Goal: Task Accomplishment & Management: Manage account settings

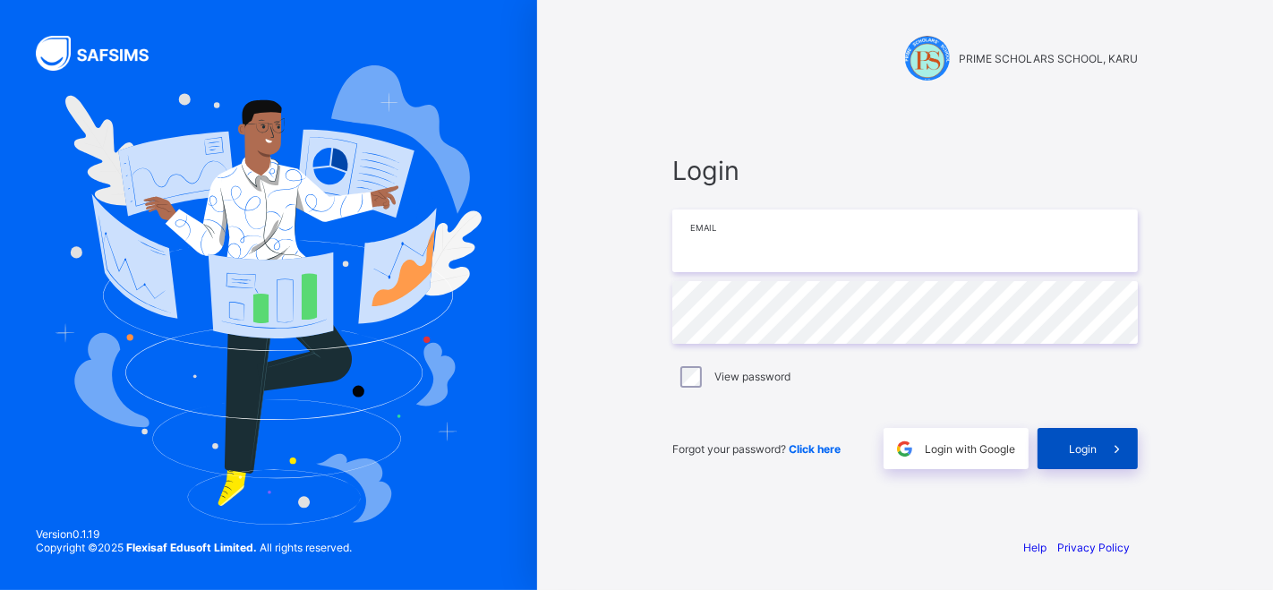
type input "**********"
click at [1090, 442] on span "Login" at bounding box center [1083, 448] width 28 height 13
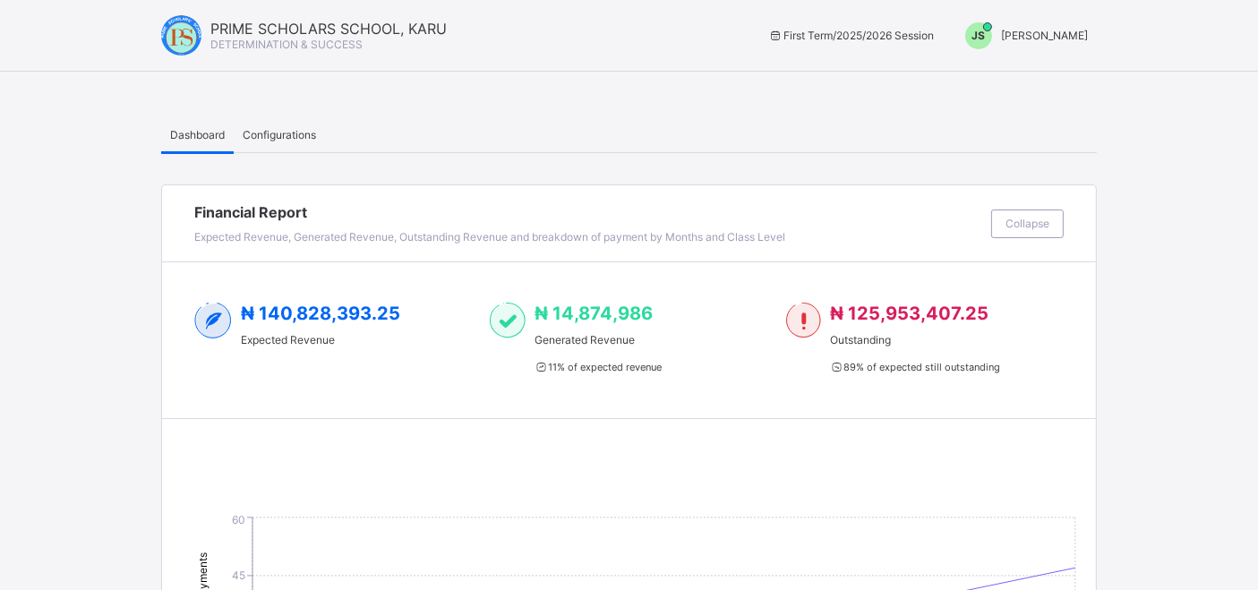
click at [286, 148] on div "Configurations" at bounding box center [279, 134] width 91 height 36
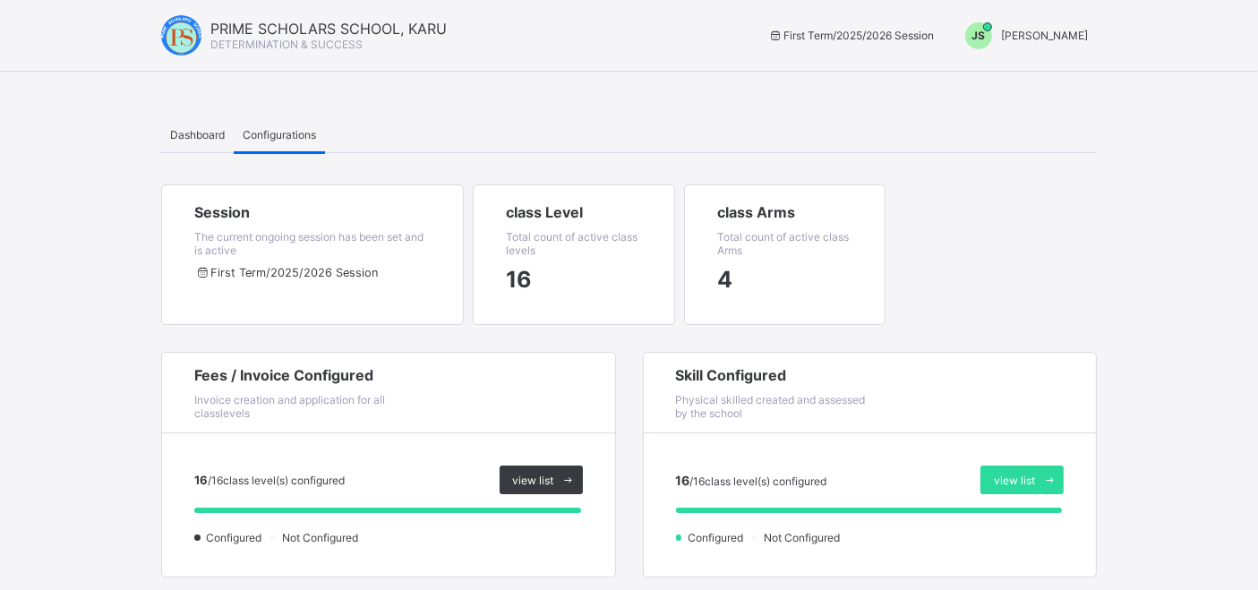
click at [213, 141] on div "Dashboard" at bounding box center [197, 134] width 73 height 36
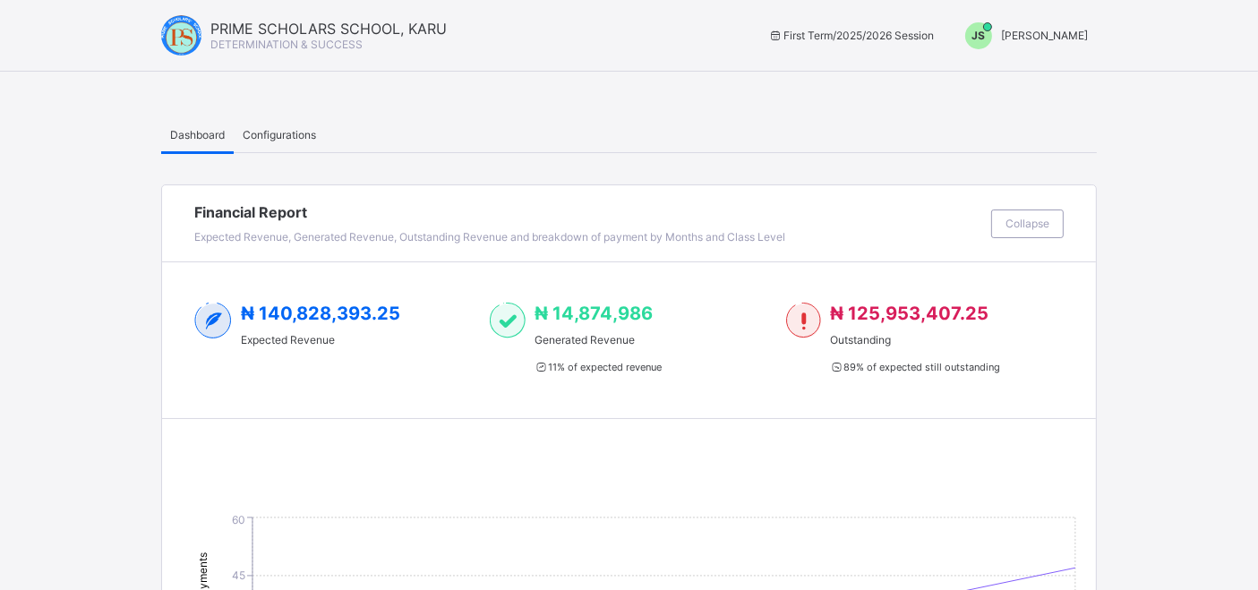
click at [1088, 30] on span "Joel Shoka" at bounding box center [1044, 35] width 87 height 13
click at [1051, 81] on span "Switch to Admin View" at bounding box center [1021, 76] width 136 height 21
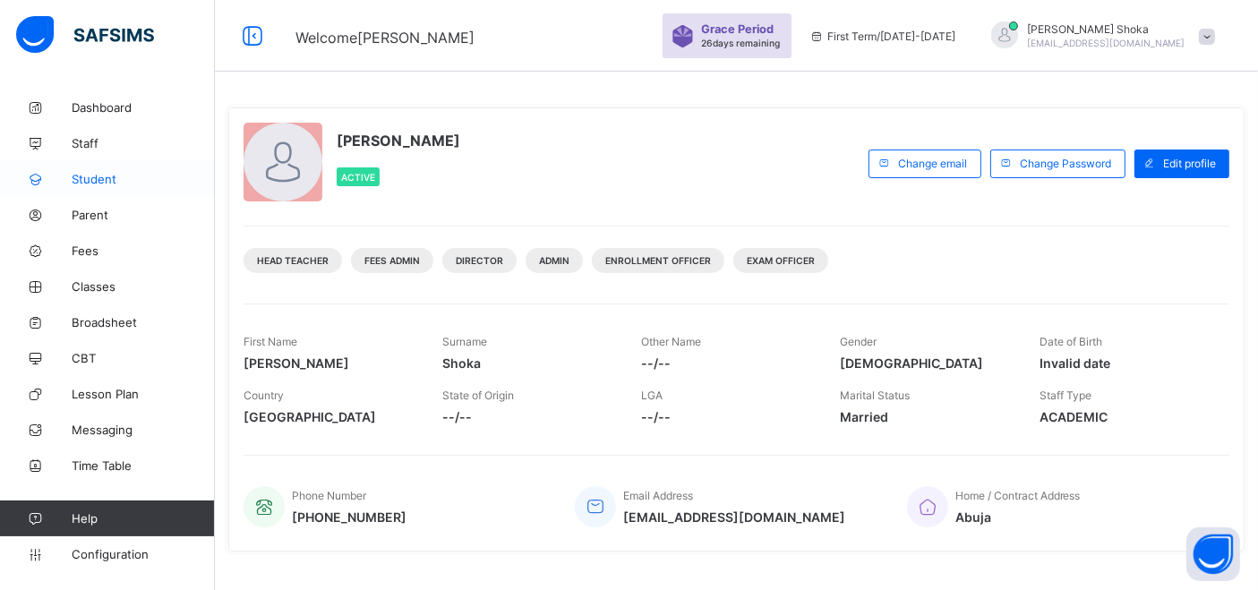
click at [121, 192] on link "Student" at bounding box center [107, 179] width 215 height 36
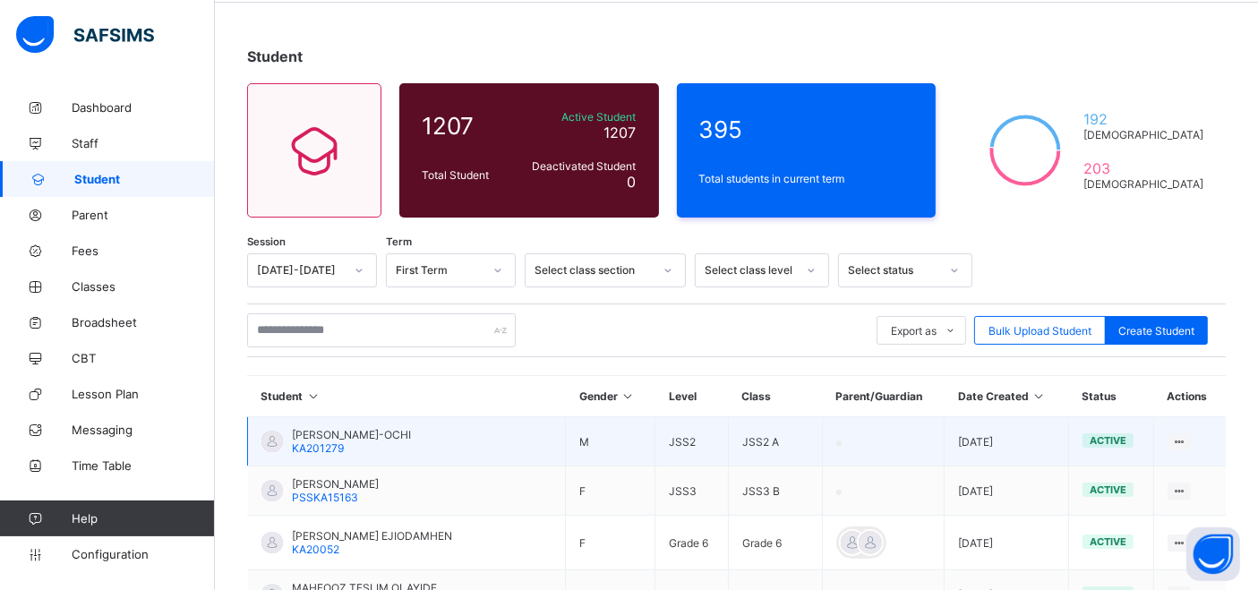
scroll to position [99, 0]
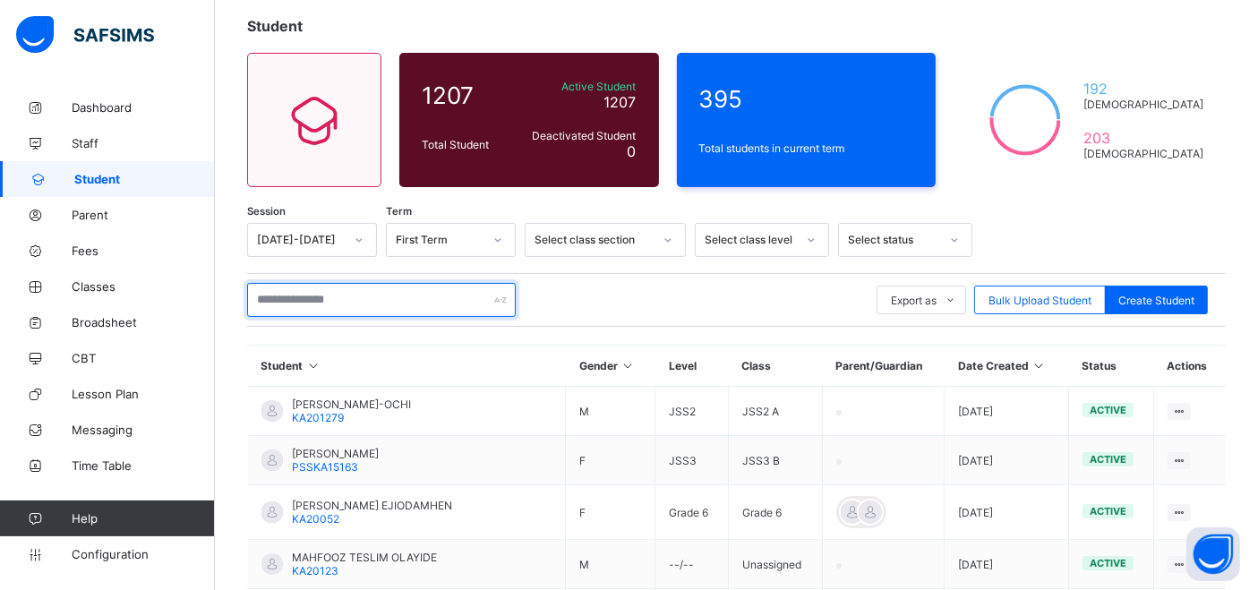
click at [409, 305] on input "text" at bounding box center [381, 300] width 269 height 34
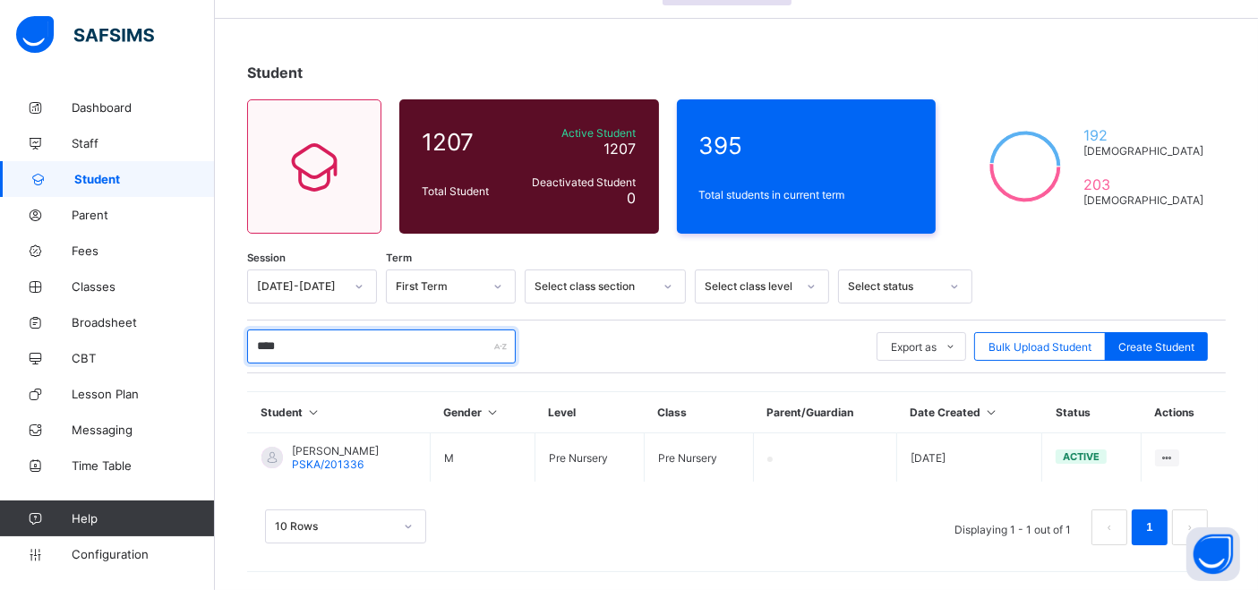
scroll to position [50, 0]
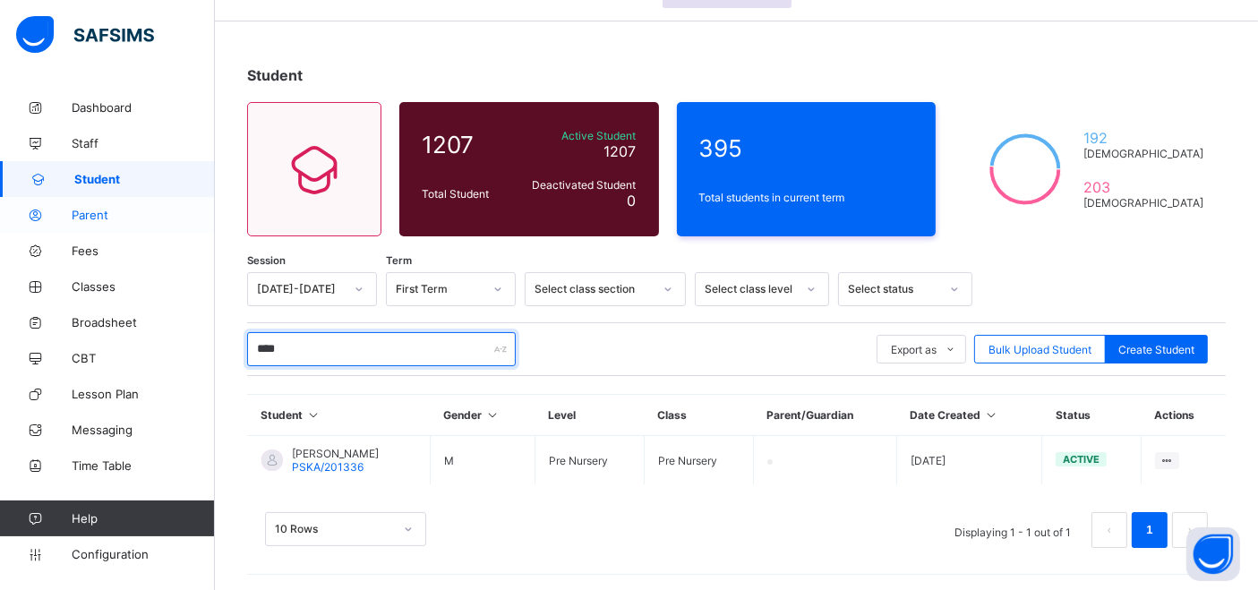
type input "****"
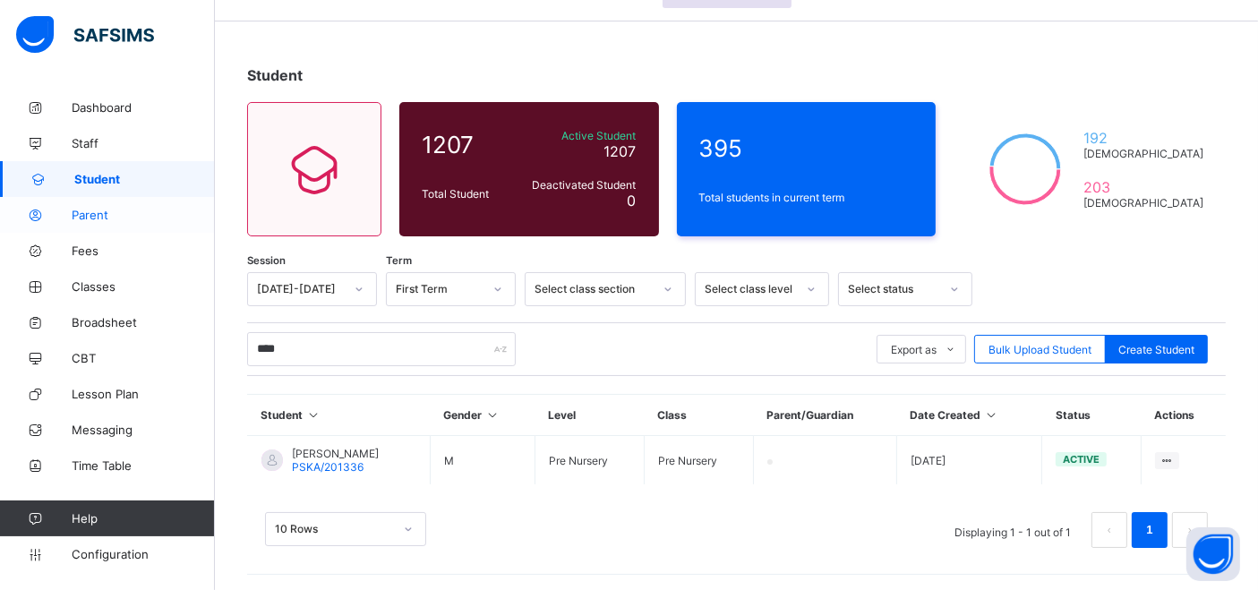
click at [89, 208] on span "Parent" at bounding box center [143, 215] width 143 height 14
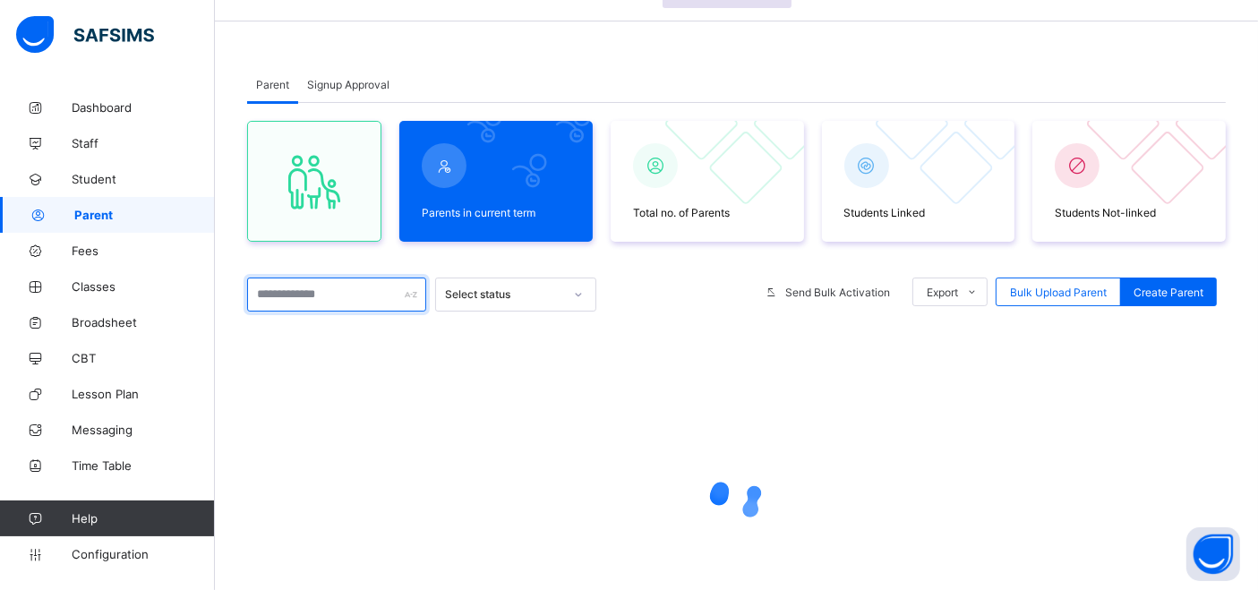
click at [303, 291] on input "text" at bounding box center [336, 295] width 179 height 34
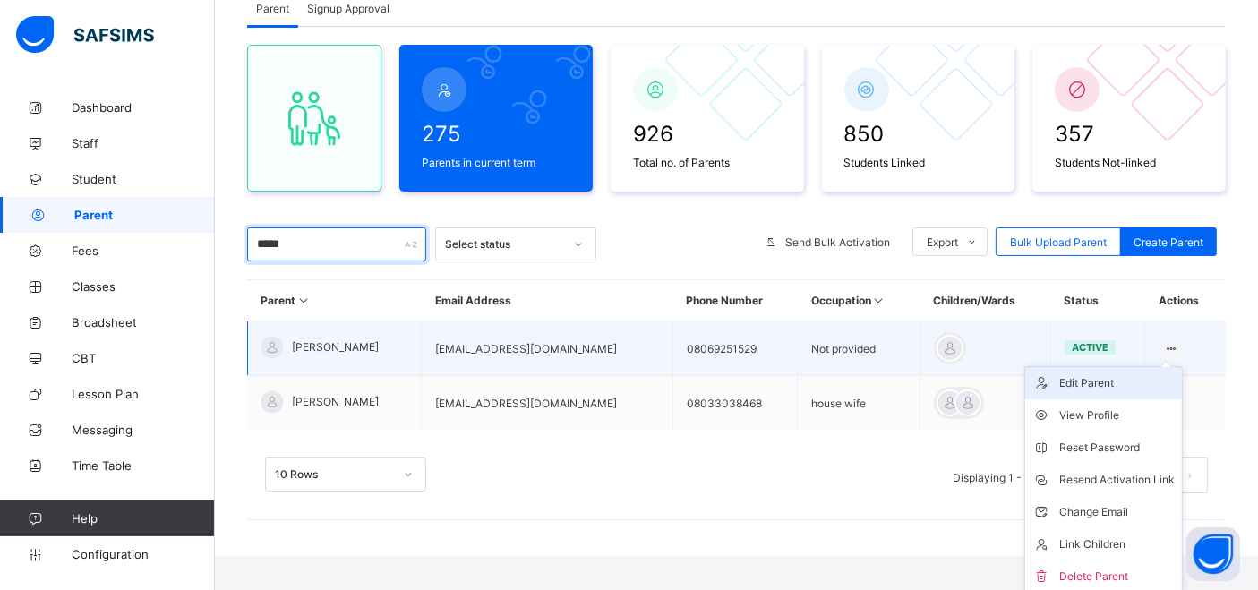
scroll to position [127, 0]
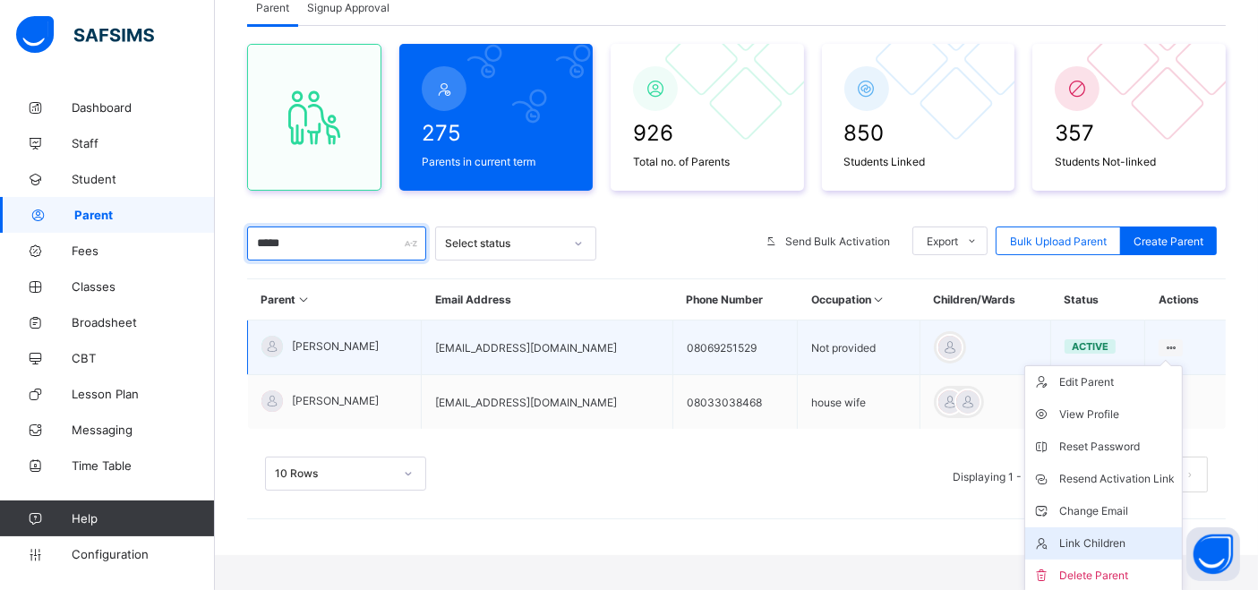
type input "*****"
click at [1119, 535] on div "Link Children" at bounding box center [1116, 543] width 115 height 18
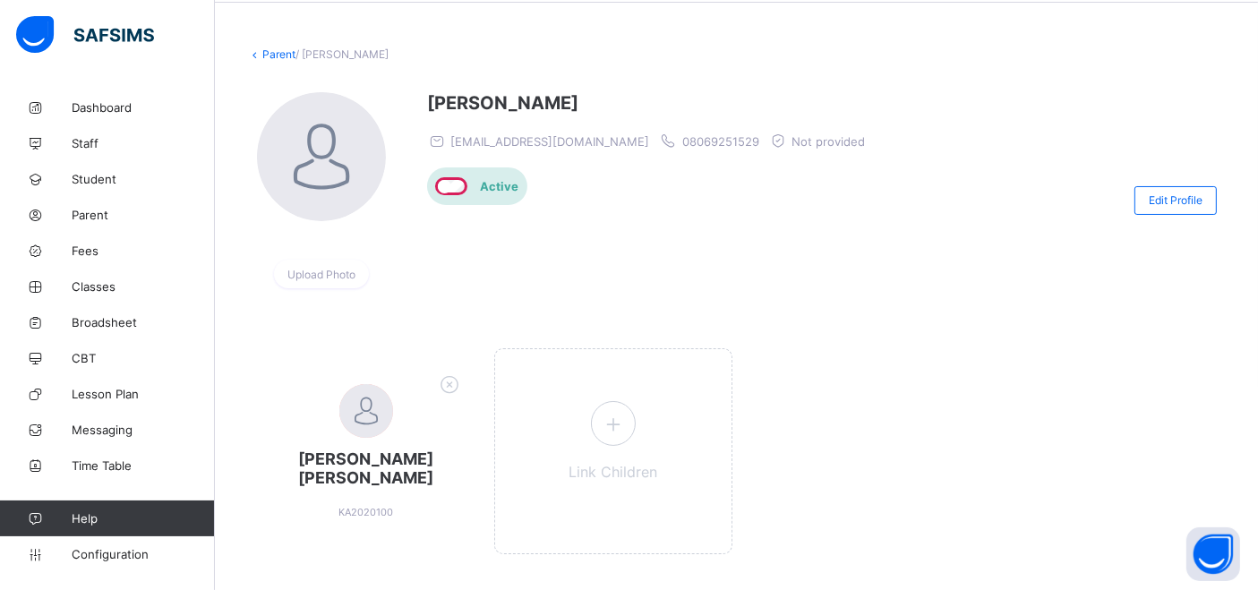
scroll to position [106, 0]
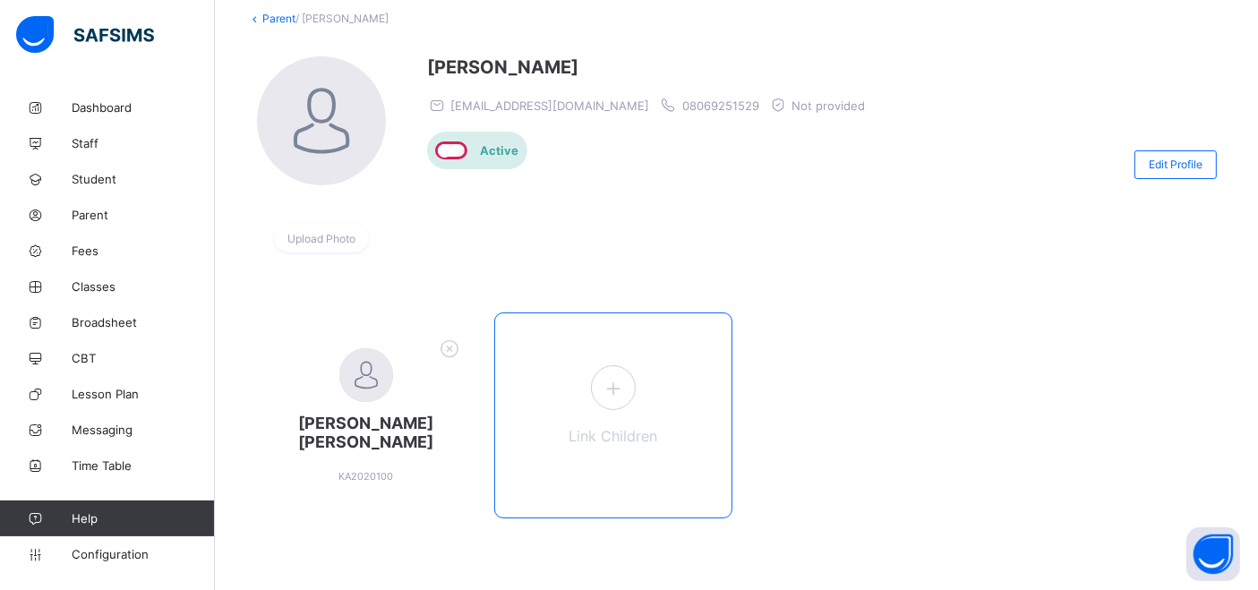
click at [628, 398] on icon at bounding box center [612, 388] width 32 height 28
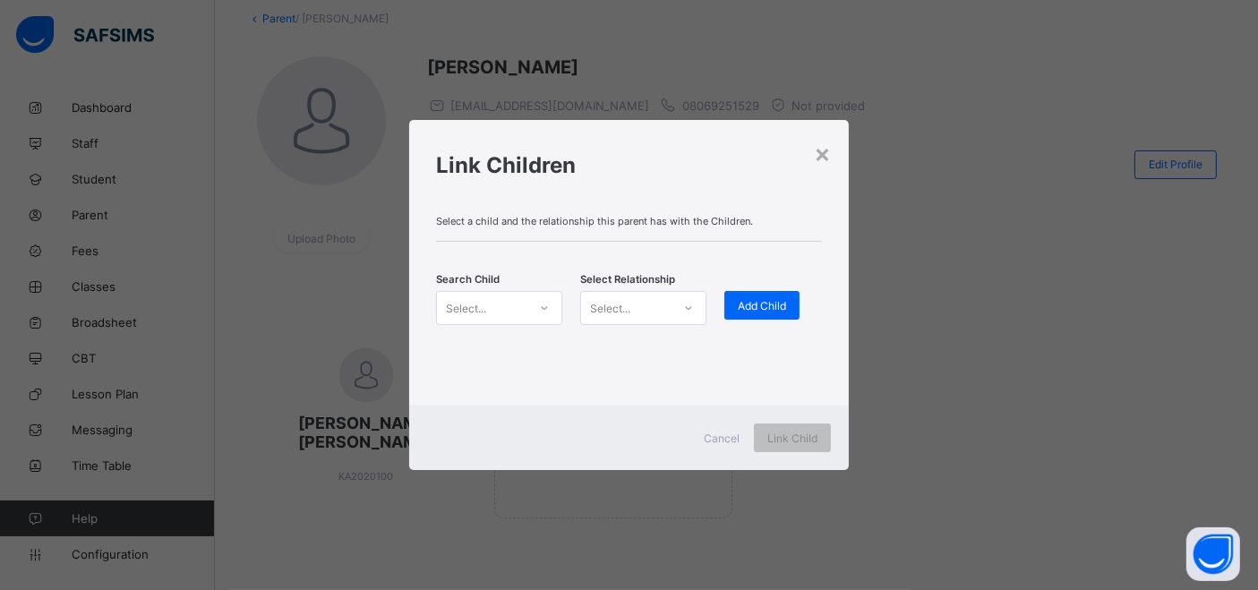
click at [517, 308] on div "Select..." at bounding box center [482, 307] width 90 height 25
click at [539, 309] on icon at bounding box center [544, 308] width 11 height 18
click at [488, 299] on div "Select..." at bounding box center [482, 307] width 90 height 25
click at [475, 313] on div "Select..." at bounding box center [466, 308] width 40 height 34
click at [558, 300] on div at bounding box center [544, 308] width 30 height 29
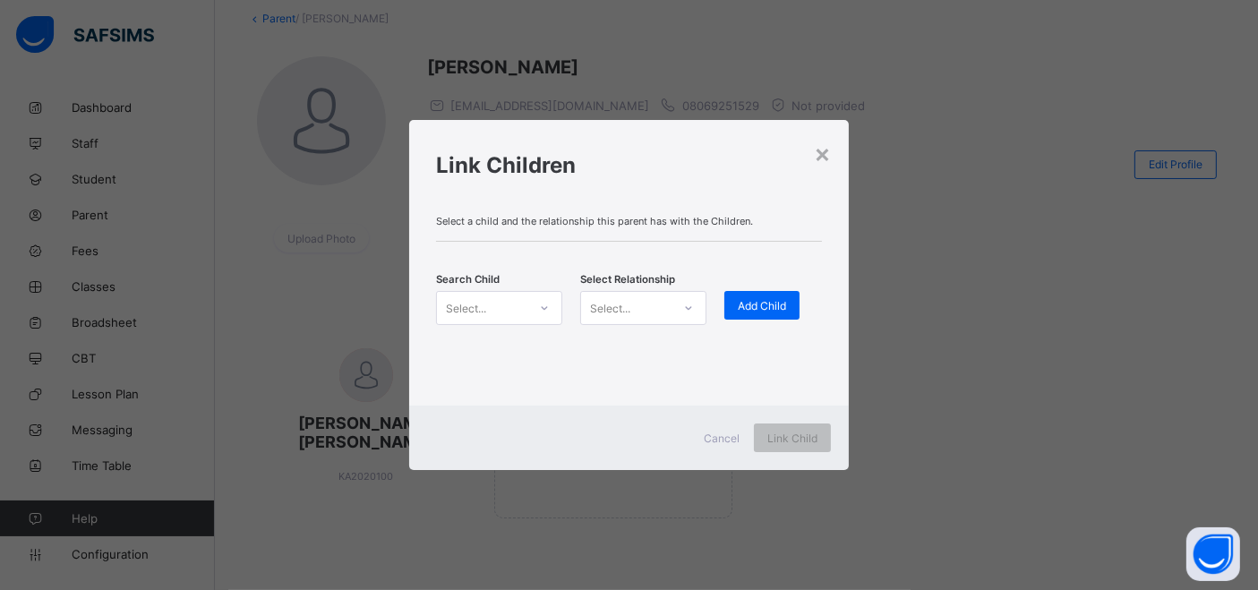
click at [473, 305] on div "Select..." at bounding box center [466, 308] width 40 height 34
click at [477, 302] on div "Select..." at bounding box center [466, 308] width 40 height 34
click at [823, 151] on div "×" at bounding box center [822, 153] width 17 height 30
click at [518, 252] on div "BINTA ADAMU bubabinta@gmail.com 08069251529 Not provided Active" at bounding box center [650, 164] width 447 height 216
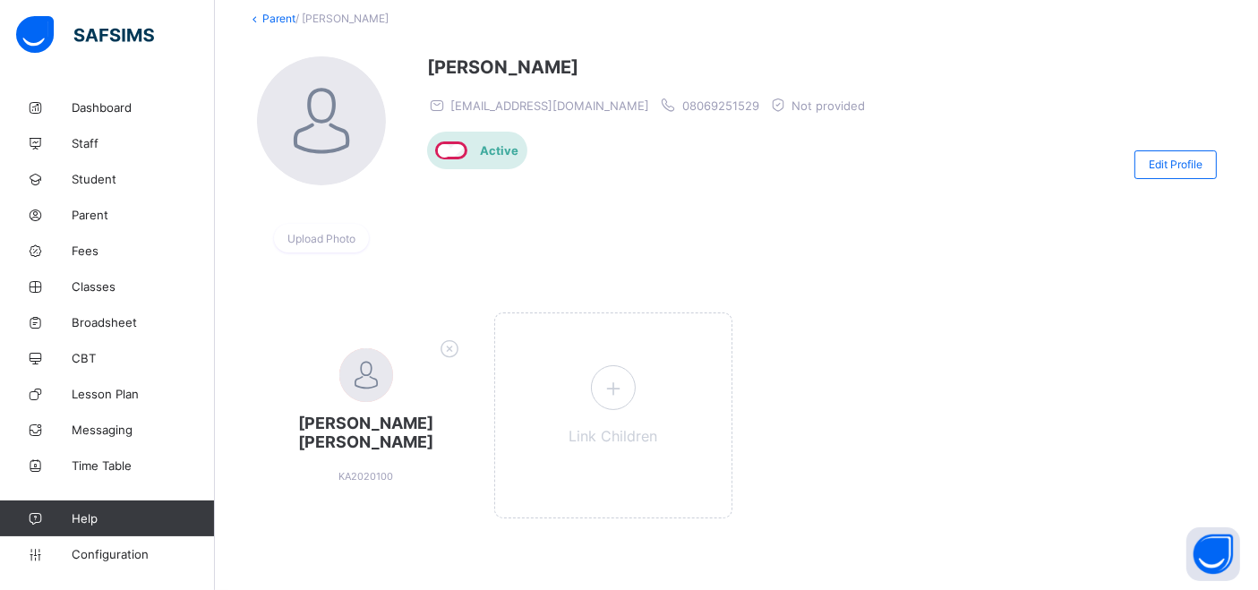
drag, startPoint x: 514, startPoint y: 284, endPoint x: 511, endPoint y: 301, distance: 17.2
click at [512, 301] on div "ABDULMALIK IBRAHIM AHMED KA2020100 Link Children" at bounding box center [736, 425] width 979 height 278
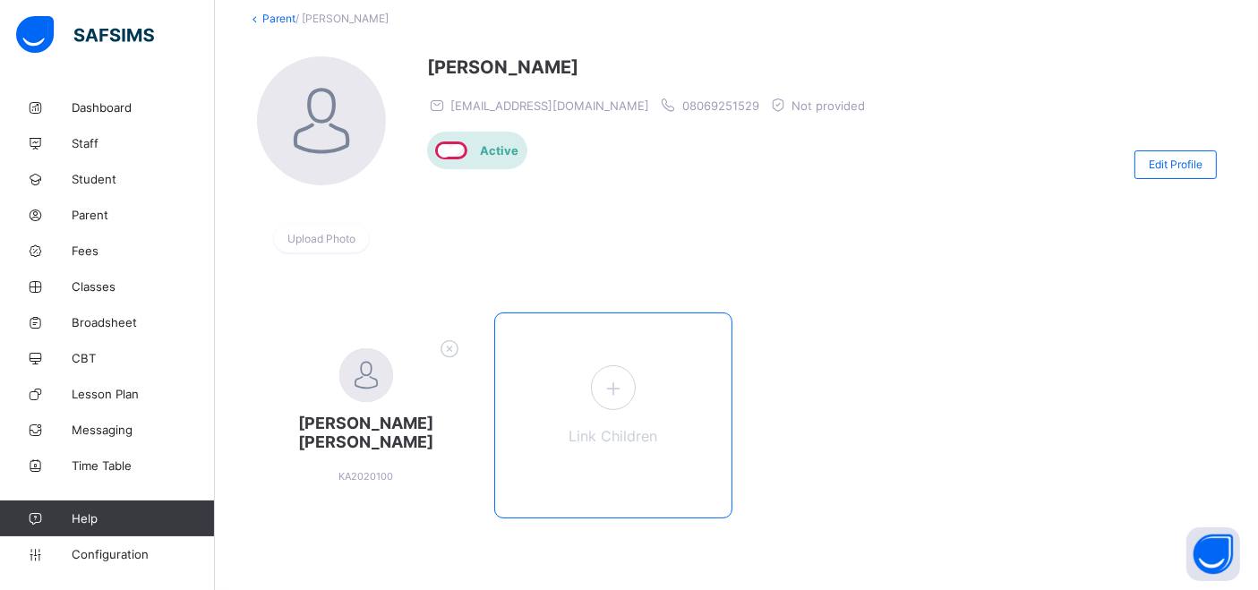
click at [601, 387] on span at bounding box center [613, 387] width 45 height 45
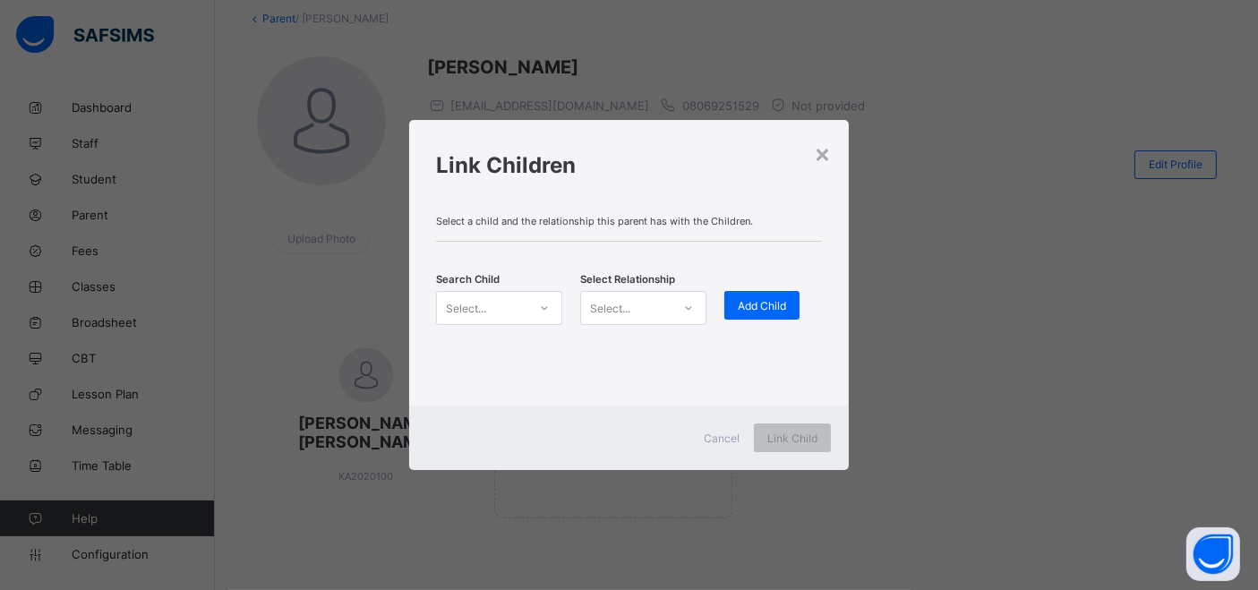
click at [470, 303] on div "Select..." at bounding box center [466, 308] width 40 height 34
click at [541, 308] on icon at bounding box center [544, 308] width 11 height 18
click at [542, 308] on icon at bounding box center [544, 308] width 11 height 18
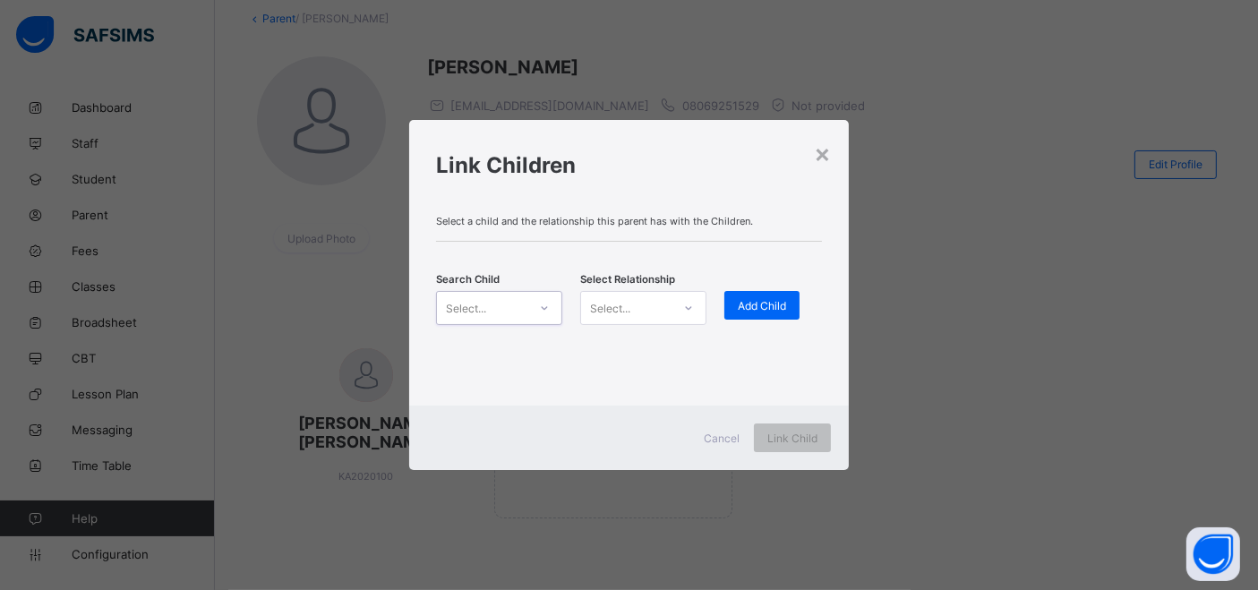
click at [543, 313] on icon at bounding box center [544, 308] width 11 height 18
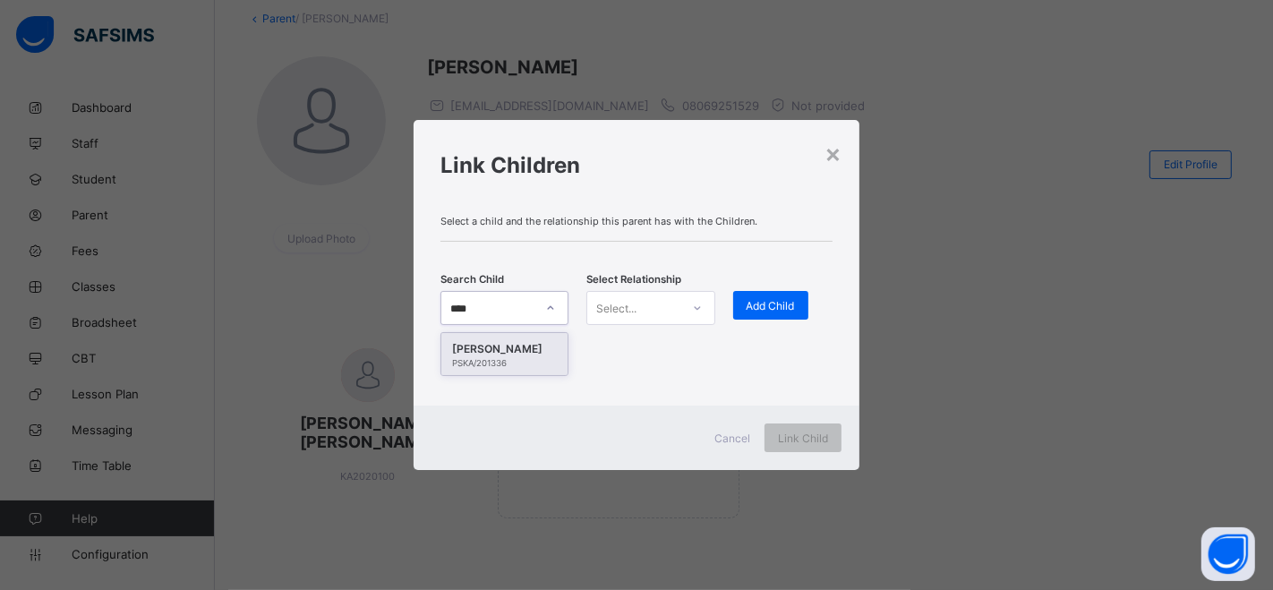
type input "*****"
drag, startPoint x: 503, startPoint y: 363, endPoint x: 768, endPoint y: 271, distance: 280.6
click at [504, 363] on div "PSKA/201336" at bounding box center [504, 363] width 105 height 10
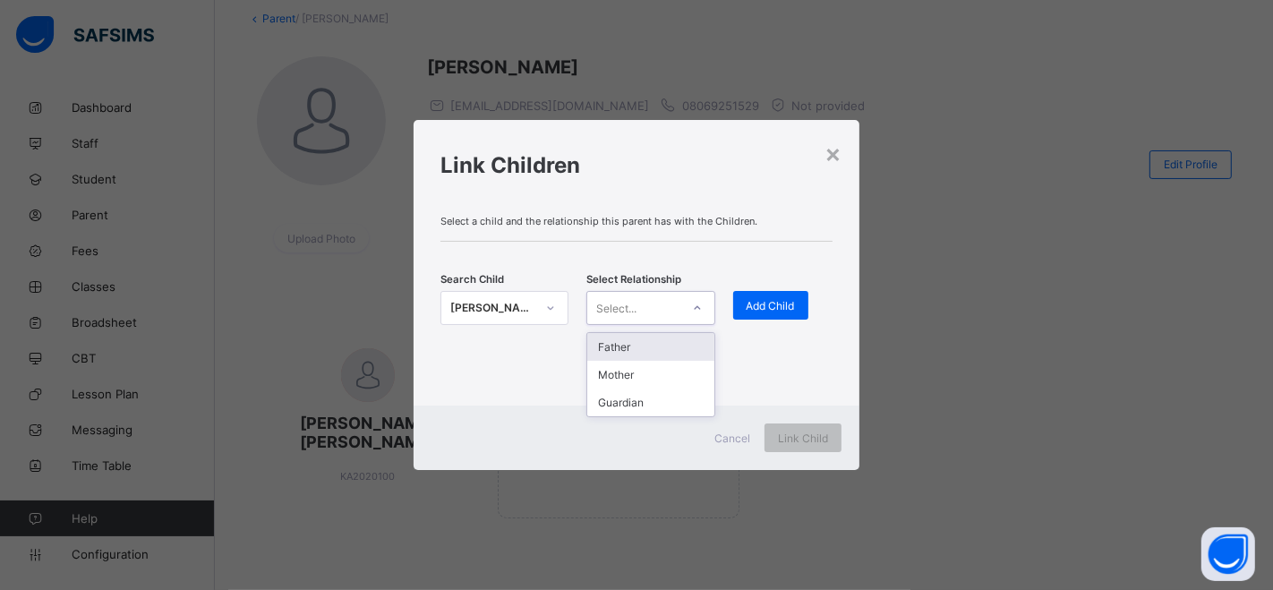
click at [666, 295] on div "Select..." at bounding box center [633, 307] width 92 height 25
click at [627, 372] on div "Mother" at bounding box center [650, 375] width 126 height 28
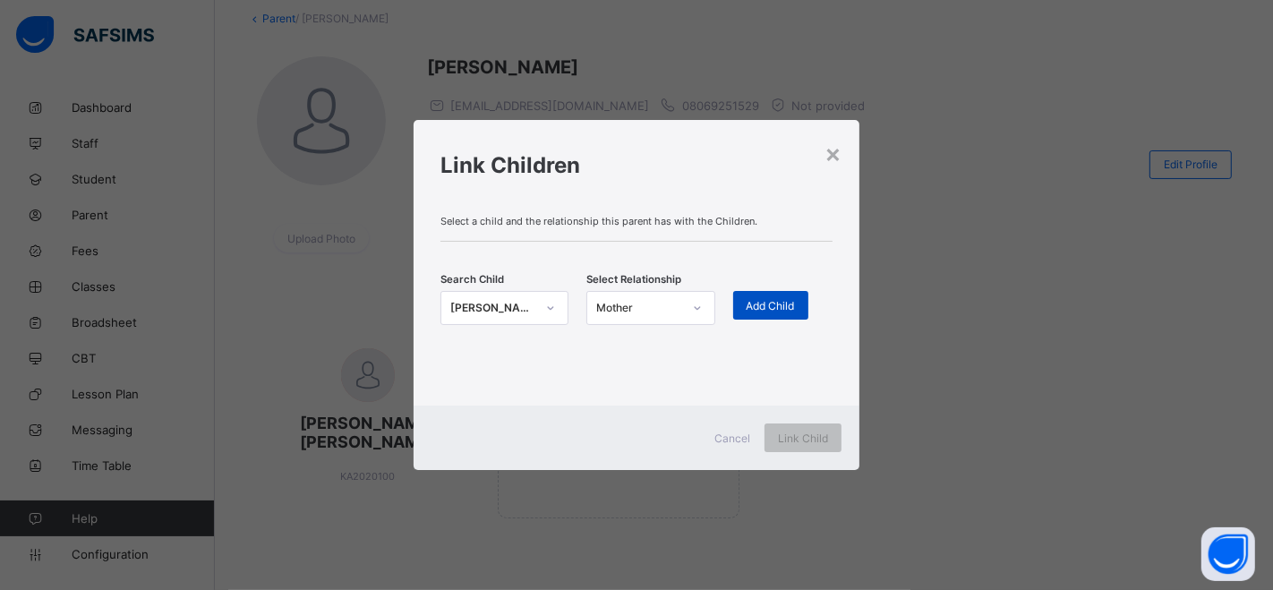
click at [743, 308] on div "Add Child" at bounding box center [770, 305] width 75 height 29
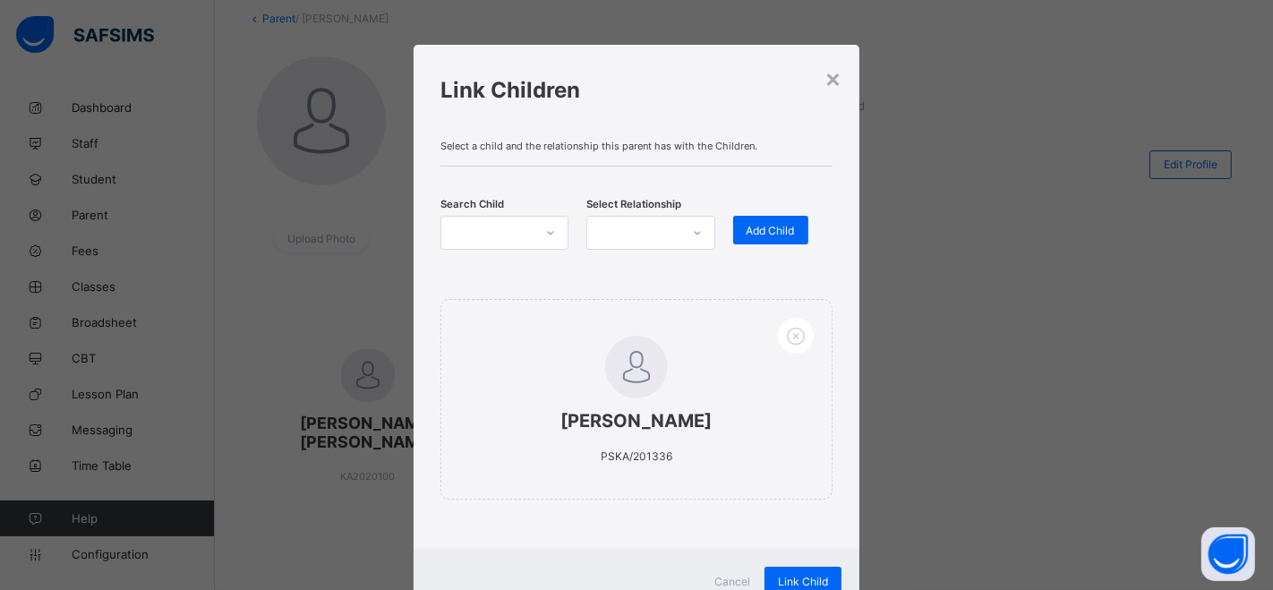
click at [503, 229] on div at bounding box center [487, 232] width 92 height 25
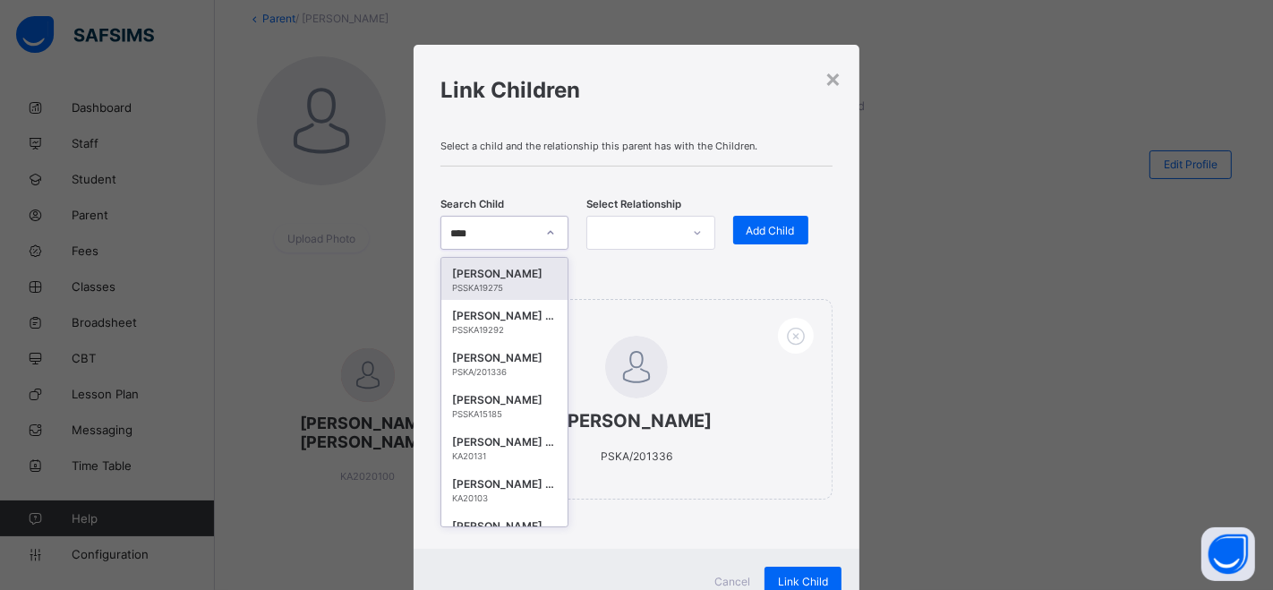
type input "*****"
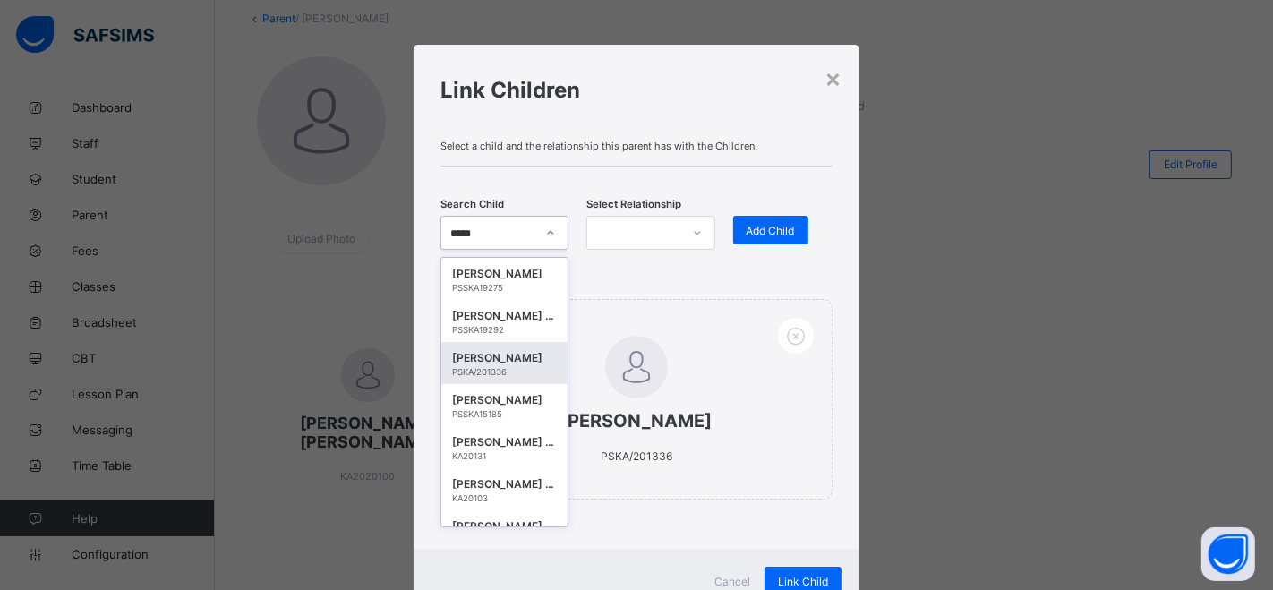
click at [496, 361] on div "AHMED IBRAHIM AYAAN" at bounding box center [504, 358] width 105 height 18
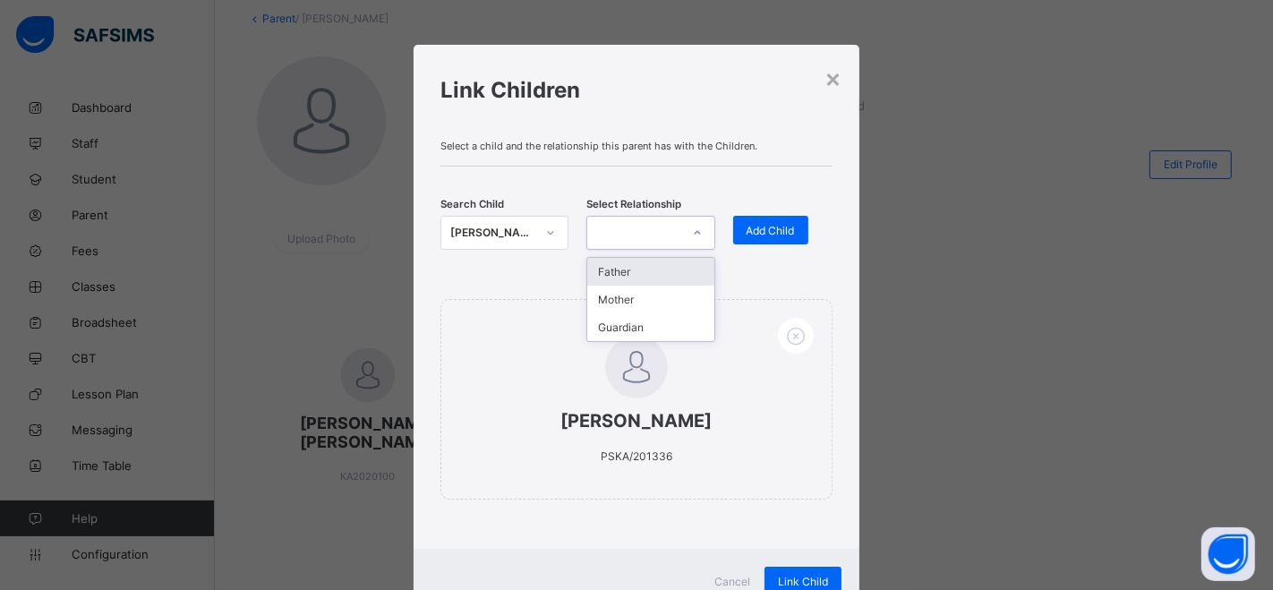
click at [692, 232] on icon at bounding box center [697, 233] width 11 height 18
drag, startPoint x: 635, startPoint y: 295, endPoint x: 709, endPoint y: 233, distance: 97.2
click at [636, 295] on div "Mother" at bounding box center [650, 300] width 126 height 28
click at [757, 224] on span "Add Child" at bounding box center [771, 230] width 48 height 13
click at [539, 237] on div at bounding box center [550, 232] width 30 height 29
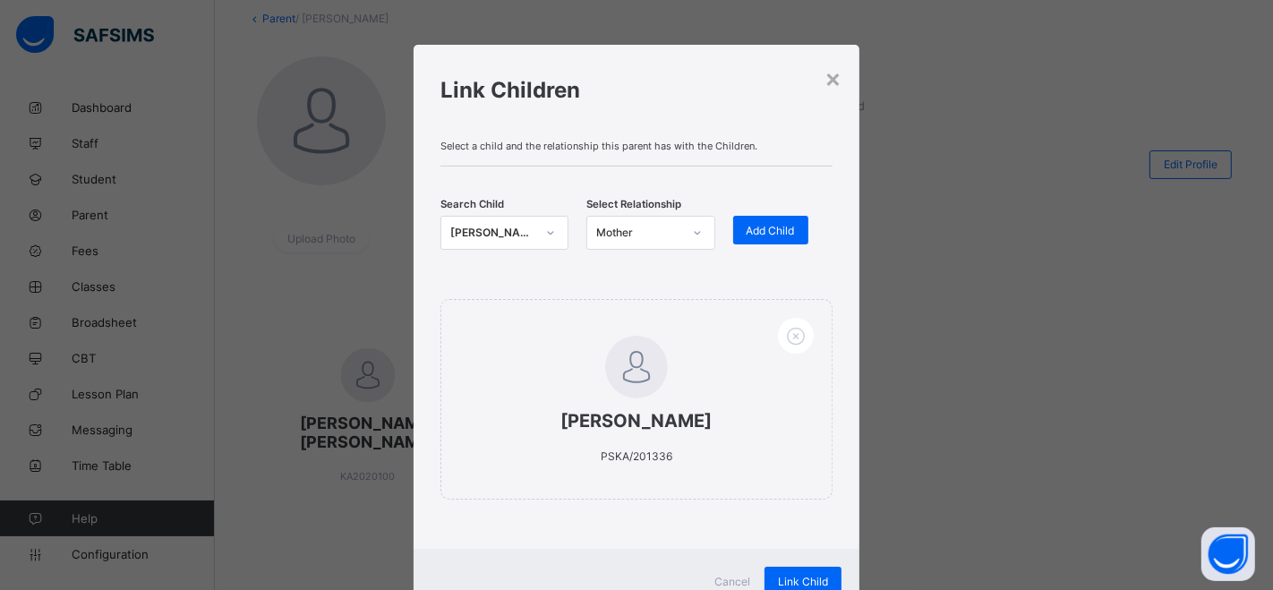
click at [545, 234] on icon at bounding box center [550, 233] width 11 height 18
click at [514, 230] on div "AHMED IBRAHIM AYAAN" at bounding box center [492, 233] width 85 height 18
click at [493, 230] on div "AHMED IBRAHIM AYAAN" at bounding box center [492, 233] width 85 height 18
click at [785, 505] on div "AHMED IBRAHIM AYAAN PSKA/201336" at bounding box center [636, 408] width 392 height 218
click at [784, 521] on div "AHMED IBRAHIM AYAAN PSKA/201336" at bounding box center [636, 415] width 392 height 232
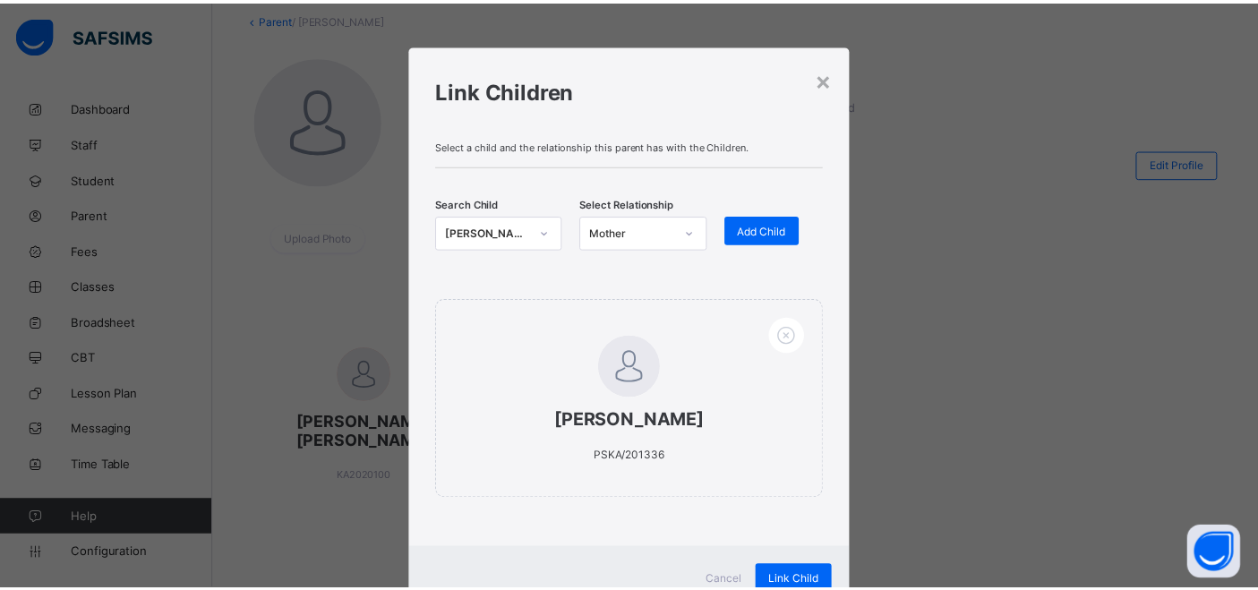
scroll to position [66, 0]
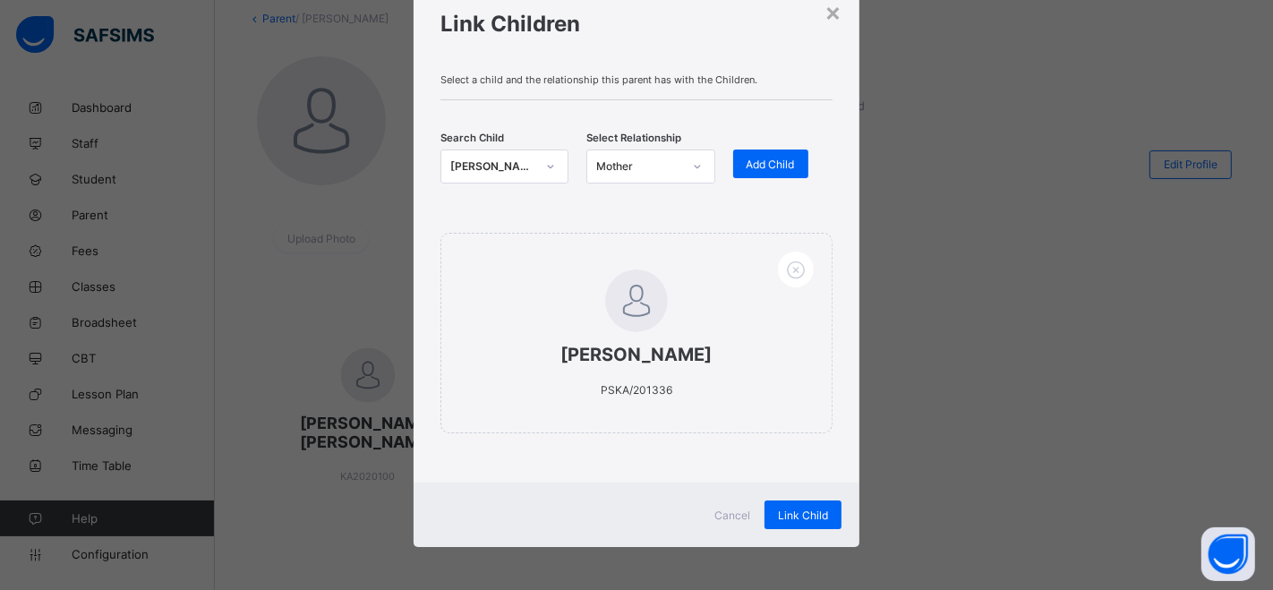
click at [784, 521] on div "Link Child" at bounding box center [803, 514] width 77 height 29
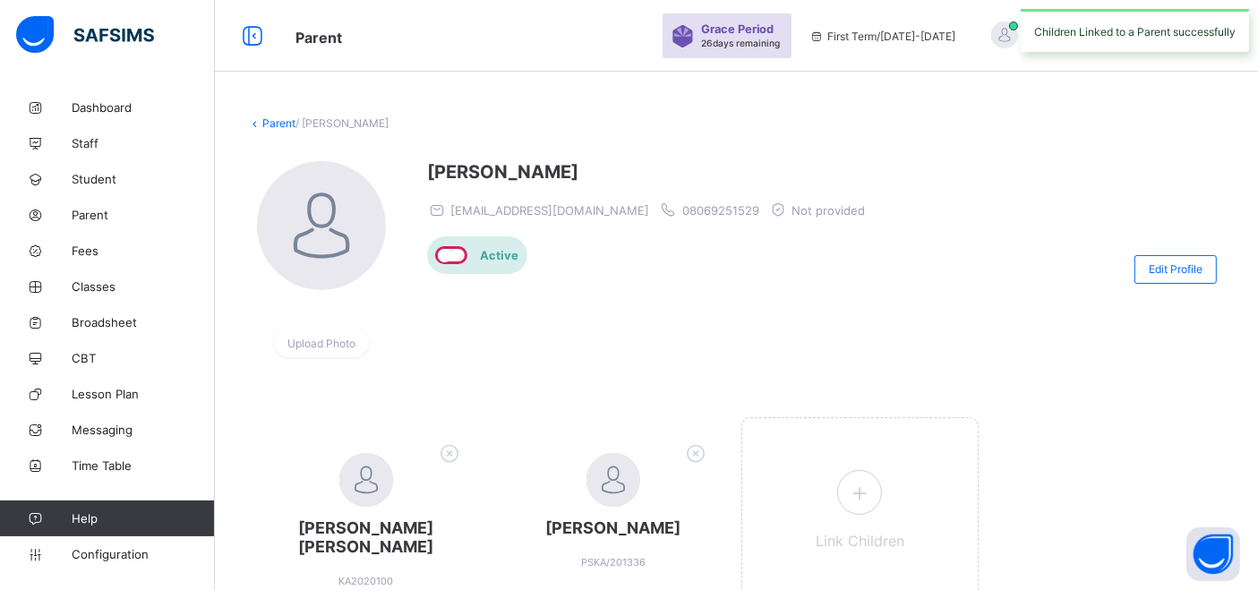
scroll to position [106, 0]
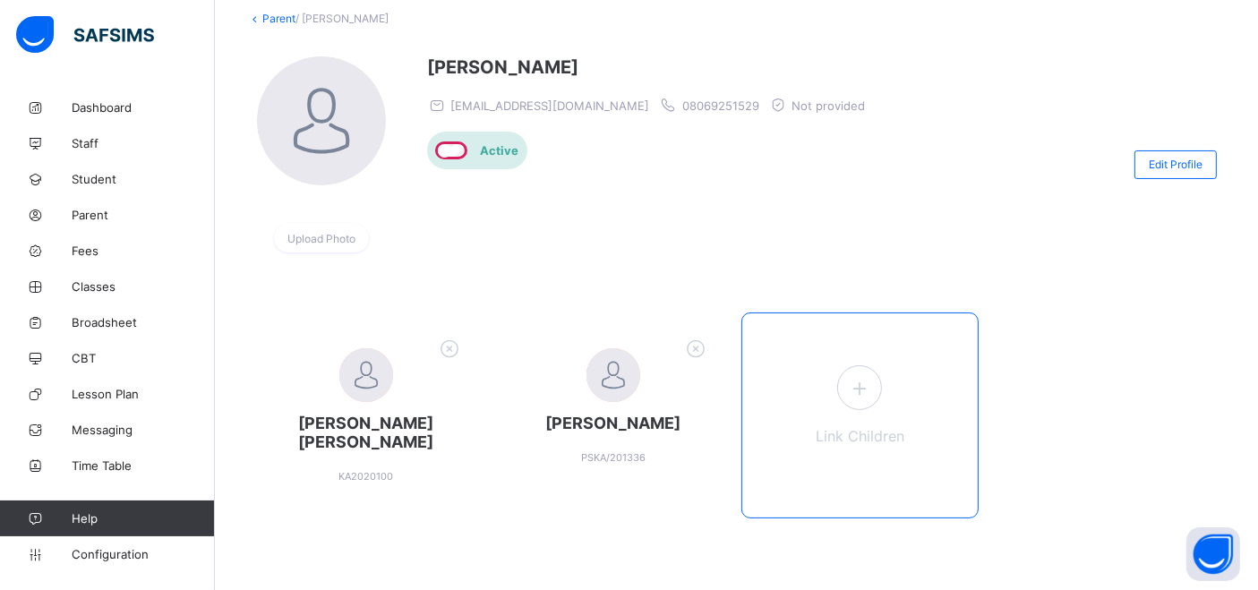
click at [804, 372] on div "Link Children" at bounding box center [860, 415] width 238 height 206
click at [868, 389] on icon at bounding box center [859, 388] width 32 height 28
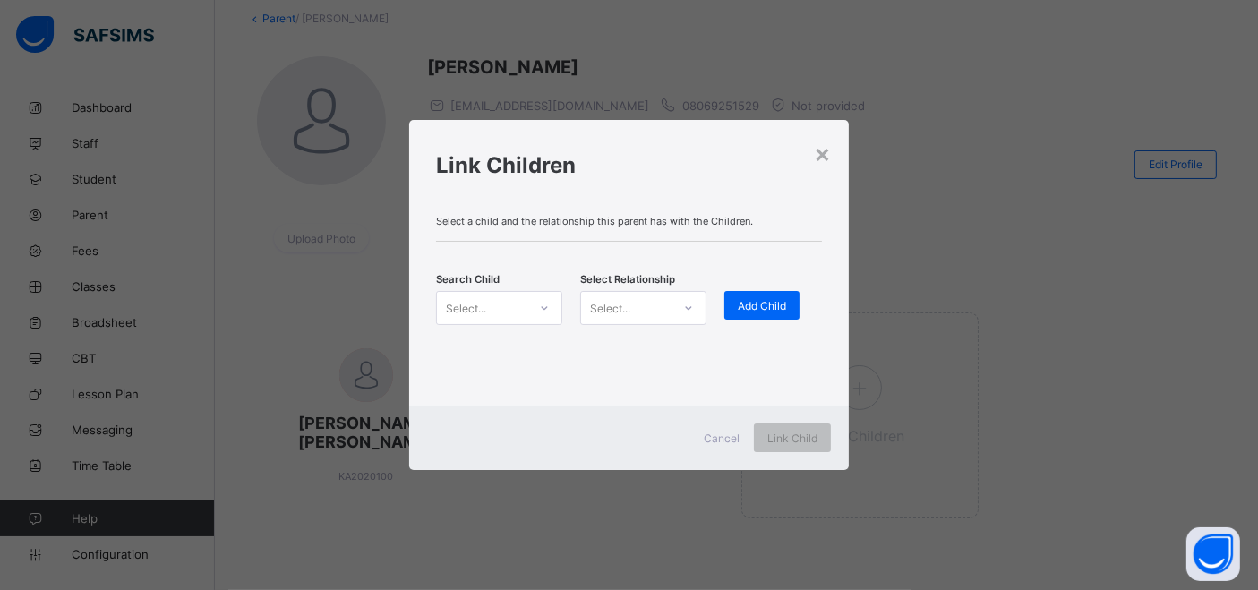
click at [515, 308] on div "Select..." at bounding box center [482, 307] width 90 height 25
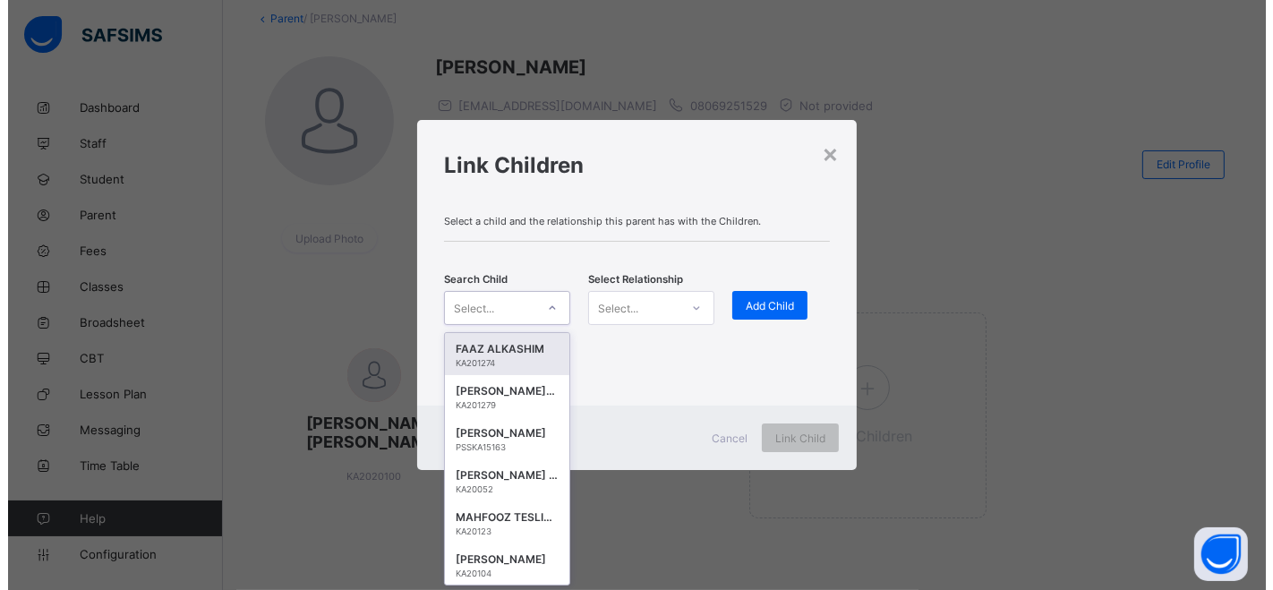
scroll to position [0, 0]
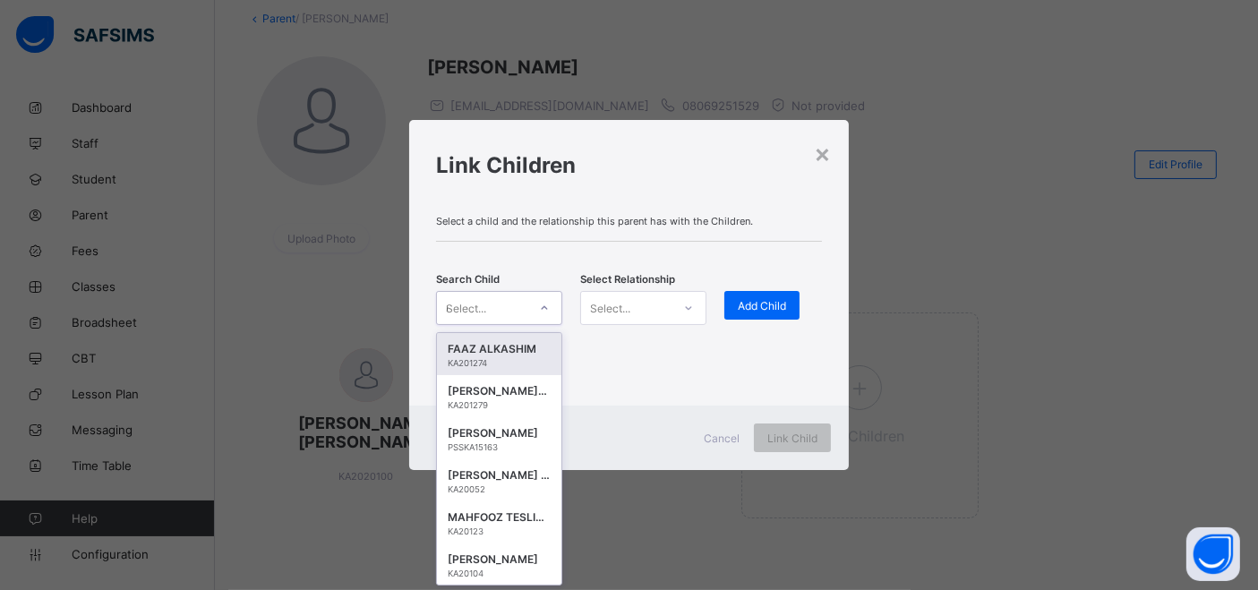
type input "*****"
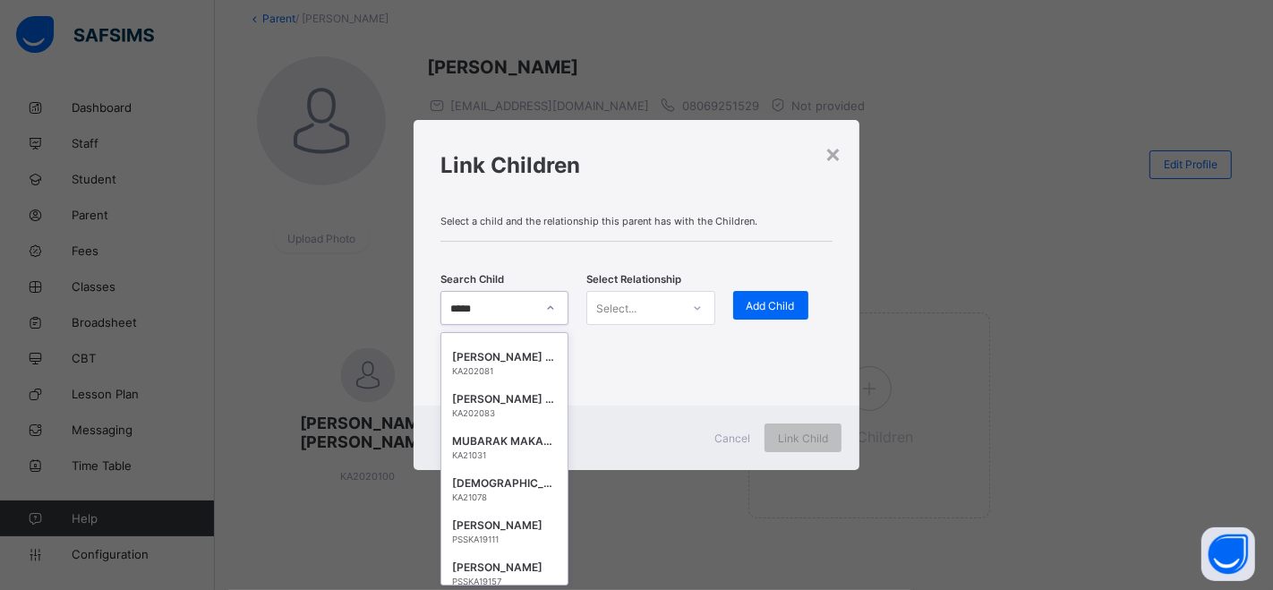
scroll to position [776, 0]
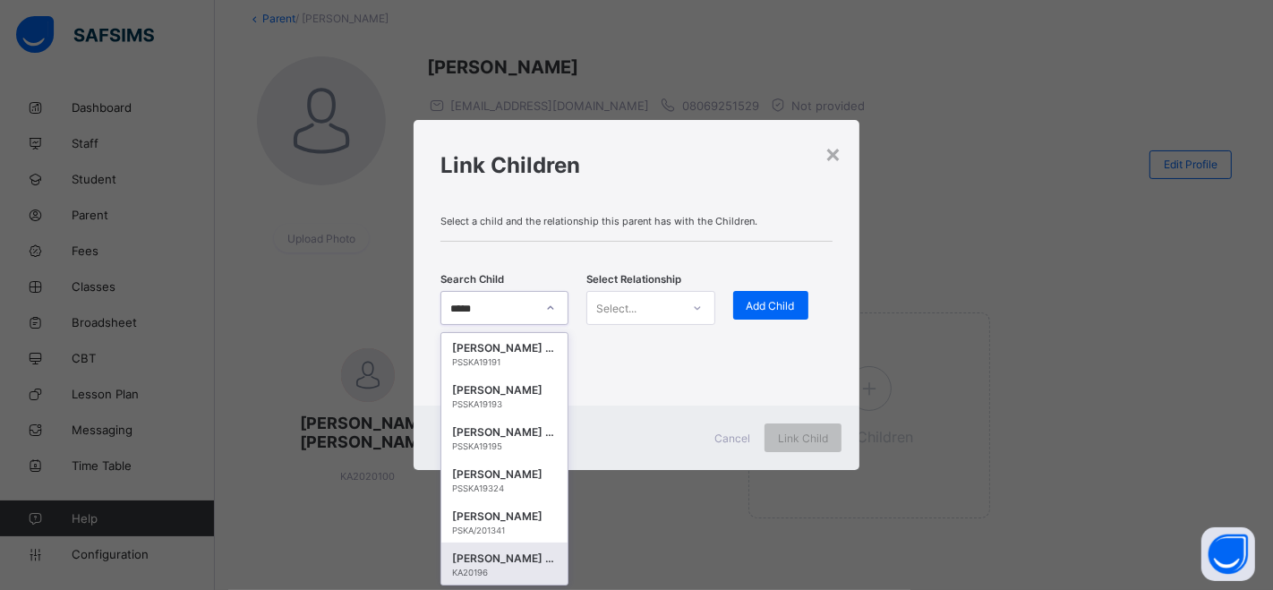
click at [492, 560] on div "AISHA IBRAHIM AHMED" at bounding box center [504, 559] width 105 height 18
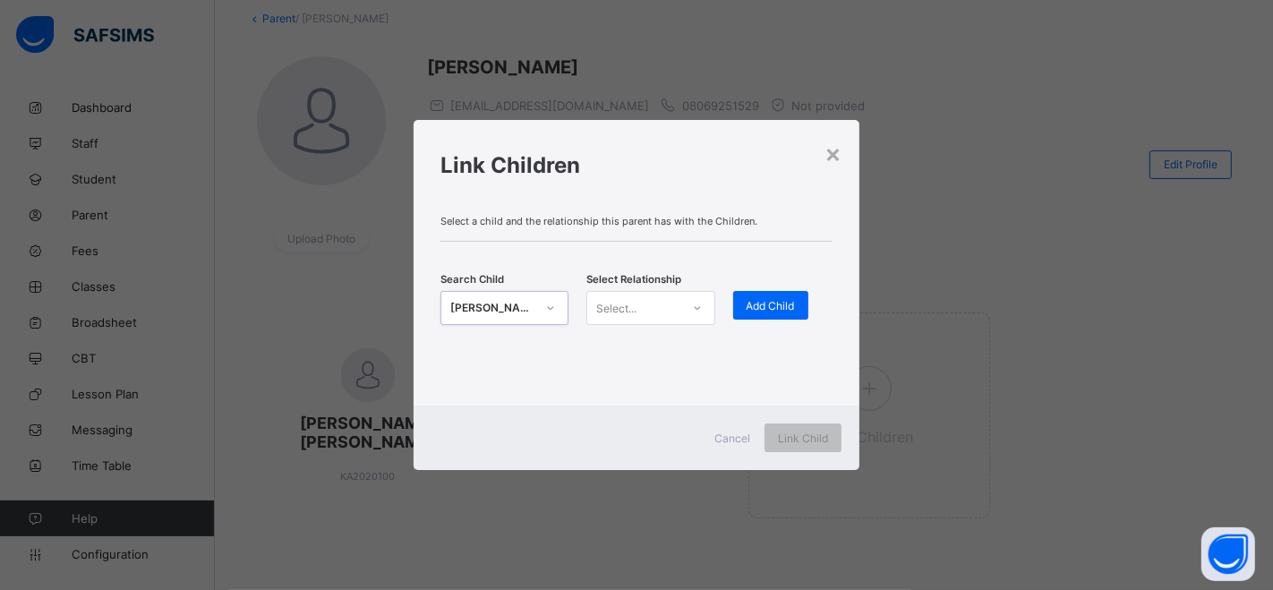
drag, startPoint x: 662, startPoint y: 305, endPoint x: 654, endPoint y: 326, distance: 22.5
click at [662, 304] on div "Select..." at bounding box center [633, 307] width 92 height 25
click at [623, 372] on div "Mother" at bounding box center [650, 375] width 126 height 28
click at [748, 305] on span "Add Child" at bounding box center [771, 305] width 48 height 13
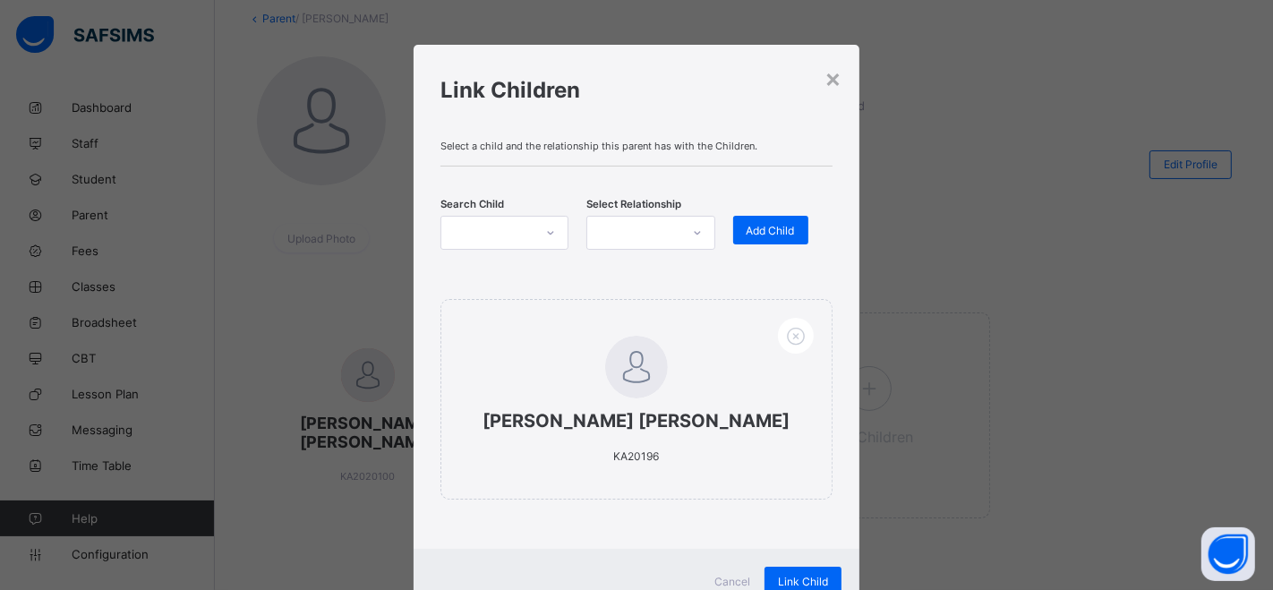
click at [524, 205] on div "Search Child Select Relationship Add Child" at bounding box center [636, 232] width 392 height 79
click at [523, 222] on div at bounding box center [487, 232] width 92 height 25
click at [538, 232] on div at bounding box center [550, 232] width 30 height 29
click at [547, 230] on icon at bounding box center [550, 233] width 11 height 18
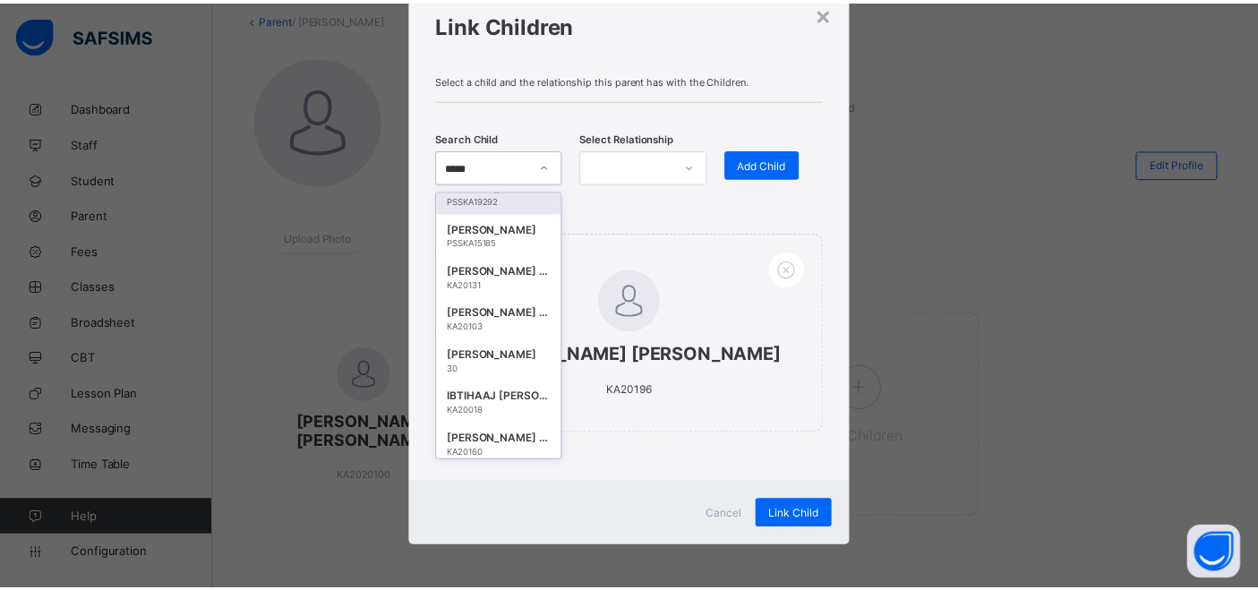
scroll to position [0, 0]
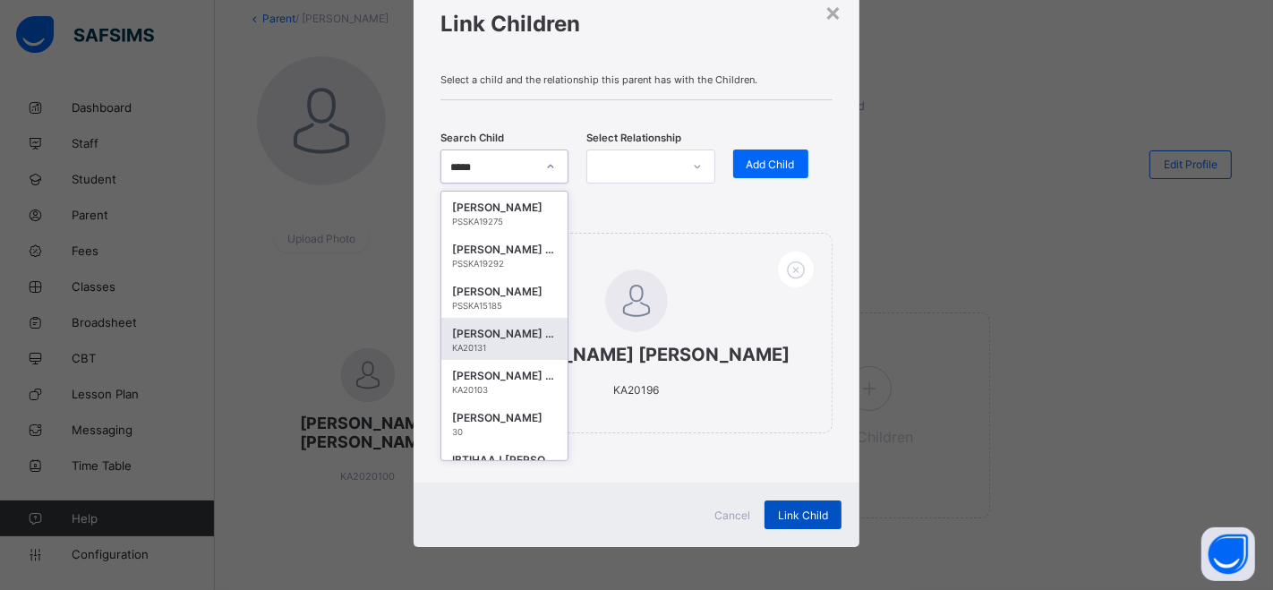
type input "*****"
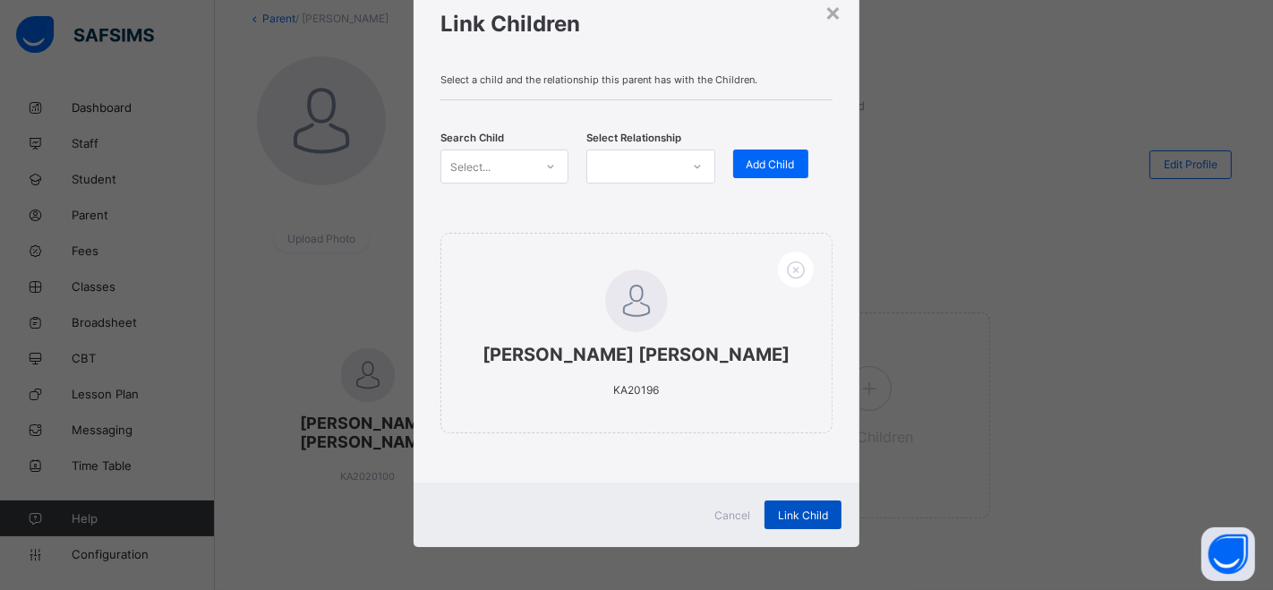
click at [786, 512] on span "Link Child" at bounding box center [803, 515] width 50 height 13
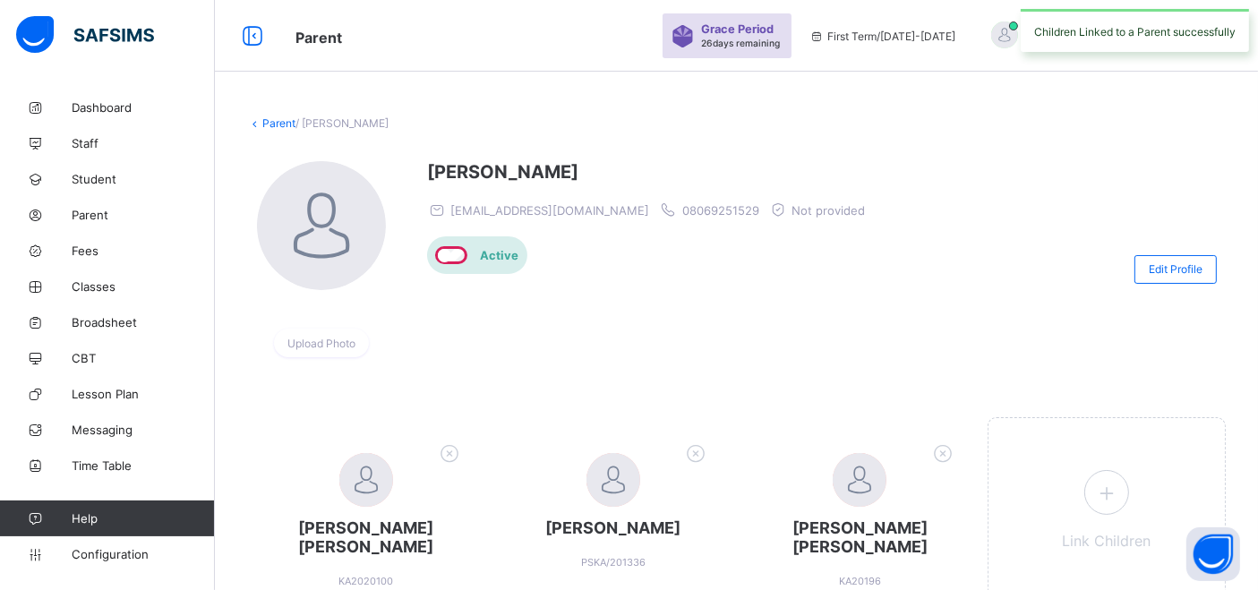
scroll to position [106, 0]
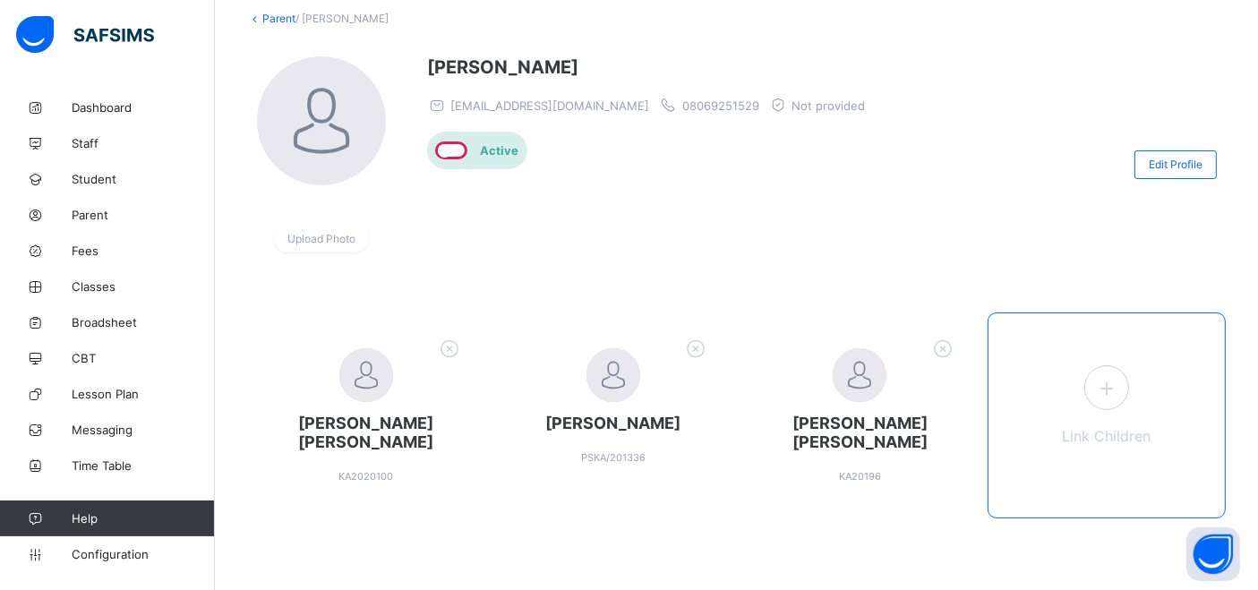
click at [1119, 388] on icon at bounding box center [1106, 388] width 32 height 28
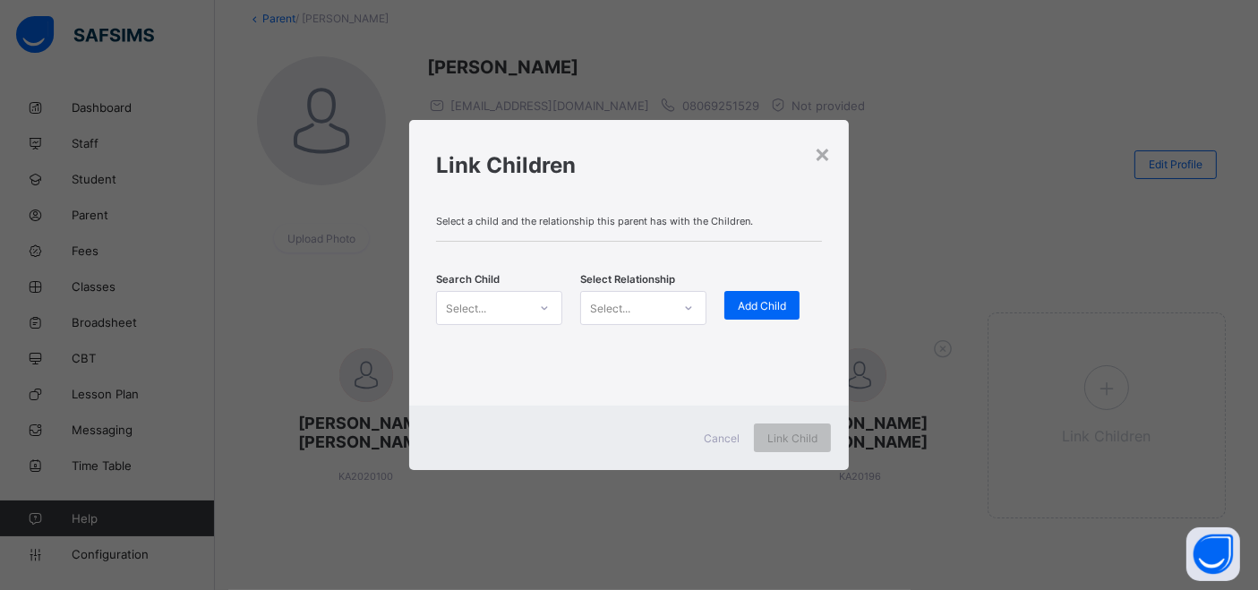
click at [526, 318] on div "Select..." at bounding box center [482, 307] width 90 height 25
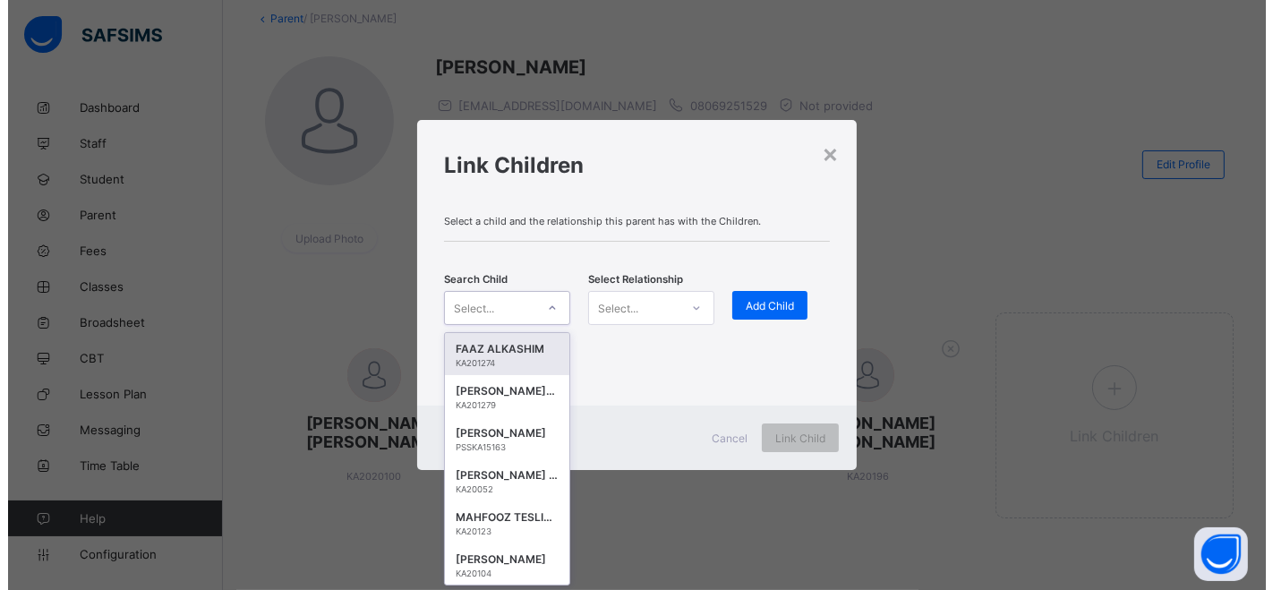
scroll to position [0, 0]
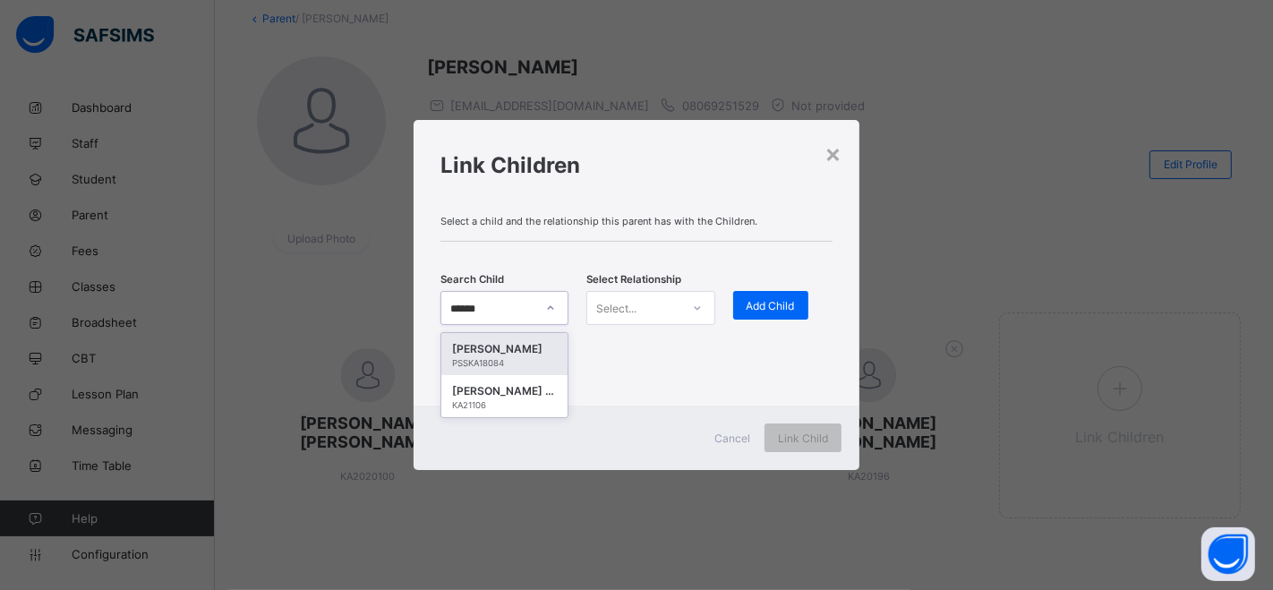
type input "****"
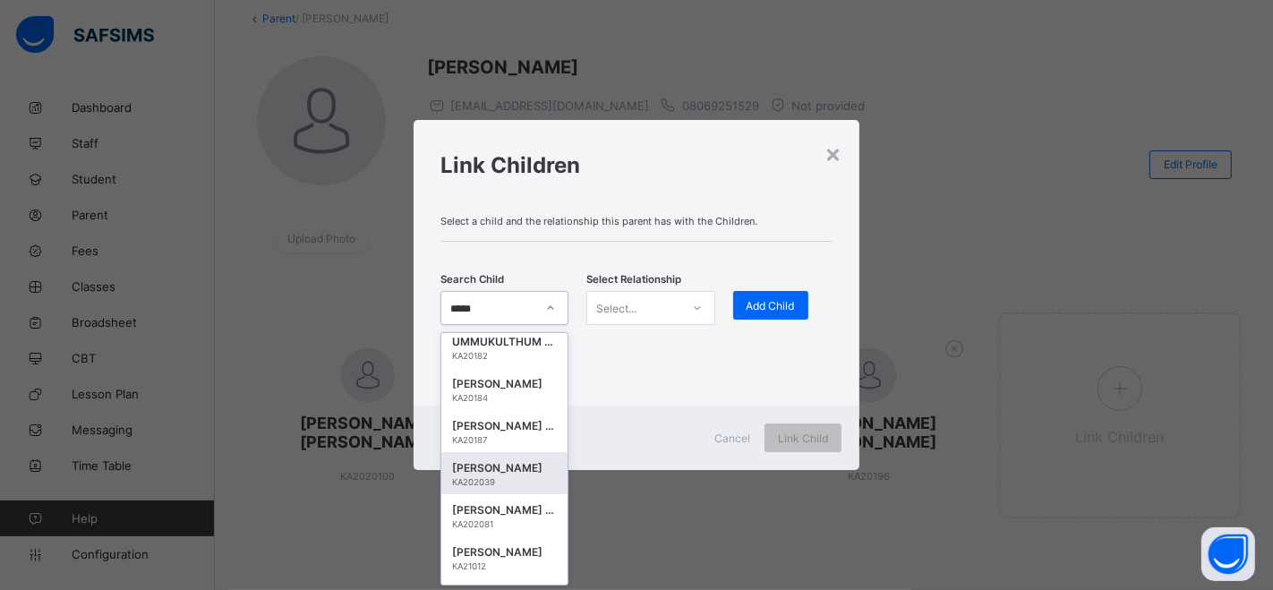
scroll to position [696, 0]
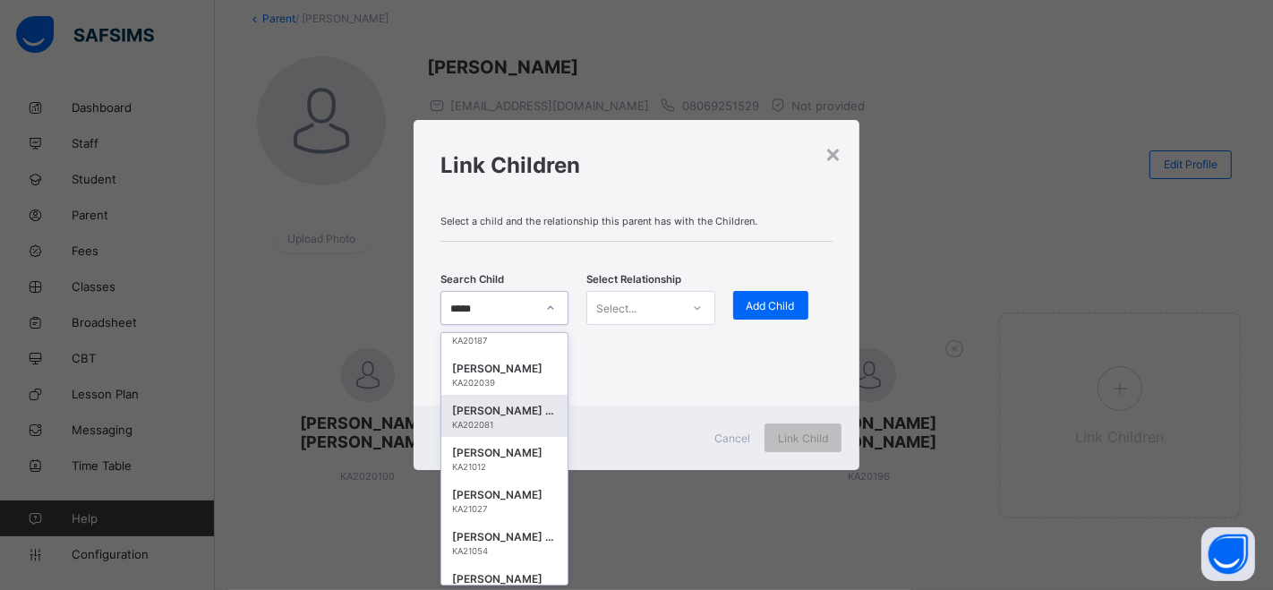
click at [498, 430] on div "KA202081" at bounding box center [504, 425] width 105 height 10
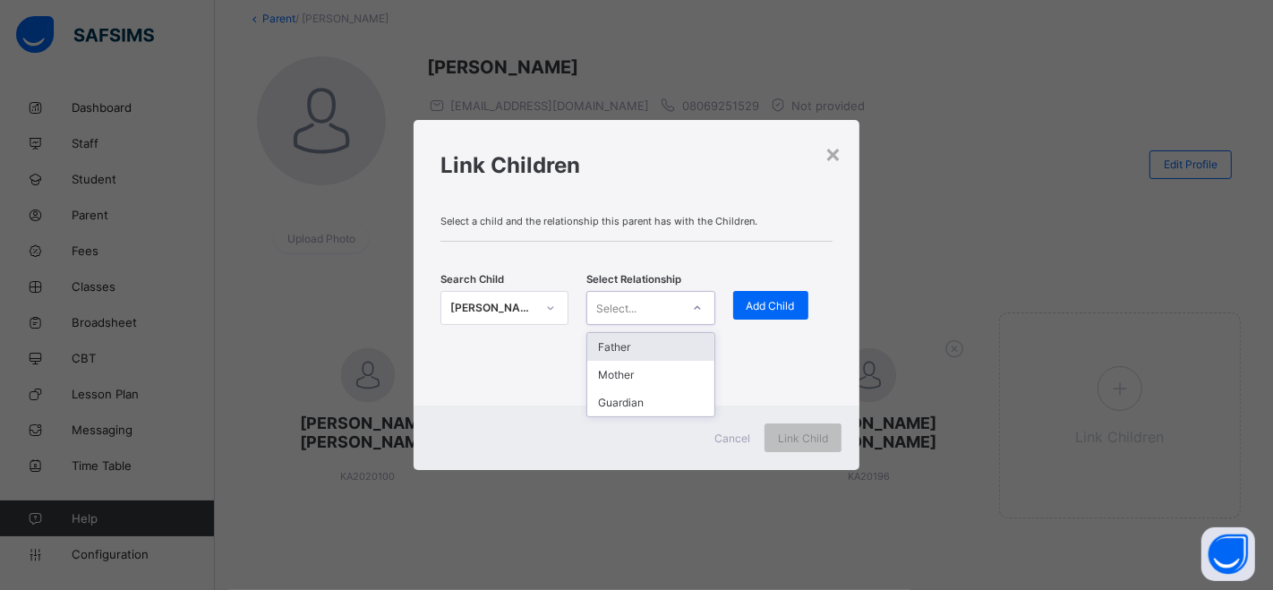
click at [670, 300] on div "Select..." at bounding box center [633, 307] width 92 height 25
click at [625, 374] on div "Mother" at bounding box center [650, 375] width 126 height 28
click at [781, 302] on span "Add Child" at bounding box center [771, 305] width 48 height 13
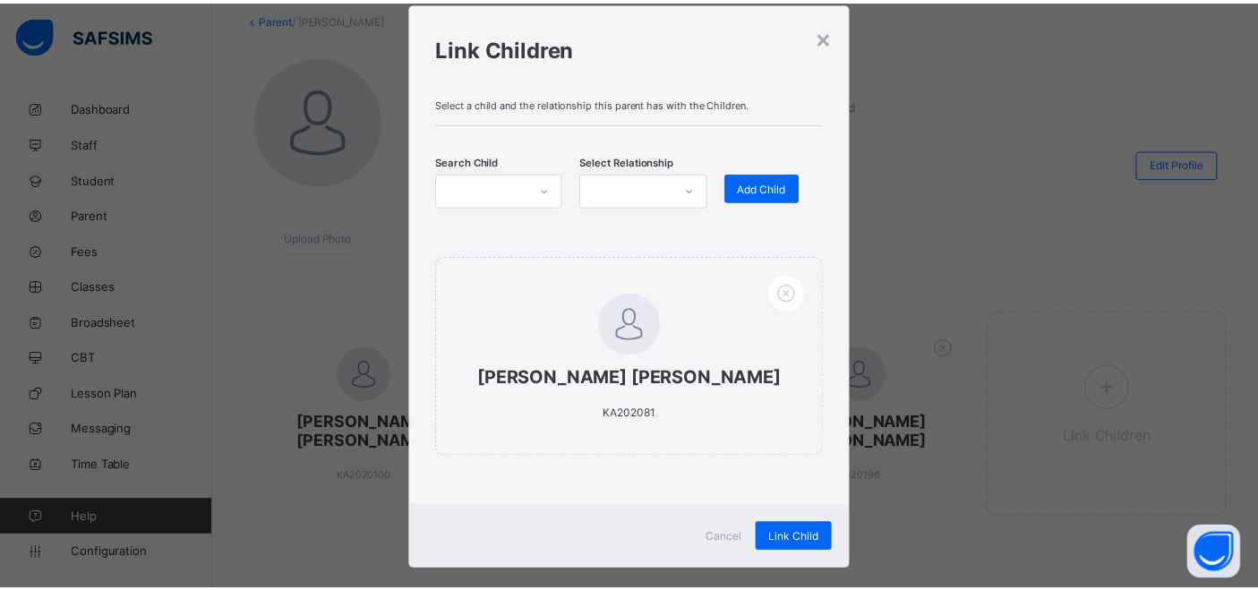
scroll to position [66, 0]
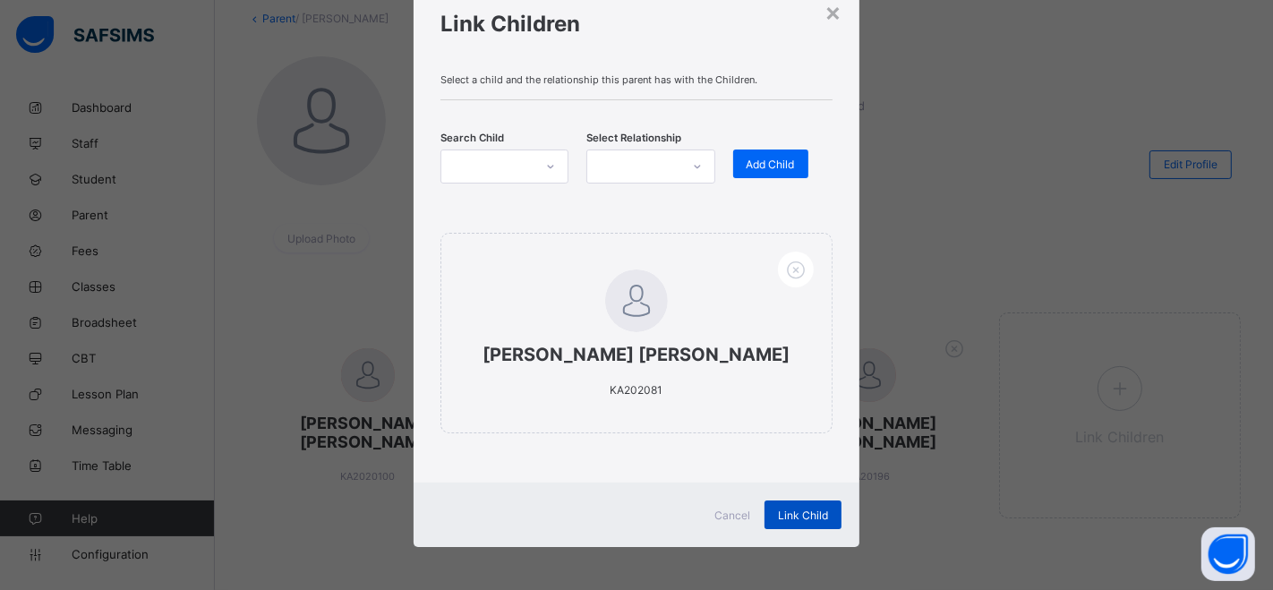
click at [782, 516] on span "Link Child" at bounding box center [803, 515] width 50 height 13
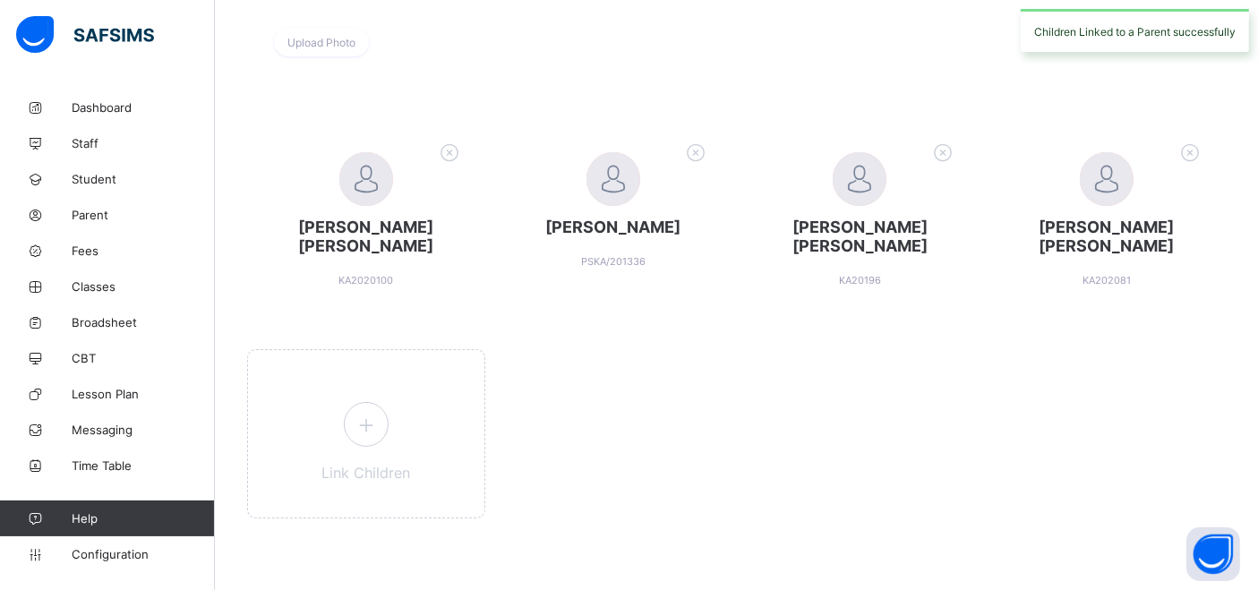
scroll to position [0, 0]
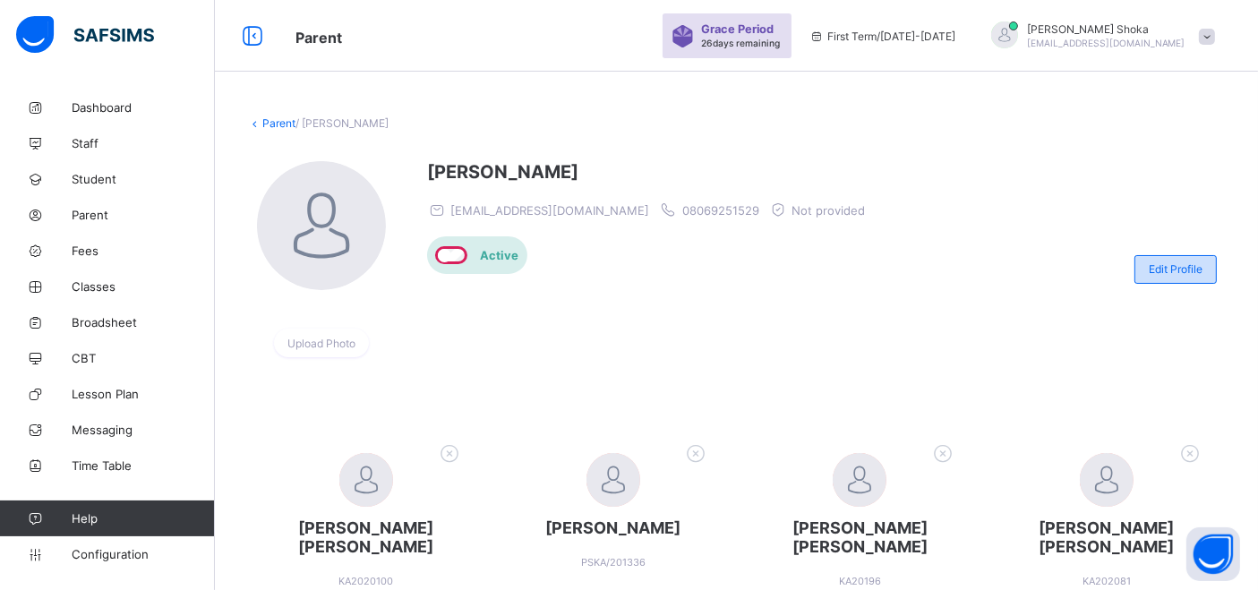
click at [1187, 270] on span "Edit Profile" at bounding box center [1176, 268] width 54 height 13
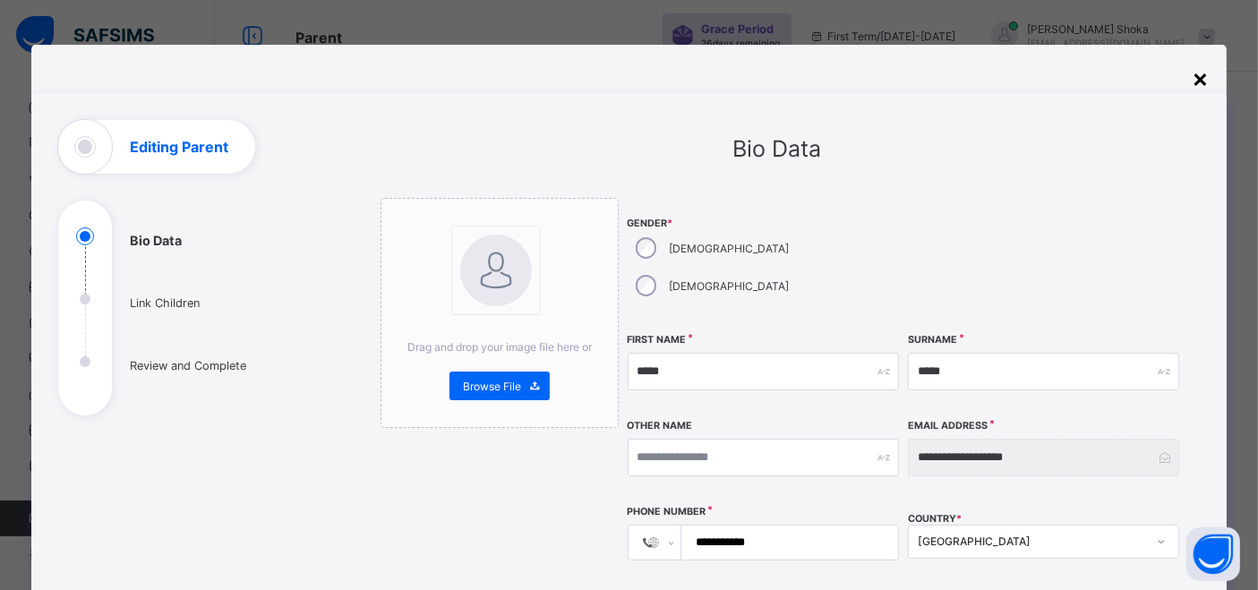
click at [1205, 82] on div "×" at bounding box center [1200, 78] width 17 height 30
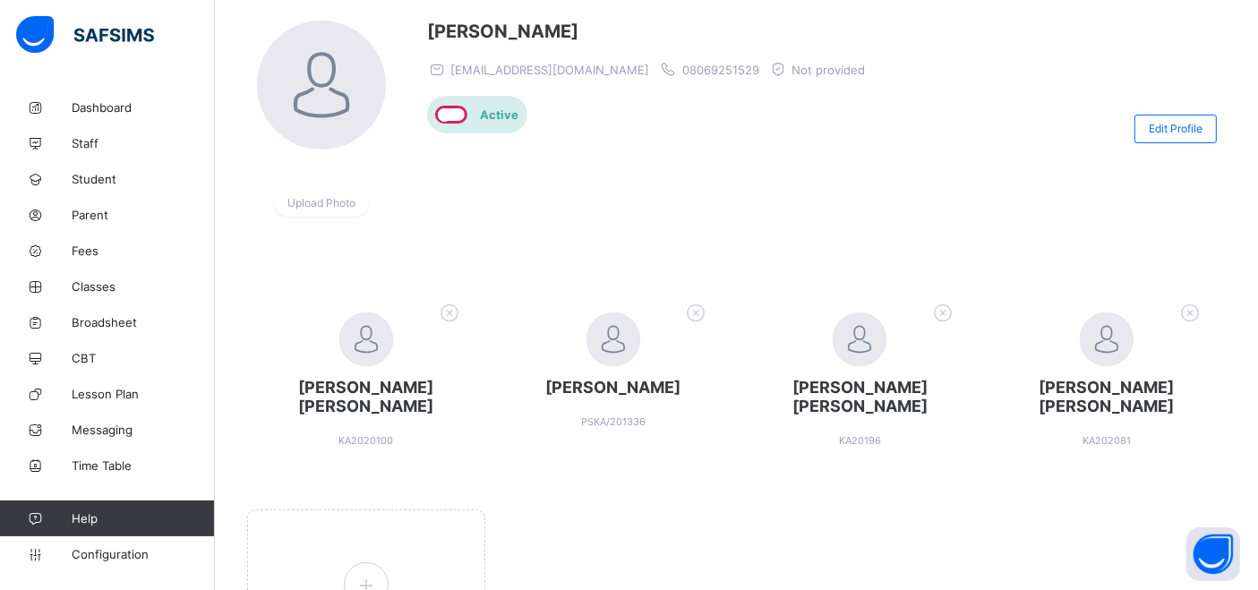
scroll to position [302, 0]
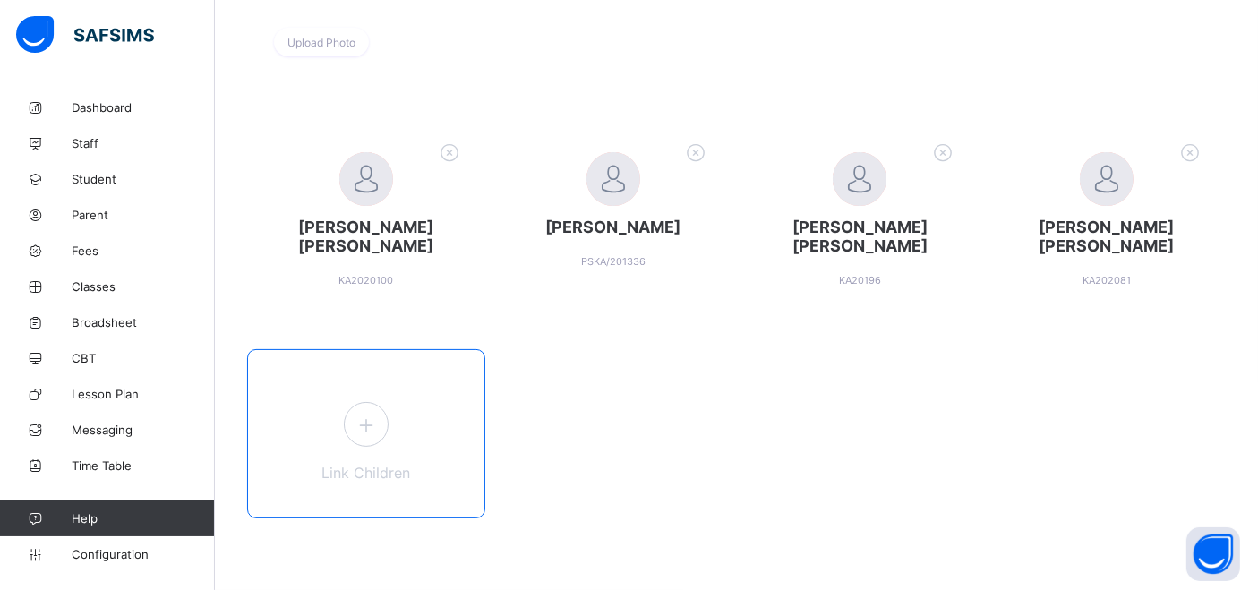
click at [381, 413] on icon at bounding box center [366, 425] width 32 height 28
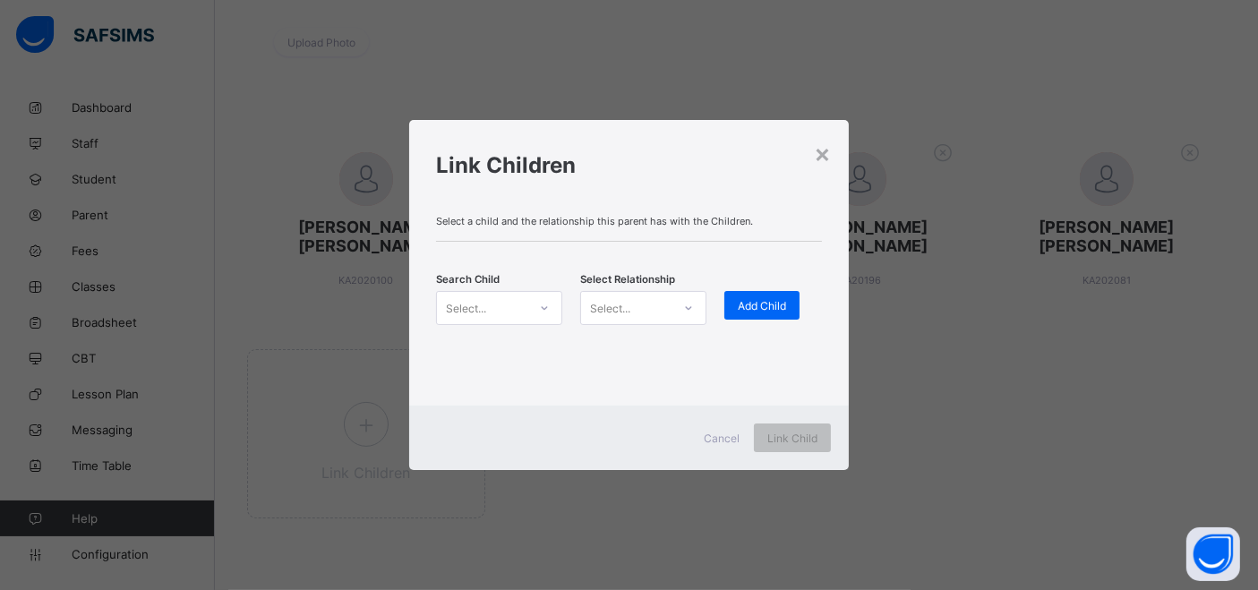
click at [559, 313] on div at bounding box center [544, 308] width 34 height 32
click at [542, 307] on icon at bounding box center [544, 308] width 6 height 4
click at [543, 303] on icon at bounding box center [544, 308] width 11 height 18
click at [535, 316] on div at bounding box center [544, 308] width 30 height 29
click at [535, 313] on div at bounding box center [544, 308] width 30 height 29
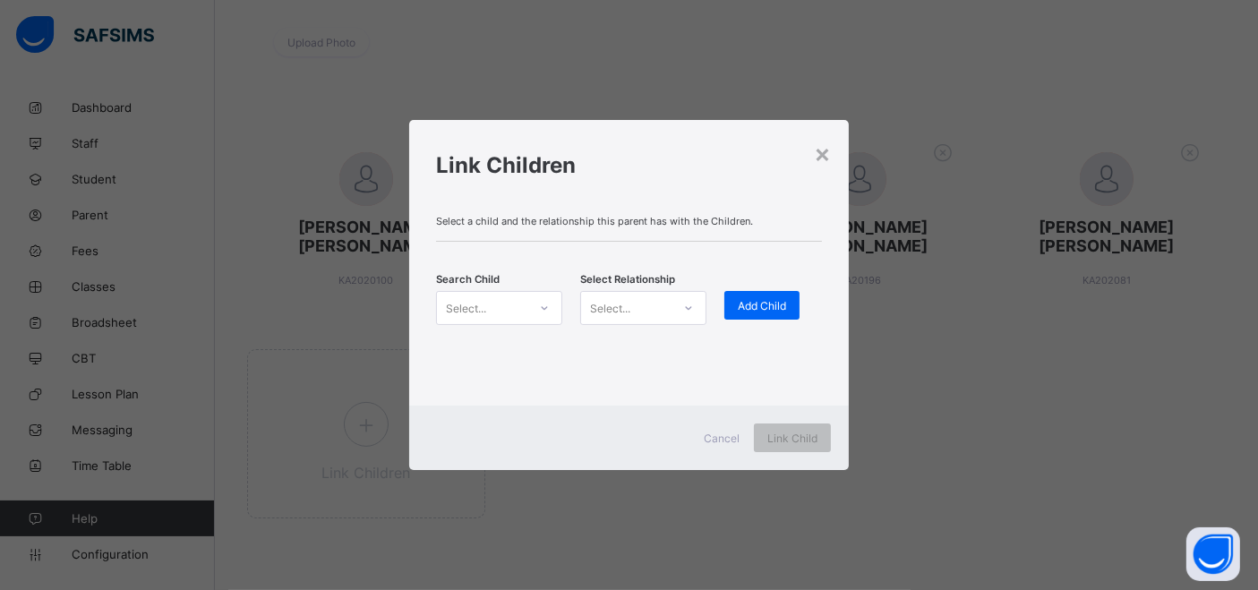
click at [539, 307] on icon at bounding box center [544, 308] width 11 height 18
click at [546, 310] on icon at bounding box center [544, 308] width 11 height 18
click at [532, 305] on div at bounding box center [544, 308] width 30 height 29
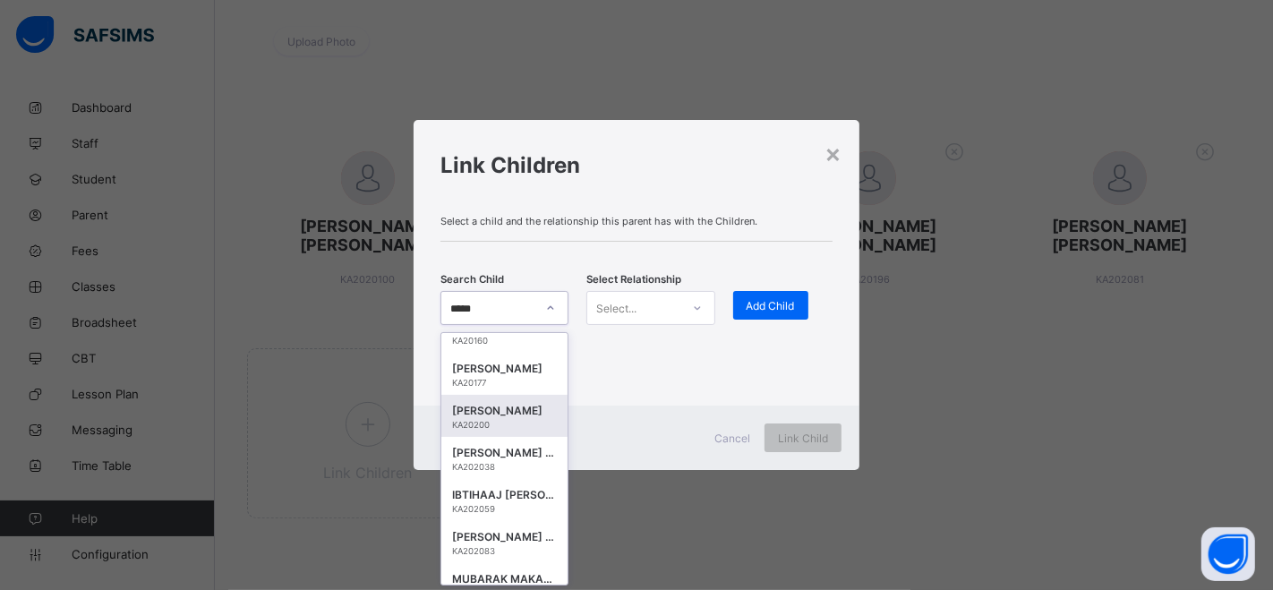
scroll to position [293, 0]
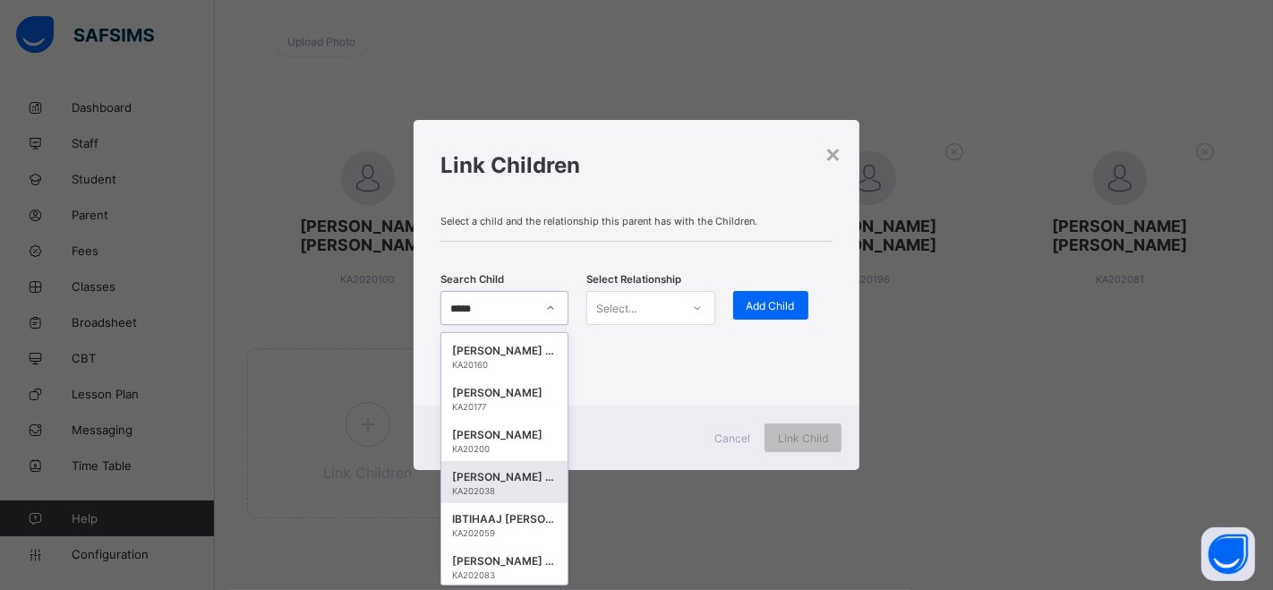
type input "*****"
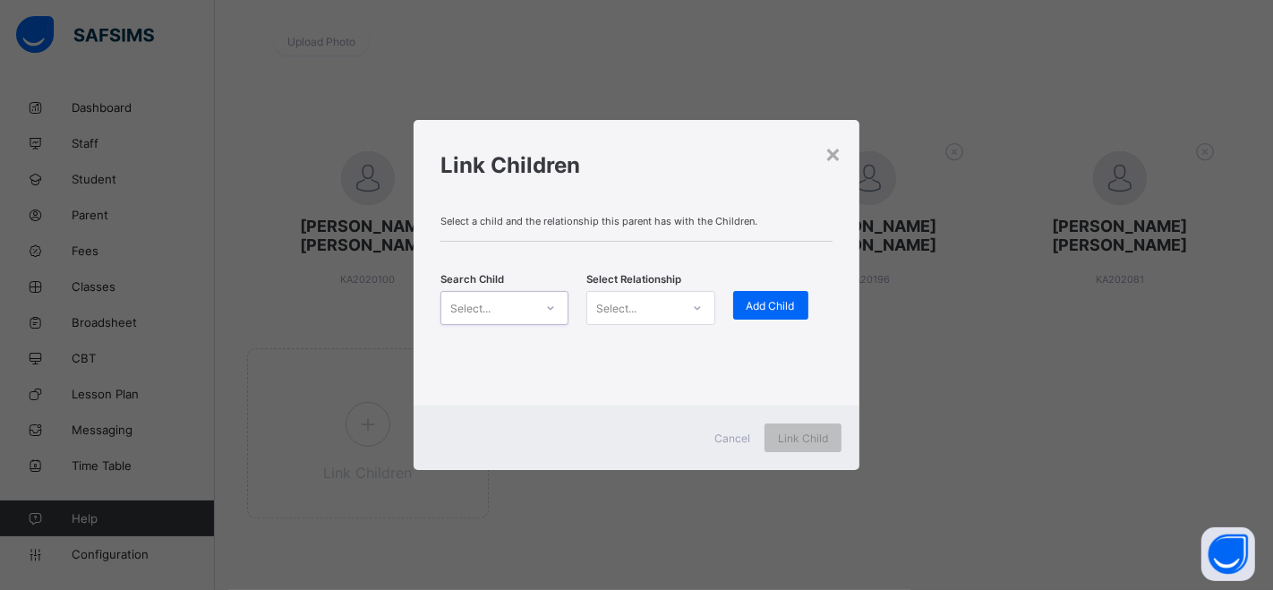
click at [474, 309] on div "Select..." at bounding box center [470, 308] width 40 height 34
click at [450, 310] on div "Select..." at bounding box center [470, 308] width 40 height 34
click at [535, 308] on div at bounding box center [551, 308] width 34 height 32
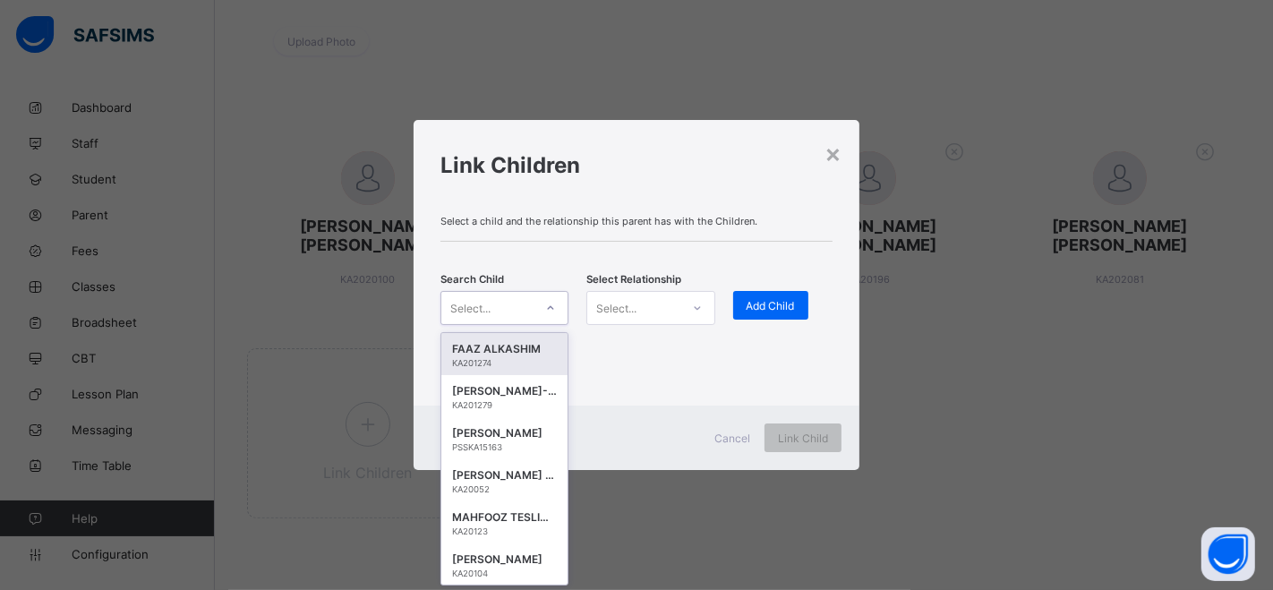
click at [704, 5] on div "× Link Children Select a child and the relationship this parent has with the Ch…" at bounding box center [636, 295] width 1273 height 590
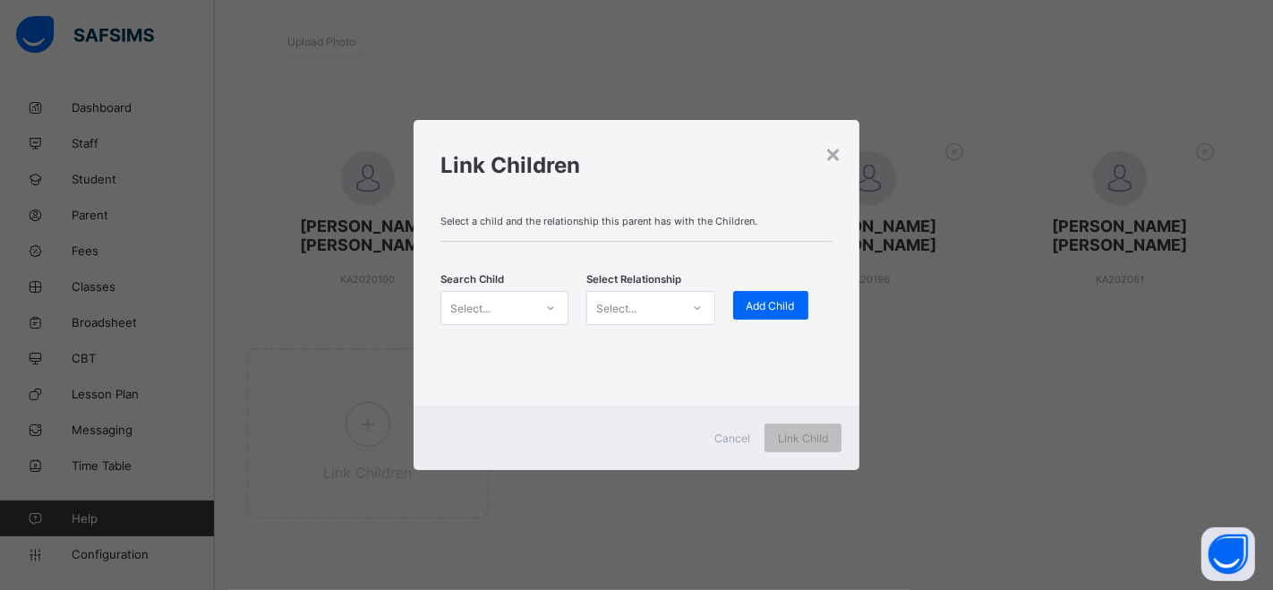
scroll to position [0, 0]
click at [480, 315] on div "Select..." at bounding box center [470, 308] width 40 height 34
click at [478, 303] on div "Select..." at bounding box center [470, 308] width 40 height 34
click at [548, 308] on icon at bounding box center [550, 308] width 11 height 18
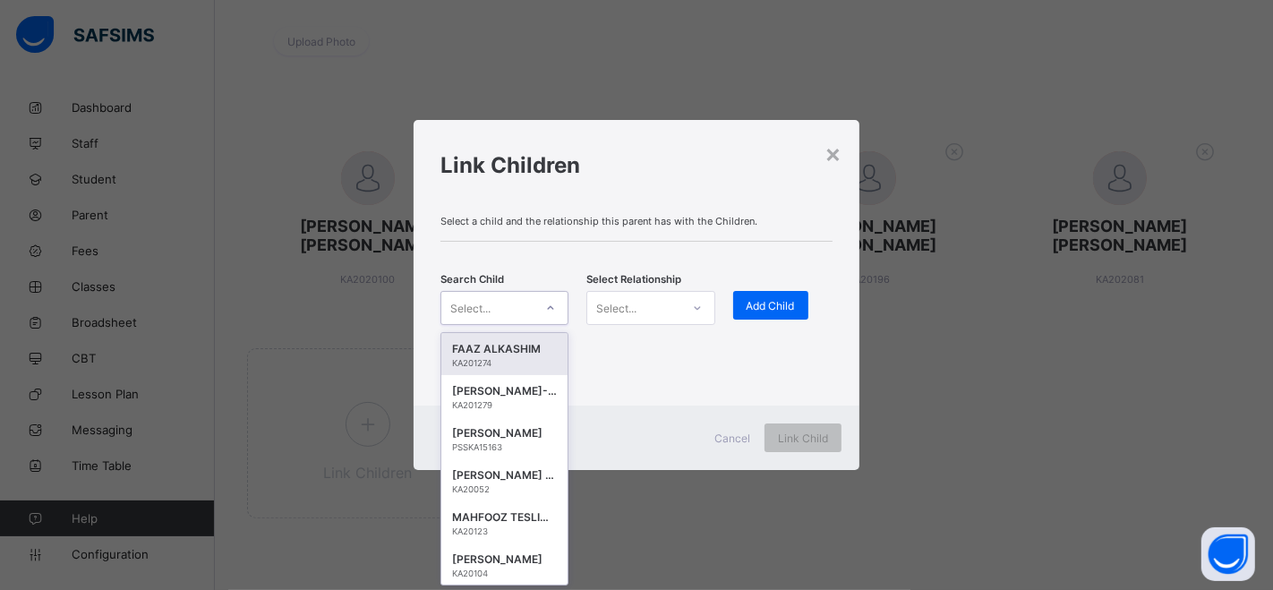
paste input "*******"
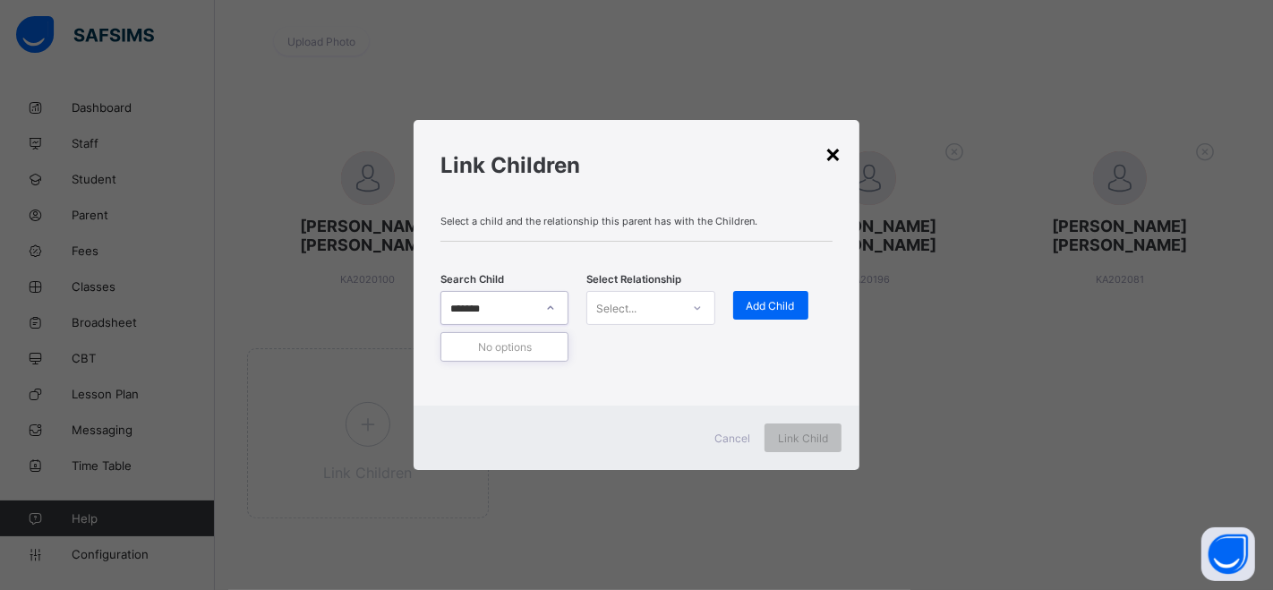
type input "*******"
click at [832, 154] on div "×" at bounding box center [833, 153] width 17 height 30
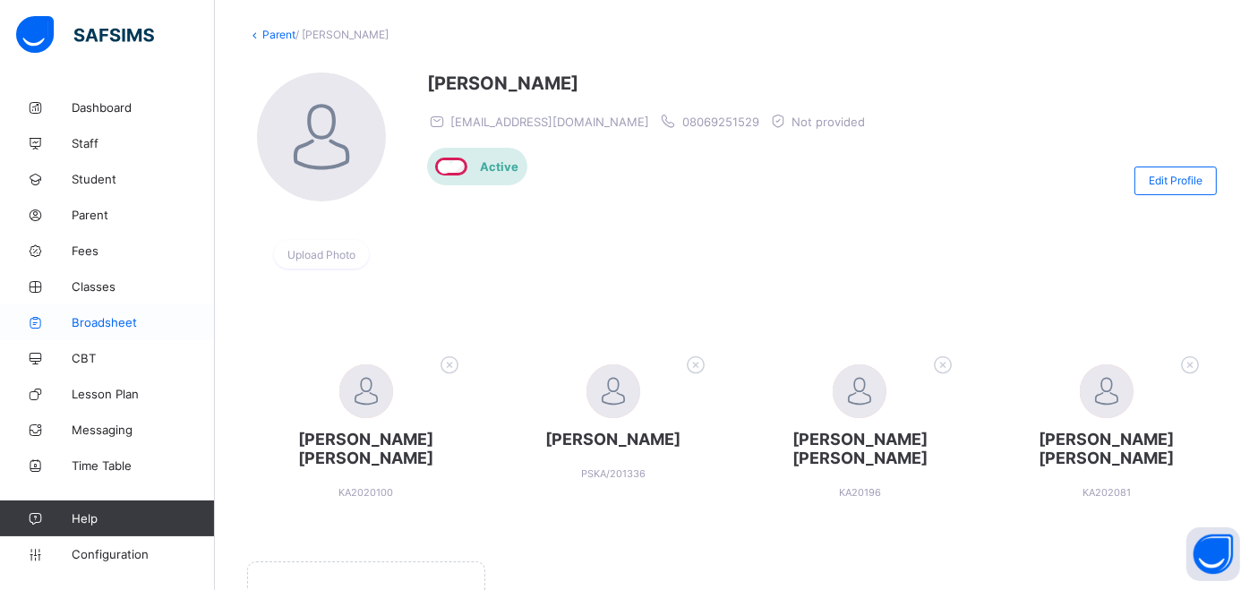
scroll to position [3, 0]
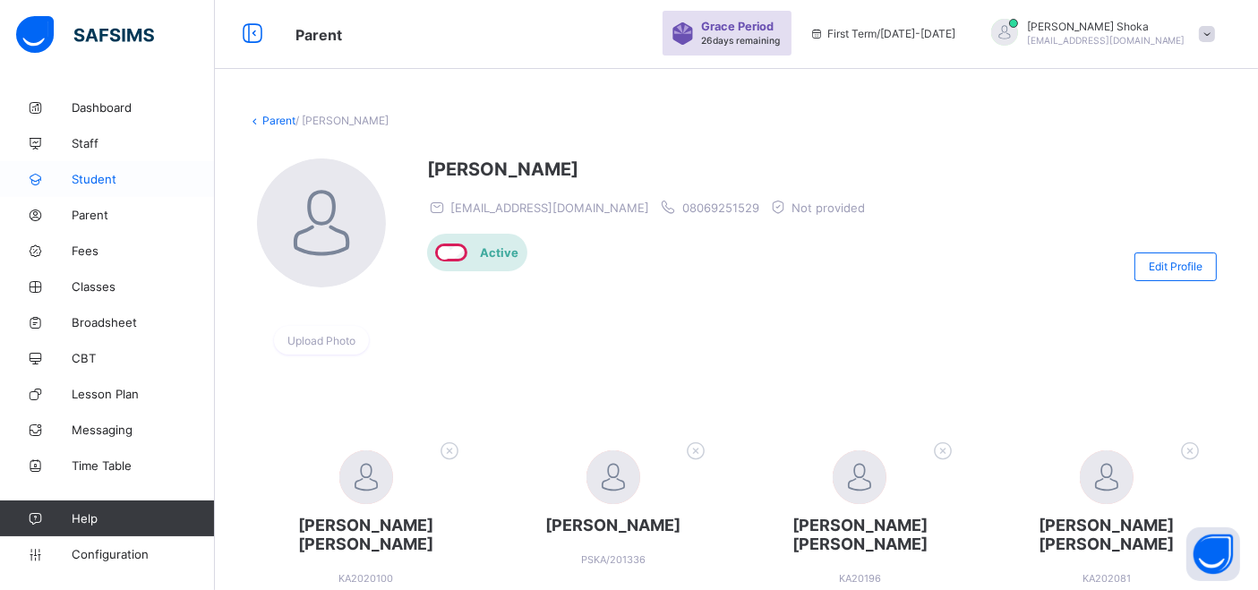
click at [103, 184] on span "Student" at bounding box center [143, 179] width 143 height 14
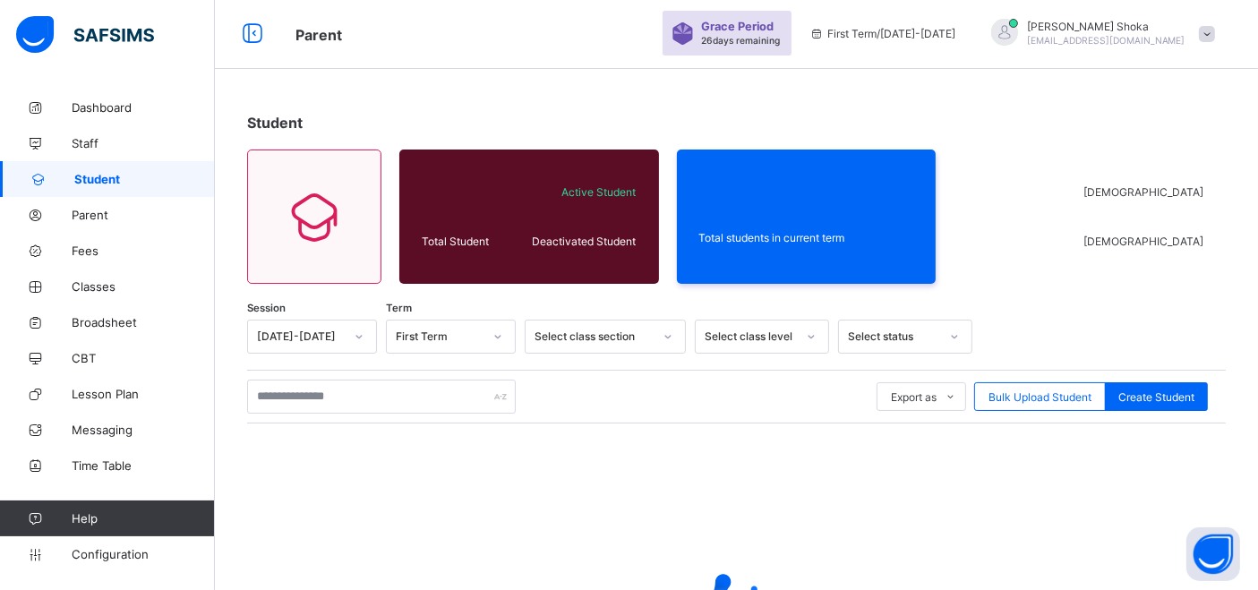
click at [333, 414] on div "Export as Pdf Report Excel Report Excel Report (LMS) Bulk Upload Student Create…" at bounding box center [736, 397] width 979 height 54
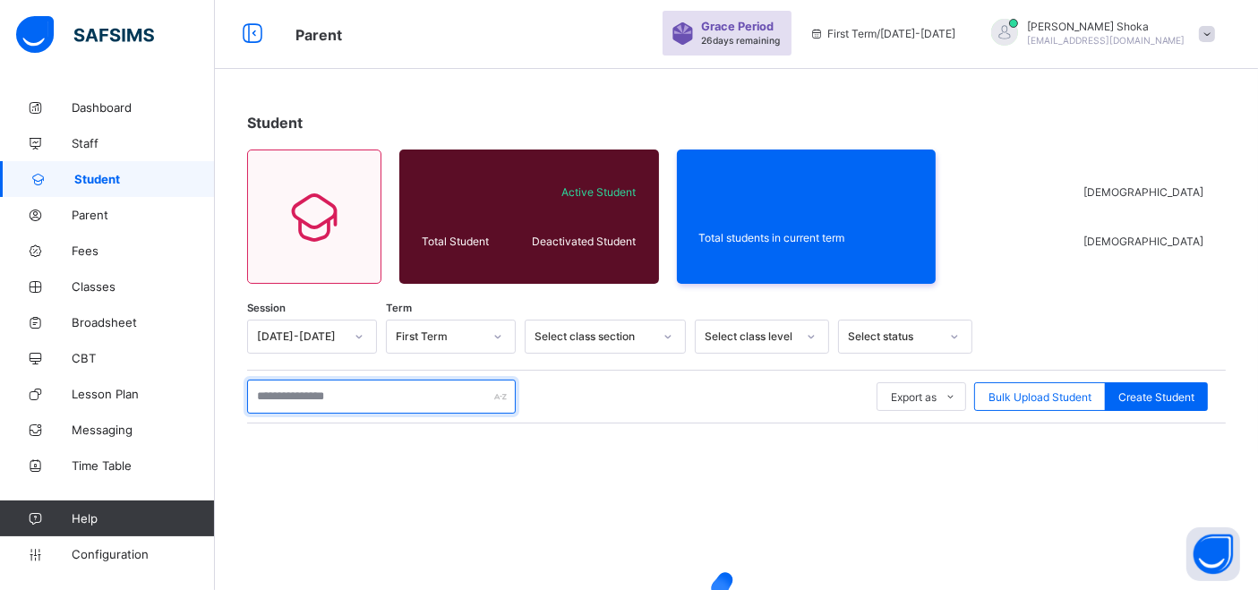
click at [328, 401] on input "text" at bounding box center [381, 397] width 269 height 34
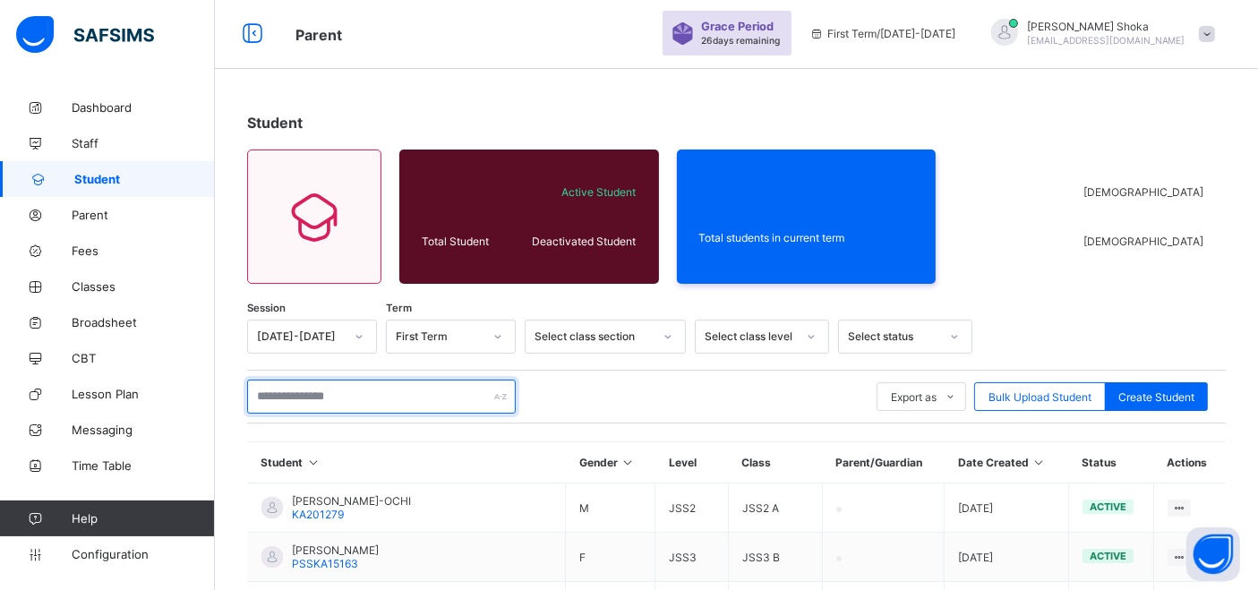
paste input "*******"
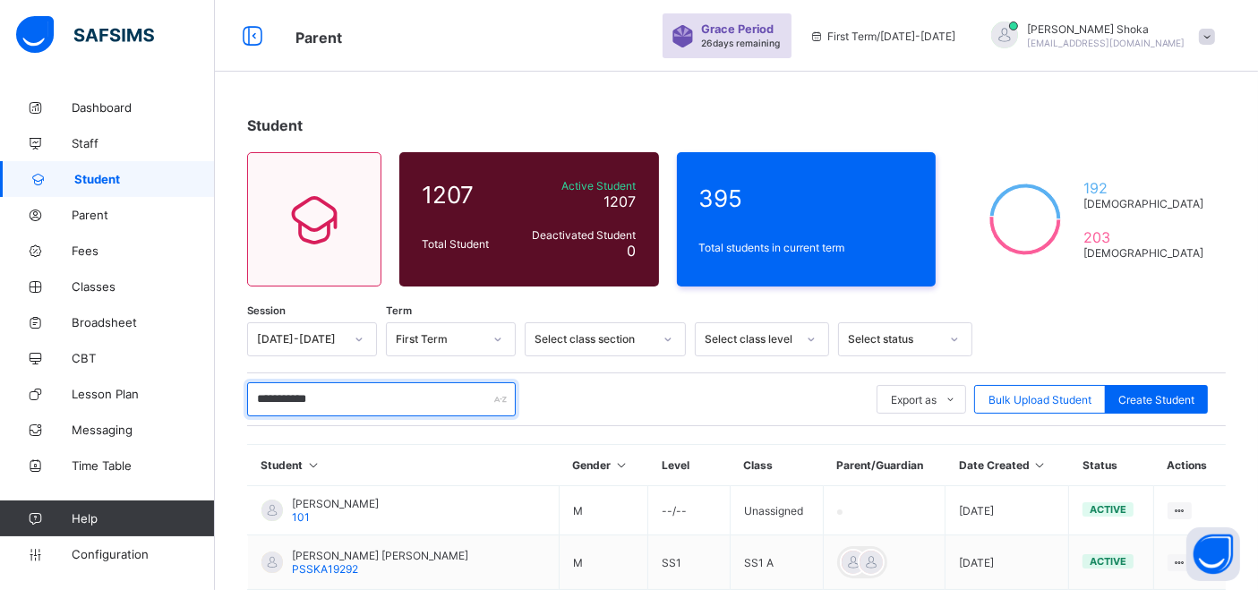
paste input "********"
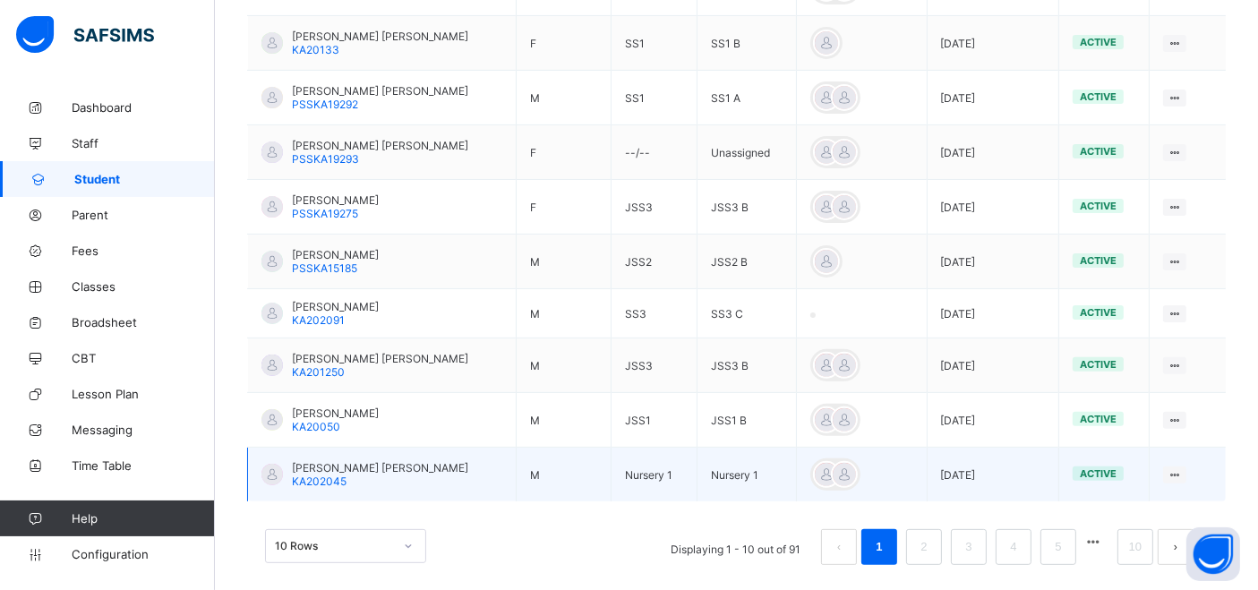
scroll to position [539, 0]
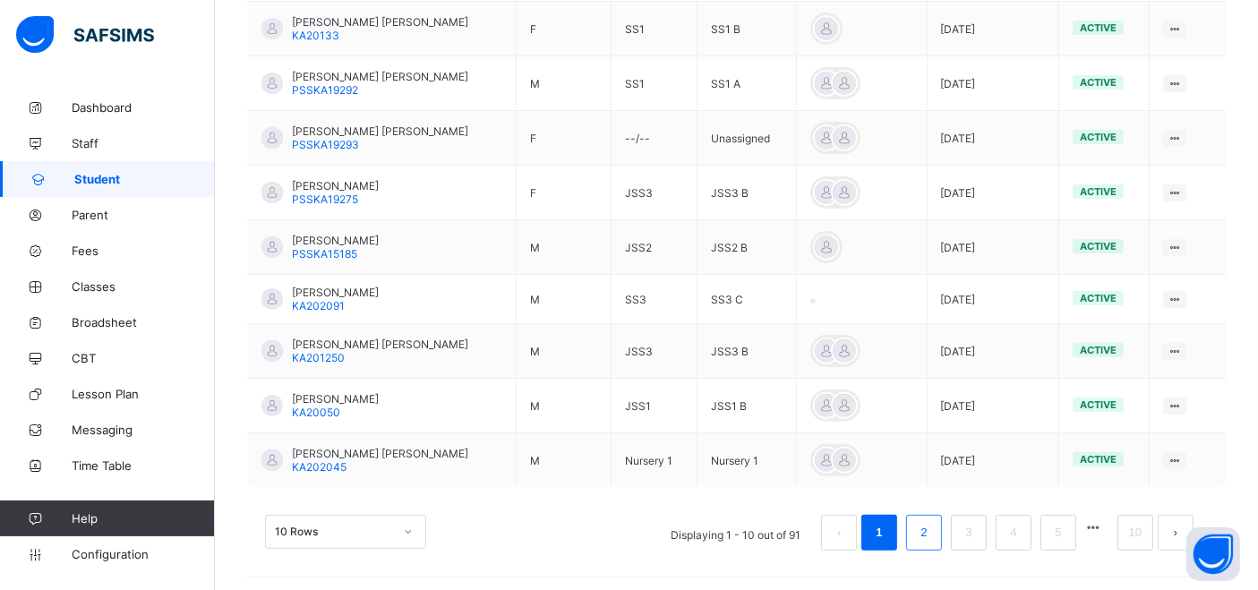
type input "**********"
click at [932, 526] on link "2" at bounding box center [923, 532] width 17 height 23
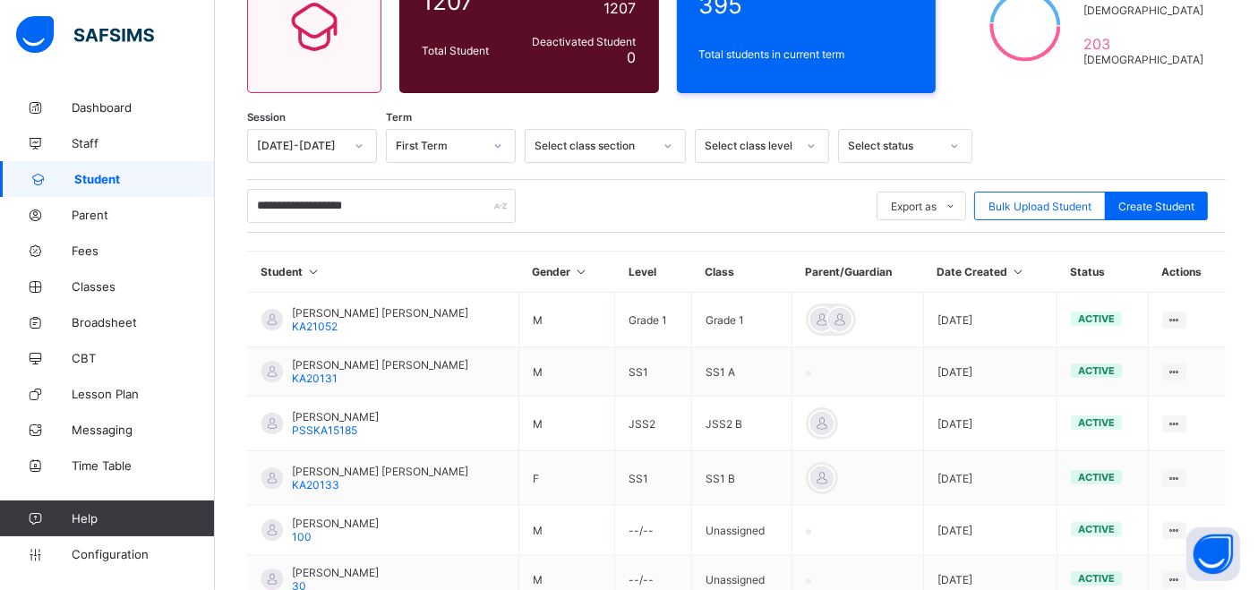
scroll to position [199, 0]
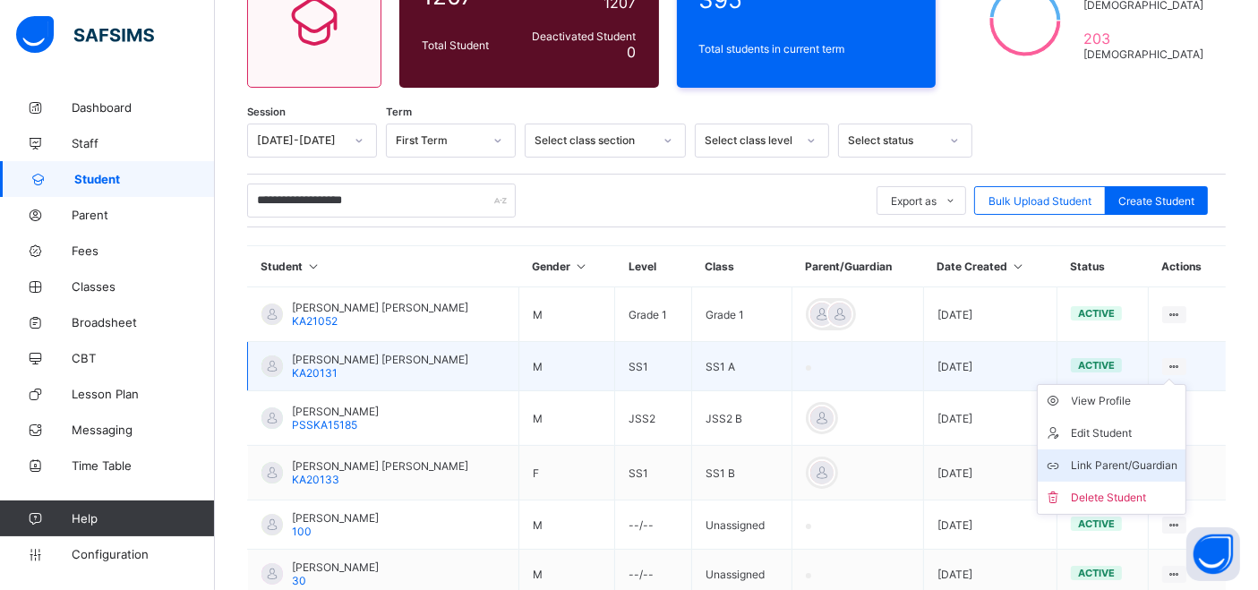
click at [1128, 457] on div "Link Parent/Guardian" at bounding box center [1125, 466] width 107 height 18
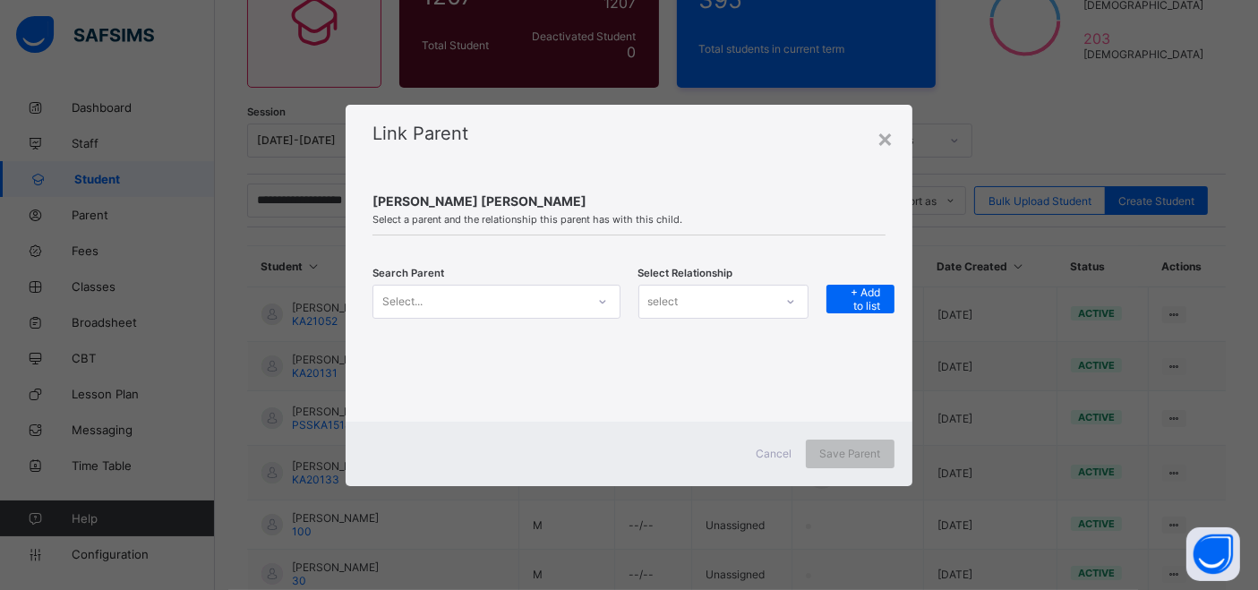
click at [591, 305] on div at bounding box center [602, 301] width 30 height 29
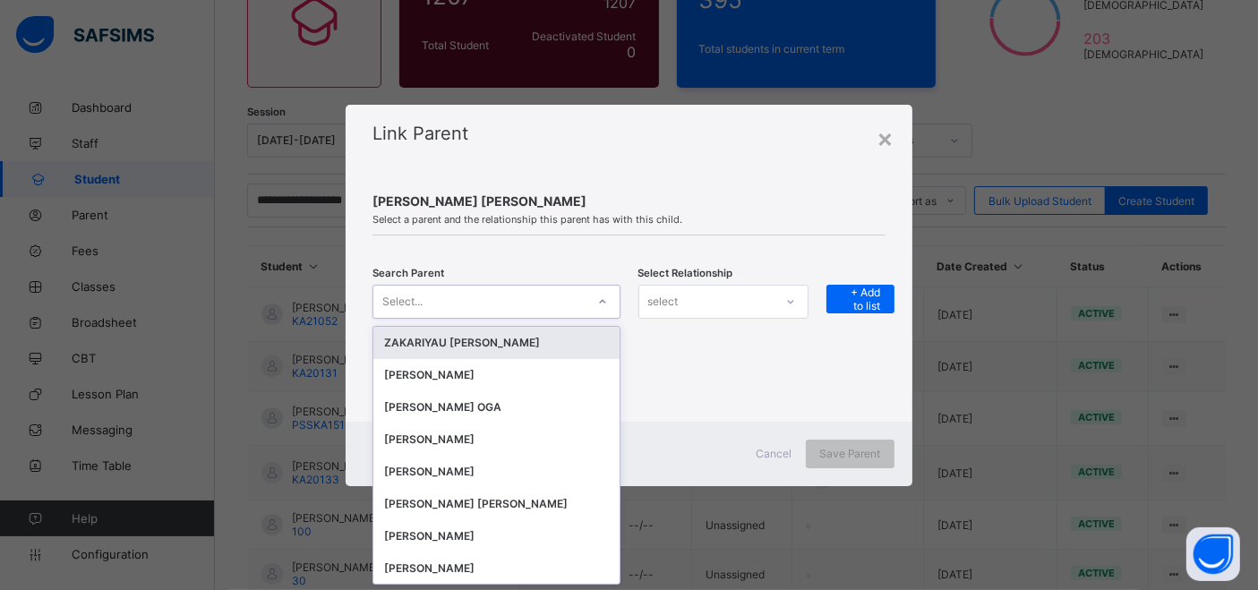
scroll to position [0, 0]
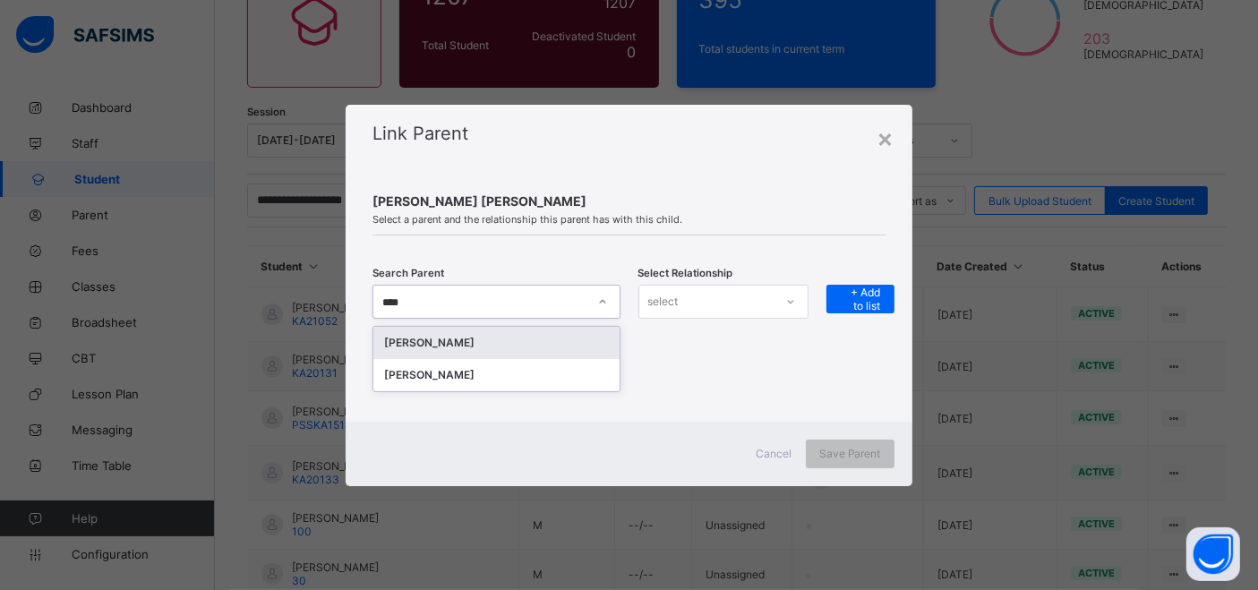
type input "*****"
click at [443, 338] on div "BINTA ADAMU" at bounding box center [496, 343] width 224 height 18
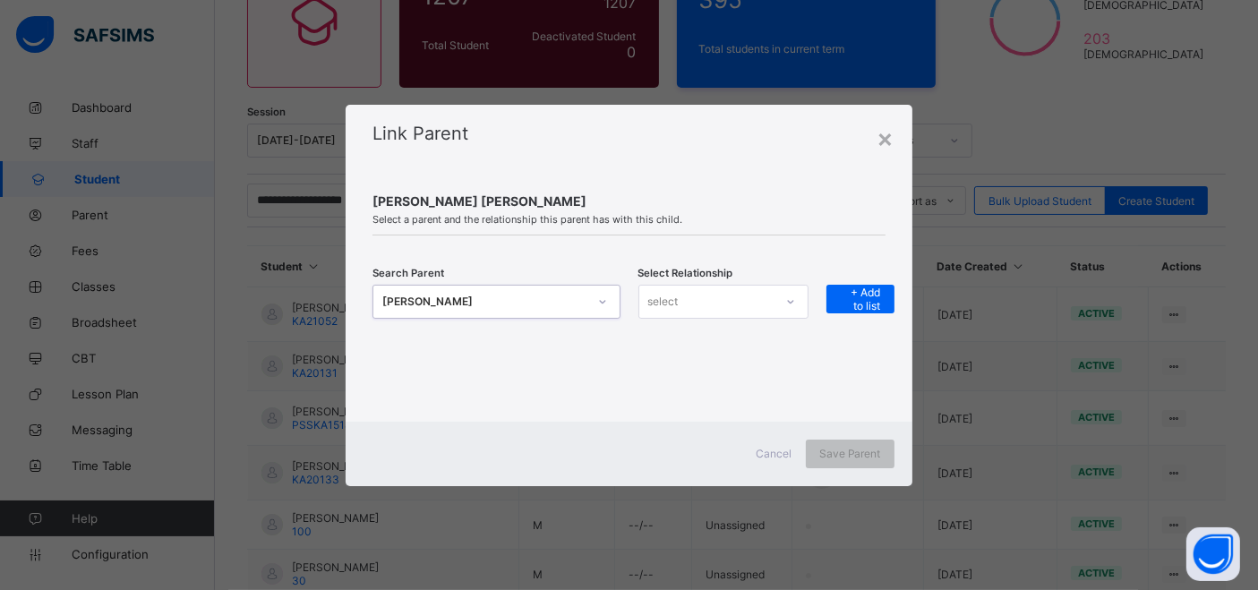
click at [790, 318] on div "Search Parent option [object Object], selected. 0 results available. Select is …" at bounding box center [628, 313] width 512 height 56
click at [785, 303] on div at bounding box center [790, 301] width 30 height 29
click at [664, 367] on div "Mother" at bounding box center [723, 369] width 168 height 28
click at [854, 300] on span "+ Add to list" at bounding box center [860, 299] width 41 height 27
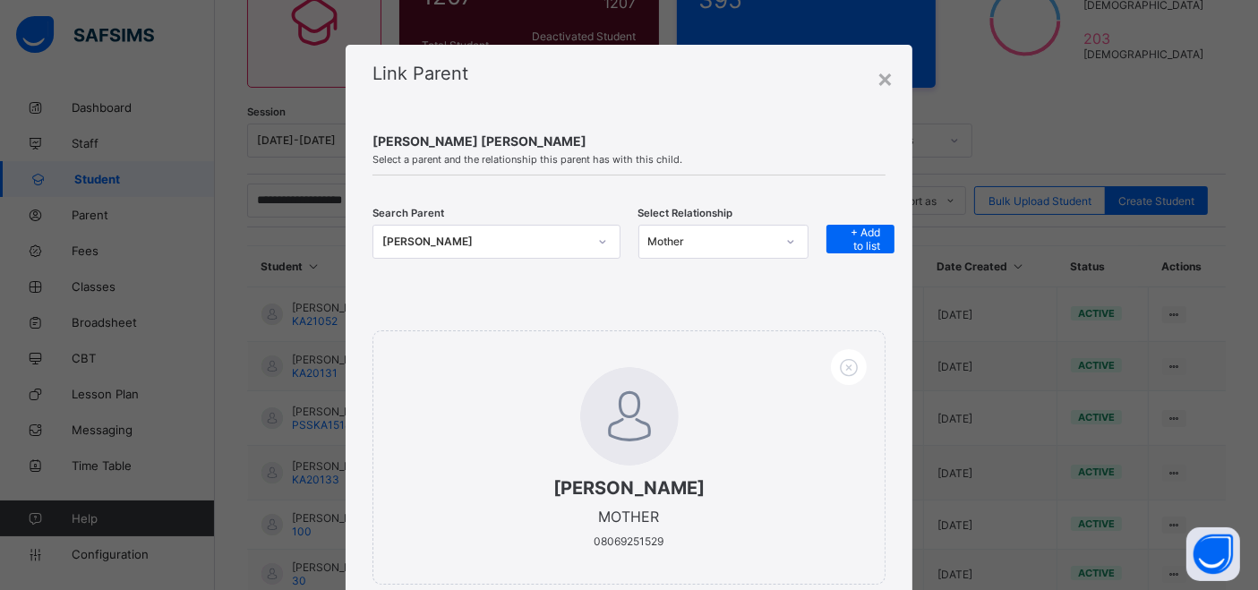
click at [576, 241] on div "BINTA ADAMU" at bounding box center [484, 242] width 204 height 18
click at [446, 240] on div "BINTA ADAMU" at bounding box center [484, 242] width 204 height 18
type input "***"
click at [447, 239] on div "Select..." at bounding box center [478, 241] width 211 height 25
type input "*****"
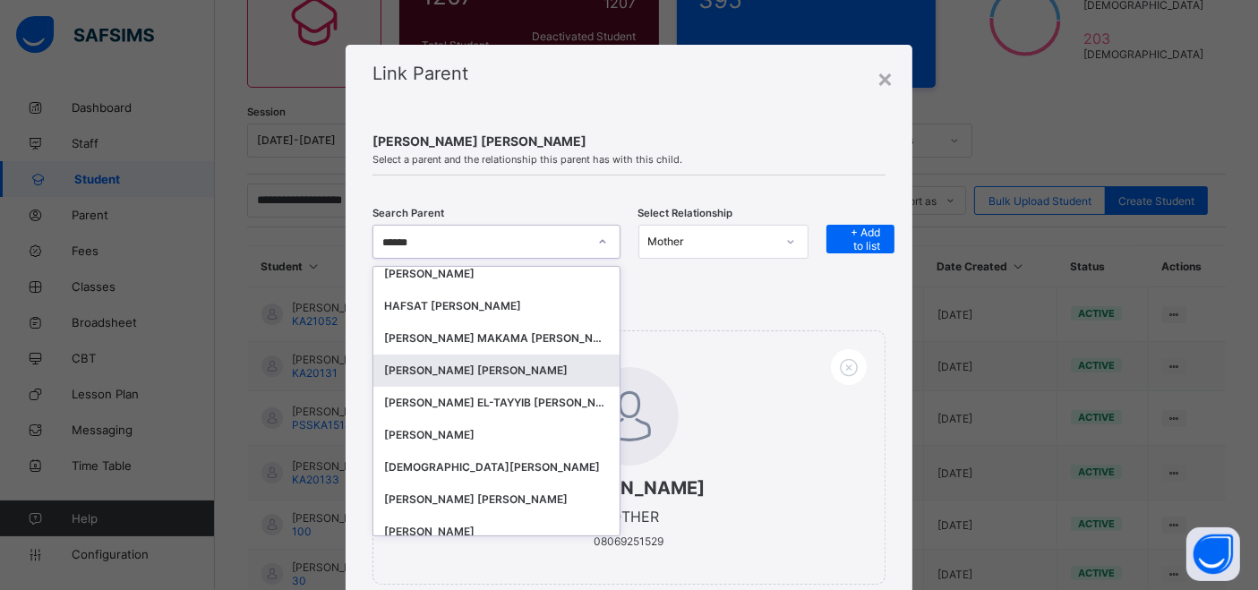
scroll to position [312, 0]
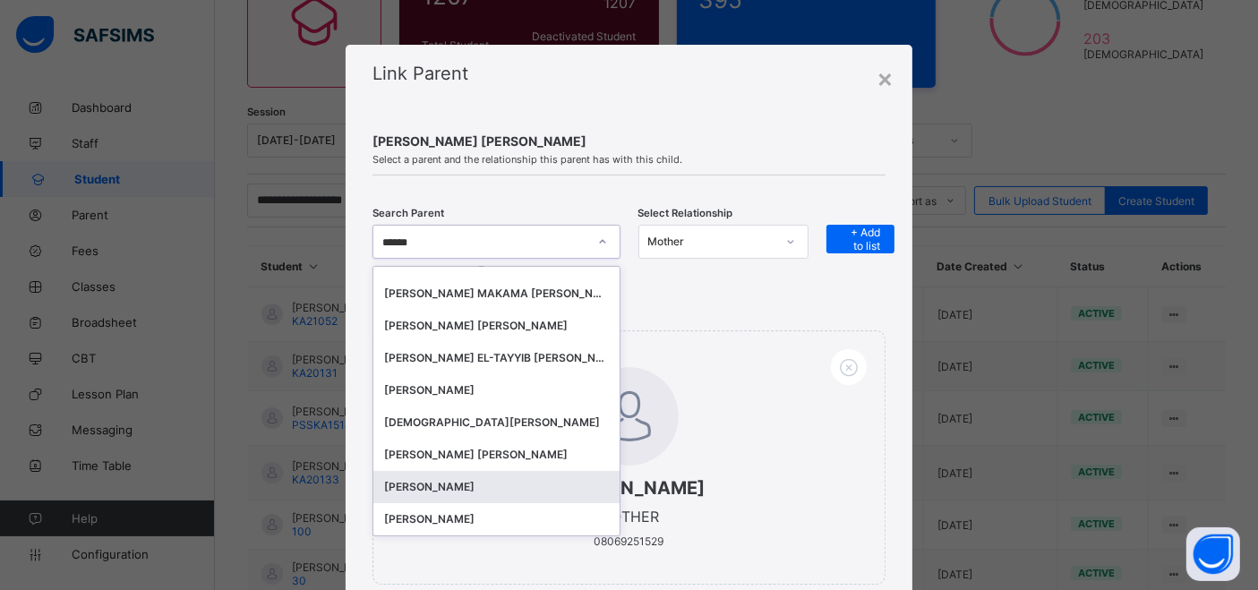
click at [491, 479] on div "AHMED IBRAHIM" at bounding box center [496, 487] width 224 height 18
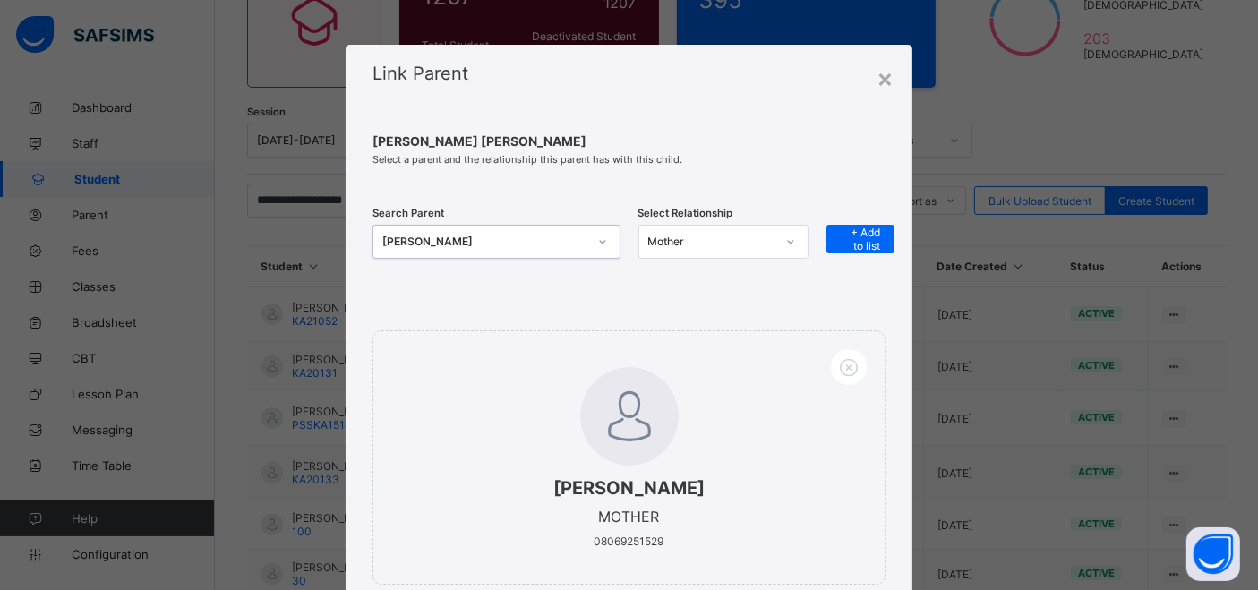
click at [775, 234] on div at bounding box center [790, 241] width 30 height 29
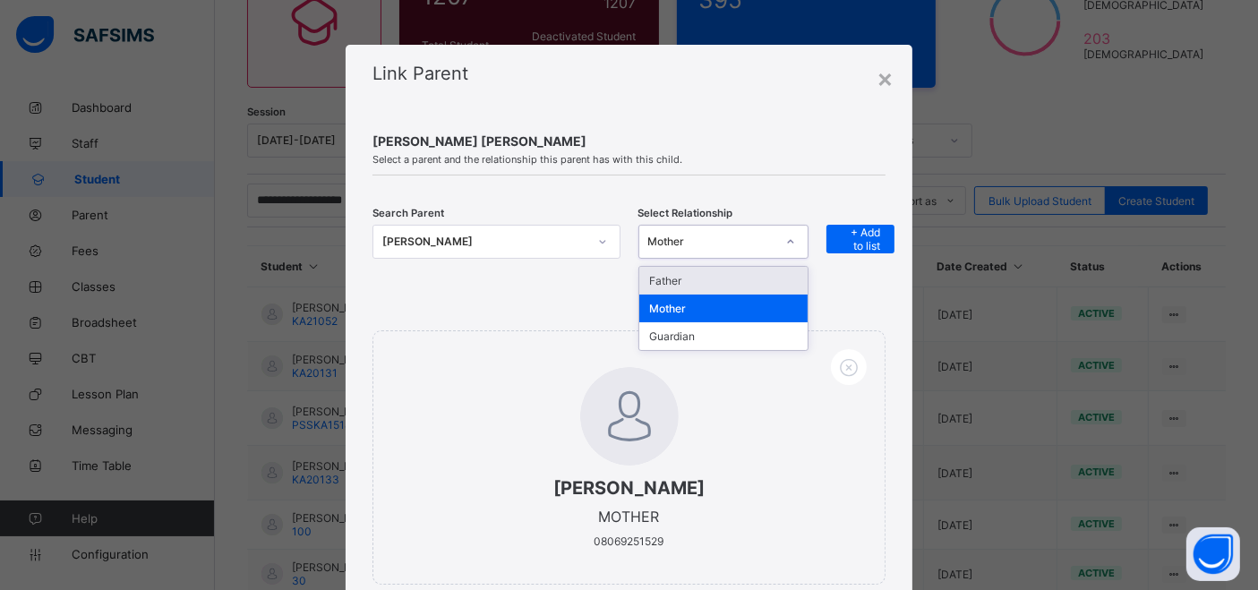
click at [711, 278] on div "Father" at bounding box center [723, 281] width 168 height 28
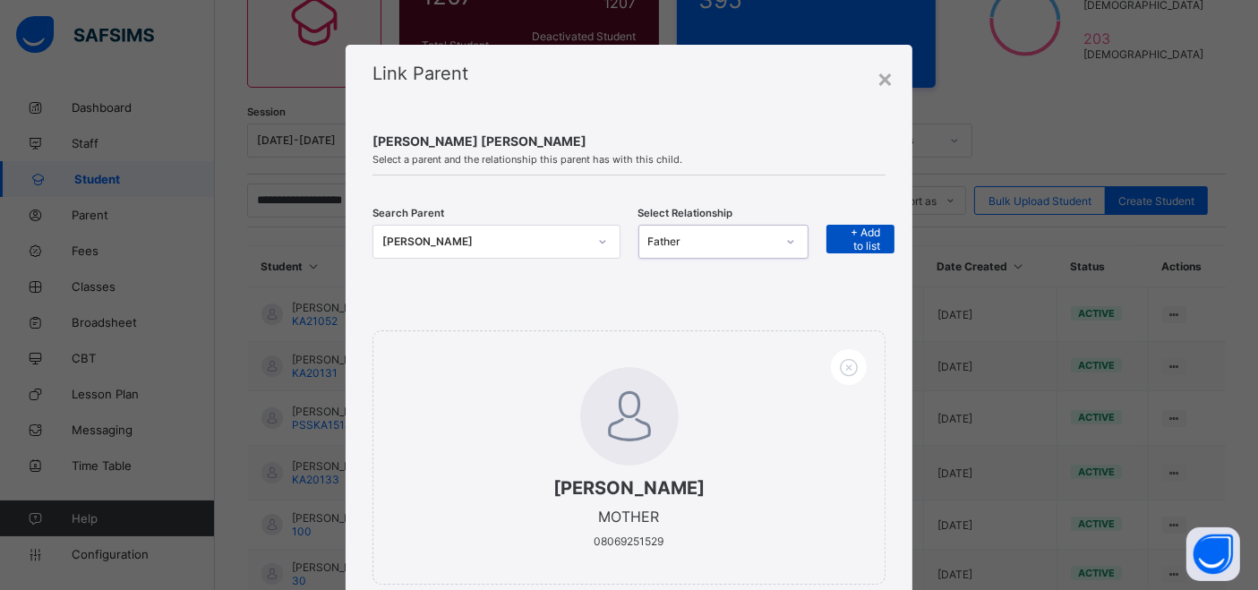
click at [860, 237] on span "+ Add to list" at bounding box center [860, 239] width 41 height 27
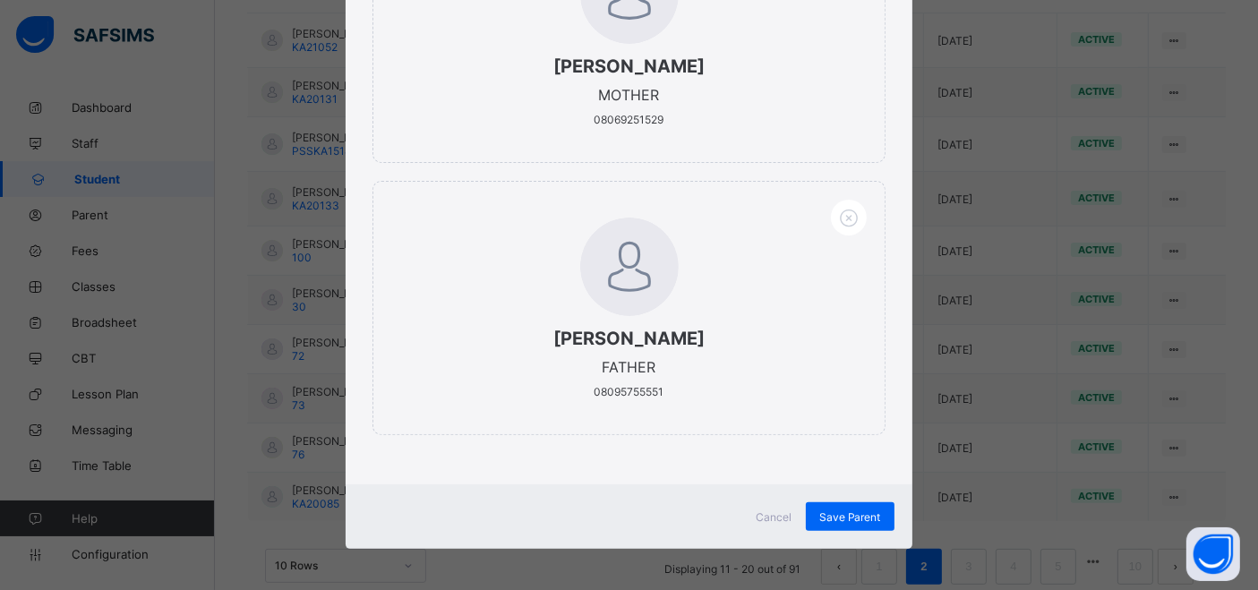
scroll to position [506, 0]
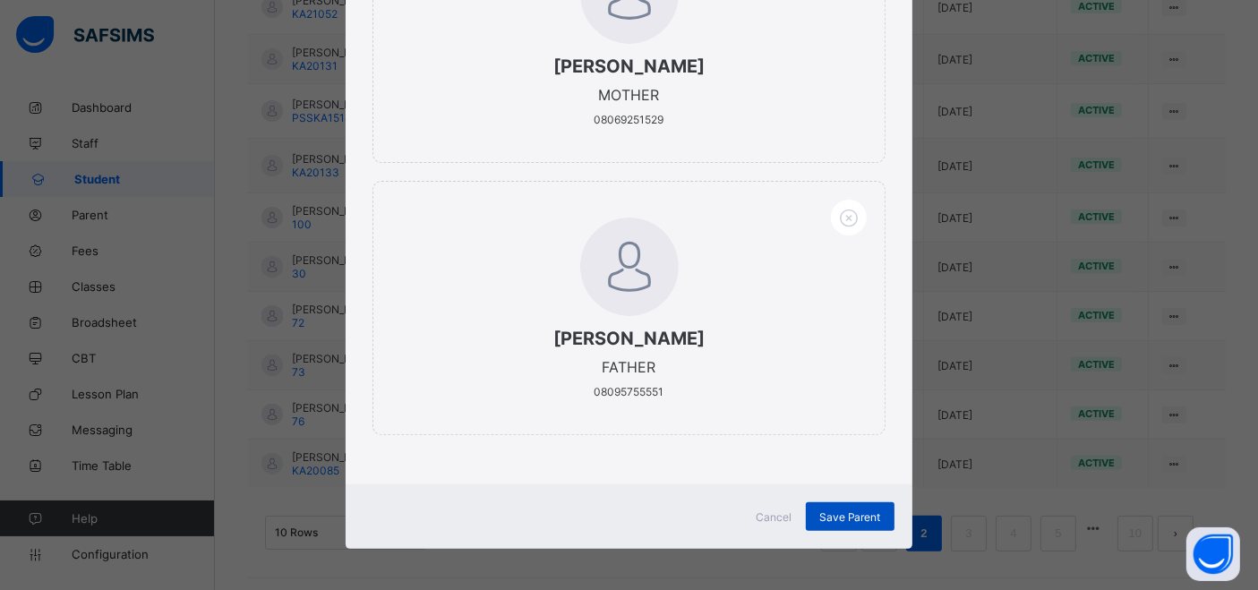
click at [833, 510] on span "Save Parent" at bounding box center [850, 516] width 62 height 13
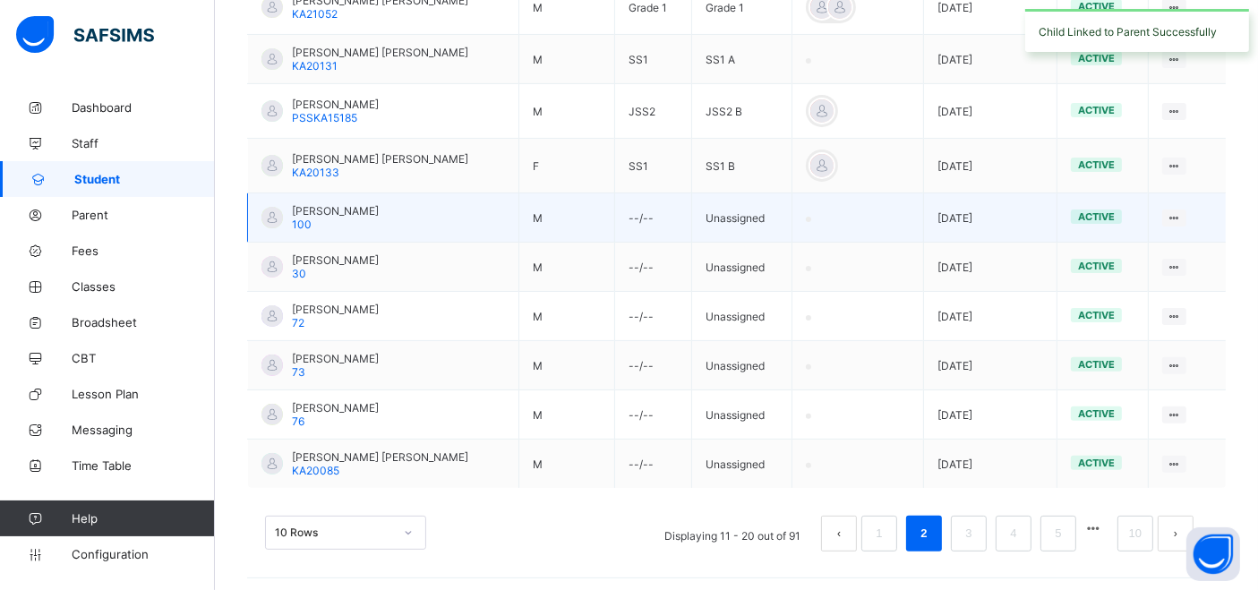
scroll to position [306, 0]
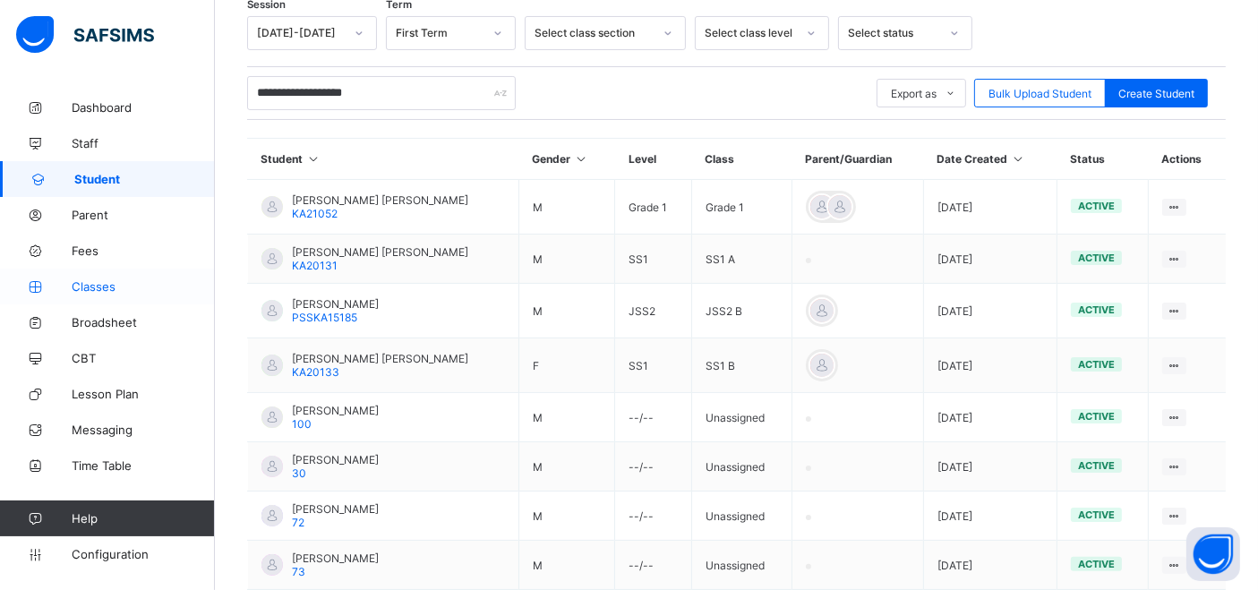
click at [103, 283] on span "Classes" at bounding box center [143, 286] width 143 height 14
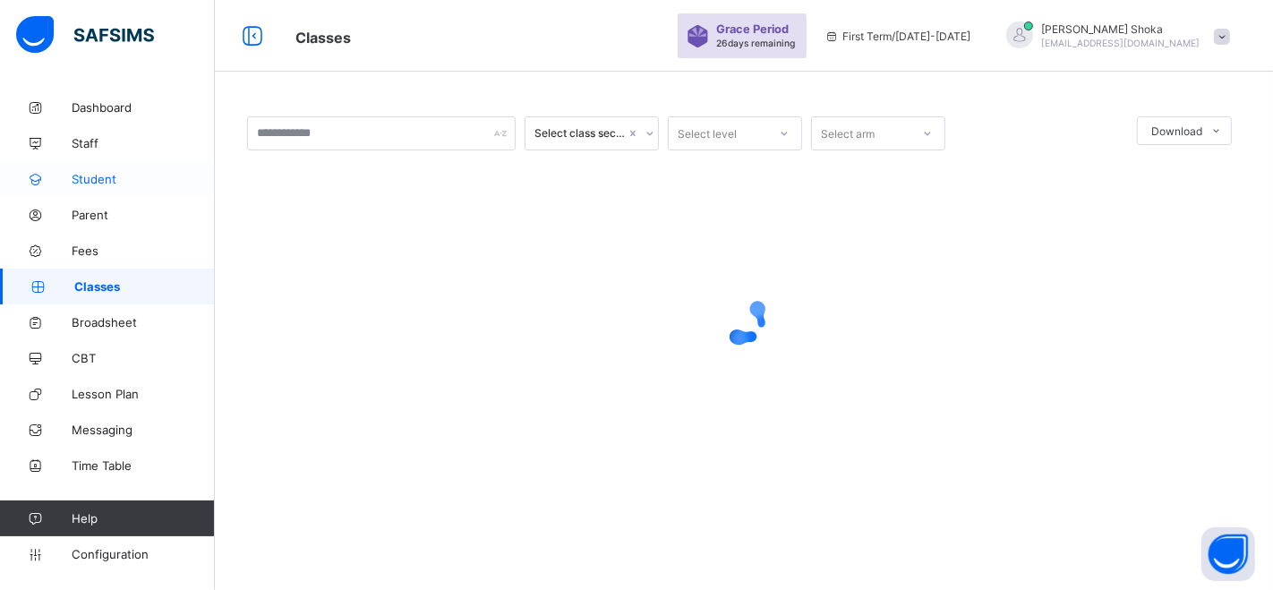
click at [107, 180] on span "Student" at bounding box center [143, 179] width 143 height 14
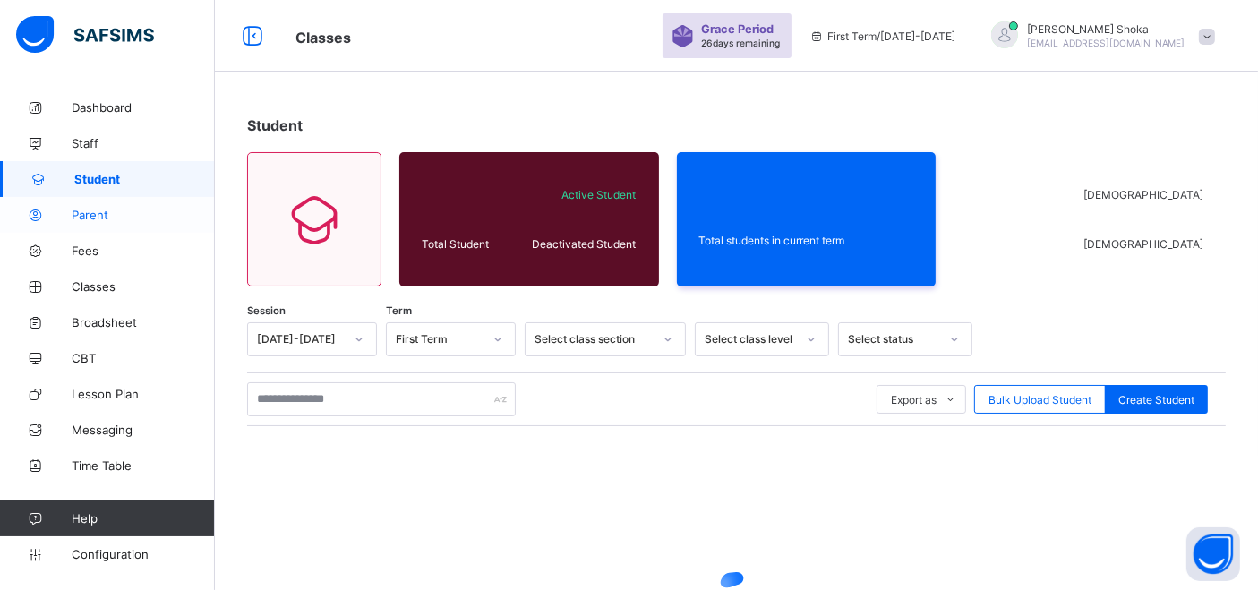
click at [102, 217] on span "Parent" at bounding box center [143, 215] width 143 height 14
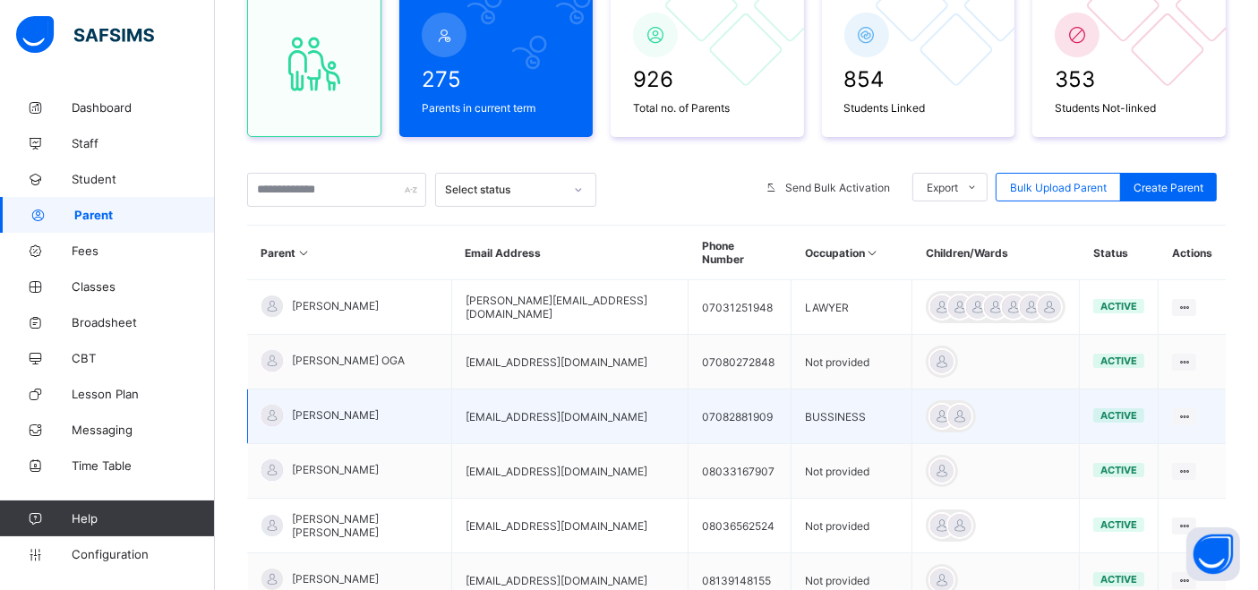
scroll to position [199, 0]
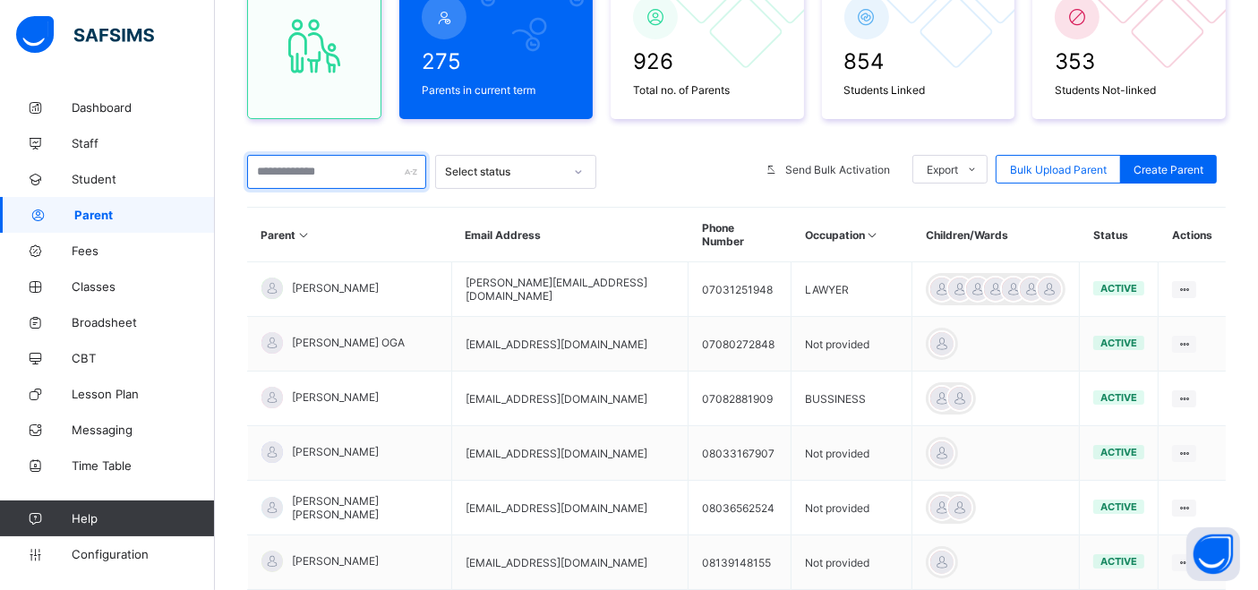
click at [326, 171] on input "text" at bounding box center [336, 172] width 179 height 34
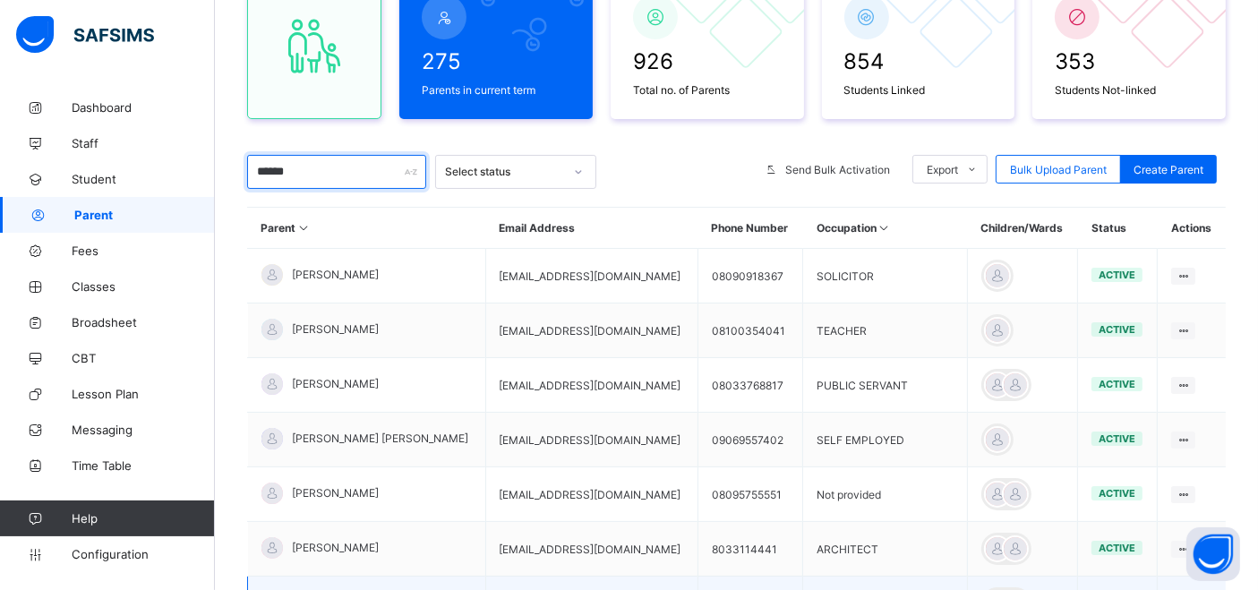
type input "*****"
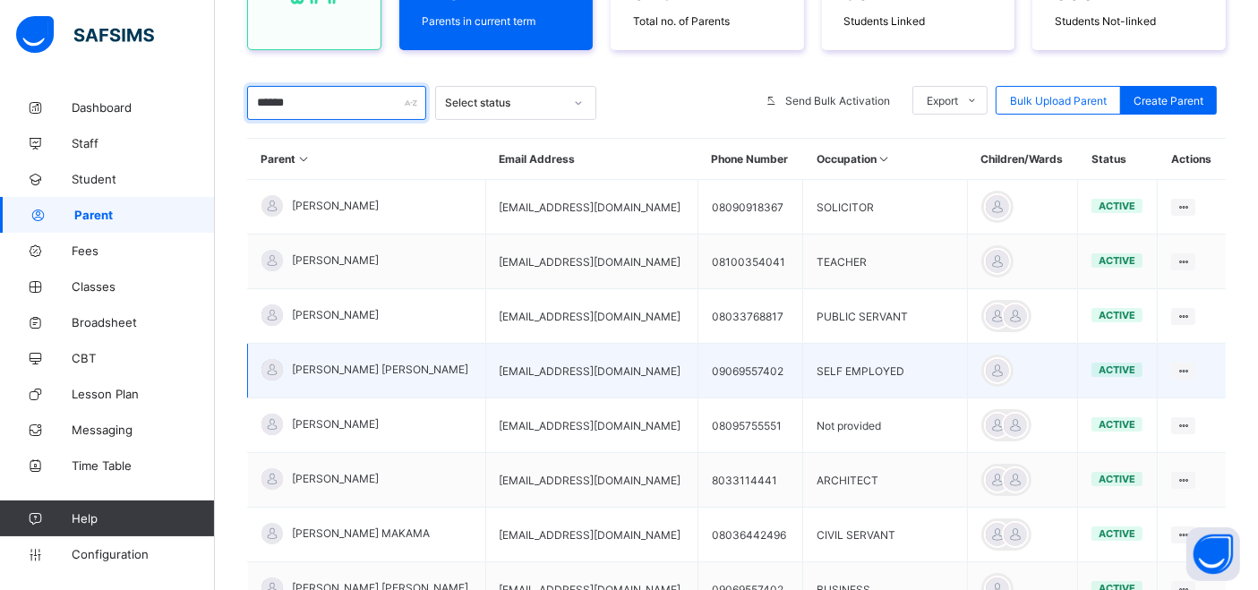
scroll to position [298, 0]
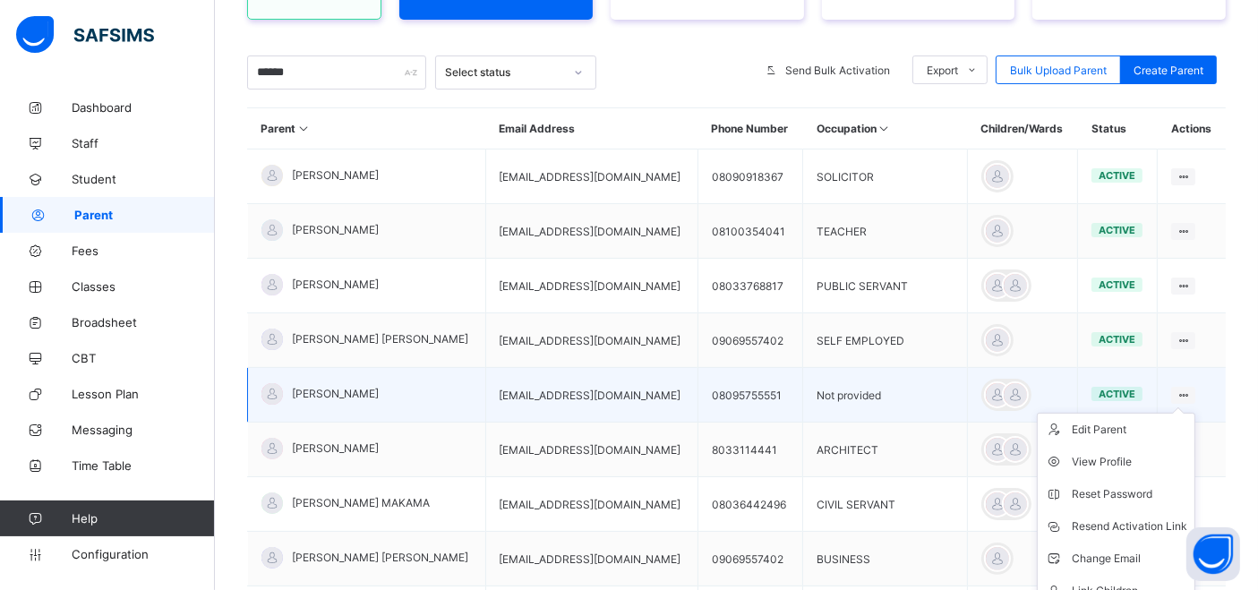
click at [1191, 391] on icon at bounding box center [1182, 395] width 15 height 13
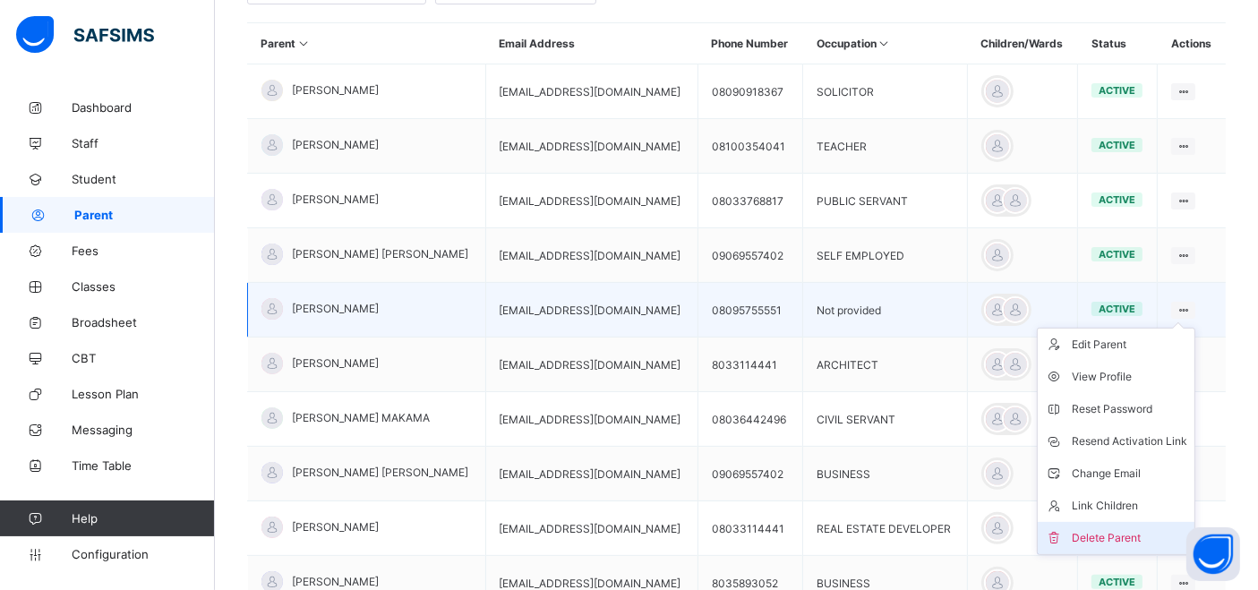
scroll to position [497, 0]
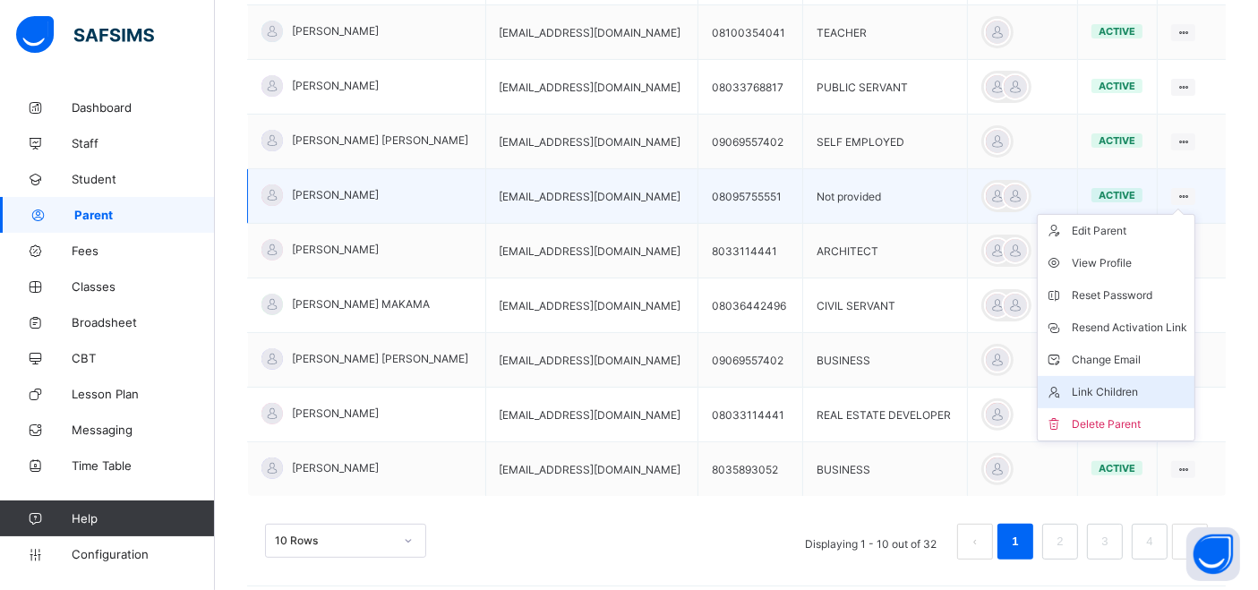
click at [1146, 387] on div "Link Children" at bounding box center [1129, 392] width 115 height 18
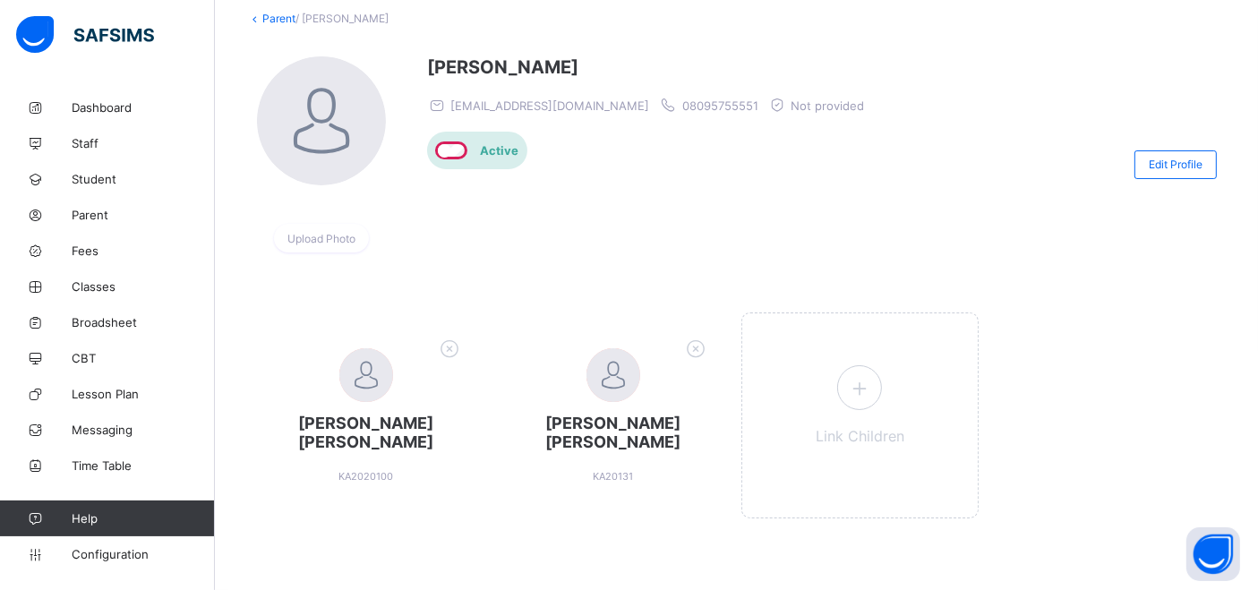
scroll to position [106, 0]
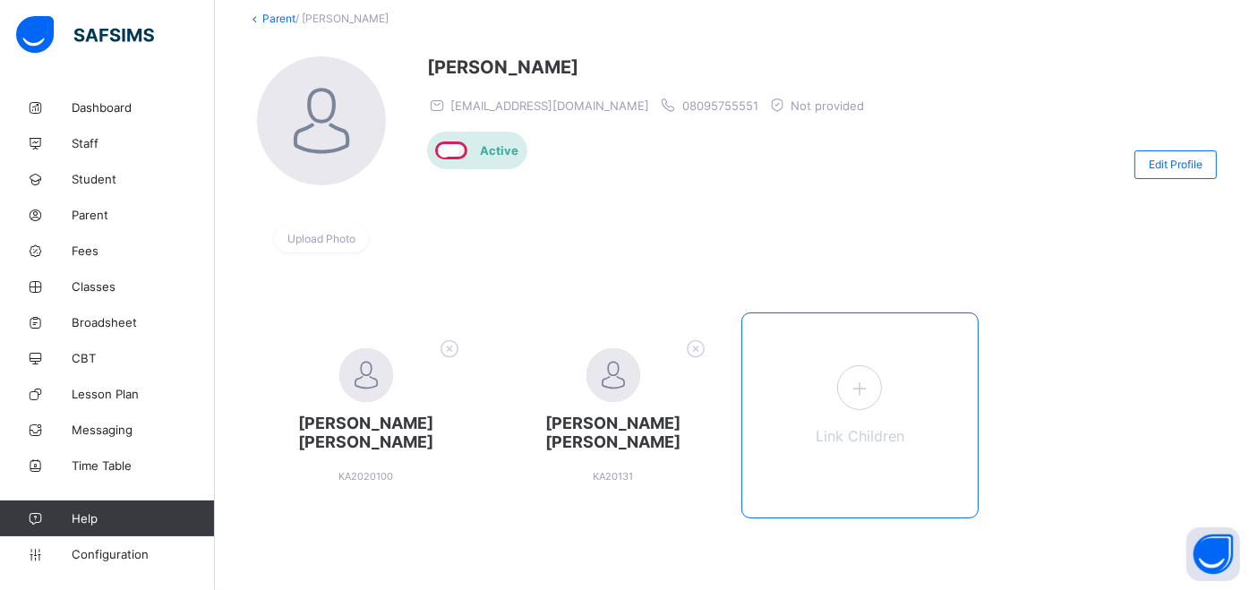
click at [868, 384] on icon at bounding box center [859, 388] width 32 height 28
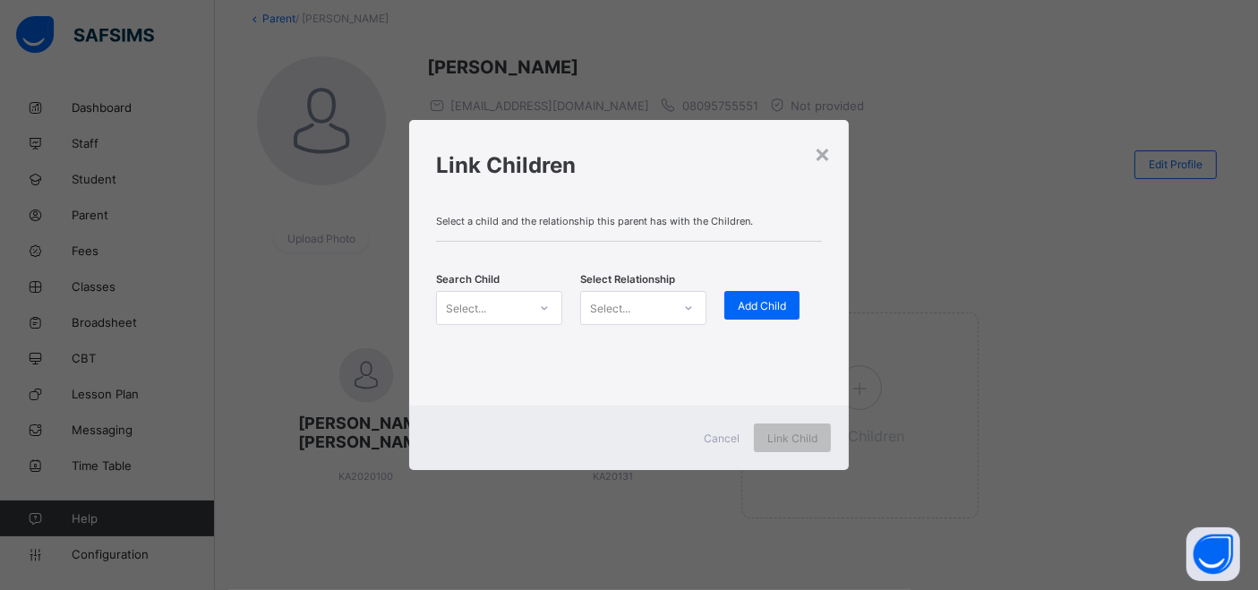
click at [542, 303] on icon at bounding box center [544, 308] width 11 height 18
click at [495, 303] on div "Select..." at bounding box center [482, 307] width 90 height 25
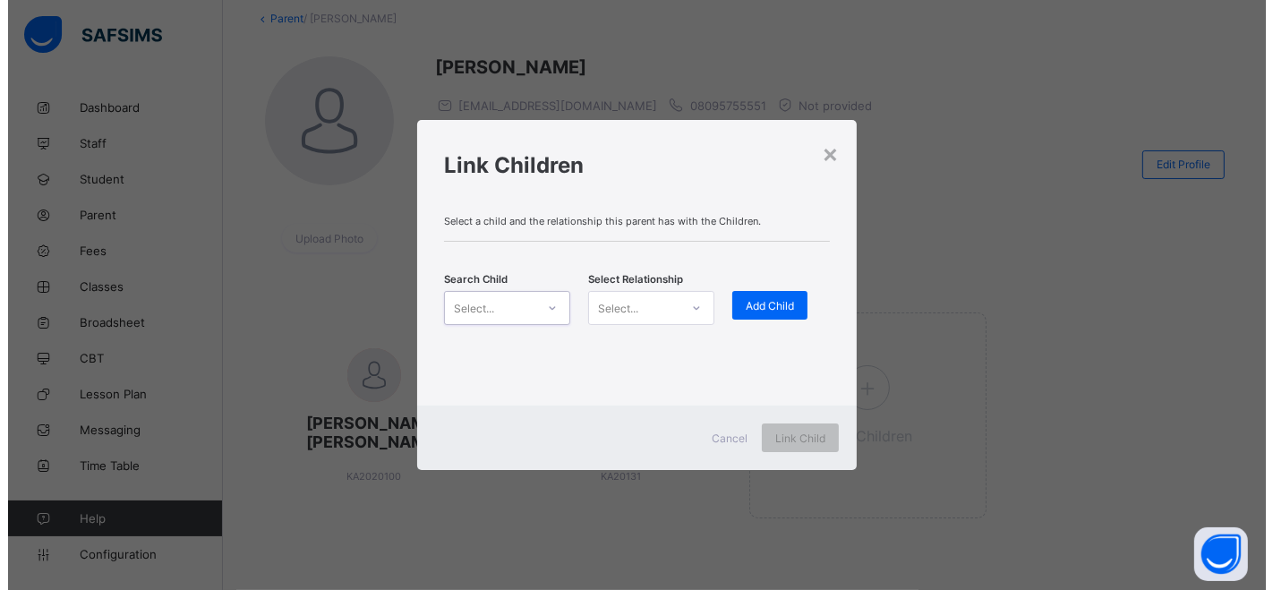
scroll to position [0, 0]
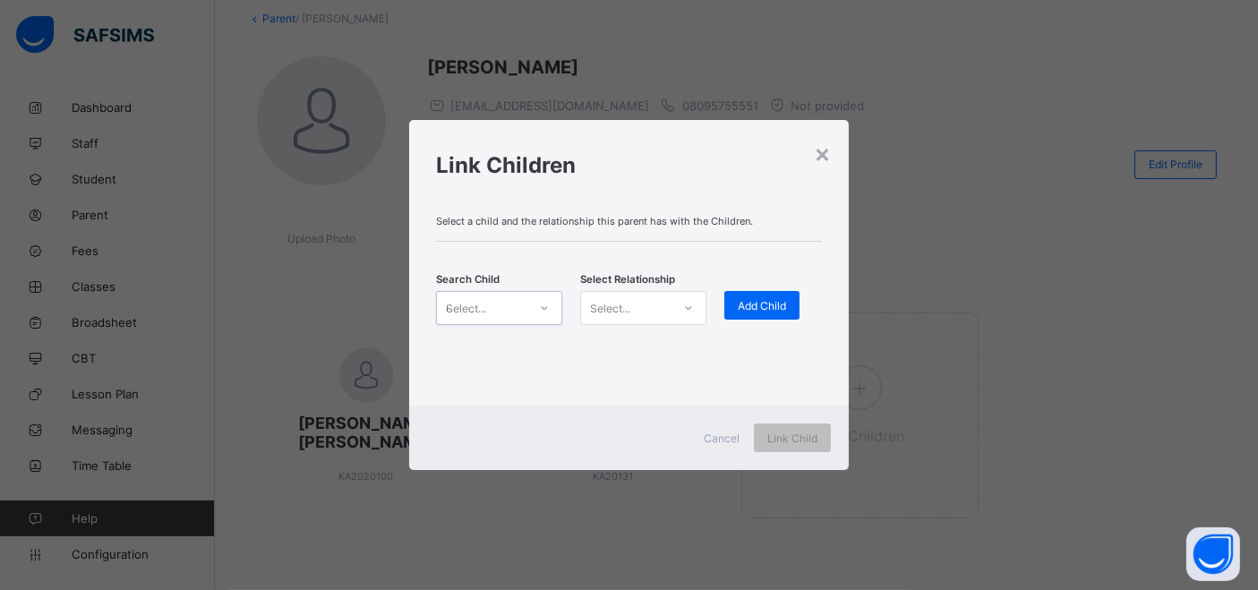
type input "*****"
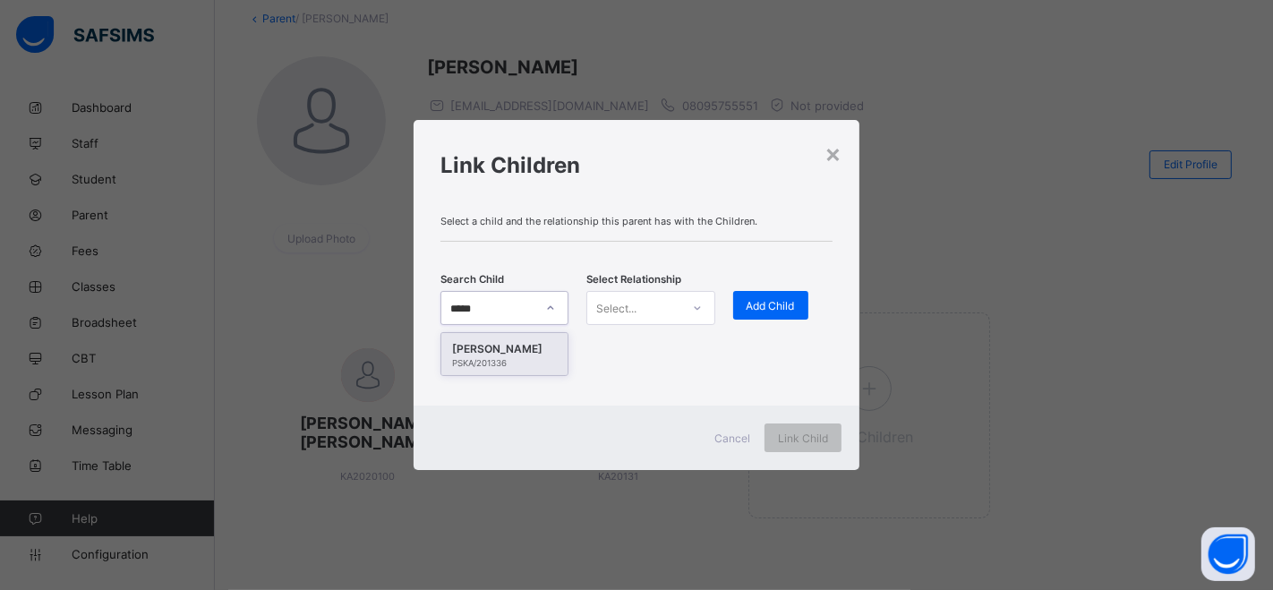
click at [480, 355] on div "AHMED IBRAHIM AYAAN" at bounding box center [504, 349] width 105 height 18
click at [636, 314] on div "Select..." at bounding box center [616, 308] width 40 height 34
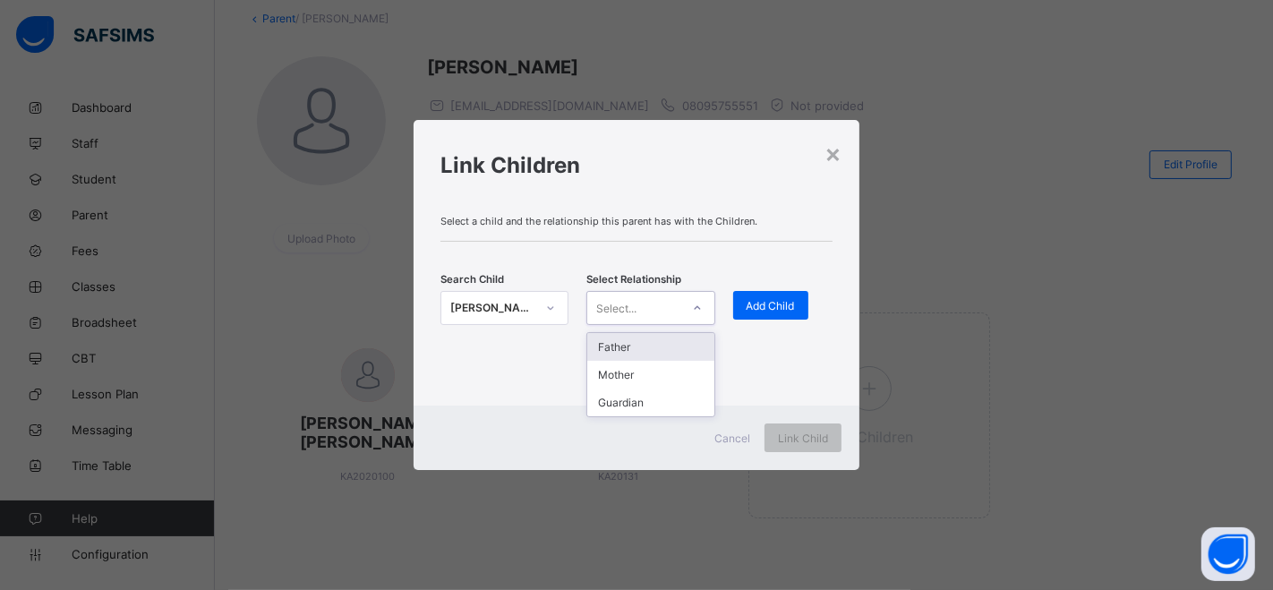
click at [630, 345] on div "Father" at bounding box center [650, 347] width 126 height 28
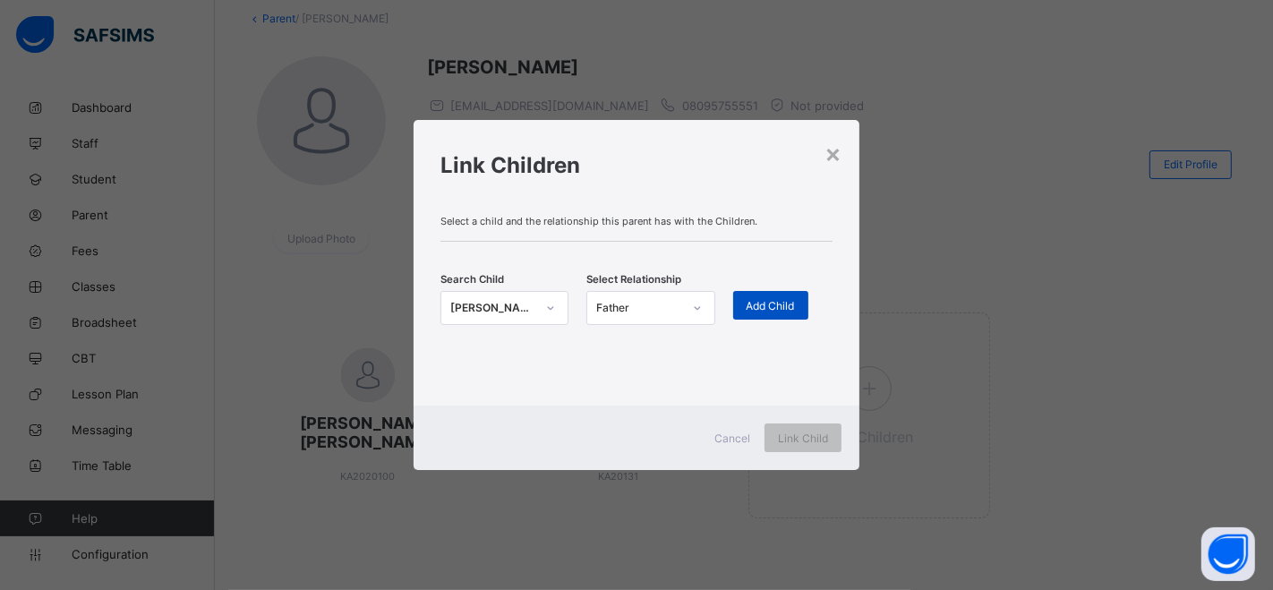
click at [759, 304] on span "Add Child" at bounding box center [771, 305] width 48 height 13
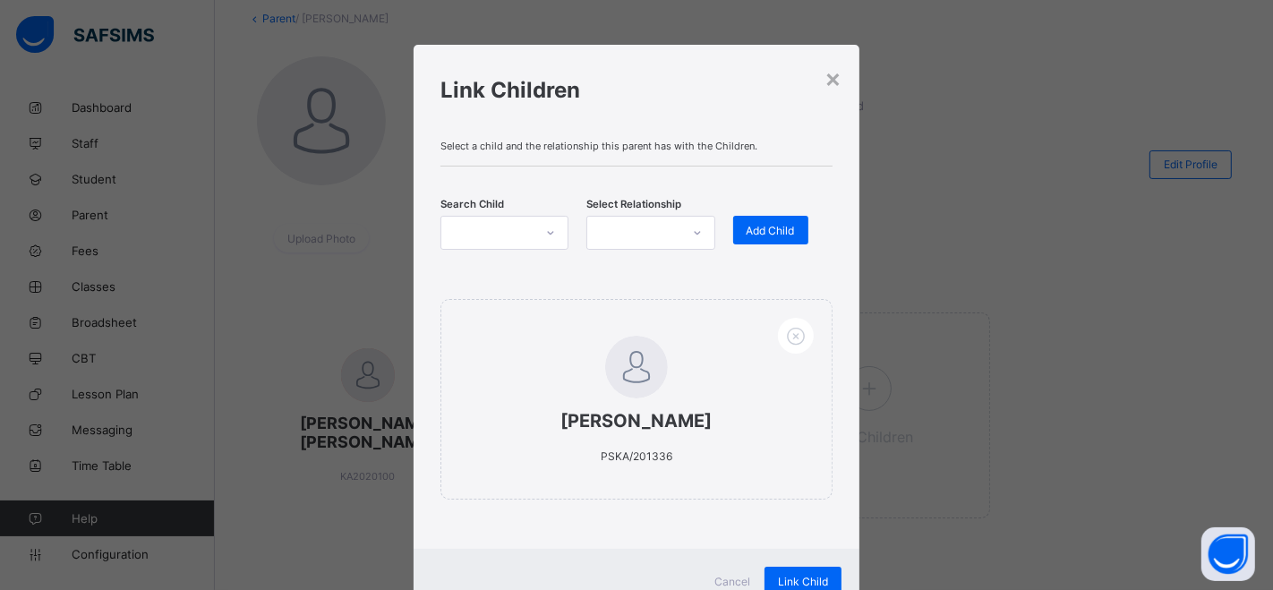
click at [501, 227] on div at bounding box center [487, 232] width 92 height 25
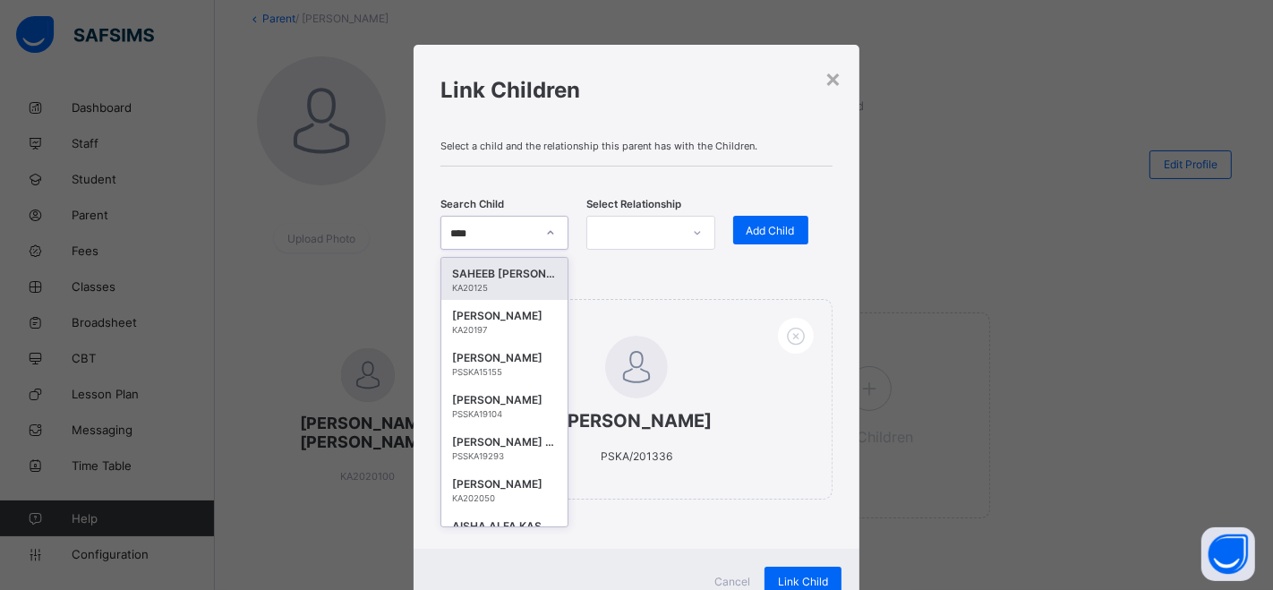
type input "*****"
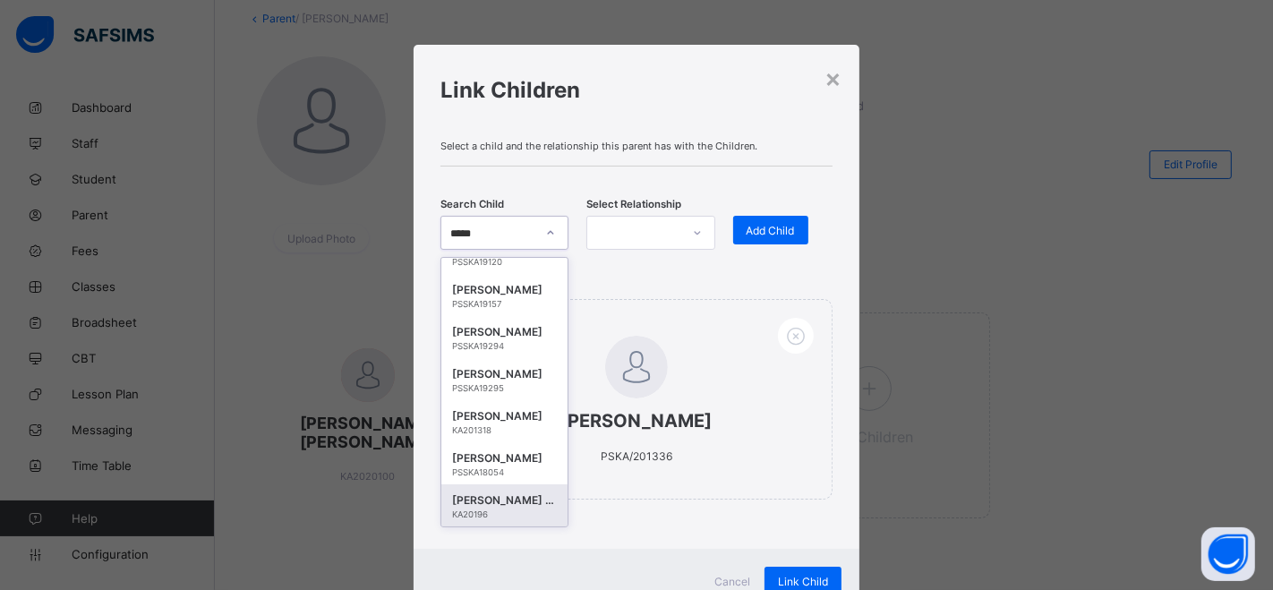
click at [486, 502] on div "AISHA IBRAHIM AHMED" at bounding box center [504, 500] width 105 height 18
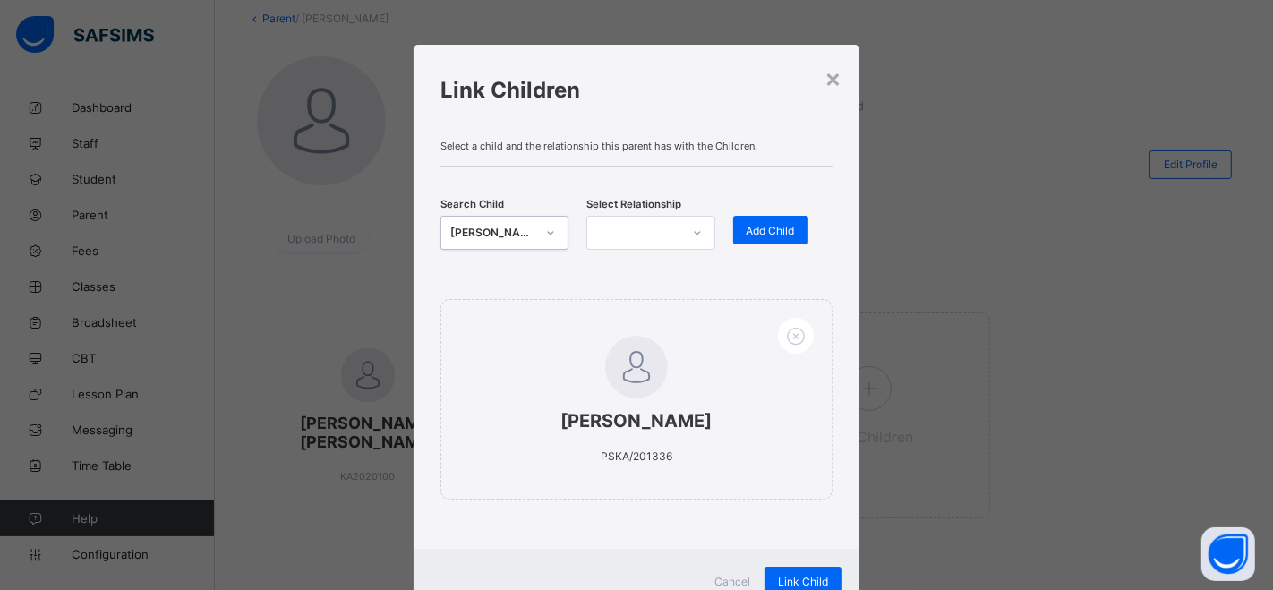
click at [664, 235] on div at bounding box center [633, 232] width 92 height 25
click at [645, 269] on div "Father" at bounding box center [650, 272] width 126 height 28
click at [751, 224] on span "Add Child" at bounding box center [771, 230] width 48 height 13
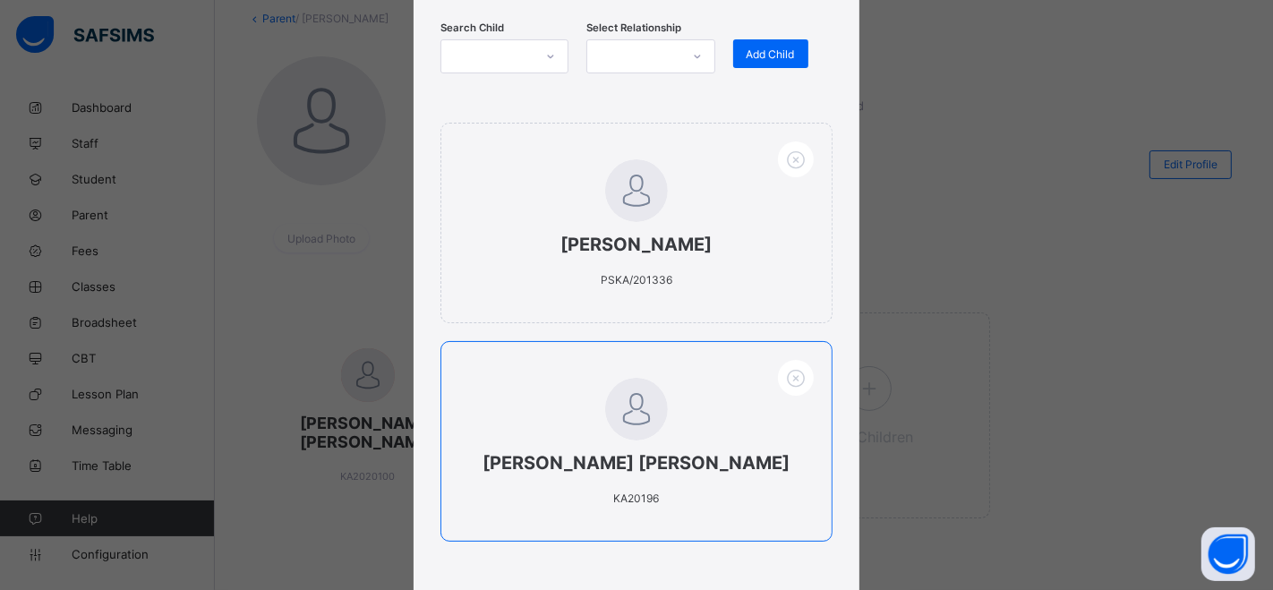
scroll to position [0, 0]
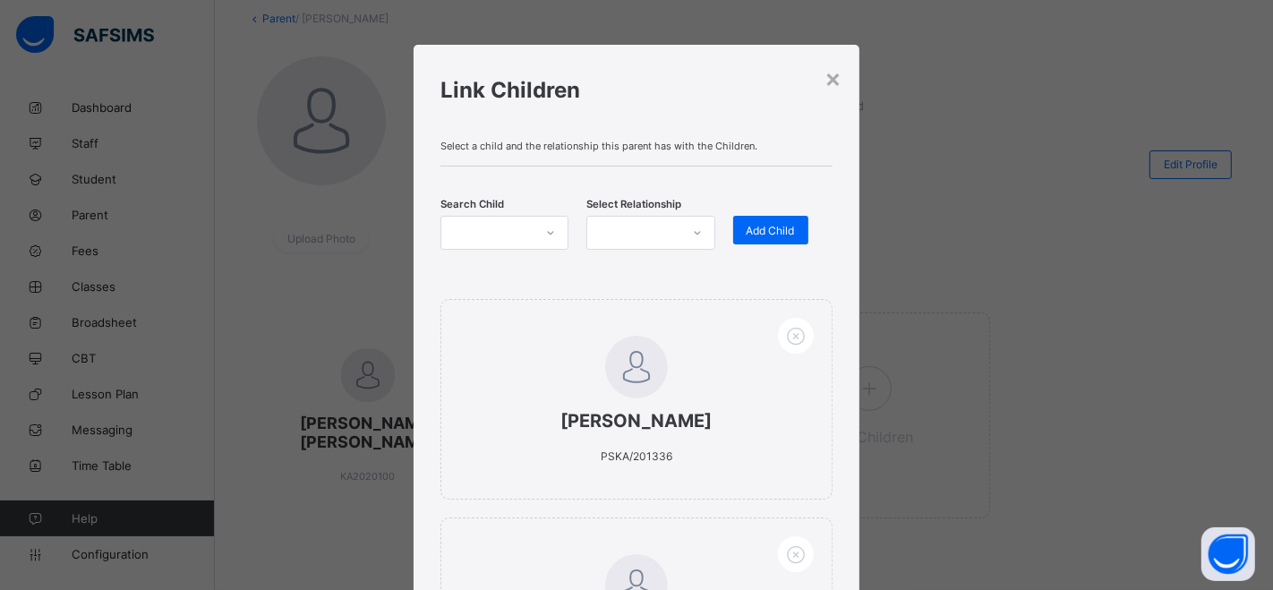
click at [509, 234] on div at bounding box center [487, 232] width 92 height 25
click at [470, 234] on div at bounding box center [487, 232] width 92 height 25
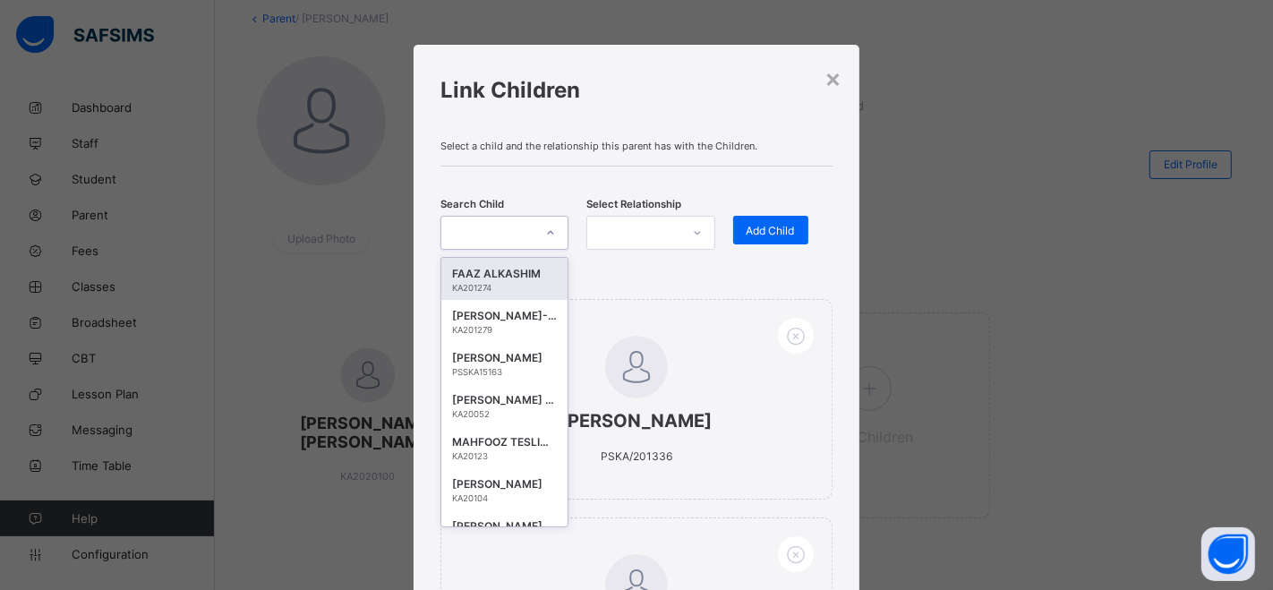
click at [493, 227] on div at bounding box center [487, 232] width 92 height 25
click at [455, 223] on div at bounding box center [487, 232] width 92 height 25
click at [449, 228] on div at bounding box center [487, 232] width 92 height 25
click at [561, 231] on div at bounding box center [550, 232] width 30 height 29
click at [458, 233] on div at bounding box center [487, 232] width 92 height 25
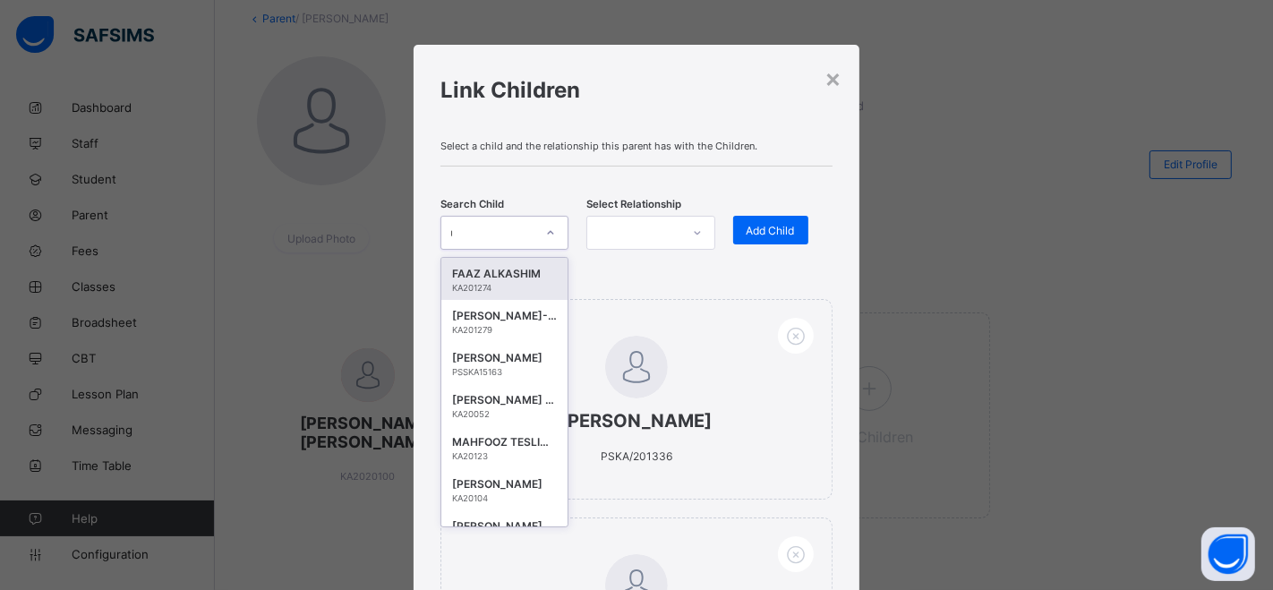
type input "****"
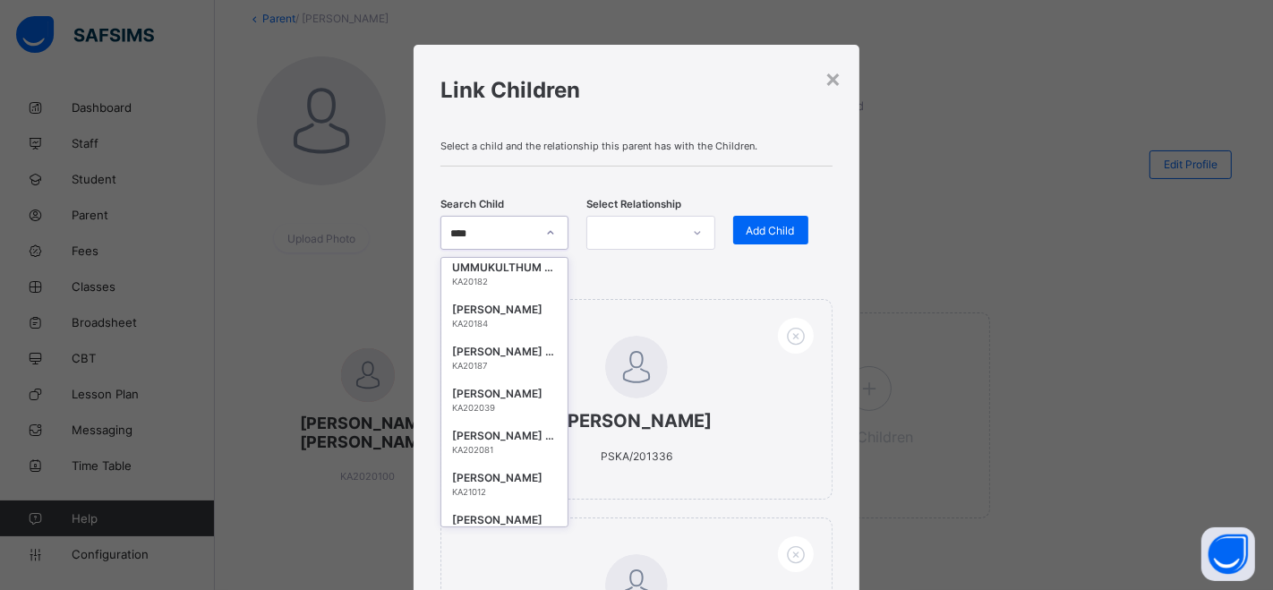
scroll to position [596, 0]
click at [495, 454] on div "KA202081" at bounding box center [504, 449] width 105 height 10
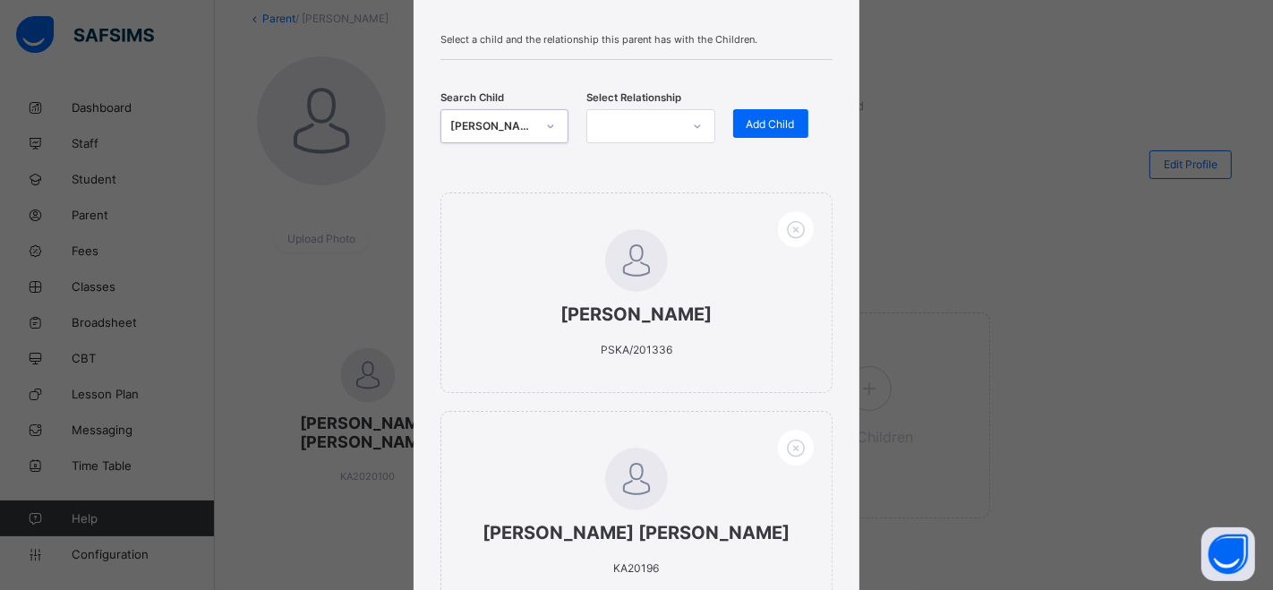
scroll to position [0, 0]
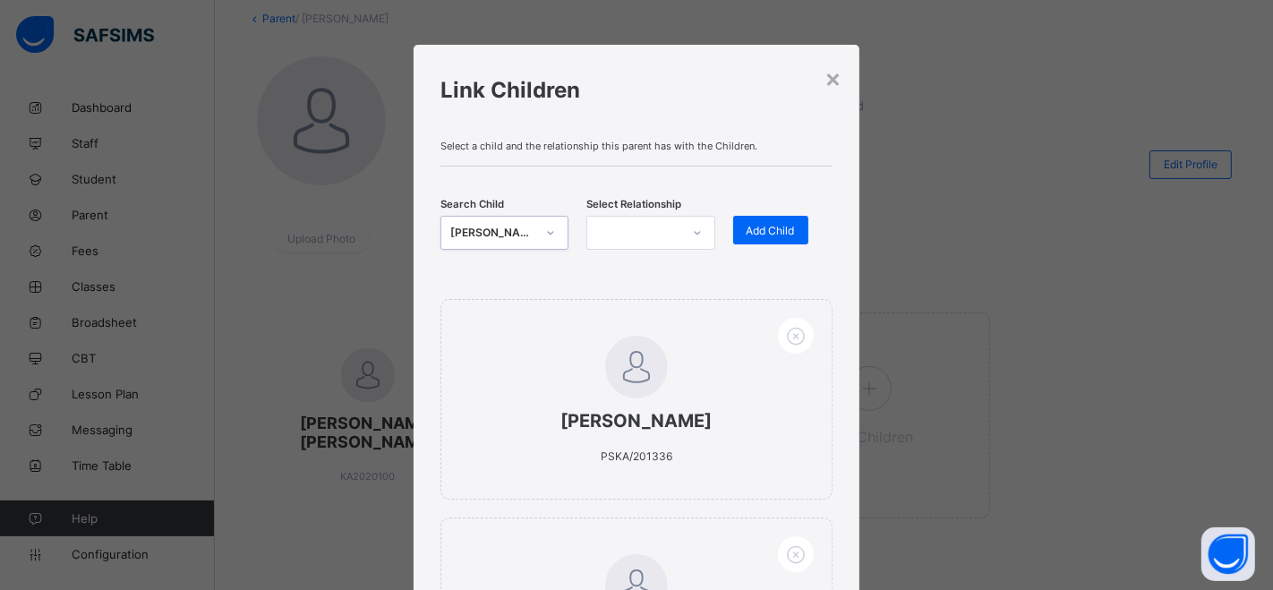
click at [680, 233] on div at bounding box center [697, 233] width 34 height 32
click at [645, 268] on div "Father" at bounding box center [650, 272] width 126 height 28
click at [752, 225] on span "Add Child" at bounding box center [771, 230] width 48 height 13
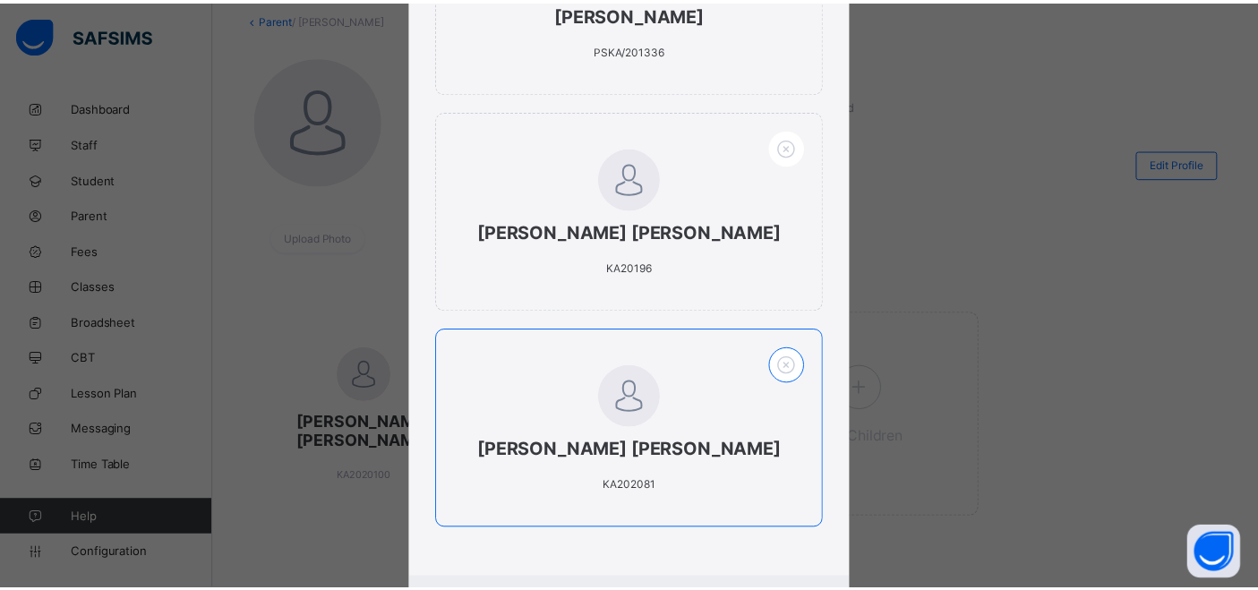
scroll to position [502, 0]
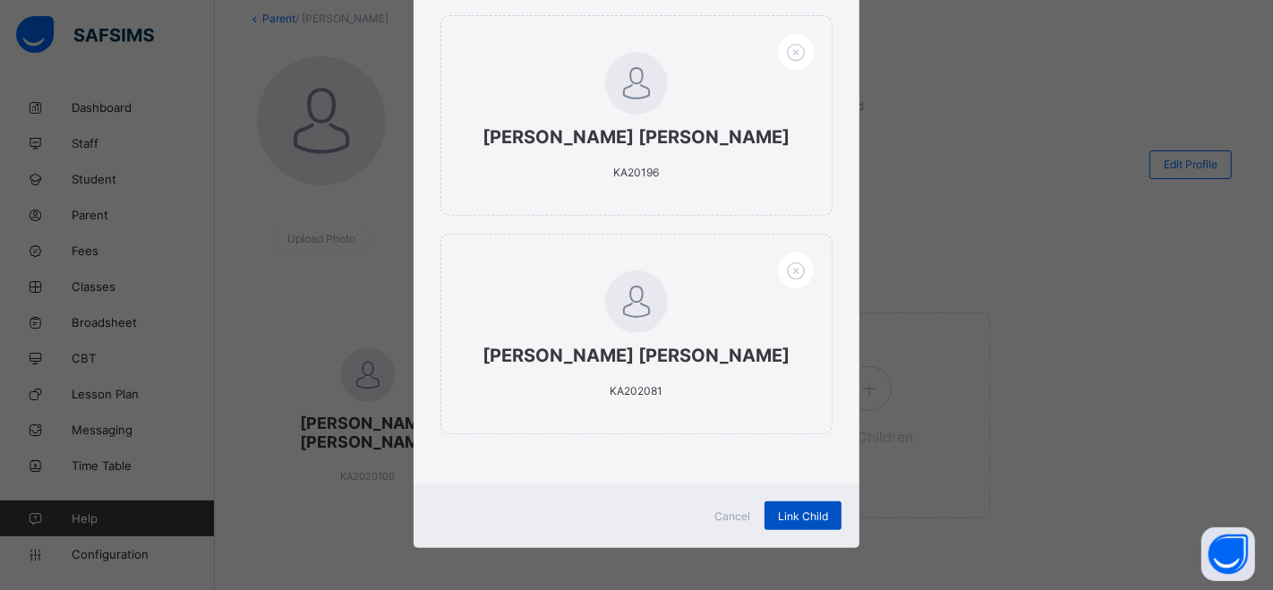
click at [788, 514] on span "Link Child" at bounding box center [803, 515] width 50 height 13
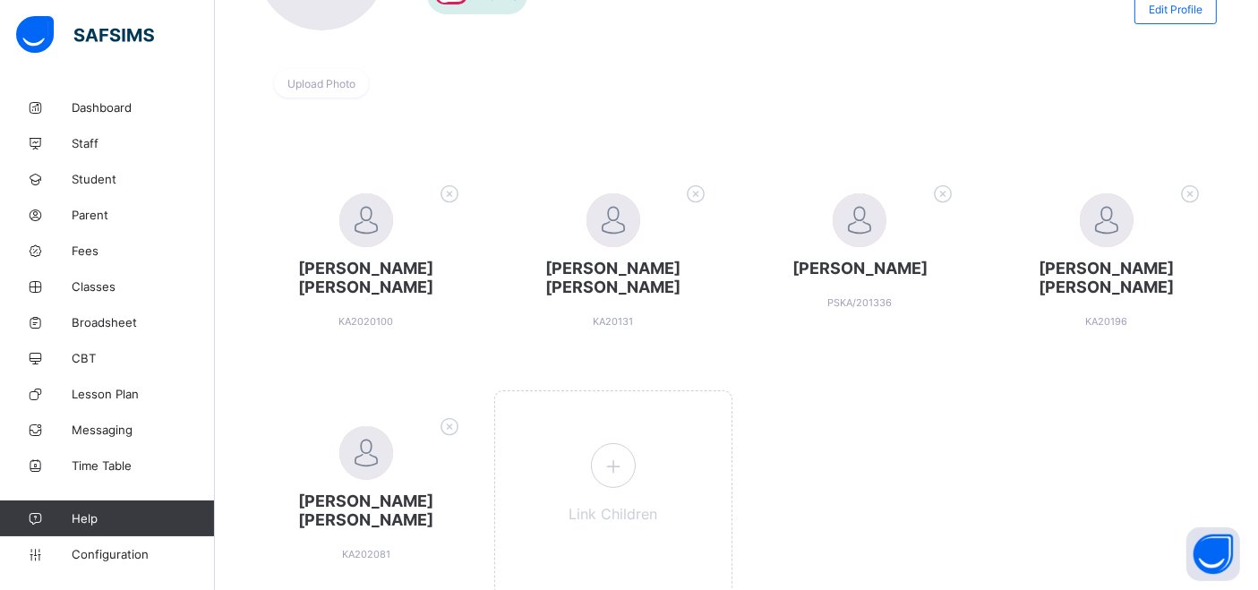
scroll to position [298, 0]
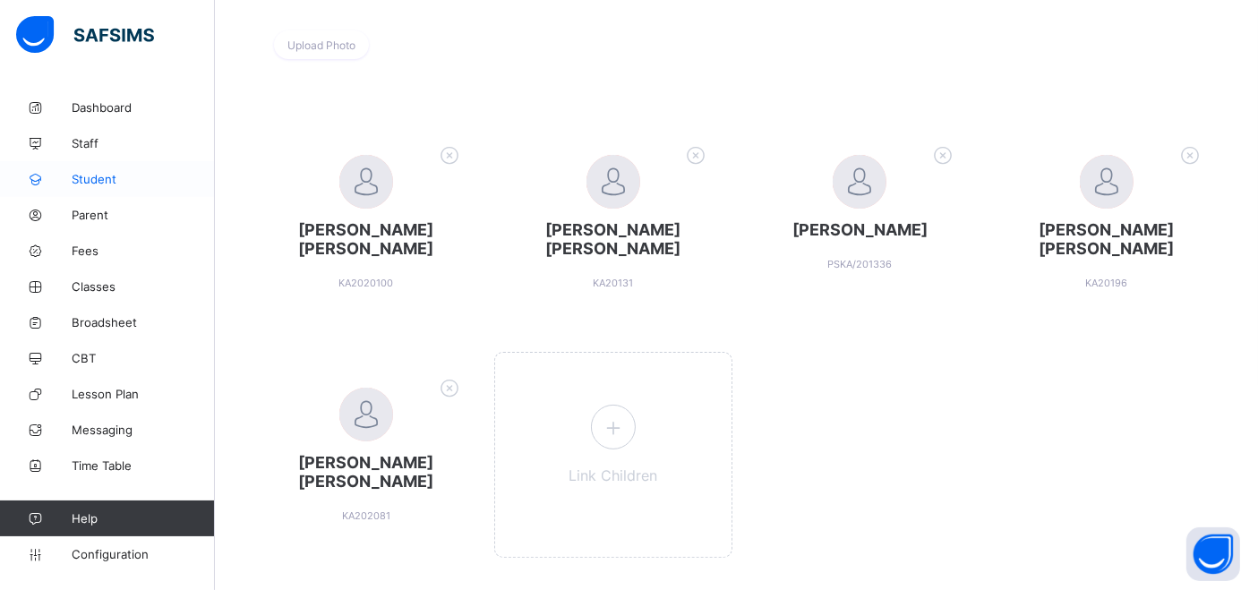
click at [92, 176] on span "Student" at bounding box center [143, 179] width 143 height 14
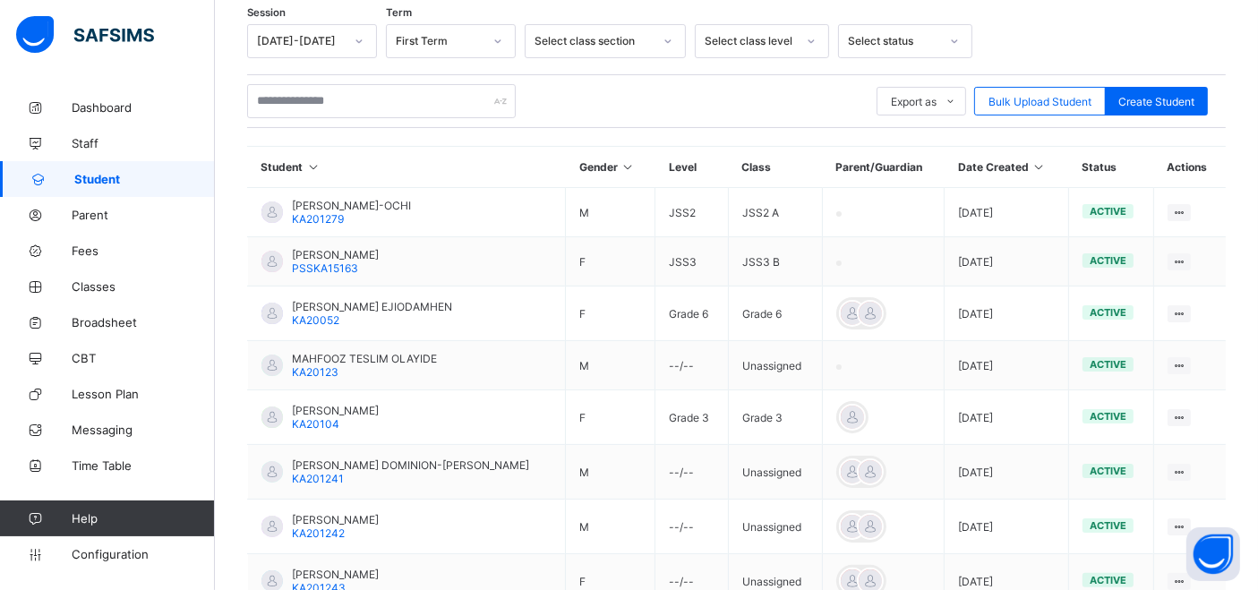
scroll to position [99, 0]
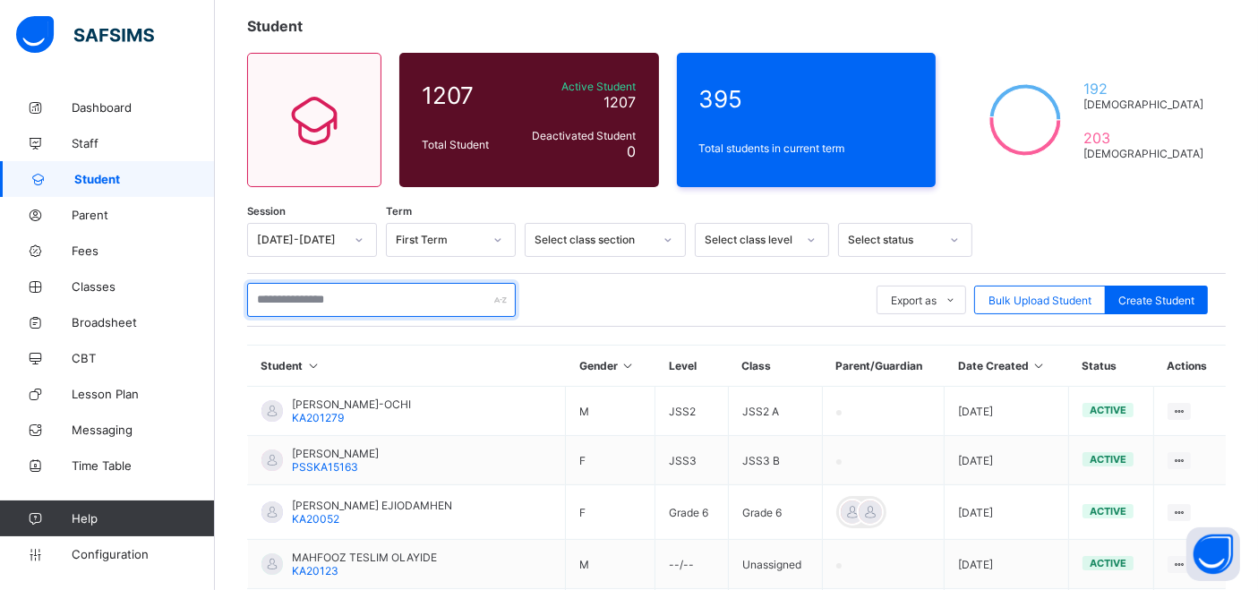
click at [380, 295] on input "text" at bounding box center [381, 300] width 269 height 34
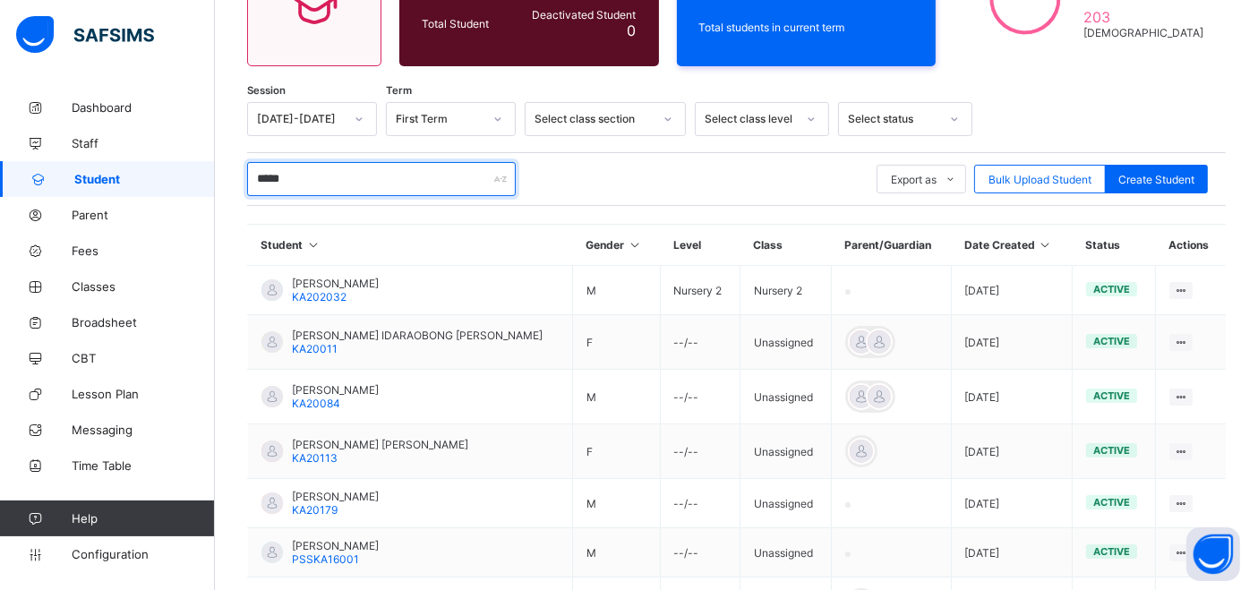
scroll to position [130, 0]
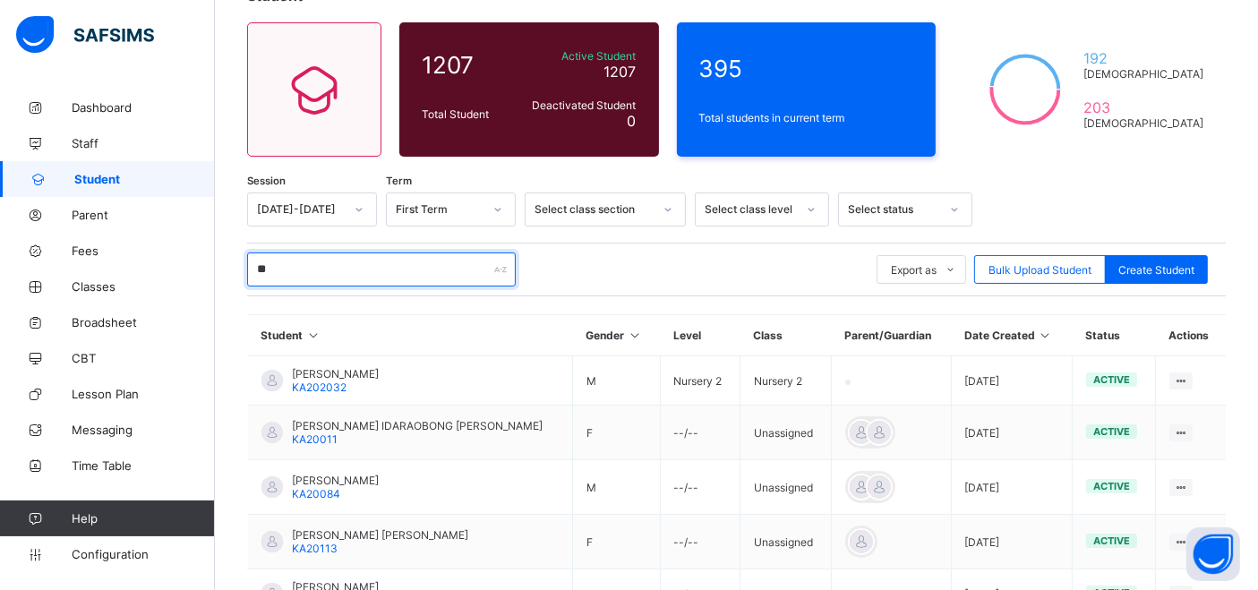
type input "*"
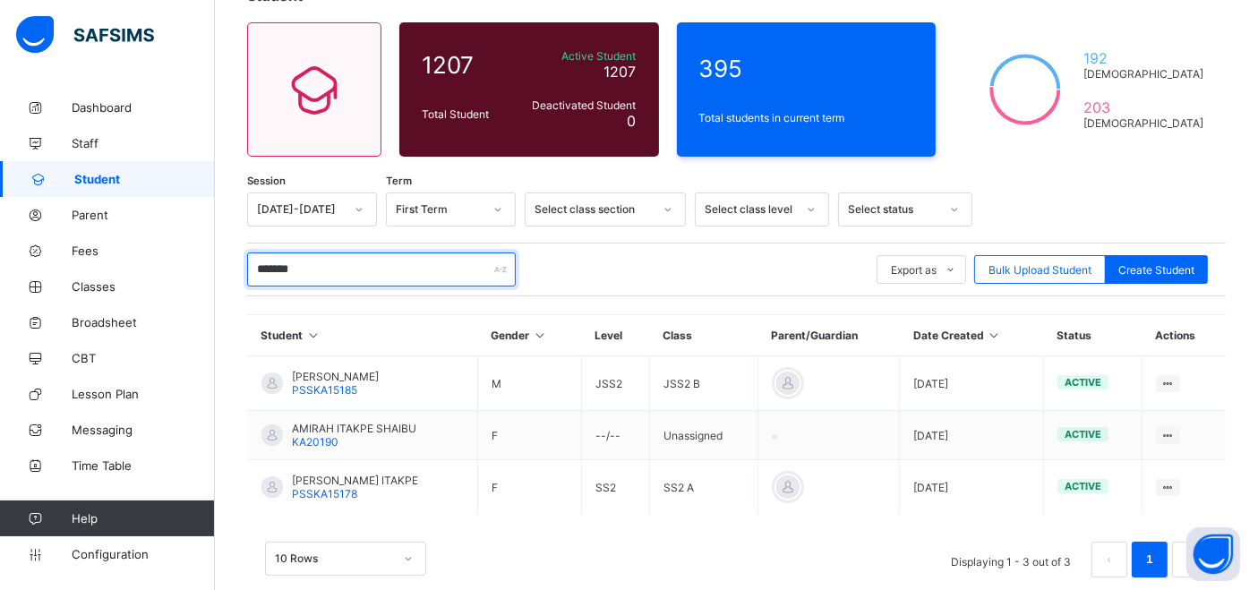
type input "*******"
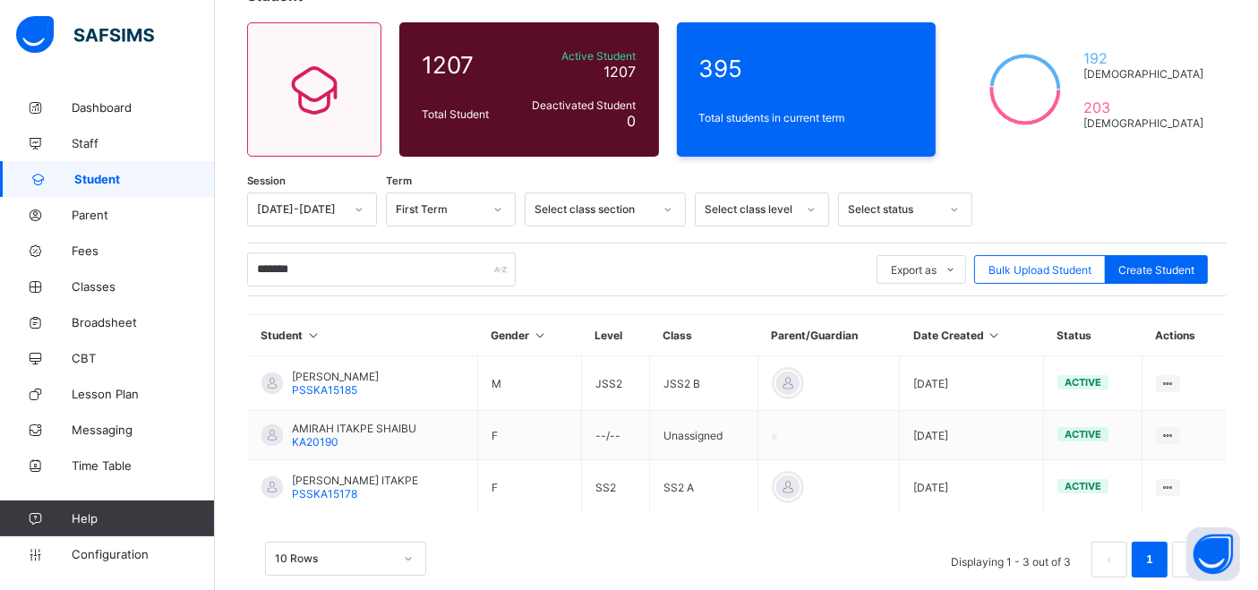
click at [598, 551] on div "10 Rows Displaying 1 - 3 out of 3 1" at bounding box center [736, 560] width 943 height 36
click at [690, 556] on div "10 Rows Displaying 1 - 3 out of 3 1" at bounding box center [736, 560] width 943 height 36
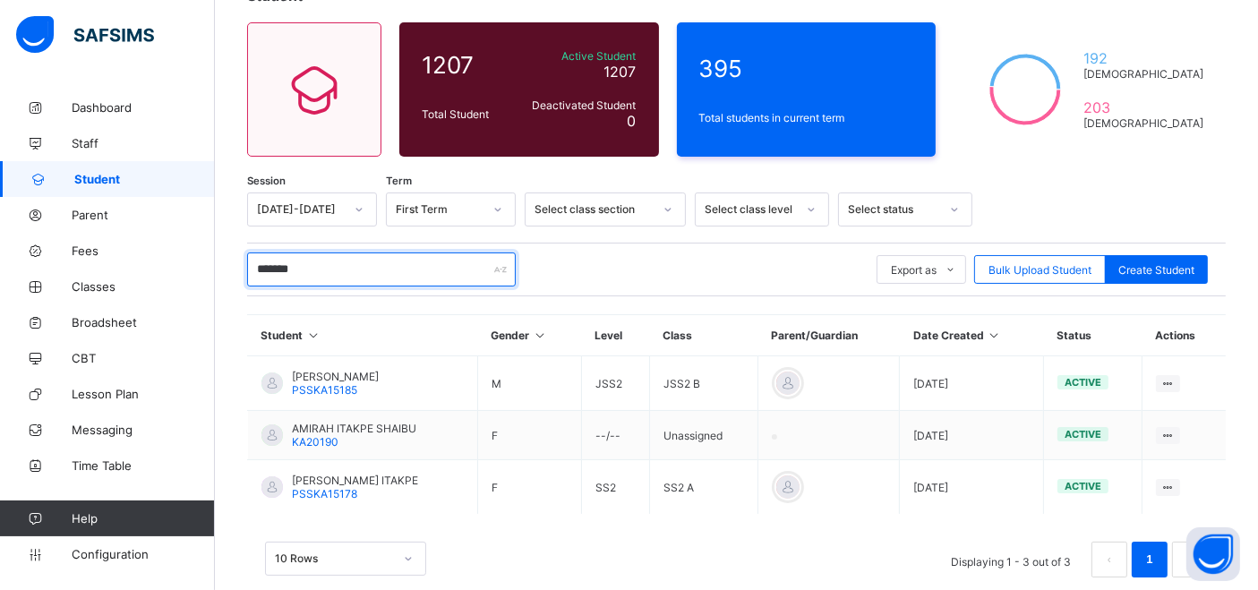
click at [339, 266] on input "*******" at bounding box center [381, 269] width 269 height 34
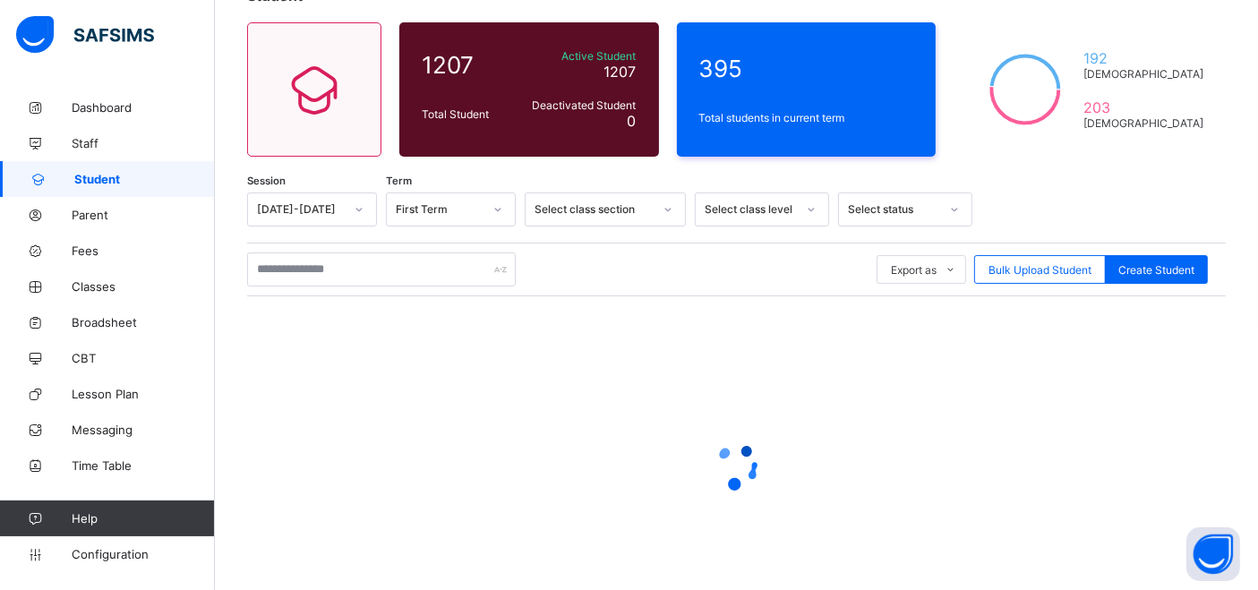
click at [800, 208] on div at bounding box center [811, 209] width 30 height 29
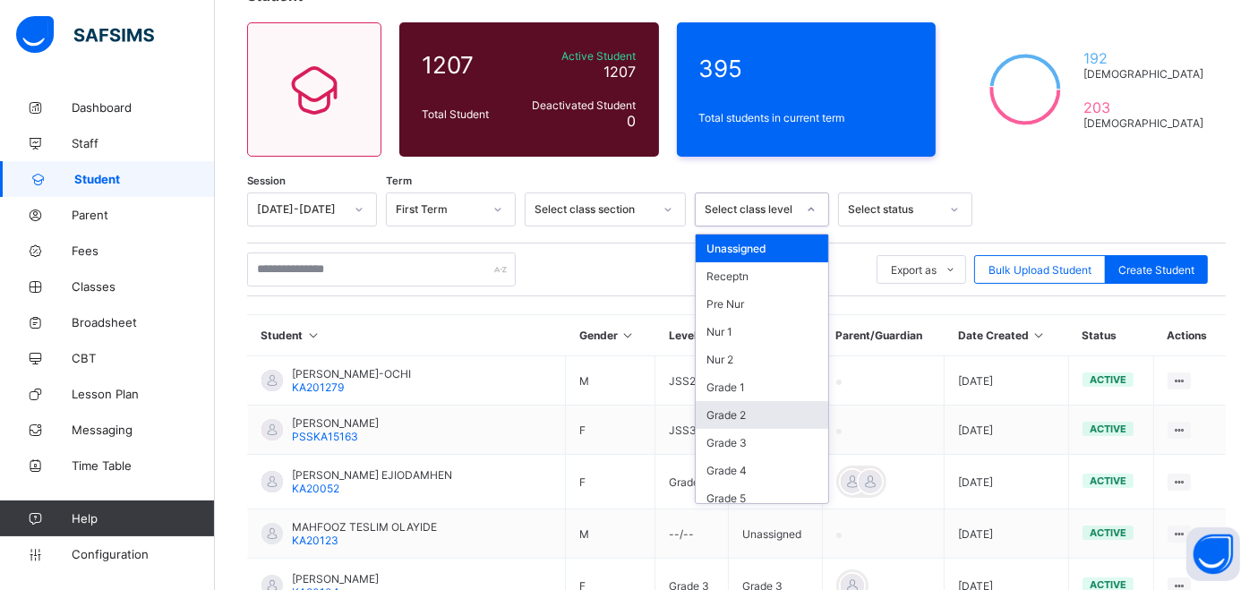
click at [741, 408] on div "Grade 2" at bounding box center [762, 415] width 132 height 28
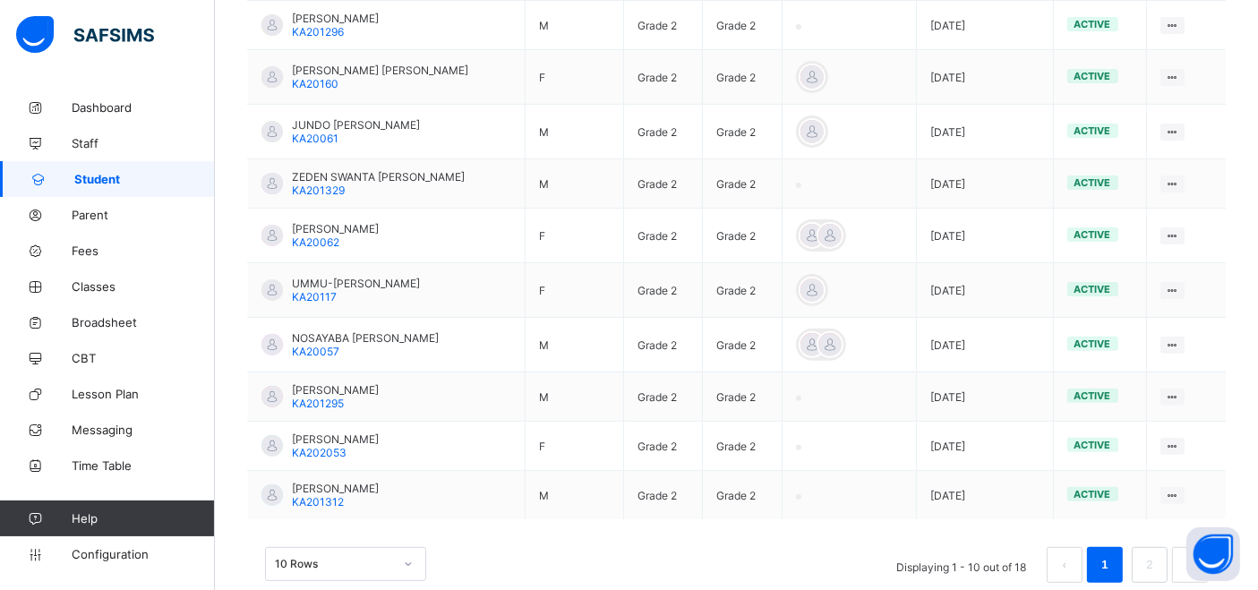
scroll to position [579, 0]
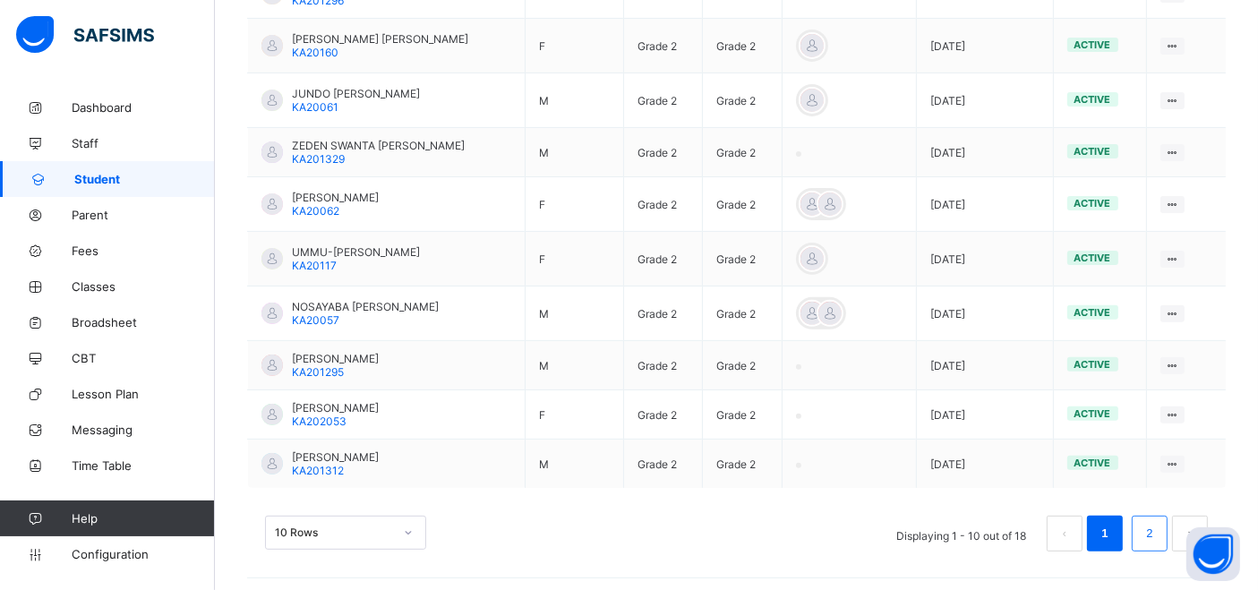
click at [1158, 522] on link "2" at bounding box center [1149, 533] width 17 height 23
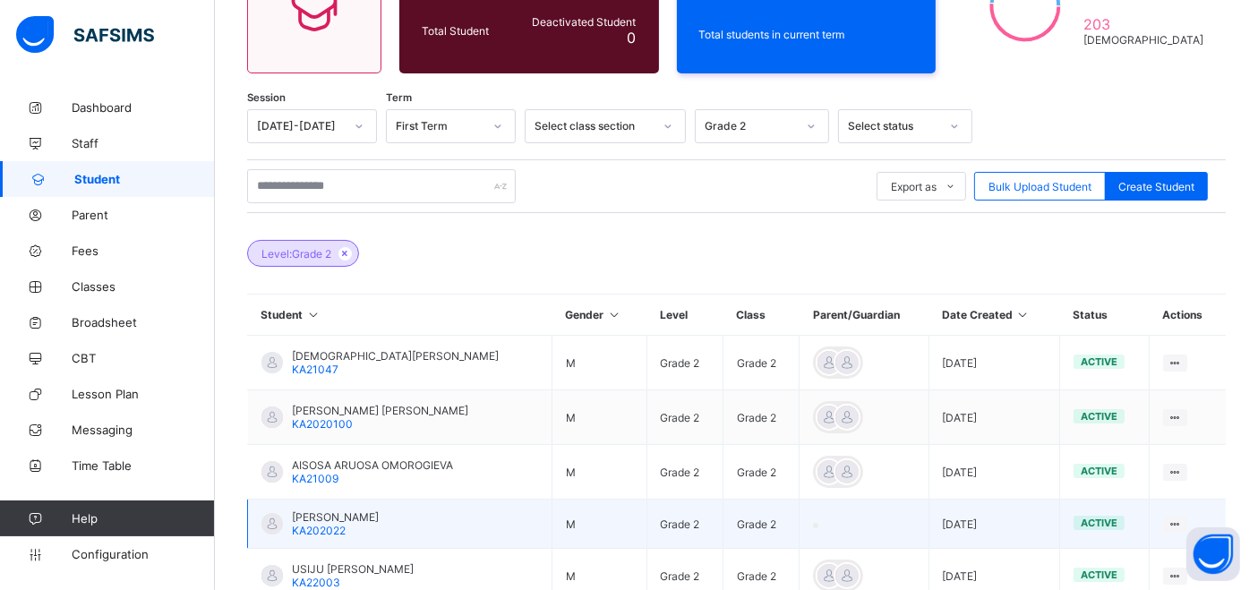
scroll to position [194, 0]
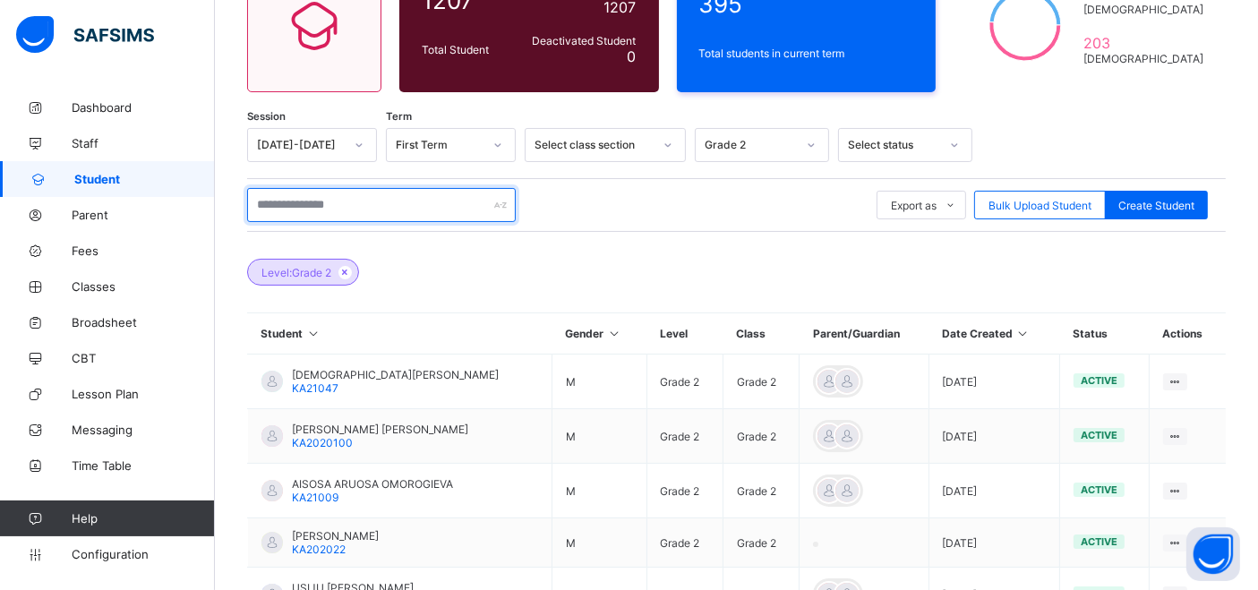
click at [360, 211] on input "text" at bounding box center [381, 205] width 269 height 34
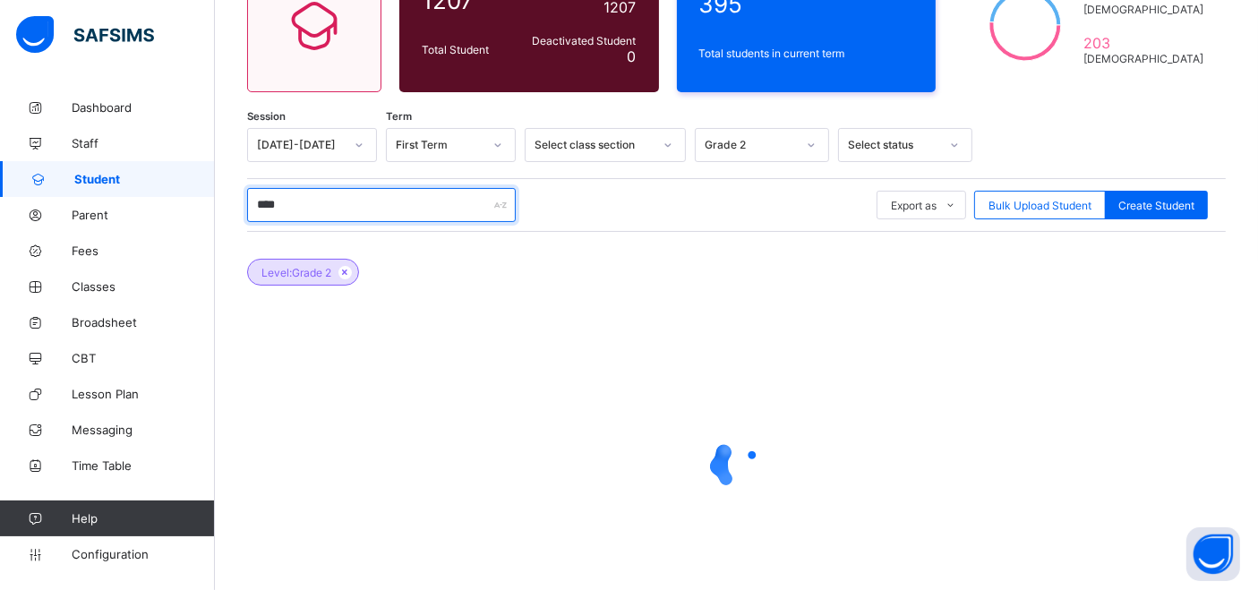
type input "****"
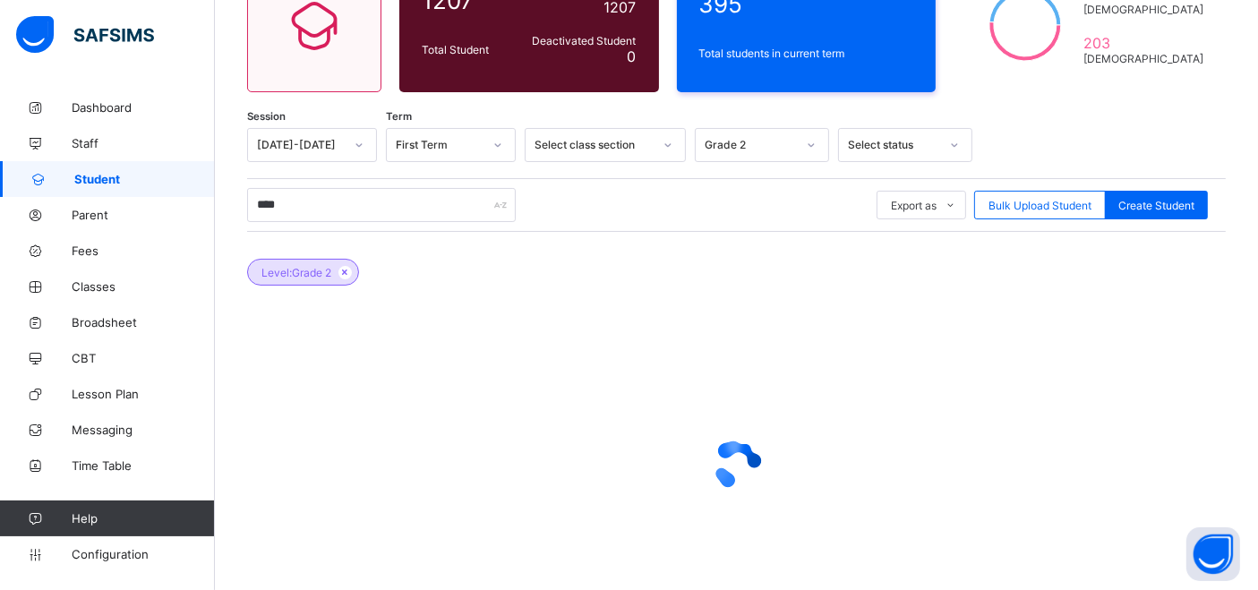
click at [36, 52] on div at bounding box center [106, 36] width 215 height 72
click at [100, 218] on span "Parent" at bounding box center [143, 215] width 143 height 14
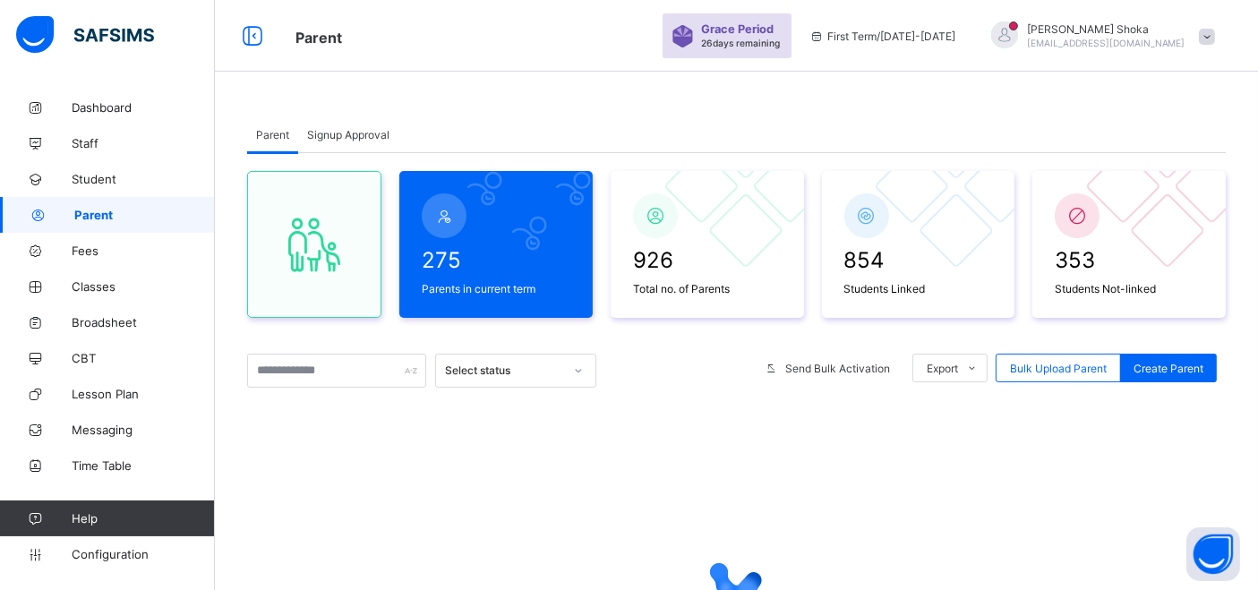
click at [117, 215] on span "Parent" at bounding box center [144, 215] width 141 height 14
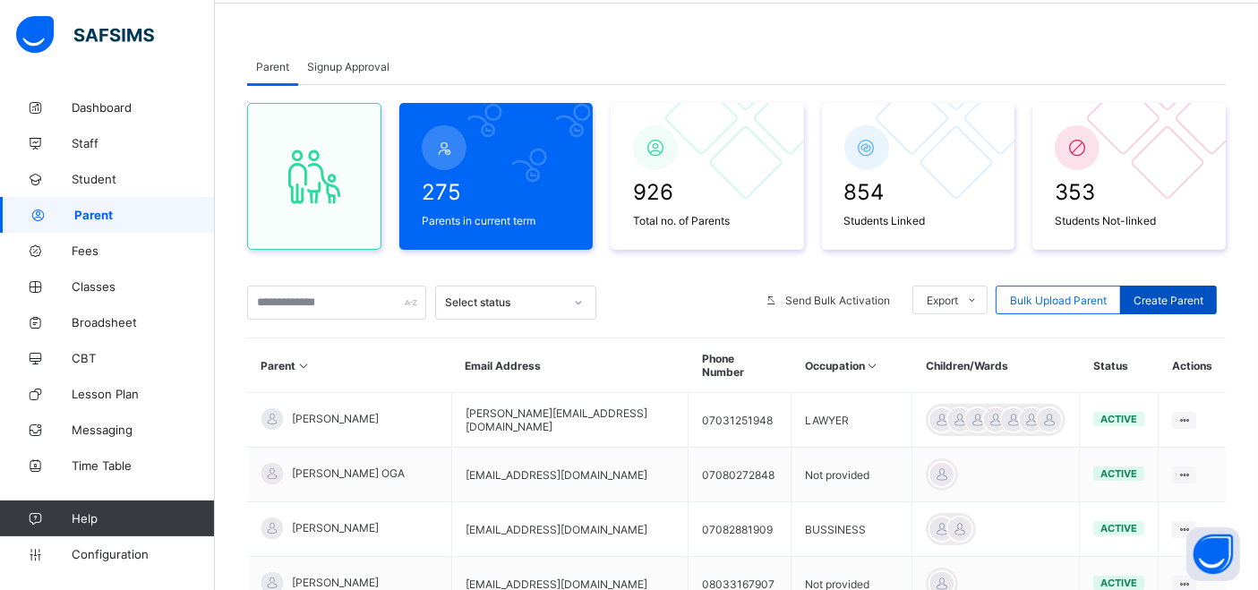
scroll to position [99, 0]
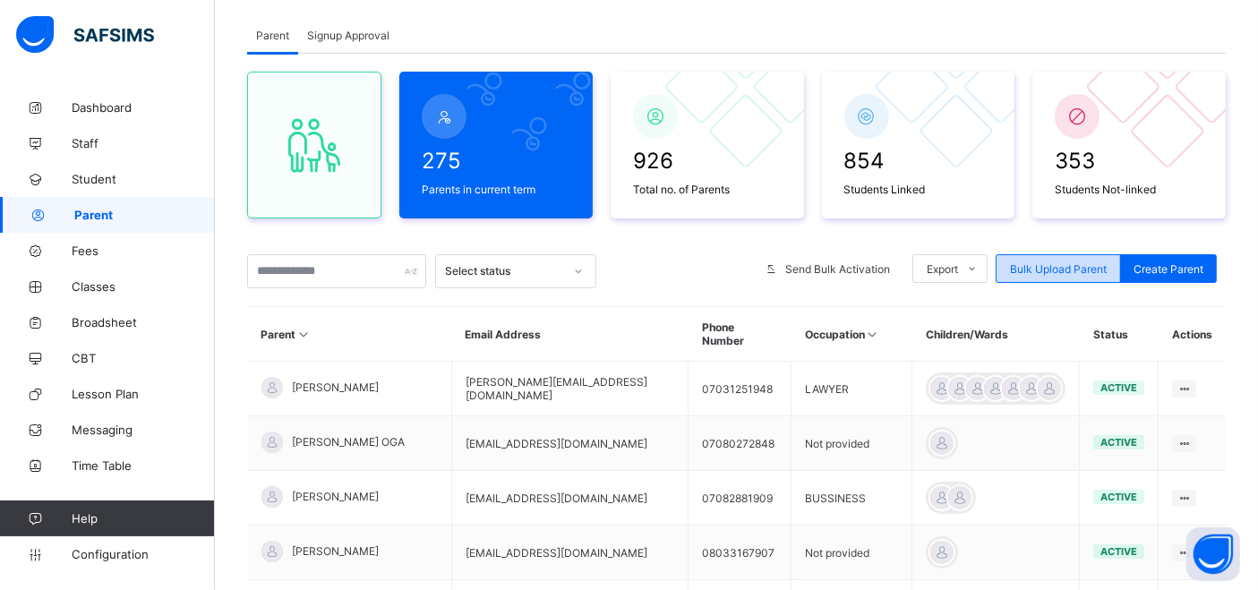
click at [1107, 276] on div "Bulk Upload Parent" at bounding box center [1058, 268] width 125 height 29
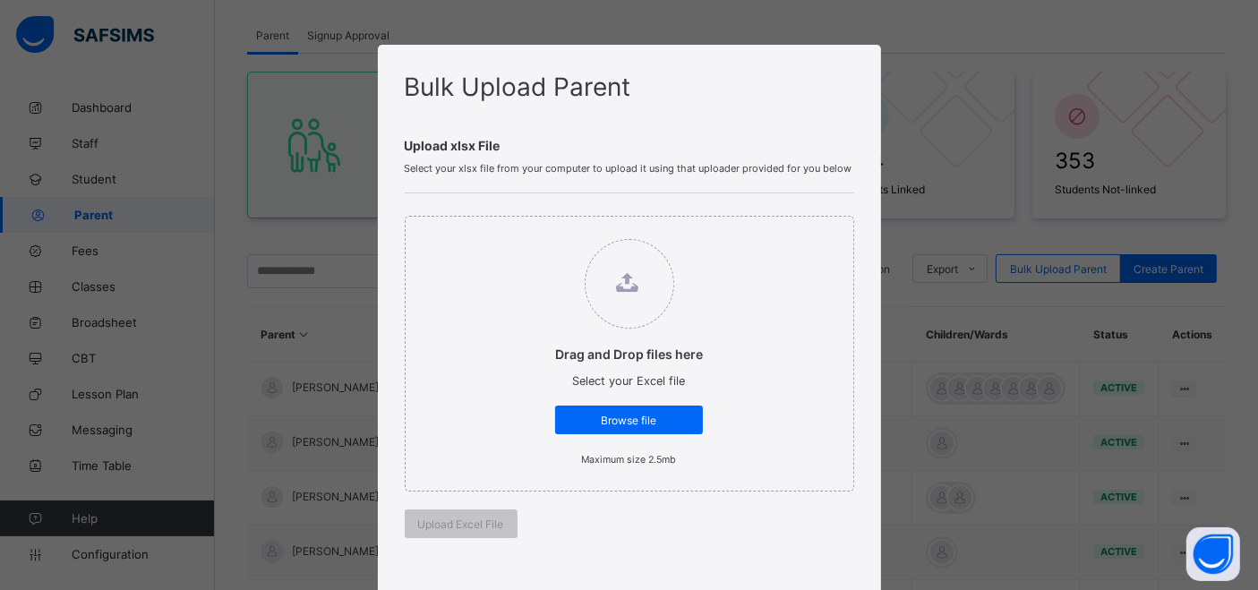
scroll to position [397, 0]
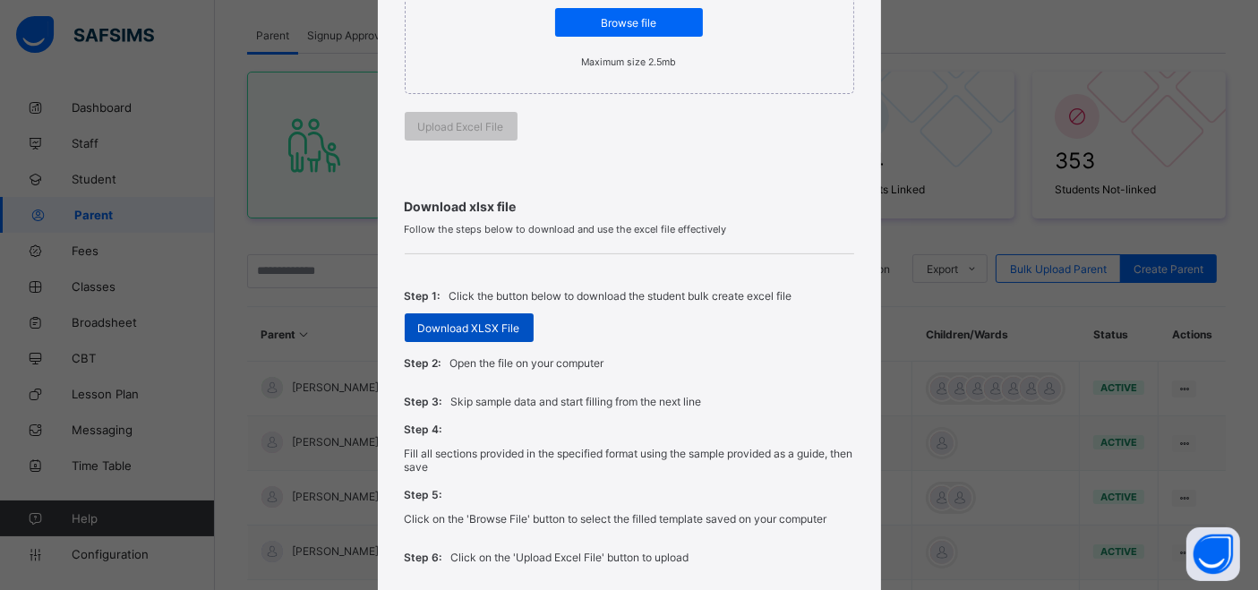
click at [487, 328] on span "Download XLSX File" at bounding box center [469, 327] width 102 height 13
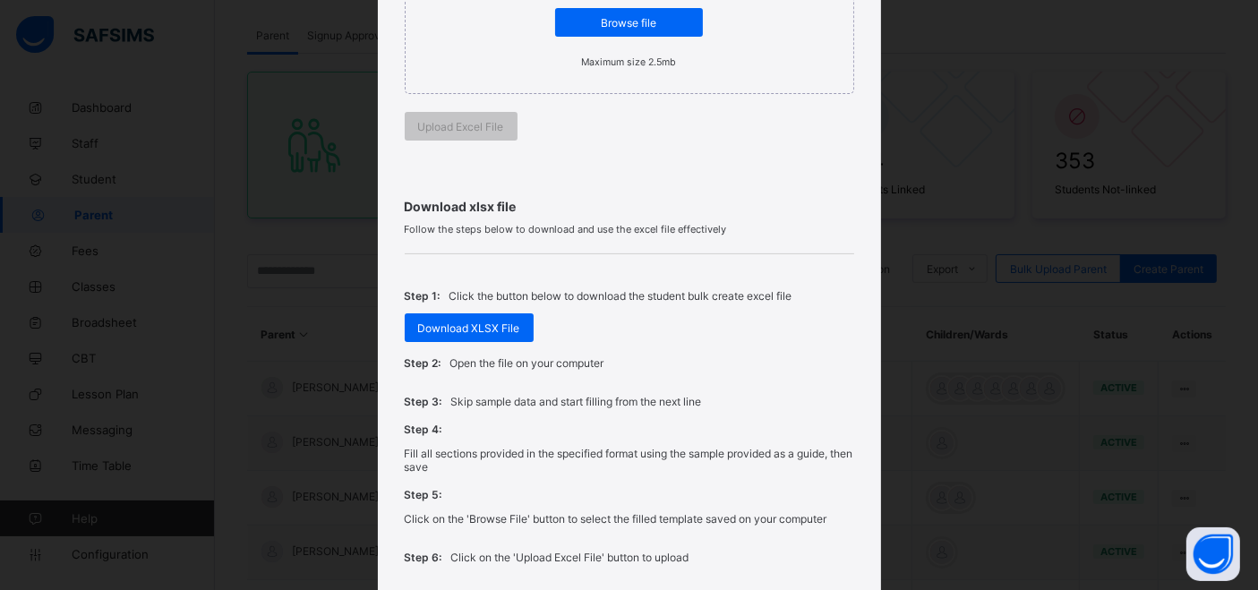
click at [1099, 239] on div "Bulk Upload Parent Upload xlsx File Select your xlsx file from your computer to…" at bounding box center [629, 295] width 1258 height 590
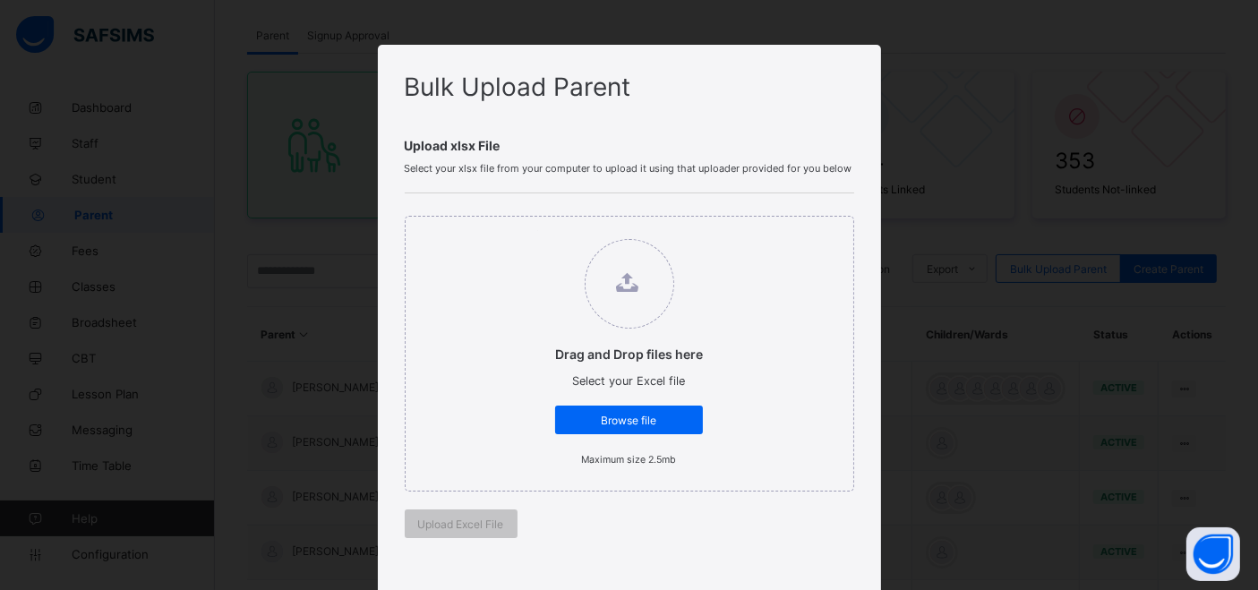
drag, startPoint x: 973, startPoint y: 196, endPoint x: 908, endPoint y: 90, distance: 125.0
click at [973, 195] on div "Bulk Upload Parent Upload xlsx File Select your xlsx file from your computer to…" at bounding box center [629, 295] width 1258 height 590
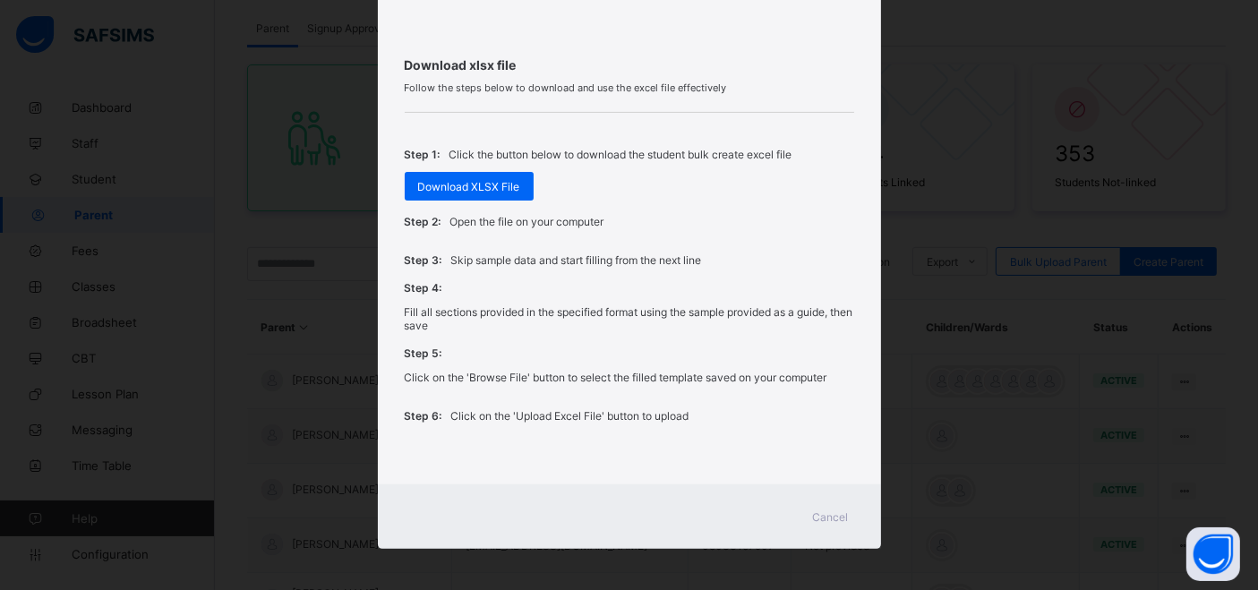
scroll to position [524, 0]
drag, startPoint x: 831, startPoint y: 519, endPoint x: 839, endPoint y: 493, distance: 27.2
click at [831, 519] on span "Cancel" at bounding box center [831, 516] width 36 height 13
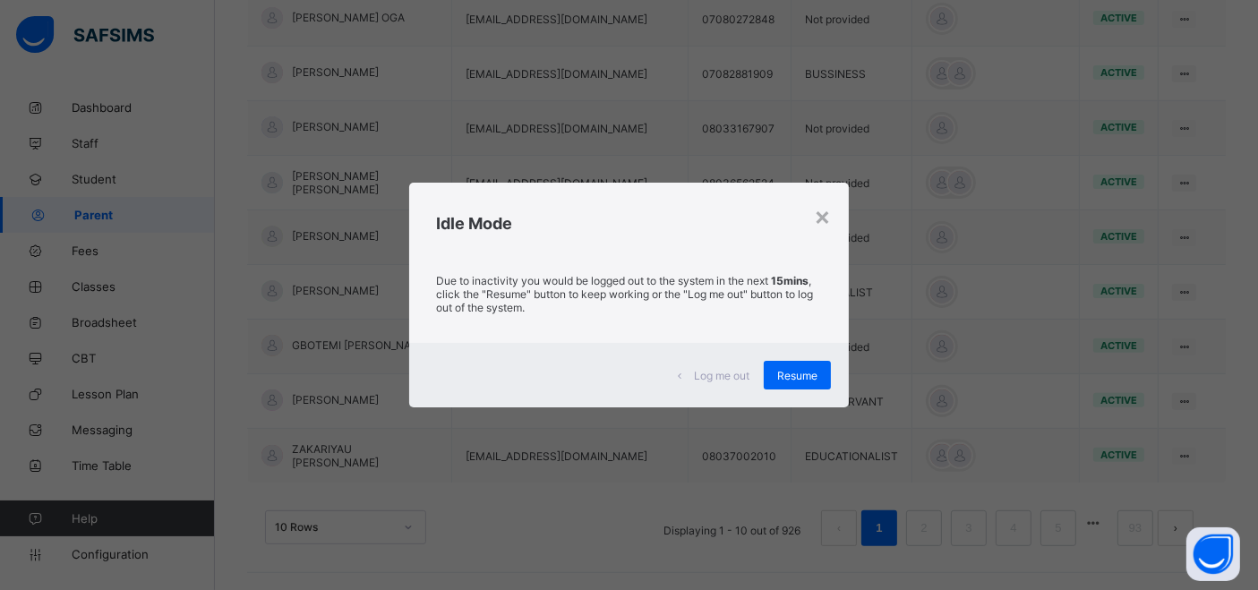
scroll to position [0, 0]
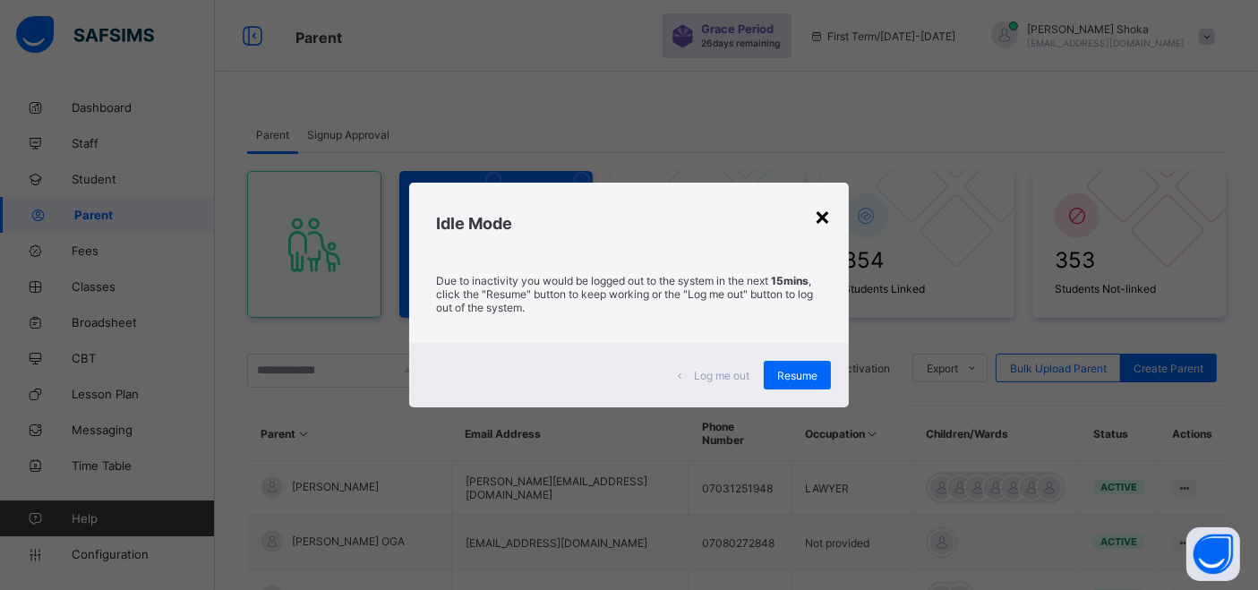
click at [824, 210] on div "×" at bounding box center [822, 216] width 17 height 30
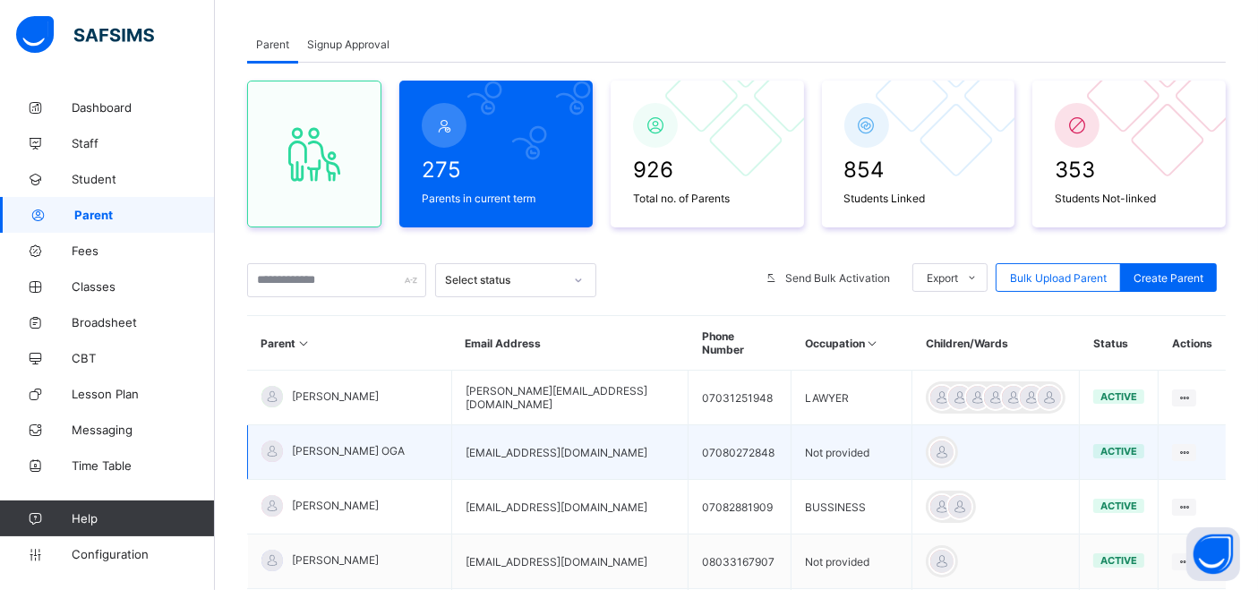
scroll to position [199, 0]
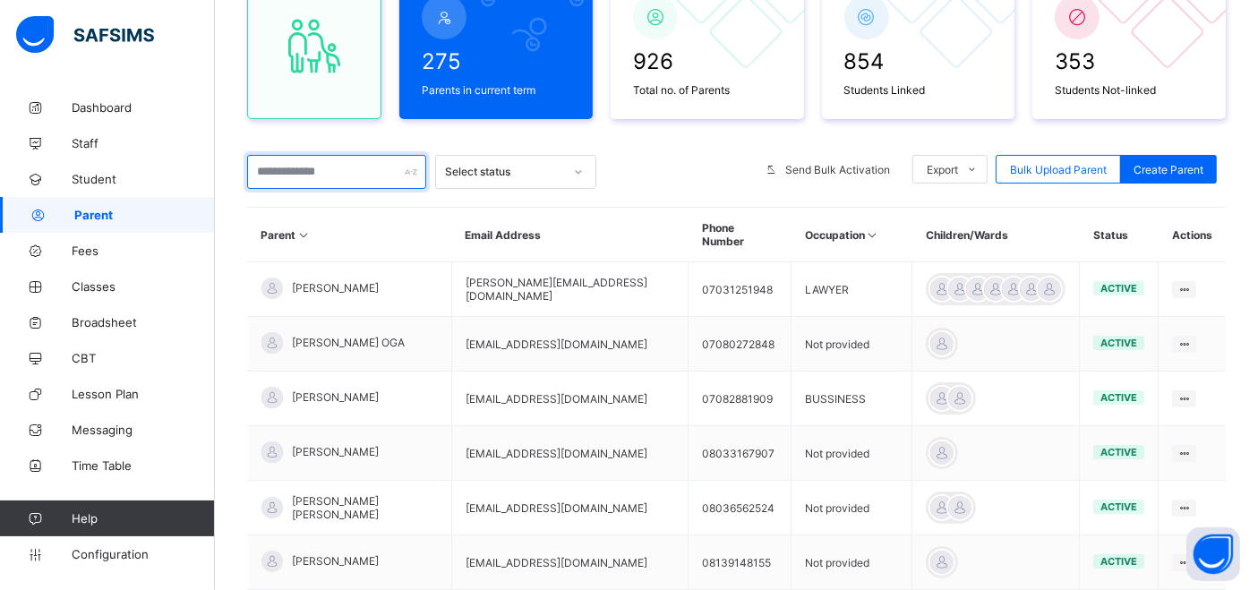
click at [353, 178] on input "text" at bounding box center [336, 172] width 179 height 34
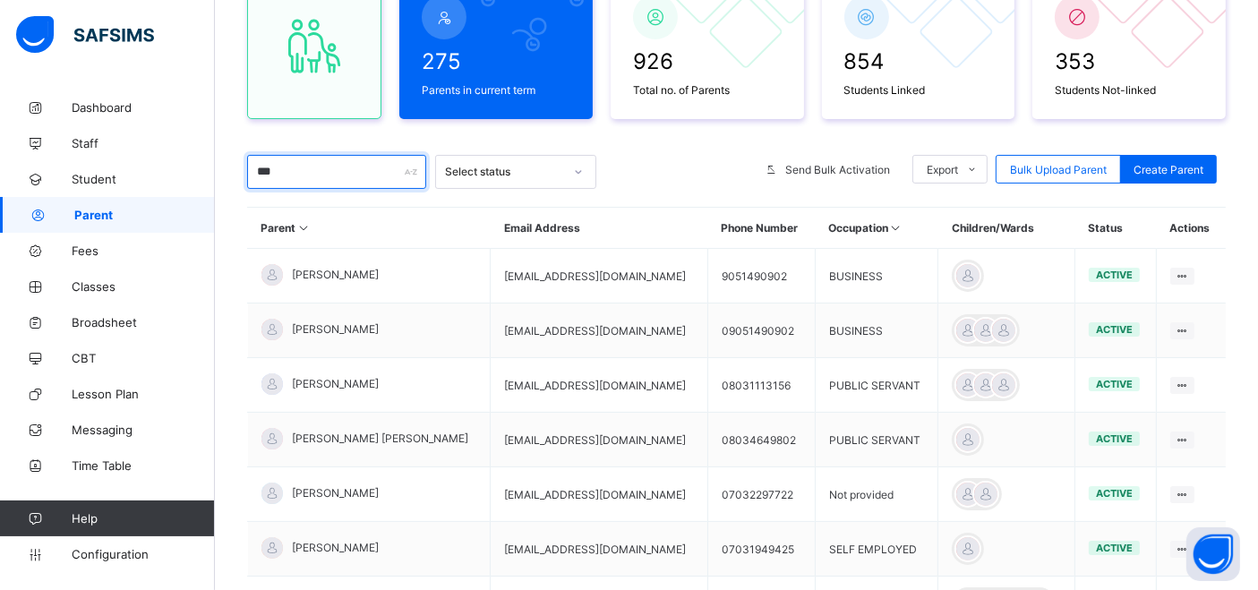
scroll to position [197, 0]
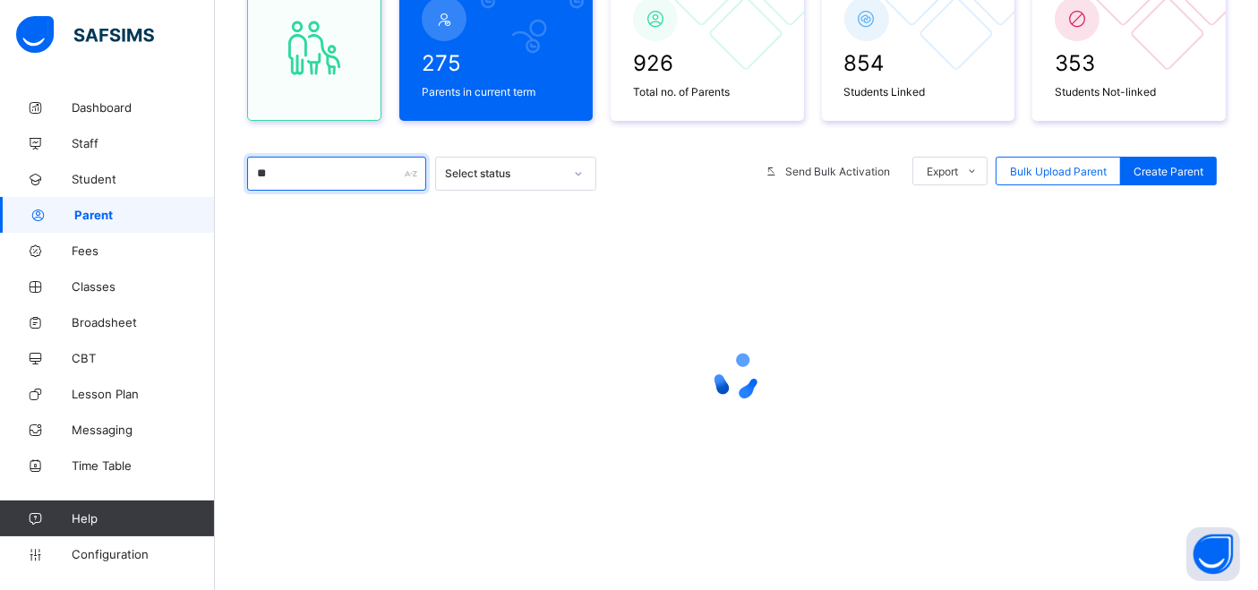
type input "*"
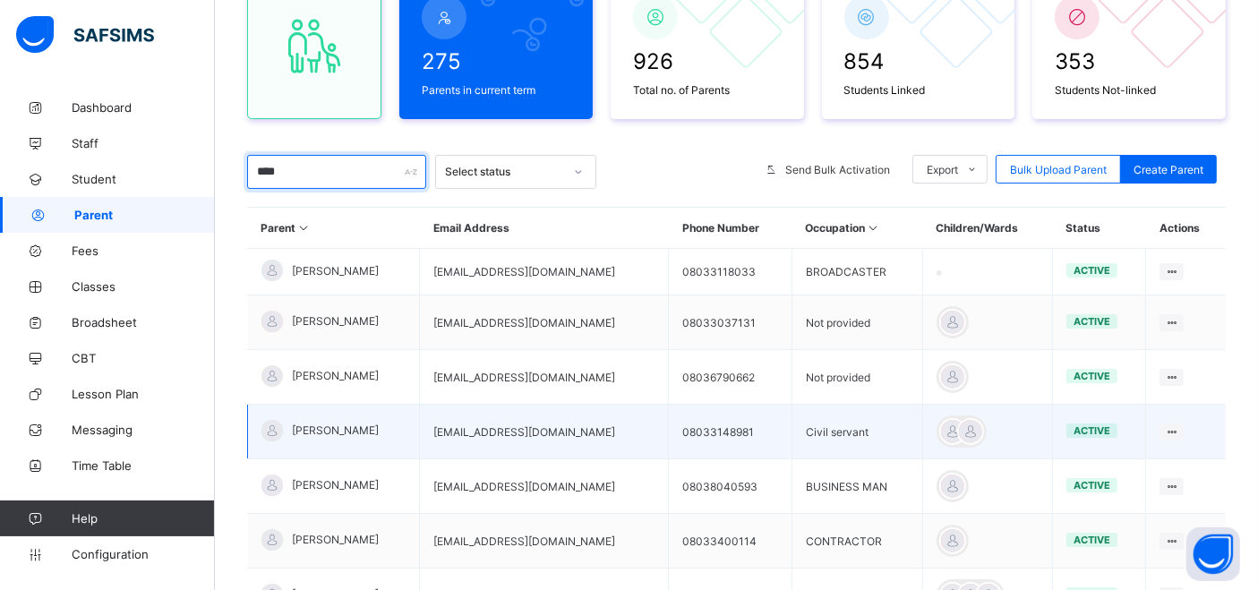
scroll to position [497, 0]
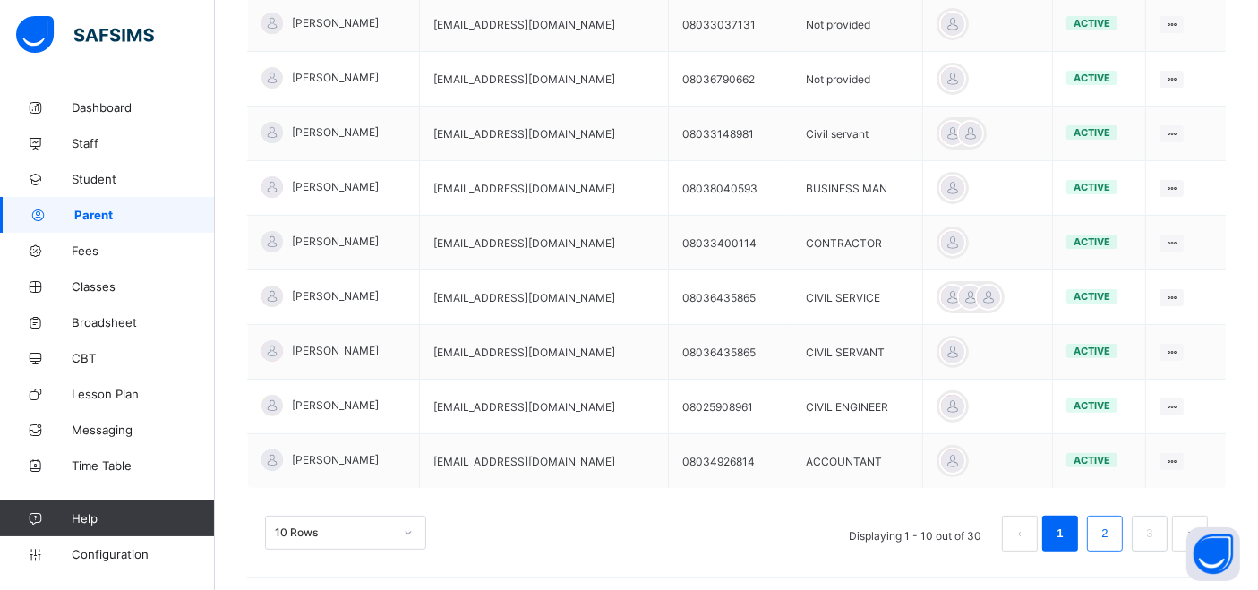
click at [1113, 540] on link "2" at bounding box center [1104, 533] width 17 height 23
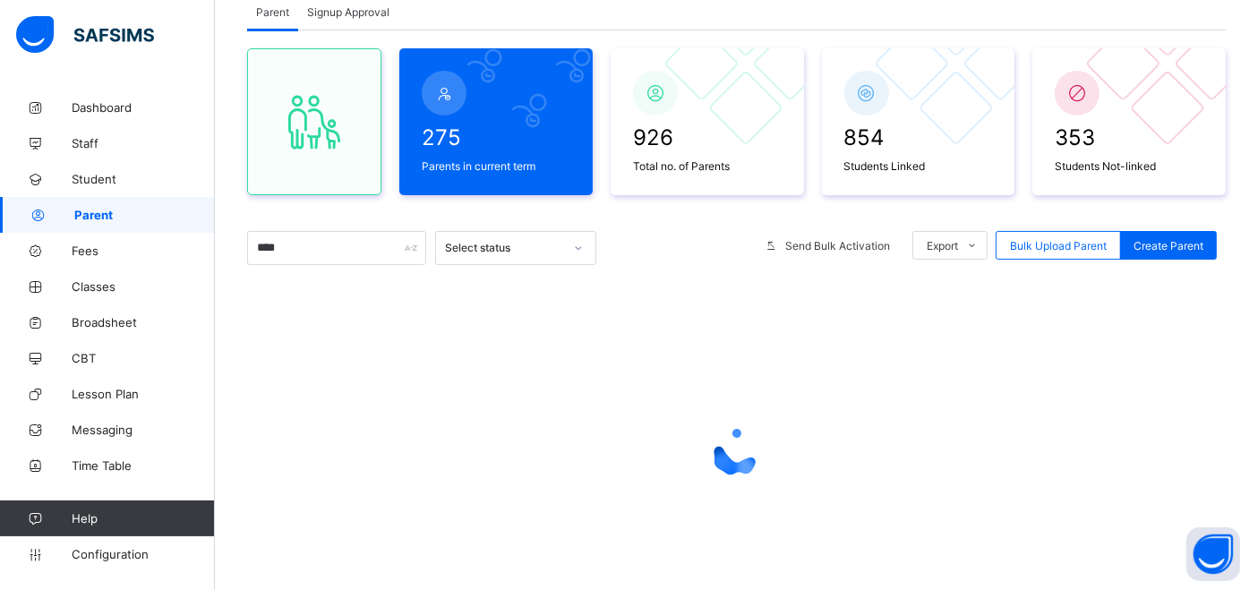
scroll to position [197, 0]
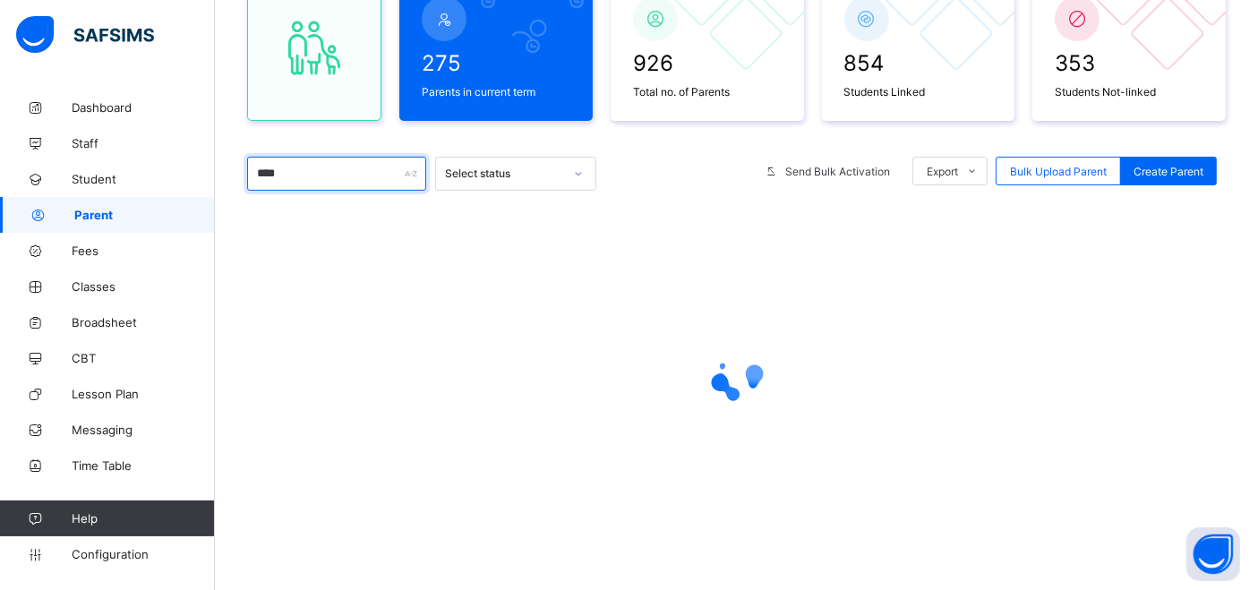
click at [309, 172] on input "****" at bounding box center [336, 174] width 179 height 34
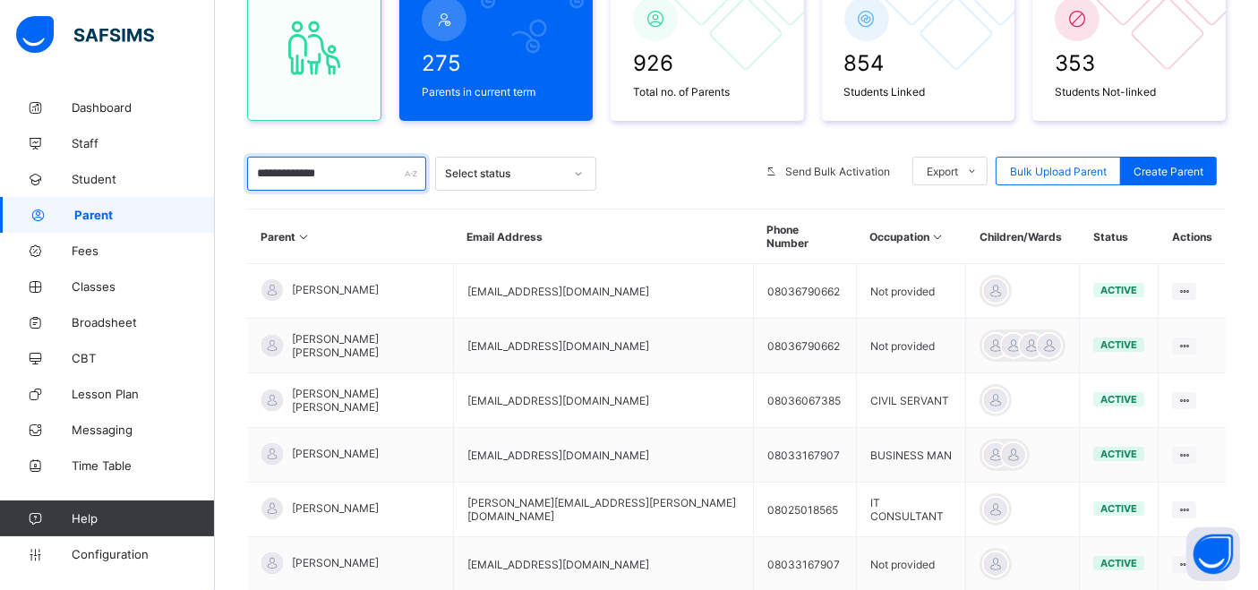
type input "**********"
click at [685, 180] on div at bounding box center [676, 174] width 142 height 34
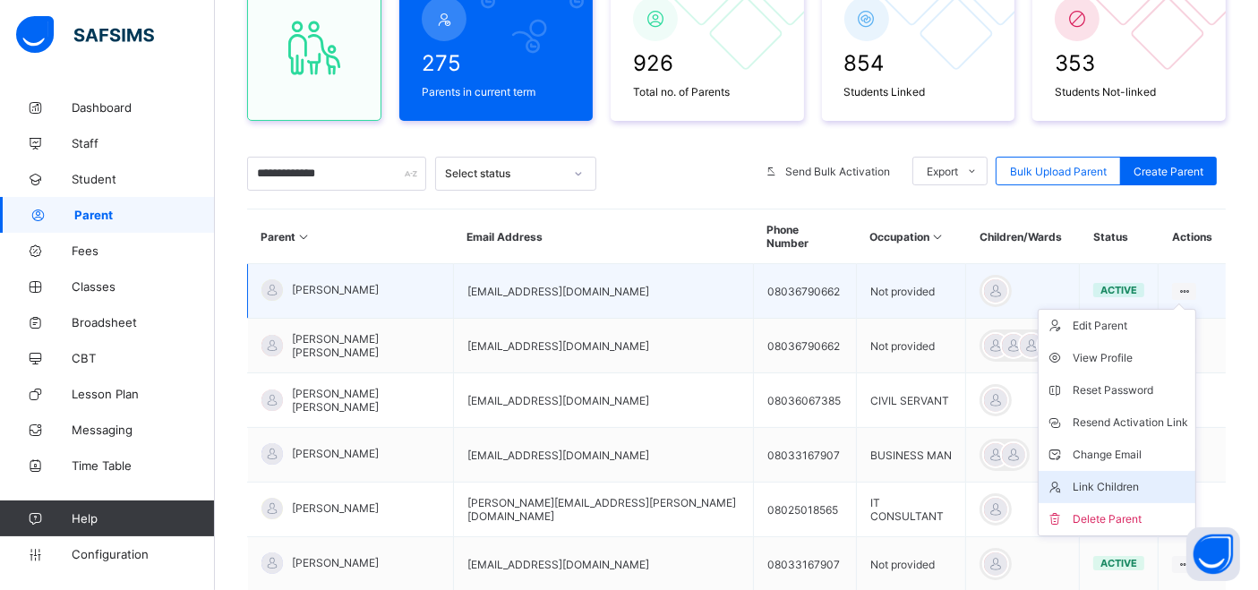
click at [1133, 478] on div "Link Children" at bounding box center [1130, 487] width 115 height 18
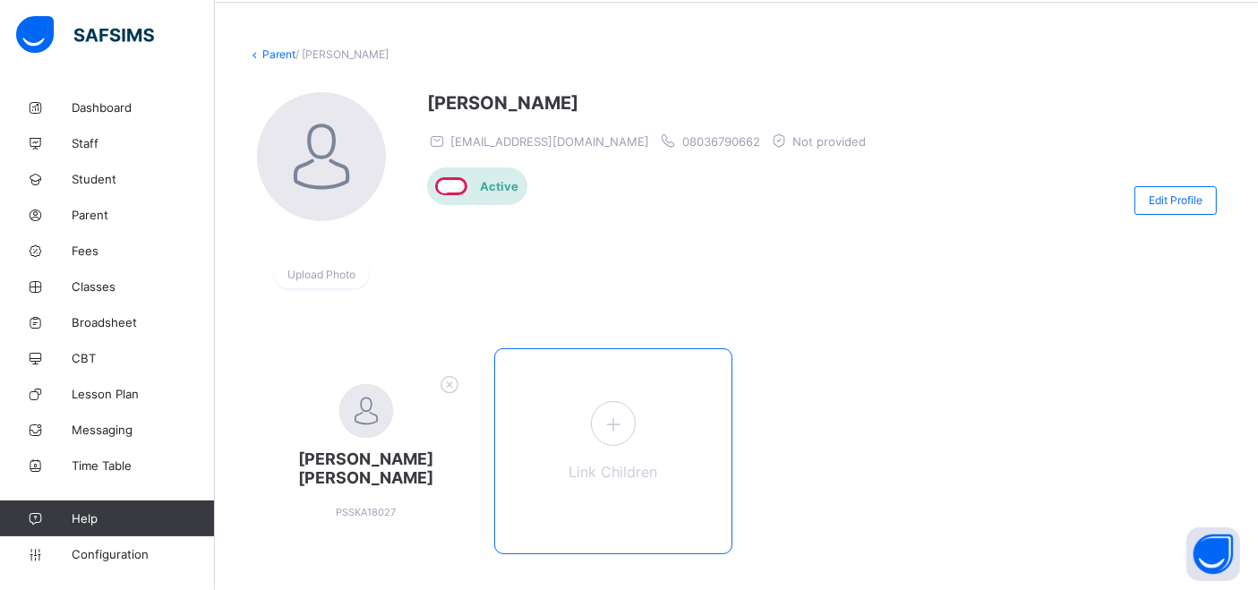
scroll to position [86, 0]
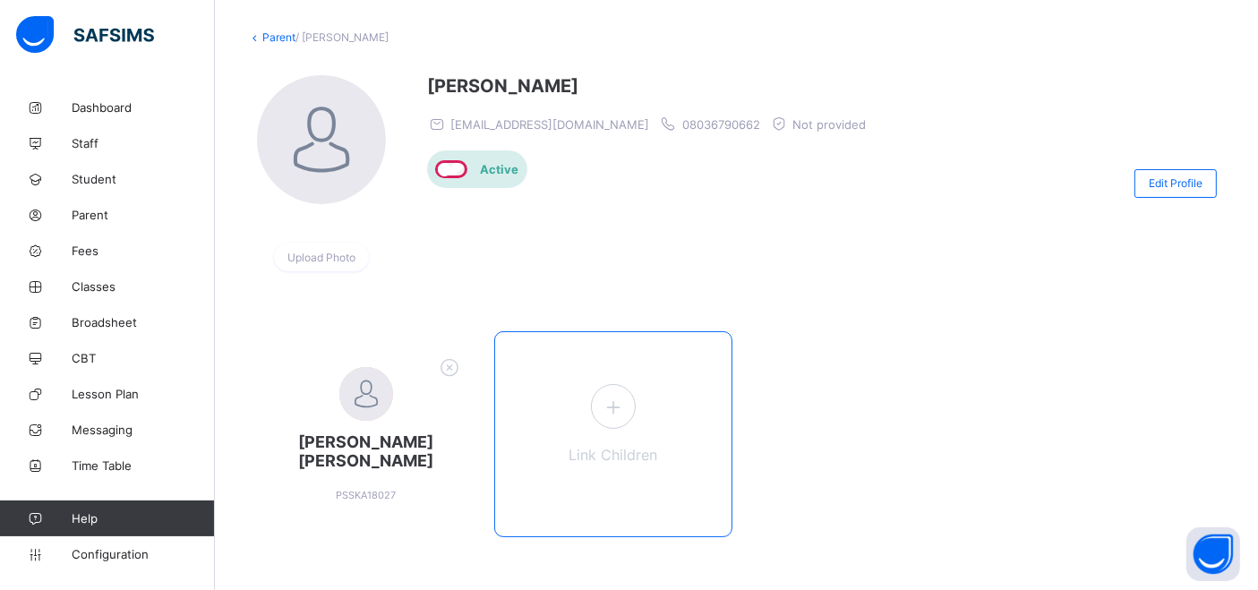
click at [610, 401] on icon at bounding box center [612, 407] width 32 height 28
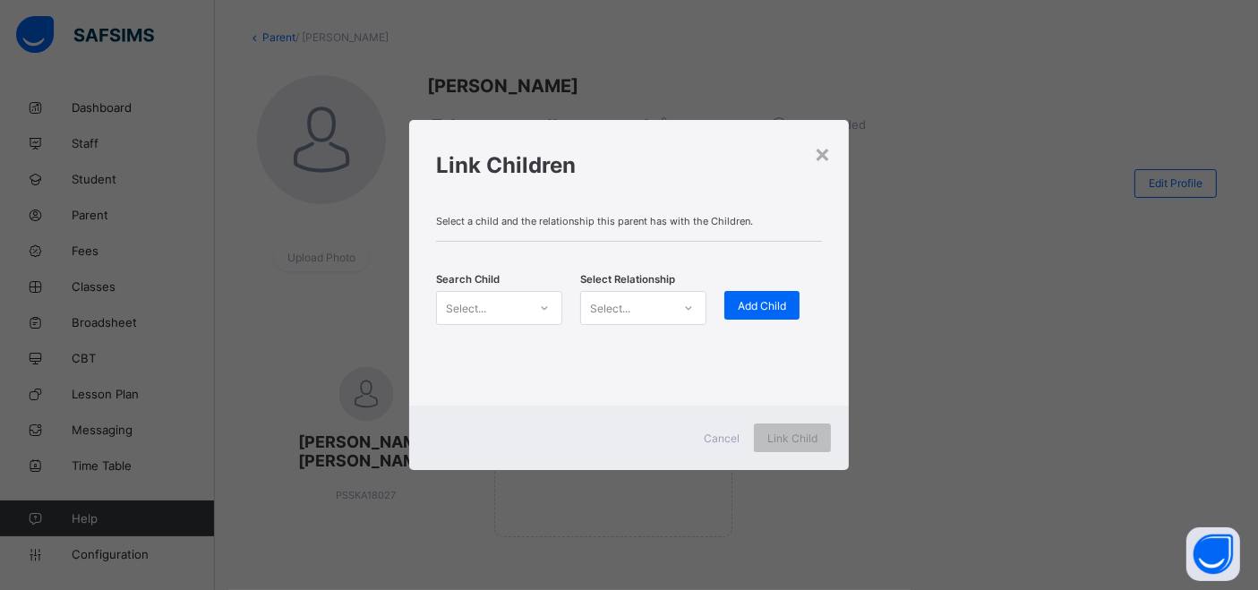
click at [549, 305] on div at bounding box center [544, 308] width 30 height 29
click at [527, 305] on div at bounding box center [544, 308] width 34 height 32
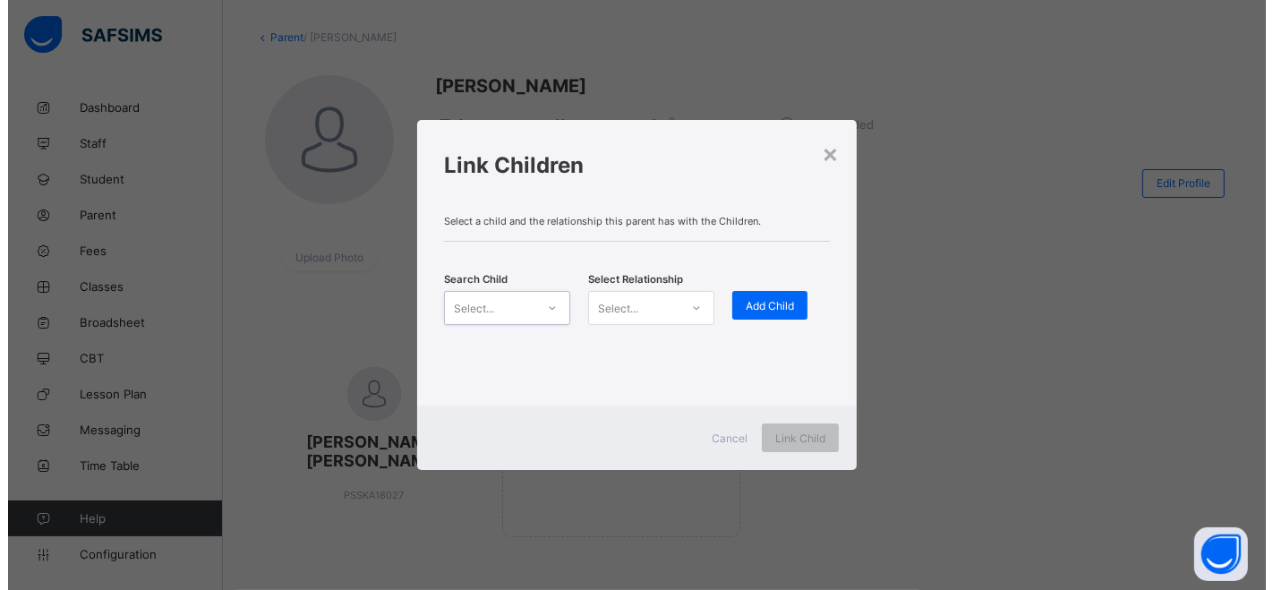
scroll to position [0, 0]
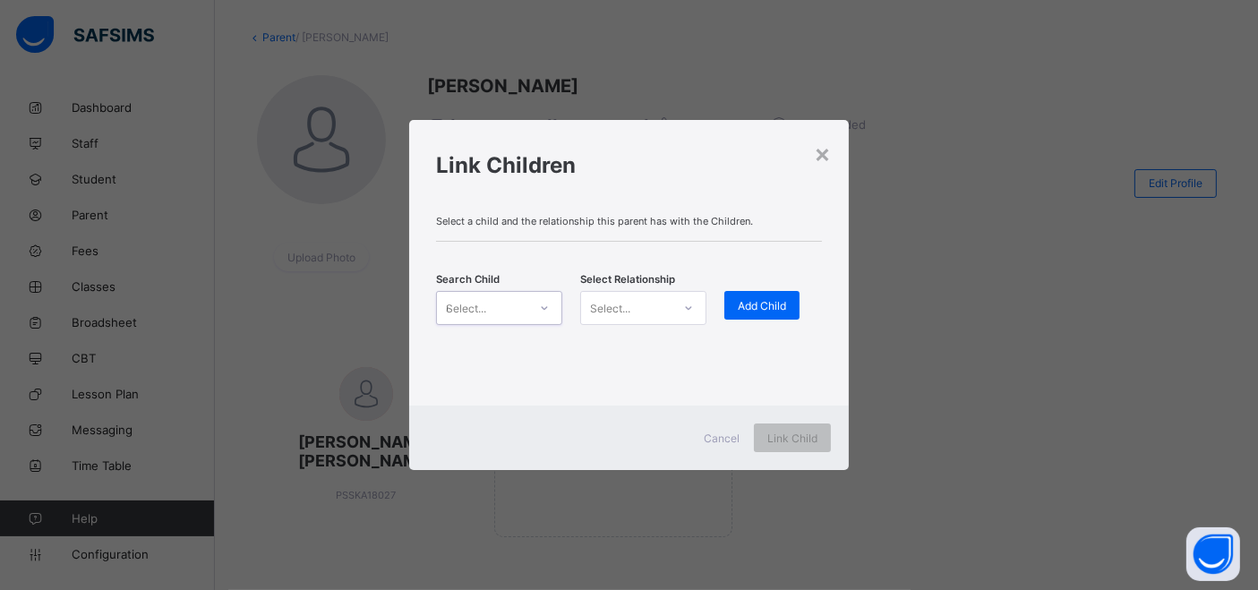
type input "*****"
click at [485, 312] on div "Select... *****" at bounding box center [482, 307] width 90 height 25
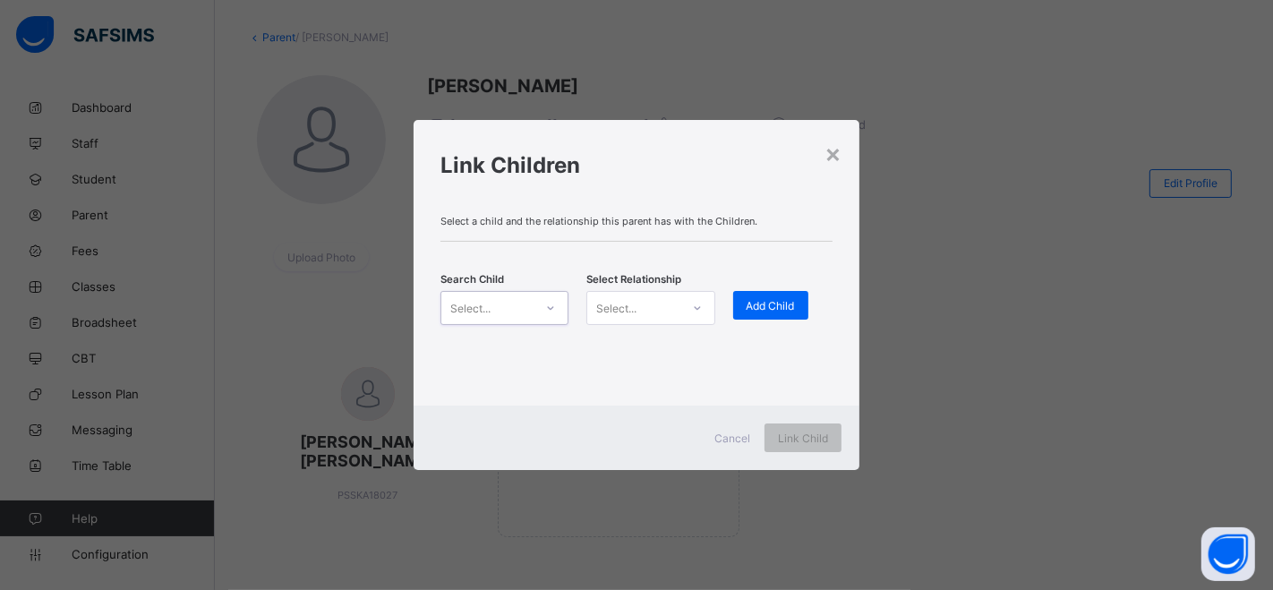
click at [485, 312] on div "Select..." at bounding box center [470, 308] width 40 height 34
click at [544, 301] on div at bounding box center [550, 308] width 30 height 29
click at [455, 300] on div "Select..." at bounding box center [470, 308] width 40 height 34
click at [470, 303] on div "Select..." at bounding box center [470, 308] width 40 height 34
click at [545, 307] on icon at bounding box center [550, 308] width 11 height 18
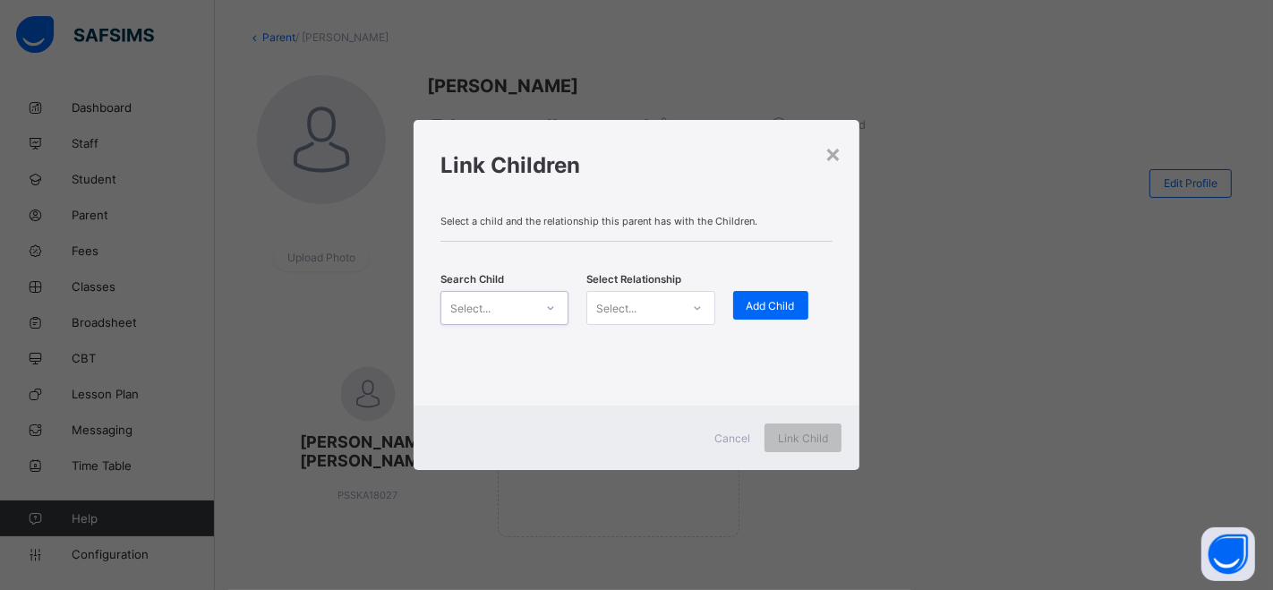
click at [476, 305] on div "Select..." at bounding box center [470, 308] width 40 height 34
click at [452, 308] on input "***" at bounding box center [451, 309] width 2 height 12
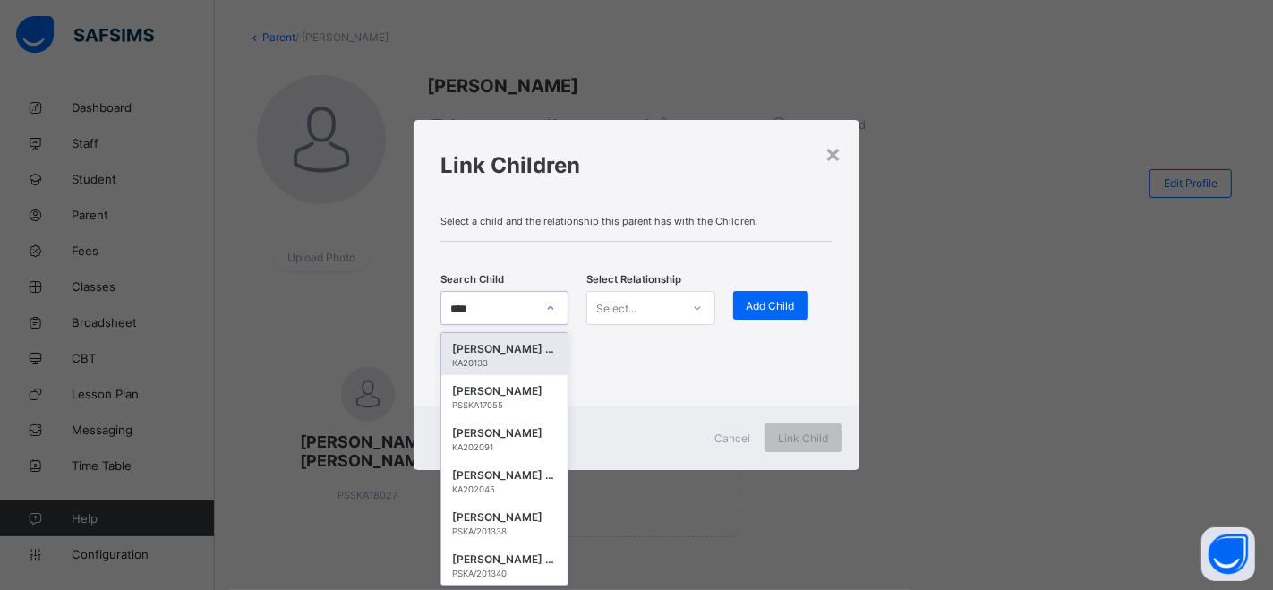
type input "*****"
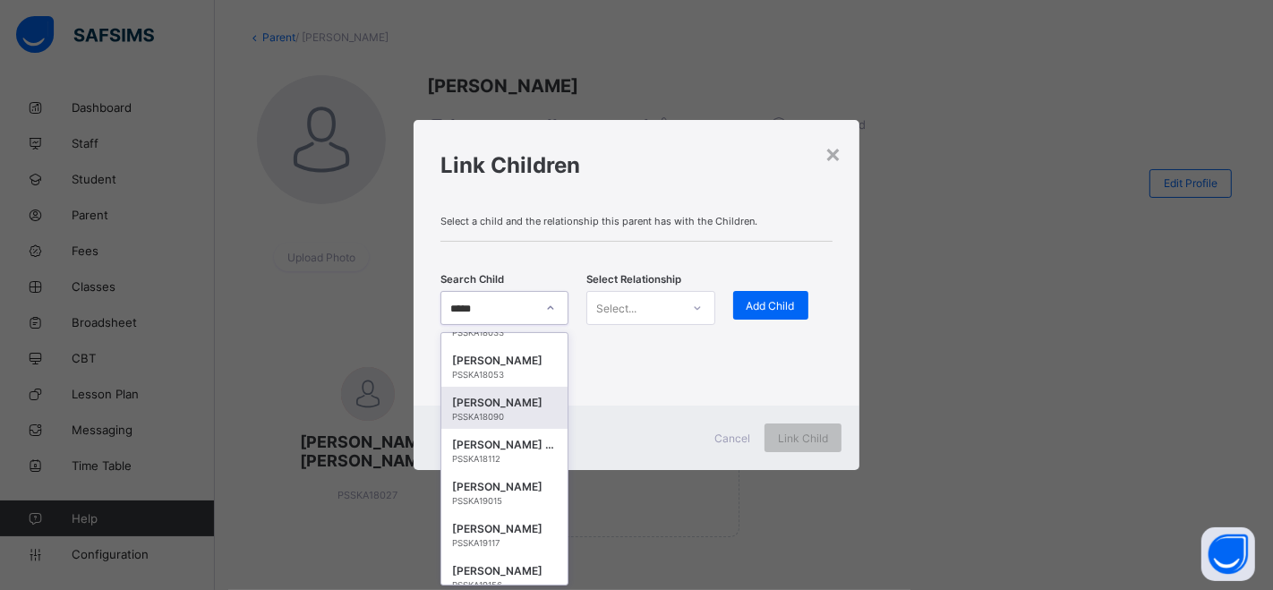
scroll to position [478, 0]
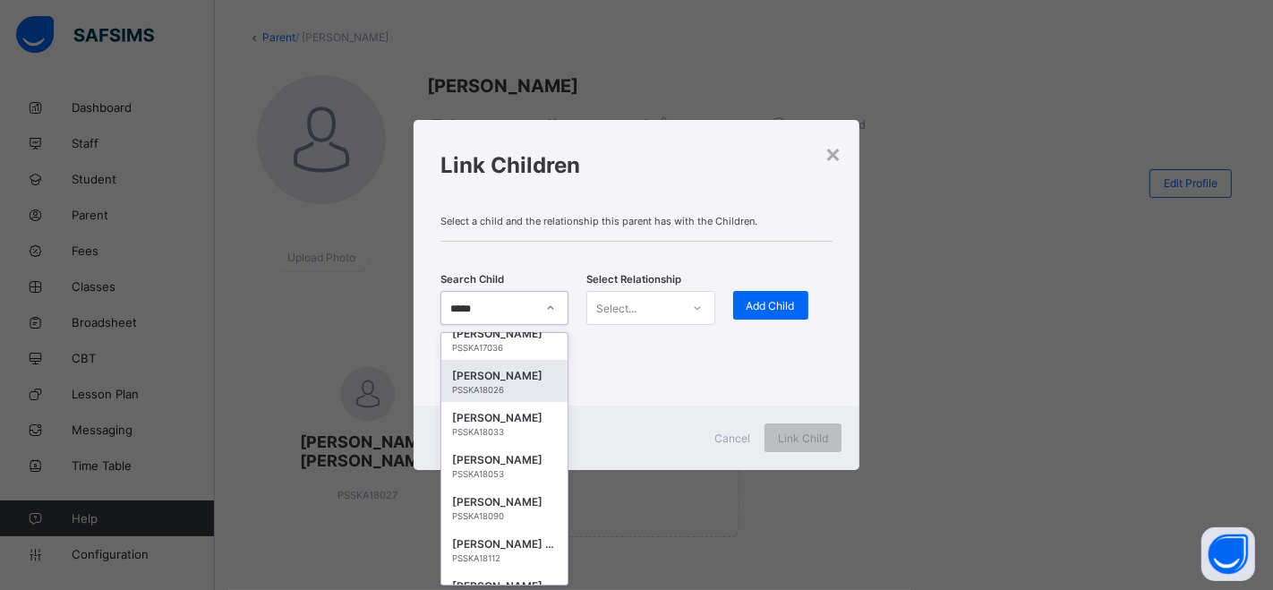
click at [510, 392] on div "PSSKA18026" at bounding box center [504, 390] width 105 height 10
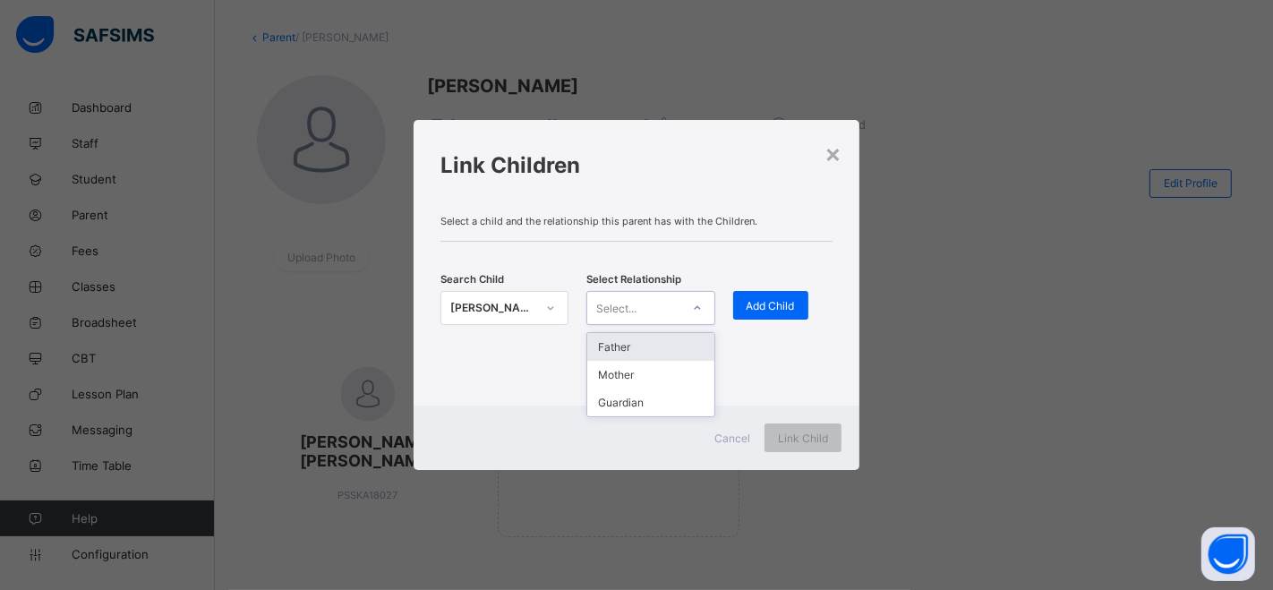
click at [667, 303] on div "Select..." at bounding box center [633, 307] width 92 height 25
click at [640, 346] on div "Father" at bounding box center [650, 347] width 126 height 28
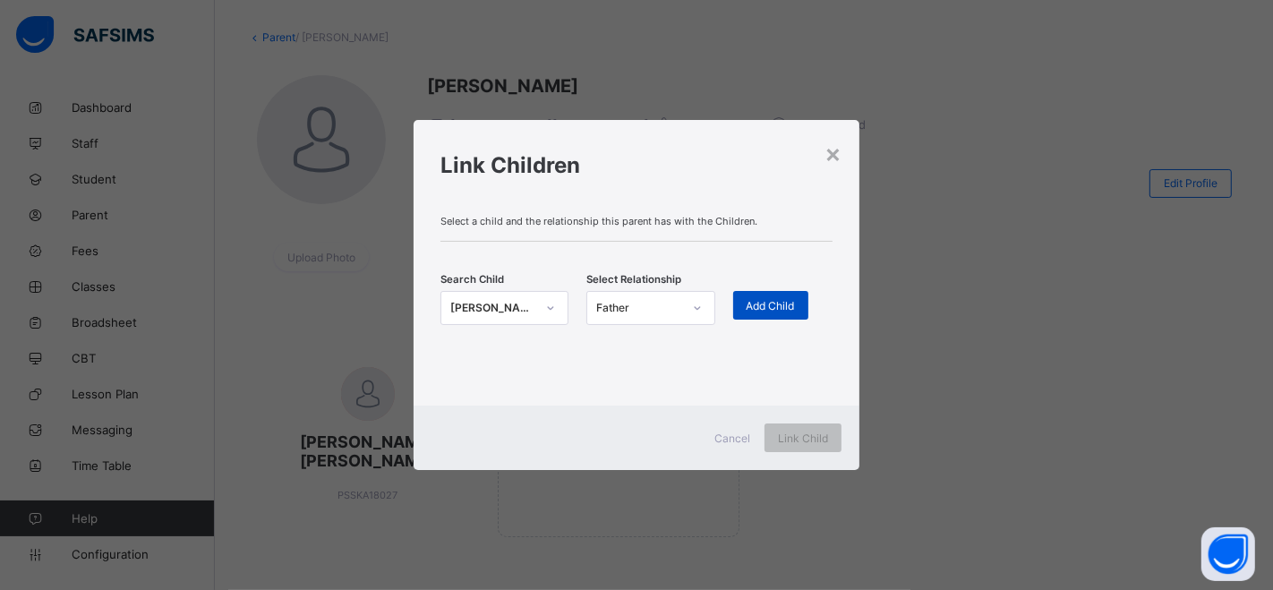
click at [748, 303] on span "Add Child" at bounding box center [771, 305] width 48 height 13
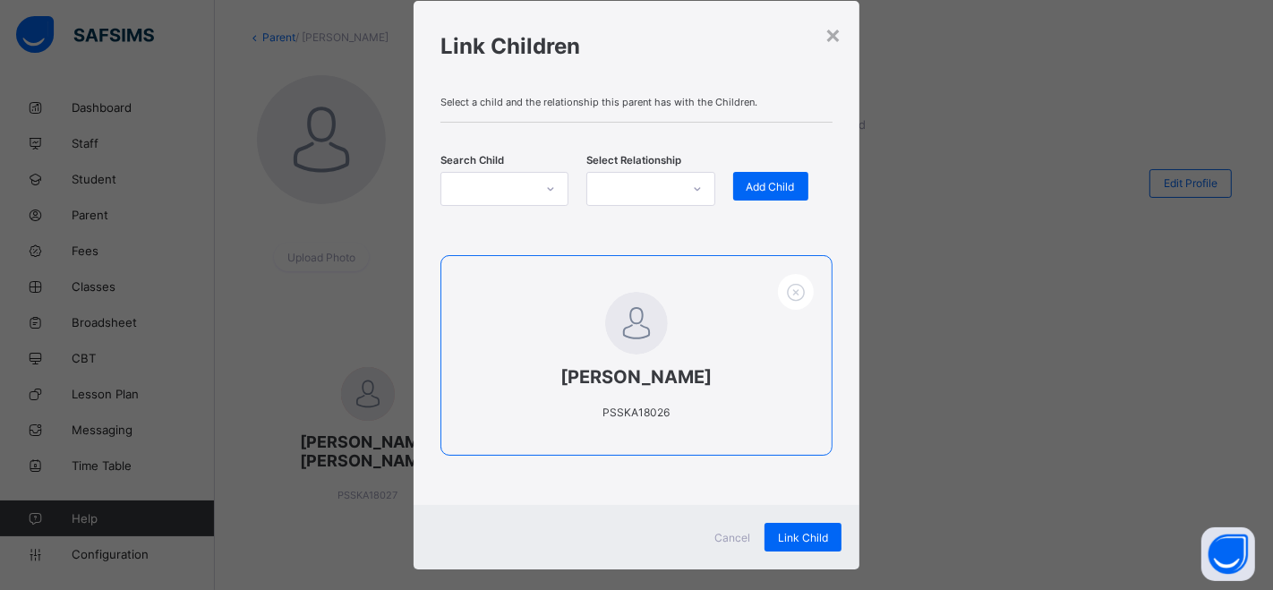
scroll to position [66, 0]
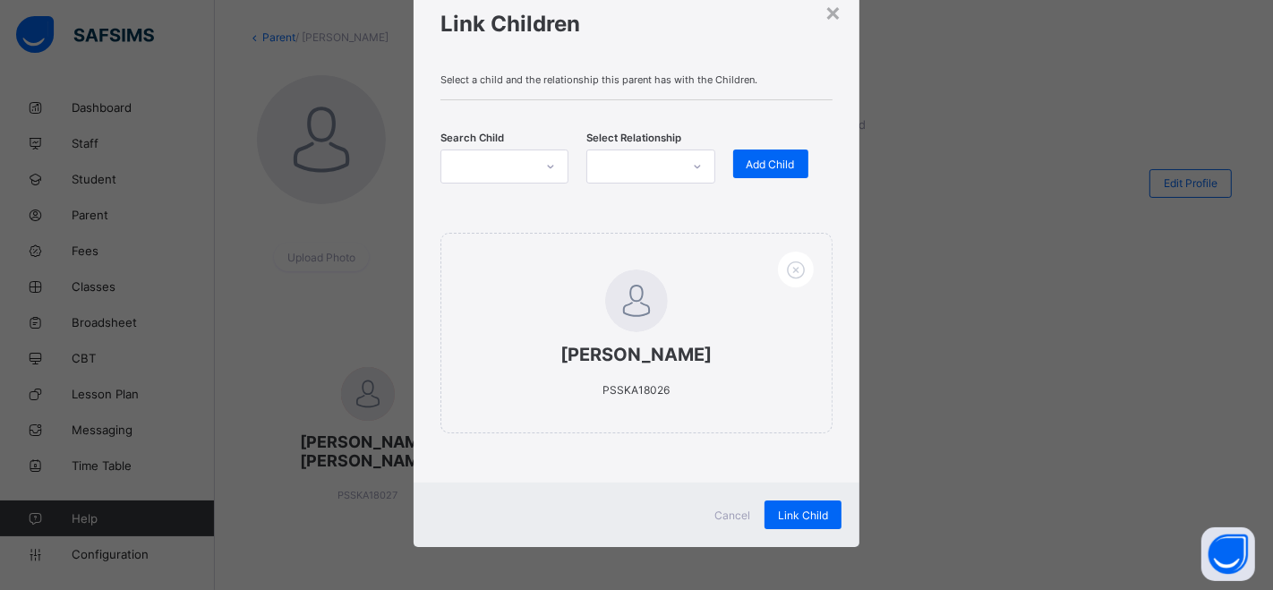
click at [508, 167] on div at bounding box center [487, 166] width 92 height 25
click at [501, 162] on div at bounding box center [487, 166] width 92 height 25
click at [501, 158] on div at bounding box center [487, 166] width 92 height 25
click at [520, 165] on div at bounding box center [487, 166] width 92 height 25
click at [517, 164] on div at bounding box center [487, 166] width 92 height 25
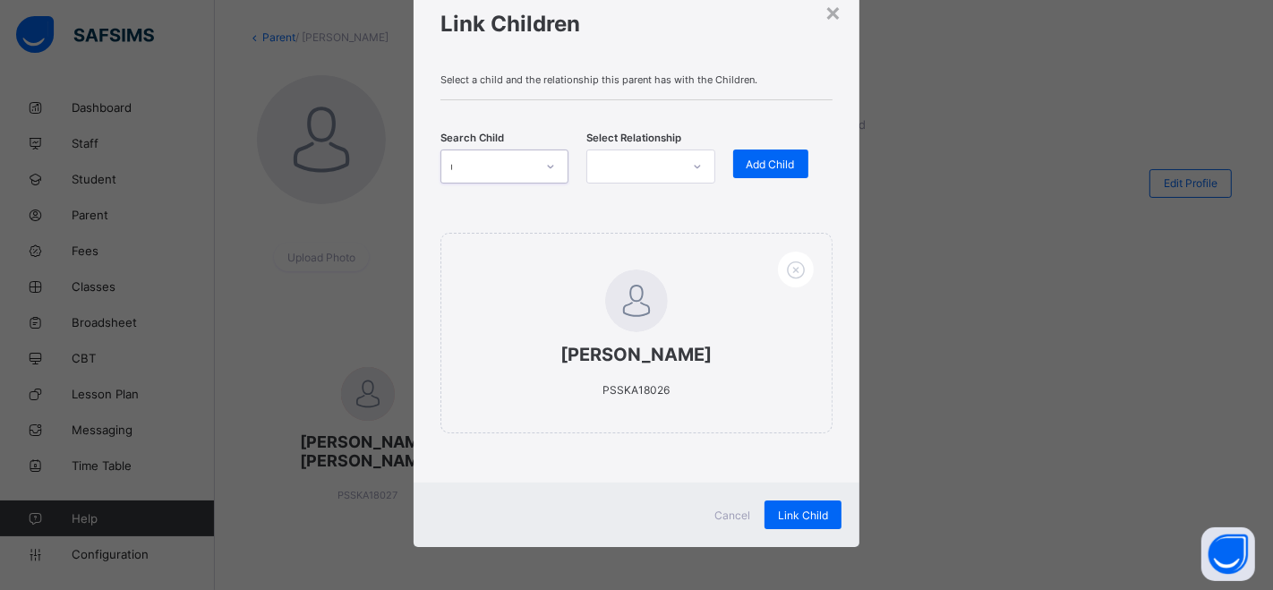
type input "*****"
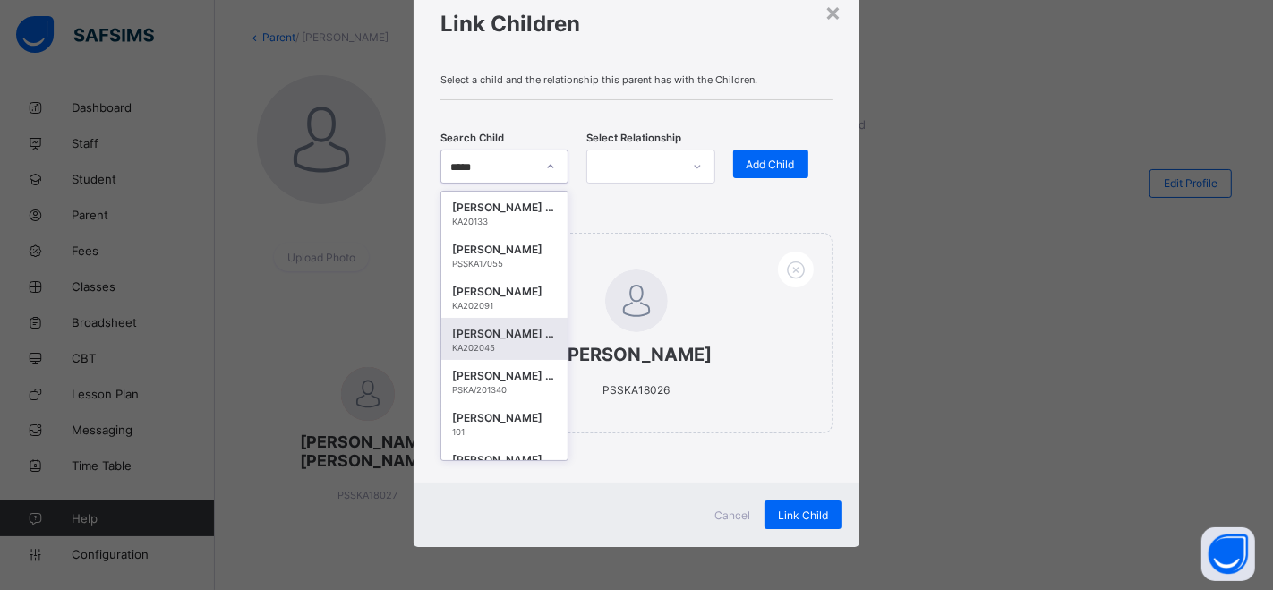
click at [498, 335] on div "MUHAMMAD ALIYU IBRAHIM" at bounding box center [504, 334] width 105 height 18
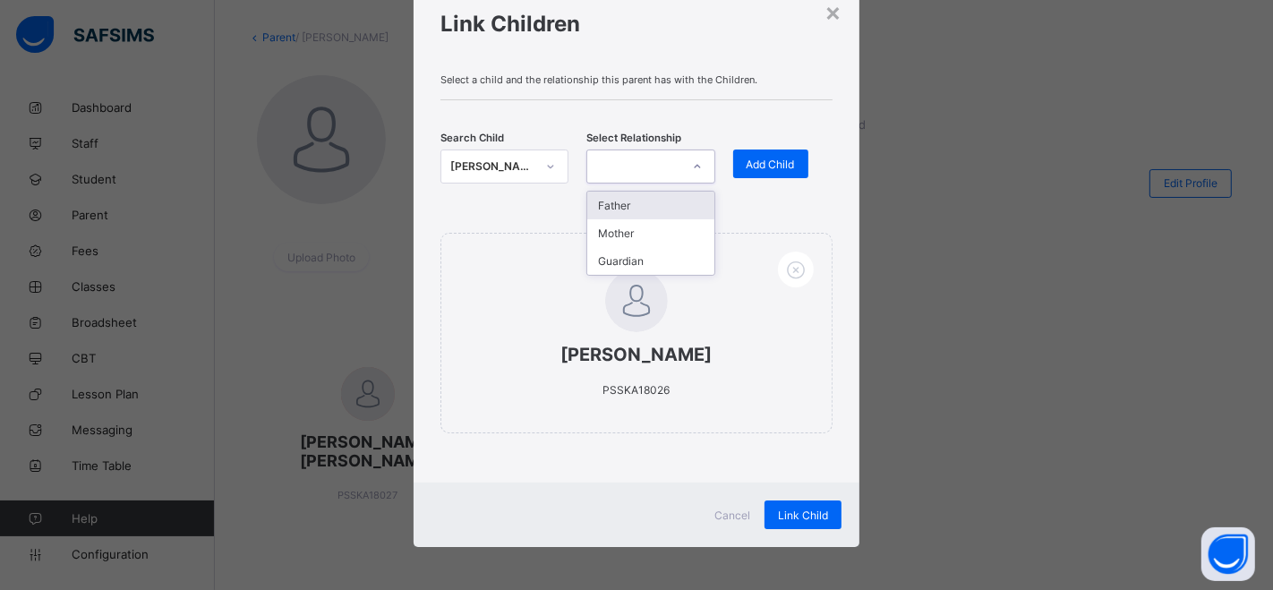
click at [682, 171] on div at bounding box center [697, 166] width 30 height 29
click at [650, 203] on div "Father" at bounding box center [650, 206] width 126 height 28
click at [747, 162] on span "Add Child" at bounding box center [771, 164] width 48 height 13
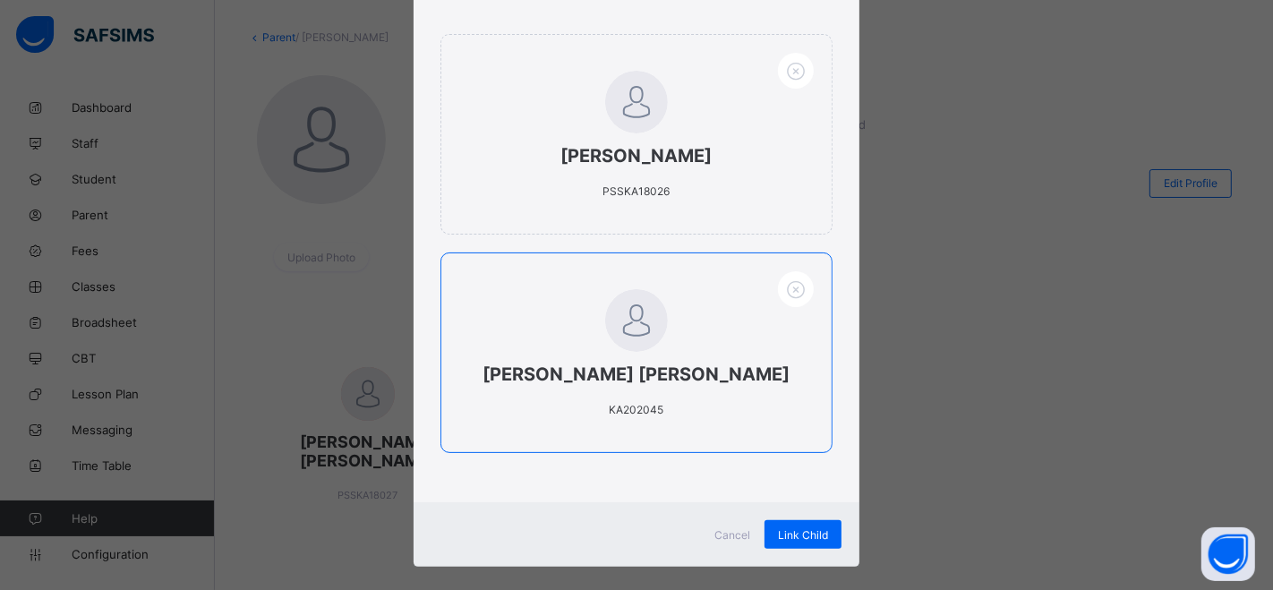
scroll to position [166, 0]
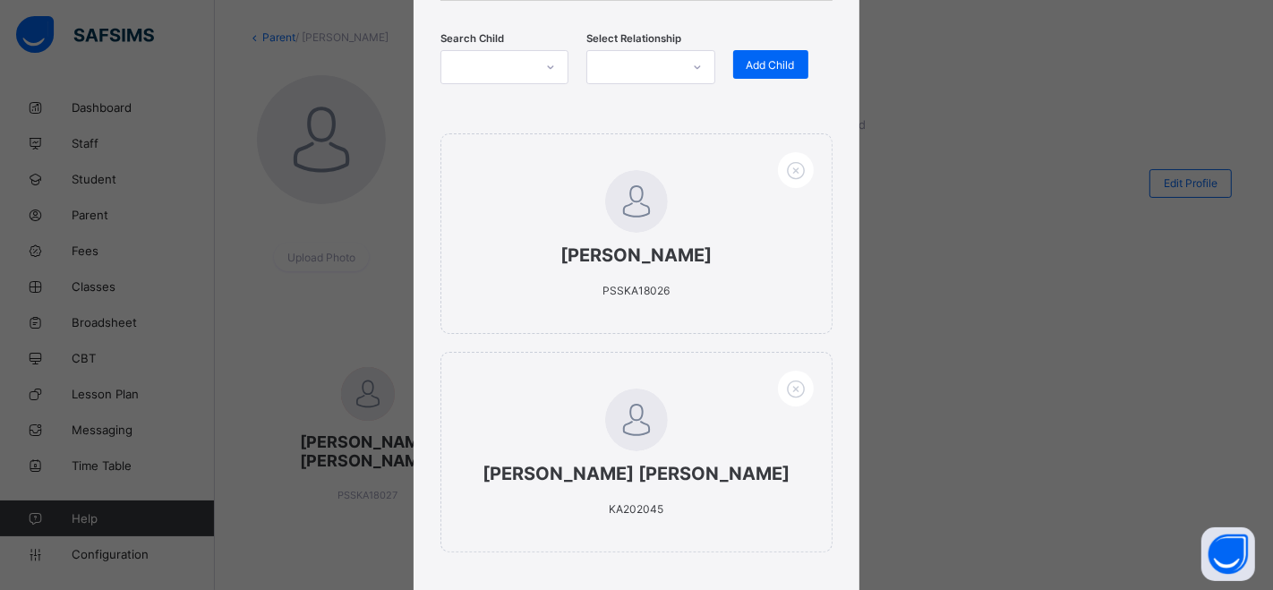
click at [506, 55] on div at bounding box center [487, 67] width 92 height 25
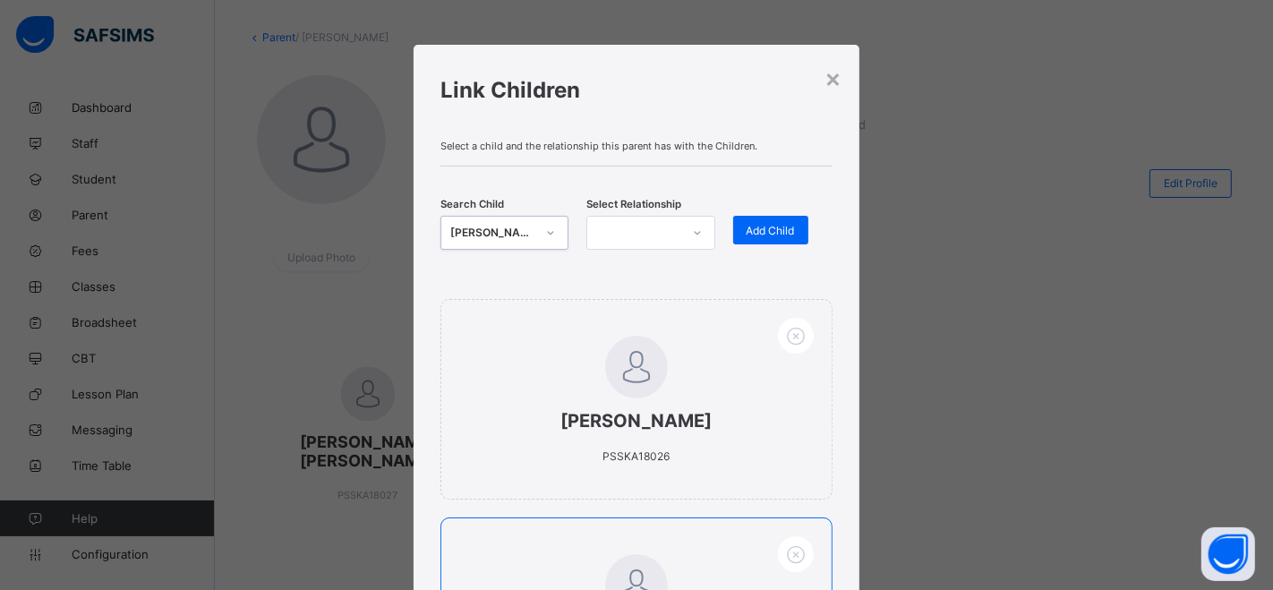
drag, startPoint x: 509, startPoint y: 231, endPoint x: 733, endPoint y: 586, distance: 420.5
click at [514, 230] on div "OLUWASEYI OGUNBAMERU EJIODAMHEN" at bounding box center [492, 233] width 85 height 18
click at [524, 227] on div "OLUWASEYI OGUNBAMERU EJIODAMHEN" at bounding box center [492, 233] width 85 height 18
click at [509, 228] on div "OLUWASEYI OGUNBAMERU EJIODAMHEN" at bounding box center [492, 233] width 85 height 18
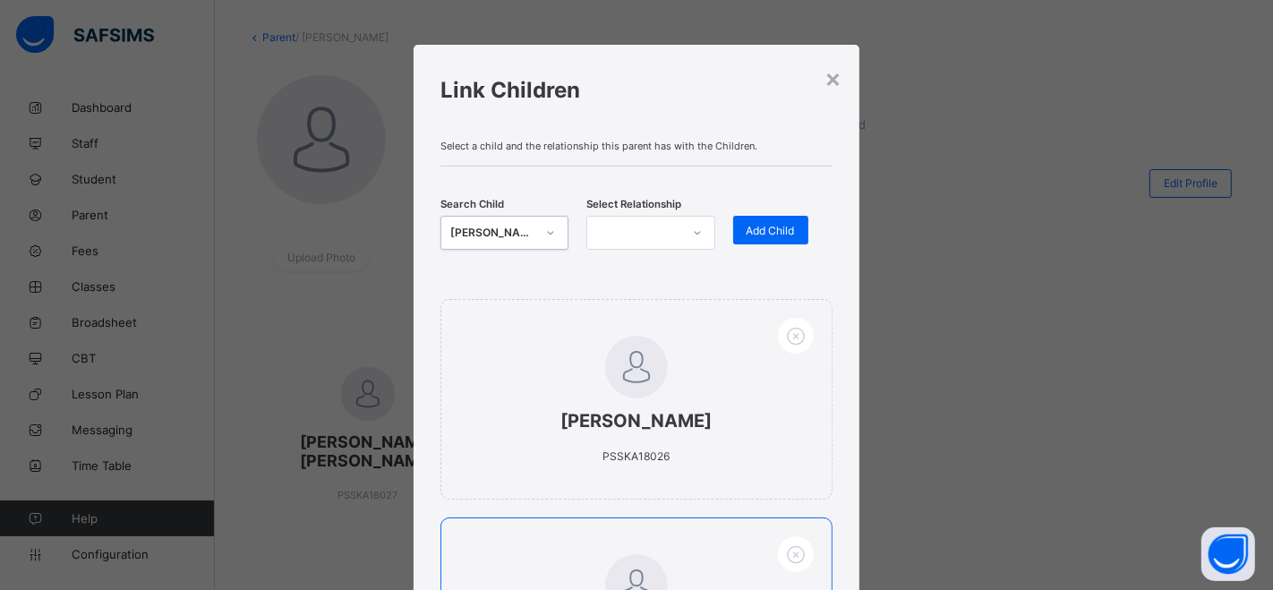
click at [509, 228] on div "OLUWASEYI OGUNBAMERU EJIODAMHEN" at bounding box center [492, 233] width 85 height 18
click at [524, 227] on div "OLUWASEYI OGUNBAMERU EJIODAMHEN" at bounding box center [492, 233] width 85 height 18
click at [522, 227] on div "OLUWASEYI OGUNBAMERU EJIODAMHEN" at bounding box center [492, 233] width 85 height 18
click at [515, 228] on div "OLUWASEYI OGUNBAMERU EJIODAMHEN" at bounding box center [492, 233] width 85 height 18
click at [514, 229] on div "OLUWASEYI OGUNBAMERU EJIODAMHEN" at bounding box center [492, 233] width 85 height 18
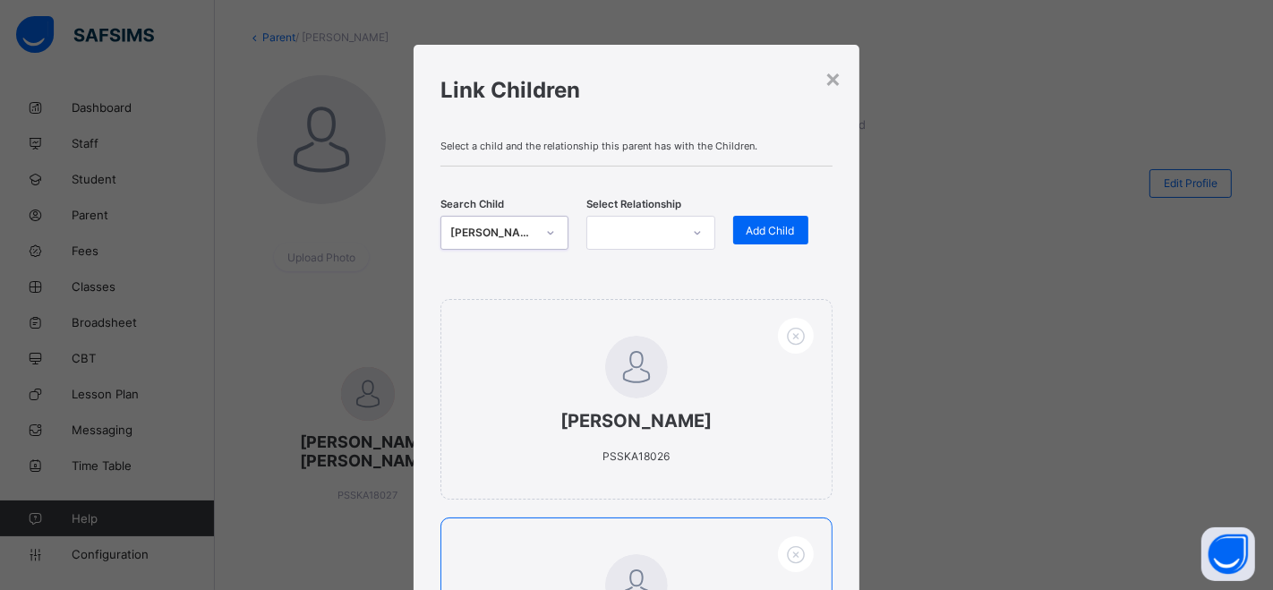
click at [504, 231] on div "OLUWASEYI OGUNBAMERU EJIODAMHEN" at bounding box center [492, 233] width 85 height 18
click at [503, 232] on div "OLUWASEYI OGUNBAMERU EJIODAMHEN" at bounding box center [492, 233] width 85 height 18
click at [477, 234] on div "OLUWASEYI OGUNBAMERU EJIODAMHEN" at bounding box center [492, 233] width 85 height 18
click at [526, 231] on div "OLUWASEYI OGUNBAMERU EJIODAMHEN" at bounding box center [492, 233] width 85 height 18
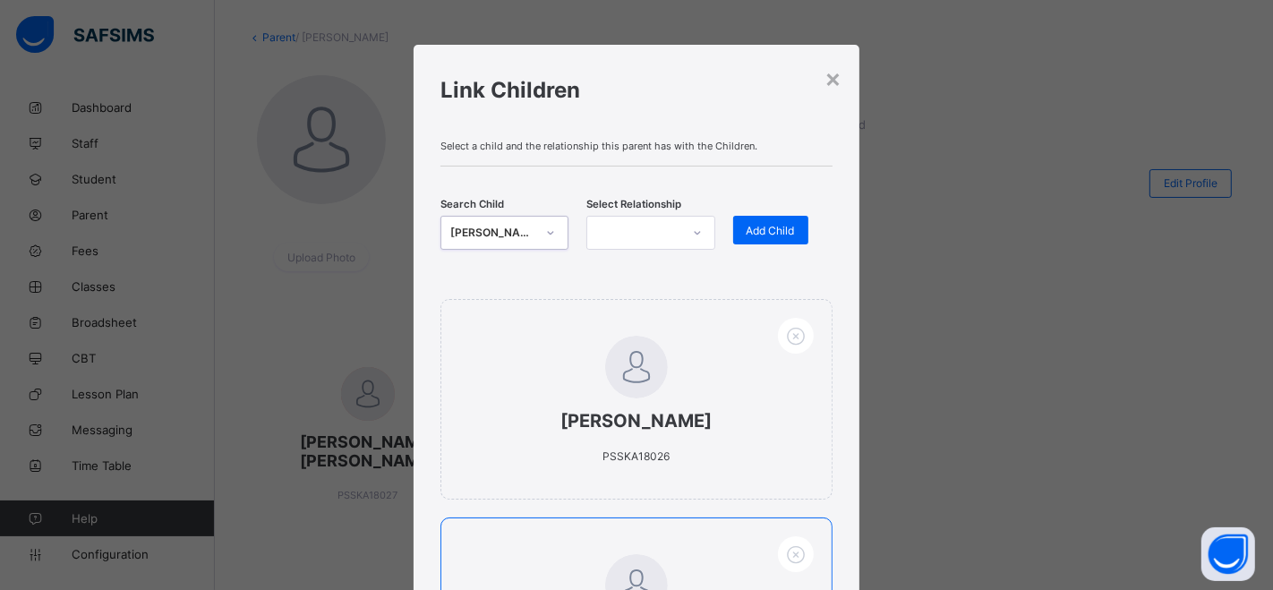
click at [720, 90] on h1 "Link Children" at bounding box center [636, 90] width 392 height 26
click at [498, 227] on div "OLUWASEYI OGUNBAMERU EJIODAMHEN" at bounding box center [492, 233] width 85 height 18
click at [792, 508] on div "ALIYU ALIYU IBRAHIM PSSKA18026 MUHAMMAD ALIYU IBRAHIM KA202045" at bounding box center [636, 517] width 392 height 437
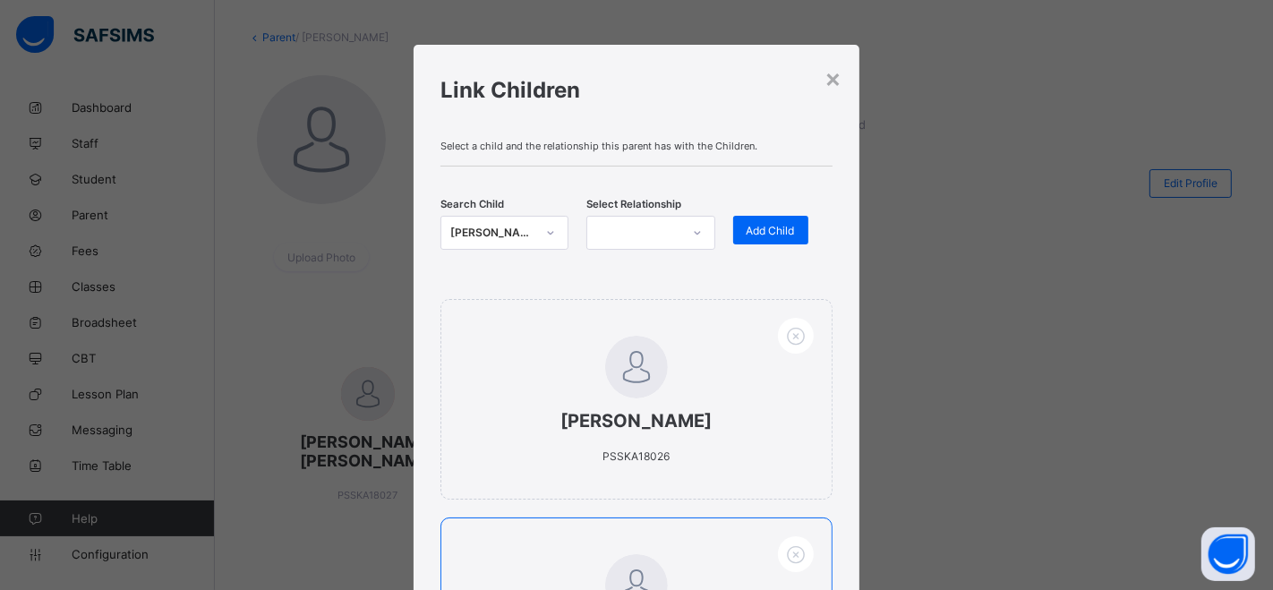
click at [778, 510] on div "ALIYU ALIYU IBRAHIM PSSKA18026 MUHAMMAD ALIYU IBRAHIM KA202045" at bounding box center [636, 517] width 392 height 437
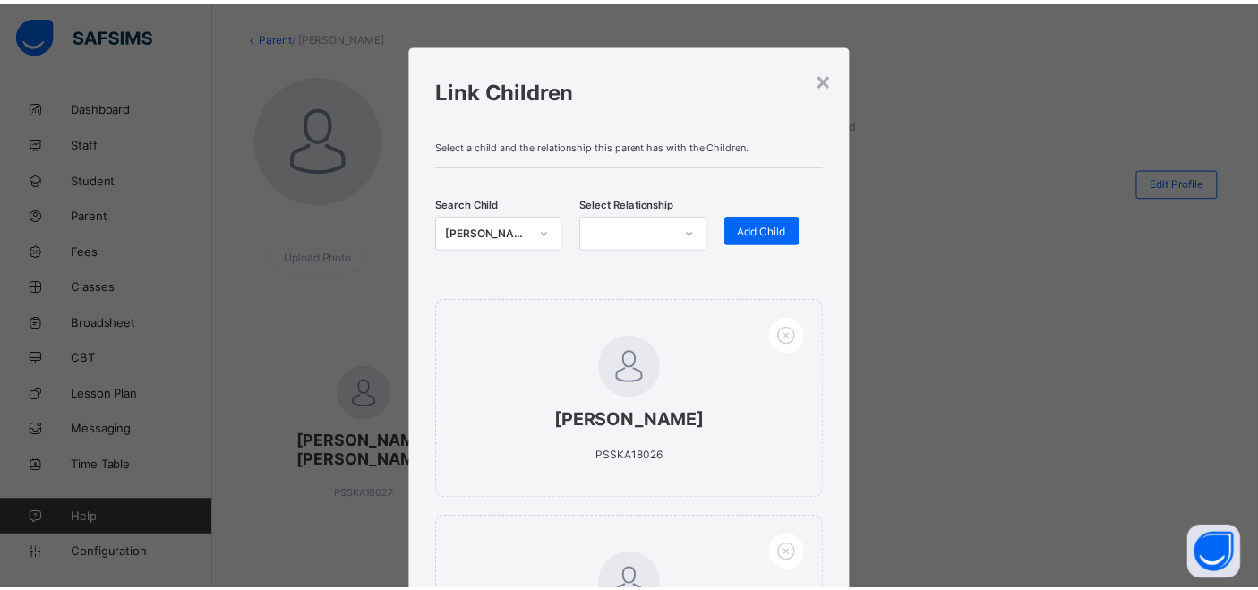
scroll to position [284, 0]
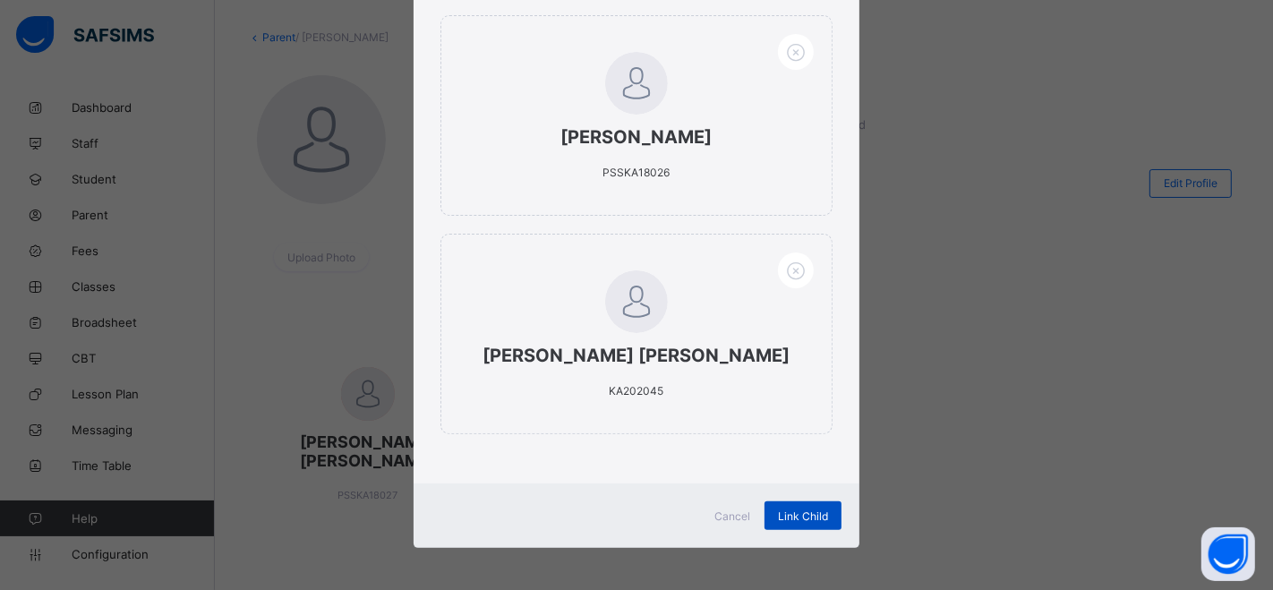
click at [778, 516] on span "Link Child" at bounding box center [803, 515] width 50 height 13
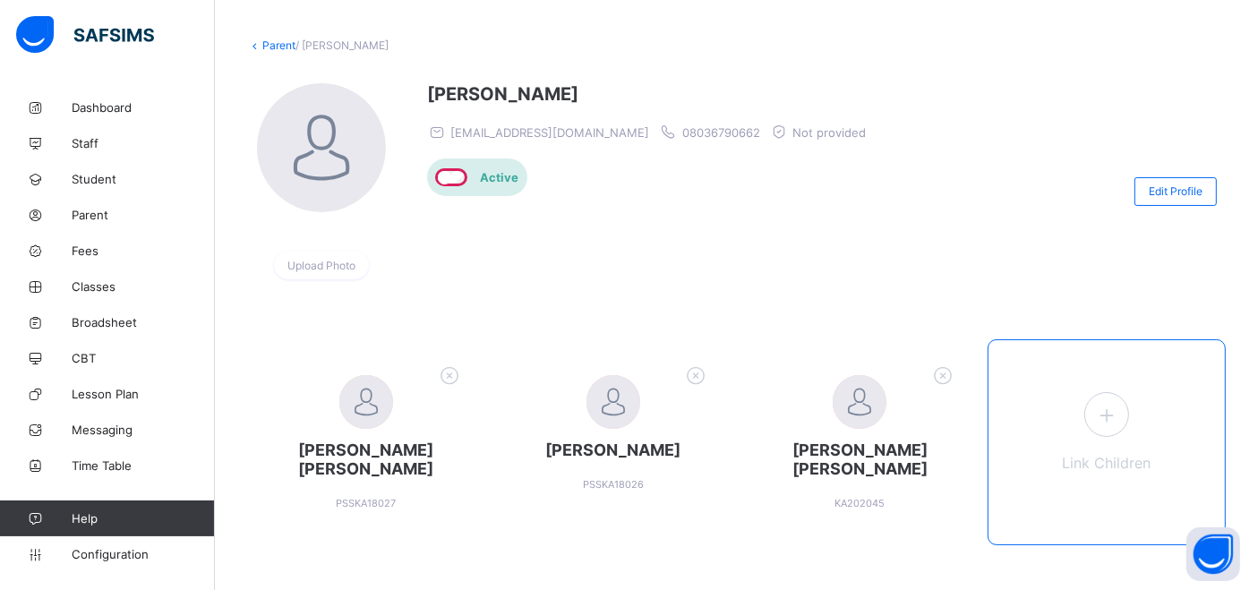
scroll to position [106, 0]
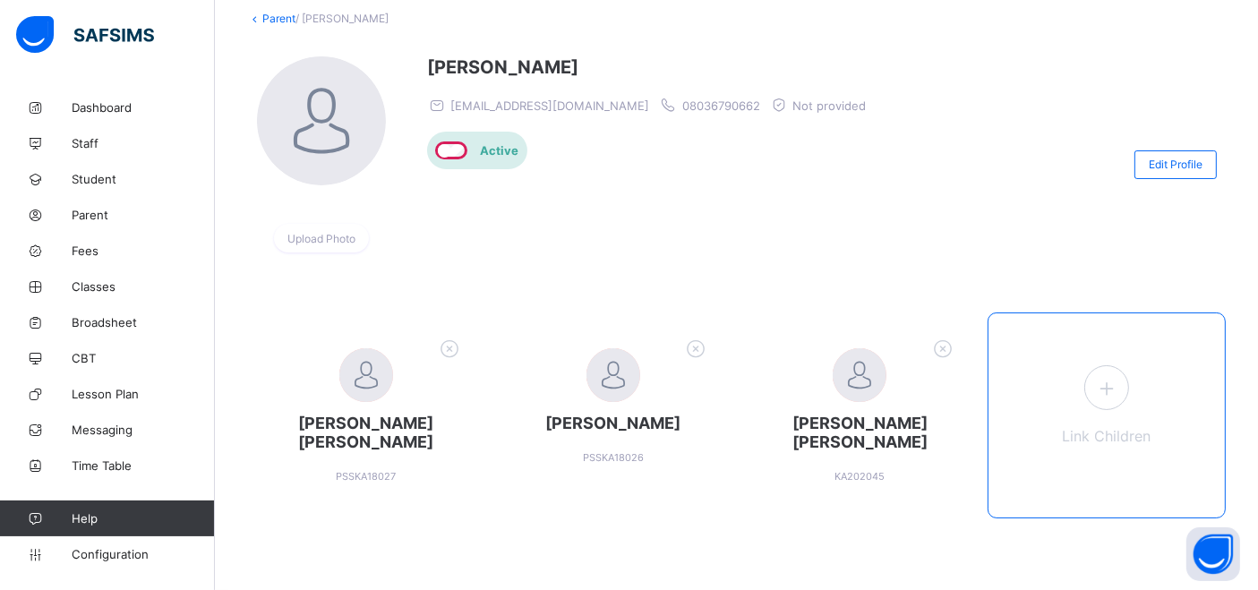
click at [1123, 380] on icon at bounding box center [1106, 388] width 32 height 28
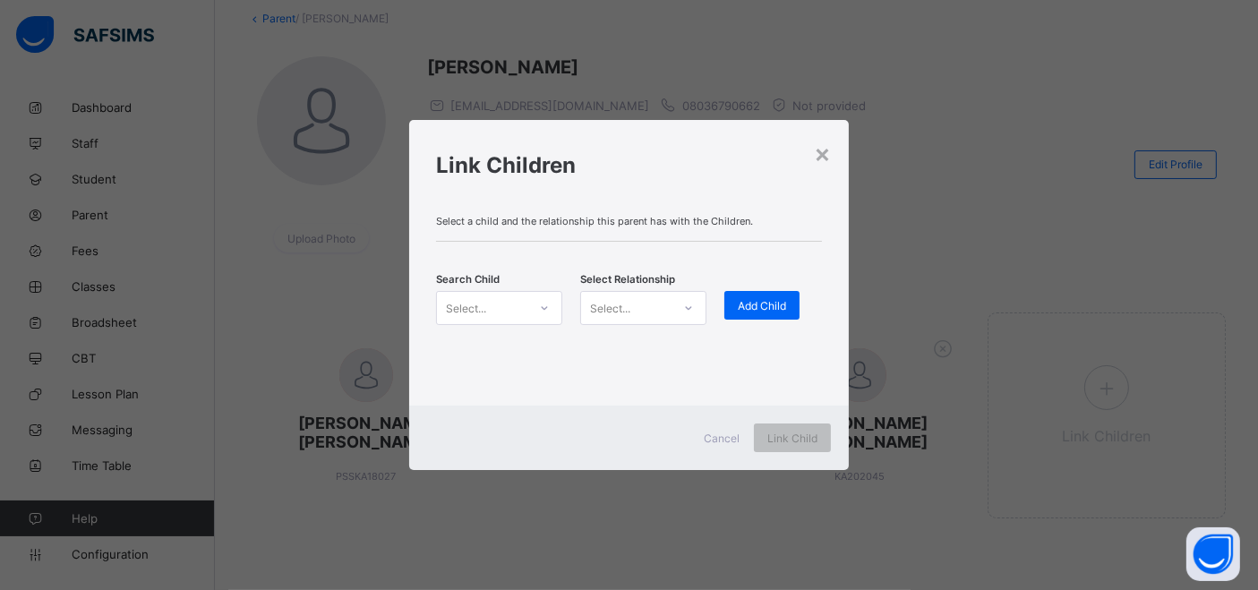
click at [543, 307] on icon at bounding box center [544, 308] width 11 height 18
click at [829, 152] on div "×" at bounding box center [822, 153] width 17 height 30
click at [824, 153] on div "Upload Photo IBRAHIM ALIYU ibrahimm.aliyu@gmail.com 08036790662 Not provided Ac…" at bounding box center [736, 164] width 979 height 216
click at [822, 154] on div "Upload Photo IBRAHIM ALIYU ibrahimm.aliyu@gmail.com 08036790662 Not provided Ac…" at bounding box center [736, 164] width 979 height 216
click at [818, 159] on div "Active" at bounding box center [651, 151] width 448 height 38
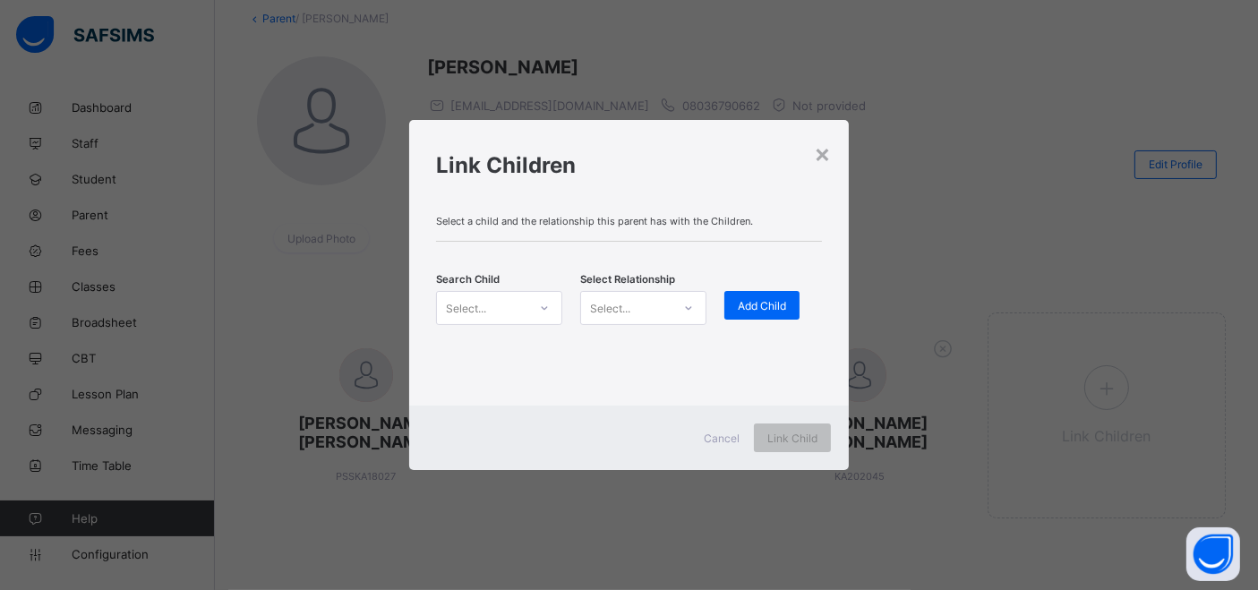
click at [823, 150] on div "Upload Photo IBRAHIM ALIYU ibrahimm.aliyu@gmail.com 08036790662 Not provided Ac…" at bounding box center [736, 164] width 979 height 216
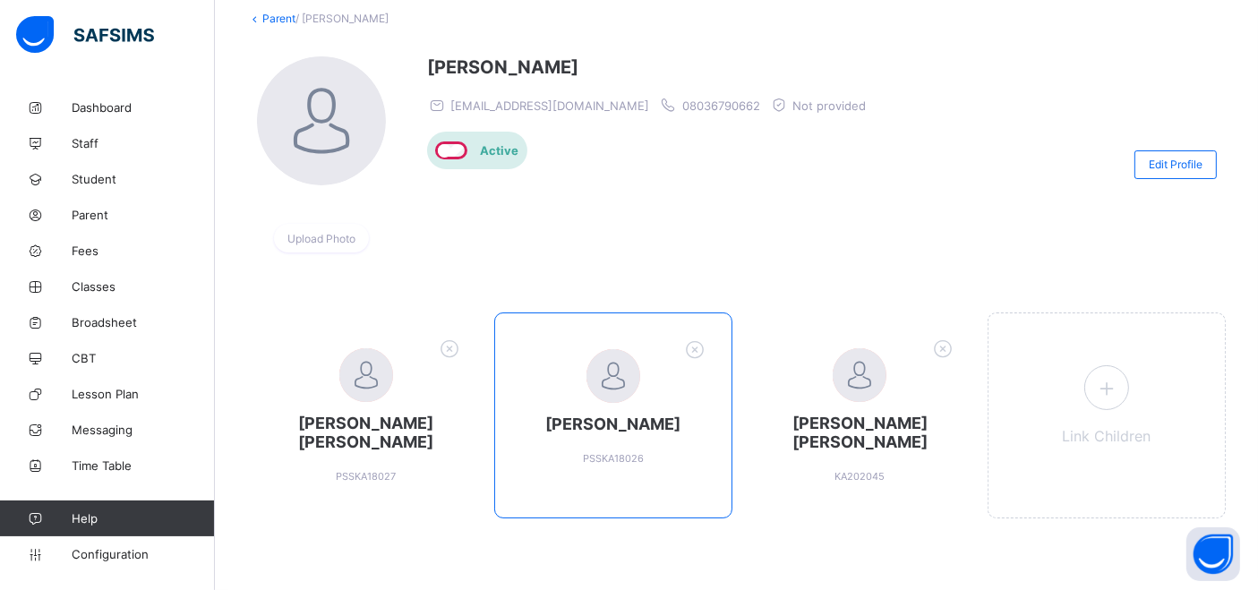
click at [726, 434] on div "ALIYU ALIYU IBRAHIM PSSKA18026" at bounding box center [613, 415] width 238 height 206
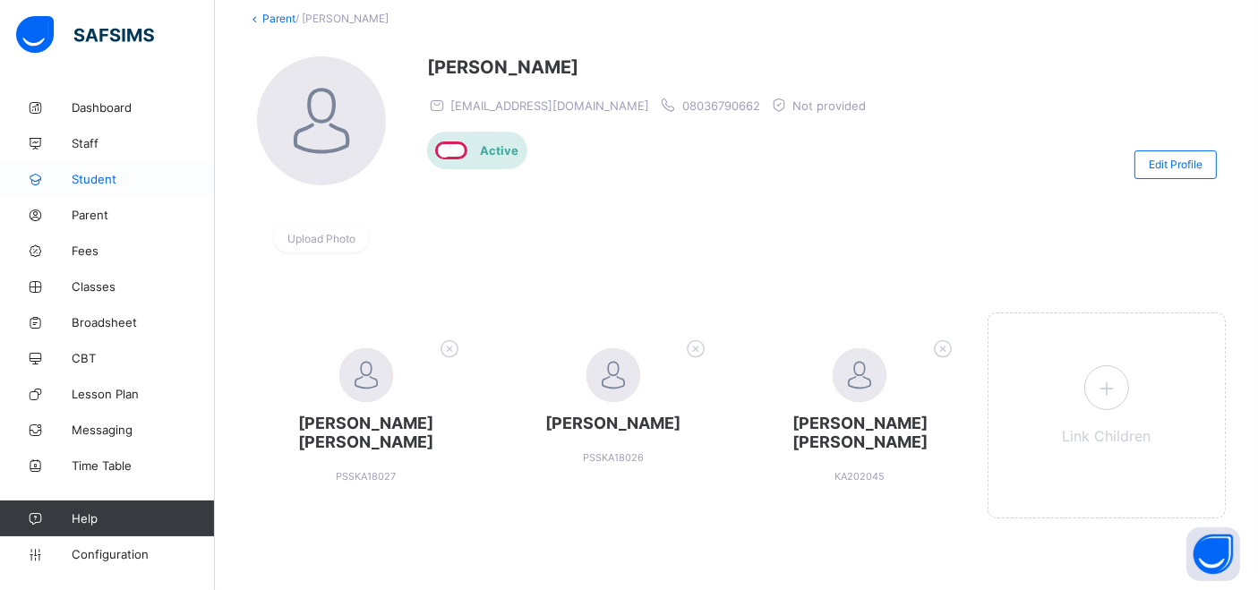
click at [98, 174] on span "Student" at bounding box center [143, 179] width 143 height 14
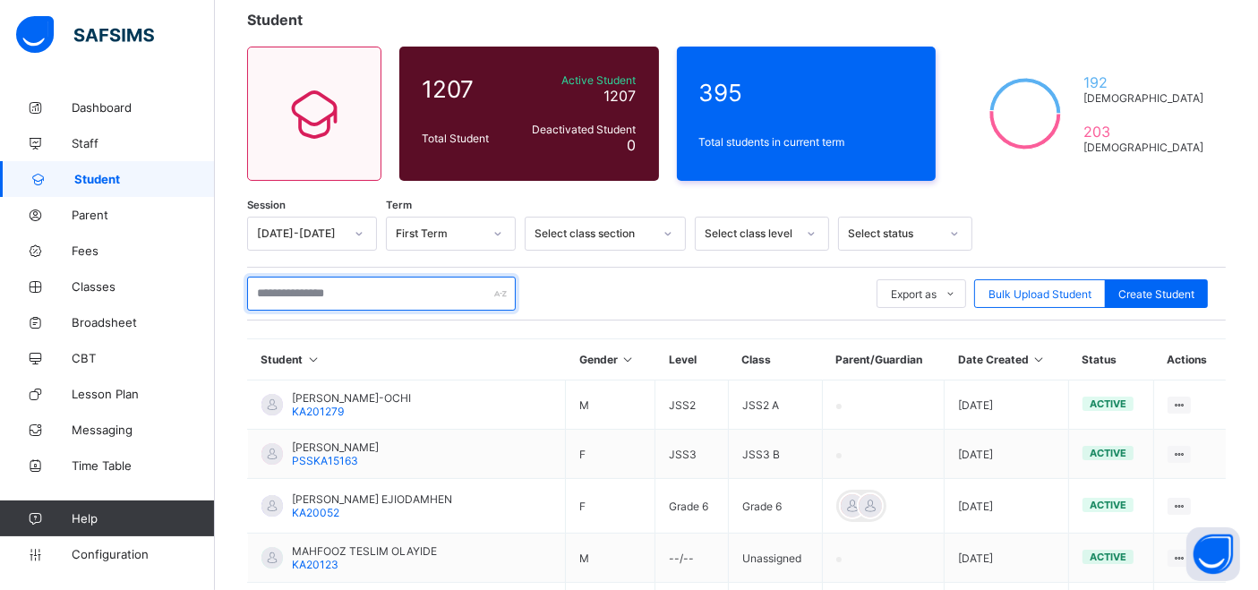
click at [344, 289] on input "text" at bounding box center [381, 294] width 269 height 34
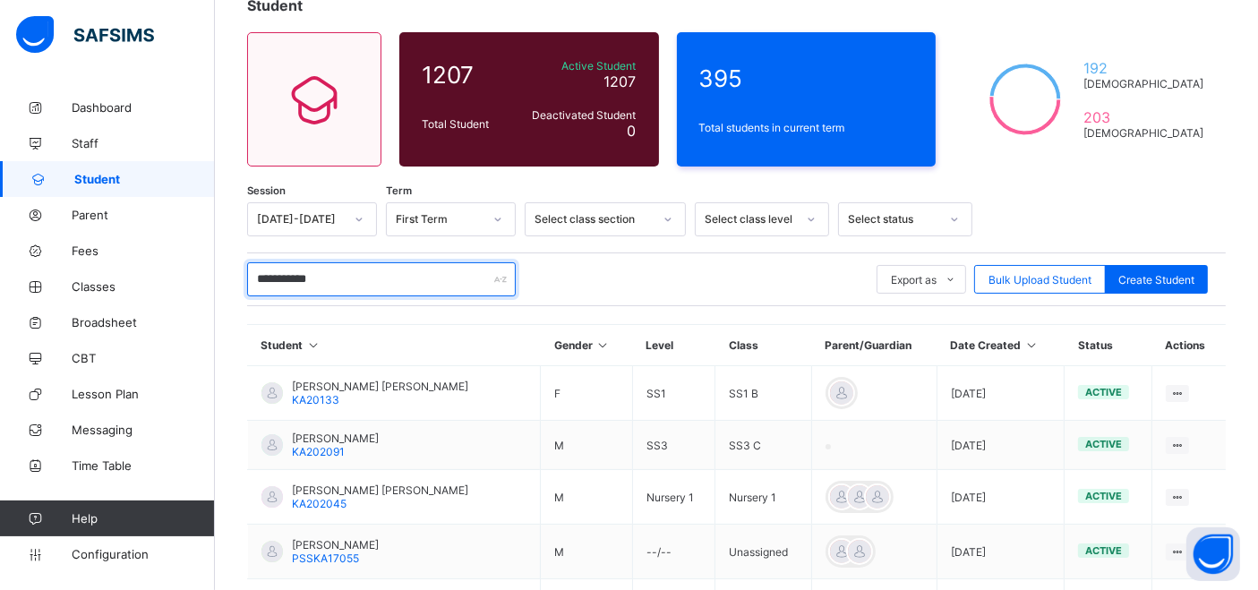
scroll to position [106, 0]
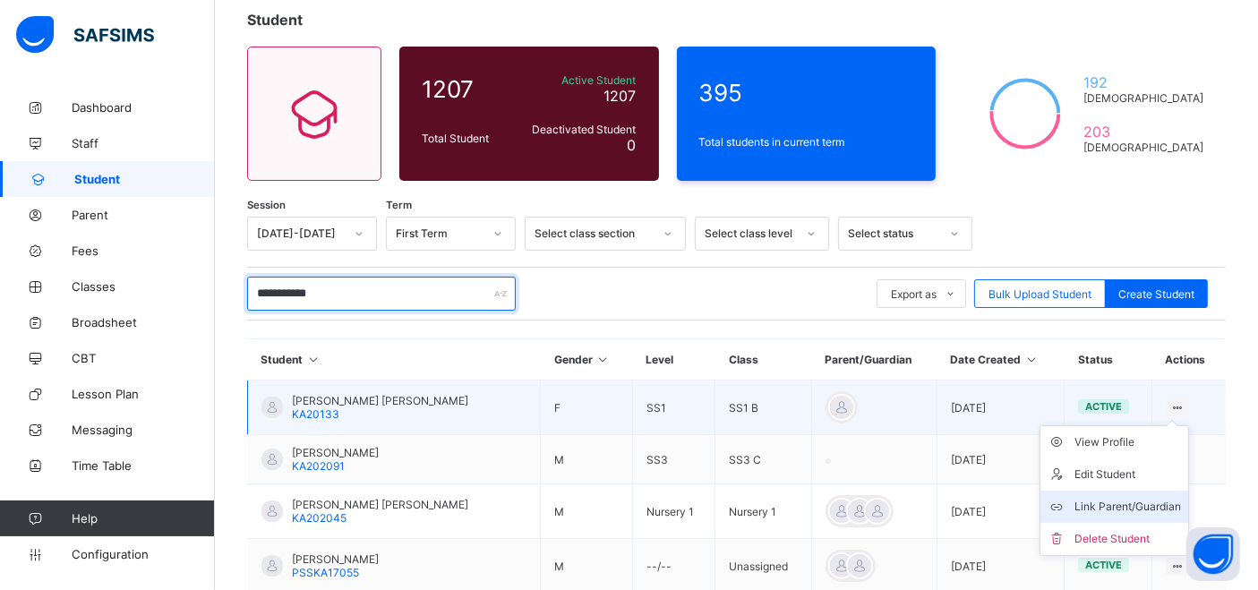
type input "**********"
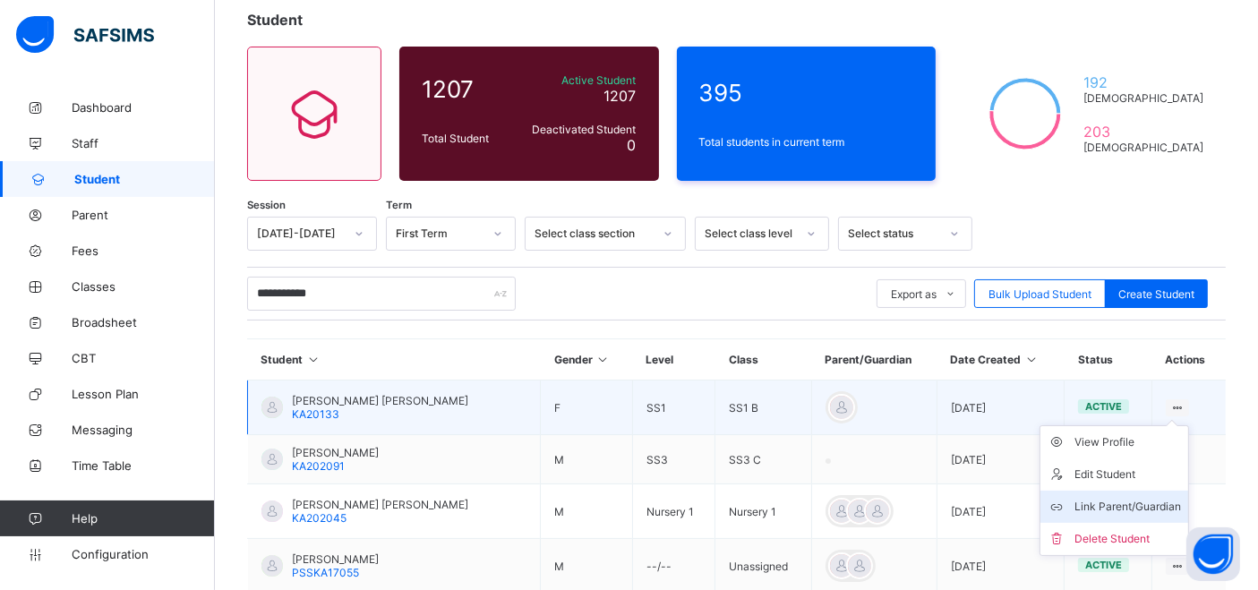
click at [1128, 505] on div "Link Parent/Guardian" at bounding box center [1127, 507] width 107 height 18
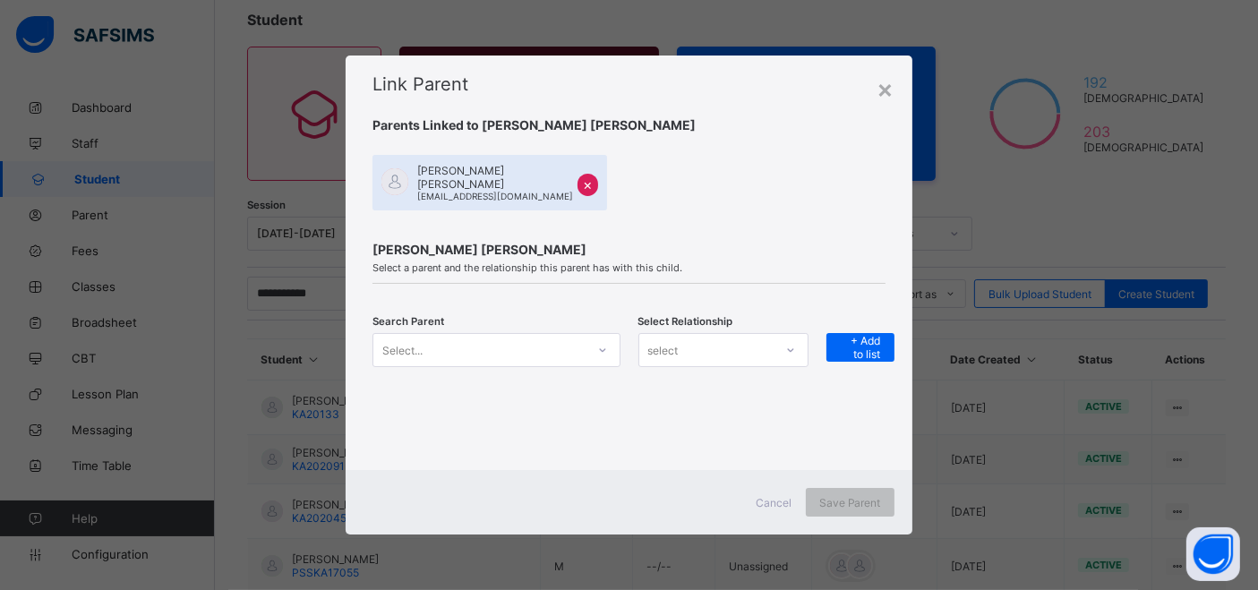
drag, startPoint x: 475, startPoint y: 354, endPoint x: 888, endPoint y: 187, distance: 445.0
click at [475, 354] on div "Select..." at bounding box center [478, 350] width 211 height 25
click at [403, 341] on div "Select..." at bounding box center [402, 350] width 40 height 34
type input "******"
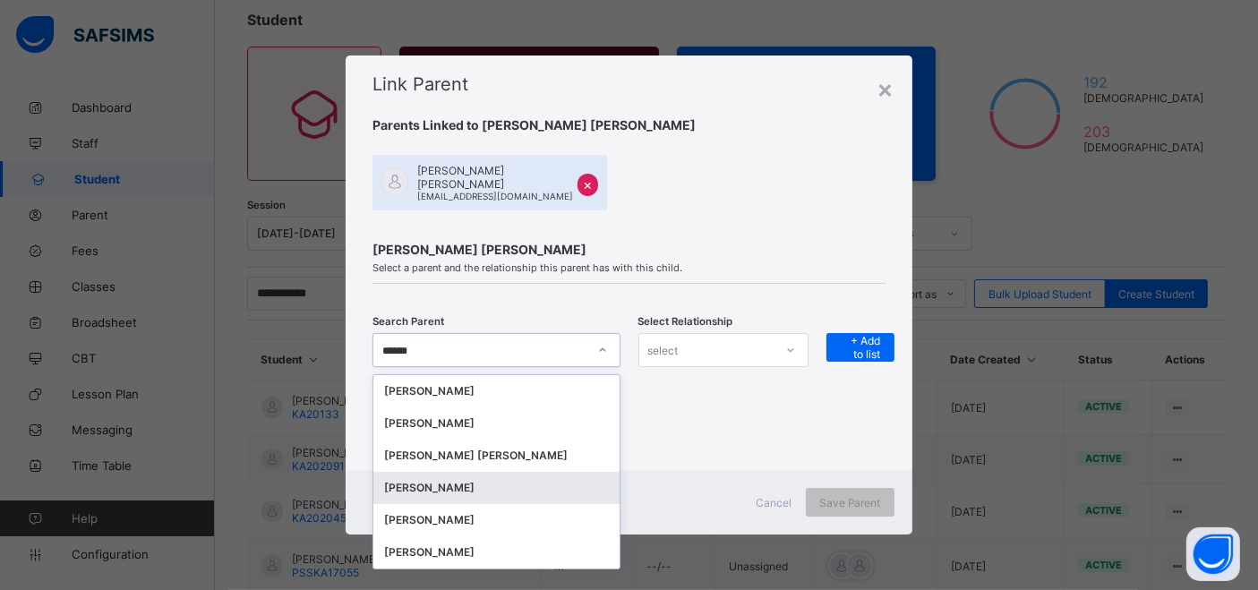
click at [490, 488] on div "HABIBA SHETTIMA" at bounding box center [496, 488] width 224 height 18
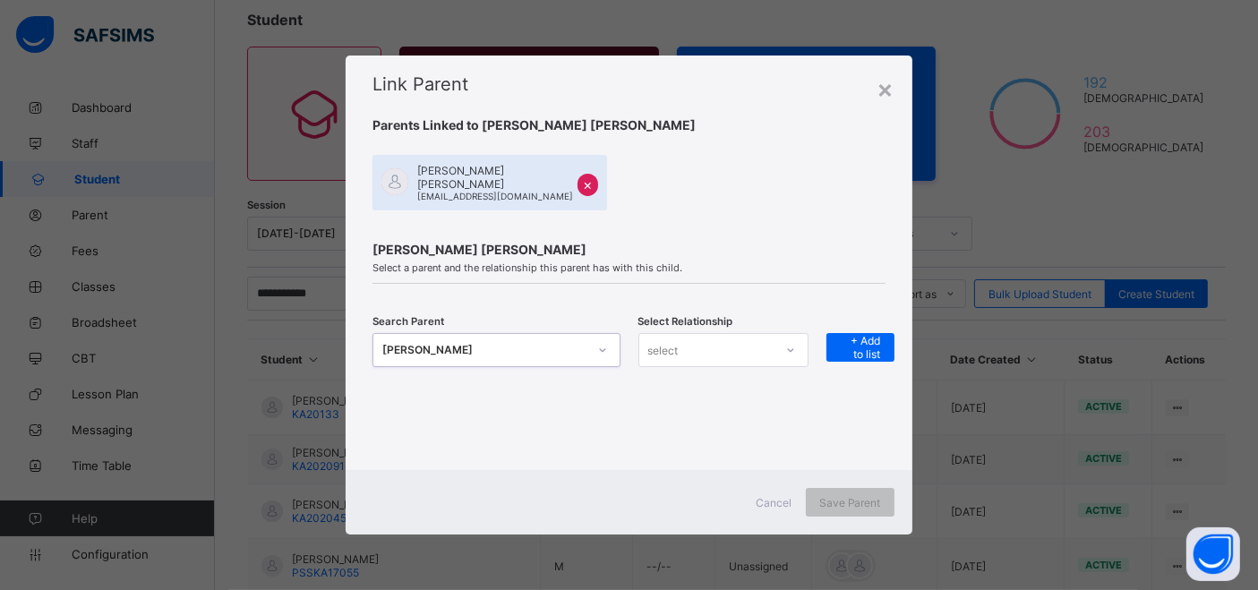
click at [808, 350] on div "Search Parent option [object Object], selected. 0 results available. Select is …" at bounding box center [628, 361] width 512 height 56
click at [793, 349] on icon at bounding box center [790, 350] width 11 height 18
click at [680, 407] on div "Mother" at bounding box center [723, 417] width 168 height 28
click at [843, 340] on span "+ Add to list" at bounding box center [860, 347] width 41 height 27
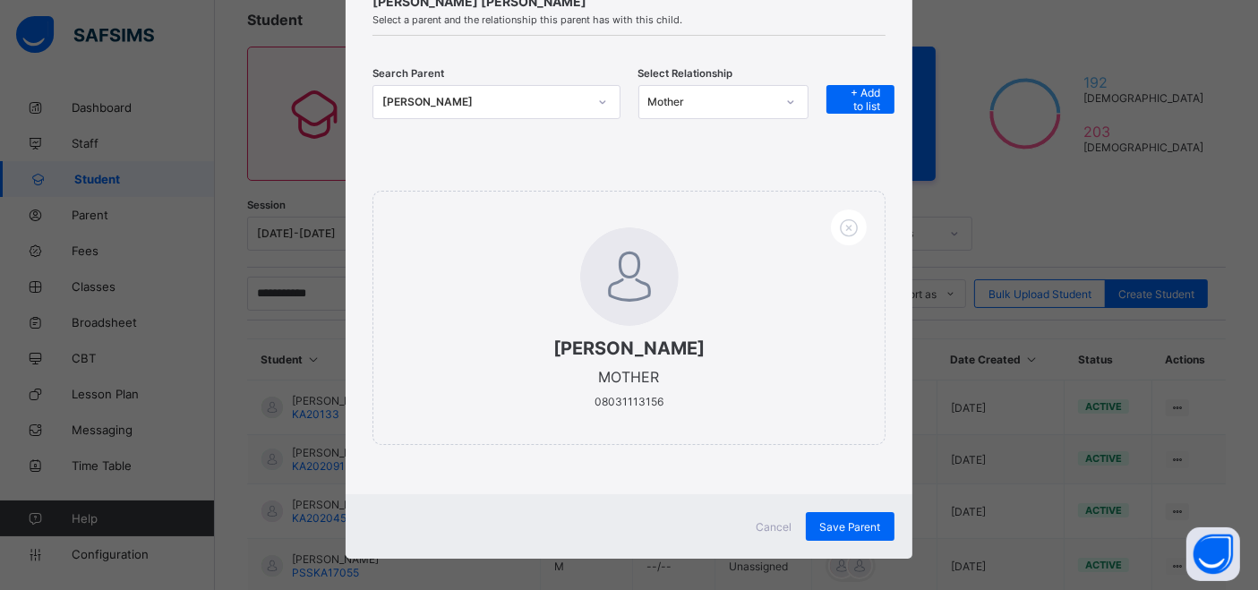
scroll to position [240, 0]
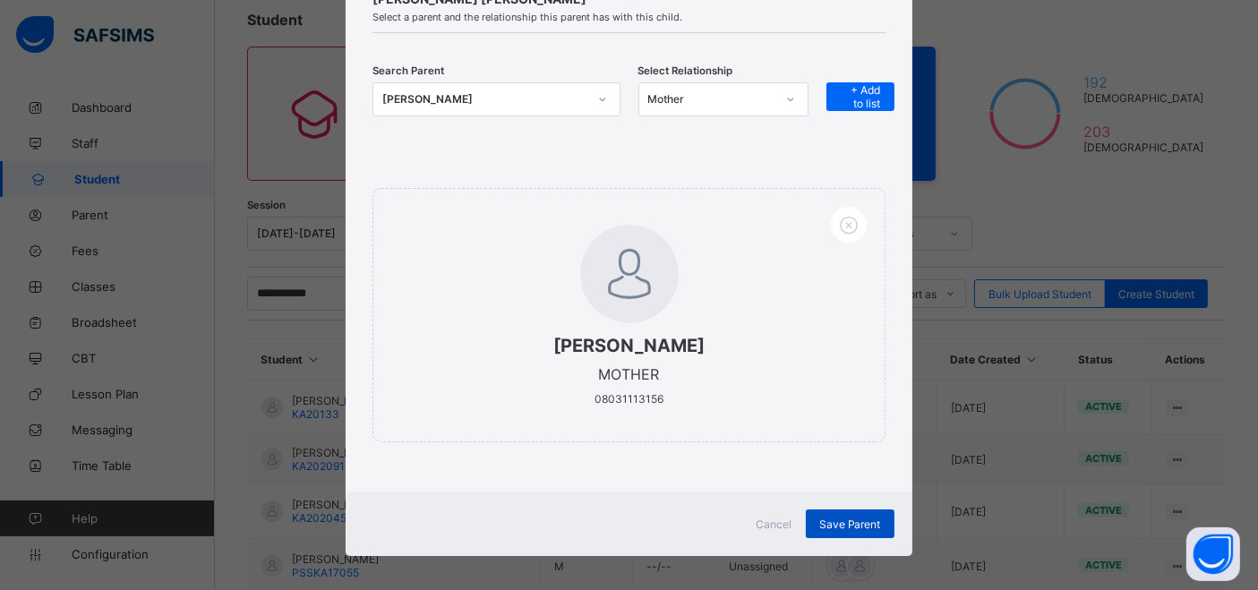
click at [833, 517] on span "Save Parent" at bounding box center [850, 523] width 62 height 13
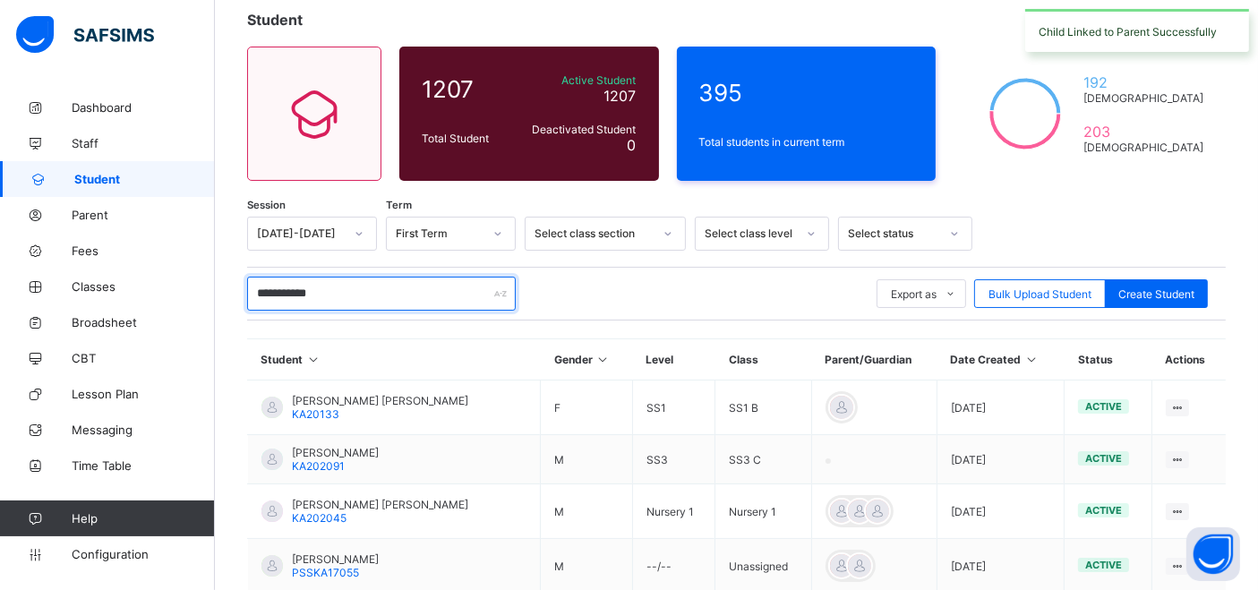
click at [370, 282] on input "**********" at bounding box center [381, 294] width 269 height 34
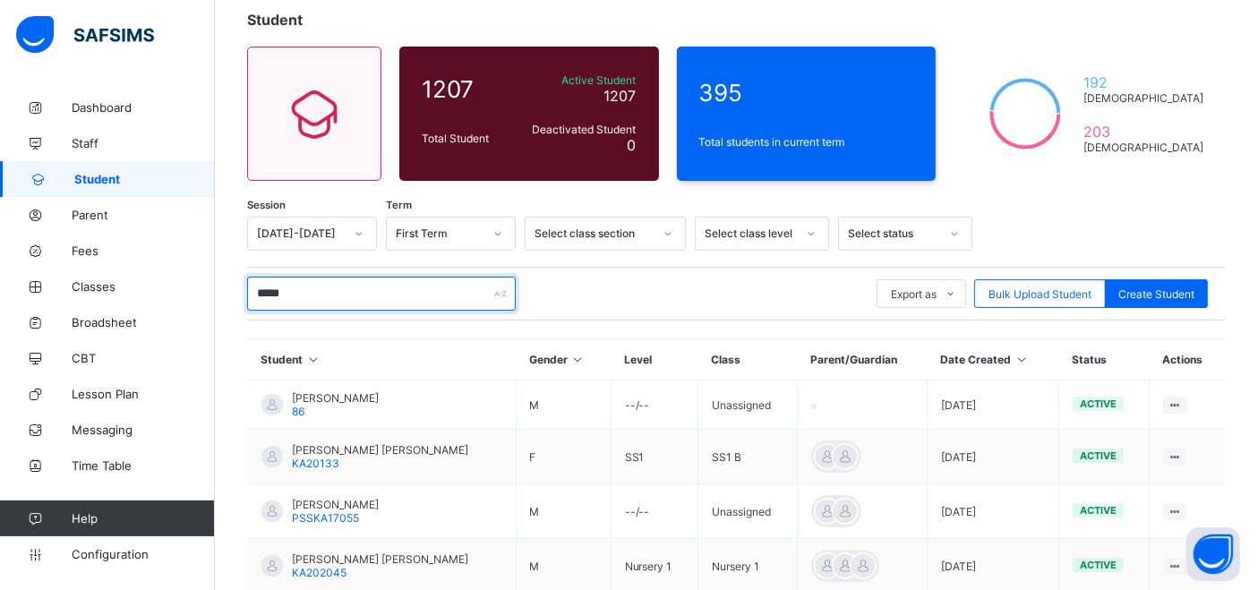
type input "*****"
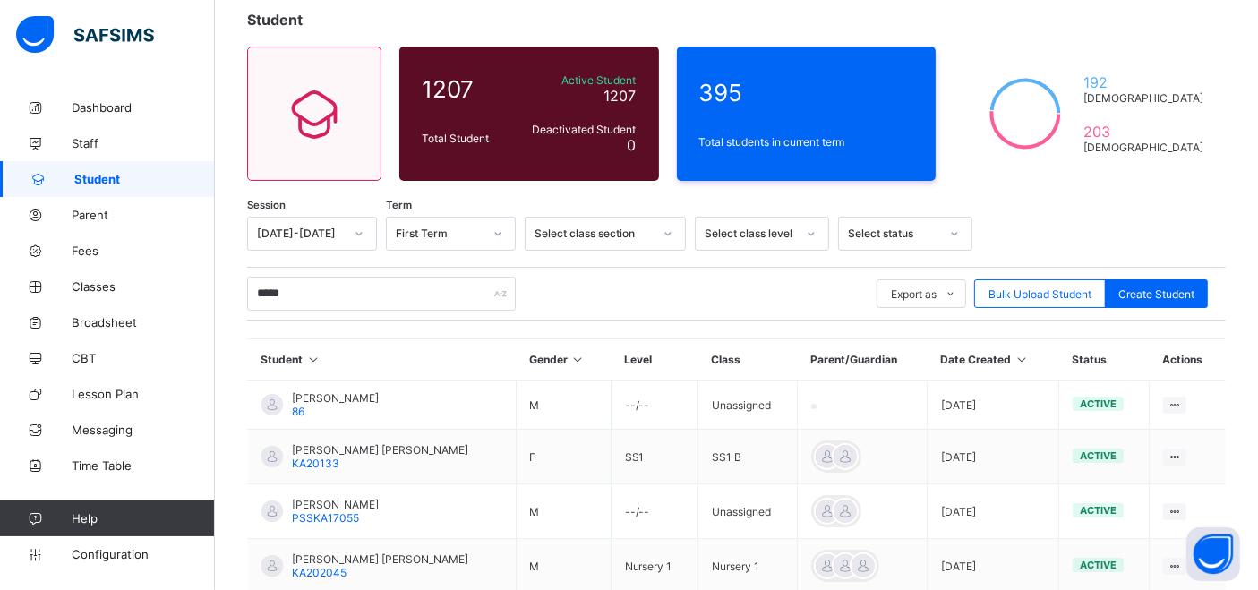
click at [642, 290] on div "***** Export as Pdf Report Excel Report Excel Report (LMS) Bulk Upload Student …" at bounding box center [736, 294] width 979 height 34
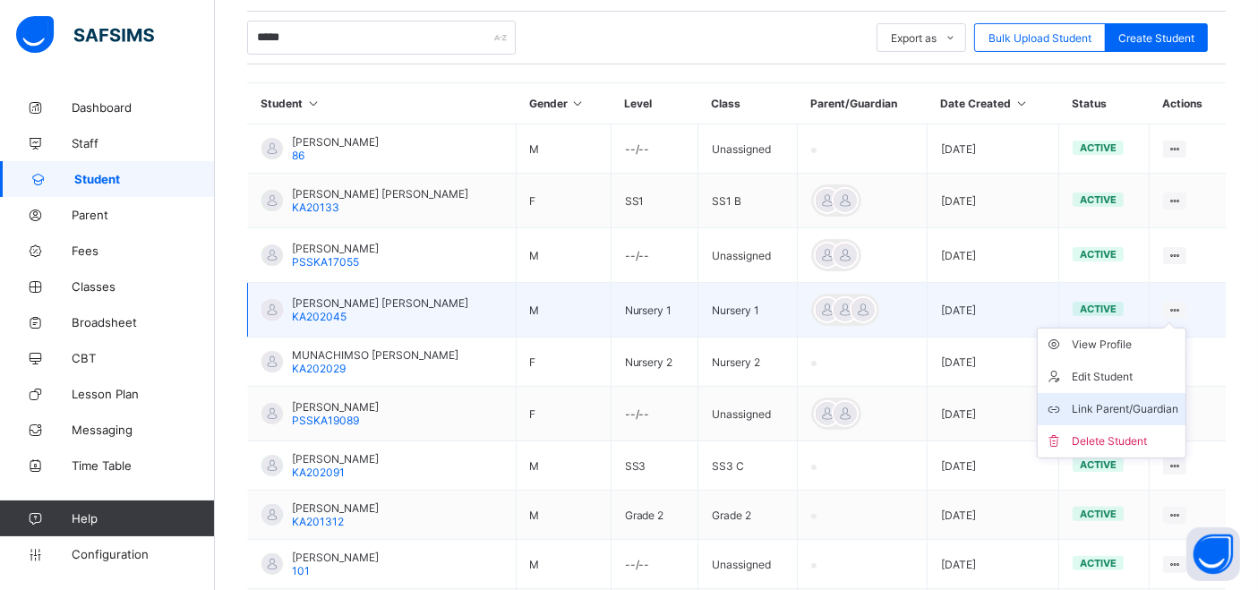
scroll to position [404, 0]
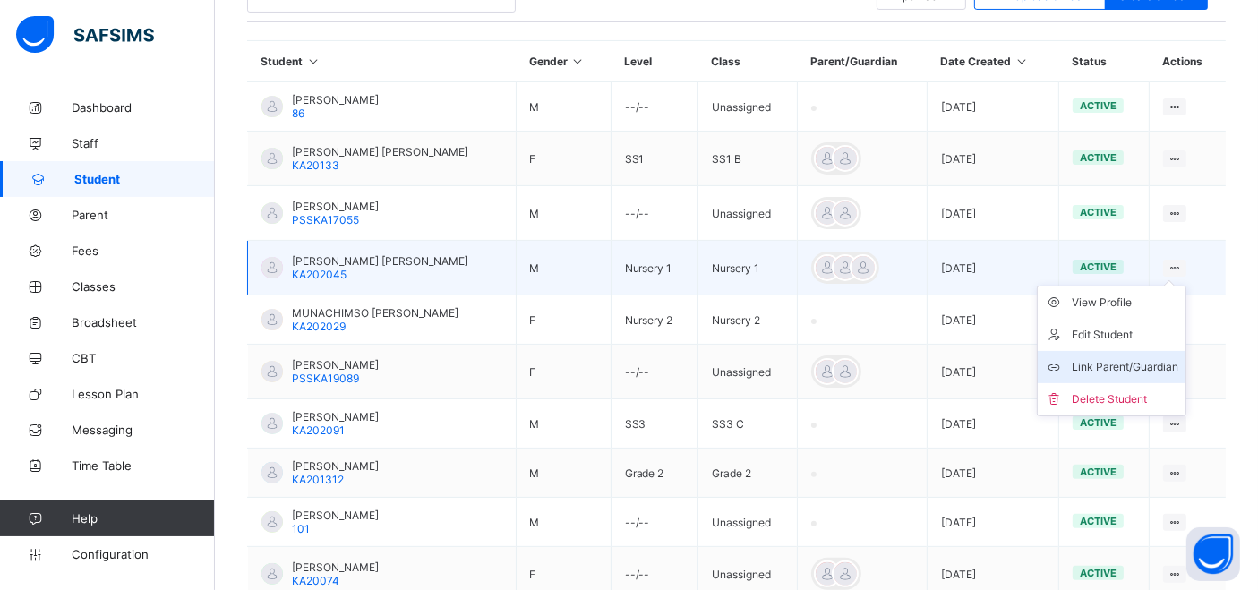
click at [1120, 363] on div "Link Parent/Guardian" at bounding box center [1125, 367] width 107 height 18
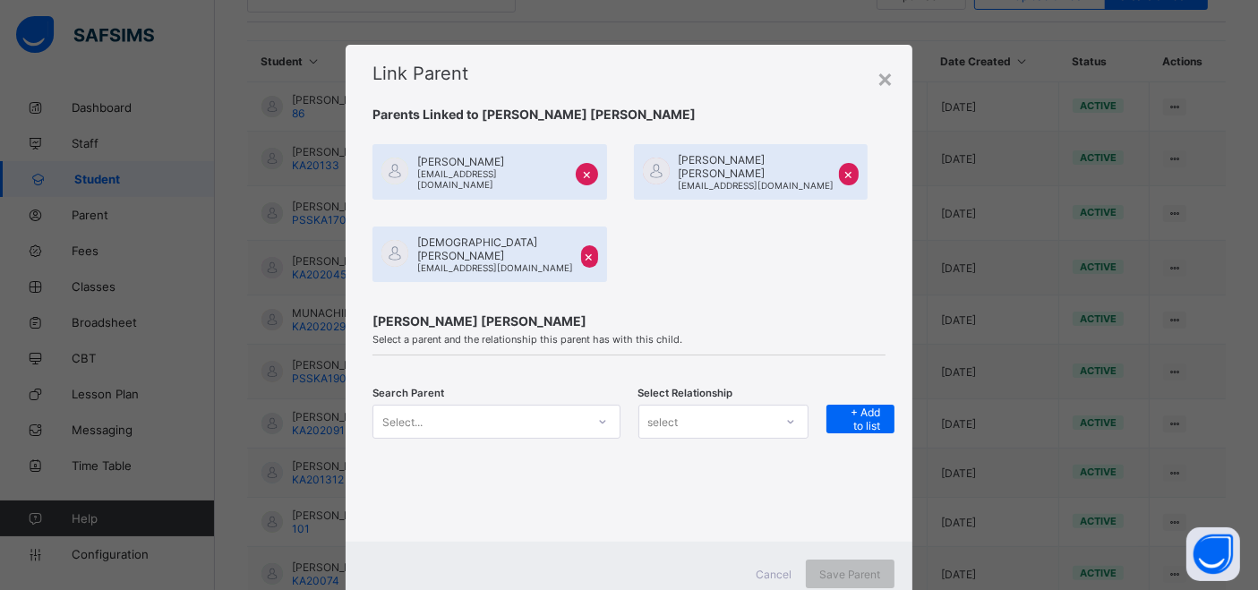
click at [491, 413] on div "Select..." at bounding box center [495, 422] width 247 height 34
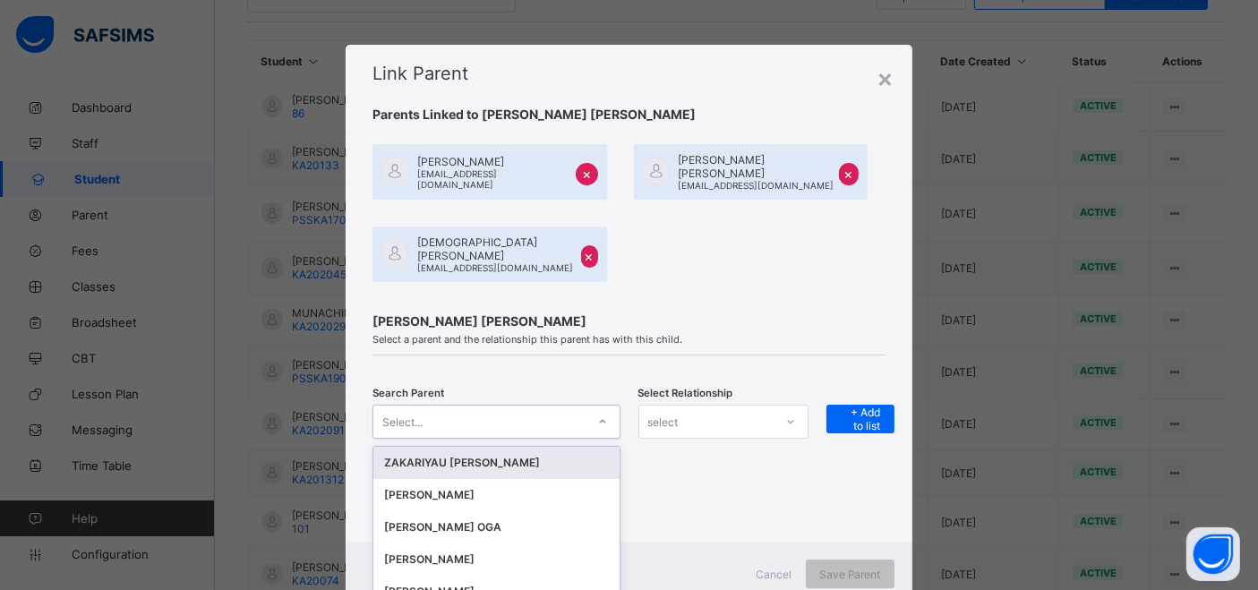
scroll to position [43, 0]
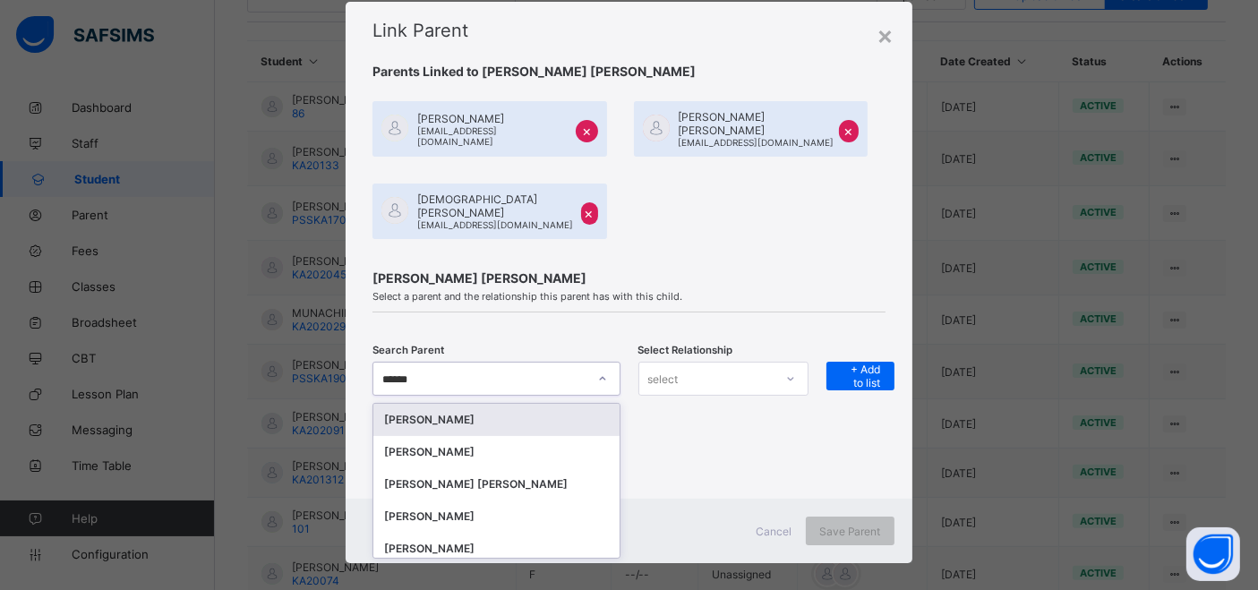
type input "******"
click at [680, 389] on div "Search Parent option [object Object] focused, 298 of 923. 6 results available f…" at bounding box center [628, 390] width 512 height 56
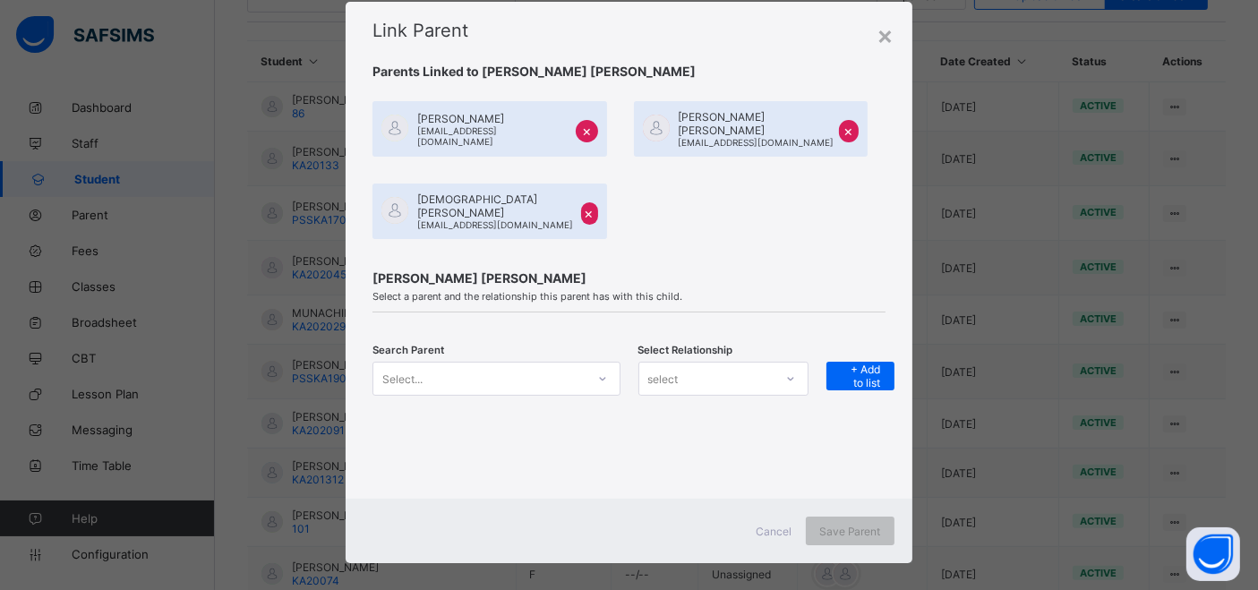
click at [569, 366] on div "Select..." at bounding box center [478, 378] width 211 height 25
click at [587, 364] on div at bounding box center [602, 378] width 30 height 29
click at [518, 376] on div "Select..." at bounding box center [495, 379] width 247 height 34
click at [525, 366] on div "Select..." at bounding box center [478, 378] width 211 height 25
click at [535, 366] on div "Select..." at bounding box center [478, 378] width 211 height 25
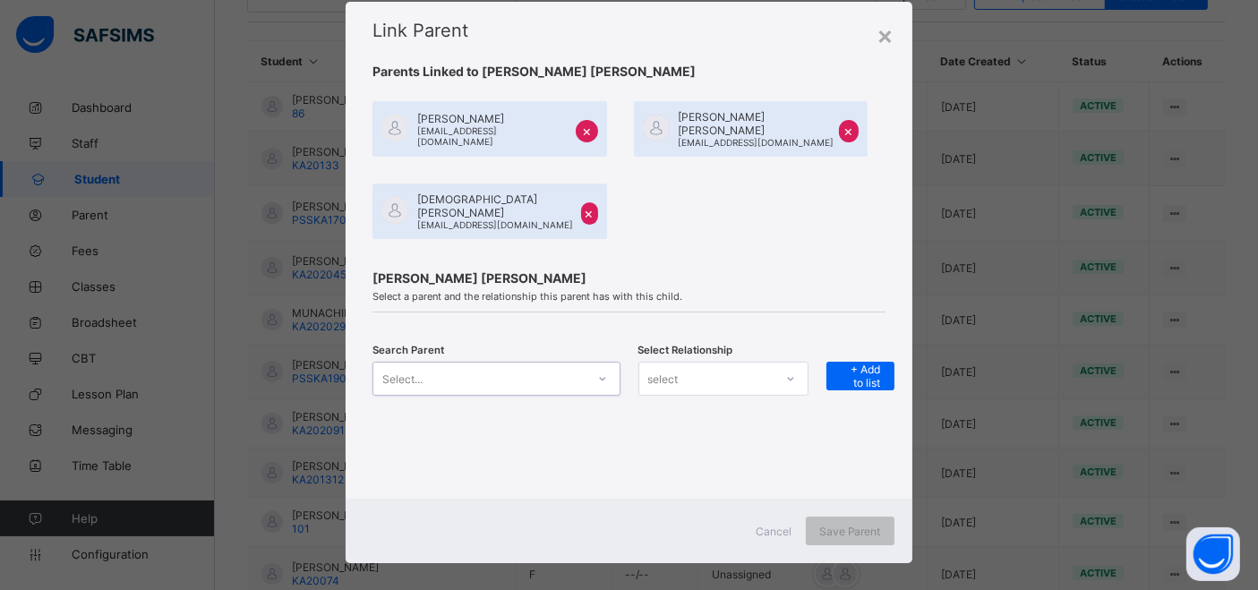
click at [544, 366] on div "Select..." at bounding box center [478, 378] width 211 height 25
click at [467, 366] on div "Select..." at bounding box center [478, 378] width 211 height 25
click at [389, 369] on div "Select..." at bounding box center [402, 379] width 40 height 34
click at [599, 377] on icon at bounding box center [602, 379] width 6 height 4
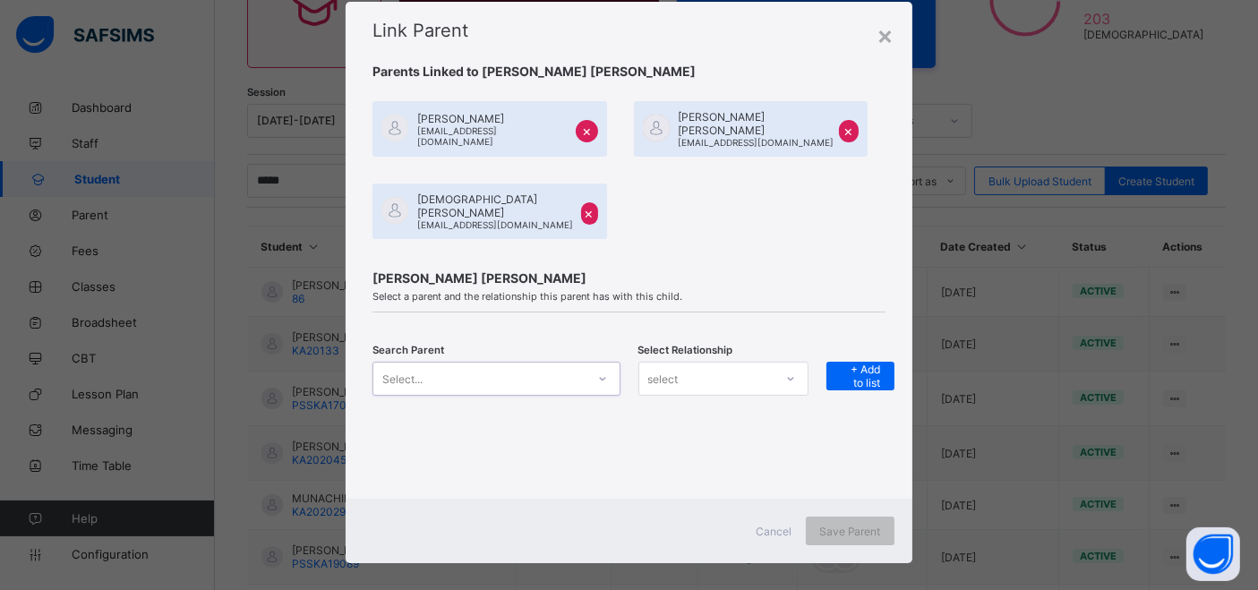
drag, startPoint x: 574, startPoint y: 356, endPoint x: 529, endPoint y: 367, distance: 46.0
click at [574, 366] on div "Select..." at bounding box center [478, 378] width 211 height 25
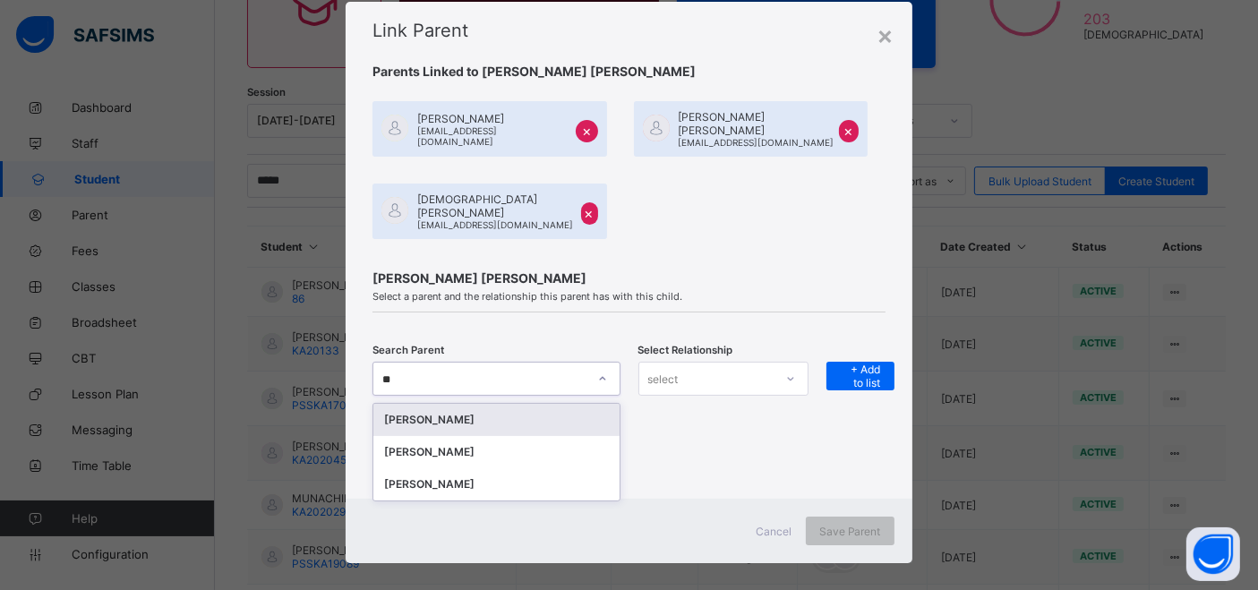
type input "*"
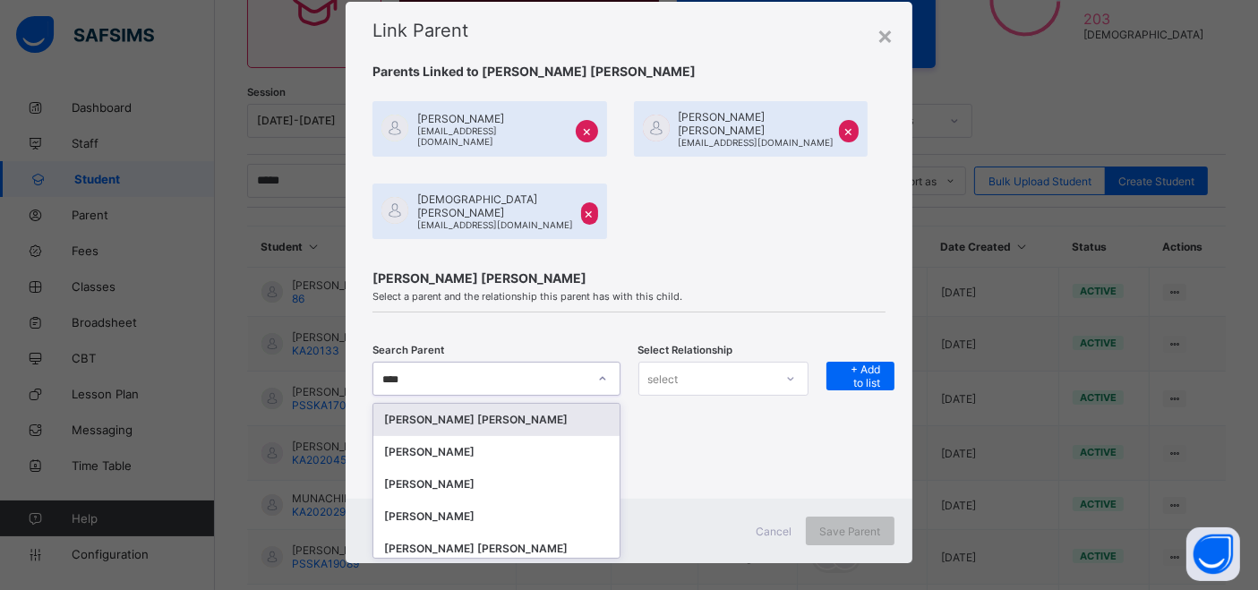
type input "*****"
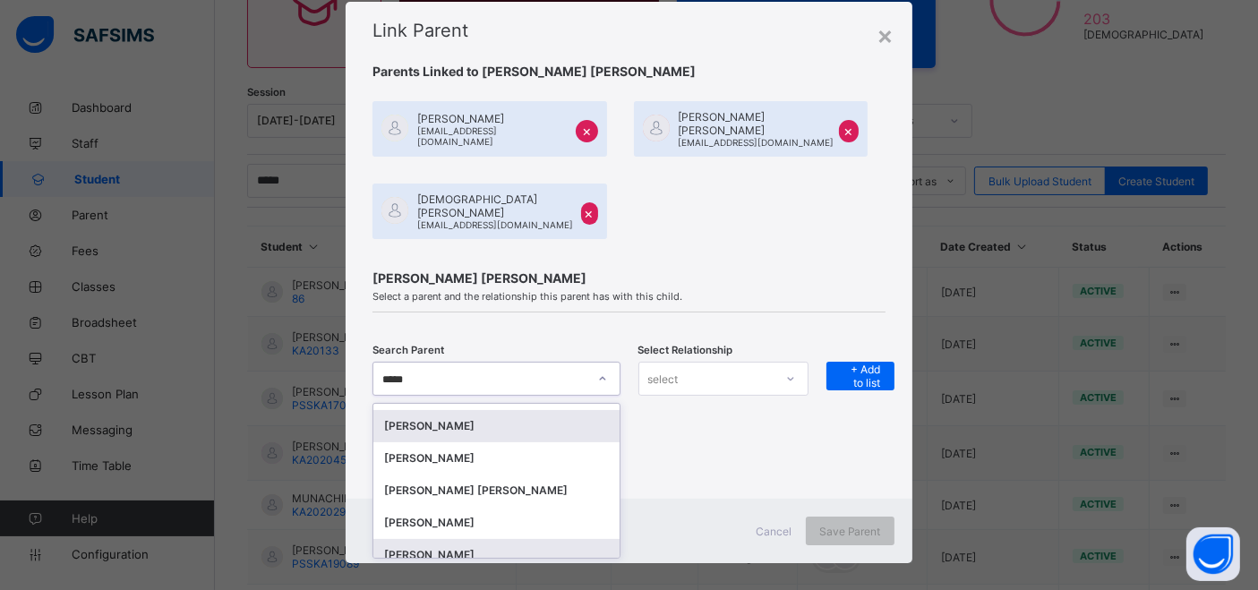
scroll to position [135, 0]
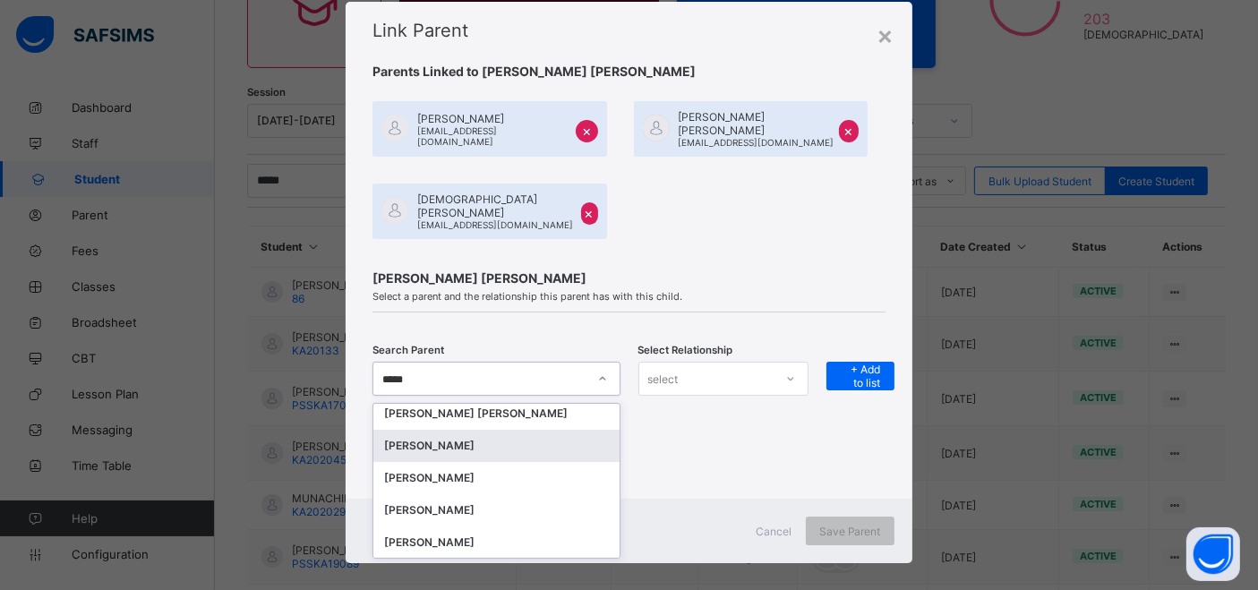
click at [455, 437] on div "HABIBA SHETTIMA" at bounding box center [496, 446] width 224 height 18
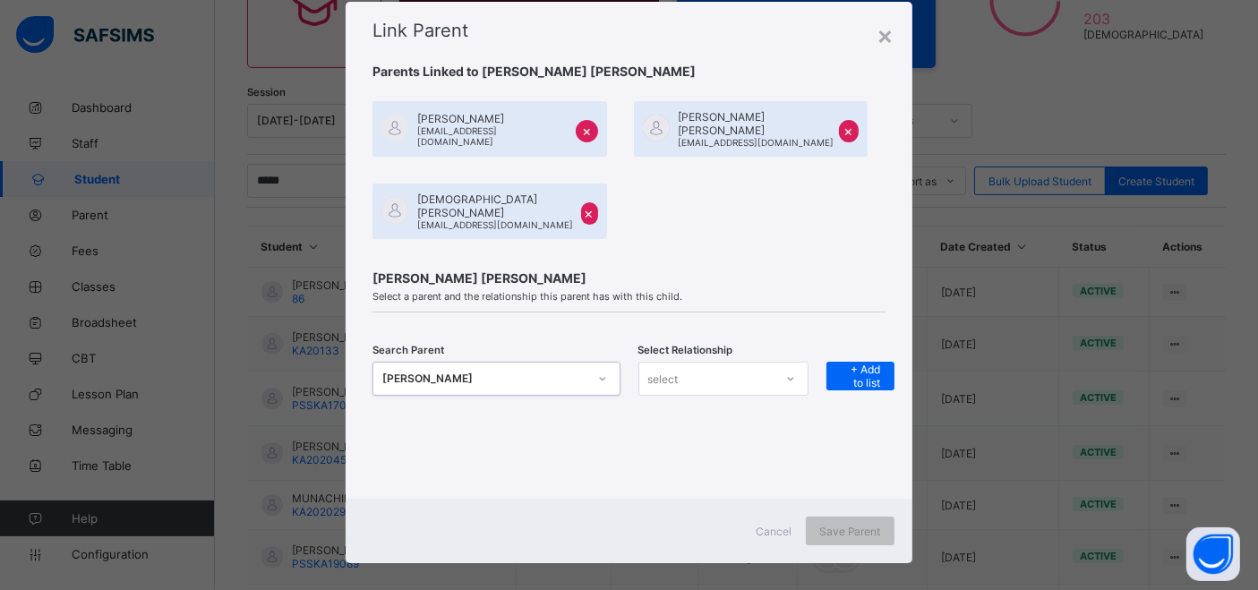
click at [765, 372] on div "select" at bounding box center [706, 378] width 134 height 25
click at [680, 432] on div "Mother" at bounding box center [723, 446] width 168 height 28
click at [855, 363] on span "+ Add to list" at bounding box center [860, 376] width 41 height 27
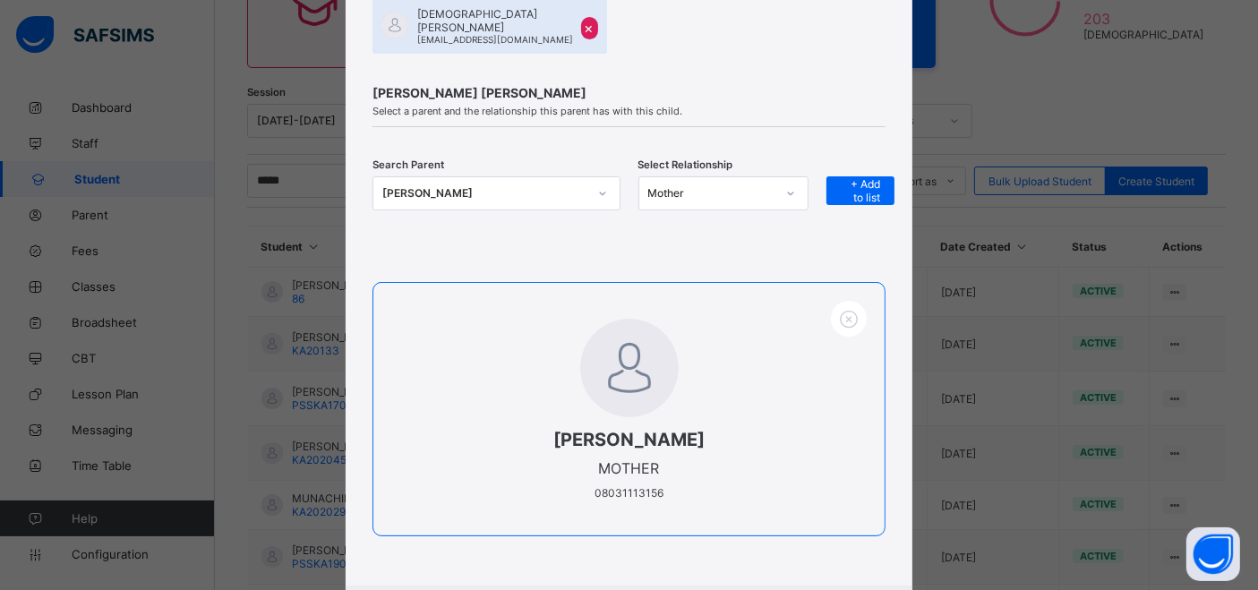
scroll to position [314, 0]
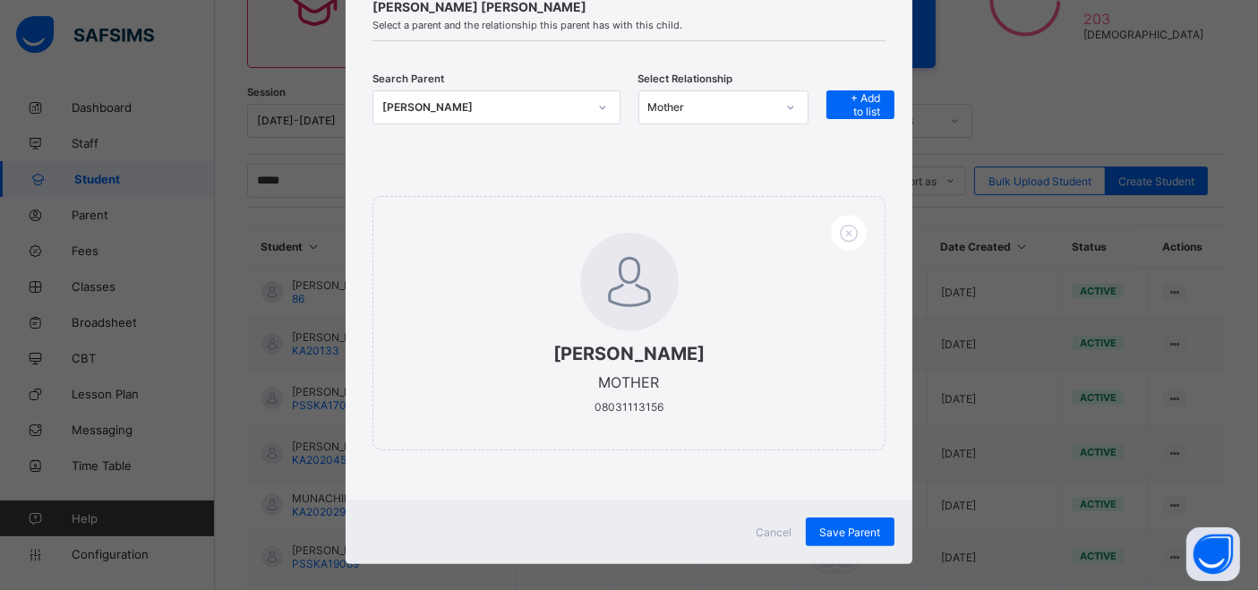
drag, startPoint x: 833, startPoint y: 504, endPoint x: 824, endPoint y: 481, distance: 24.9
click at [833, 517] on div "Save Parent" at bounding box center [850, 531] width 89 height 29
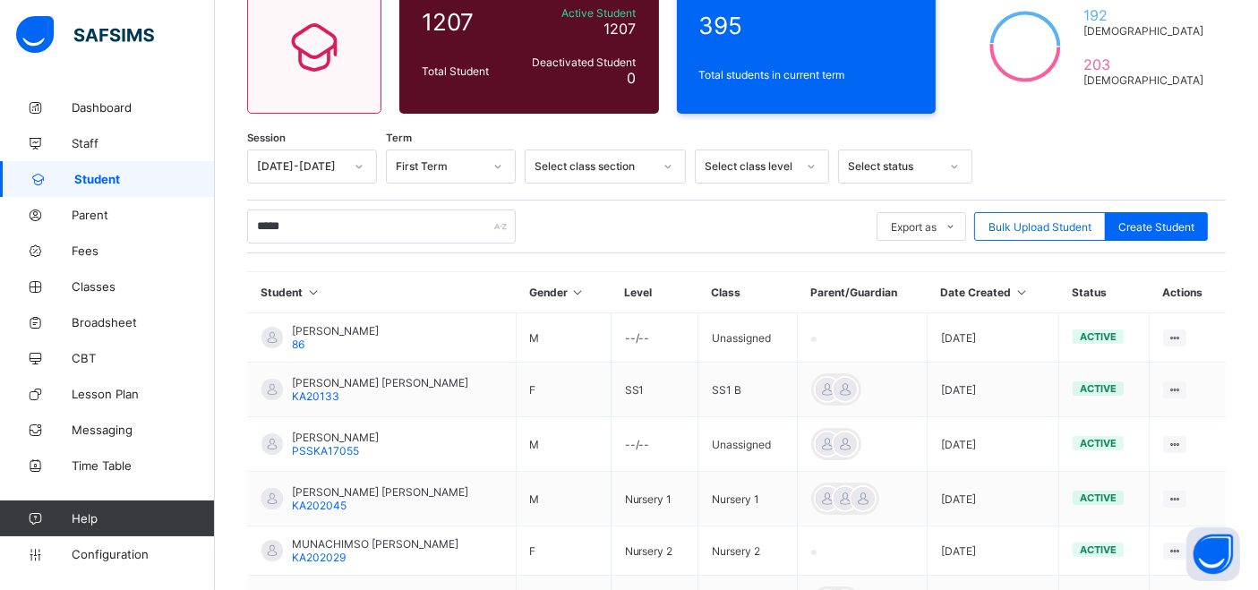
scroll to position [119, 0]
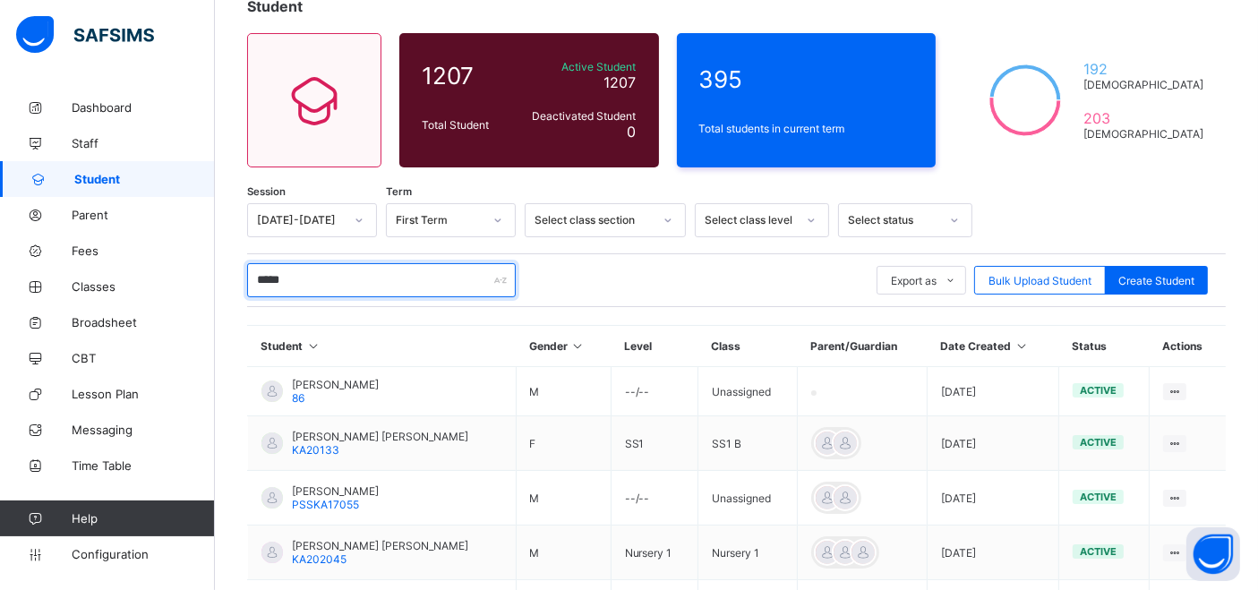
drag, startPoint x: 324, startPoint y: 282, endPoint x: 235, endPoint y: 283, distance: 88.6
click at [235, 283] on div "Student 1207 Total Student Active Student 1207 Deactivated Student 0 395 Total …" at bounding box center [736, 481] width 1043 height 1023
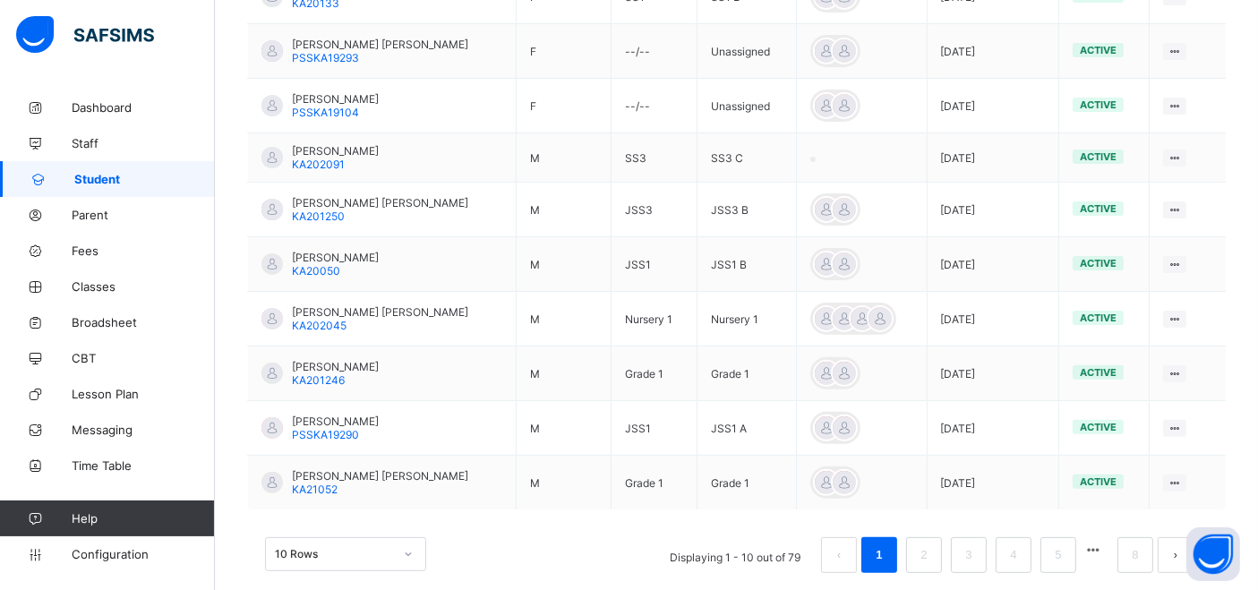
scroll to position [539, 0]
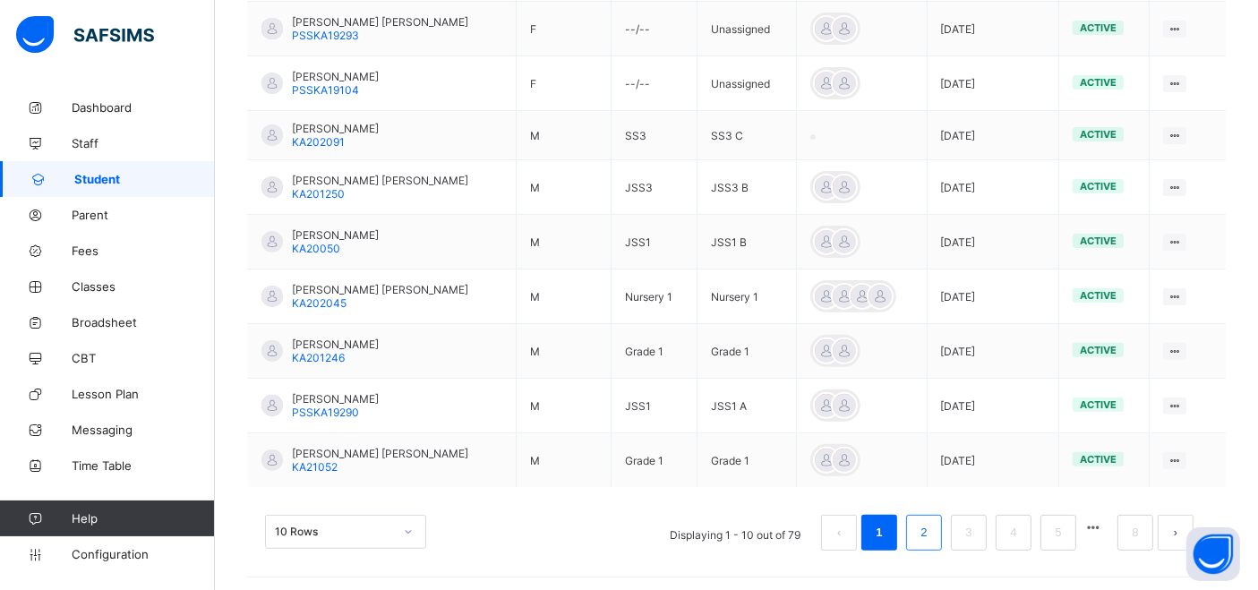
click at [932, 536] on link "2" at bounding box center [923, 532] width 17 height 23
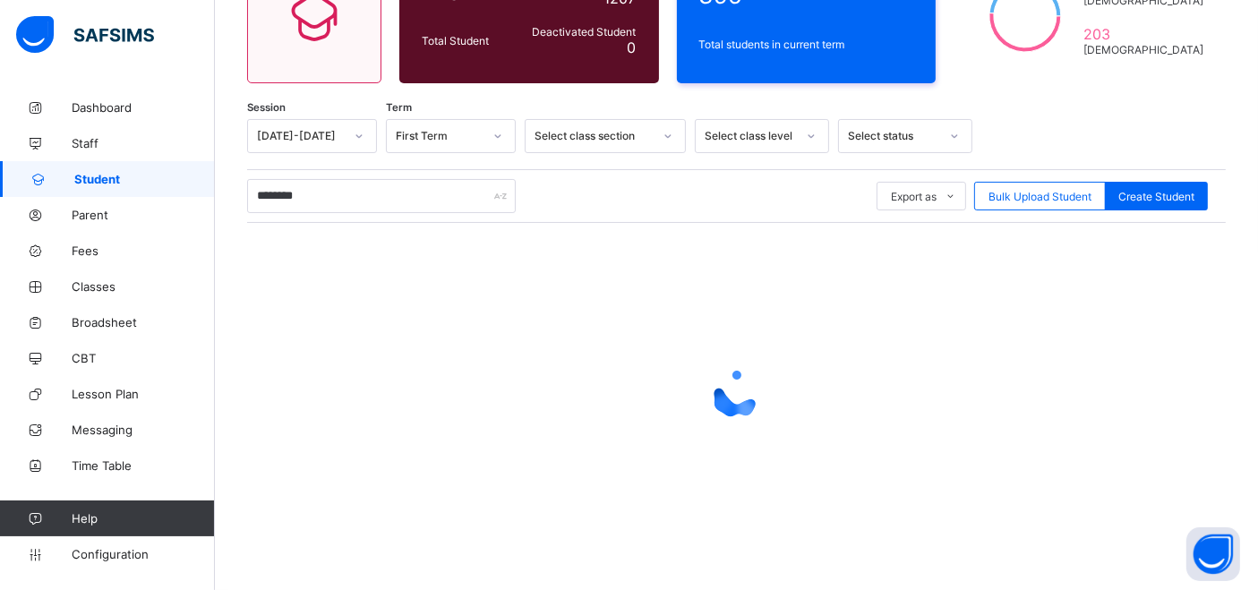
scroll to position [0, 0]
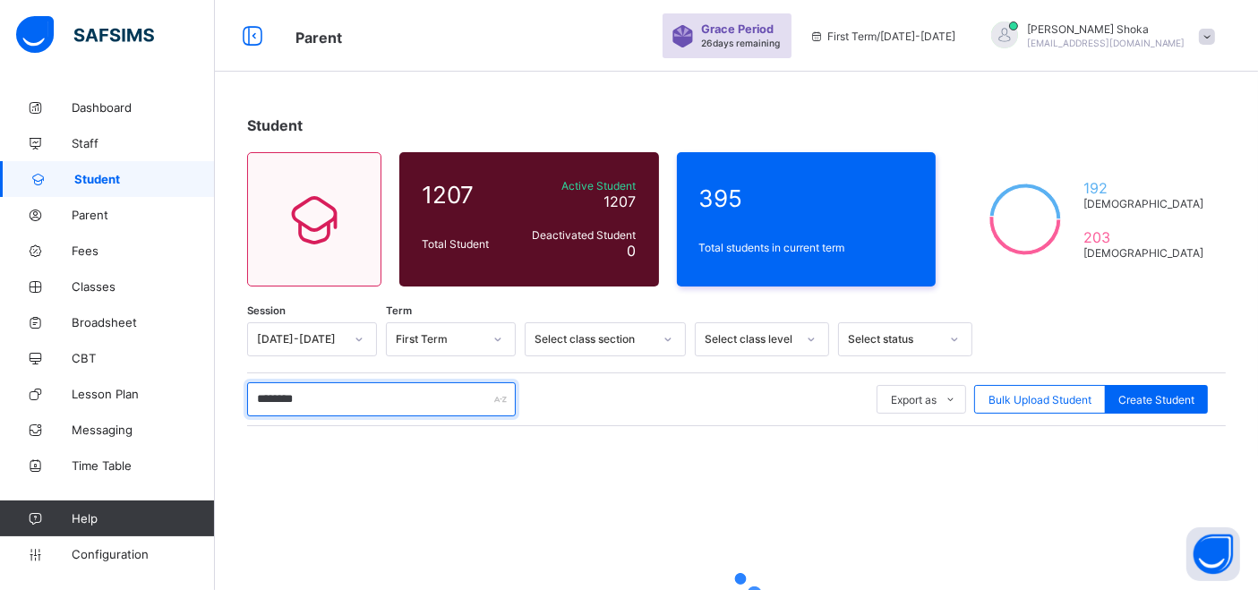
click at [329, 395] on input "********" at bounding box center [381, 399] width 269 height 34
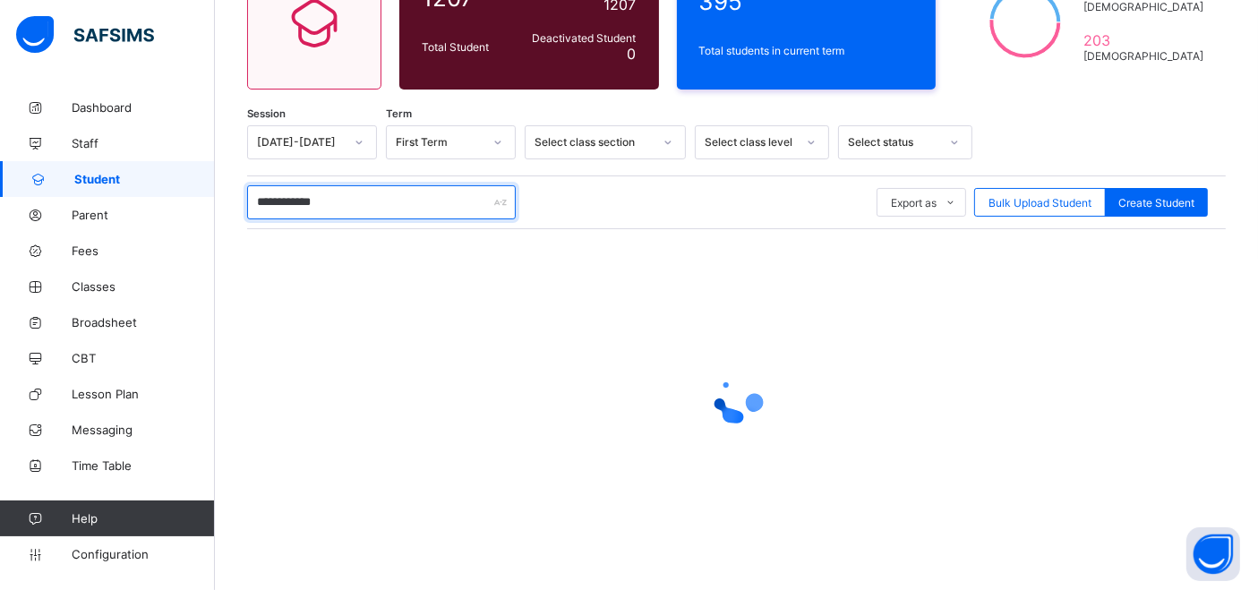
scroll to position [201, 0]
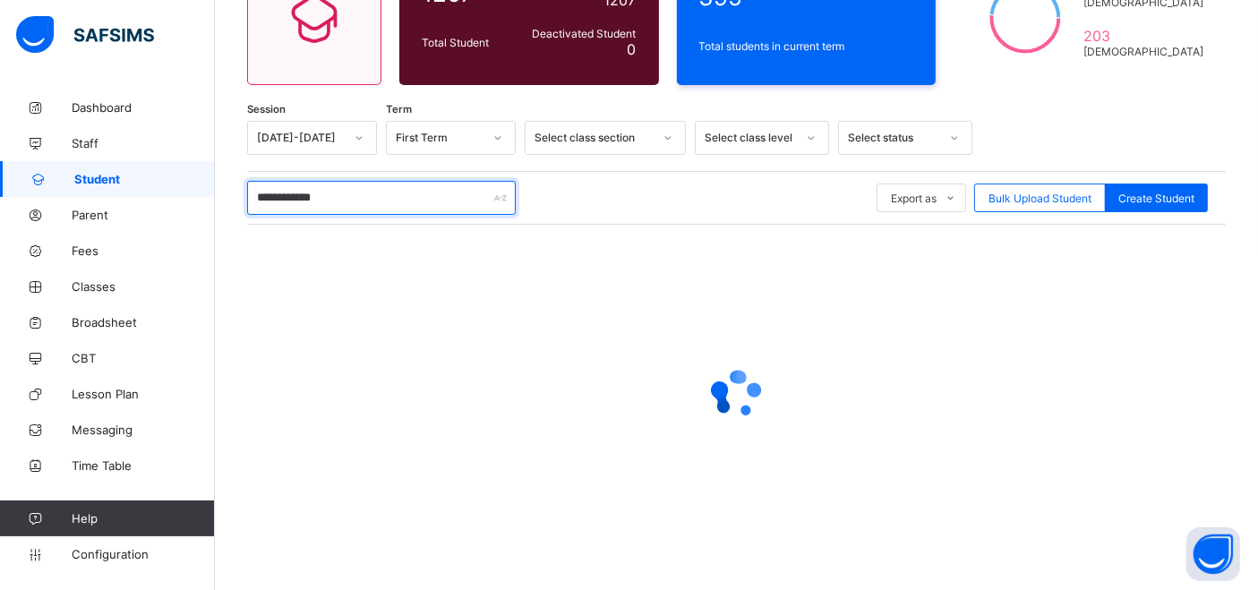
type input "**********"
click at [808, 134] on icon at bounding box center [811, 138] width 11 height 18
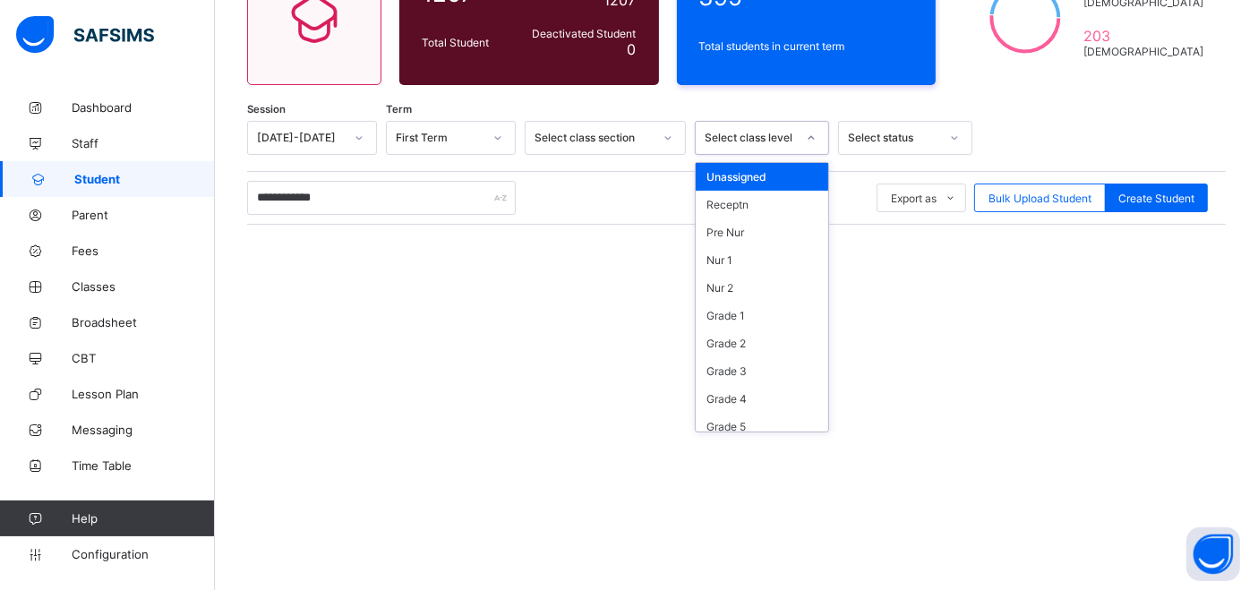
click at [808, 134] on icon at bounding box center [811, 138] width 11 height 18
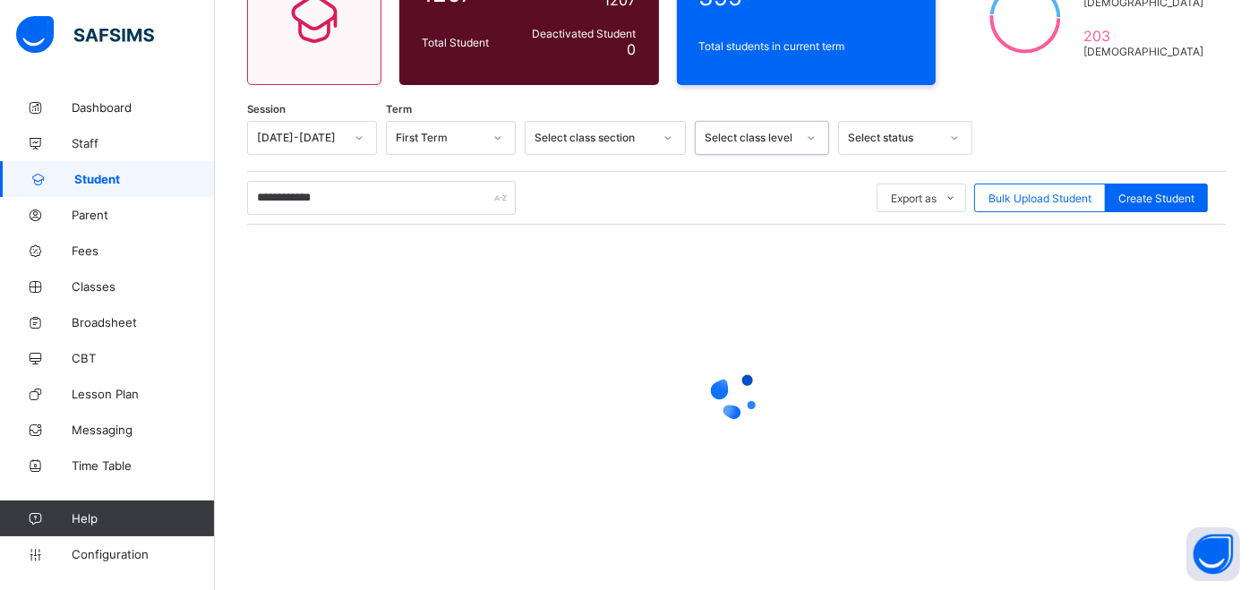
click at [808, 134] on icon at bounding box center [811, 138] width 11 height 18
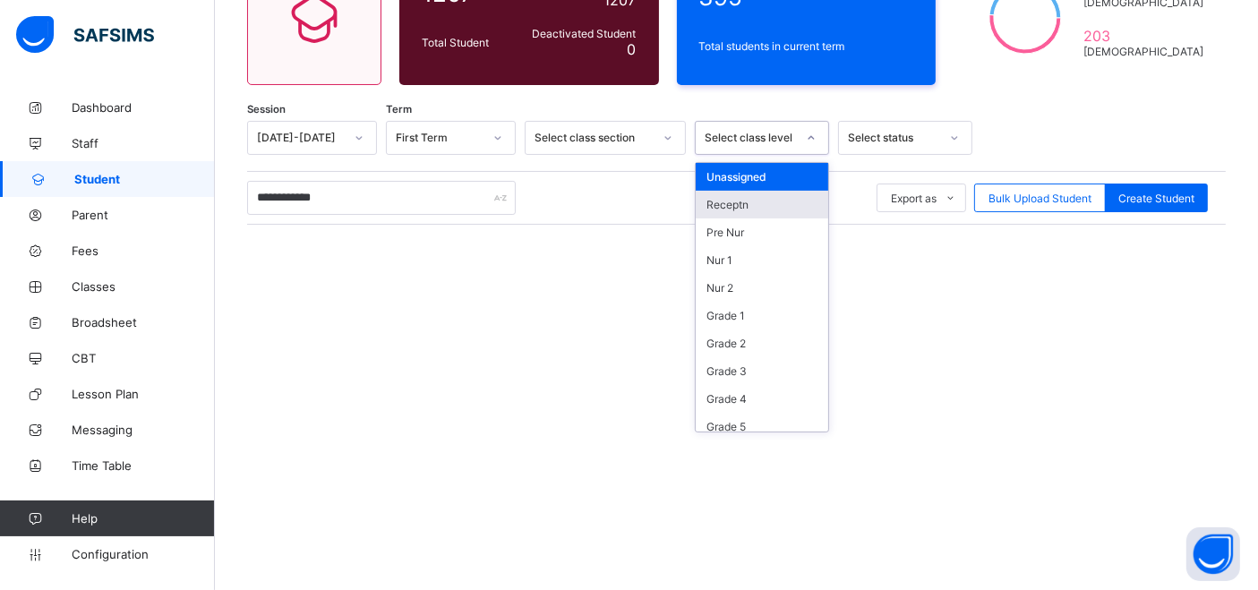
click at [756, 200] on div "Receptn" at bounding box center [762, 205] width 132 height 28
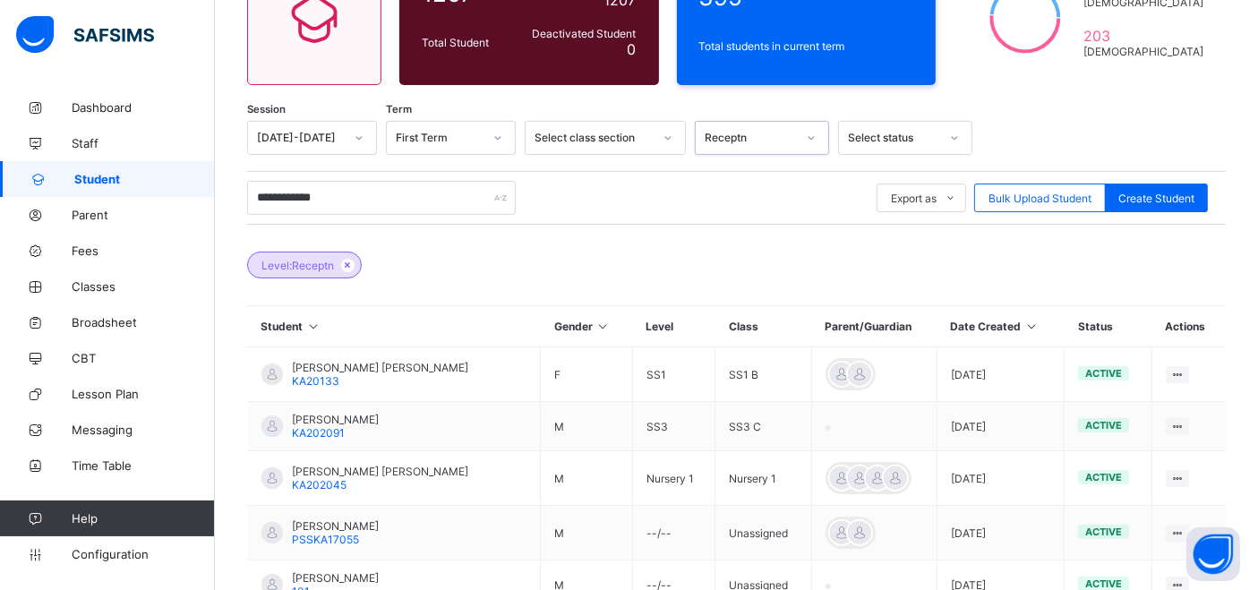
click at [810, 142] on div at bounding box center [811, 138] width 30 height 29
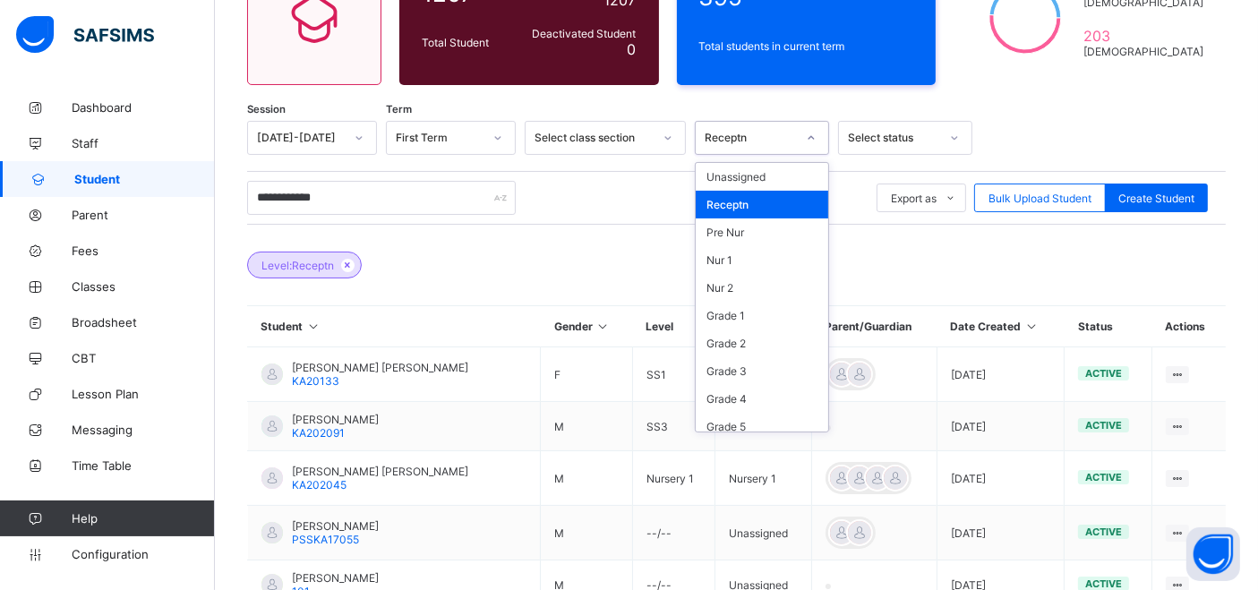
drag, startPoint x: 749, startPoint y: 200, endPoint x: 478, endPoint y: 211, distance: 271.5
click at [749, 201] on div "Receptn" at bounding box center [762, 205] width 132 height 28
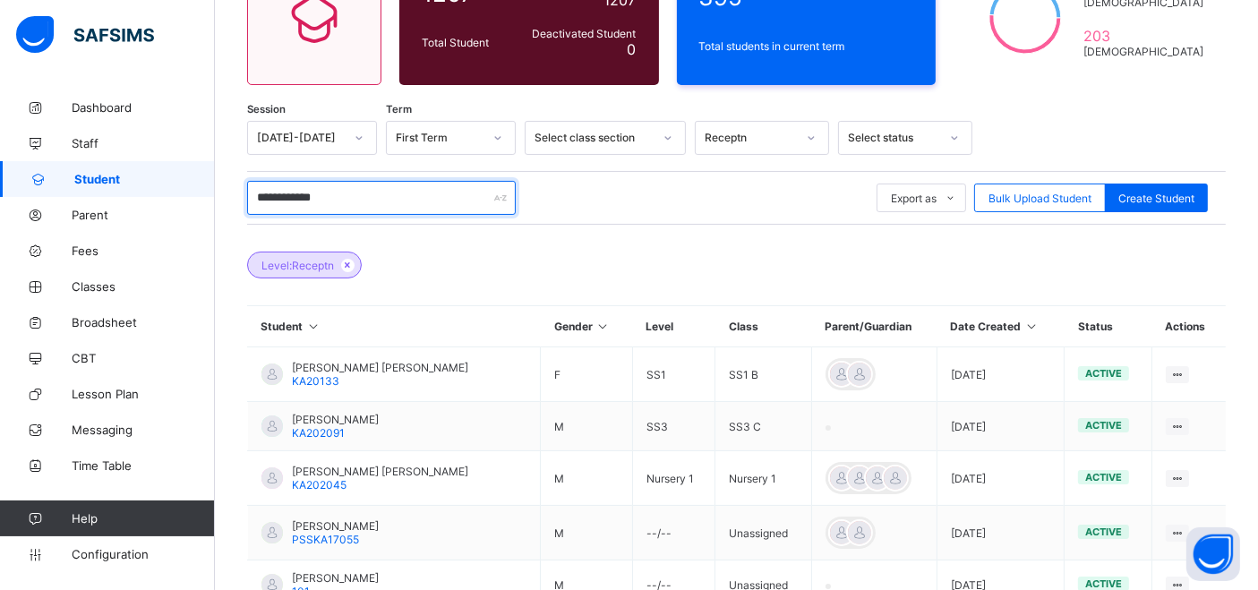
drag, startPoint x: 372, startPoint y: 204, endPoint x: 222, endPoint y: 188, distance: 151.3
click at [222, 188] on div "**********" at bounding box center [736, 433] width 1043 height 1091
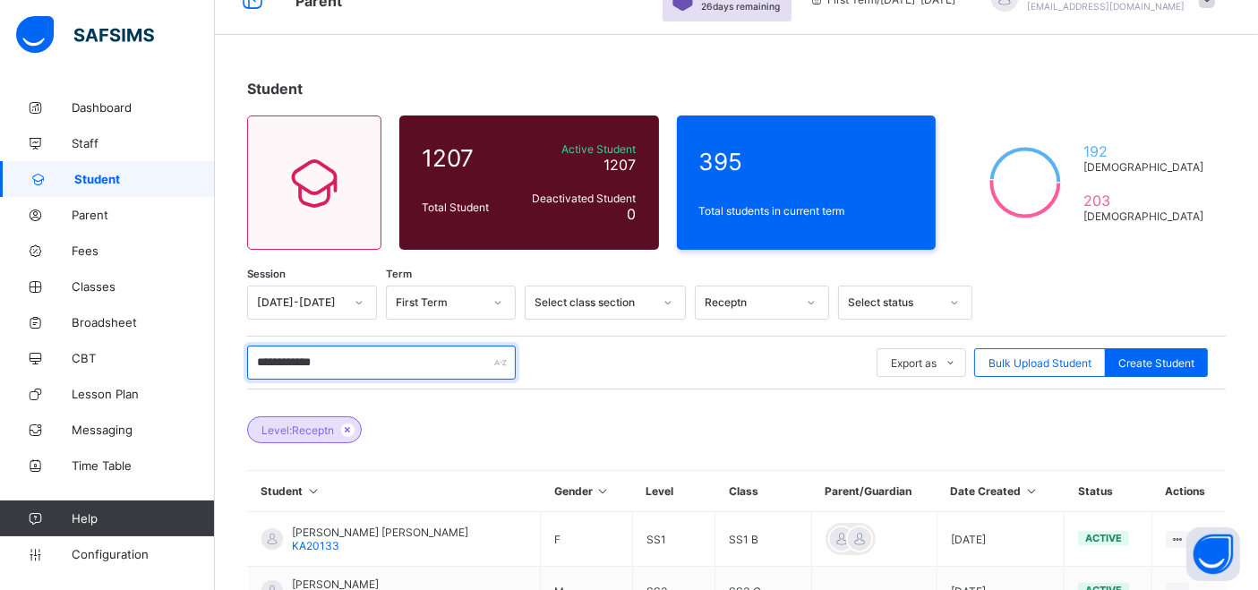
scroll to position [0, 0]
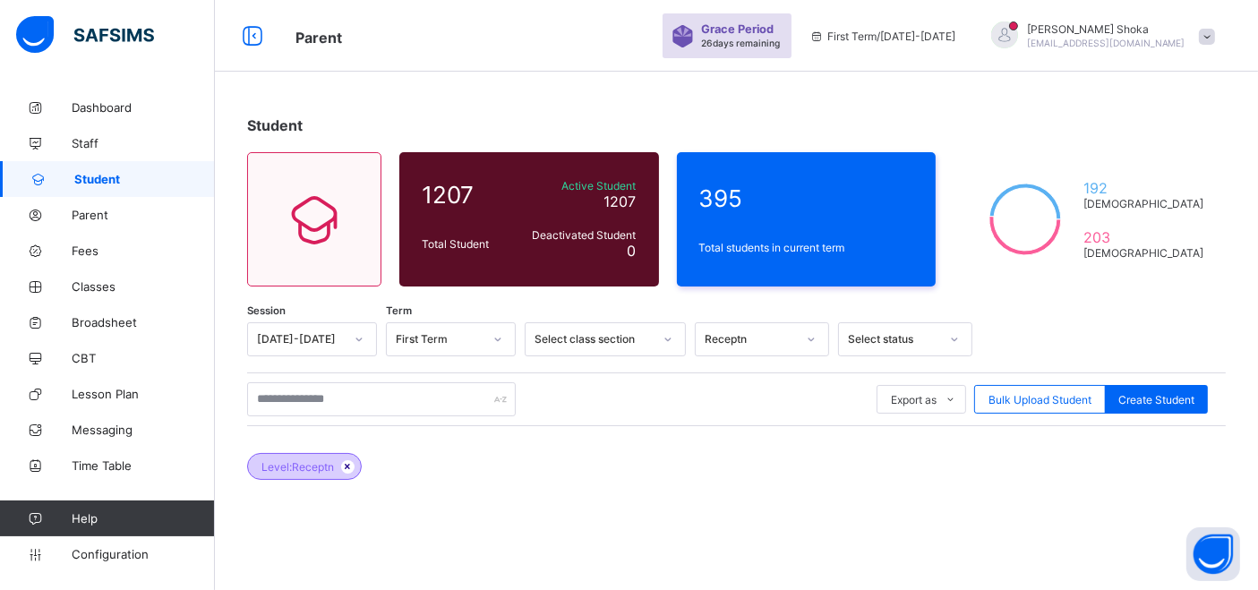
click at [350, 466] on icon at bounding box center [347, 466] width 15 height 11
click at [812, 333] on div "Session 2025-2026 Term First Term Select class section Select class level Selec…" at bounding box center [736, 544] width 979 height 444
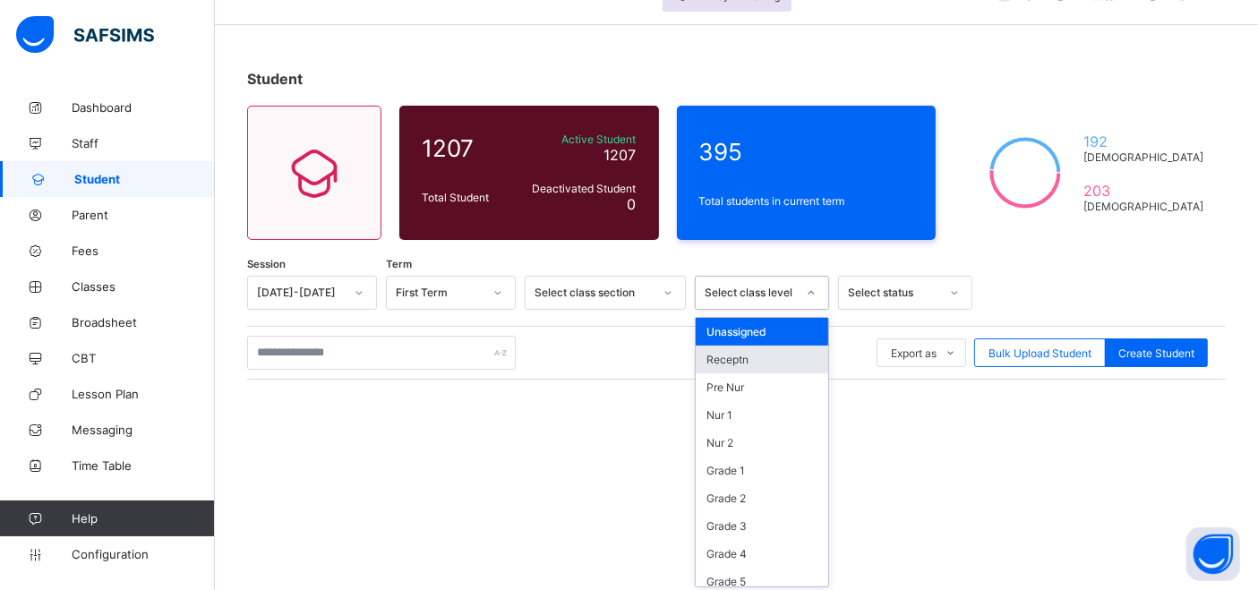
scroll to position [49, 0]
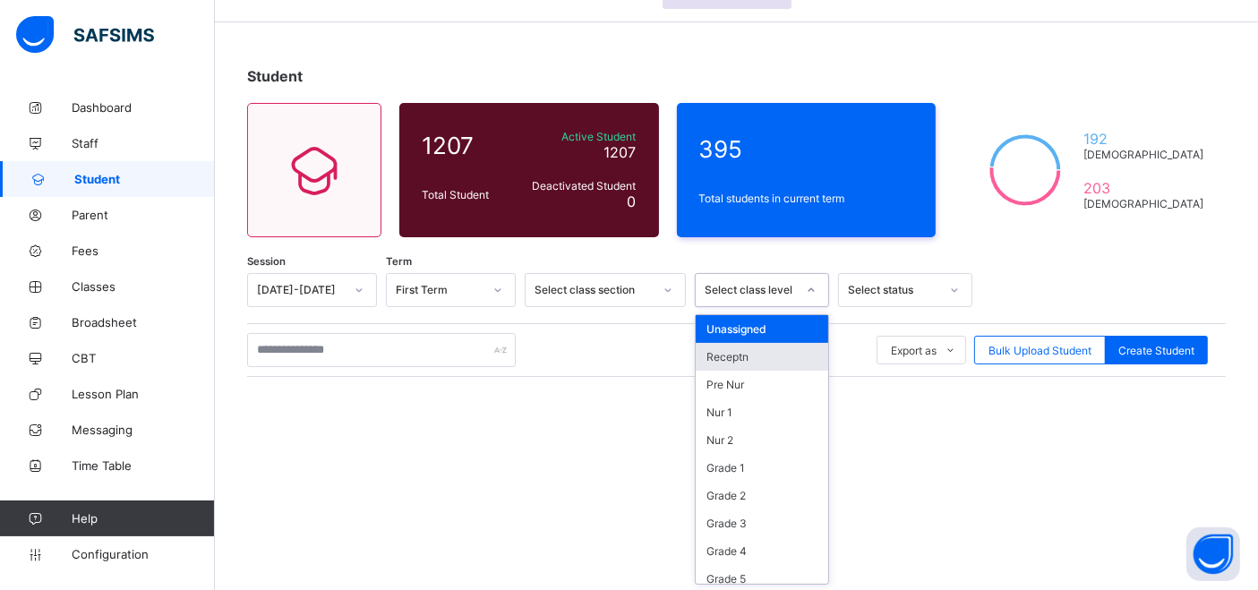
click at [745, 360] on div "Receptn" at bounding box center [762, 357] width 132 height 28
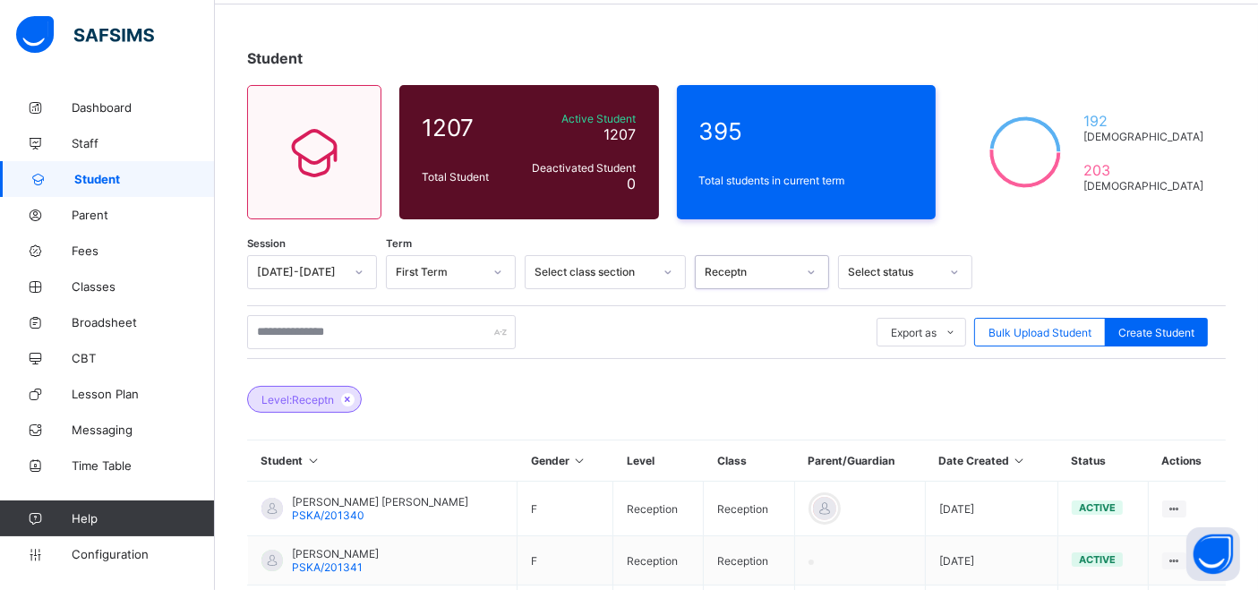
scroll to position [365, 0]
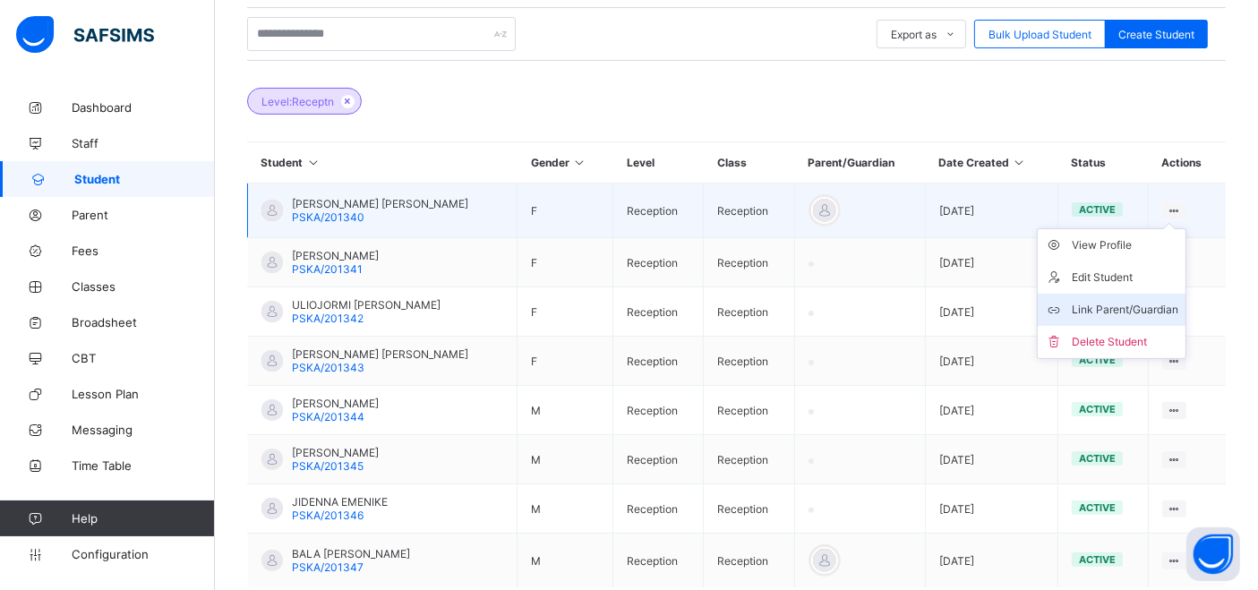
click at [1117, 301] on div "Link Parent/Guardian" at bounding box center [1125, 310] width 107 height 18
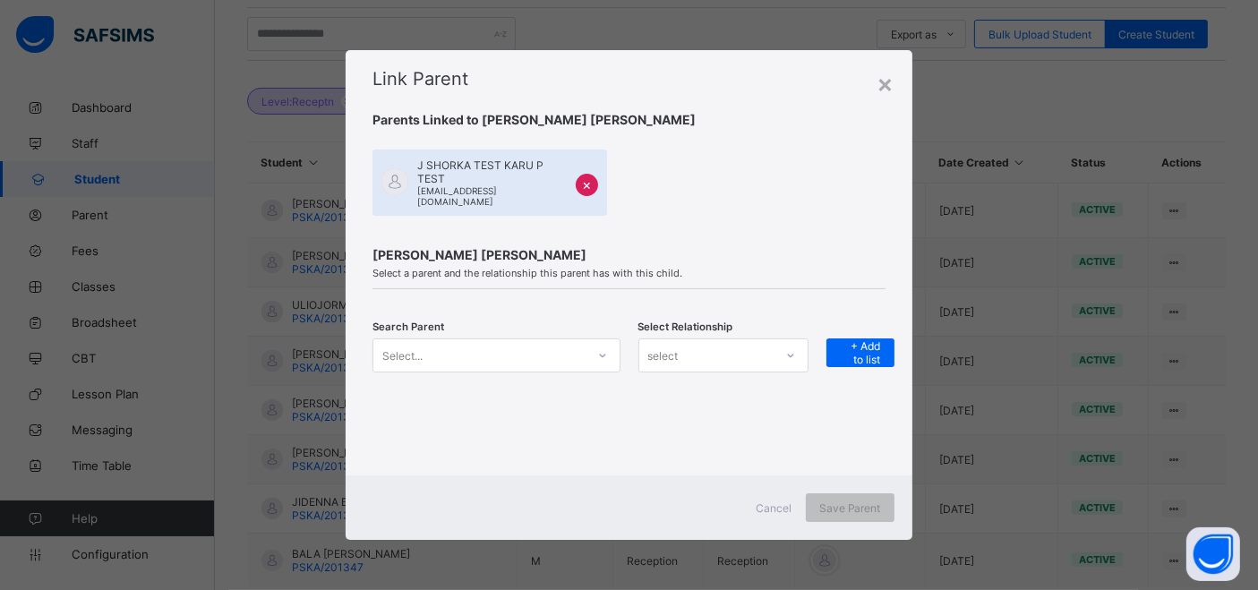
drag, startPoint x: 601, startPoint y: 346, endPoint x: 571, endPoint y: 347, distance: 29.6
click at [601, 354] on icon at bounding box center [602, 356] width 6 height 4
click at [599, 346] on icon at bounding box center [602, 355] width 11 height 18
click at [575, 347] on div "Select..." at bounding box center [478, 355] width 211 height 25
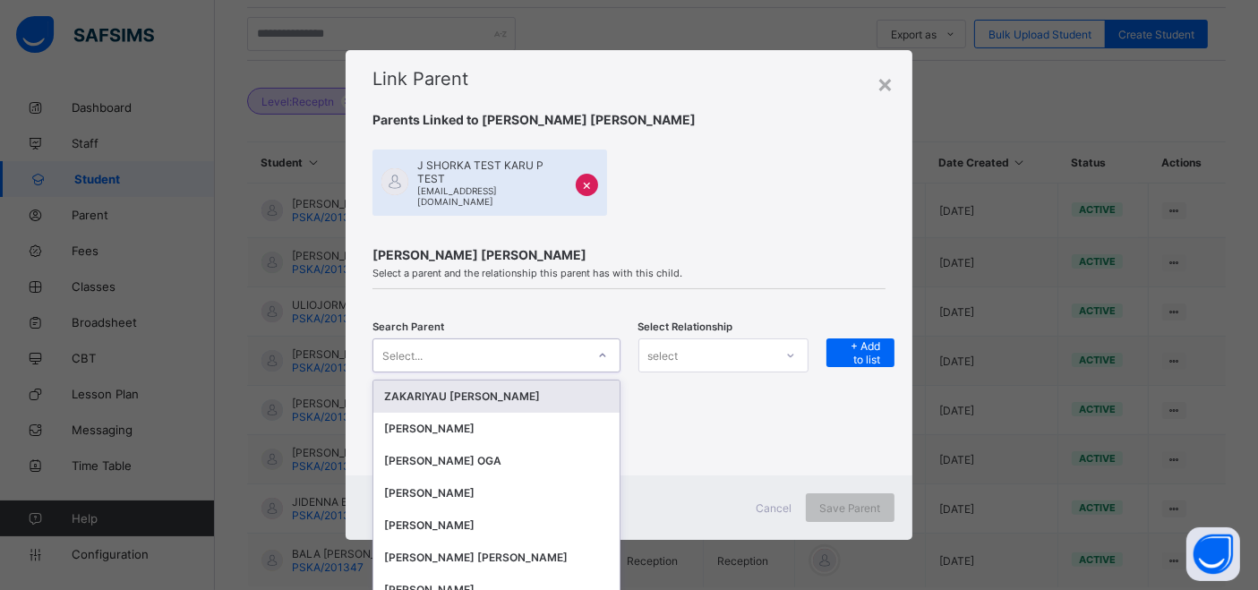
scroll to position [0, 0]
type input "******"
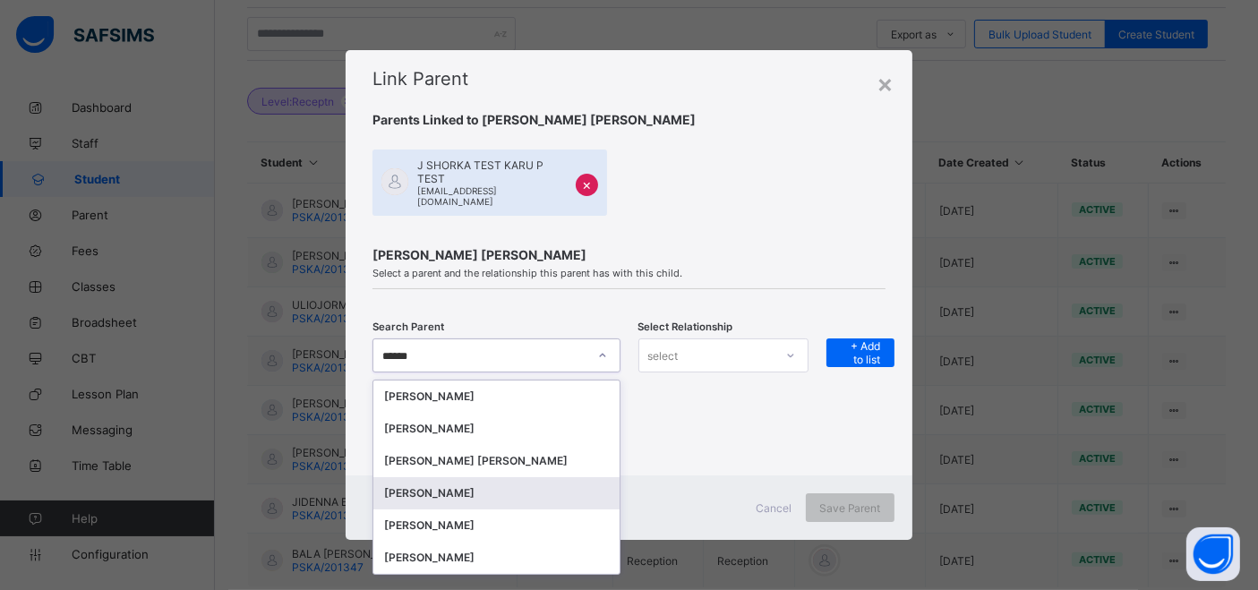
click at [465, 491] on div "HABIBA SHETTIMA" at bounding box center [496, 493] width 224 height 18
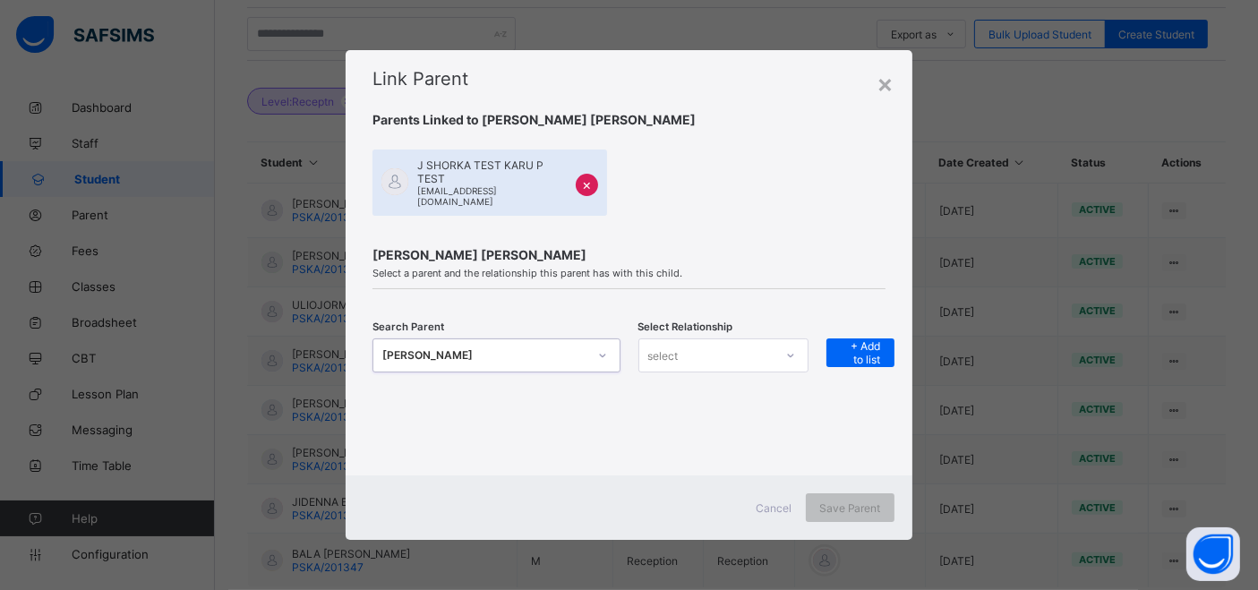
click at [685, 355] on div "select" at bounding box center [706, 355] width 134 height 25
drag, startPoint x: 680, startPoint y: 410, endPoint x: 803, endPoint y: 362, distance: 131.8
click at [680, 412] on div "Mother" at bounding box center [723, 422] width 168 height 28
click at [849, 345] on span "+ Add to list" at bounding box center [860, 352] width 41 height 27
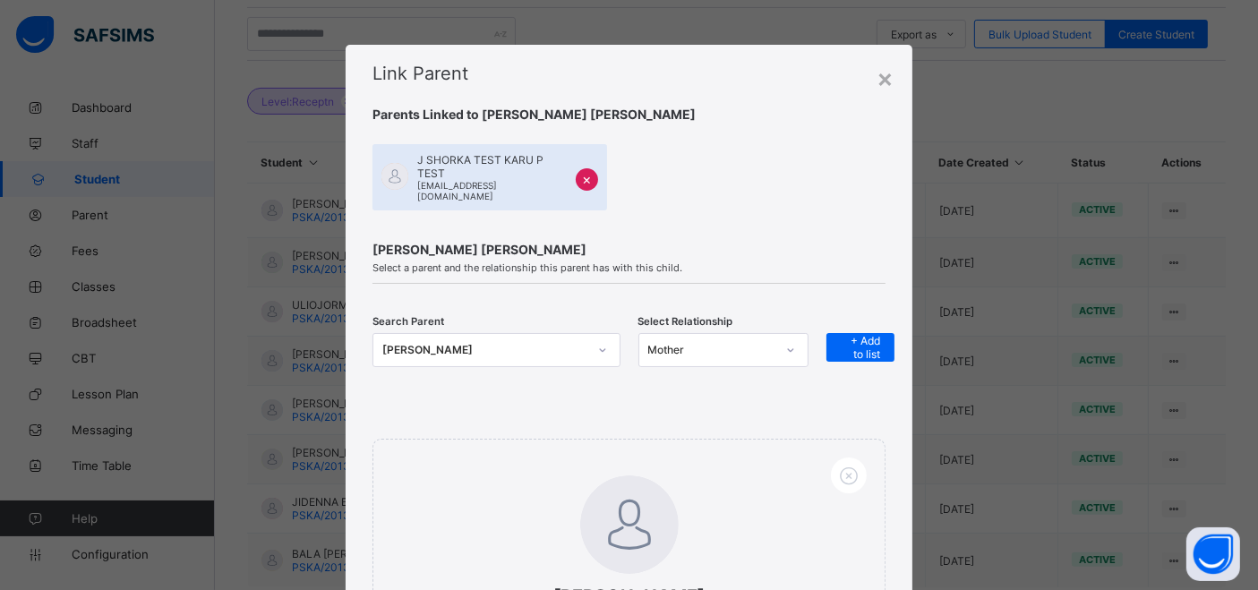
click at [488, 341] on div "HABIBA SHETTIMA" at bounding box center [484, 350] width 204 height 18
click at [483, 341] on div "HABIBA SHETTIMA" at bounding box center [484, 350] width 204 height 18
click at [483, 333] on div "HABIBA SHETTIMA" at bounding box center [495, 350] width 247 height 34
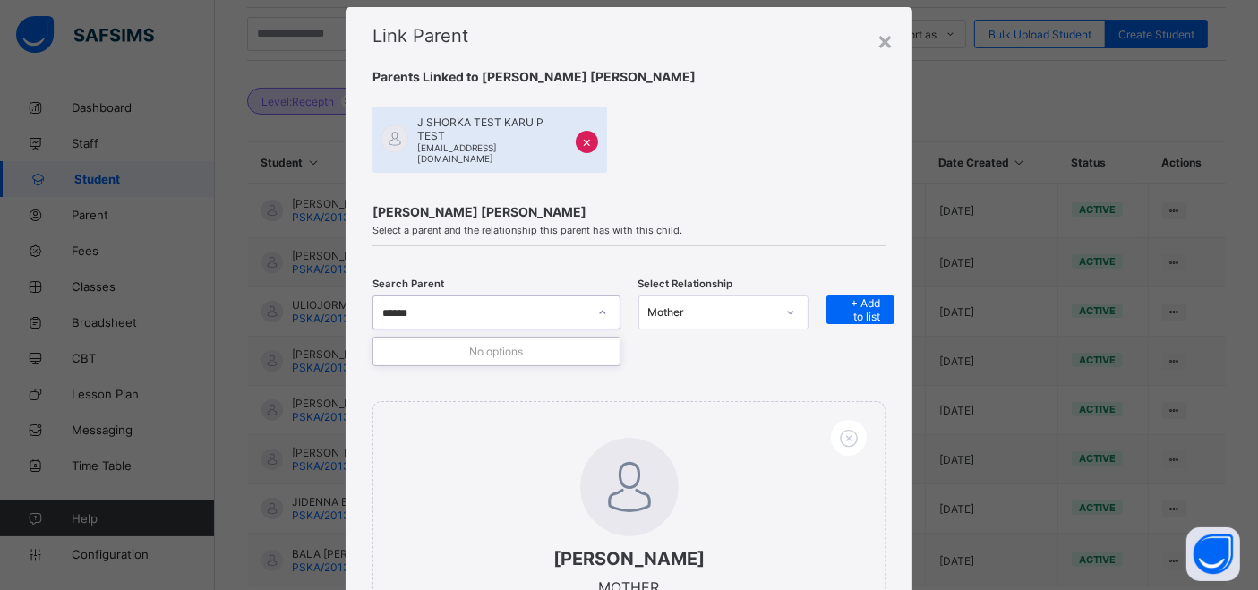
scroll to position [41, 0]
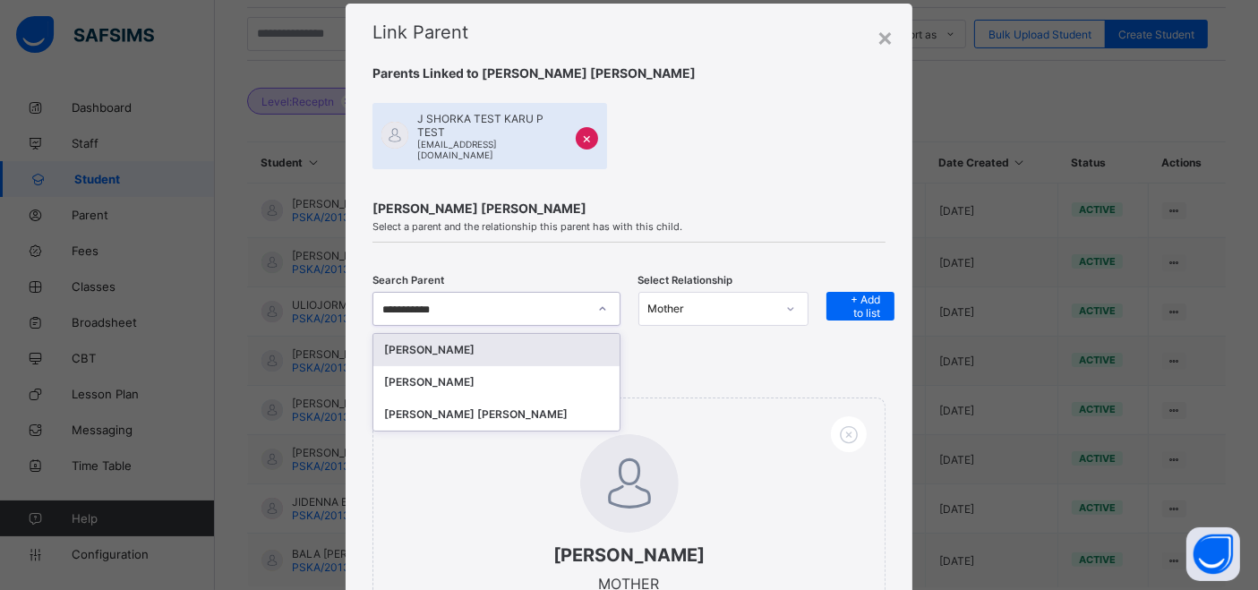
type input "**********"
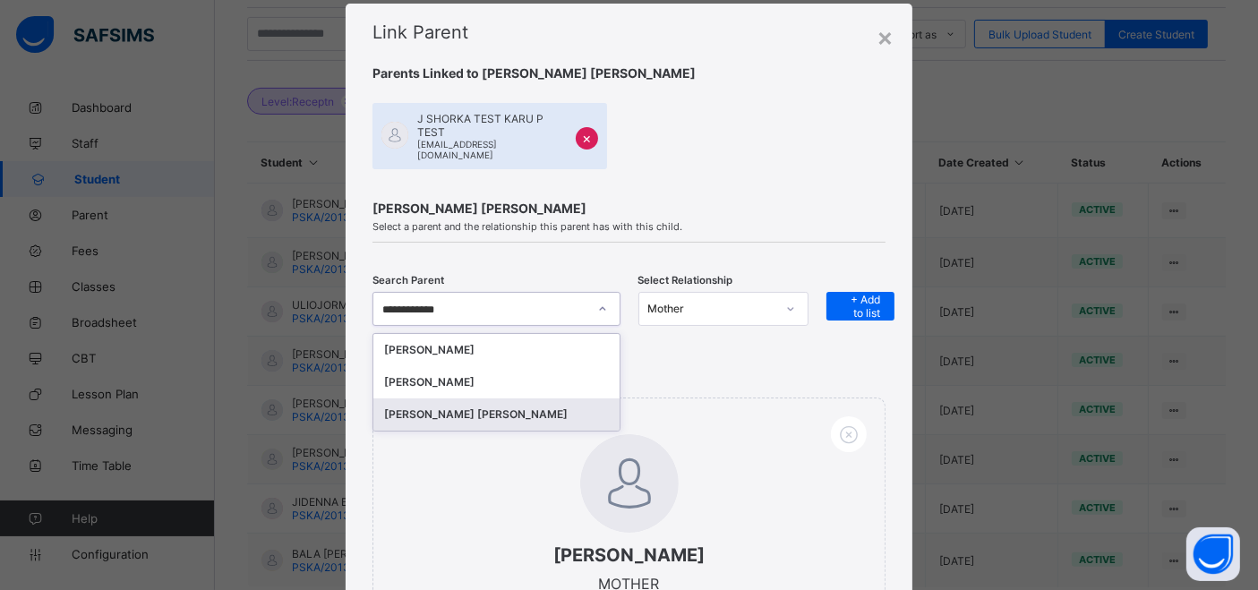
click at [424, 404] on div "IBRAHIM ALIYU MOHAMMED" at bounding box center [495, 414] width 245 height 32
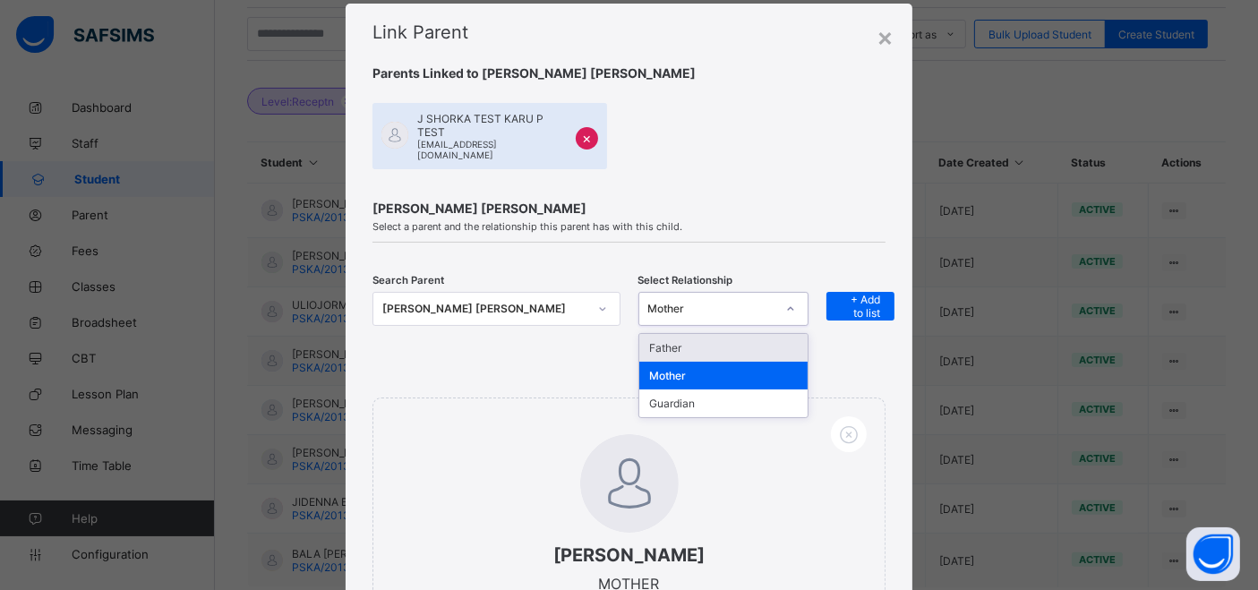
click at [741, 303] on div "Mother" at bounding box center [711, 309] width 127 height 13
click at [698, 334] on div "Father" at bounding box center [723, 348] width 168 height 28
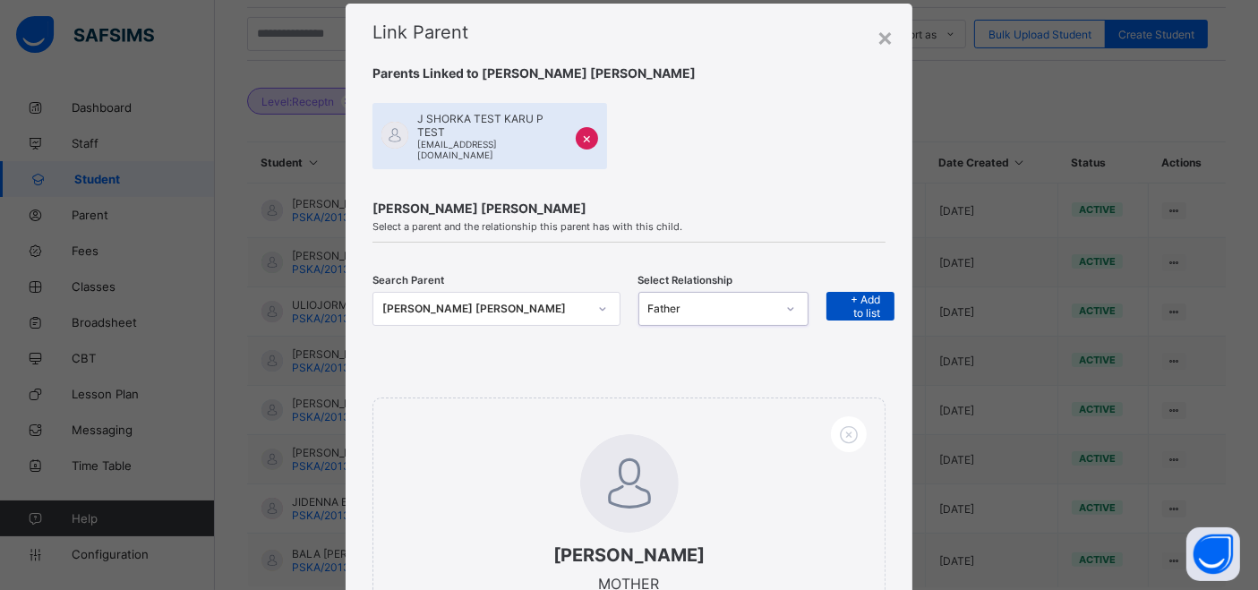
click at [851, 293] on span "+ Add to list" at bounding box center [860, 306] width 41 height 27
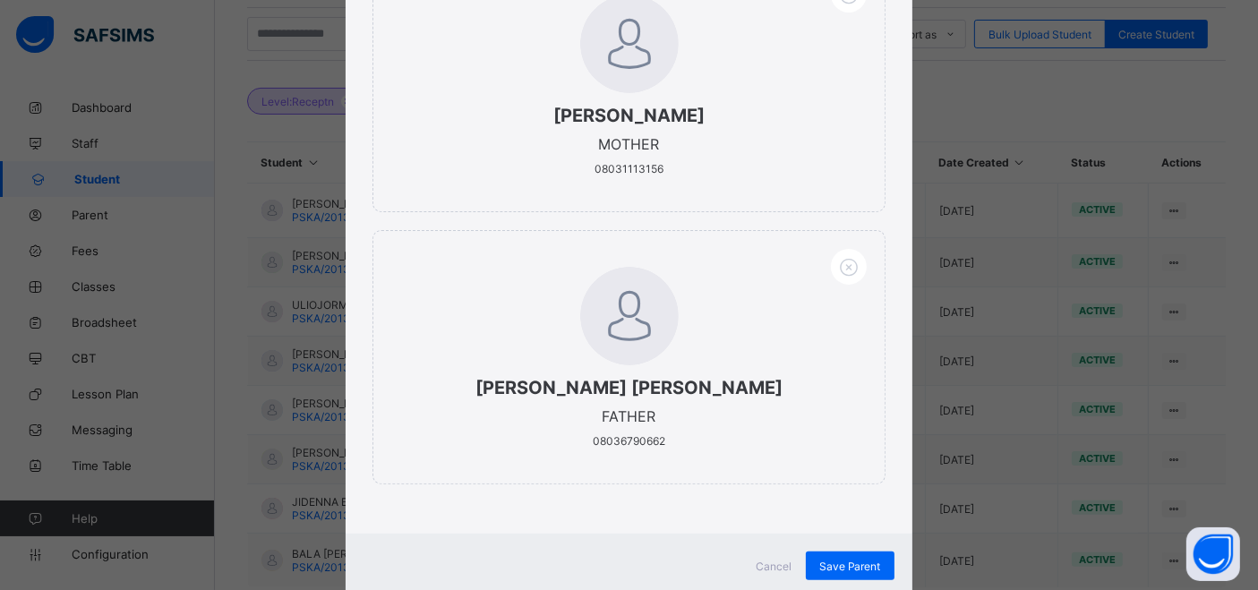
scroll to position [511, 0]
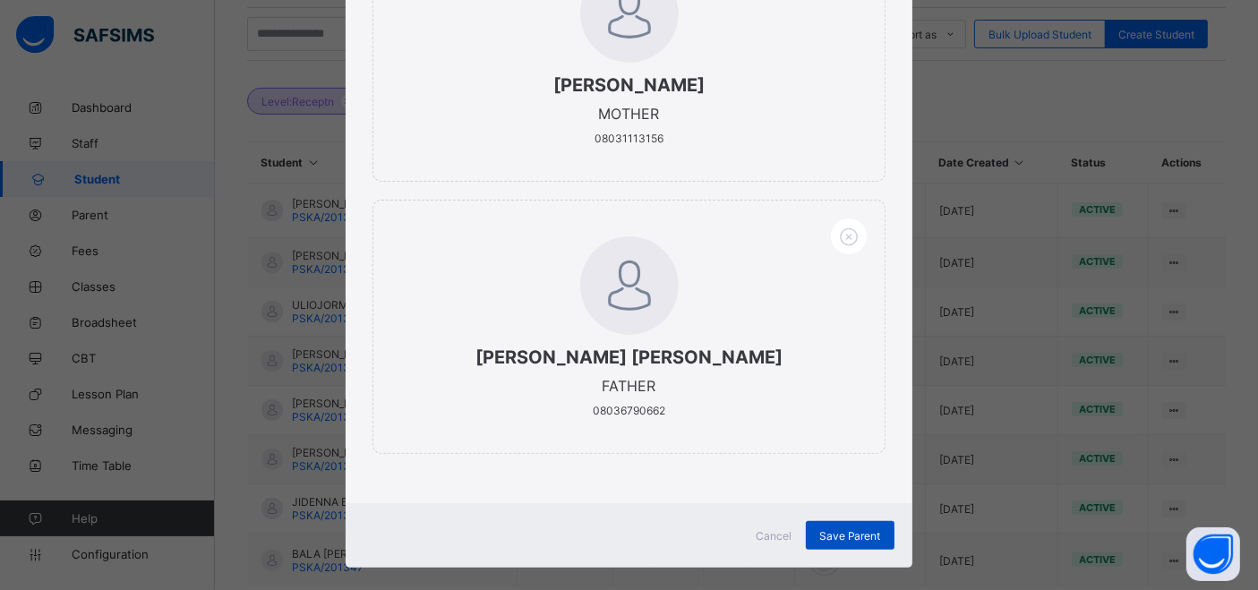
click at [838, 529] on span "Save Parent" at bounding box center [850, 535] width 62 height 13
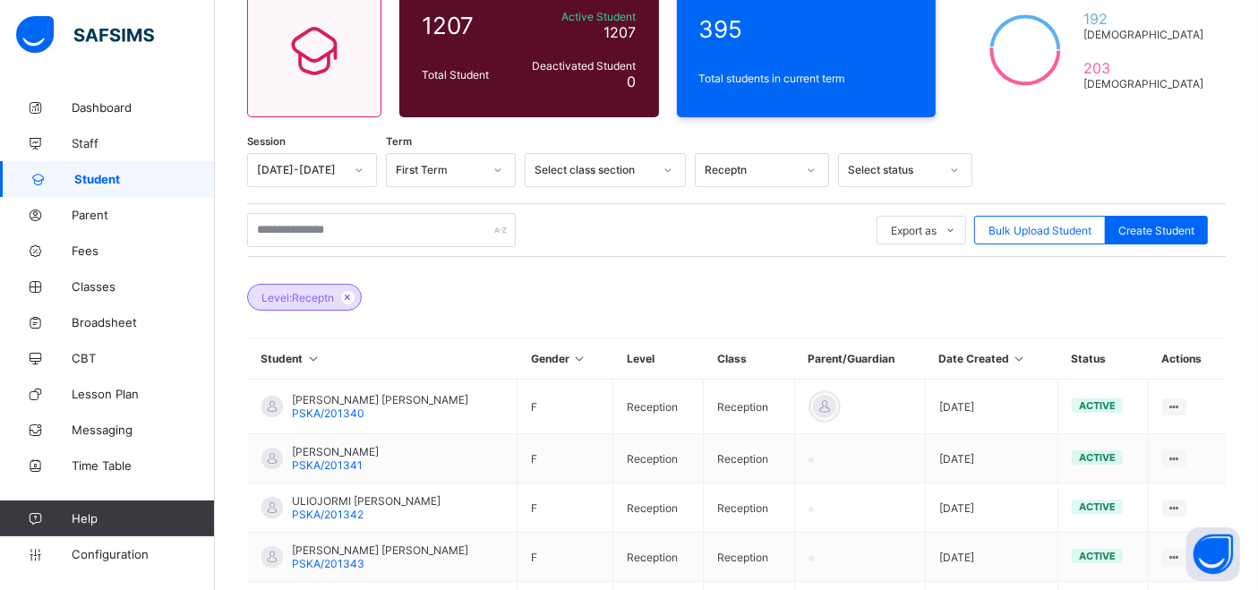
scroll to position [167, 0]
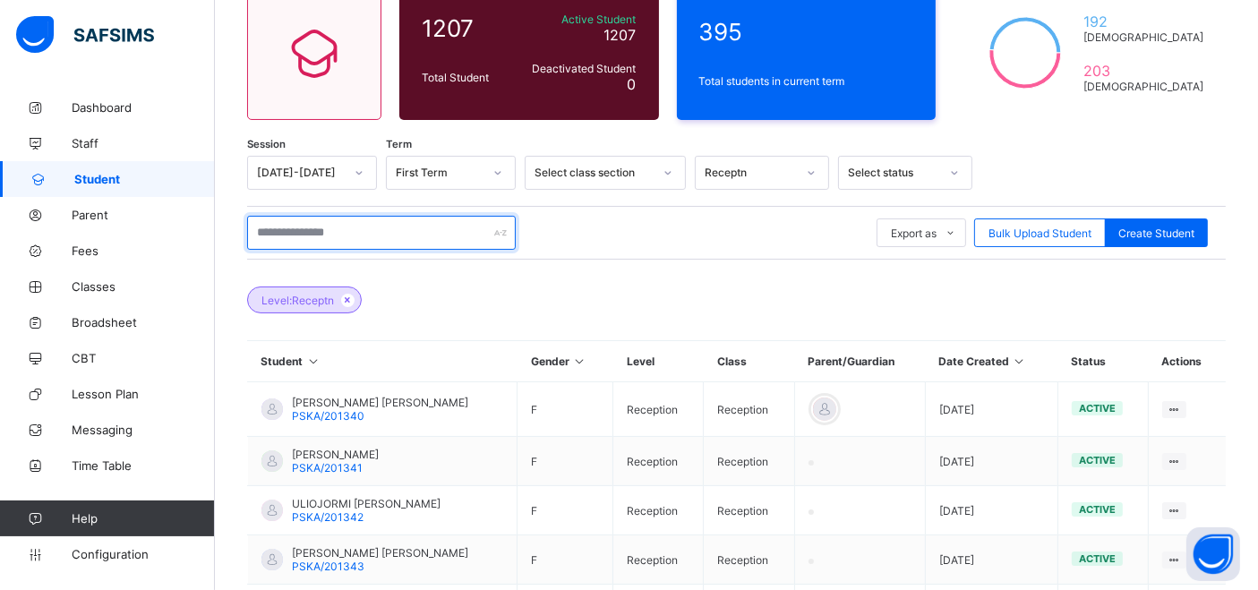
click at [378, 236] on input "text" at bounding box center [381, 233] width 269 height 34
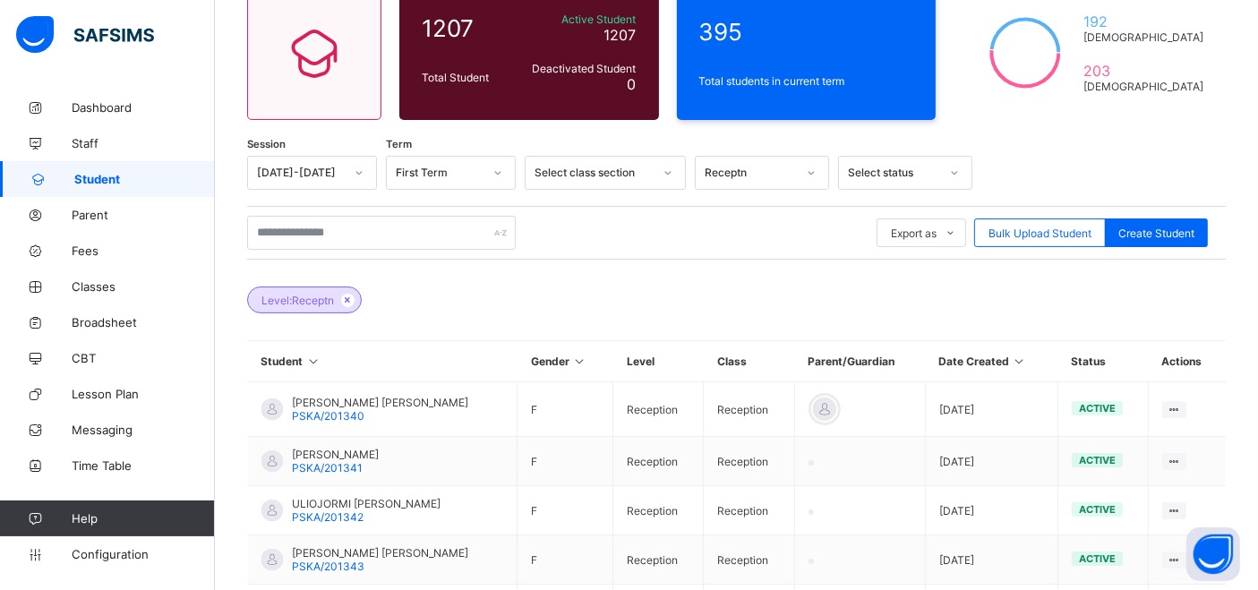
click at [818, 167] on div at bounding box center [811, 172] width 30 height 29
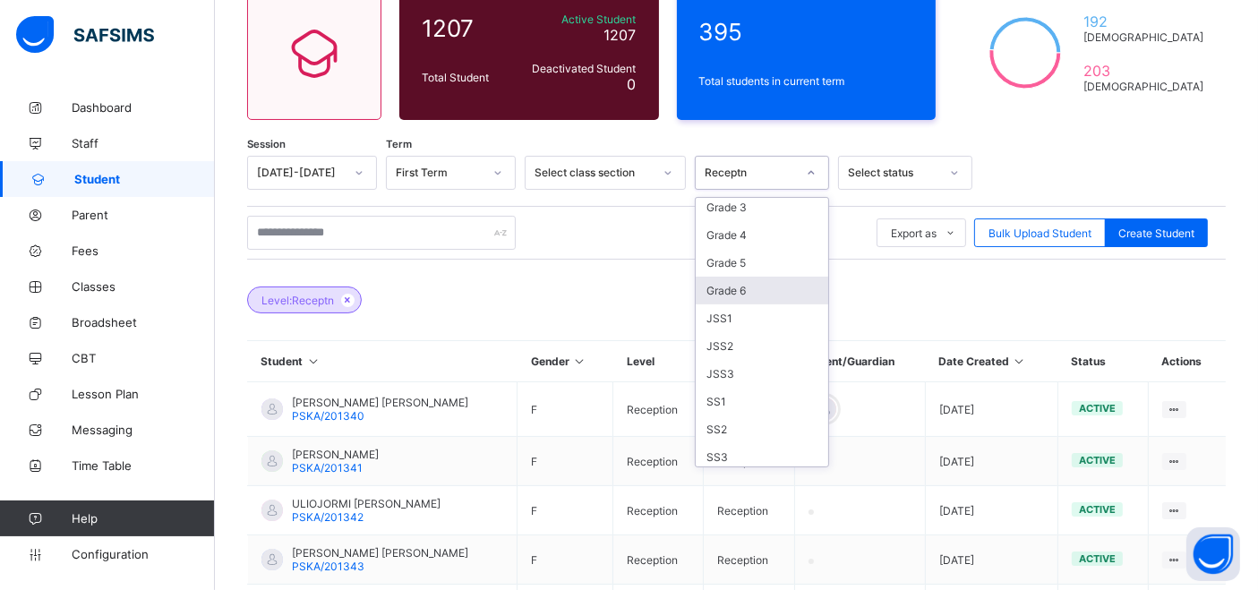
scroll to position [0, 0]
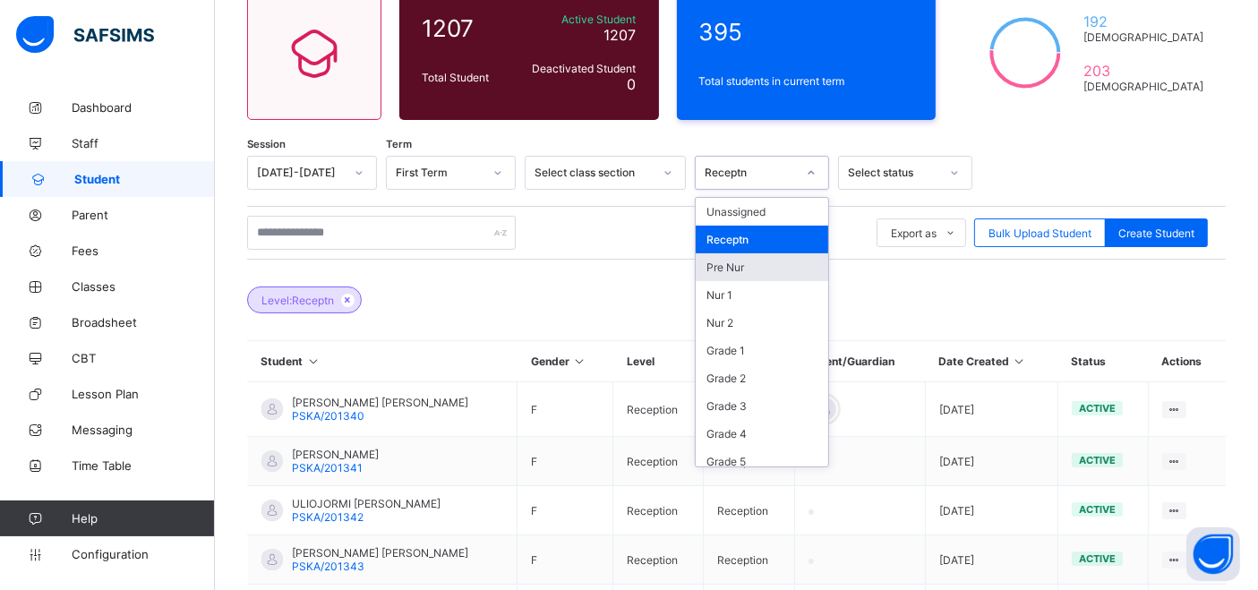
click at [756, 267] on div "Pre Nur" at bounding box center [762, 267] width 132 height 28
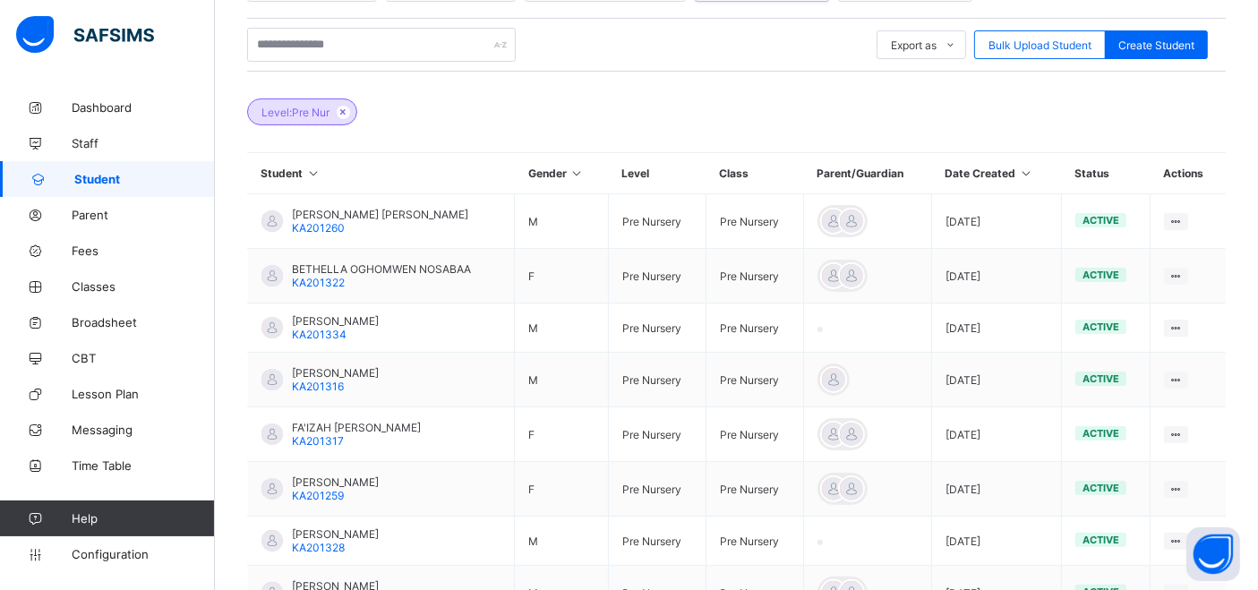
scroll to position [266, 0]
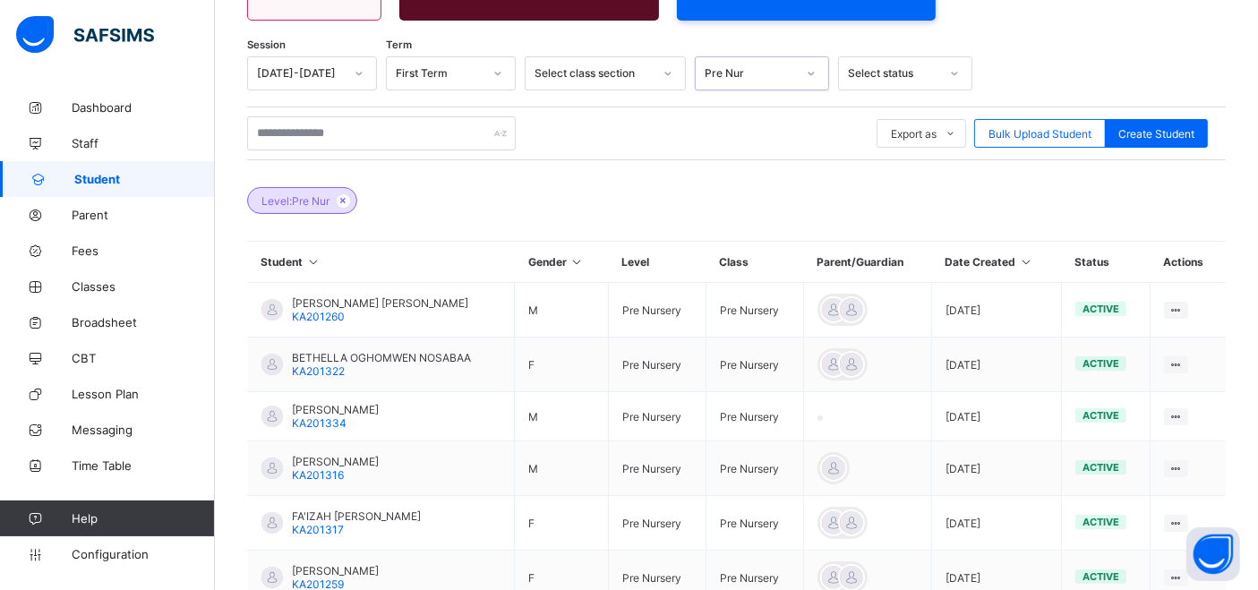
click at [810, 64] on icon at bounding box center [811, 73] width 11 height 18
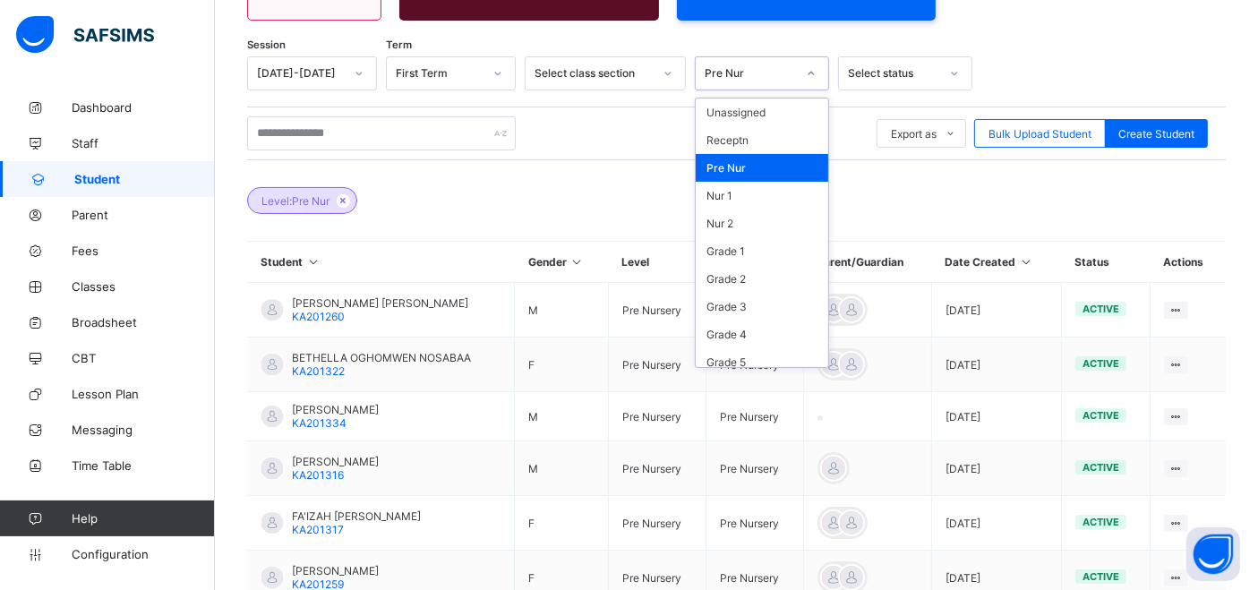
scroll to position [200, 0]
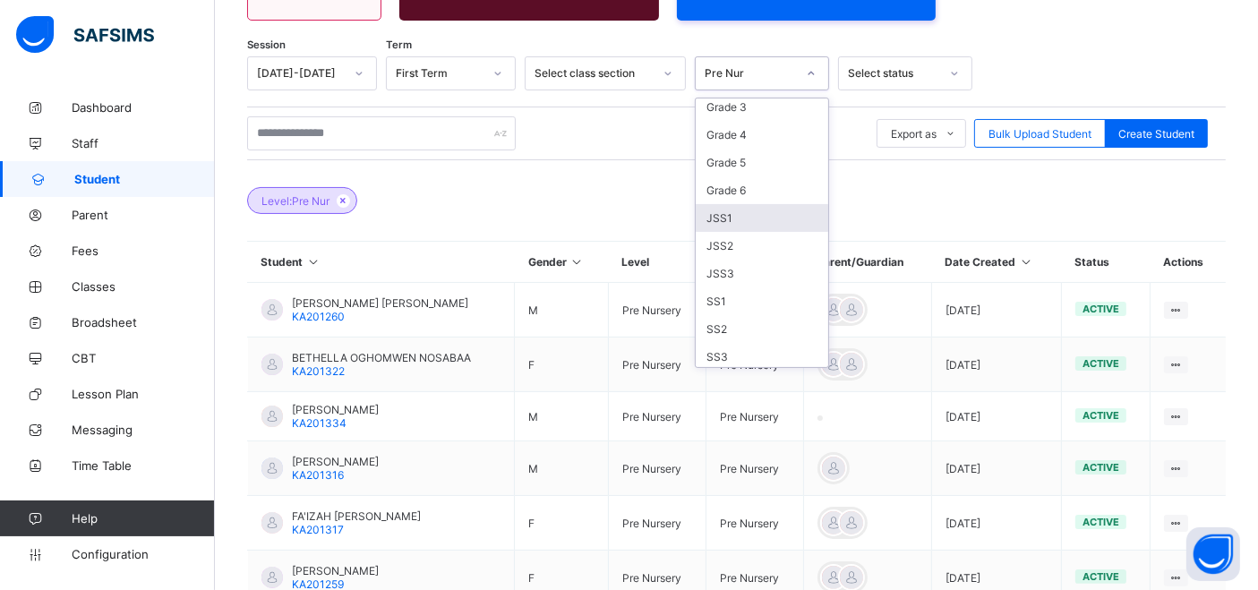
click at [747, 218] on div "JSS1" at bounding box center [762, 218] width 132 height 28
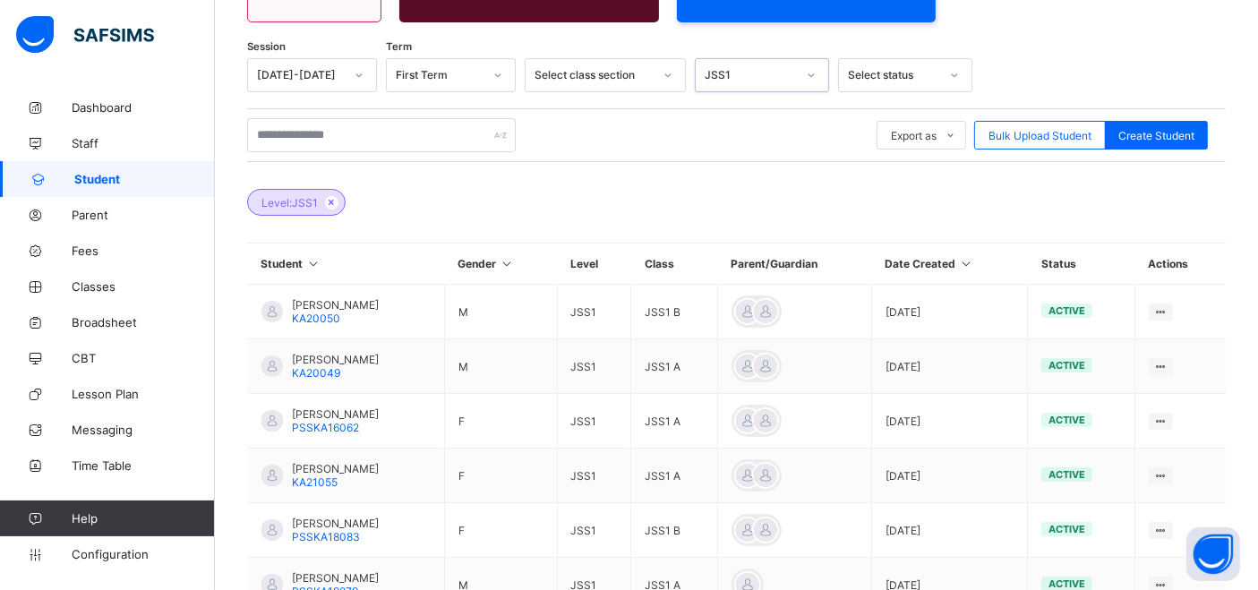
scroll to position [266, 0]
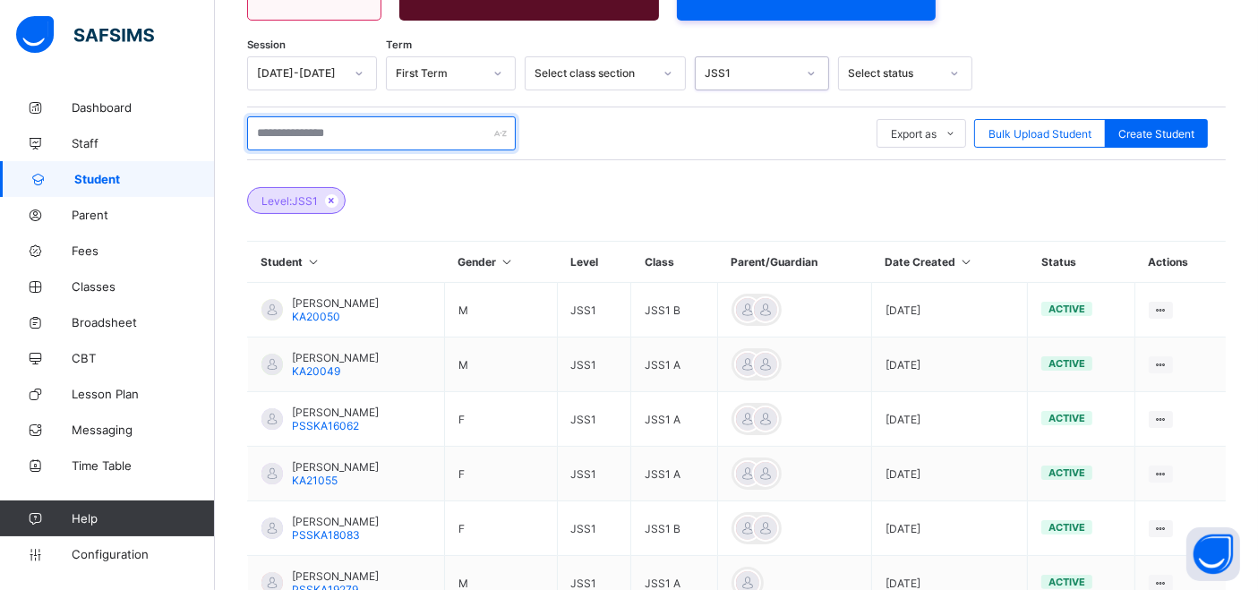
click at [328, 131] on input "text" at bounding box center [381, 133] width 269 height 34
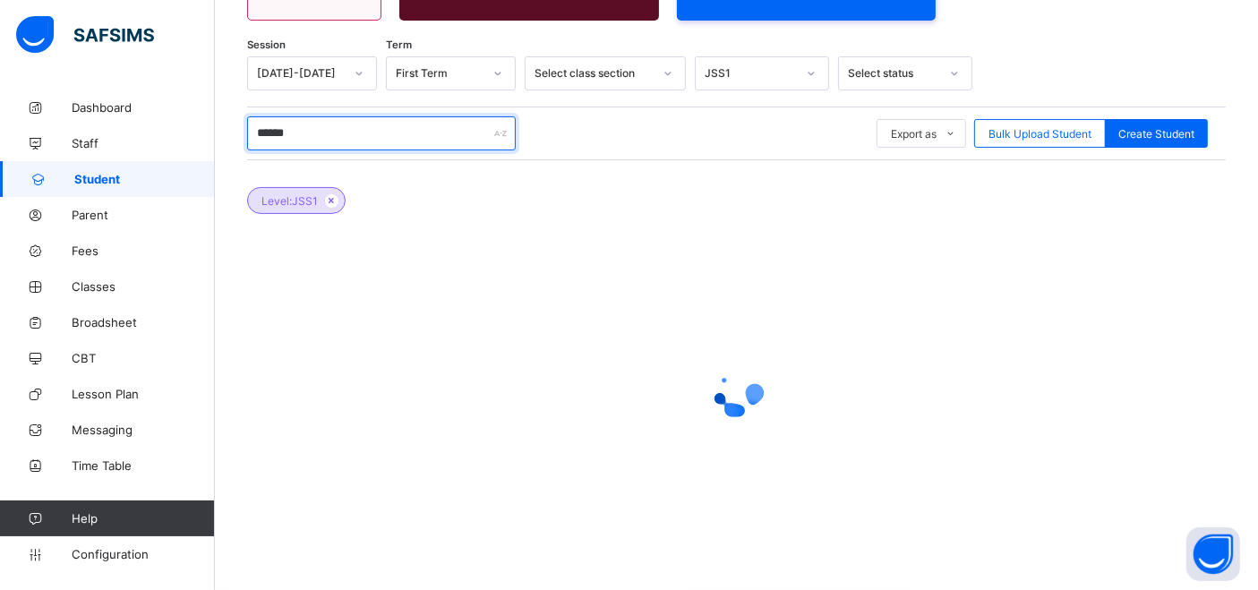
scroll to position [264, 0]
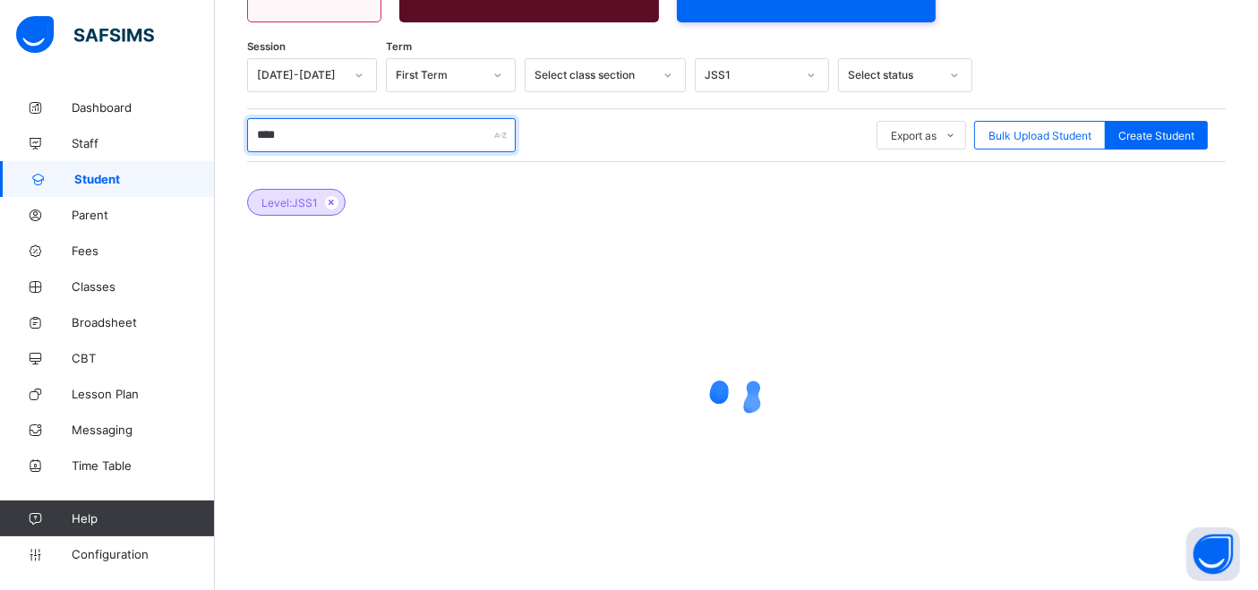
type input "*****"
click at [369, 150] on input "*****" at bounding box center [381, 135] width 269 height 34
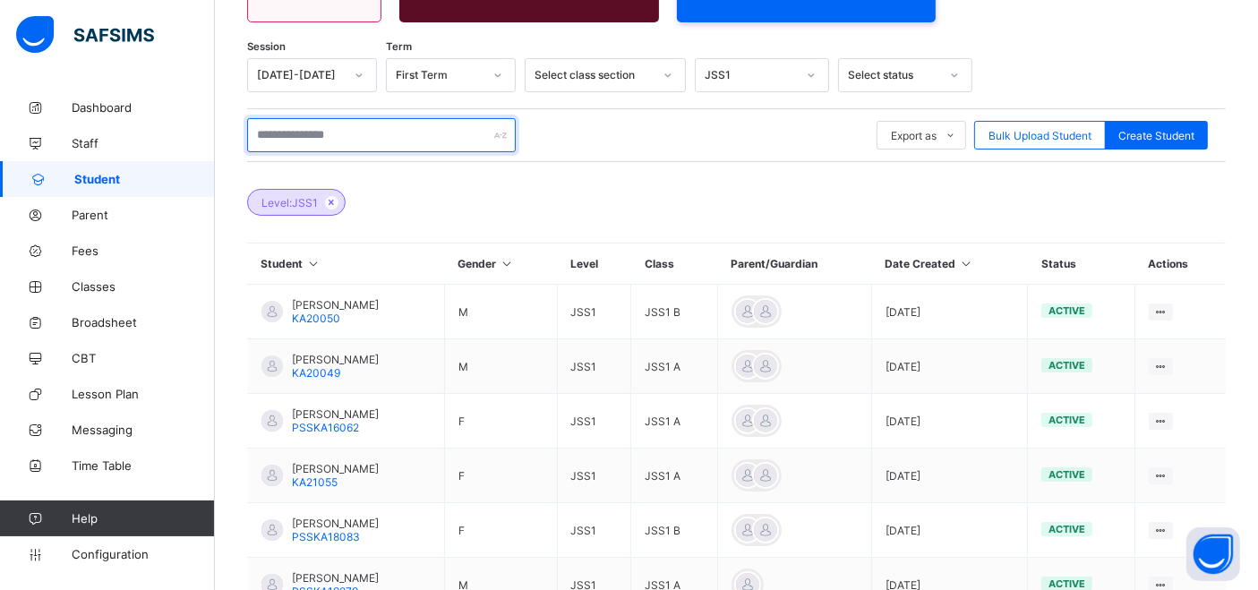
scroll to position [266, 0]
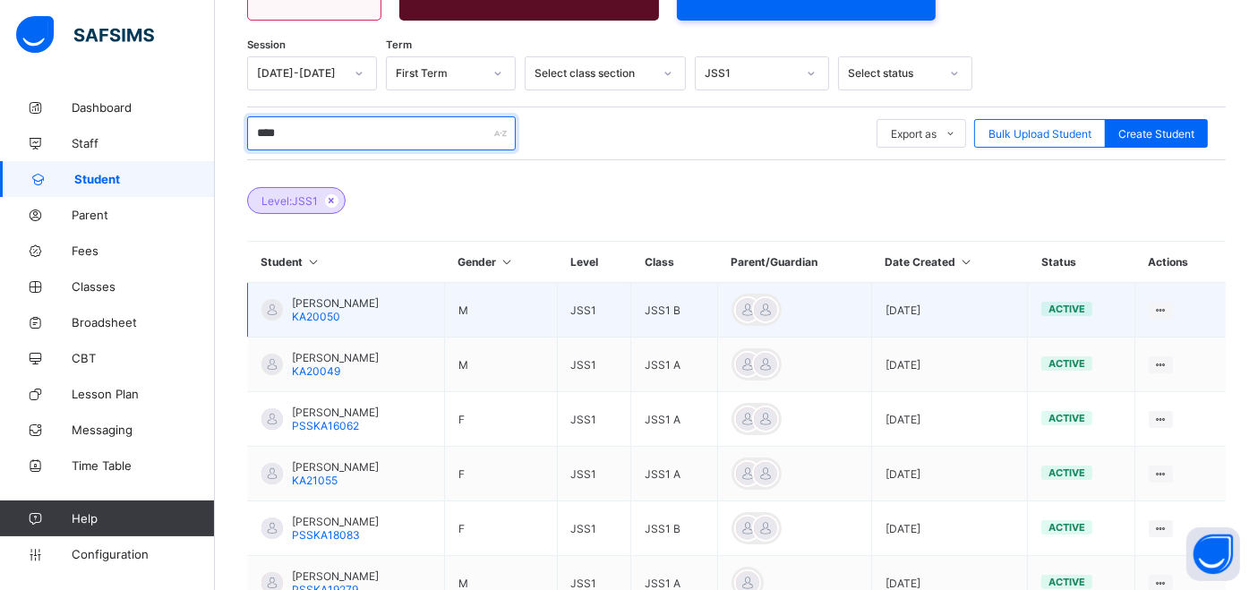
type input "*****"
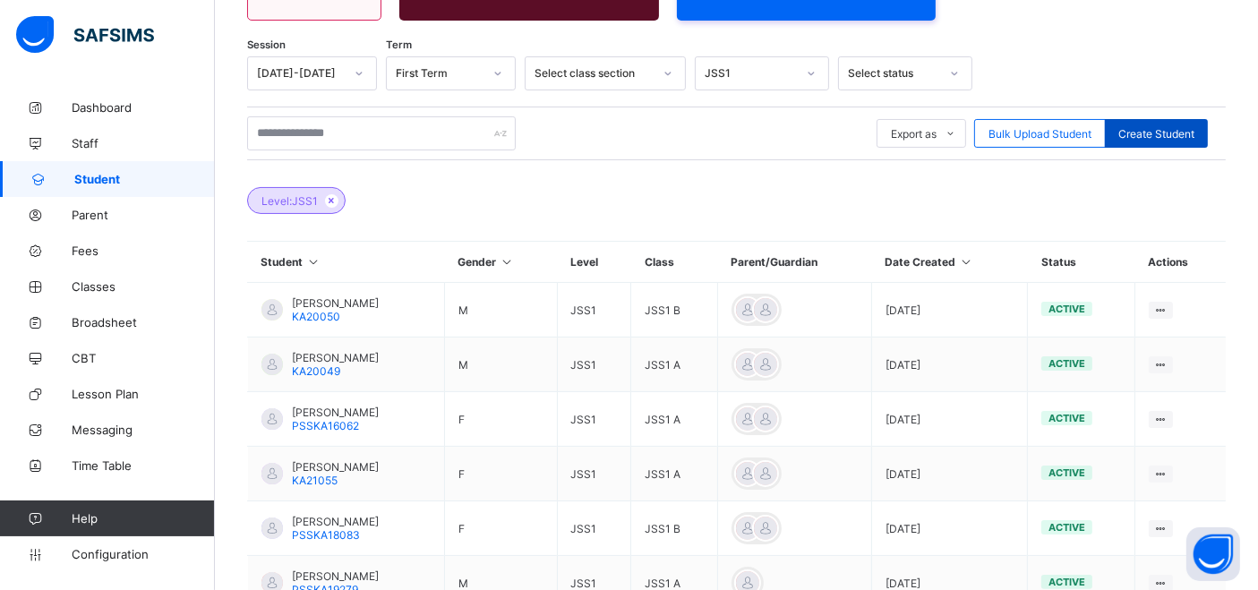
click at [1171, 136] on span "Create Student" at bounding box center [1156, 133] width 76 height 13
select select "**"
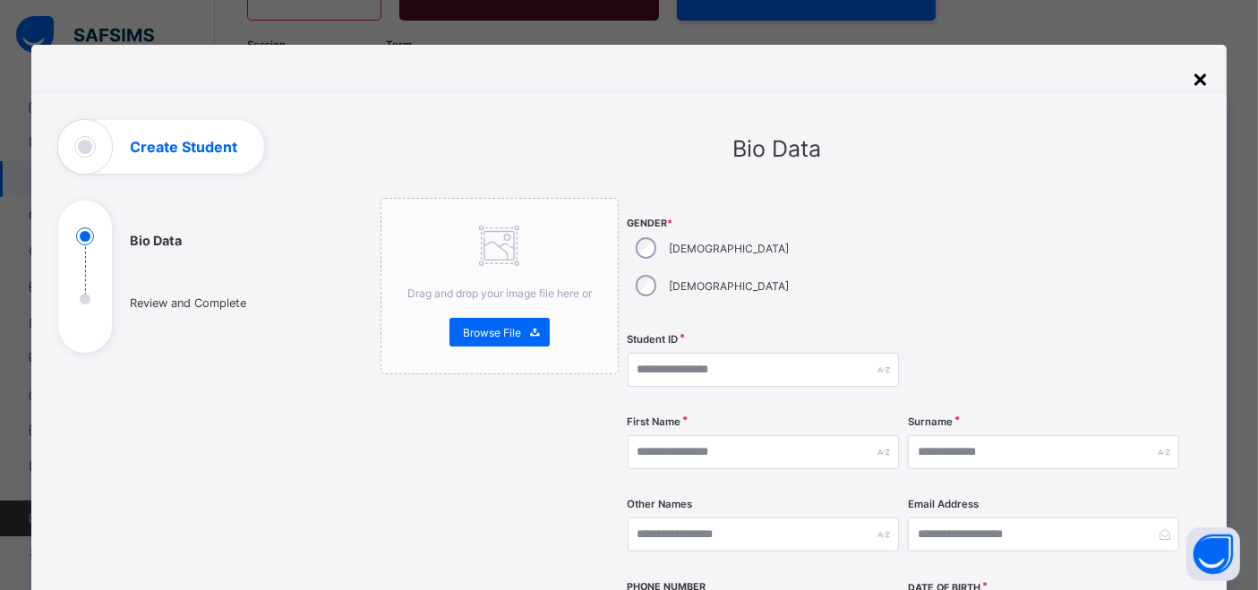
click at [1195, 76] on div "×" at bounding box center [1200, 78] width 17 height 30
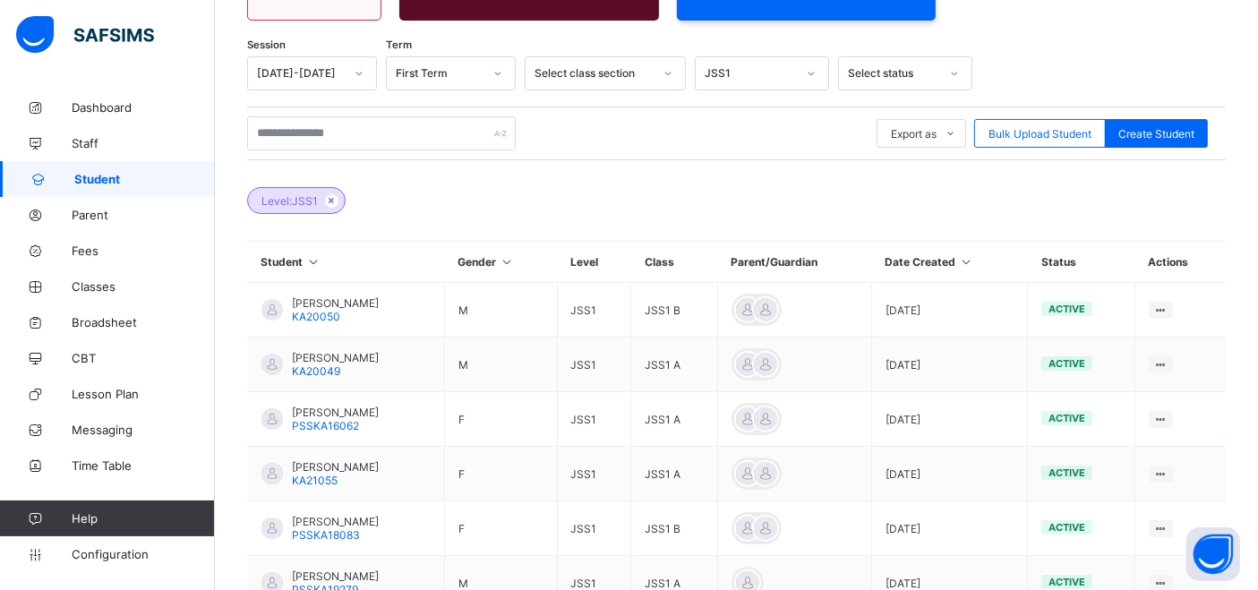
click at [84, 175] on span "Student" at bounding box center [144, 179] width 141 height 14
click at [332, 199] on icon at bounding box center [331, 200] width 15 height 11
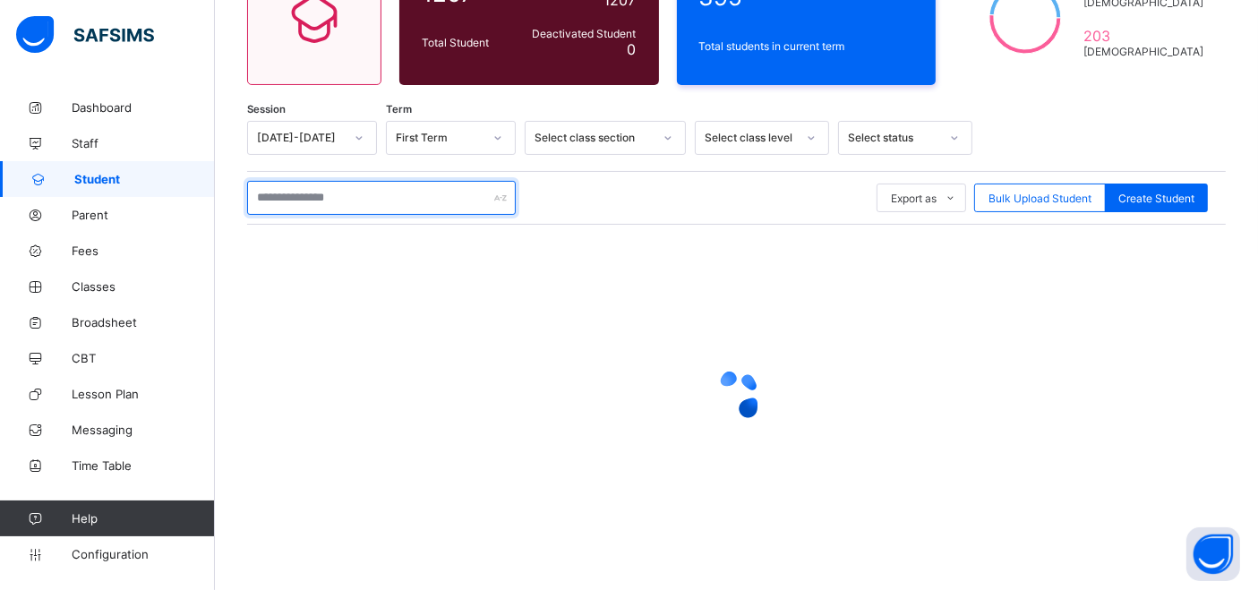
click at [353, 205] on input "text" at bounding box center [381, 198] width 269 height 34
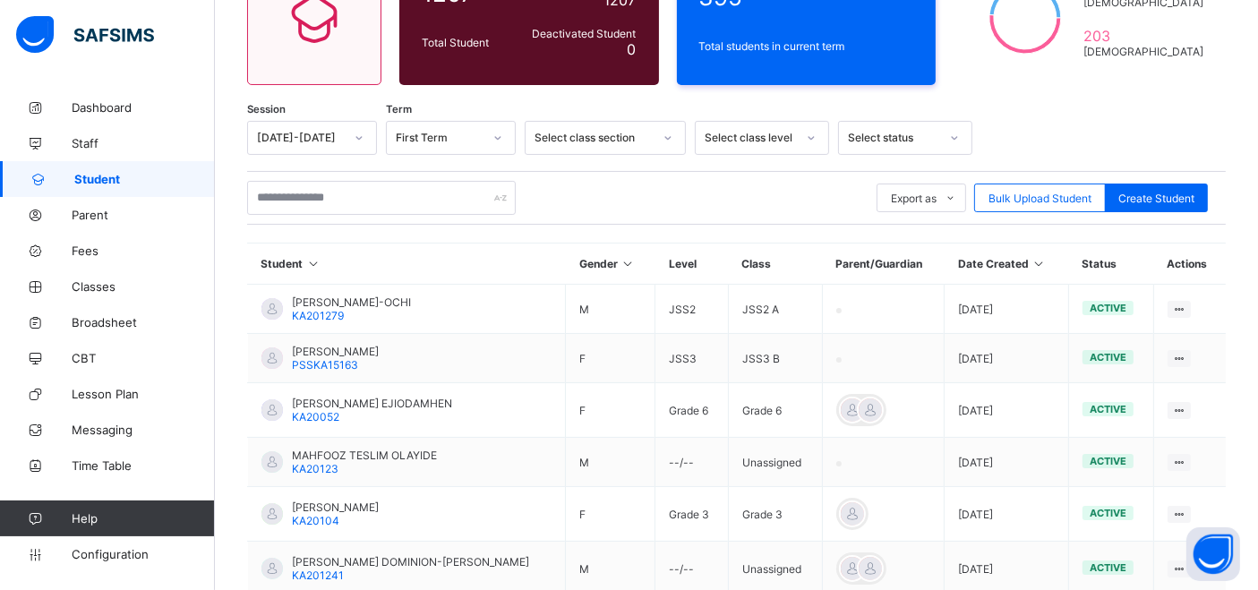
click at [594, 208] on div "Export as Pdf Report Excel Report Excel Report (LMS) Bulk Upload Student Create…" at bounding box center [736, 198] width 979 height 34
click at [324, 208] on input "text" at bounding box center [381, 198] width 269 height 34
click at [631, 181] on div "Export as Pdf Report Excel Report Excel Report (LMS) Bulk Upload Student Create…" at bounding box center [736, 198] width 979 height 34
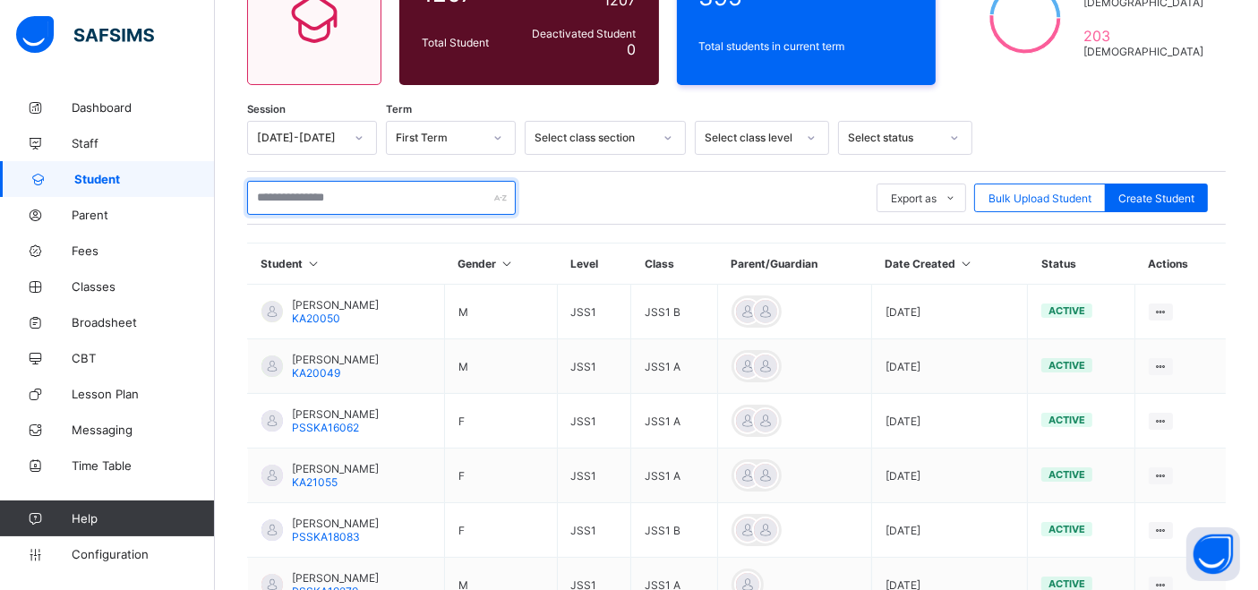
click at [434, 195] on input "text" at bounding box center [381, 198] width 269 height 34
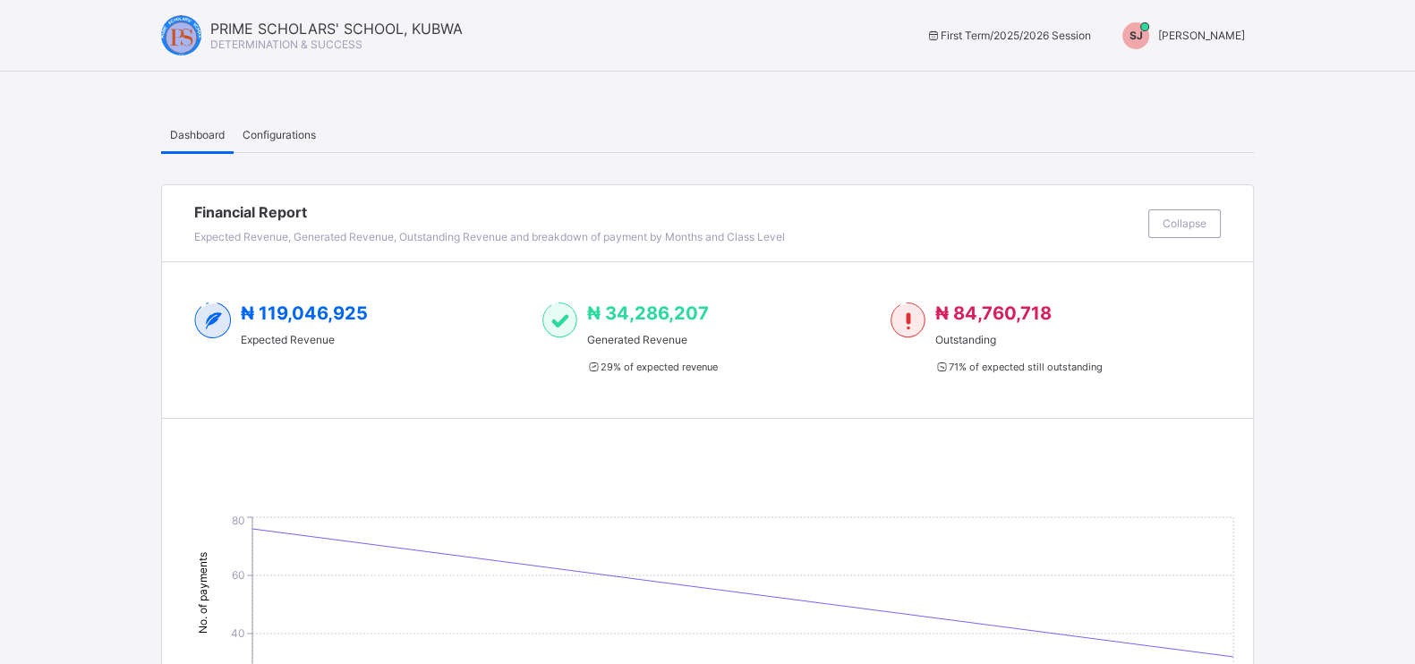
click at [1254, 31] on div "SJ SHORKA JOEL" at bounding box center [1180, 35] width 150 height 27
click at [1197, 78] on span "Switch to Admin View" at bounding box center [1178, 76] width 136 height 21
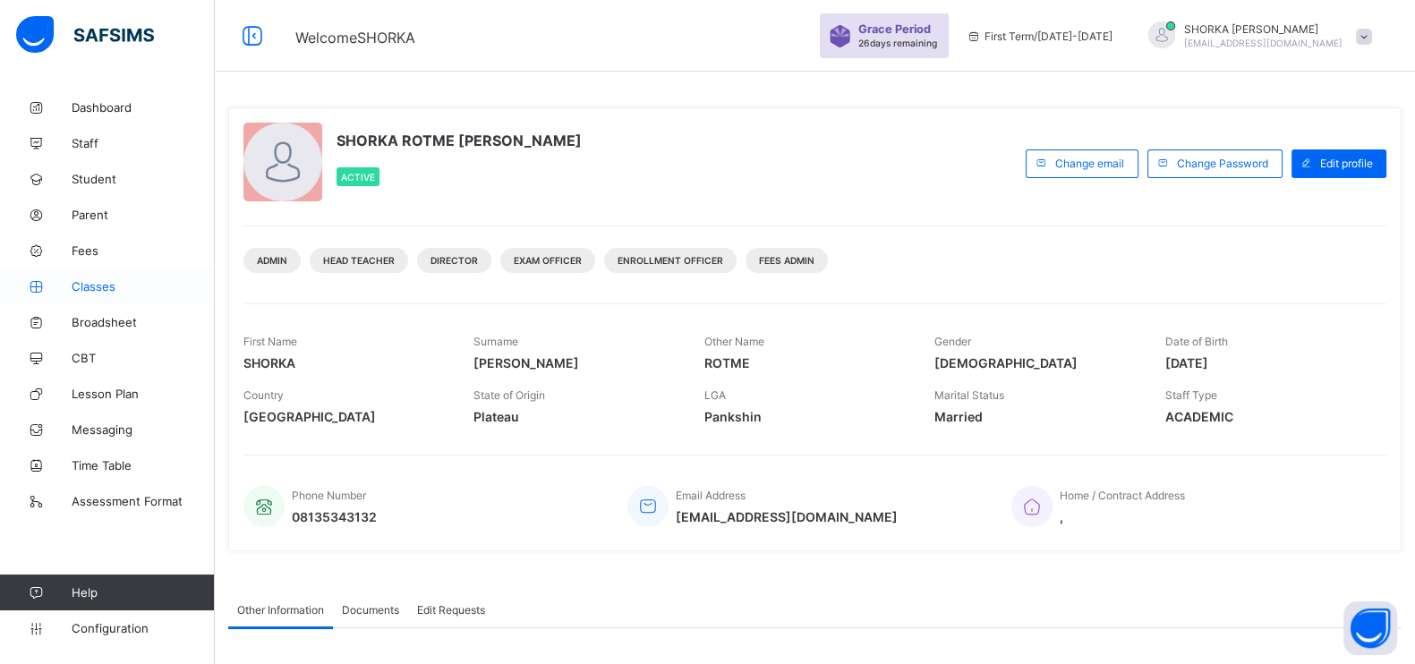
click at [112, 289] on span "Classes" at bounding box center [143, 286] width 143 height 14
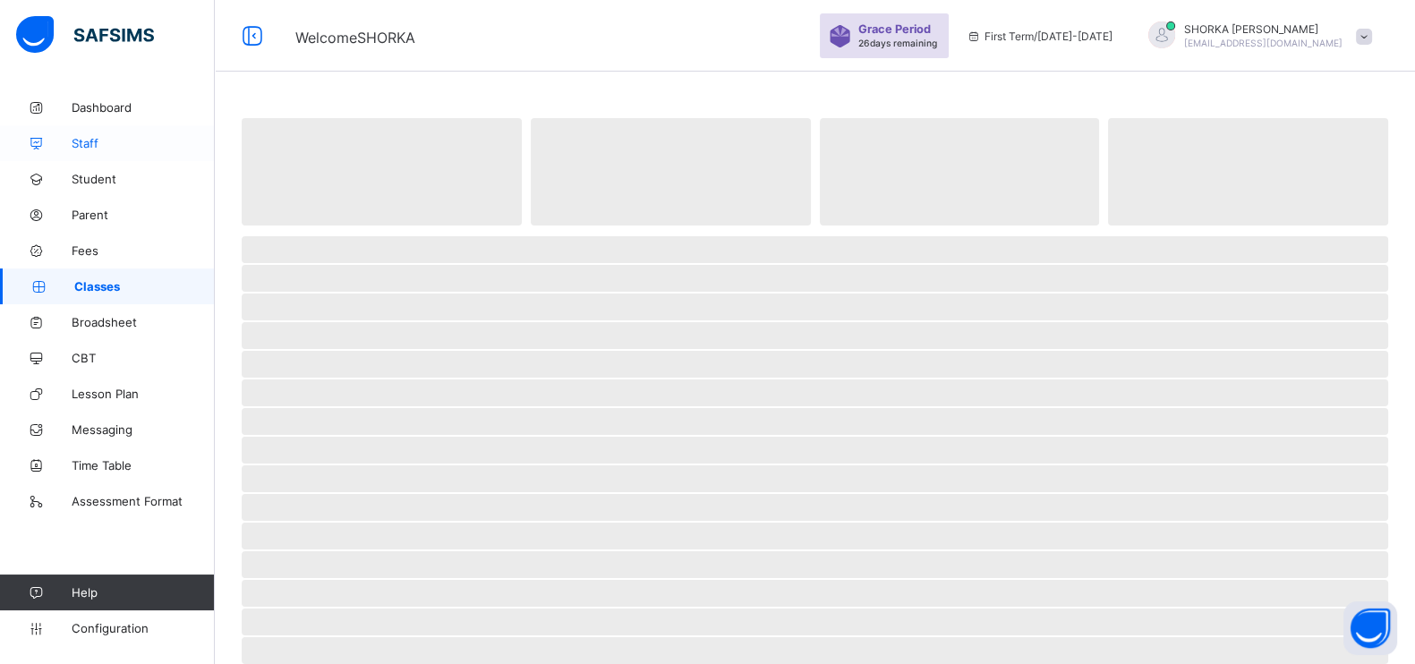
click at [99, 143] on span "Staff" at bounding box center [143, 143] width 143 height 14
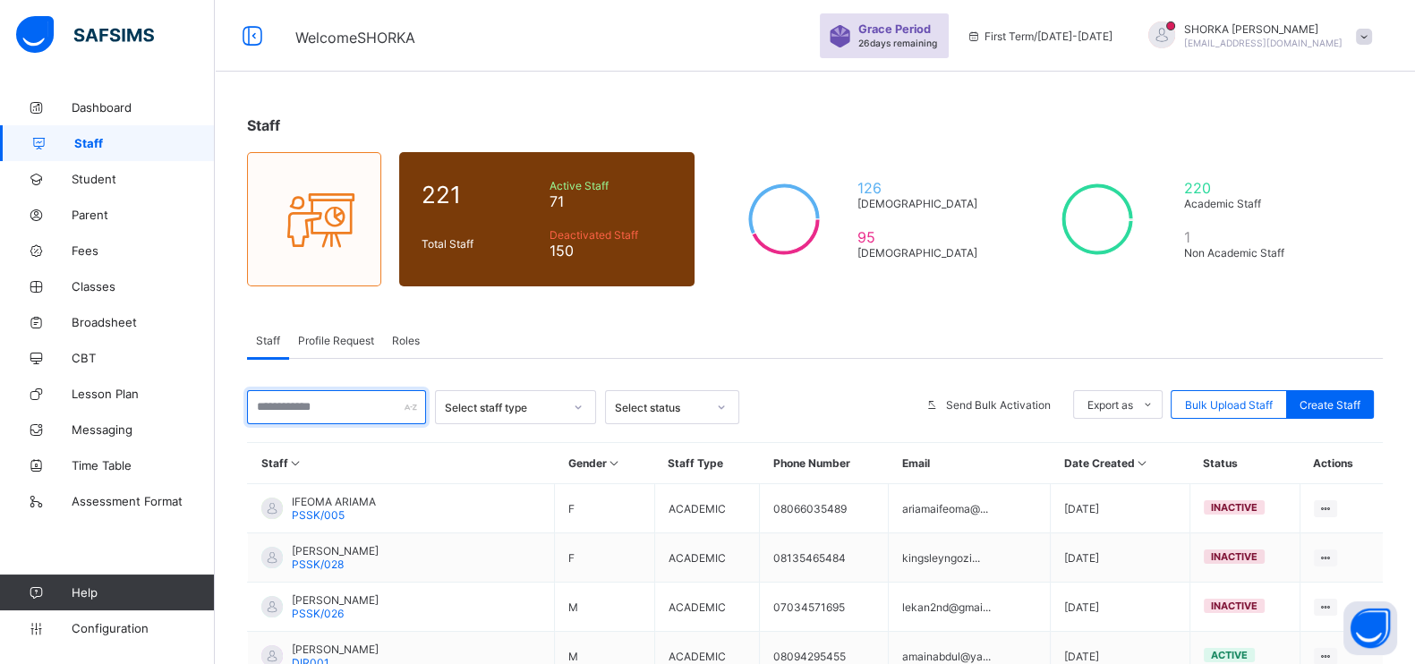
click at [295, 409] on input "text" at bounding box center [336, 407] width 179 height 34
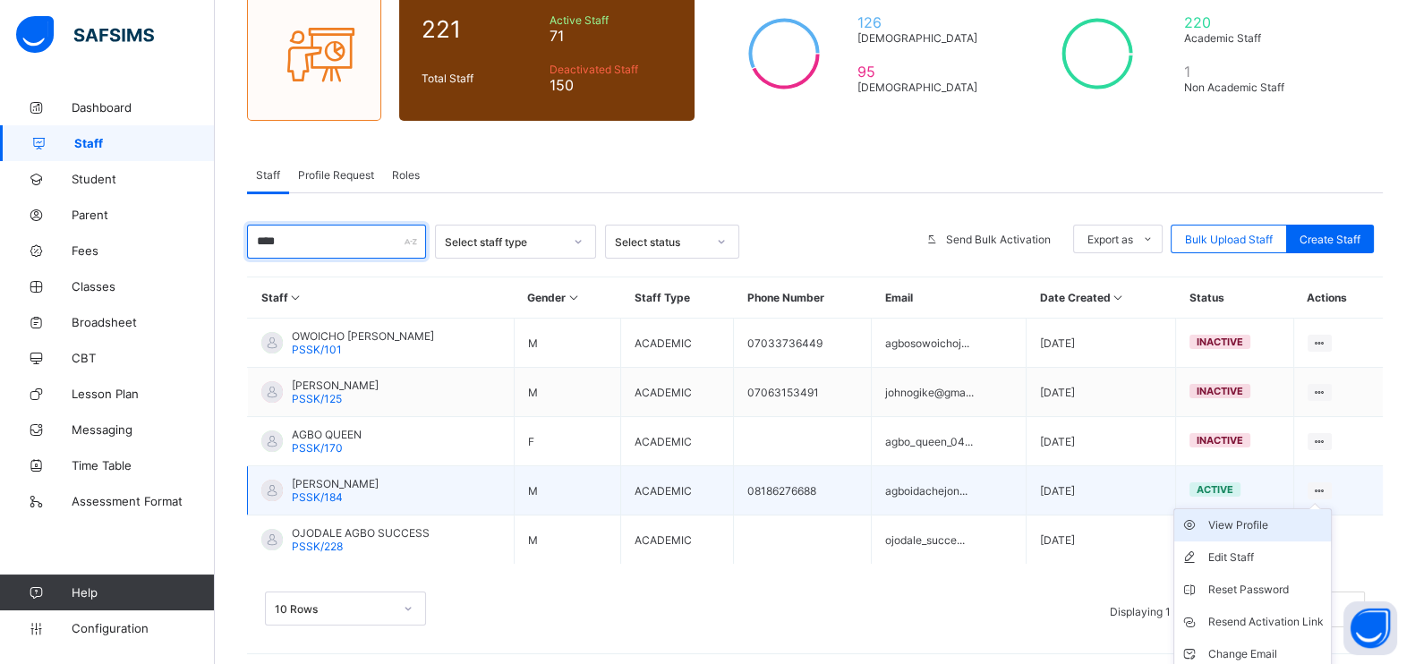
scroll to position [198, 0]
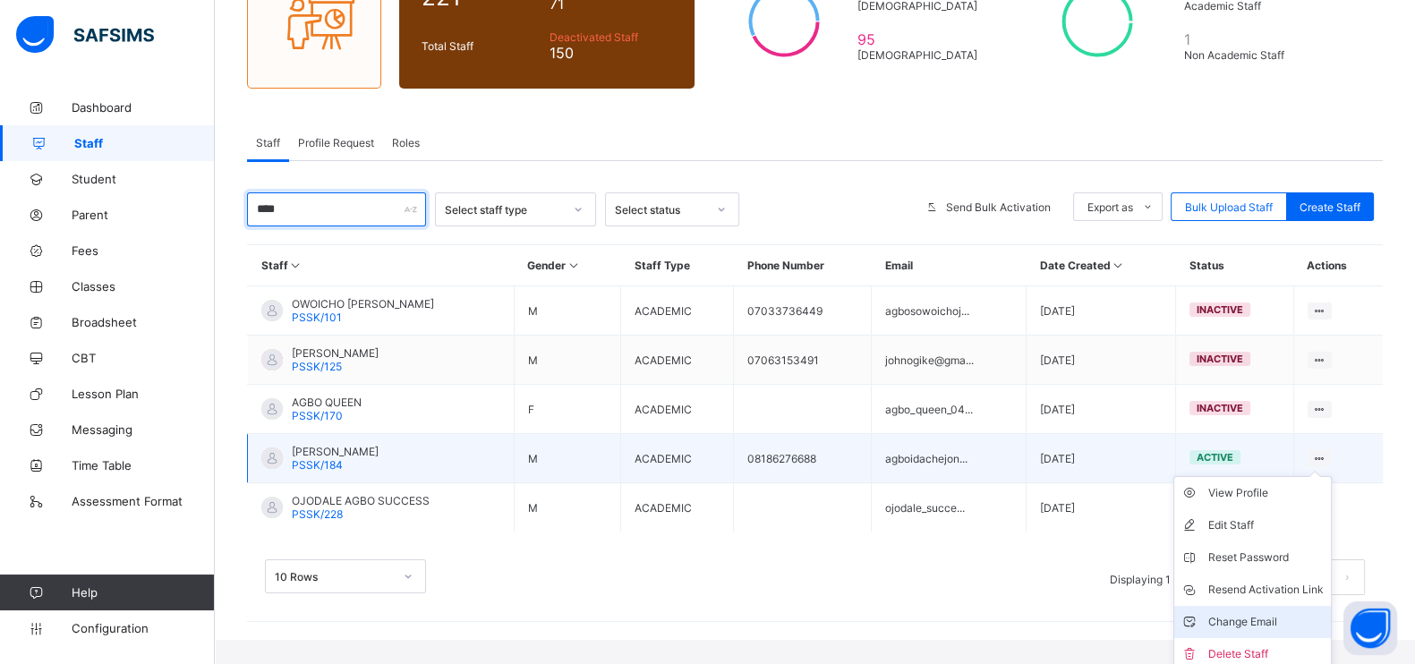
type input "****"
click at [1261, 613] on div "Change Email" at bounding box center [1266, 622] width 115 height 18
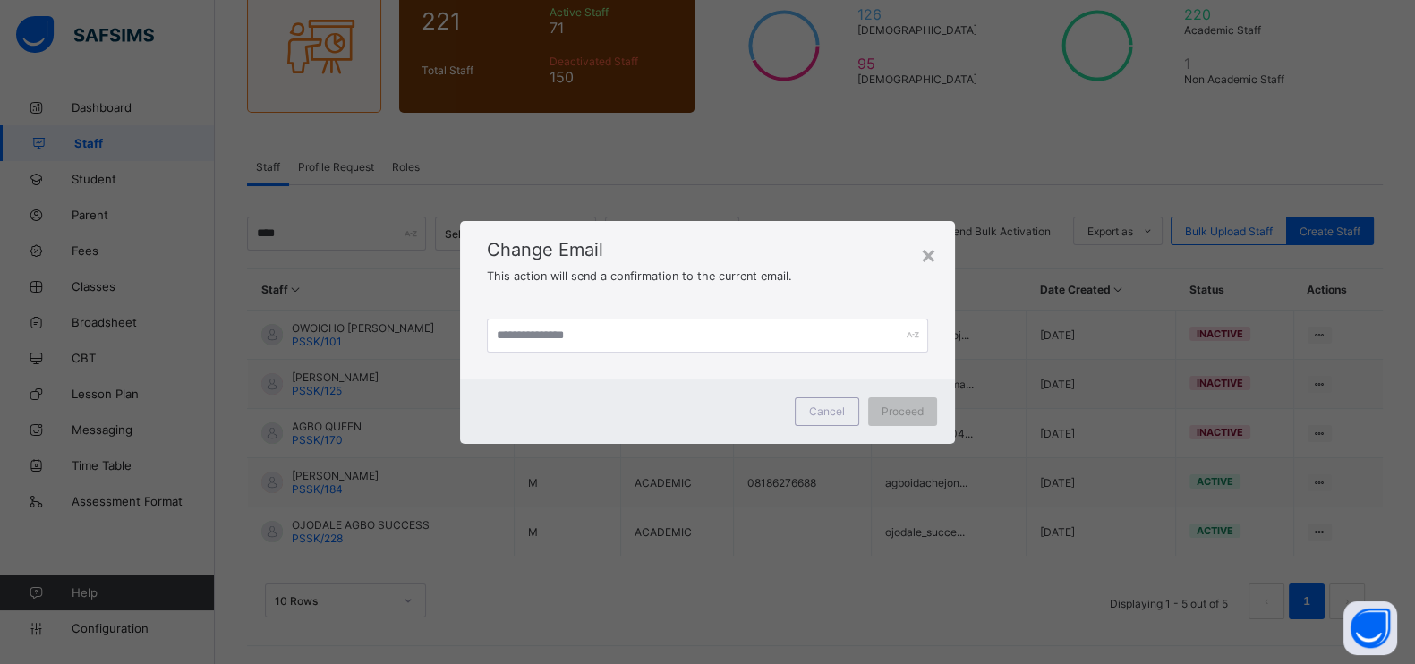
scroll to position [166, 0]
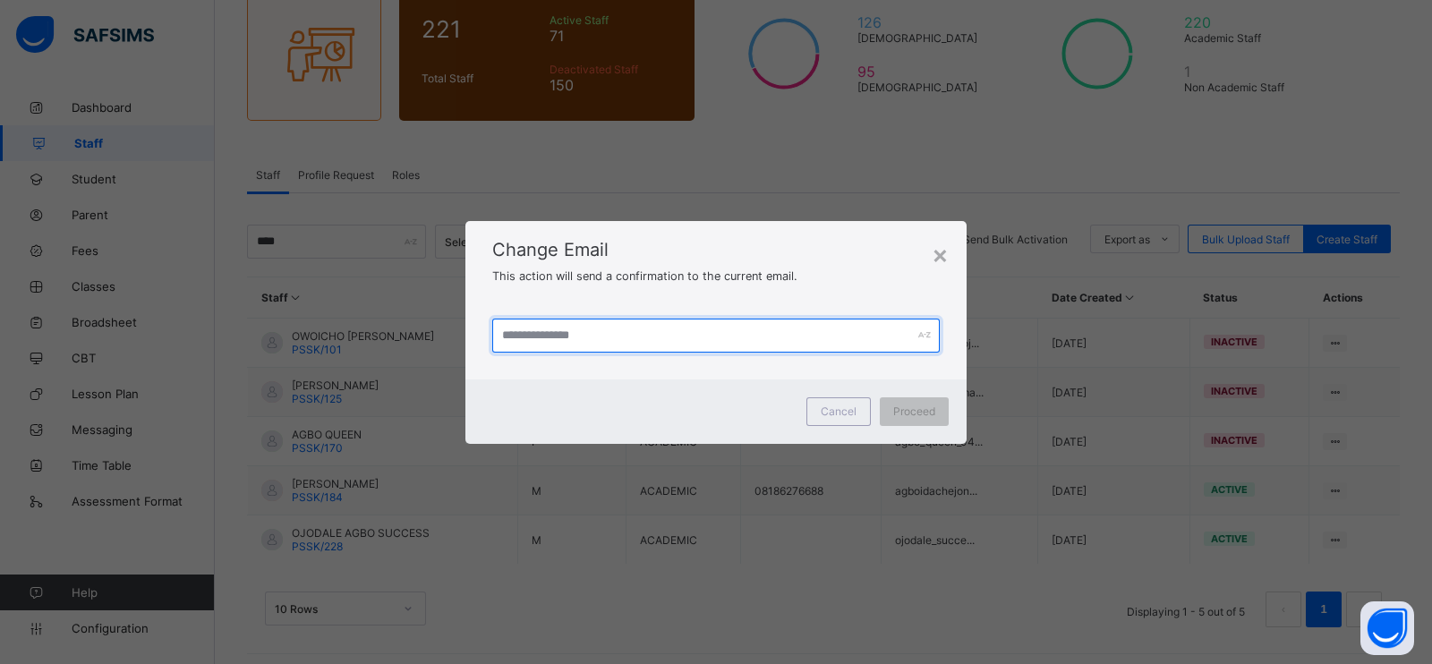
click at [609, 342] on input "text" at bounding box center [716, 336] width 448 height 34
paste input "**********"
type input "**********"
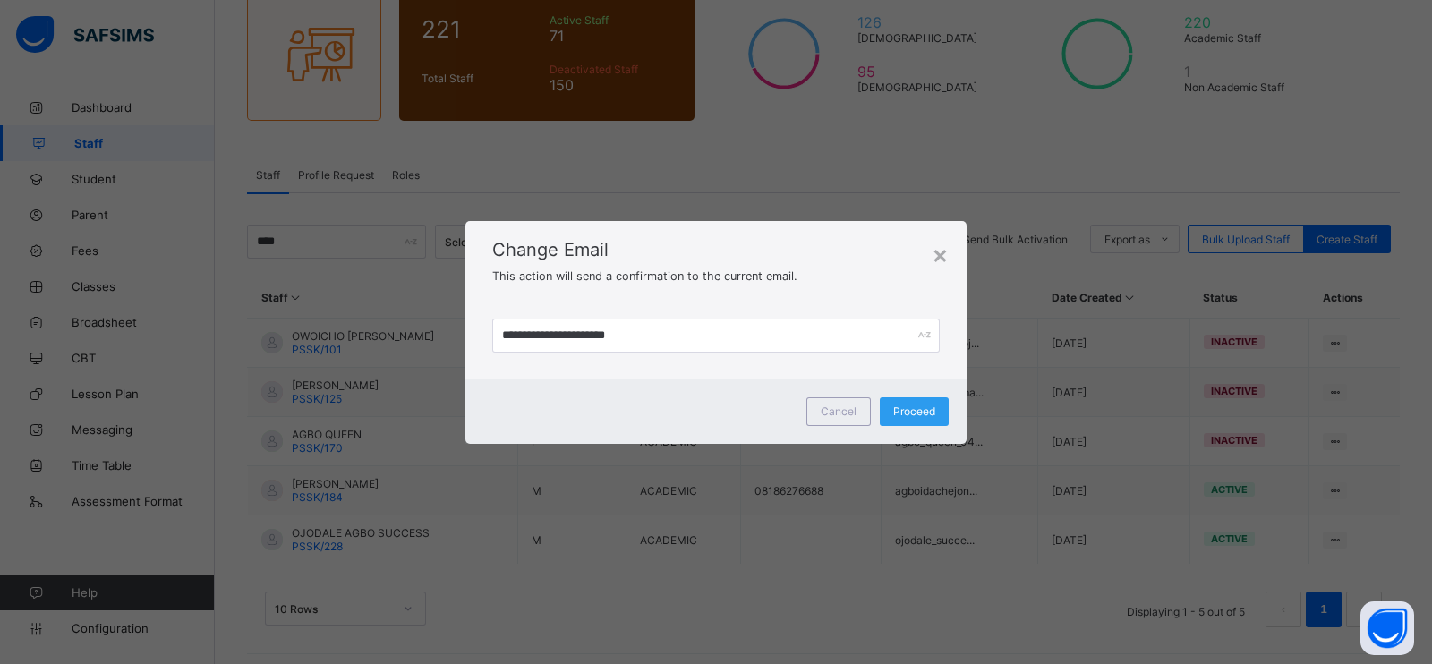
click at [923, 413] on span "Proceed" at bounding box center [914, 411] width 42 height 13
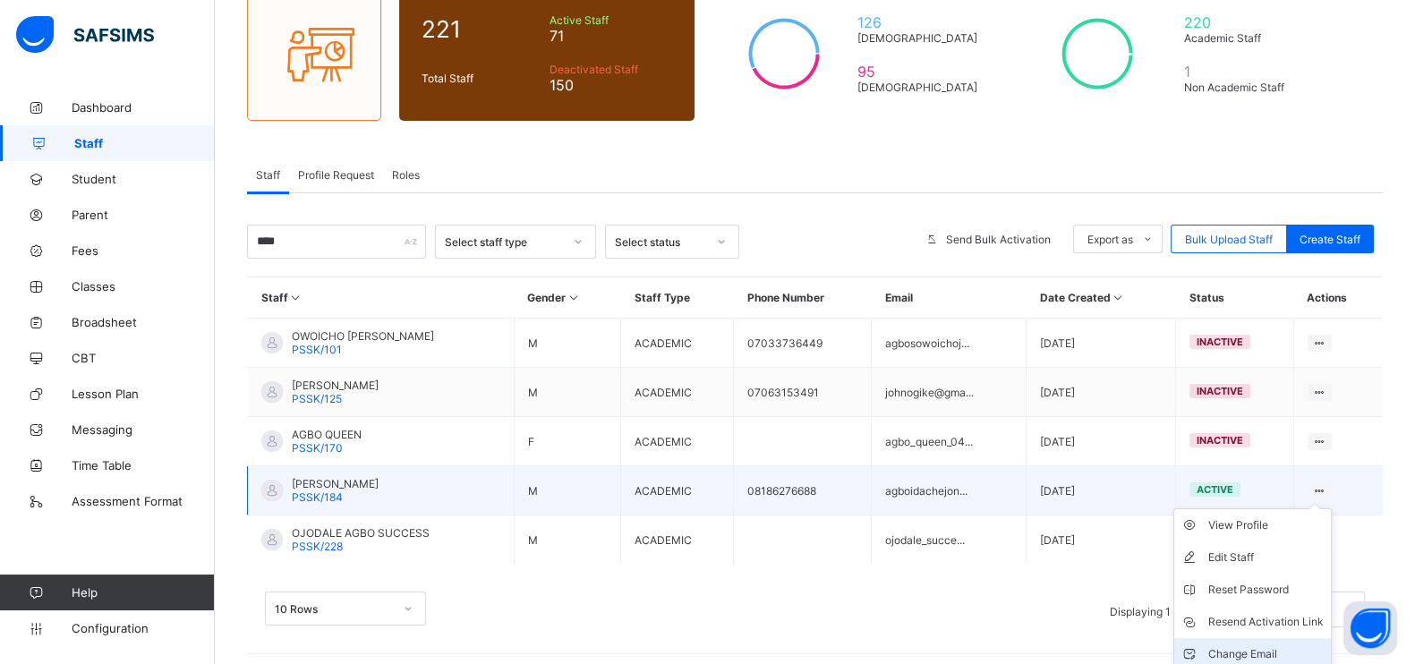
click at [1246, 651] on li "Change Email" at bounding box center [1253, 654] width 157 height 32
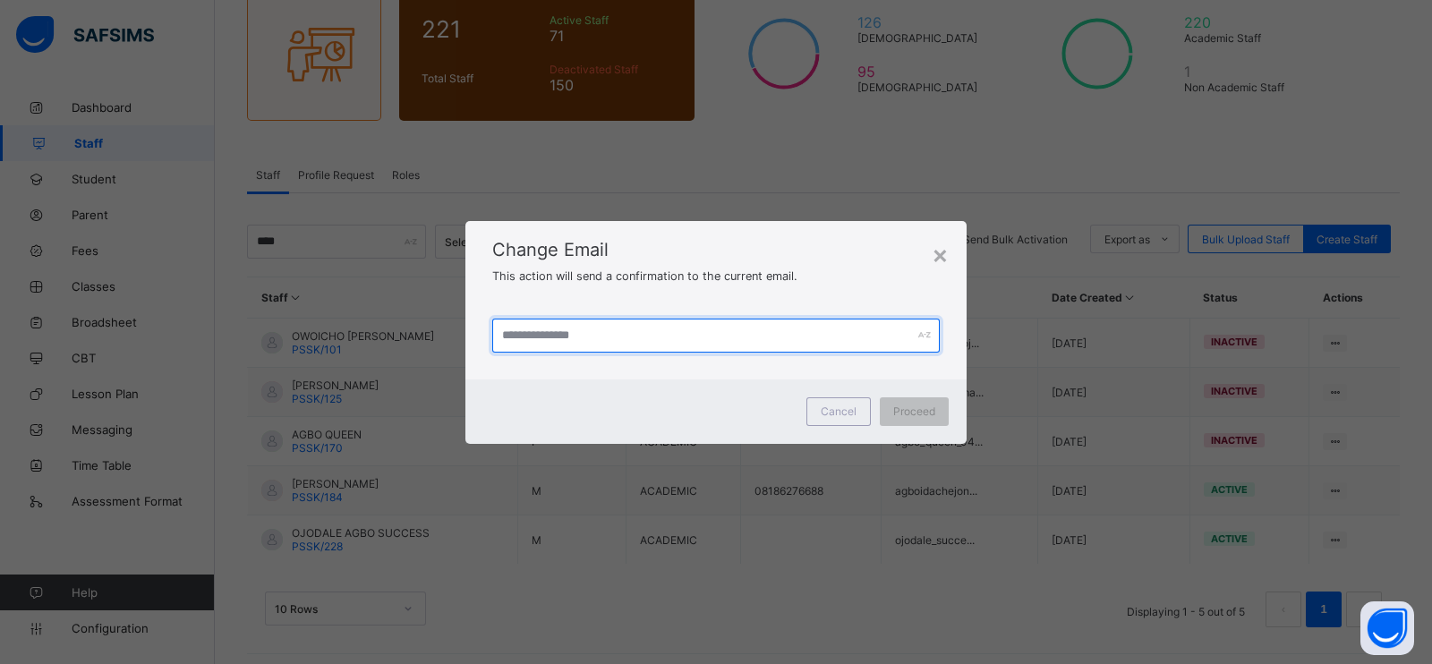
click at [725, 341] on input "text" at bounding box center [716, 336] width 448 height 34
paste input "**********"
type input "**********"
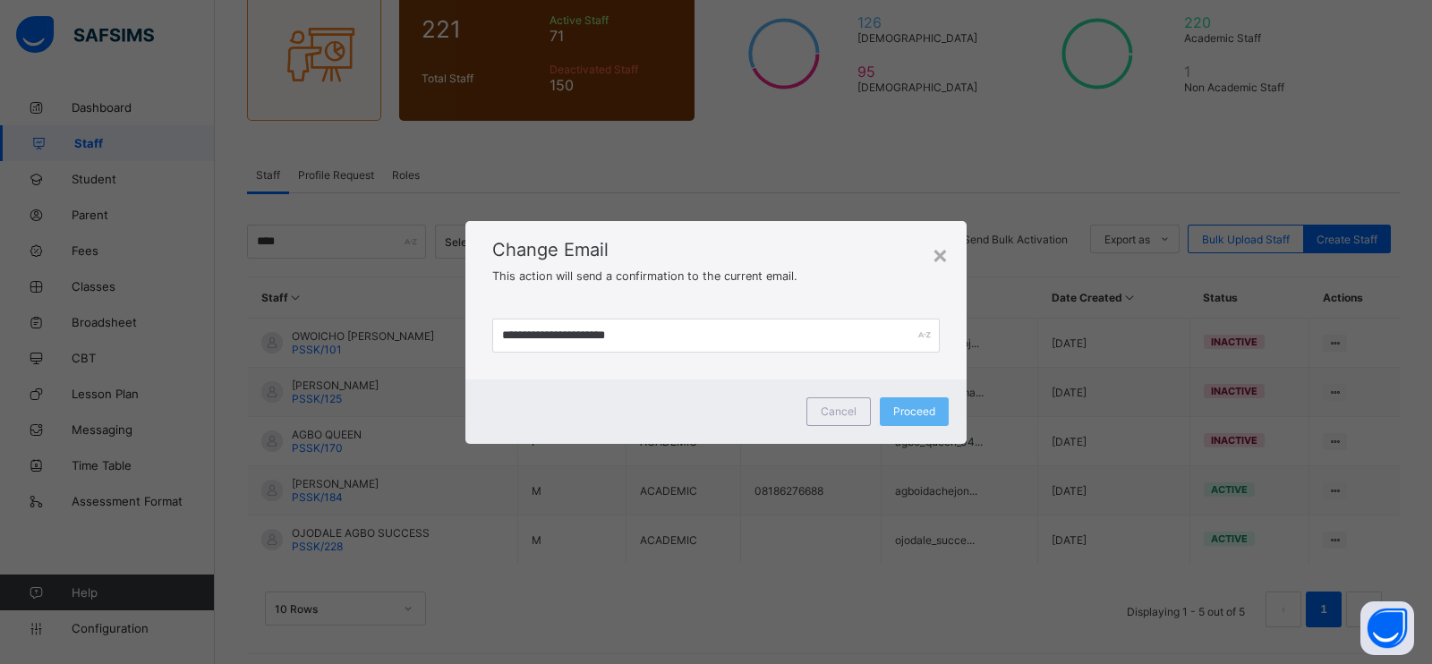
click at [833, 244] on span "Change Email" at bounding box center [716, 249] width 448 height 21
click at [924, 402] on div "Proceed" at bounding box center [914, 411] width 69 height 29
click at [927, 248] on div "×" at bounding box center [928, 254] width 17 height 30
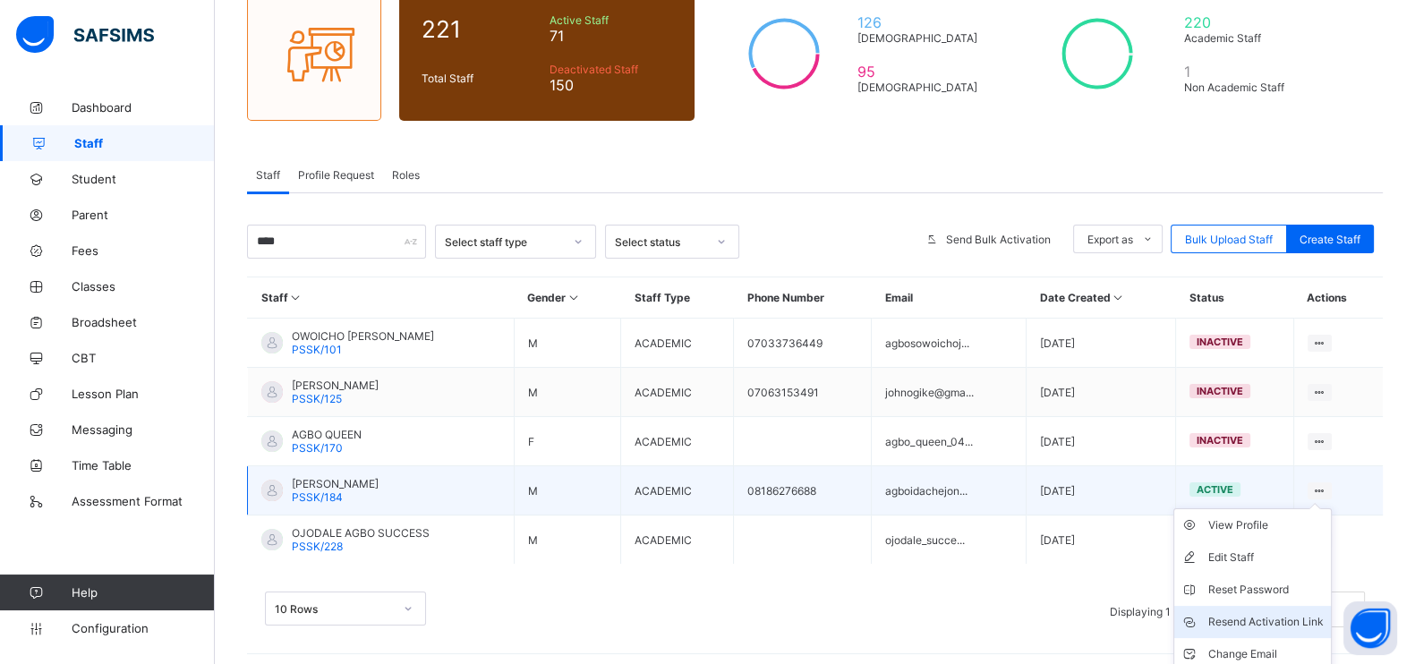
click at [1249, 619] on div "Resend Activation Link" at bounding box center [1266, 622] width 115 height 18
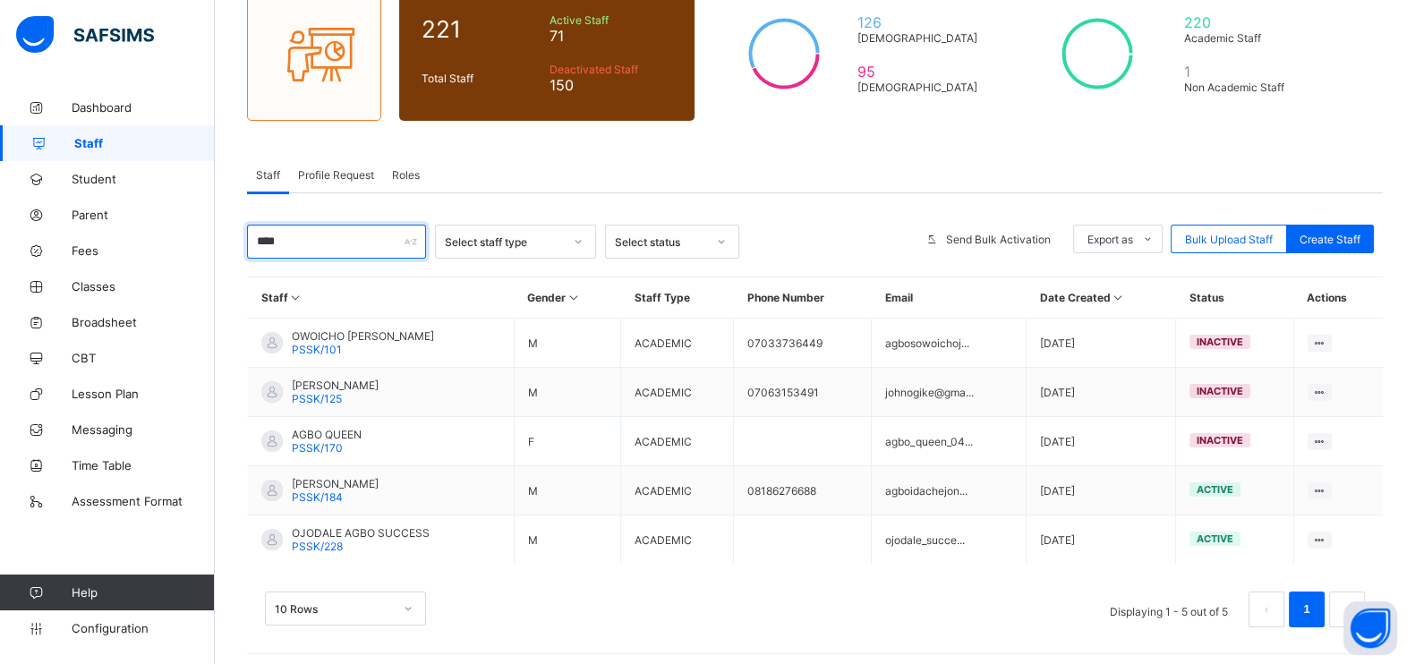
click at [334, 233] on input "****" at bounding box center [336, 242] width 179 height 34
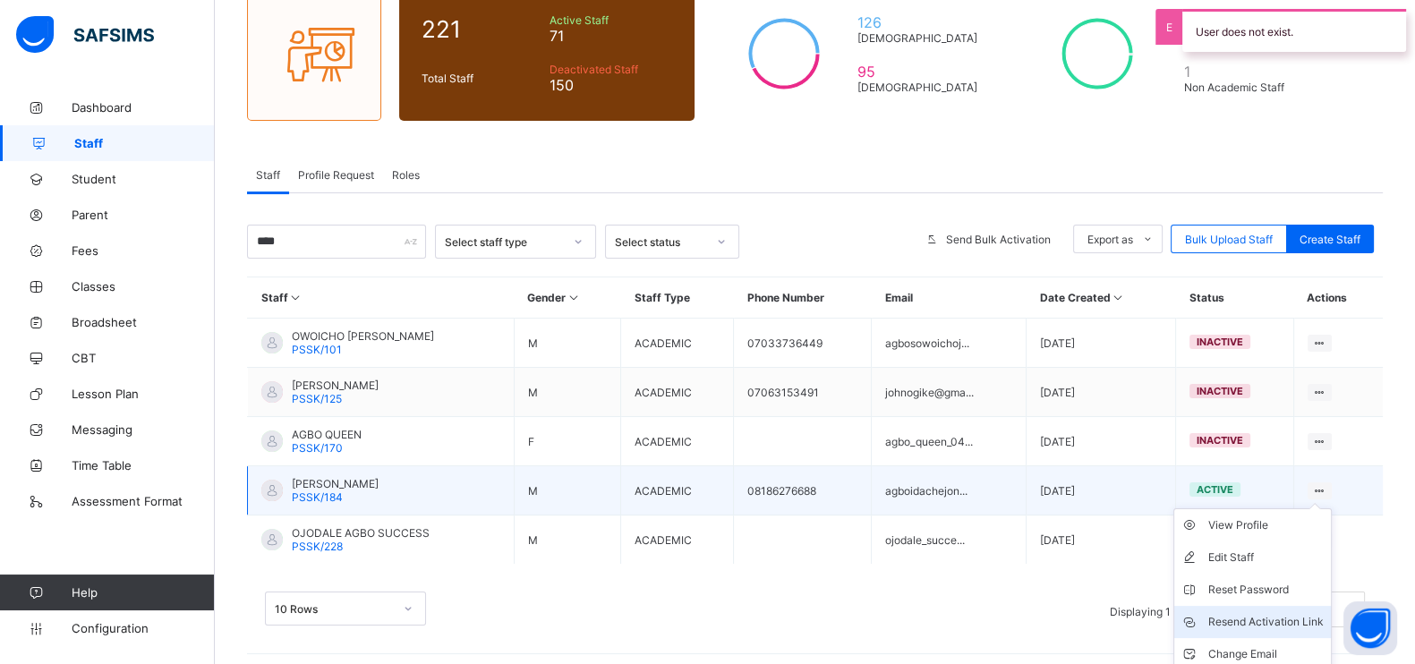
click at [1280, 617] on div "Resend Activation Link" at bounding box center [1266, 622] width 115 height 18
click at [1277, 613] on div "Resend Activation Link" at bounding box center [1266, 622] width 115 height 18
click at [1328, 484] on icon at bounding box center [1319, 490] width 15 height 13
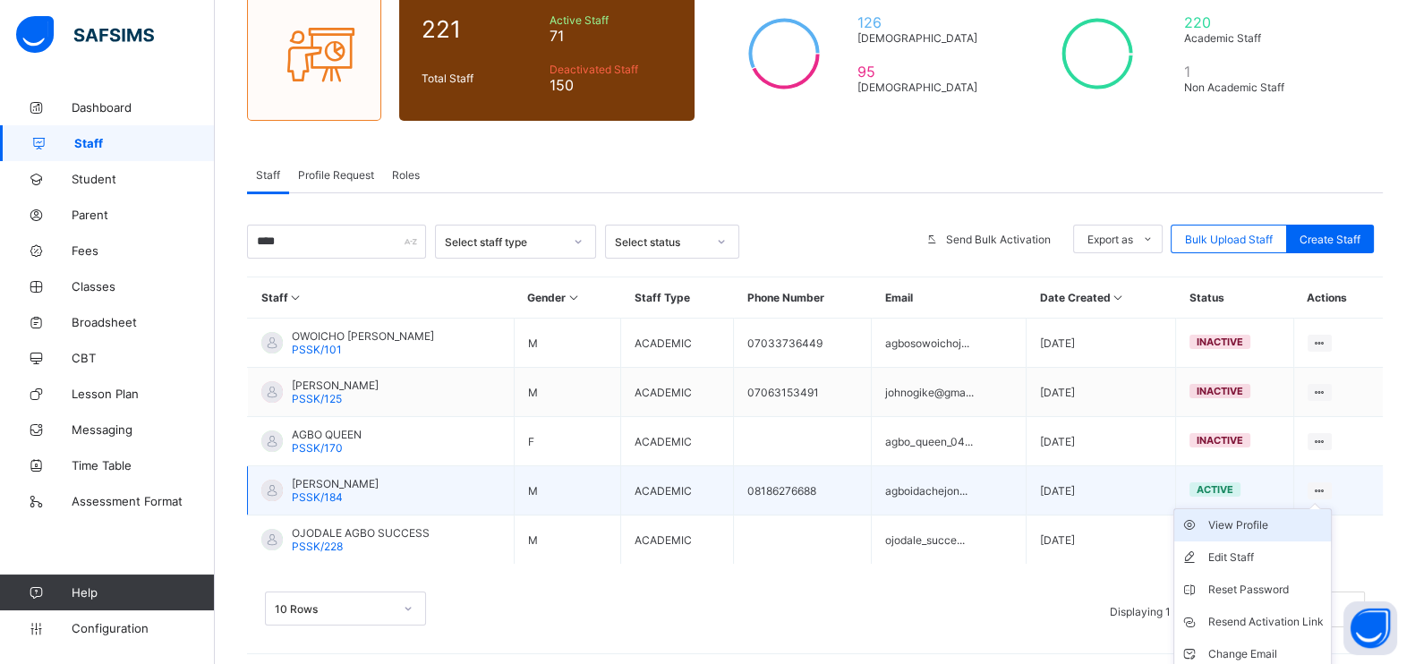
click at [1280, 517] on div "View Profile" at bounding box center [1266, 526] width 115 height 18
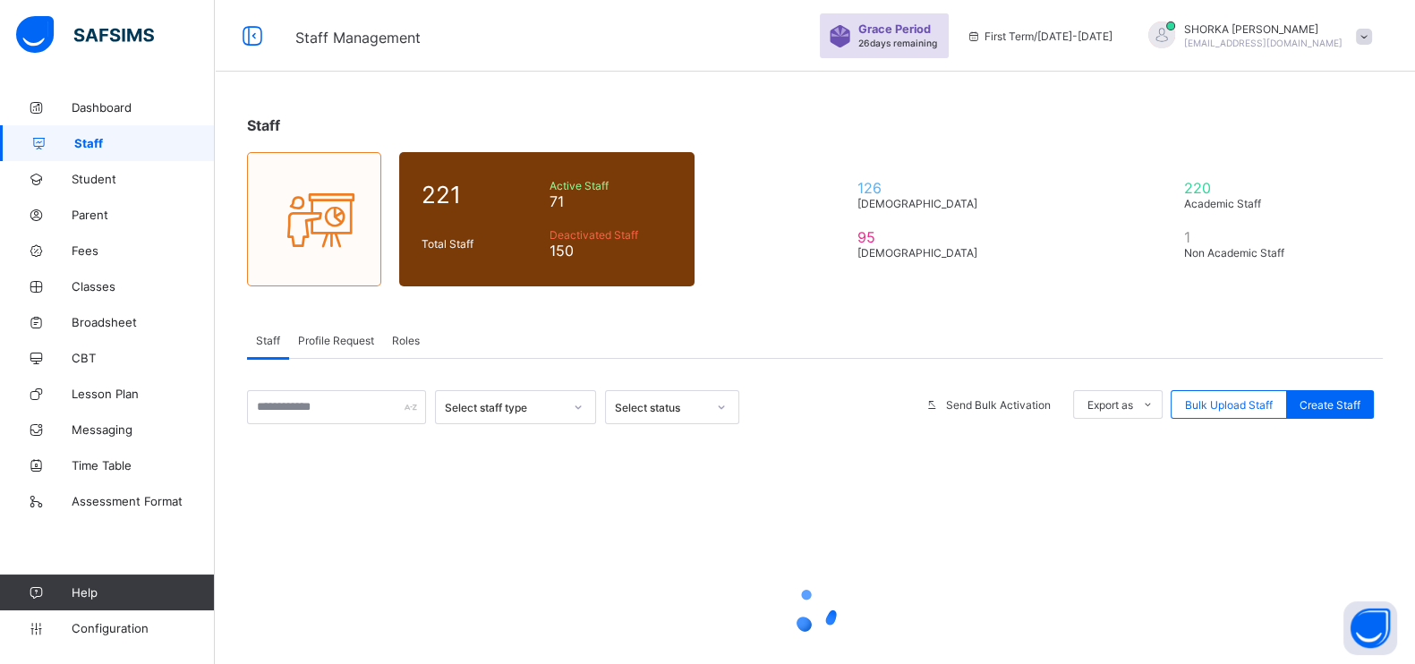
scroll to position [143, 0]
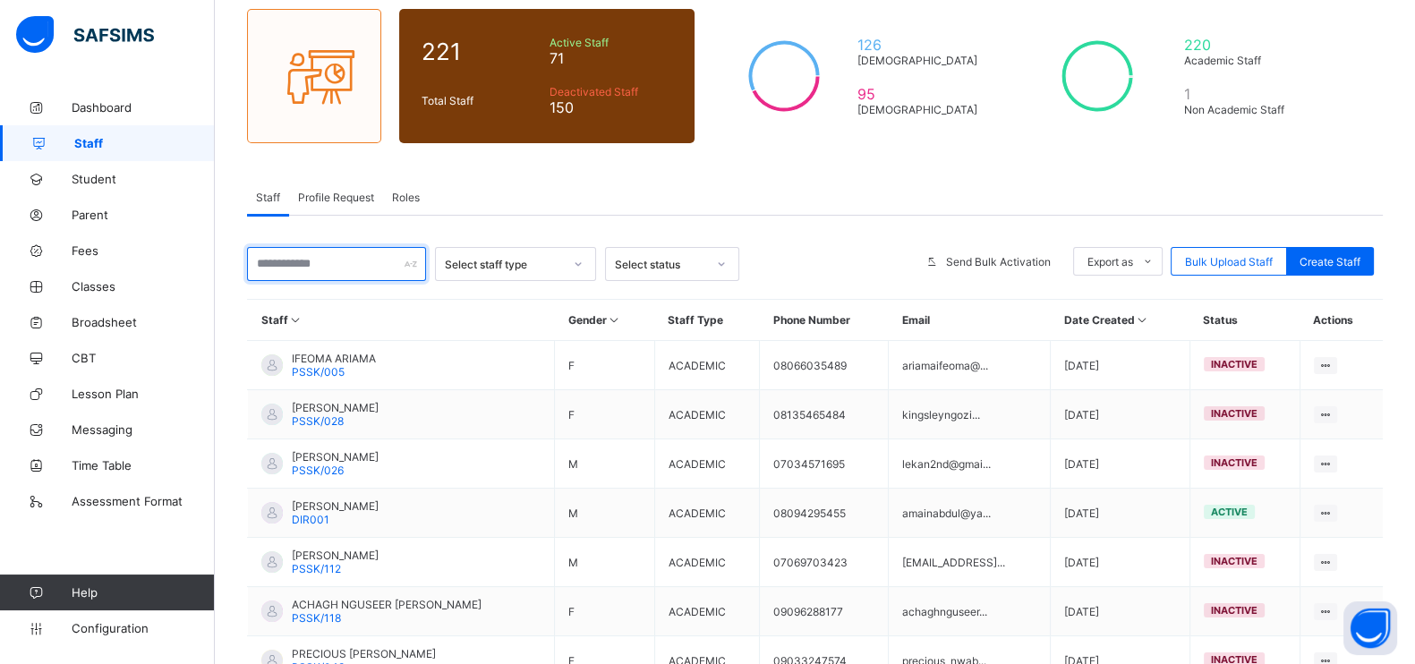
click at [331, 261] on input "text" at bounding box center [336, 264] width 179 height 34
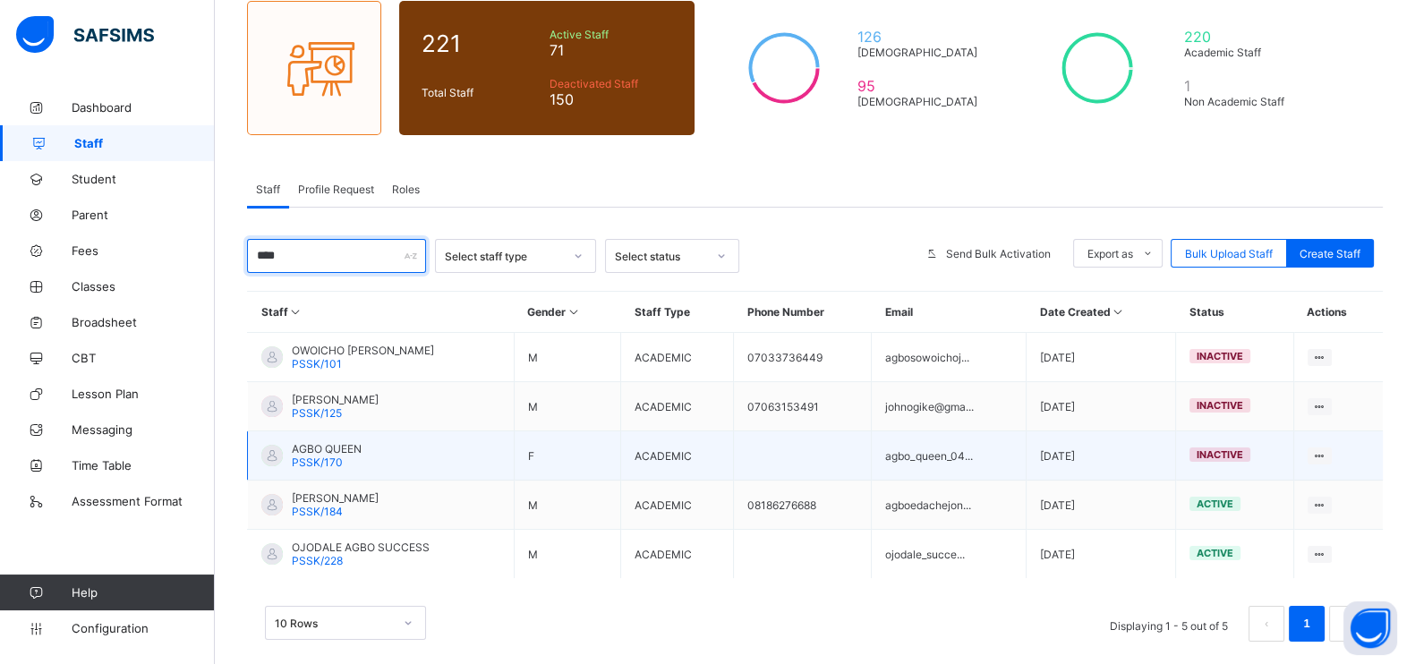
scroll to position [166, 0]
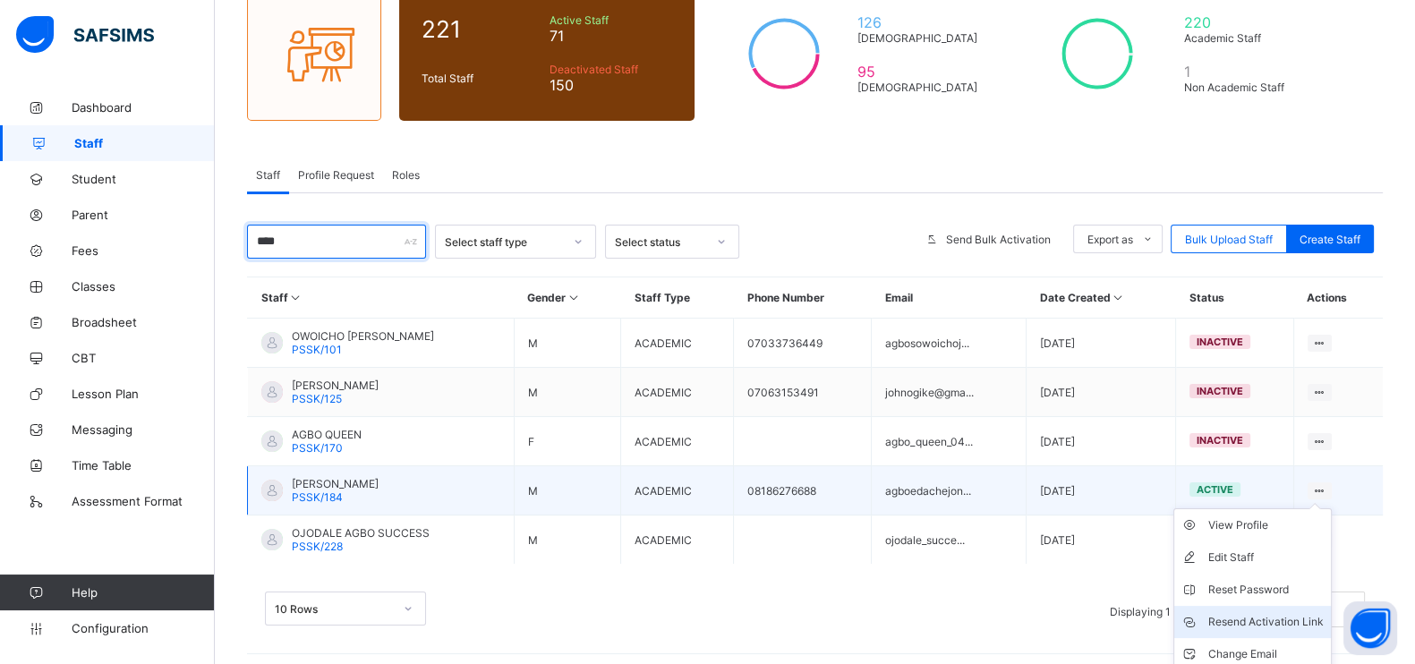
type input "****"
click at [1266, 620] on div "Resend Activation Link" at bounding box center [1266, 622] width 115 height 18
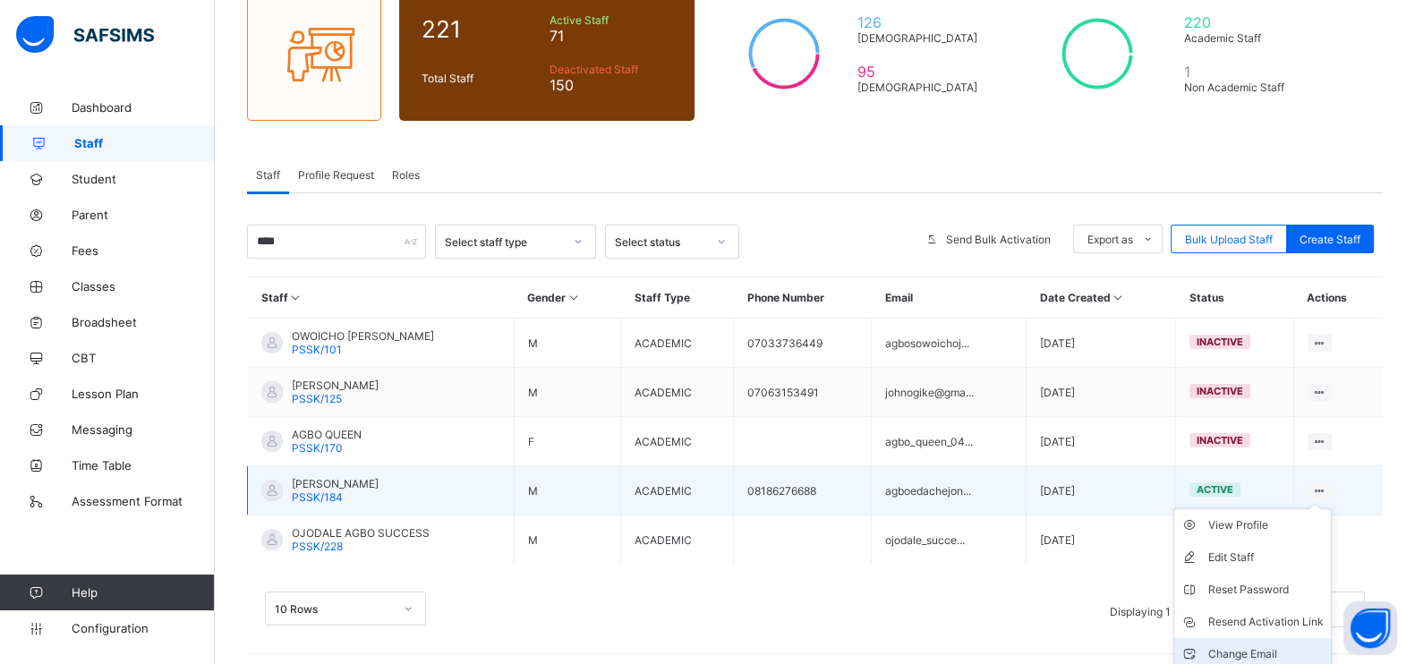
click at [1265, 646] on div "Change Email" at bounding box center [1266, 654] width 115 height 18
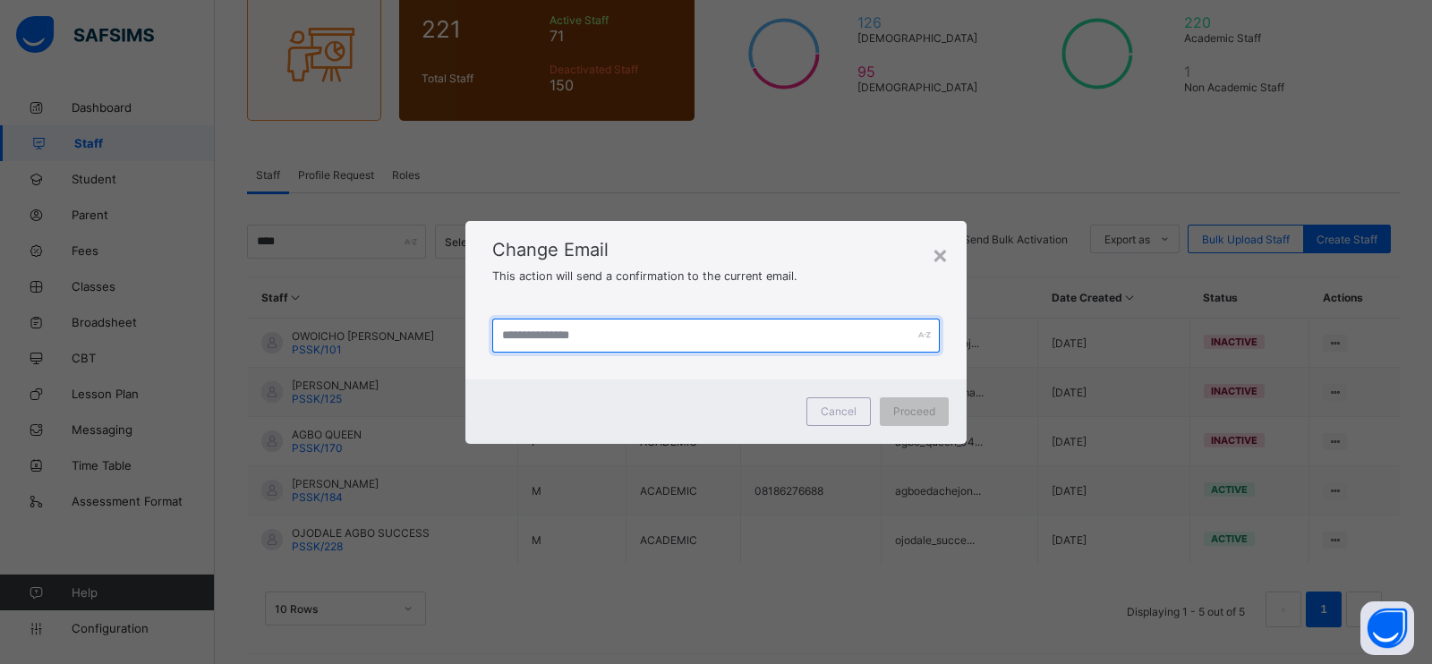
click at [667, 330] on input "text" at bounding box center [716, 336] width 448 height 34
paste input "**********"
type input "**********"
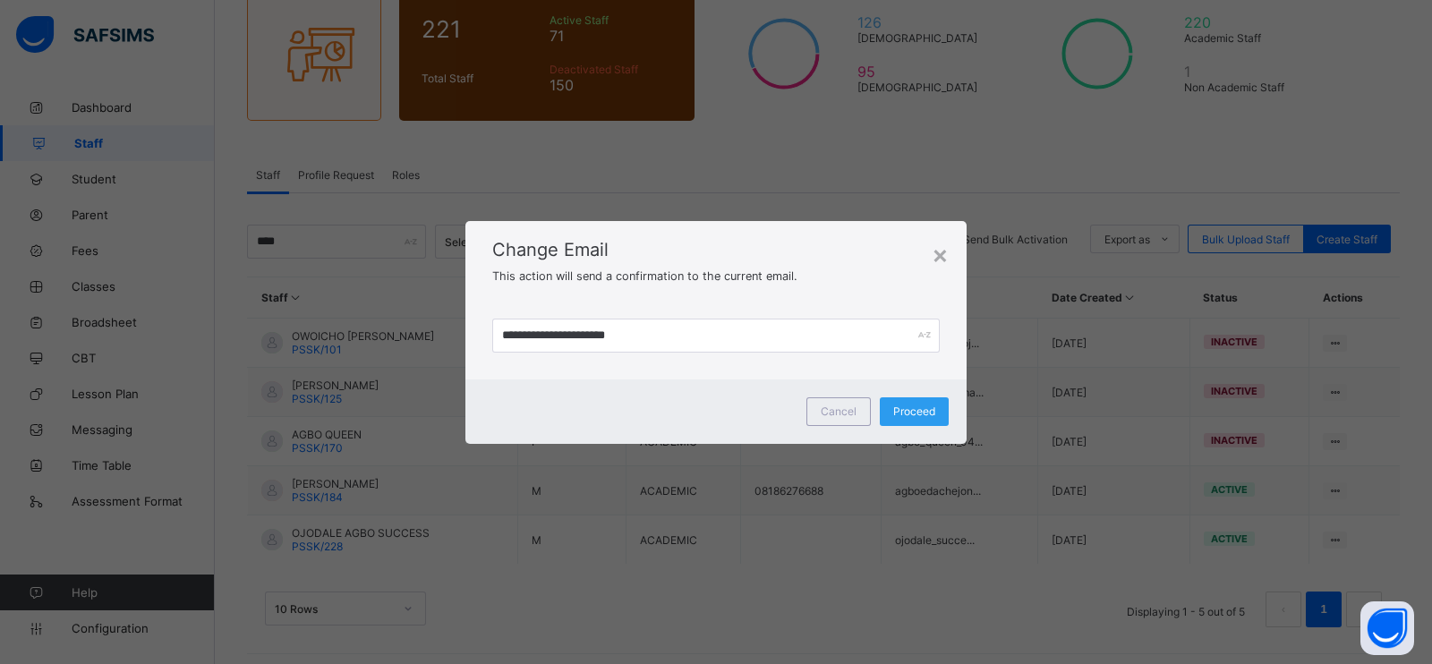
click at [898, 406] on span "Proceed" at bounding box center [914, 411] width 42 height 13
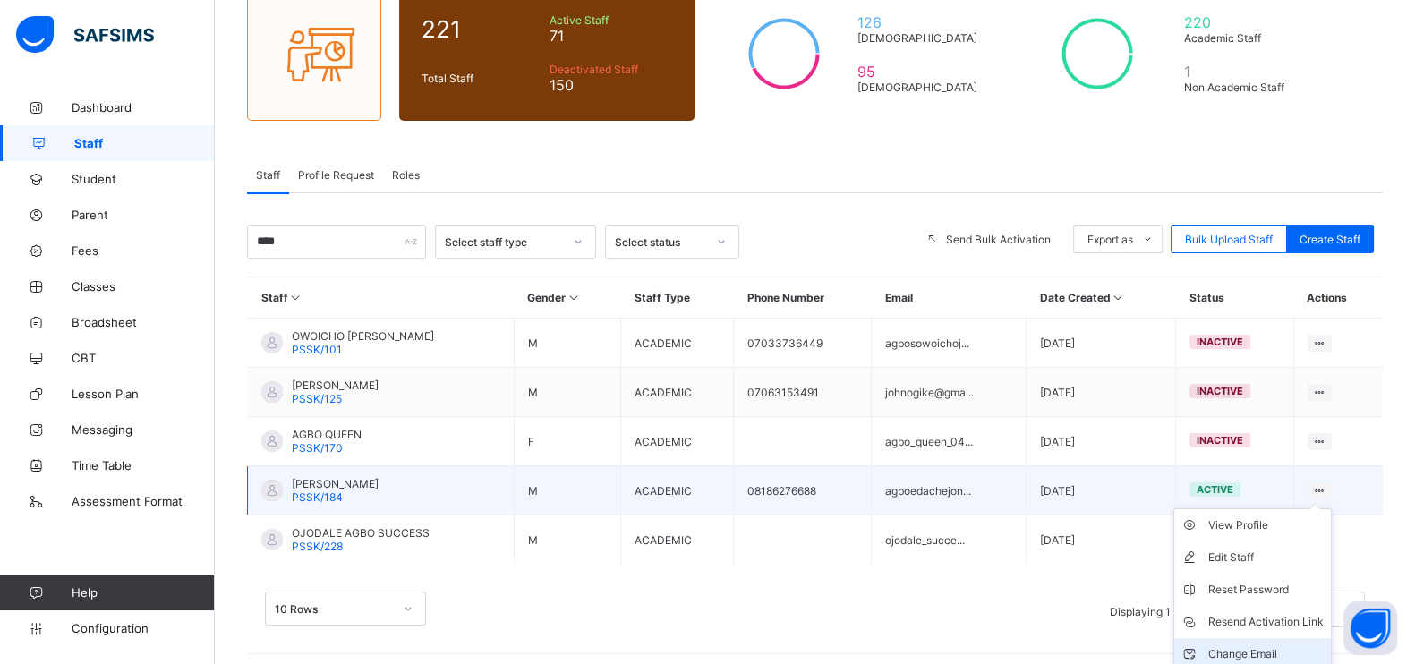
click at [1269, 645] on div "Change Email" at bounding box center [1266, 654] width 115 height 18
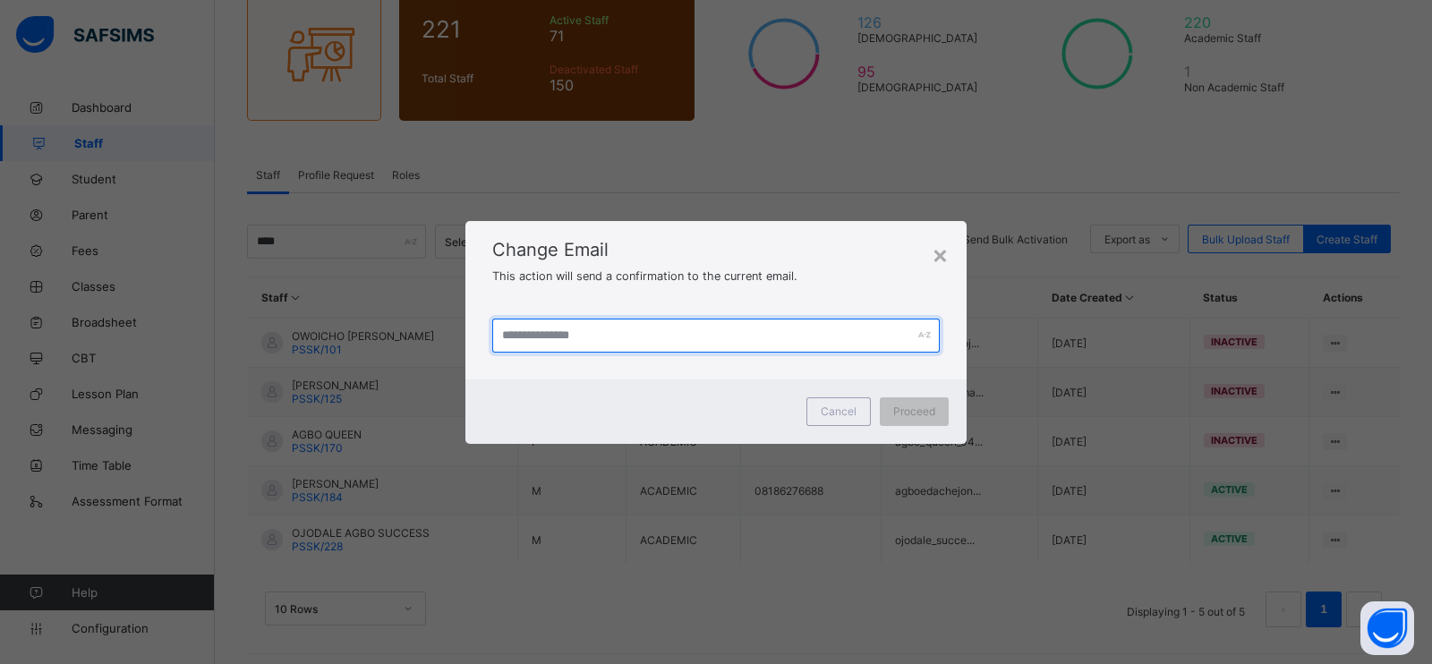
click at [714, 339] on input "text" at bounding box center [716, 336] width 448 height 34
paste input "**********"
type input "**********"
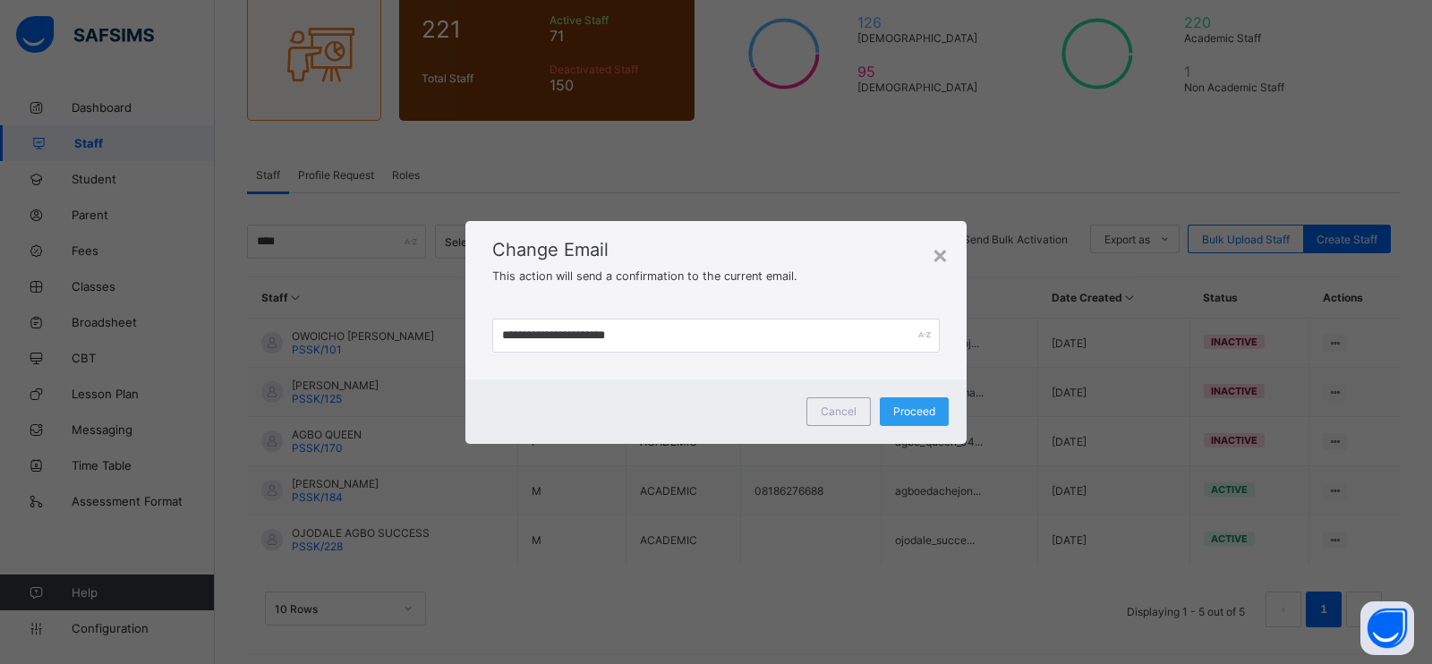
click at [919, 405] on span "Proceed" at bounding box center [914, 411] width 42 height 13
click at [919, 405] on span "Proceed" at bounding box center [903, 411] width 42 height 13
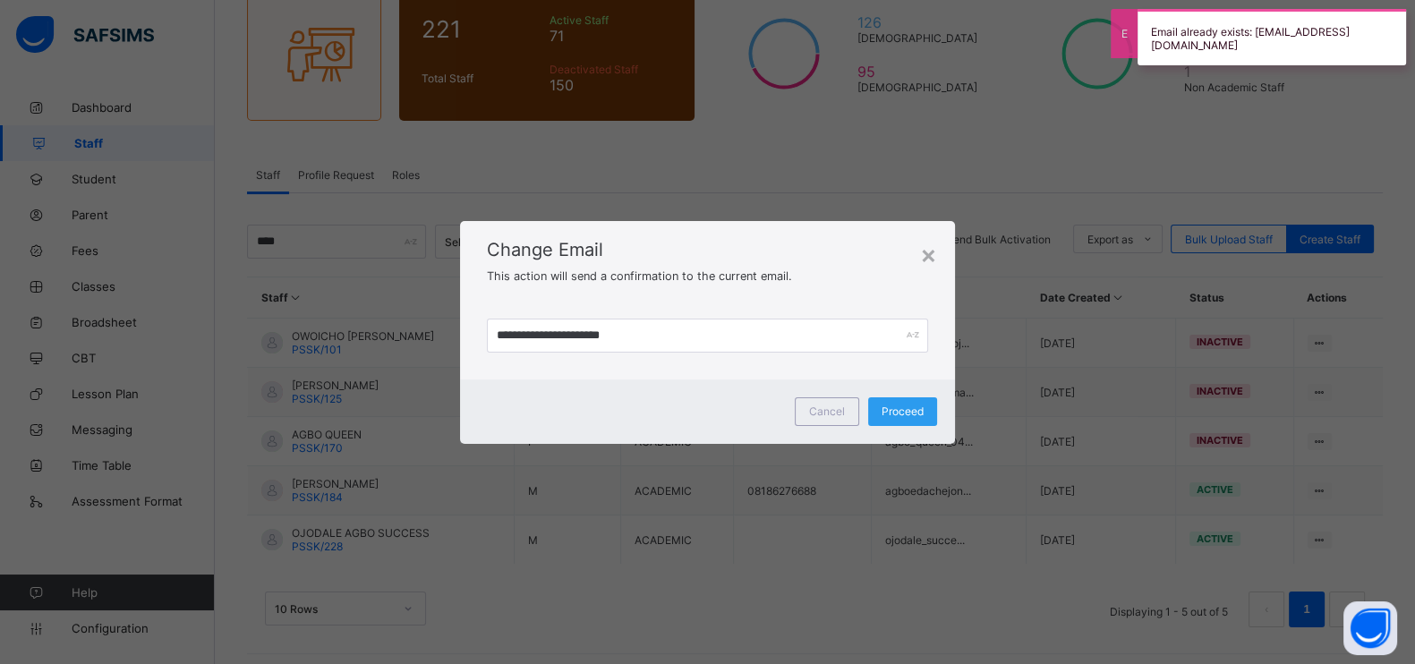
click at [919, 405] on span "Proceed" at bounding box center [903, 411] width 42 height 13
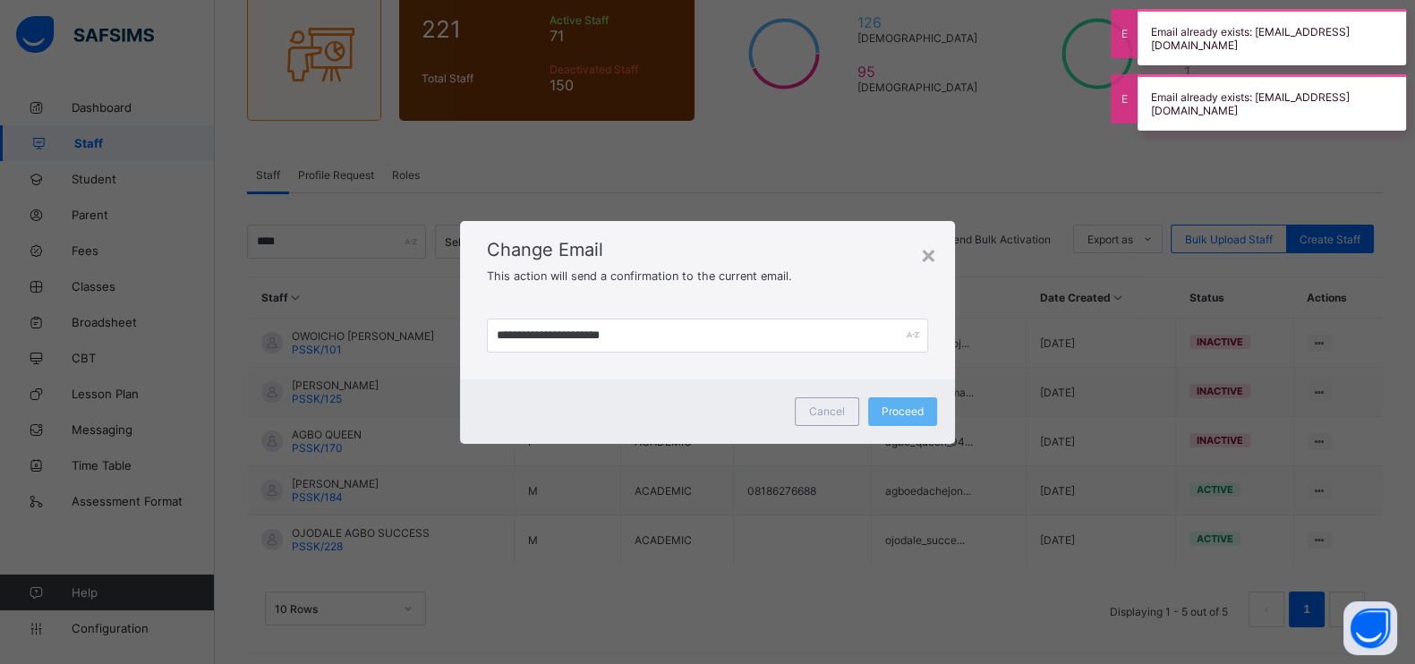
click at [774, 584] on div "**********" at bounding box center [707, 332] width 1415 height 664
click at [933, 254] on div "×" at bounding box center [928, 254] width 17 height 30
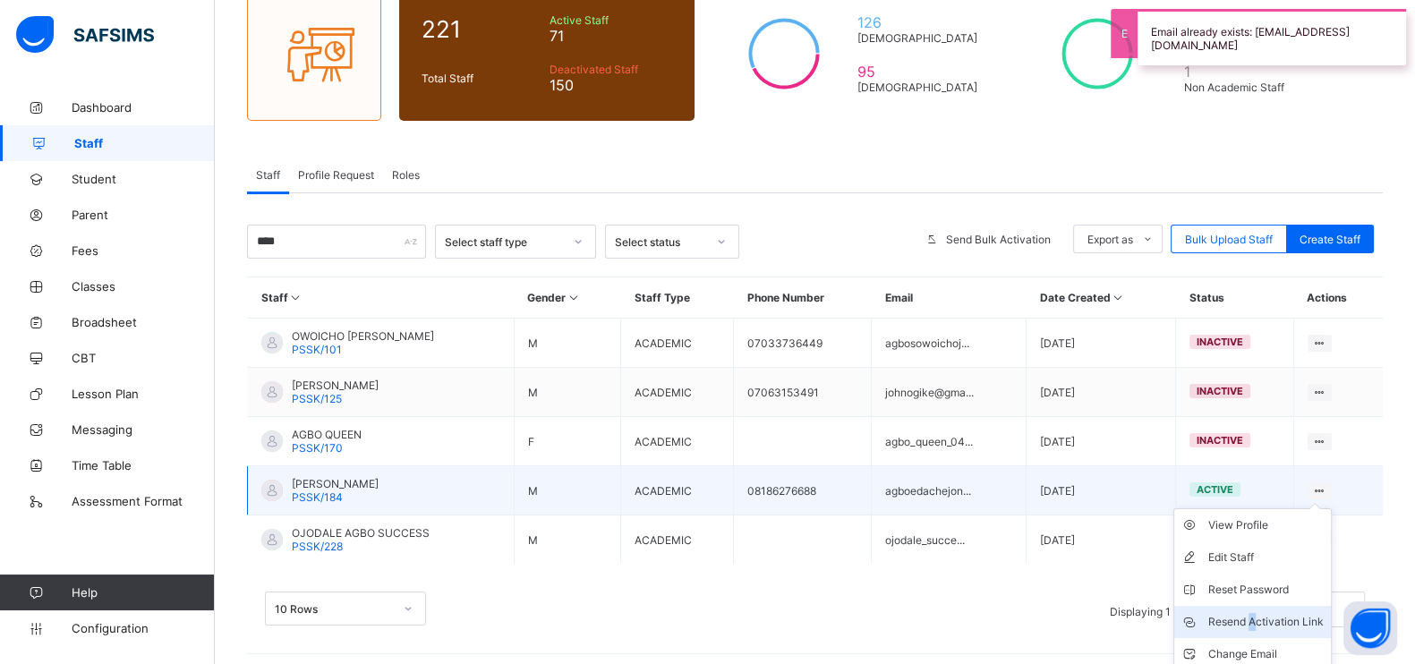
click at [1267, 606] on li "Resend Activation Link" at bounding box center [1253, 622] width 157 height 32
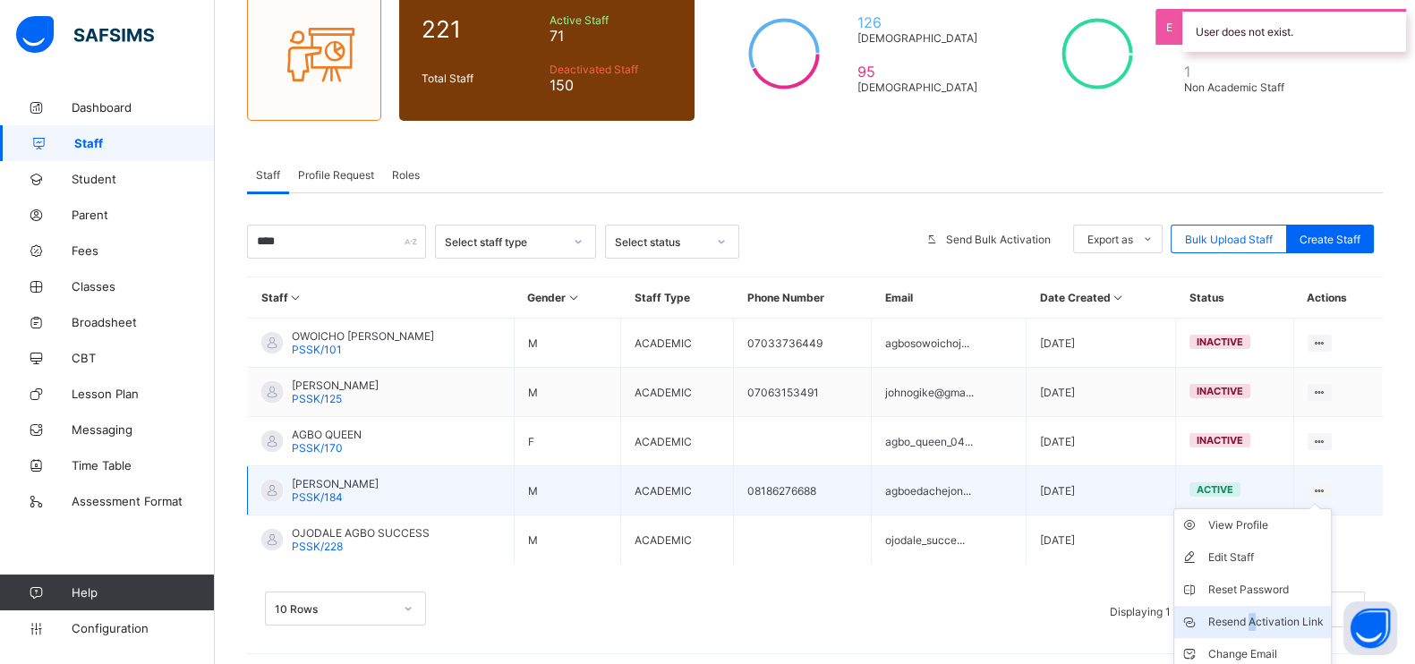
click at [1267, 606] on li "Resend Activation Link" at bounding box center [1253, 622] width 157 height 32
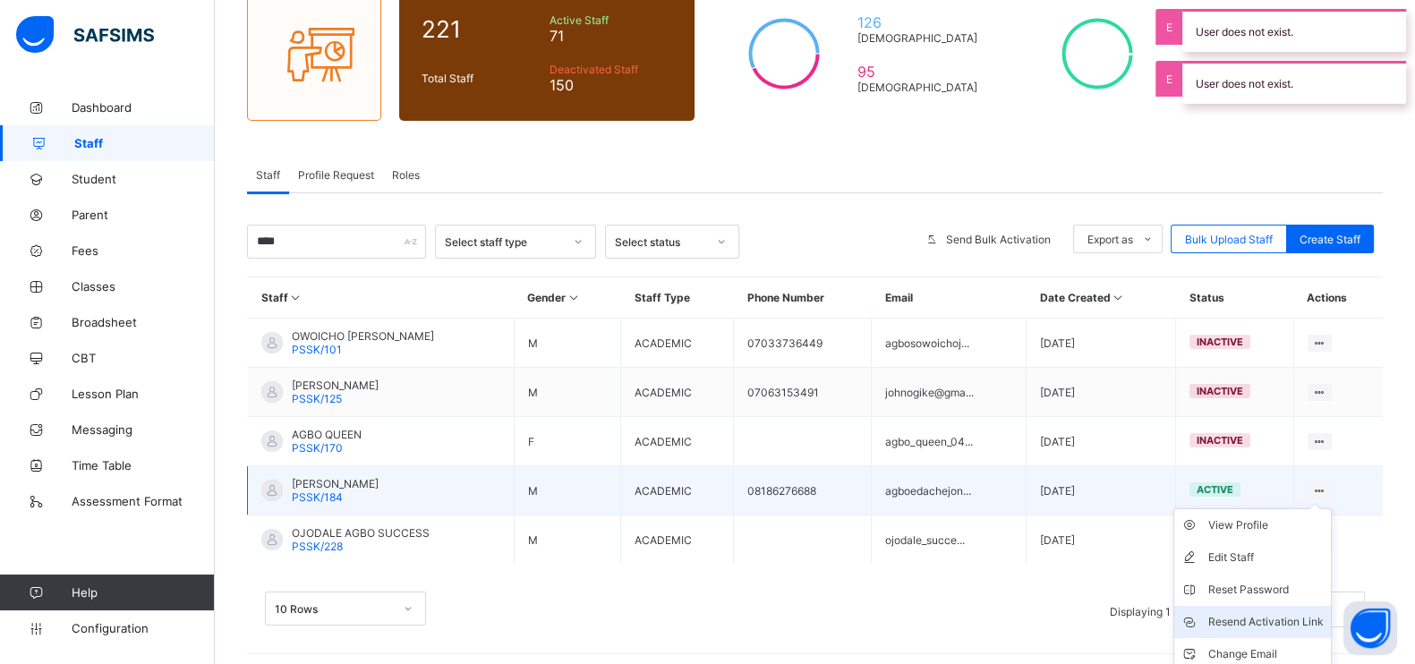
click at [1267, 606] on li "Resend Activation Link" at bounding box center [1253, 622] width 157 height 32
click at [1267, 549] on div "Edit Staff" at bounding box center [1266, 558] width 115 height 18
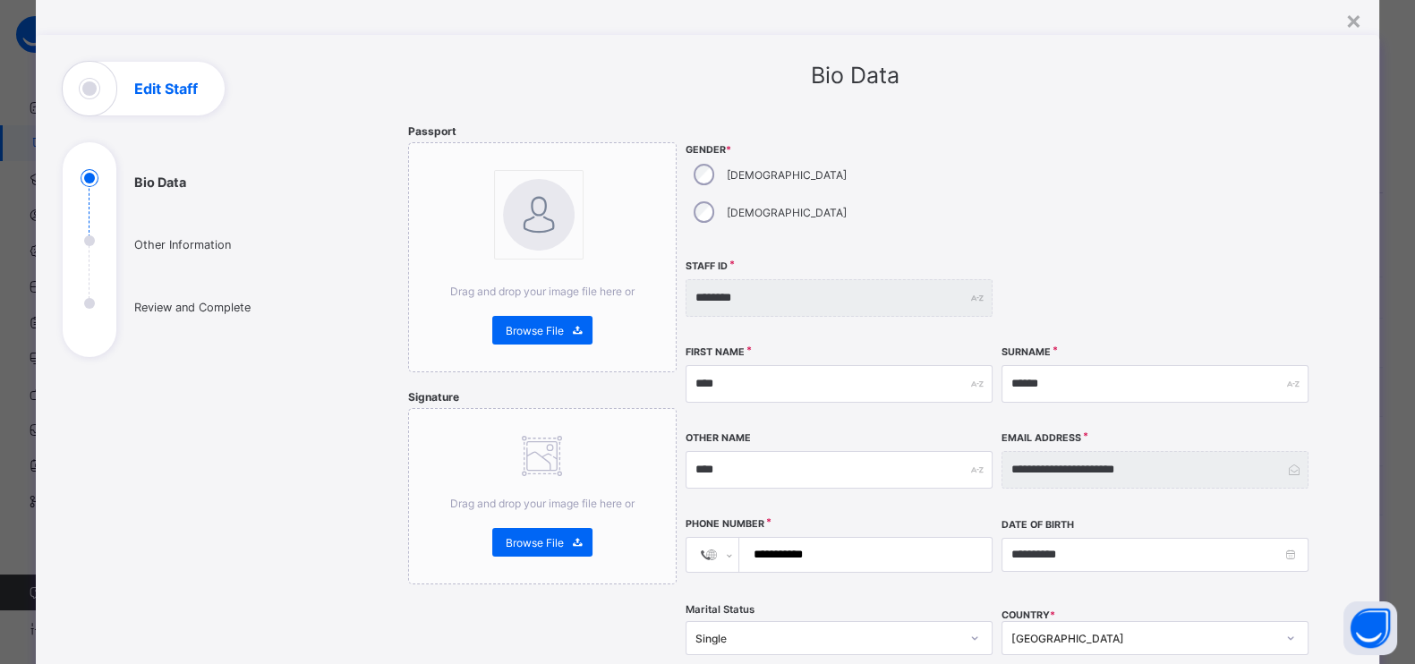
scroll to position [0, 0]
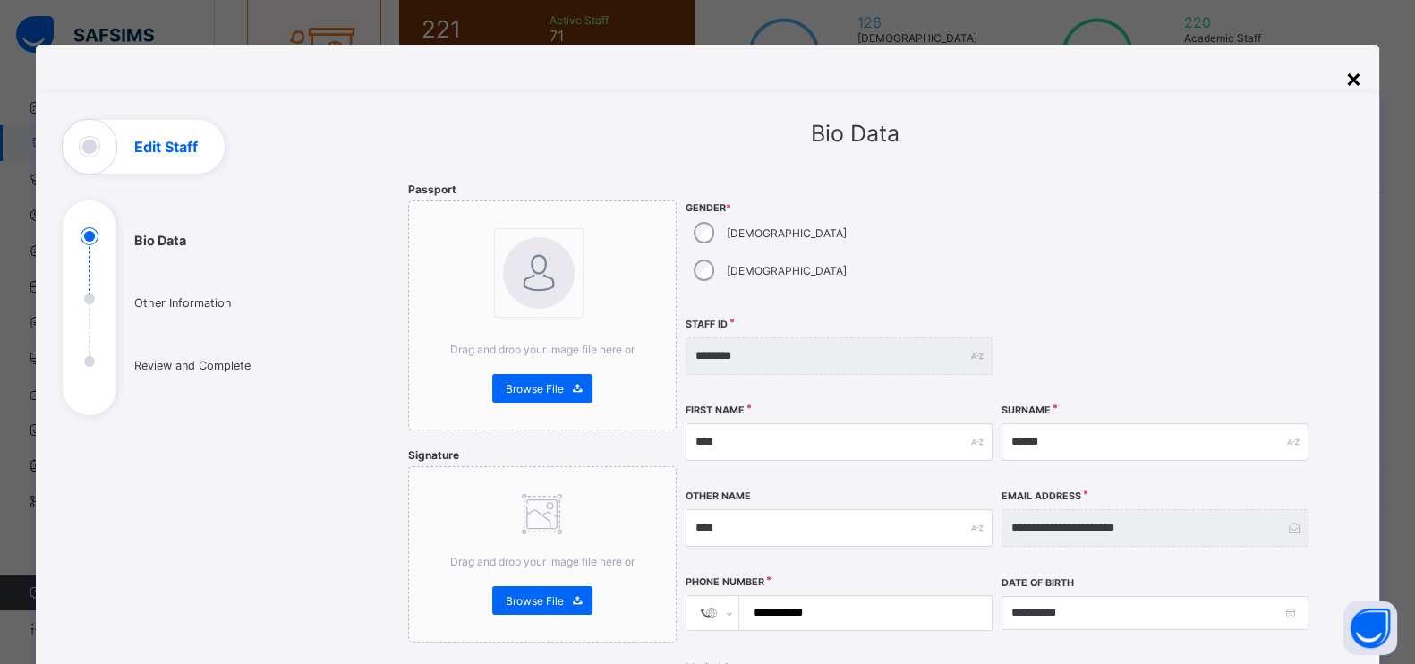
click at [1355, 80] on div "×" at bounding box center [1353, 78] width 17 height 30
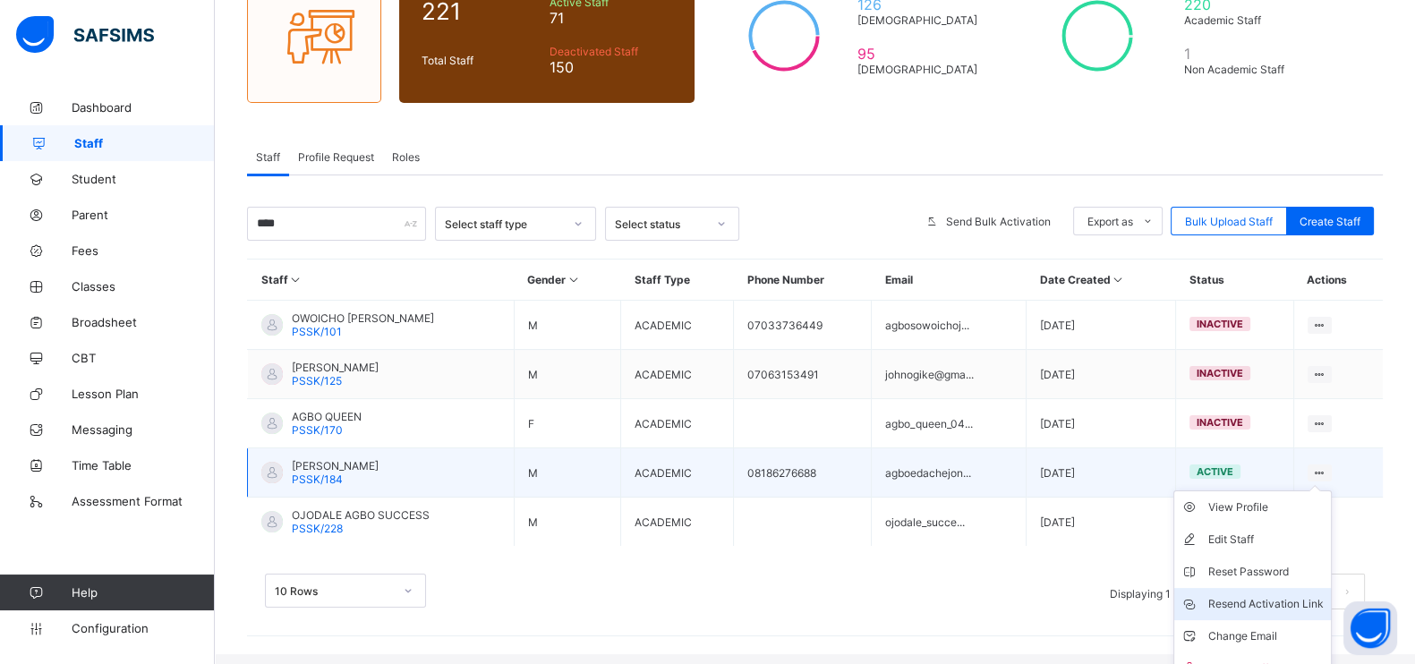
scroll to position [198, 0]
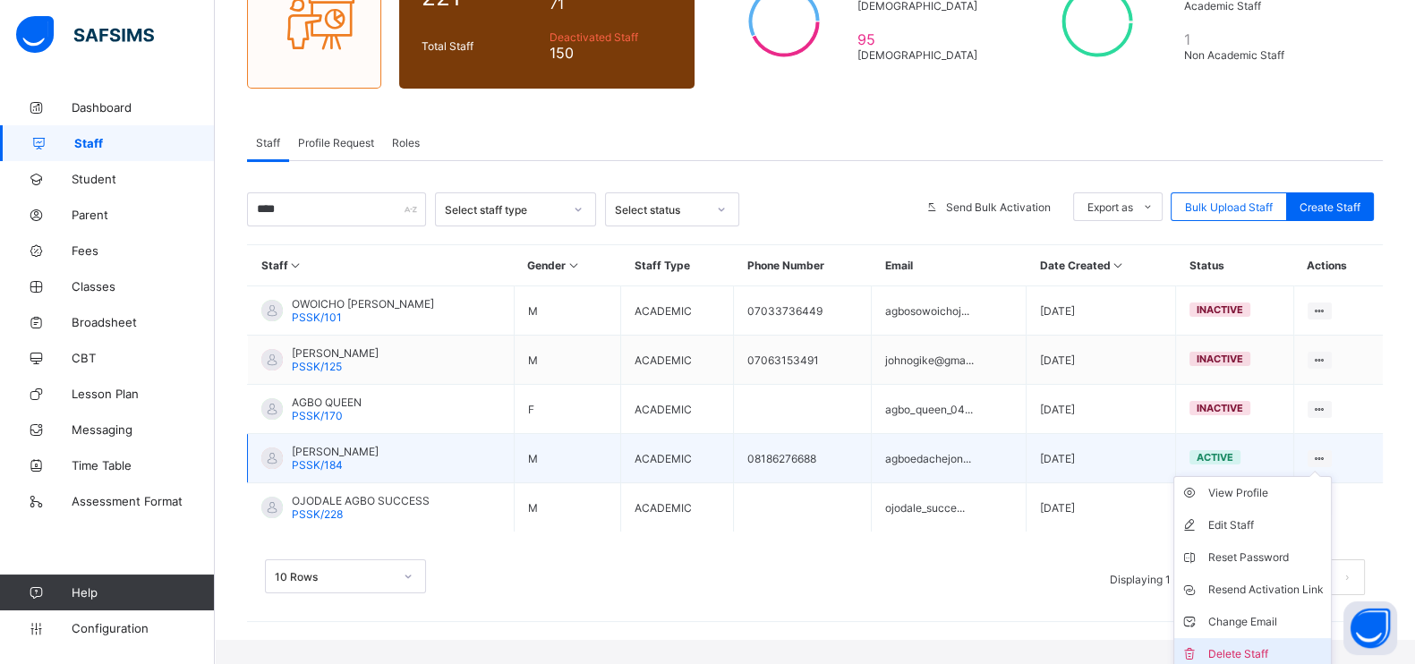
click at [1238, 645] on div "Delete Staff" at bounding box center [1266, 654] width 115 height 18
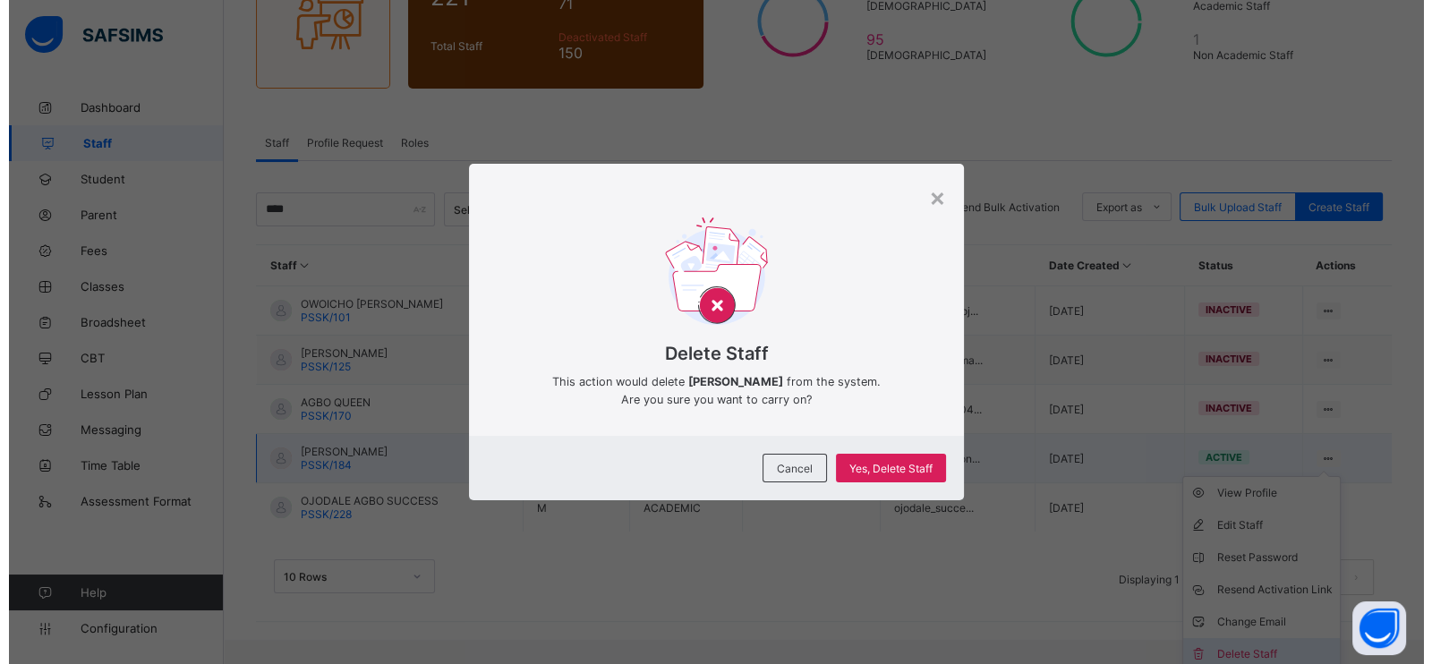
scroll to position [166, 0]
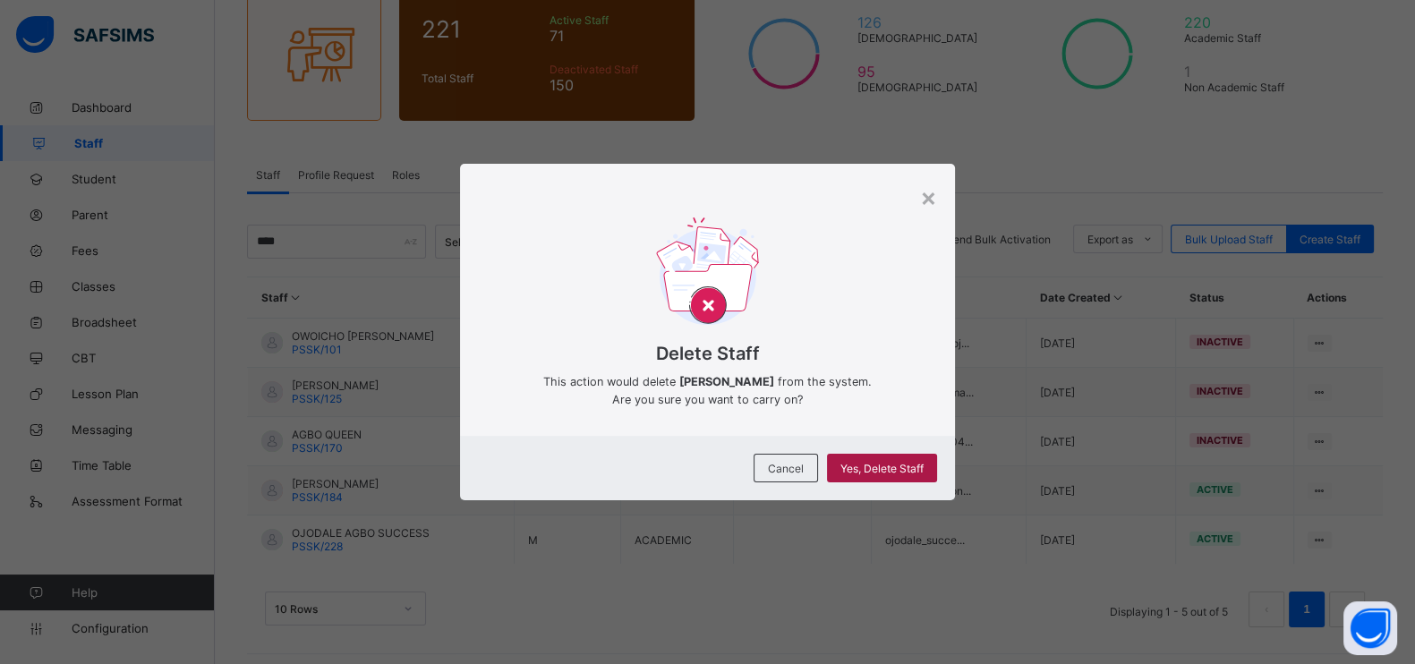
click at [890, 470] on span "Yes, Delete Staff" at bounding box center [882, 468] width 83 height 13
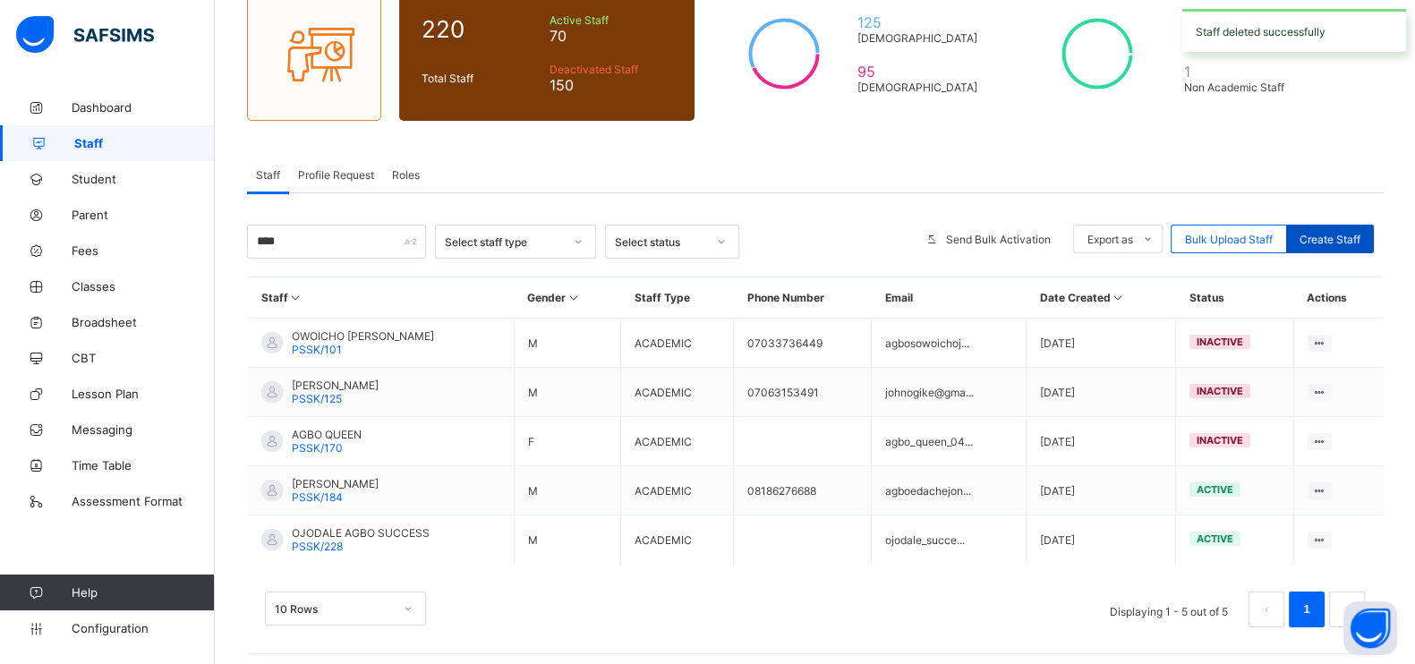
click at [1345, 230] on div "Create Staff" at bounding box center [1330, 239] width 88 height 29
select select "**"
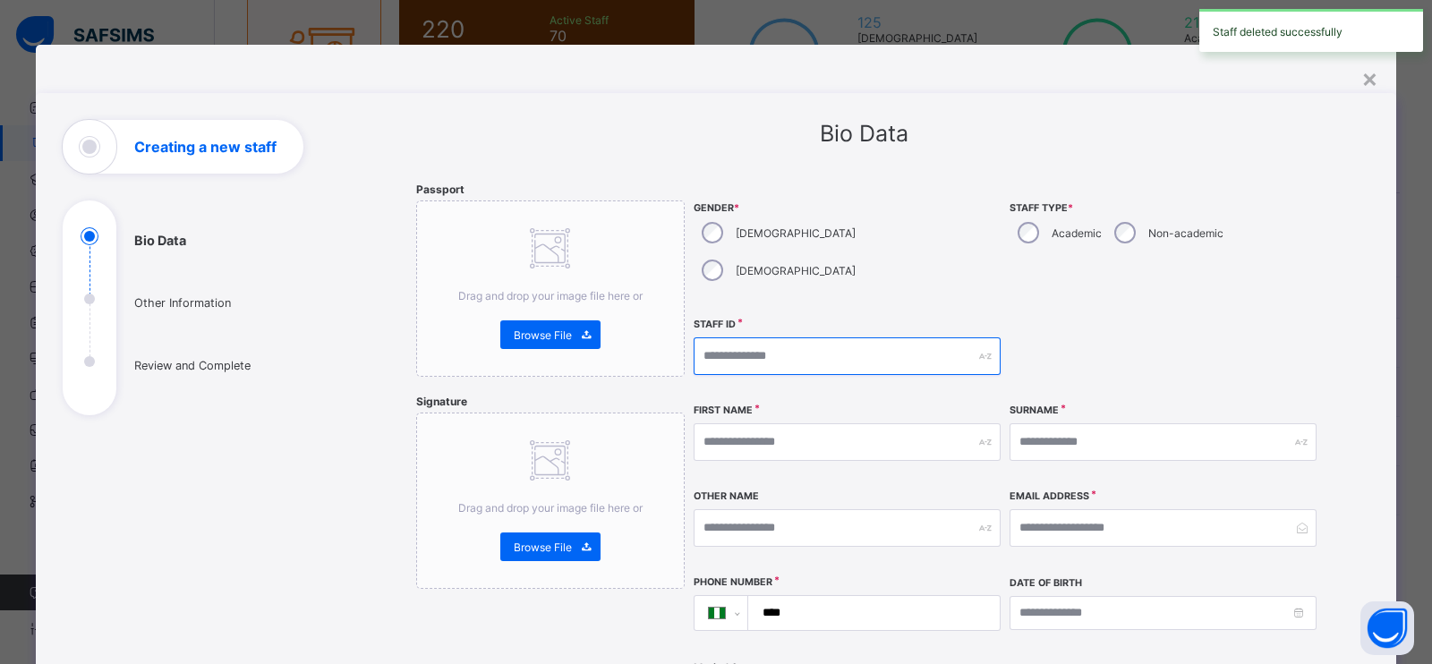
click at [828, 338] on input "text" at bounding box center [847, 357] width 307 height 38
paste input "**********"
type input "**********"
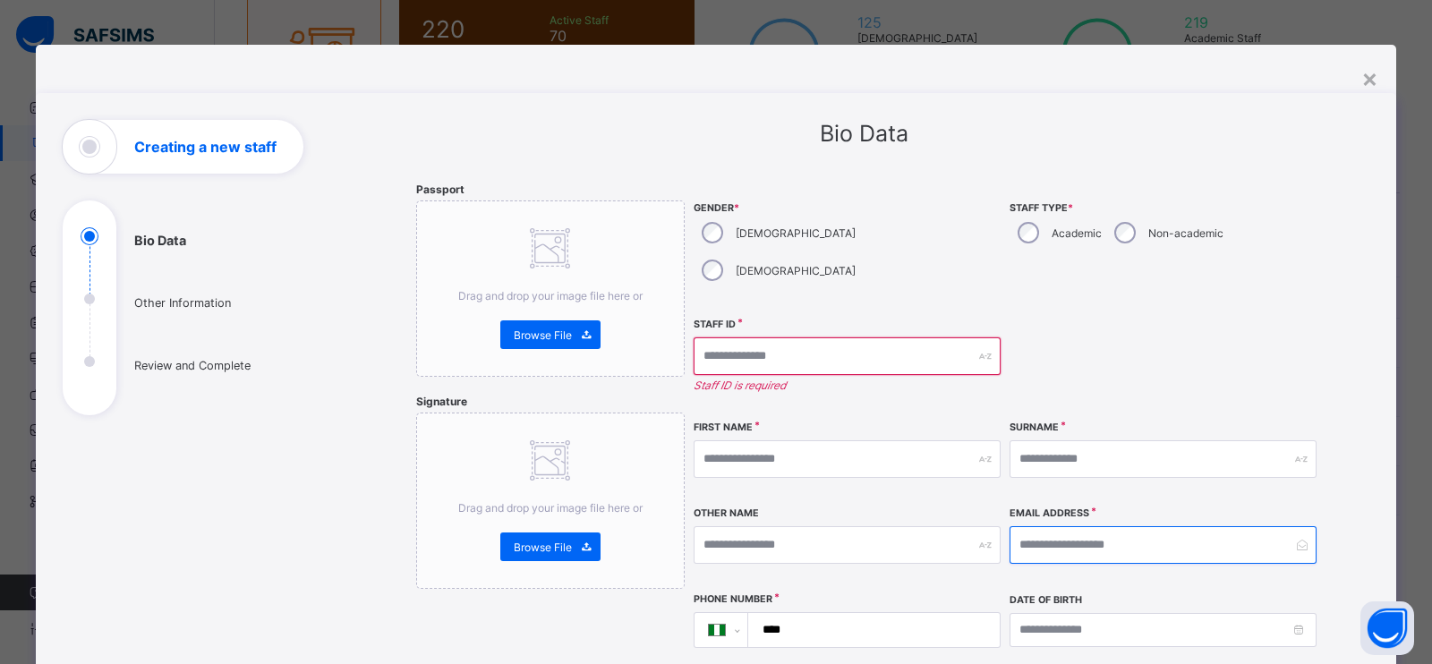
click at [1061, 526] on input "email" at bounding box center [1163, 545] width 307 height 38
paste input "**********"
type input "**********"
click at [883, 318] on div "Staff ID Staff ID is required" at bounding box center [847, 365] width 307 height 94
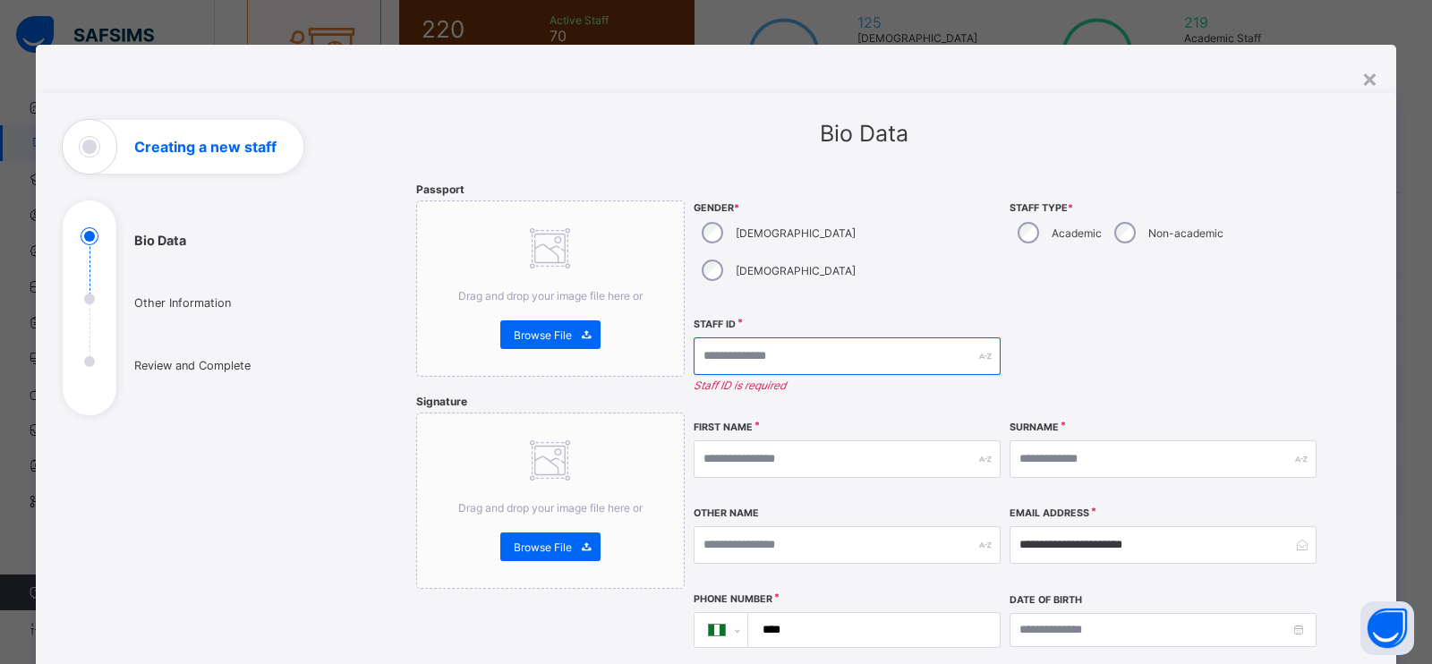
click at [883, 338] on input "text" at bounding box center [847, 357] width 307 height 38
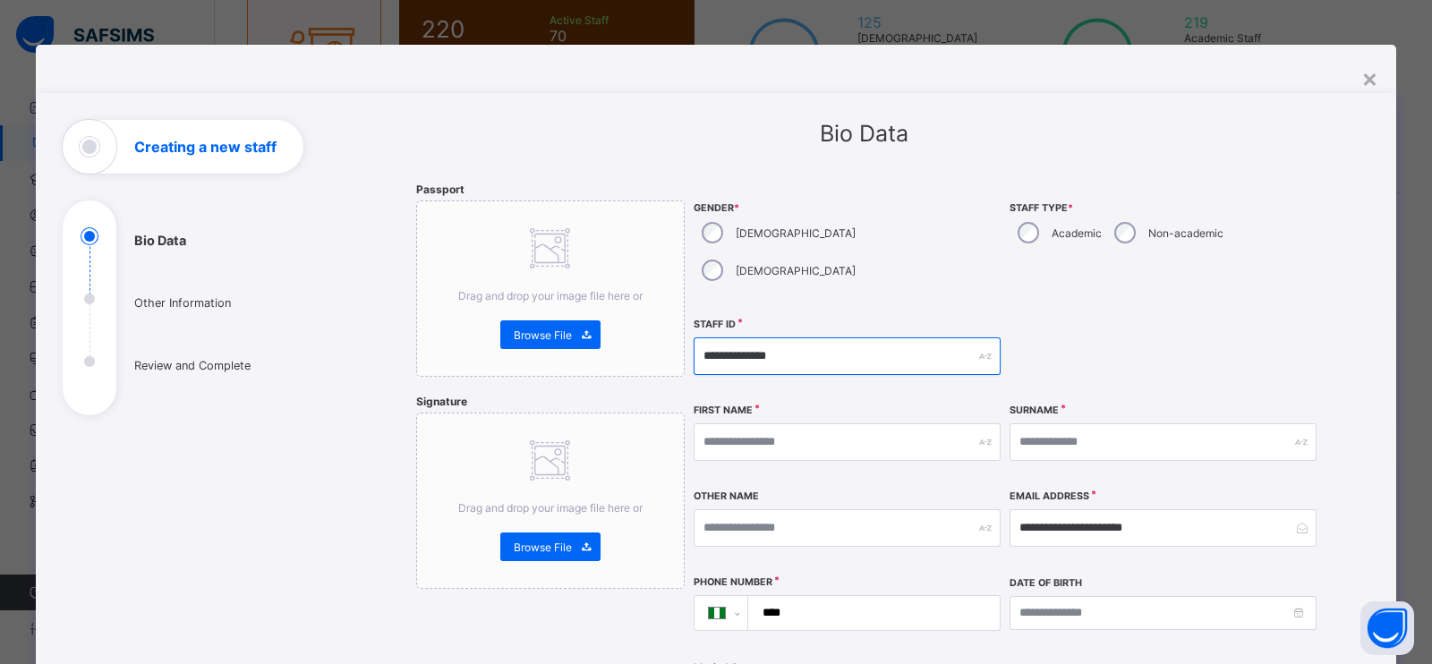
type input "**********"
click at [777, 423] on input "text" at bounding box center [847, 442] width 307 height 38
type input "****"
click at [1053, 423] on input "text" at bounding box center [1163, 442] width 307 height 38
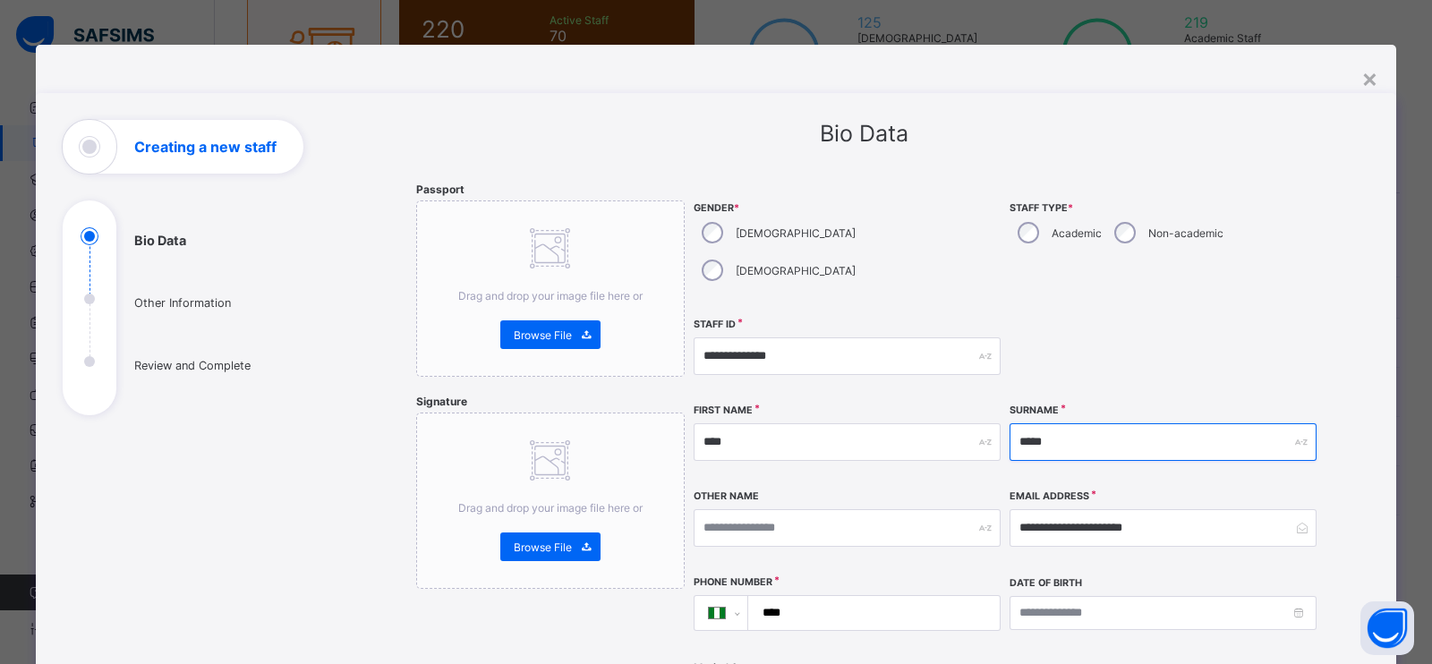
type input "******"
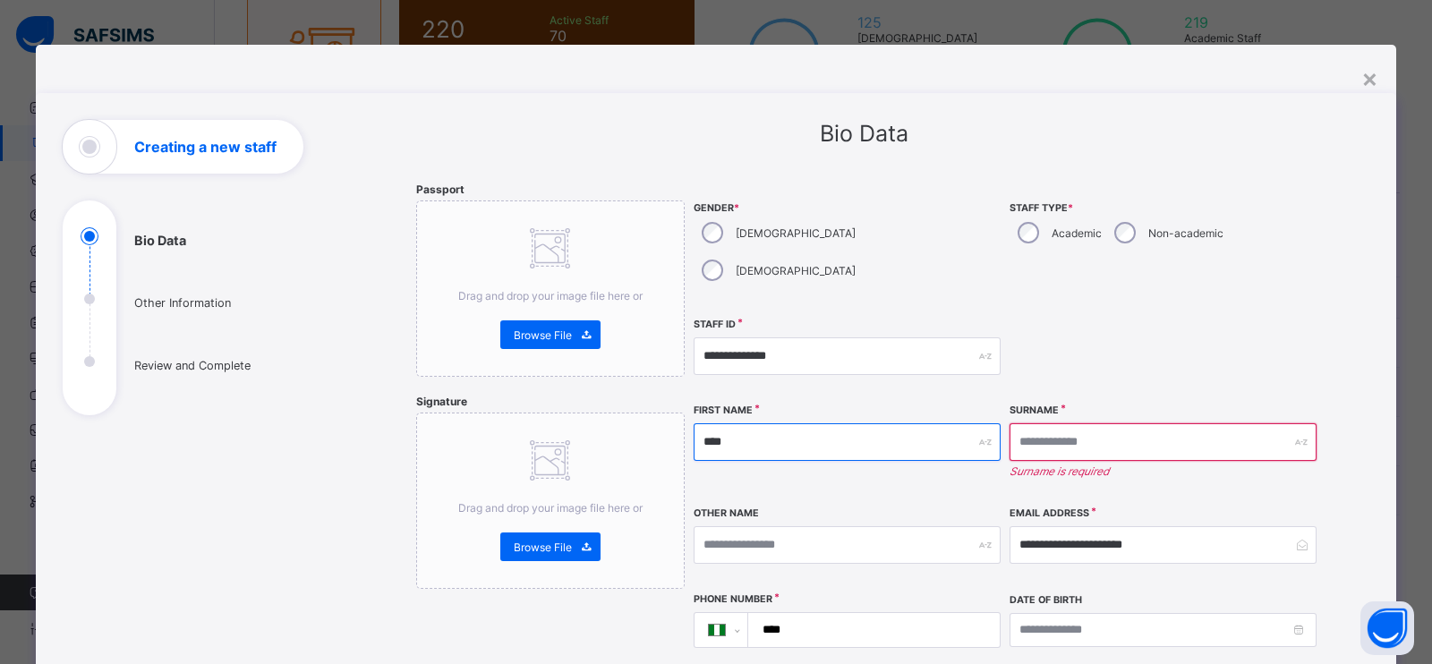
click at [825, 423] on input "****" at bounding box center [847, 442] width 307 height 38
paste input "******"
drag, startPoint x: 734, startPoint y: 404, endPoint x: 676, endPoint y: 397, distance: 58.6
click at [676, 397] on div "**********" at bounding box center [863, 668] width 895 height 971
type input "******"
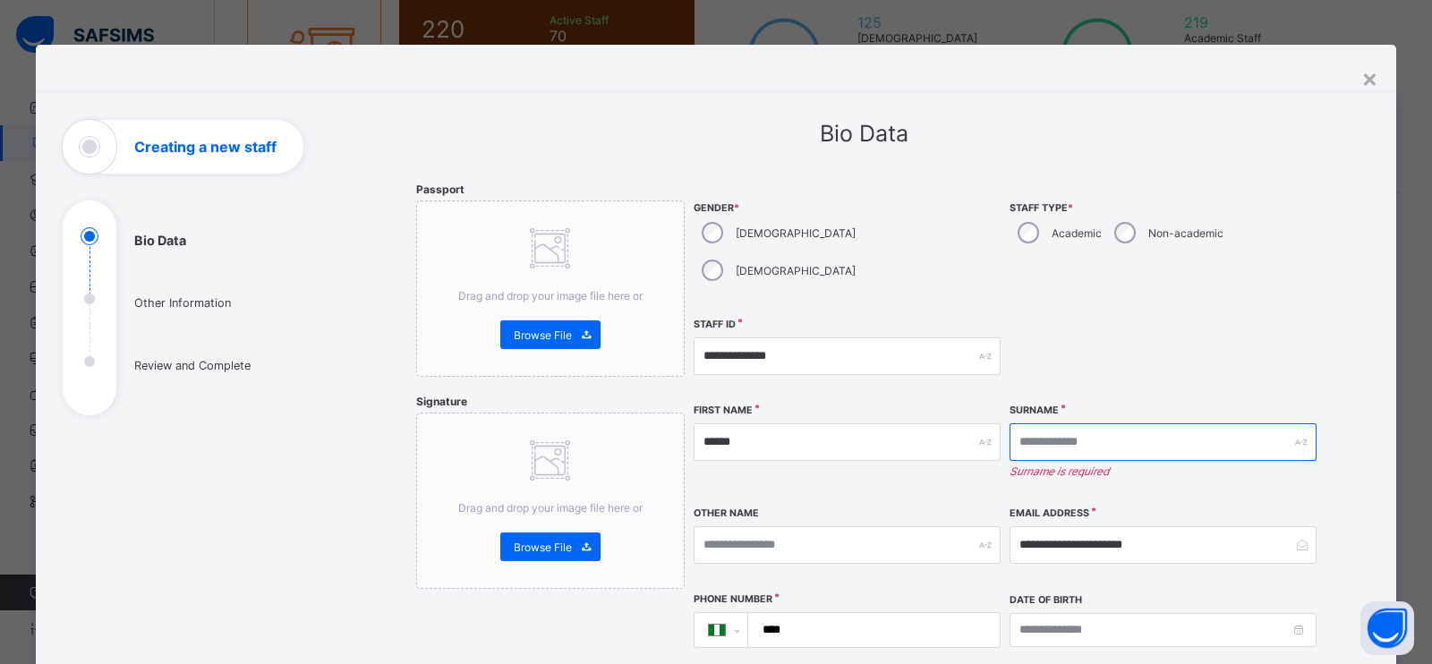
click at [1061, 423] on input "text" at bounding box center [1163, 442] width 307 height 38
paste input "****"
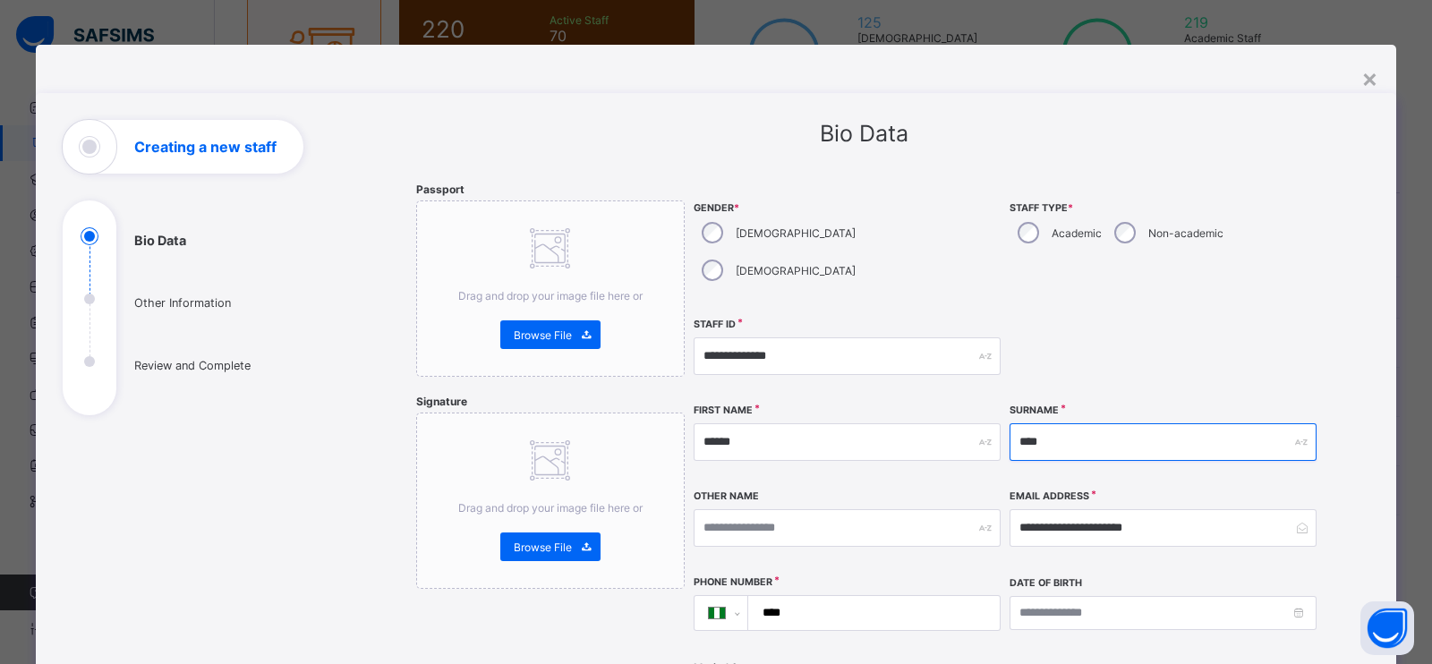
type input "****"
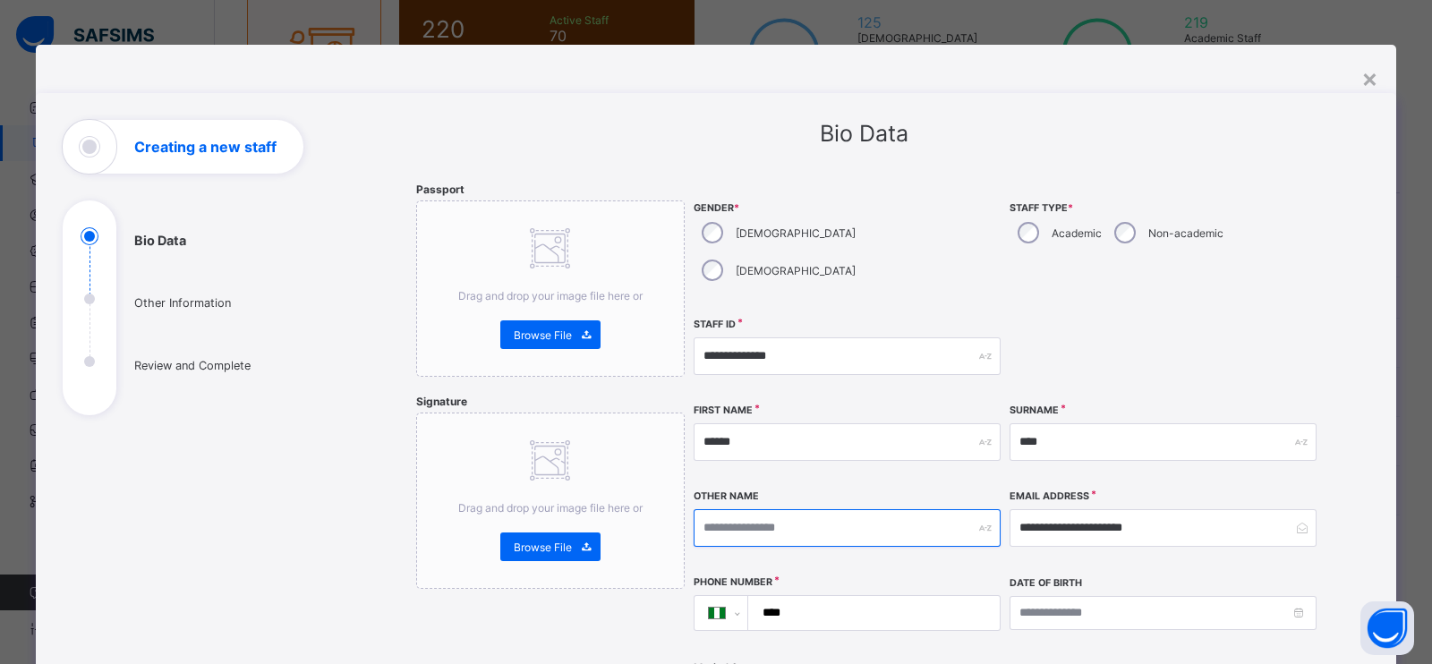
drag, startPoint x: 796, startPoint y: 497, endPoint x: 814, endPoint y: 492, distance: 18.5
click at [795, 509] on input "text" at bounding box center [847, 528] width 307 height 38
type input "***"
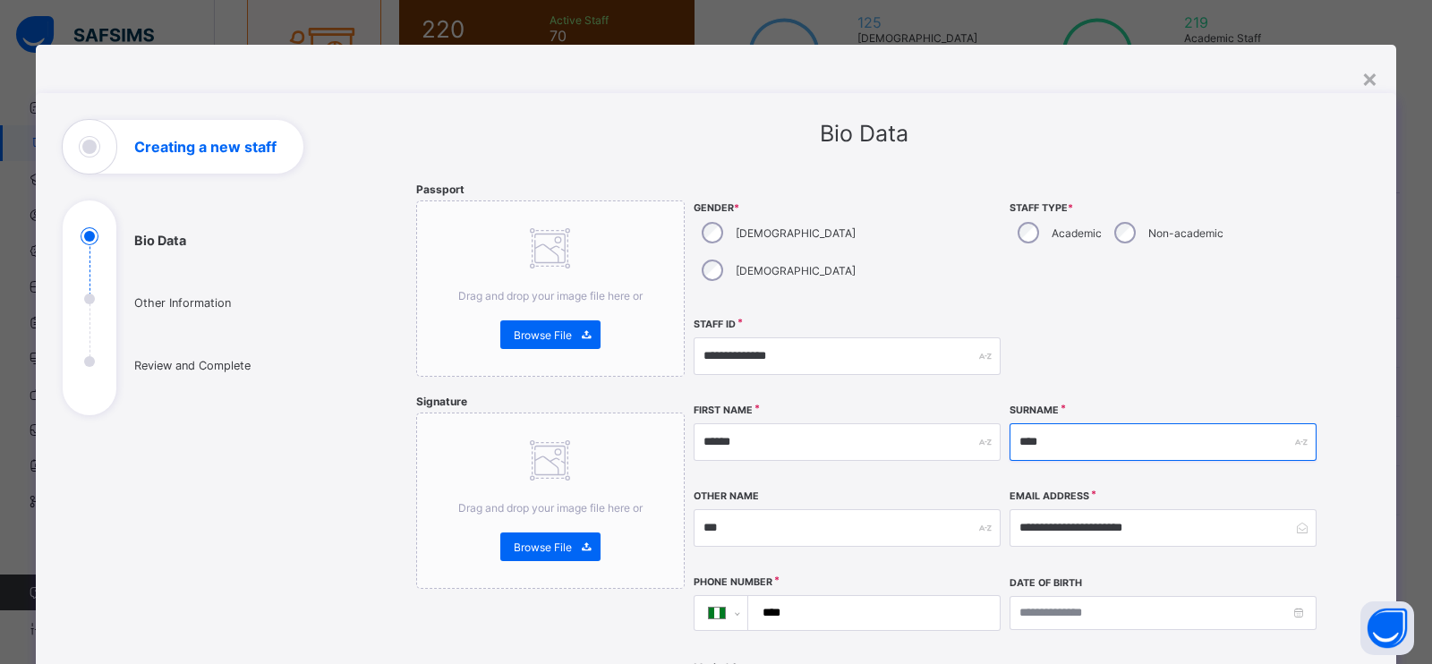
drag, startPoint x: 1090, startPoint y: 409, endPoint x: 1021, endPoint y: 407, distance: 69.9
click at [1021, 423] on input "****" at bounding box center [1163, 442] width 307 height 38
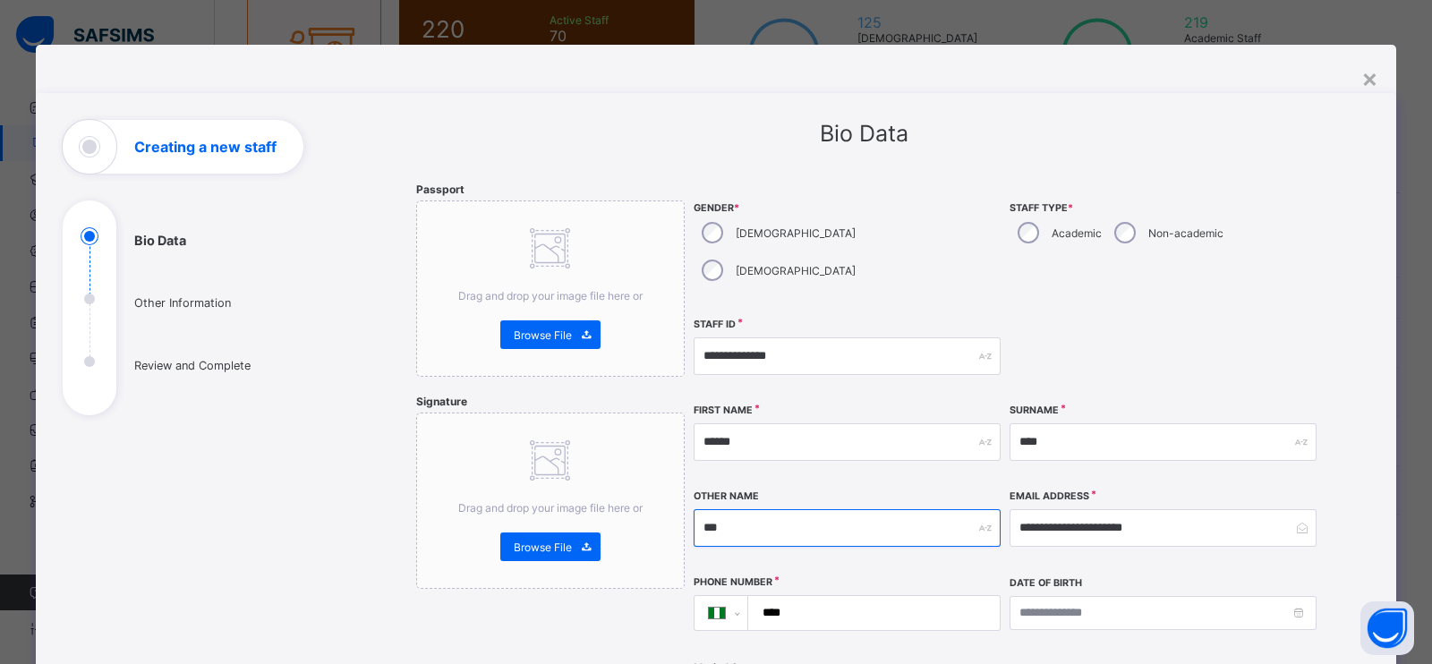
click at [788, 509] on input "***" at bounding box center [847, 528] width 307 height 38
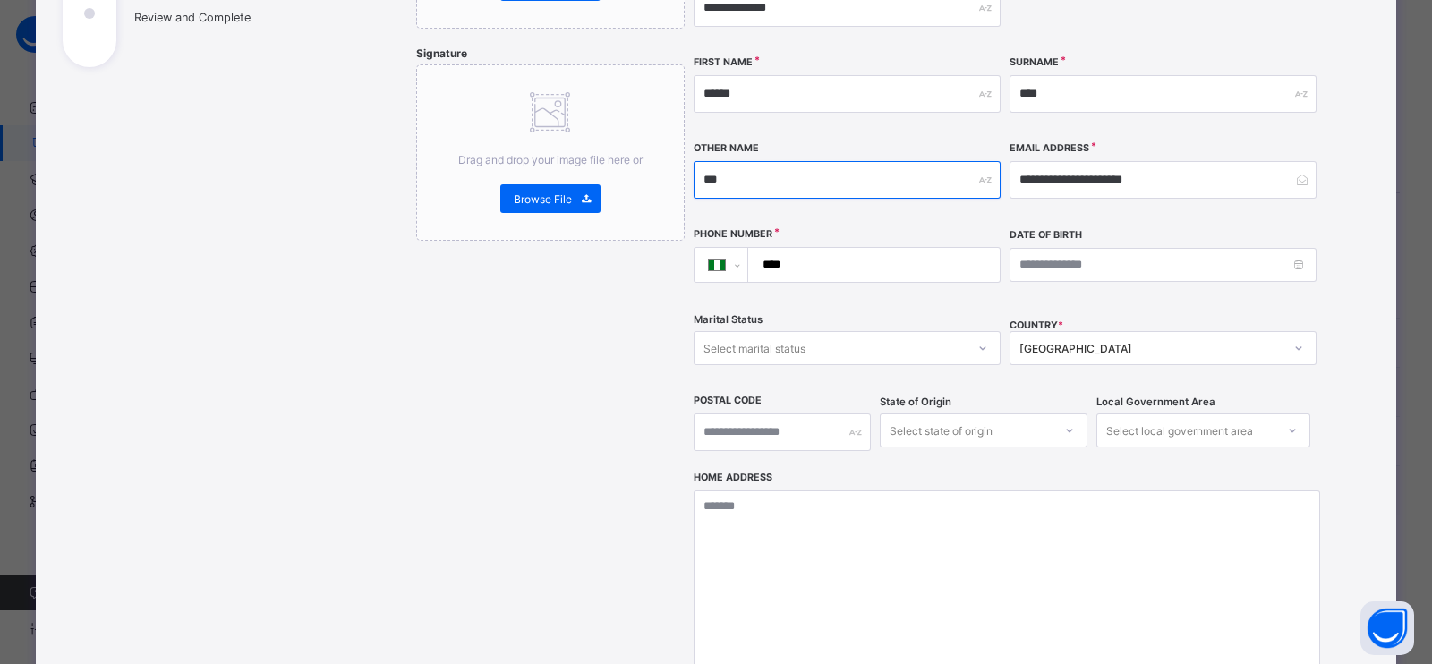
scroll to position [223, 0]
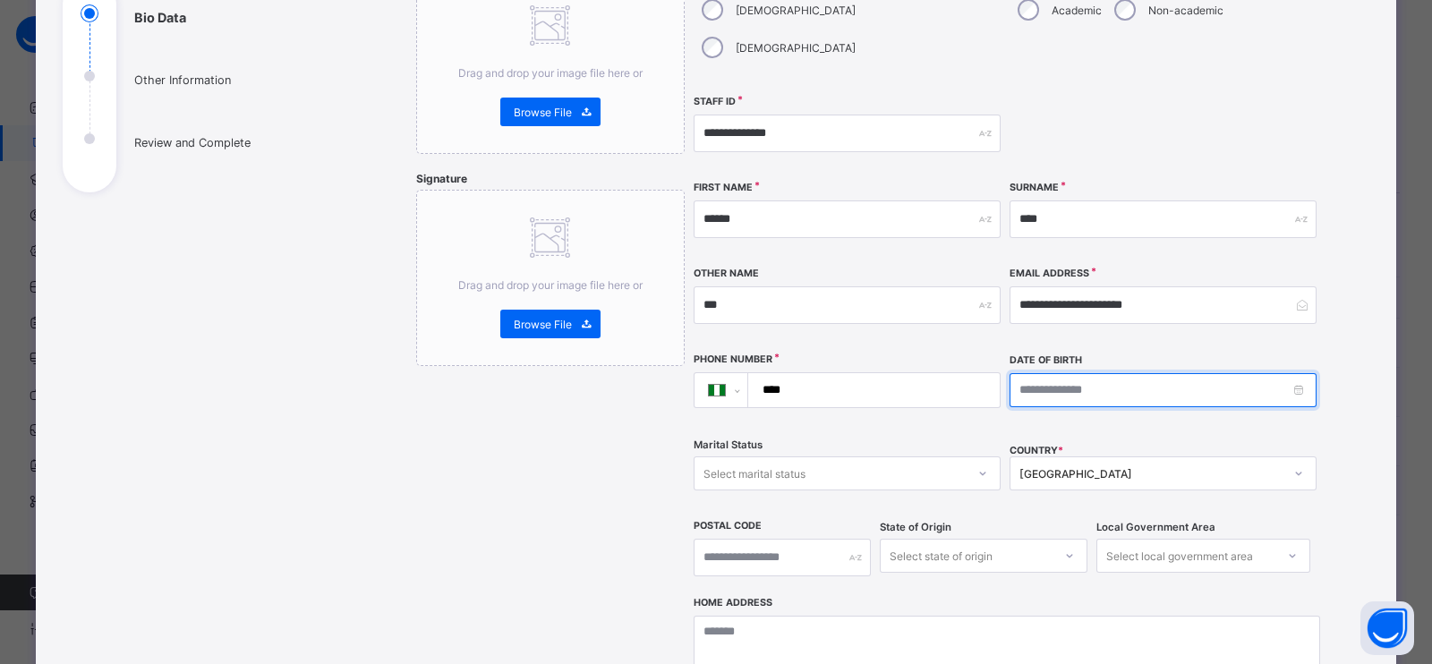
click at [1042, 373] on input at bounding box center [1163, 390] width 307 height 34
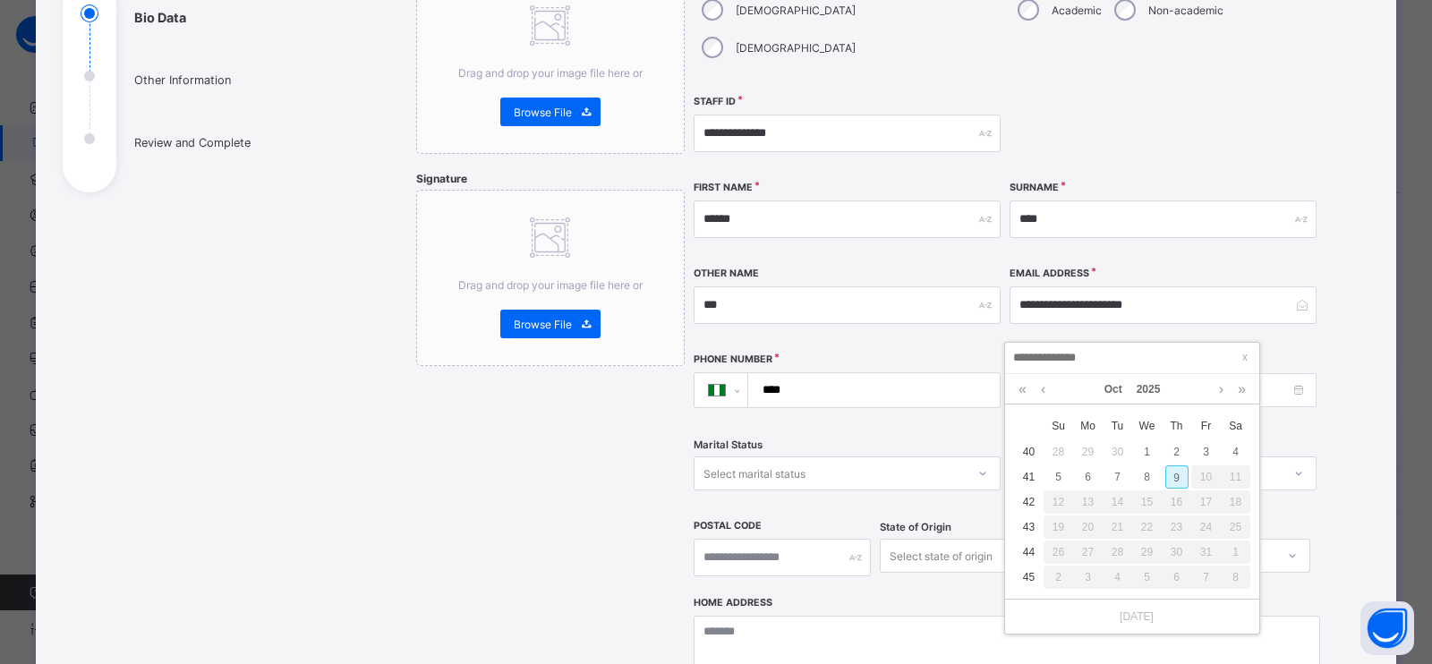
click at [1030, 481] on td "41" at bounding box center [1029, 477] width 30 height 25
click at [1147, 450] on div "1" at bounding box center [1147, 451] width 23 height 23
type input "**********"
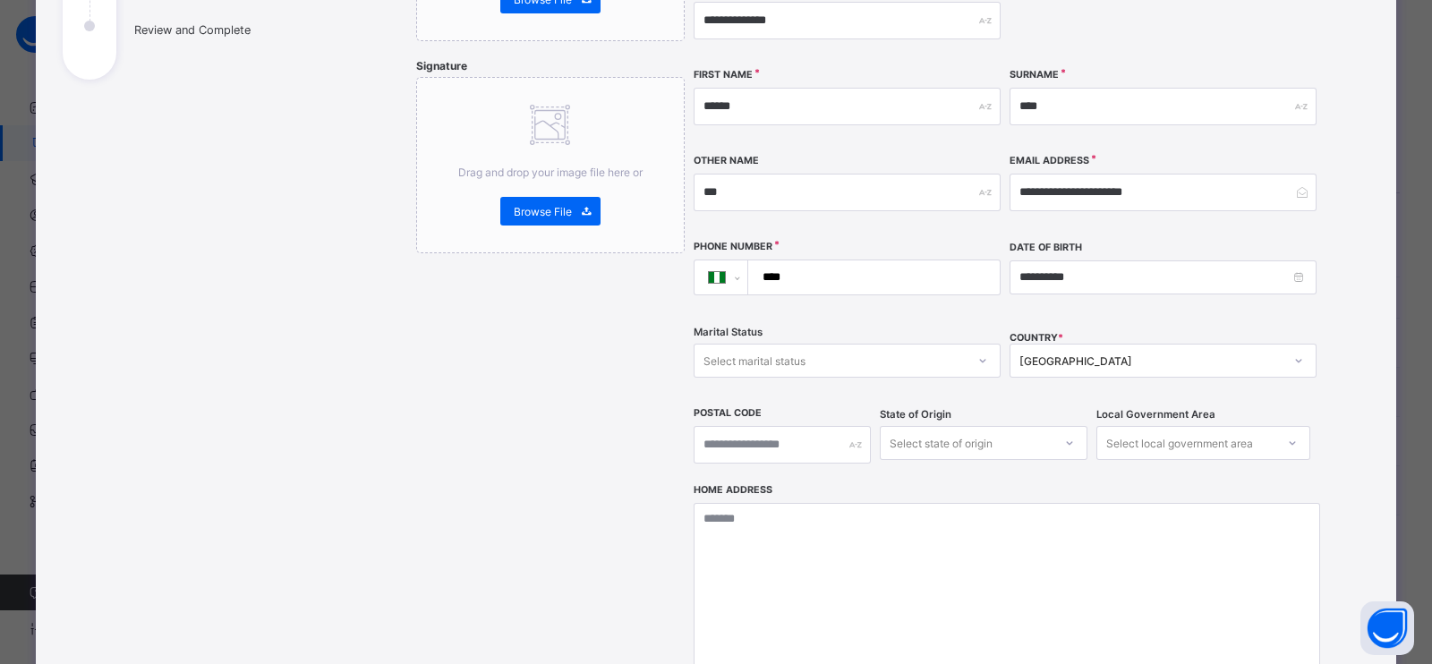
scroll to position [587, 0]
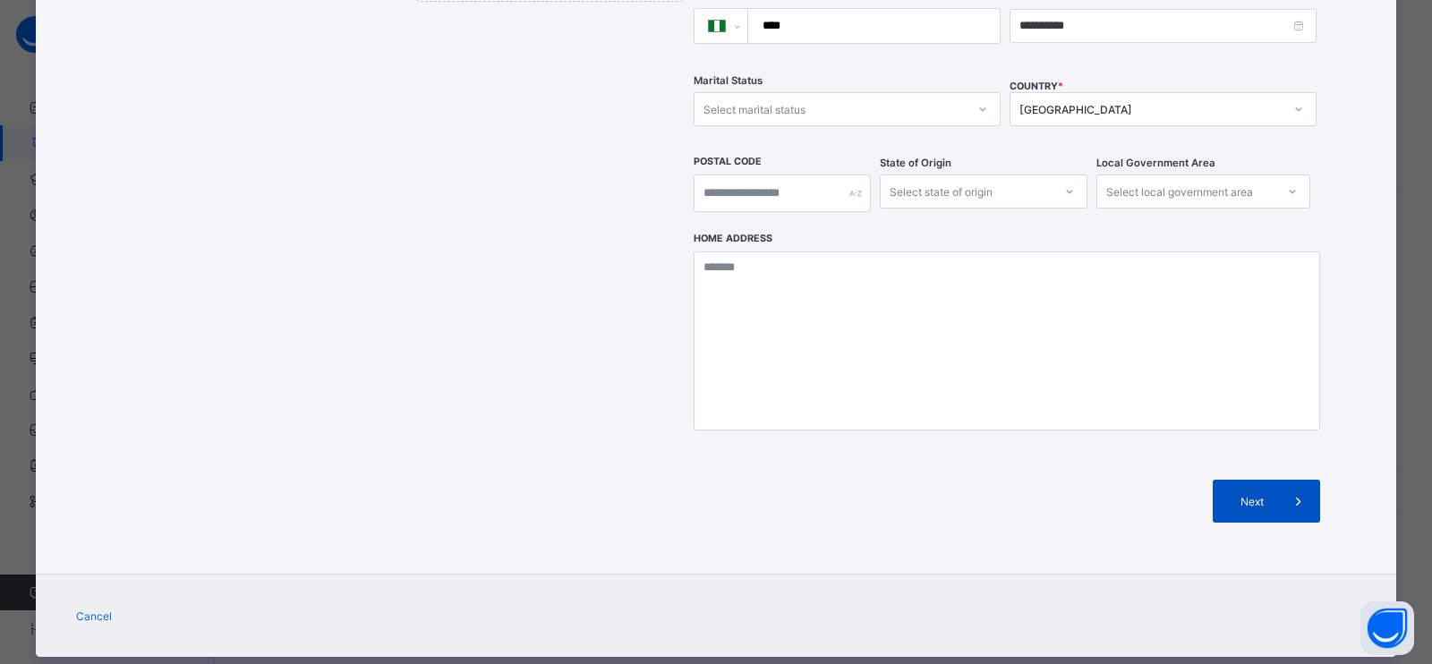
click at [1278, 480] on span at bounding box center [1299, 501] width 43 height 43
click at [1286, 480] on span at bounding box center [1299, 501] width 43 height 43
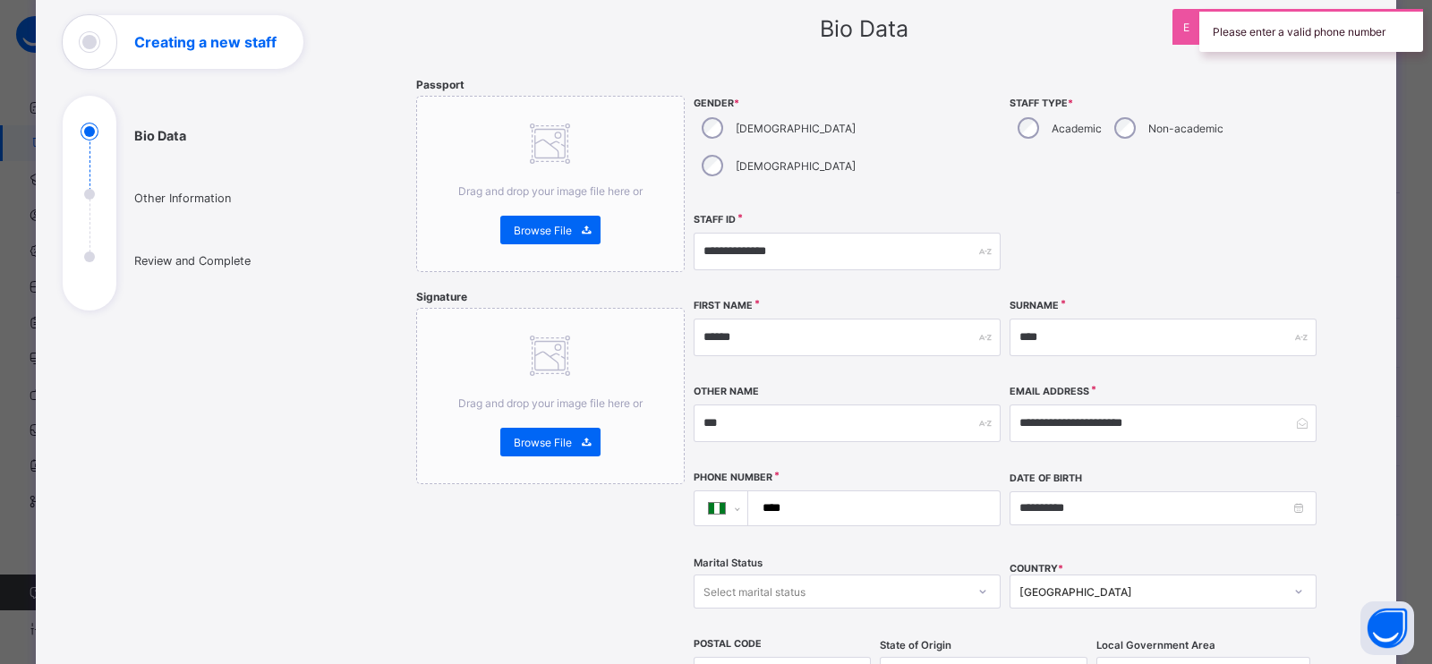
scroll to position [140, 0]
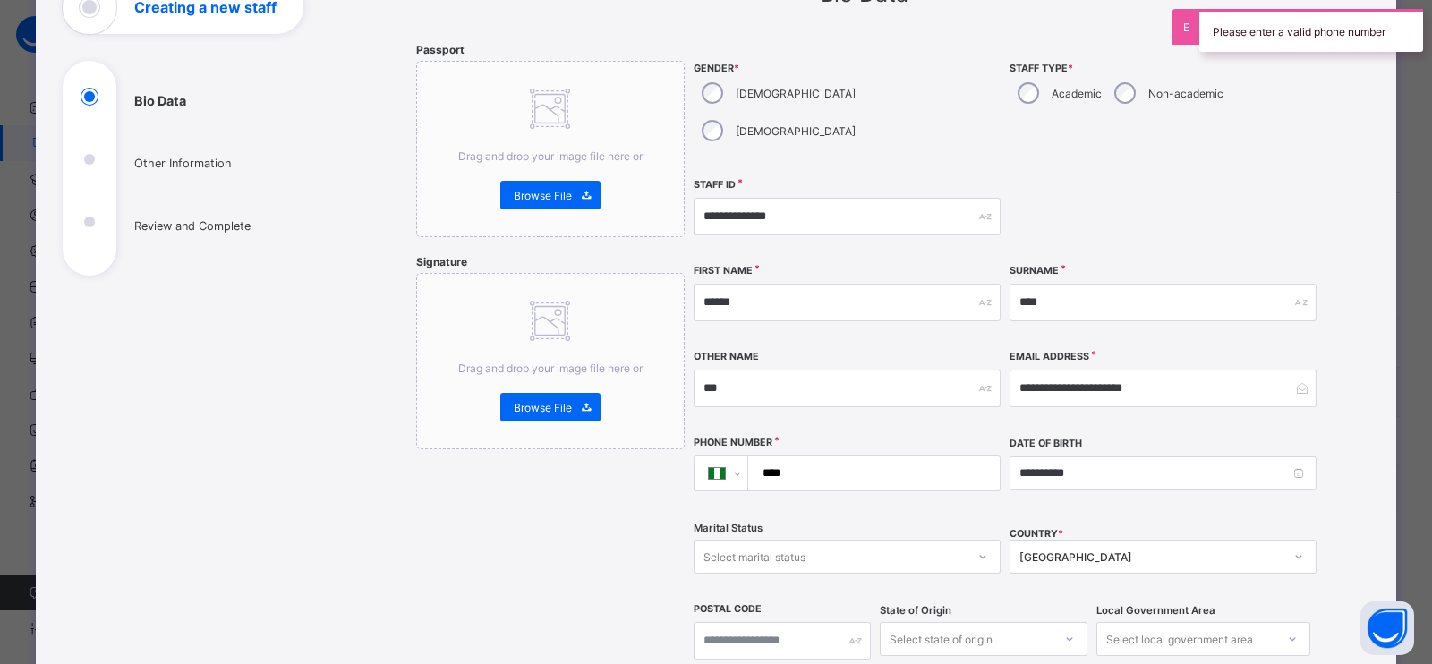
click at [803, 457] on input "****" at bounding box center [870, 474] width 237 height 34
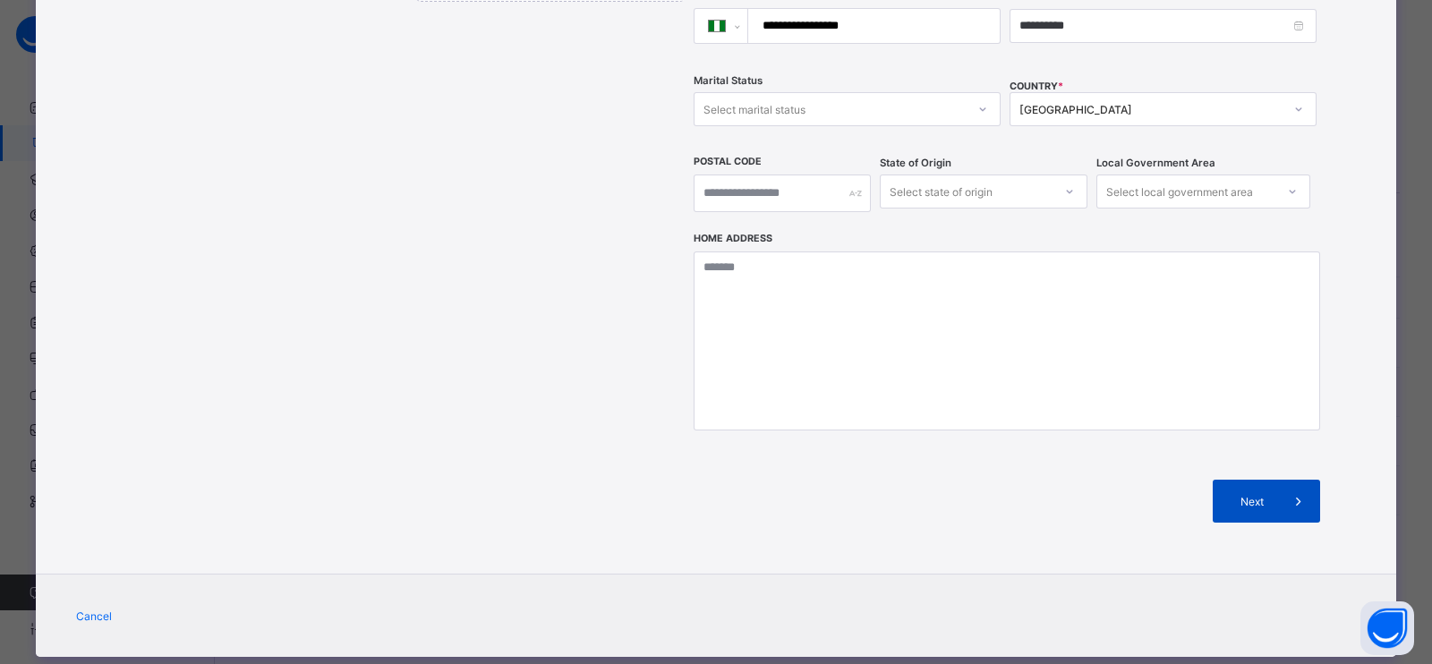
type input "**********"
click at [1250, 495] on span "Next" at bounding box center [1252, 501] width 51 height 13
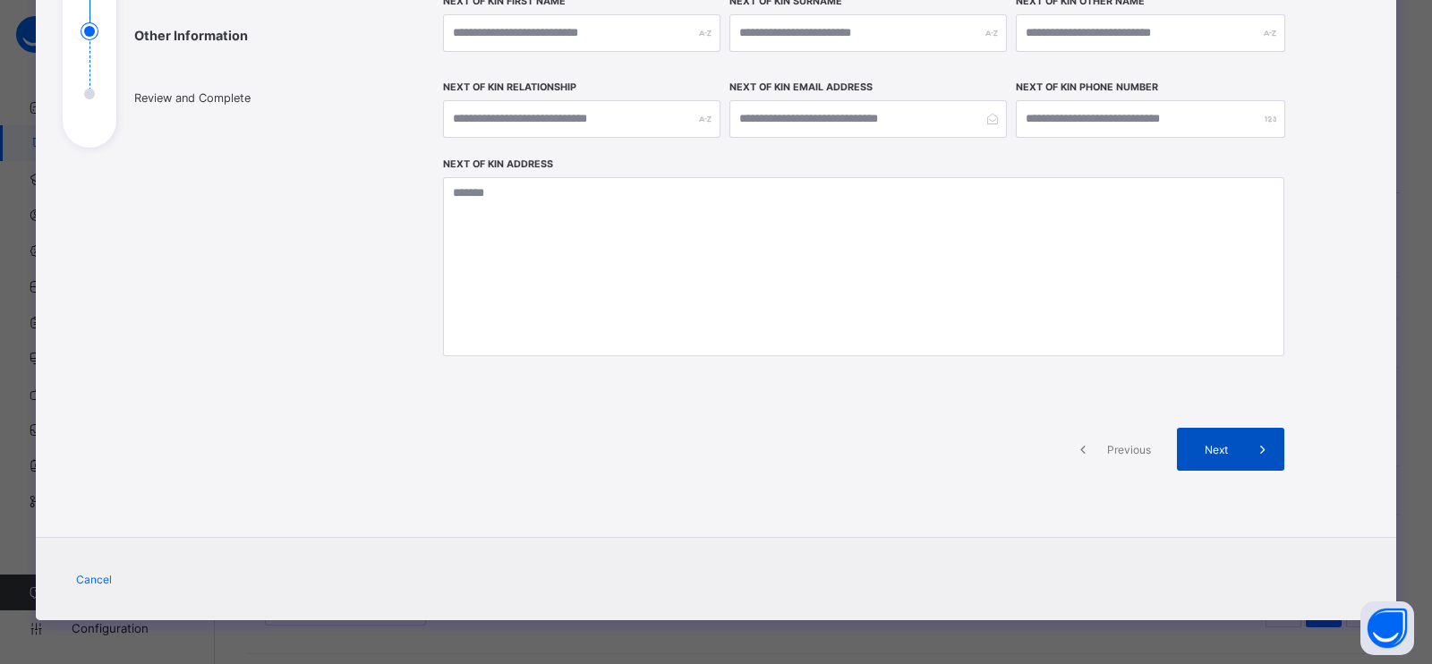
click at [1252, 458] on span at bounding box center [1263, 449] width 43 height 43
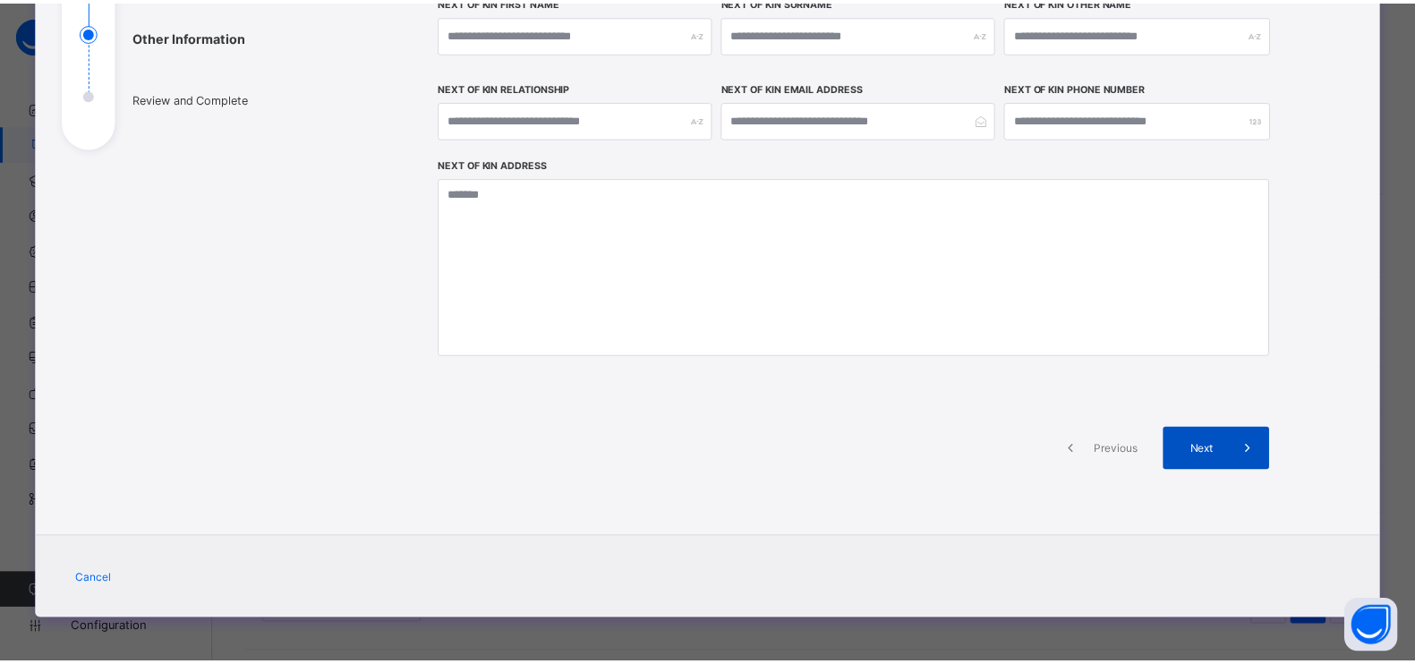
scroll to position [509, 0]
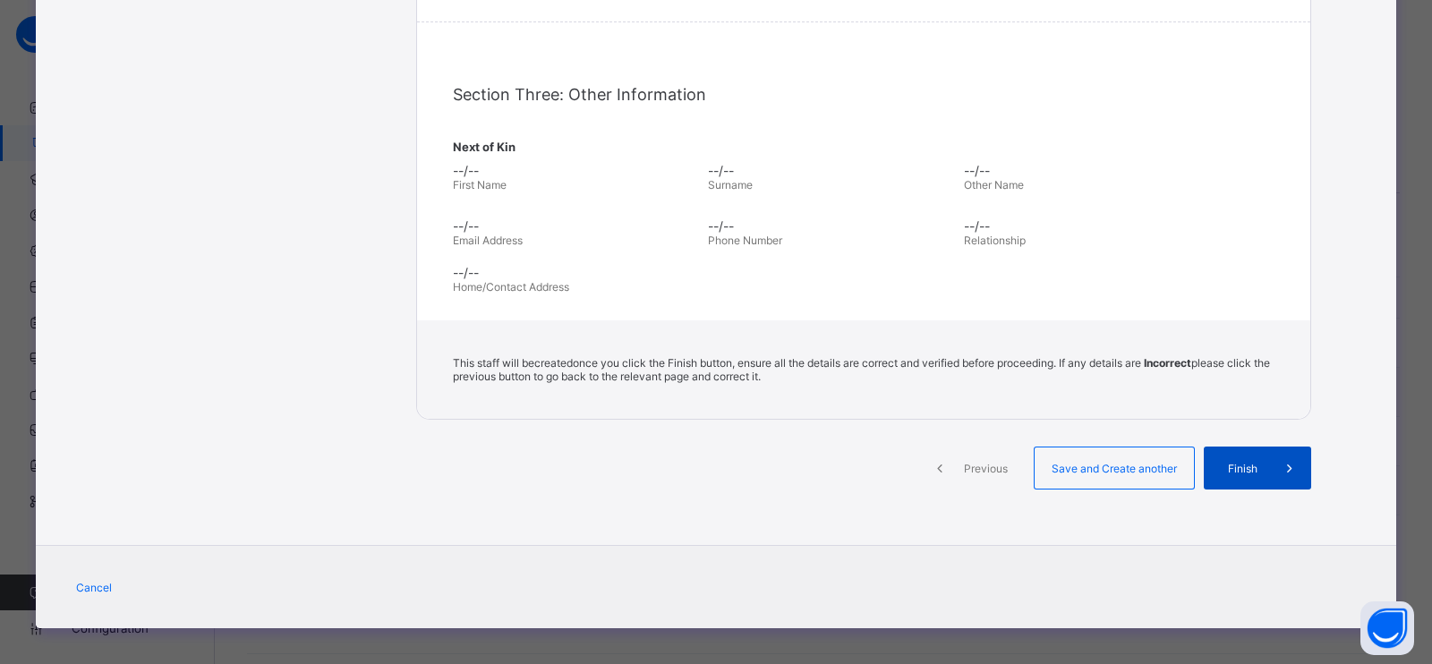
click at [1244, 462] on span "Finish" at bounding box center [1243, 468] width 51 height 13
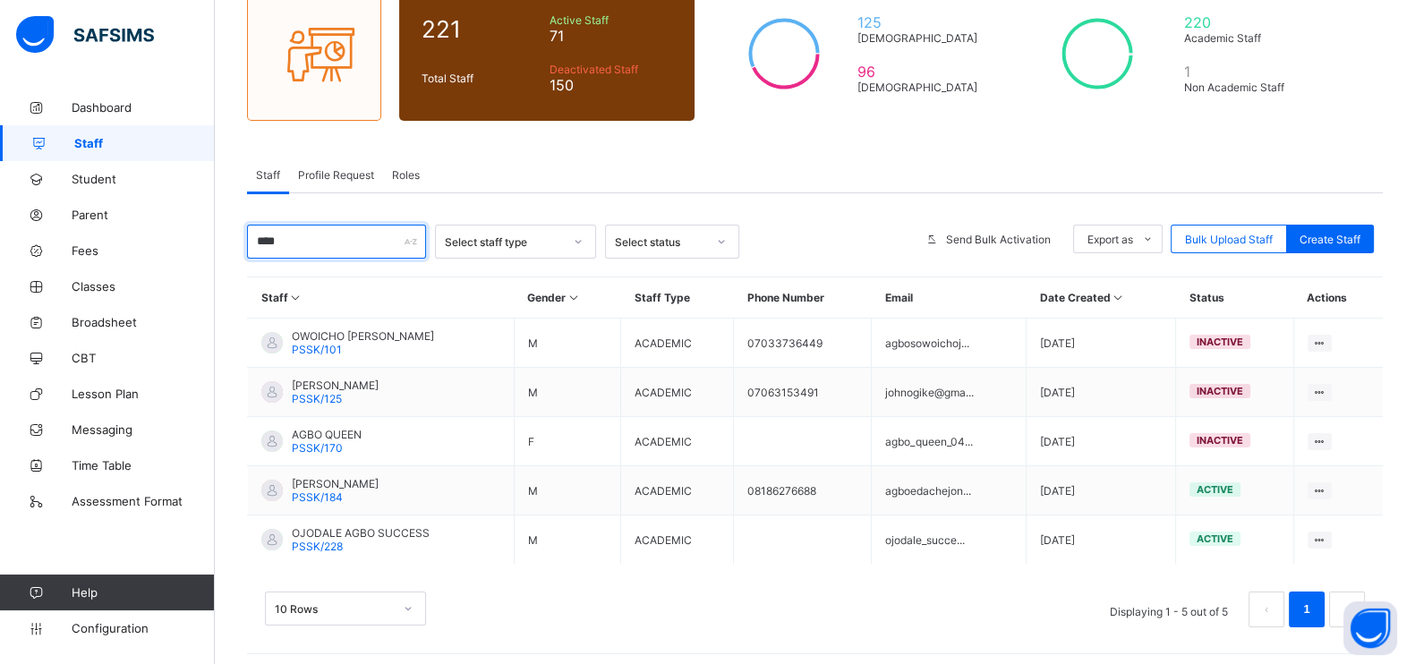
click at [325, 244] on input "****" at bounding box center [336, 242] width 179 height 34
type input "*"
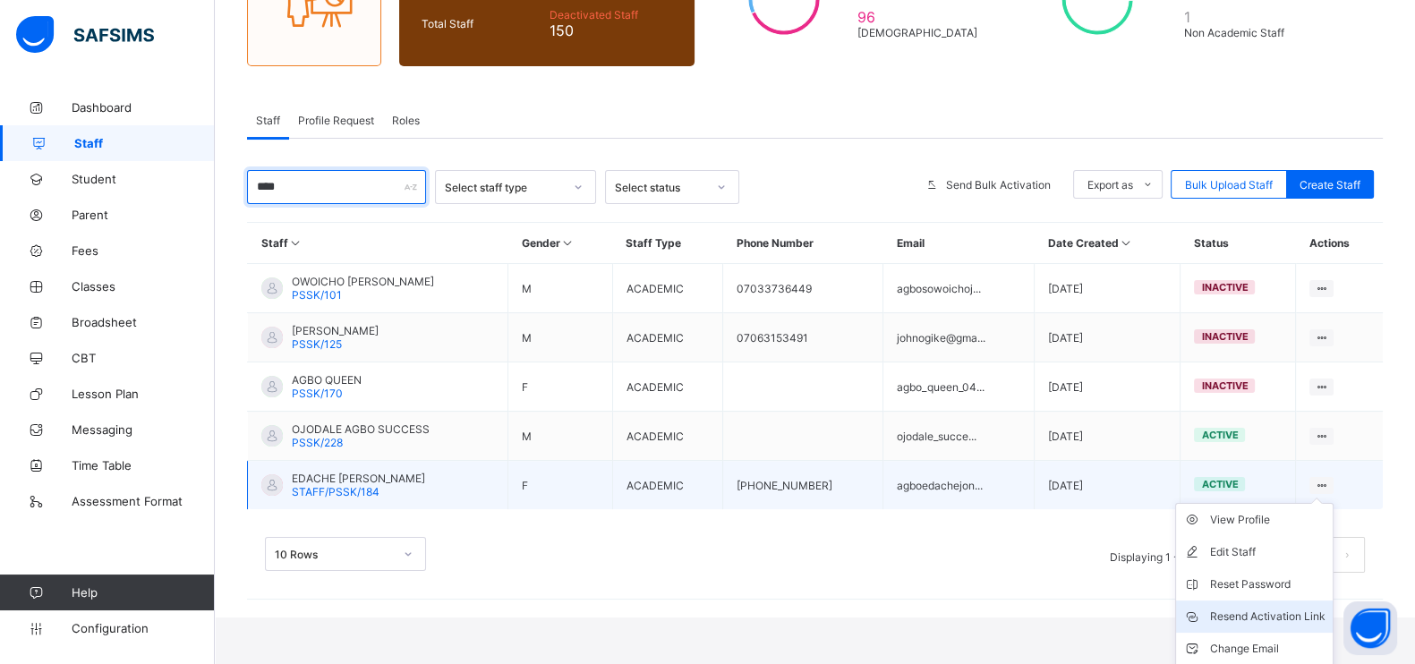
scroll to position [246, 0]
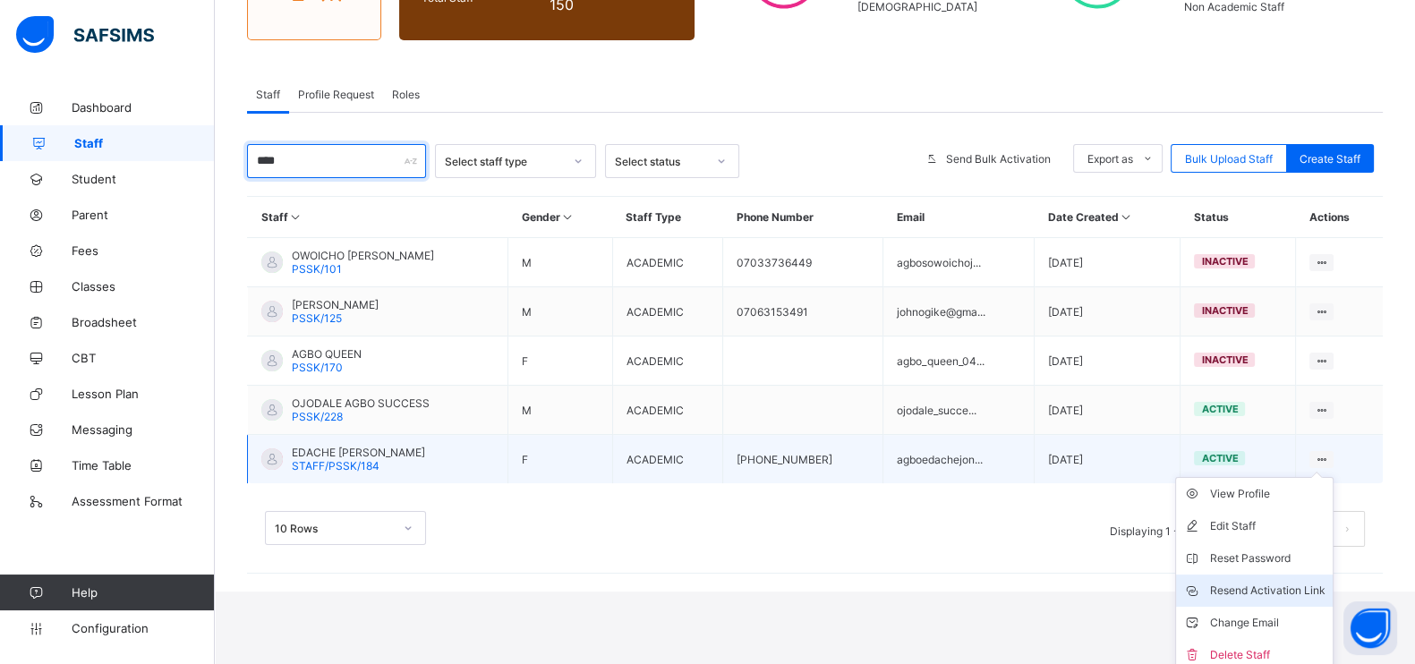
type input "****"
click at [1267, 582] on div "Resend Activation Link" at bounding box center [1267, 591] width 115 height 18
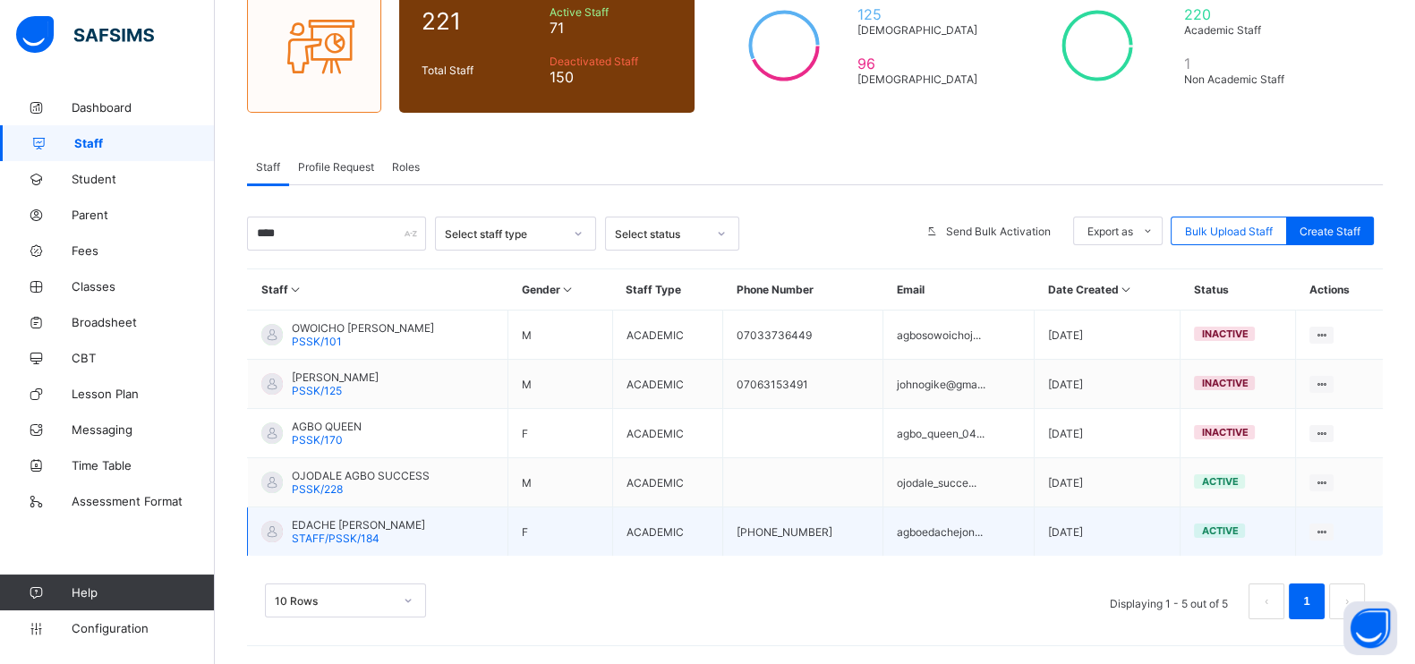
scroll to position [166, 0]
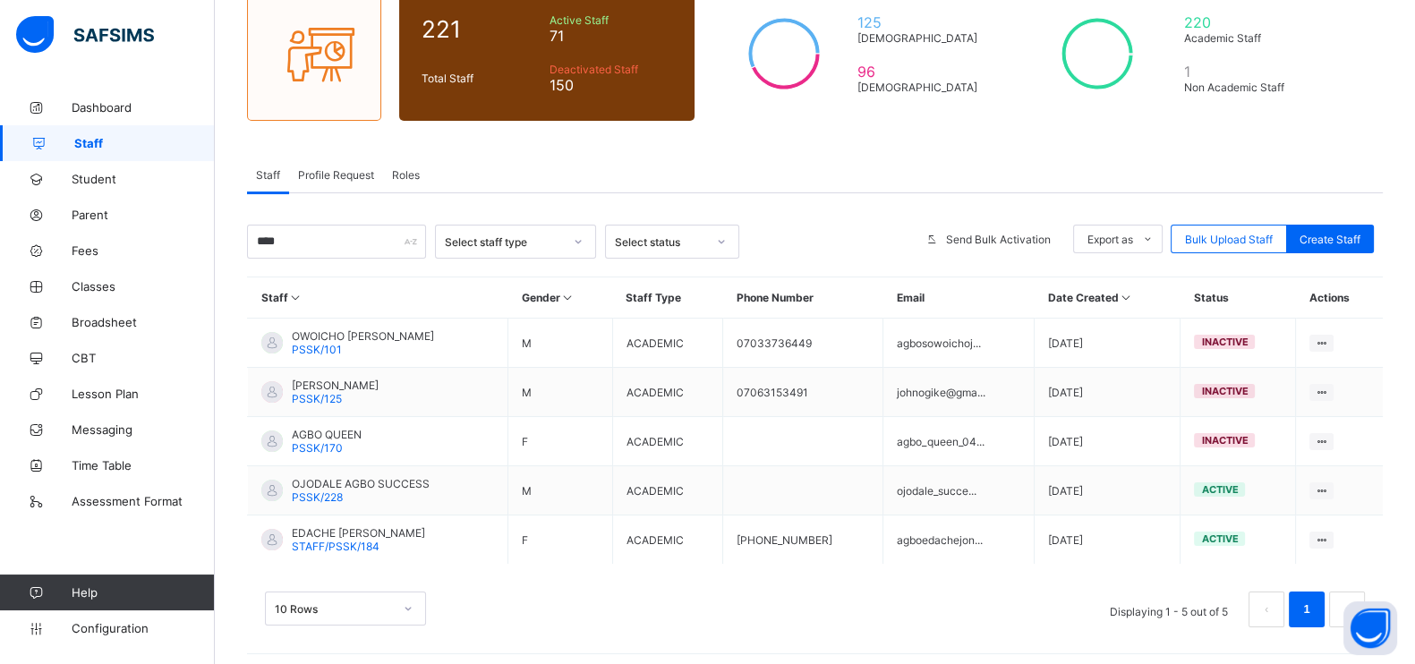
click at [673, 616] on div "10 Rows Displaying 1 - 5 out of 5 1" at bounding box center [815, 610] width 1100 height 36
click at [622, 616] on div "10 Rows Displaying 1 - 5 out of 5 1" at bounding box center [815, 610] width 1100 height 36
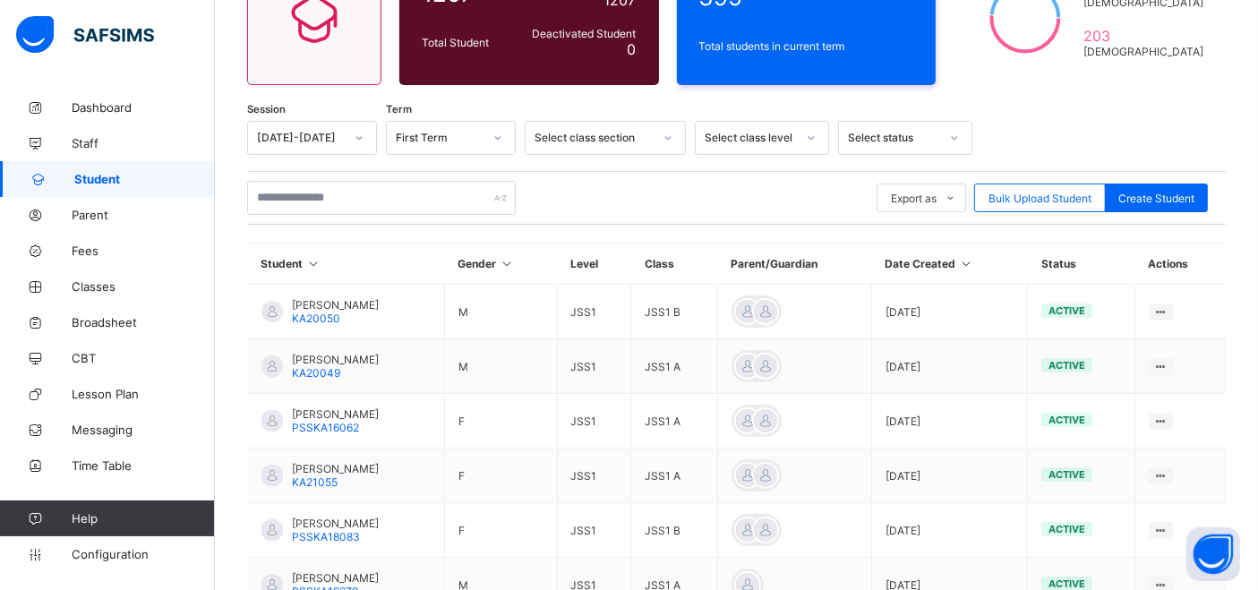
scroll to position [201, 0]
click at [973, 263] on icon at bounding box center [965, 263] width 15 height 13
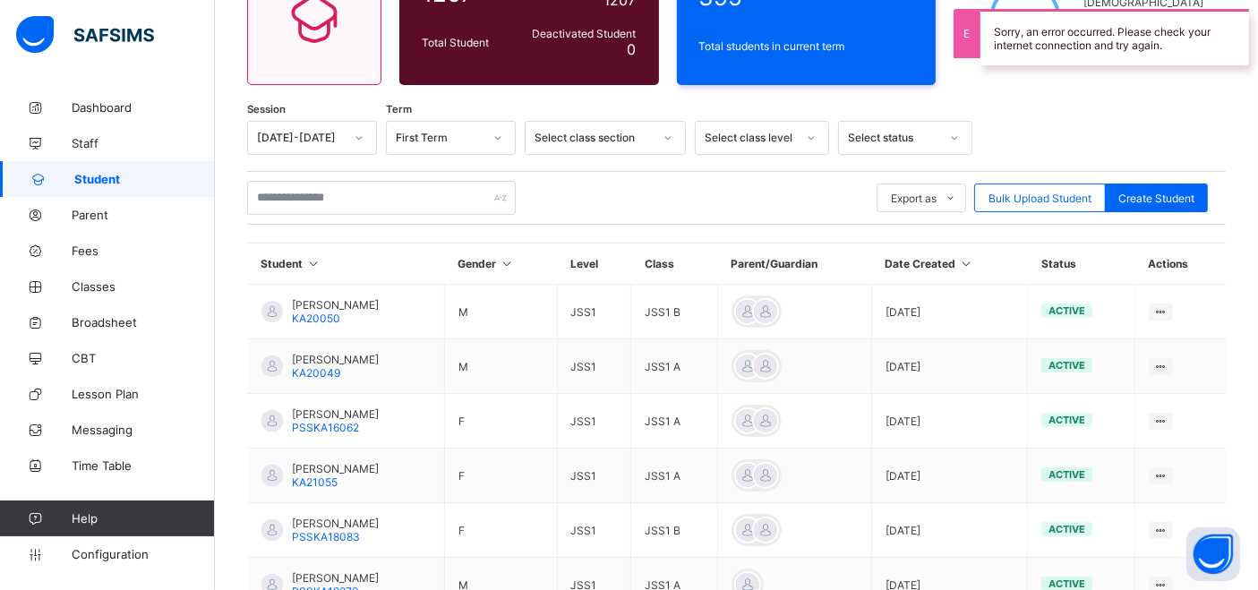
click at [1024, 258] on th "Date Created" at bounding box center [949, 264] width 157 height 41
drag, startPoint x: 97, startPoint y: 287, endPoint x: 152, endPoint y: 180, distance: 120.9
click at [98, 287] on span "Classes" at bounding box center [143, 286] width 143 height 14
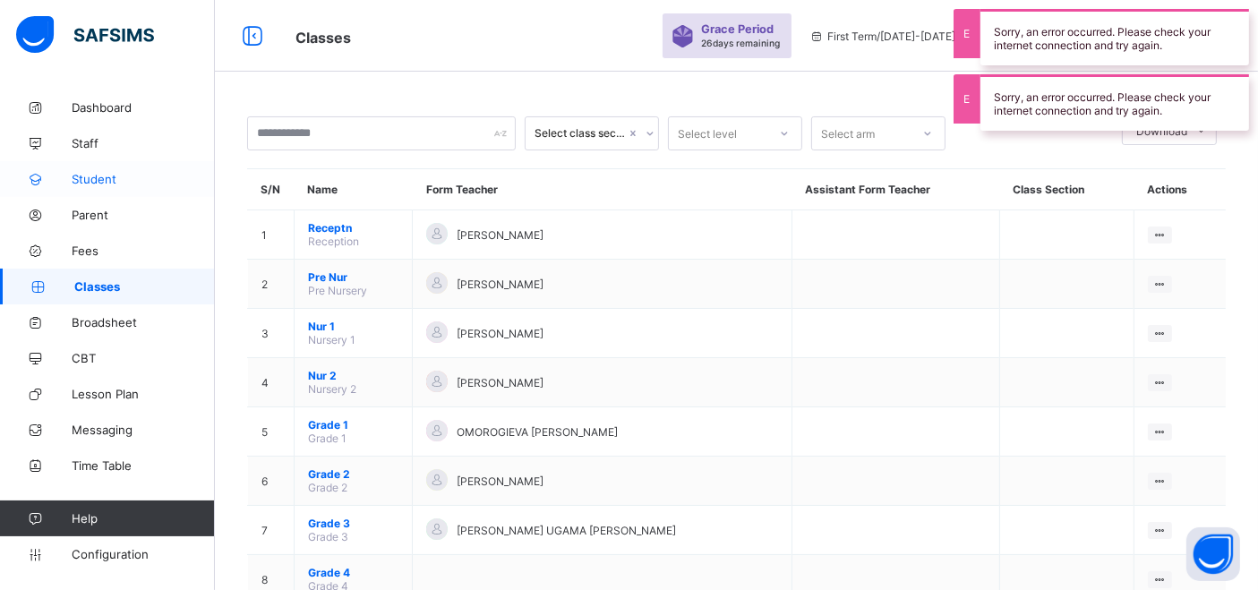
click at [149, 178] on span "Student" at bounding box center [143, 179] width 143 height 14
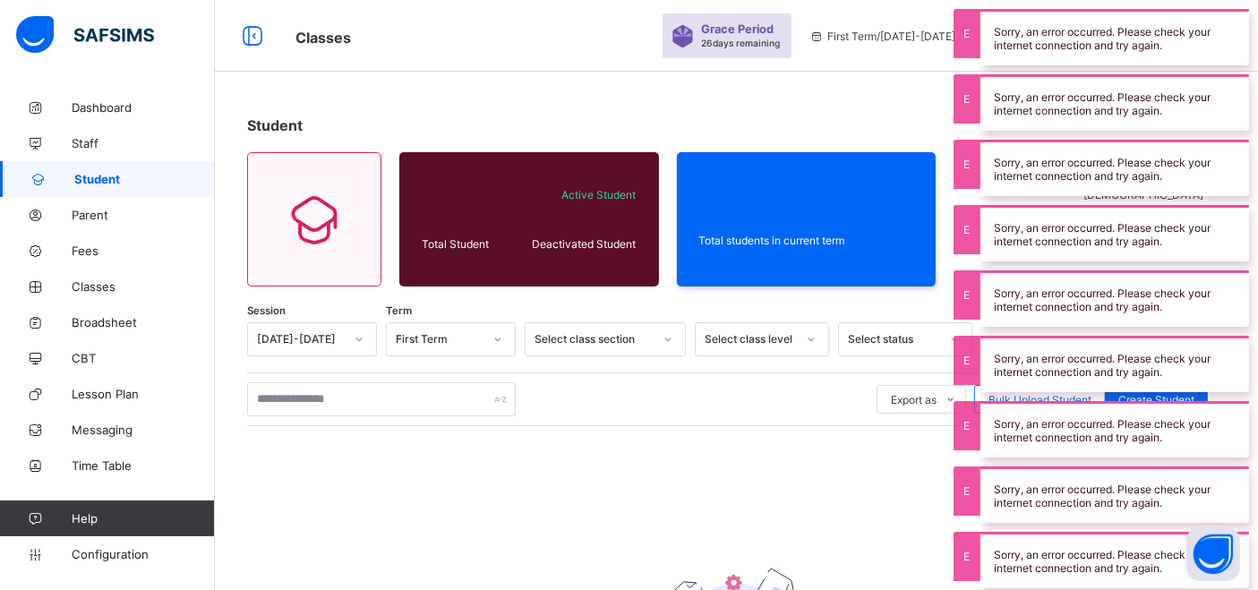
click at [578, 49] on div "Classes Grace Period 26 days remaining First Term / 2025-2026 Joel Shoka shorka…" at bounding box center [629, 36] width 1258 height 72
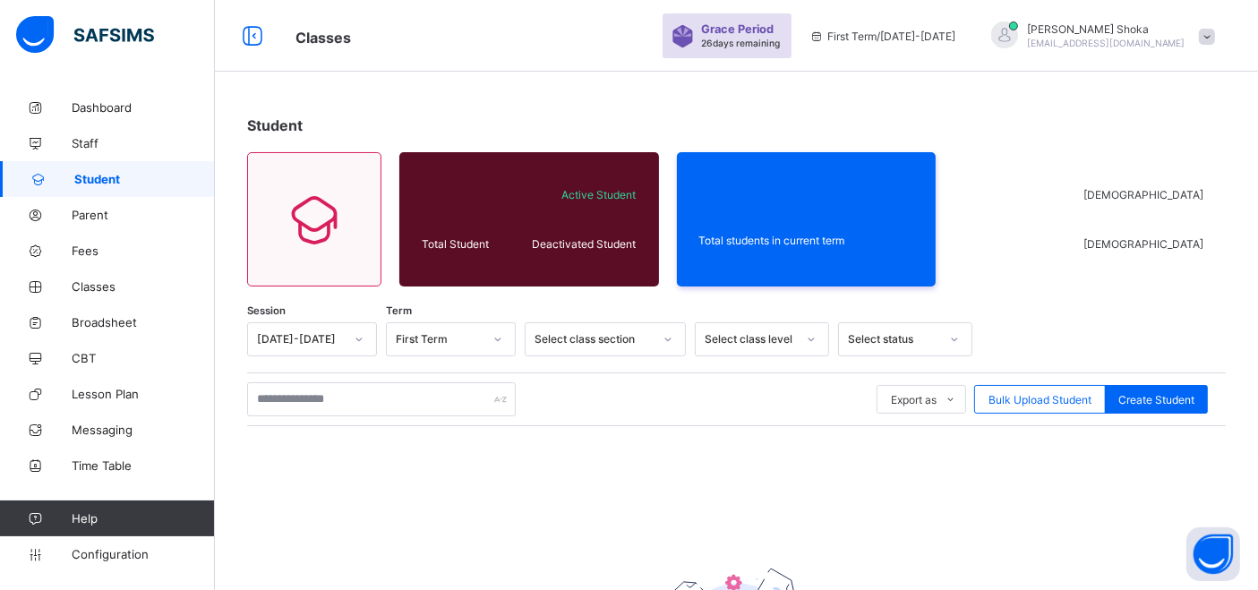
click at [1215, 39] on span at bounding box center [1207, 37] width 16 height 16
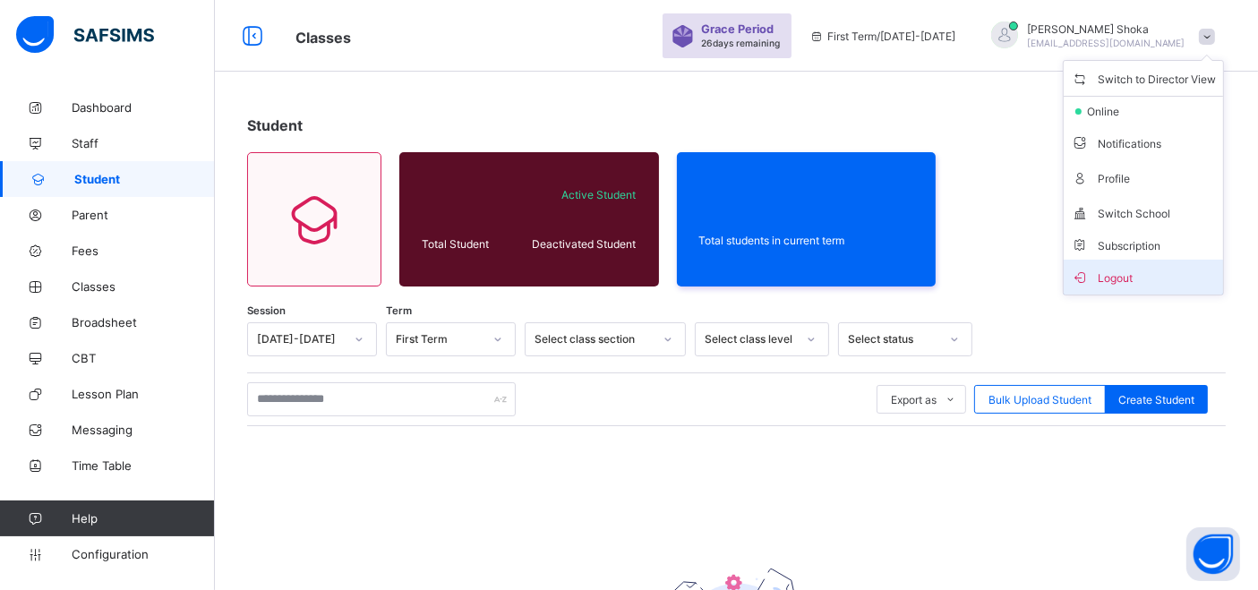
click at [1122, 267] on span "Logout" at bounding box center [1143, 277] width 145 height 21
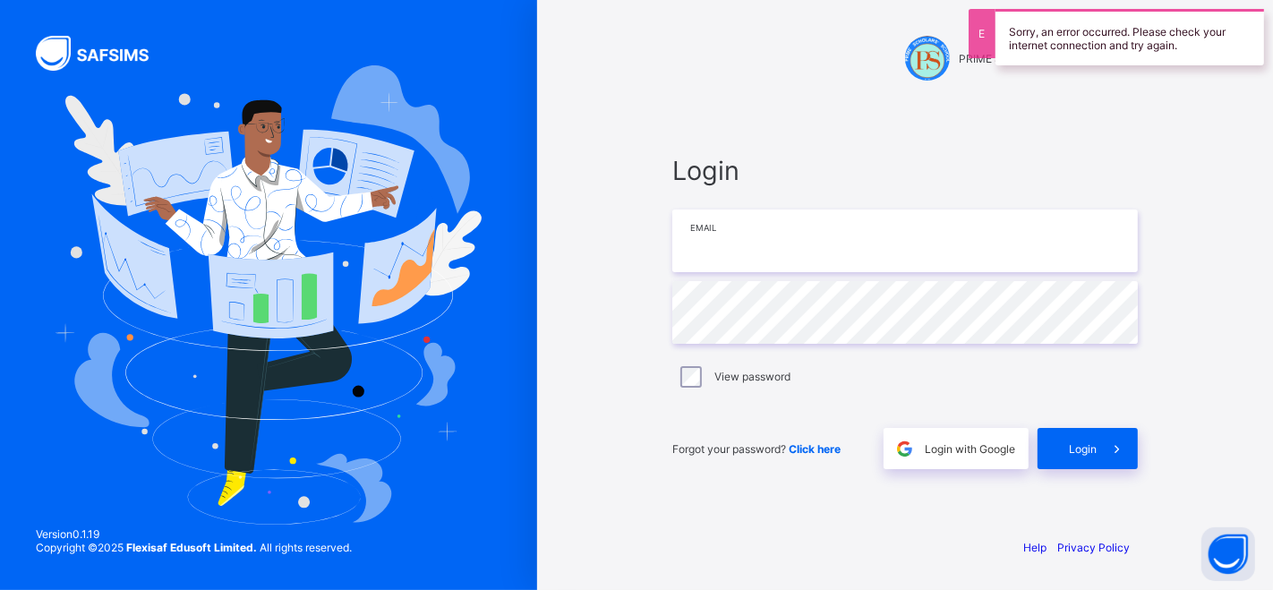
type input "**********"
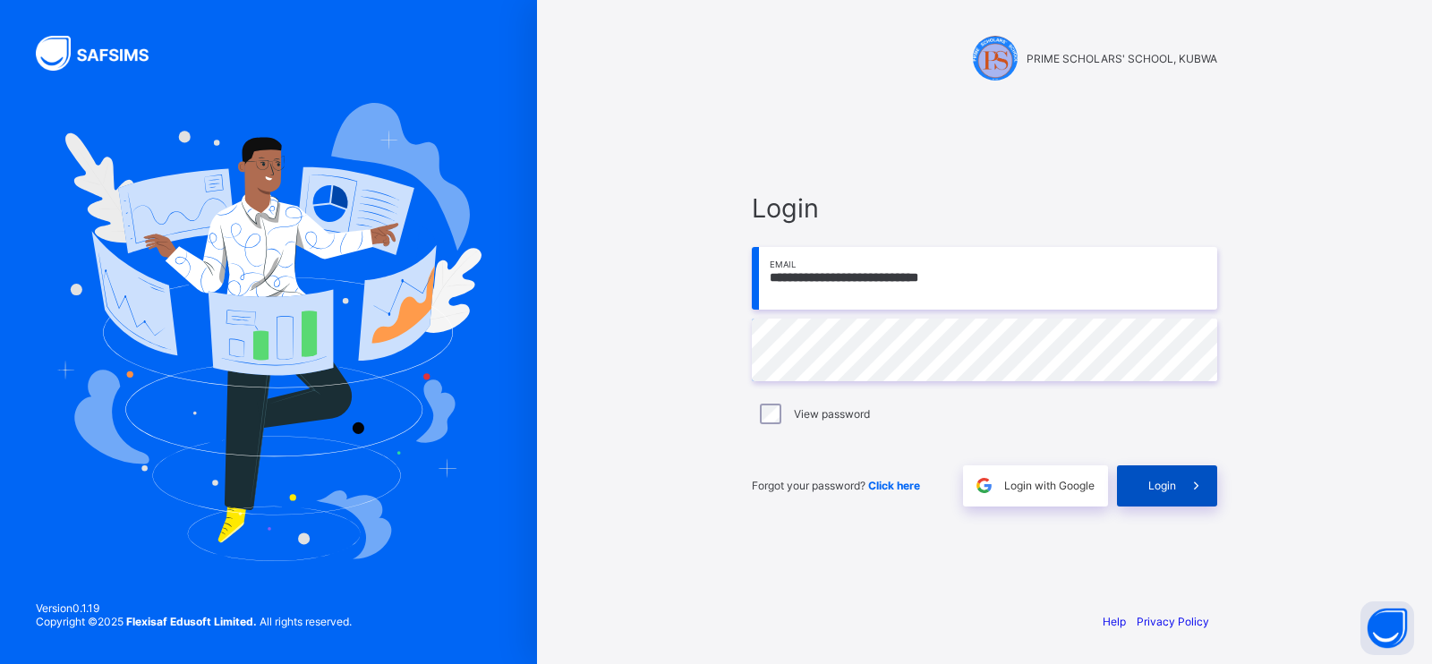
click at [1160, 474] on div "Login" at bounding box center [1167, 486] width 100 height 41
click at [1169, 476] on div "Login" at bounding box center [1167, 486] width 100 height 41
click at [1167, 500] on div "Login" at bounding box center [1167, 486] width 100 height 41
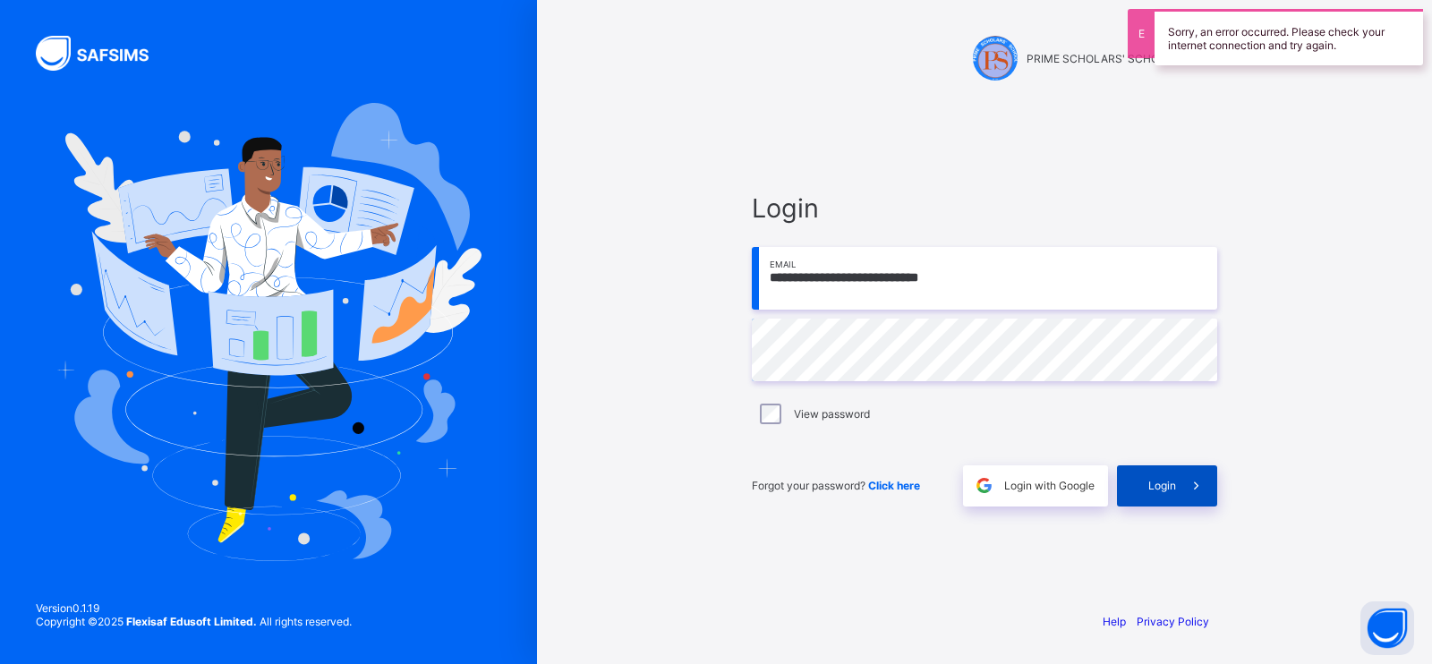
click at [1191, 494] on span at bounding box center [1196, 486] width 41 height 41
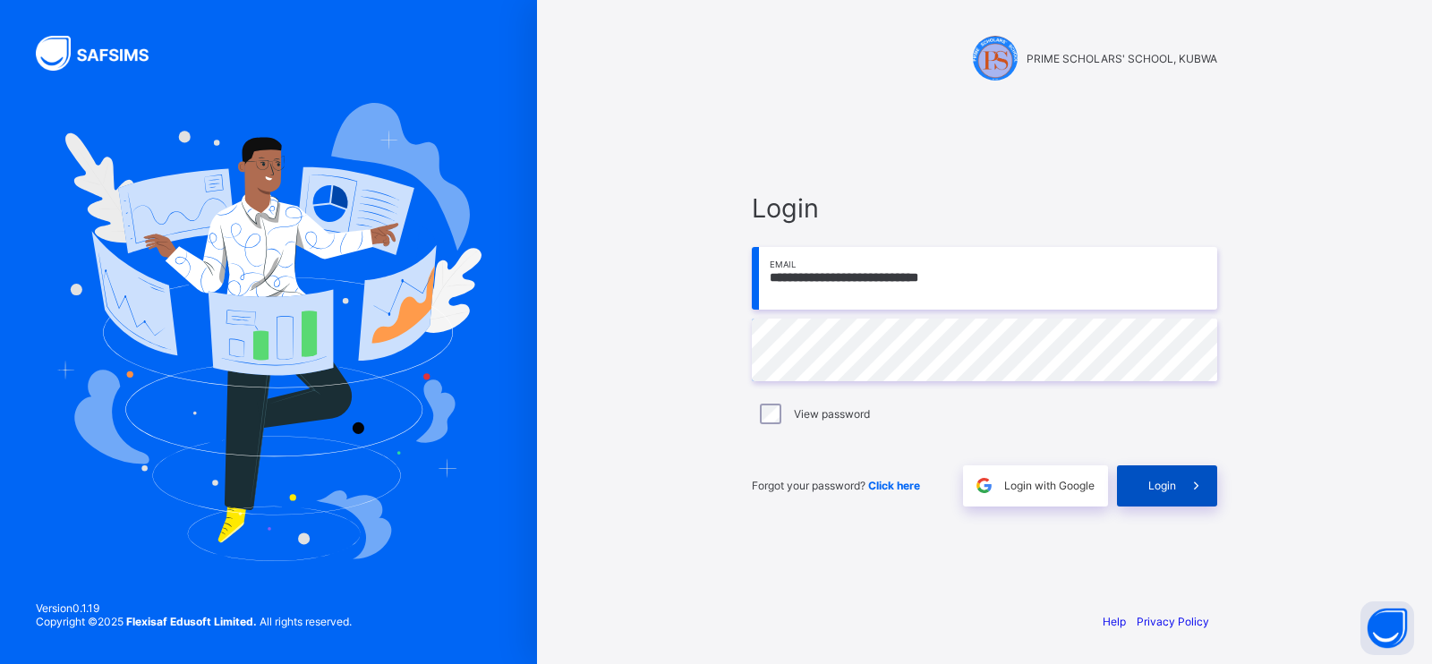
click at [1187, 480] on icon at bounding box center [1196, 485] width 21 height 19
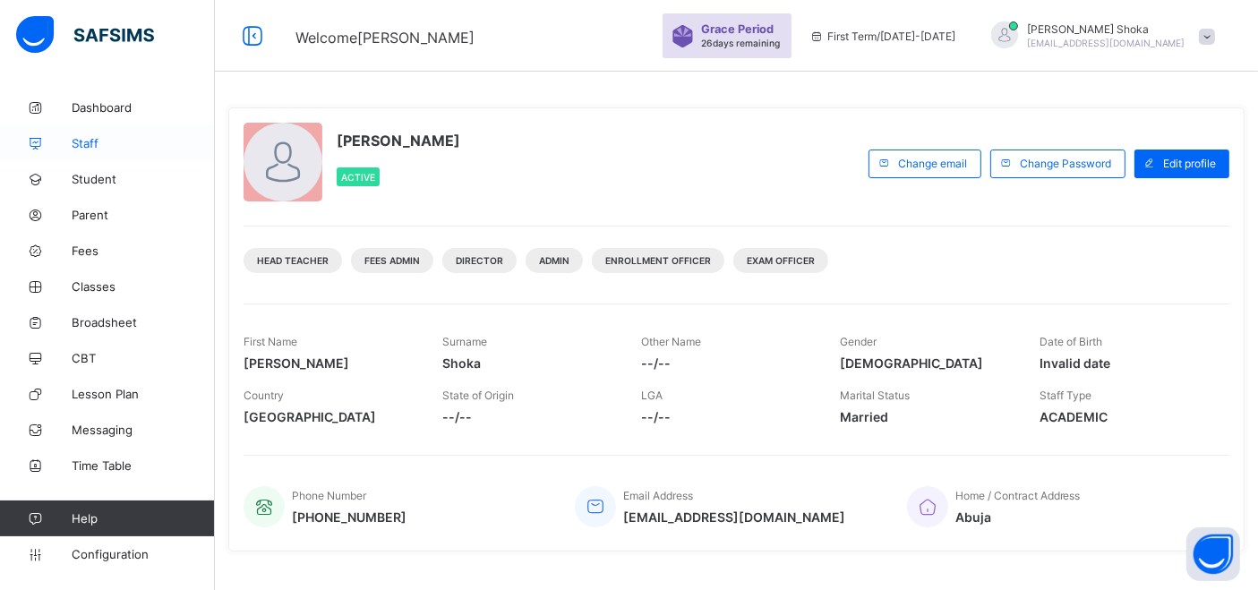
click at [90, 143] on span "Staff" at bounding box center [143, 143] width 143 height 14
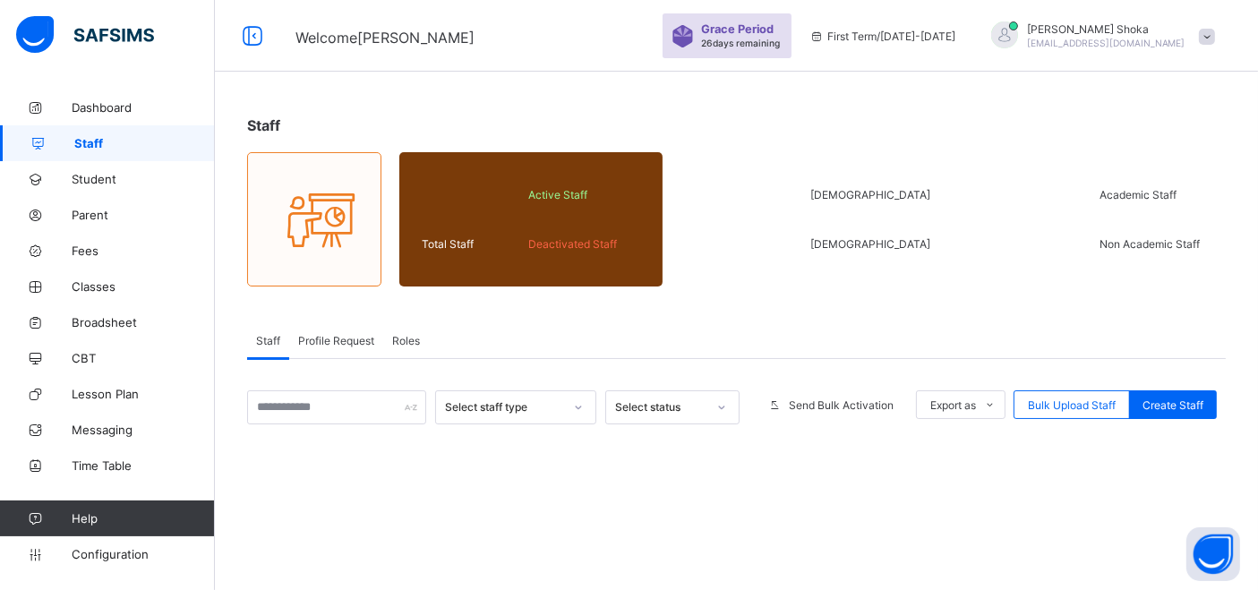
click at [358, 341] on span "Profile Request" at bounding box center [336, 340] width 76 height 13
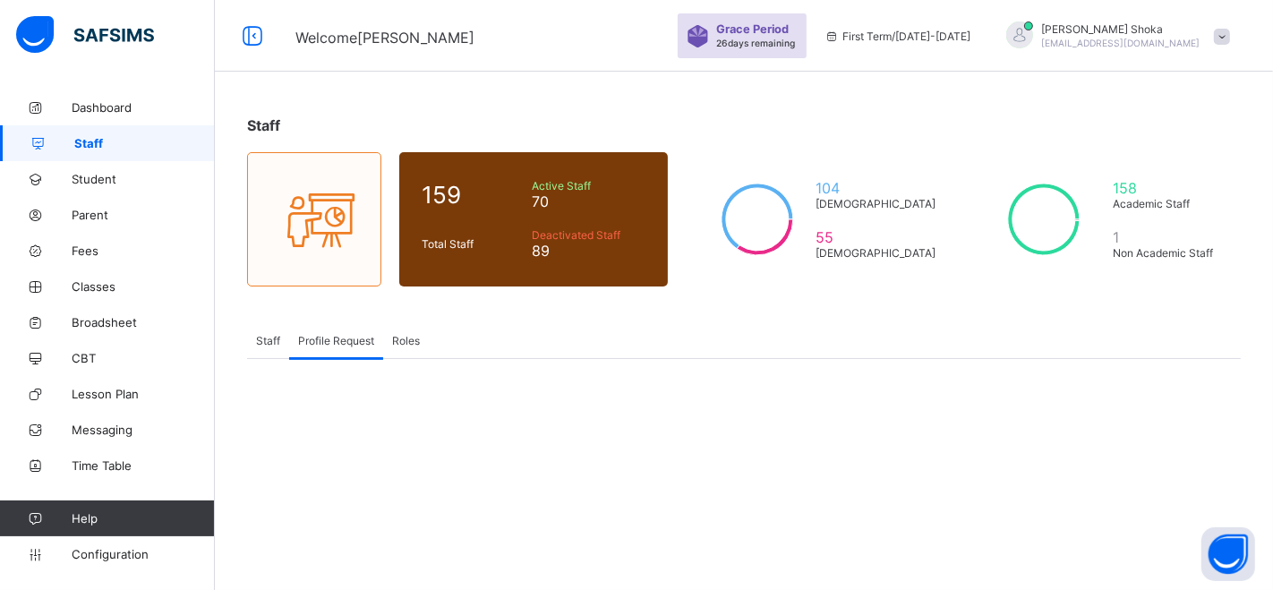
drag, startPoint x: 411, startPoint y: 340, endPoint x: 380, endPoint y: 339, distance: 30.5
click at [410, 340] on span "Roles" at bounding box center [406, 340] width 28 height 13
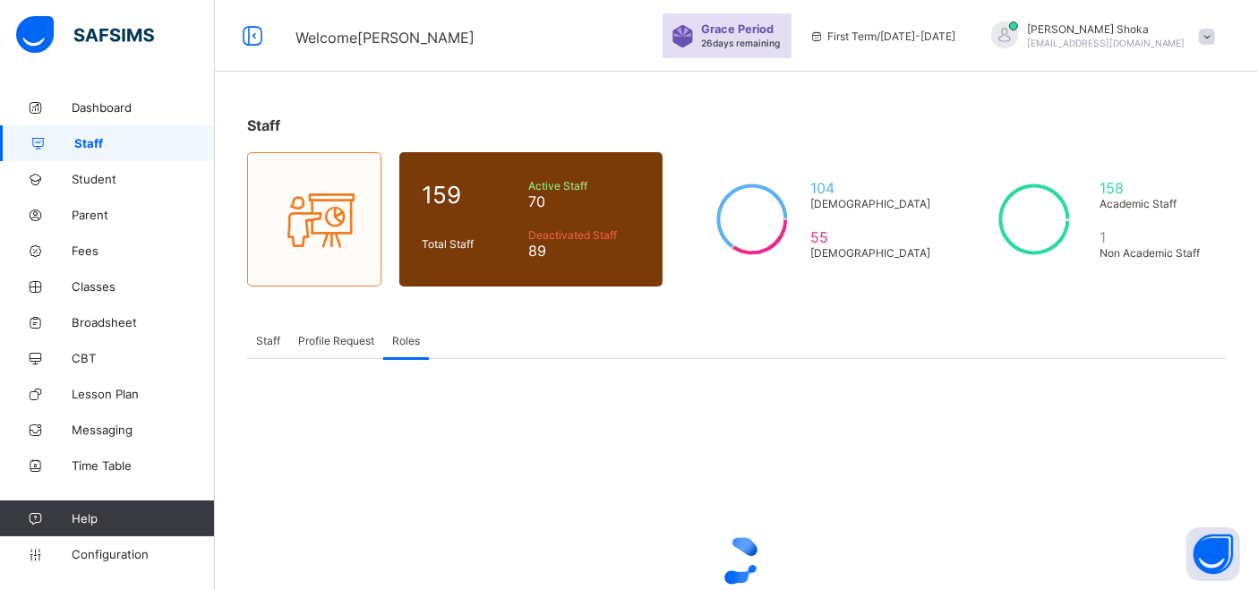
click at [357, 341] on span "Profile Request" at bounding box center [336, 340] width 76 height 13
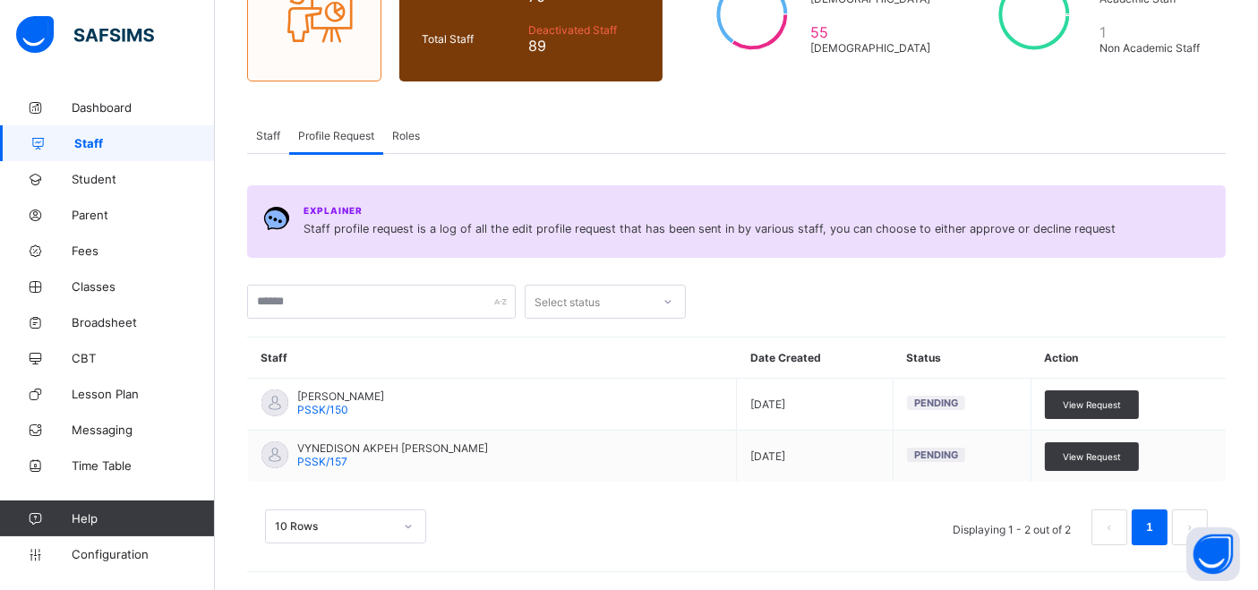
scroll to position [201, 0]
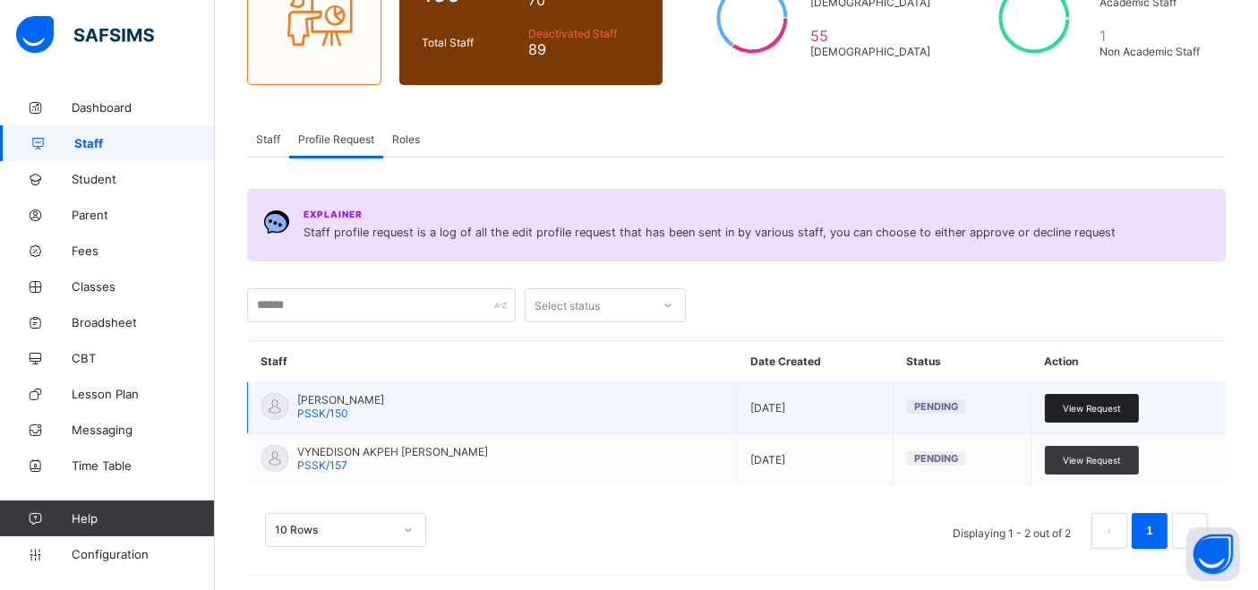
click at [1098, 410] on span "View Request" at bounding box center [1092, 408] width 58 height 11
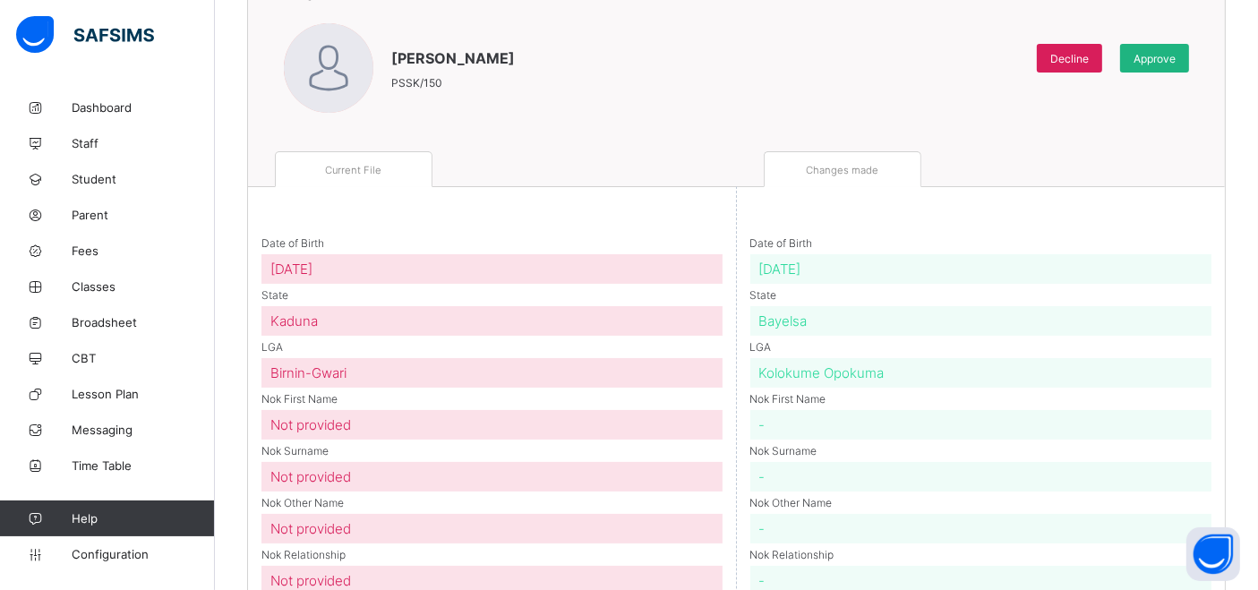
click at [1164, 56] on span "Approve" at bounding box center [1154, 58] width 42 height 13
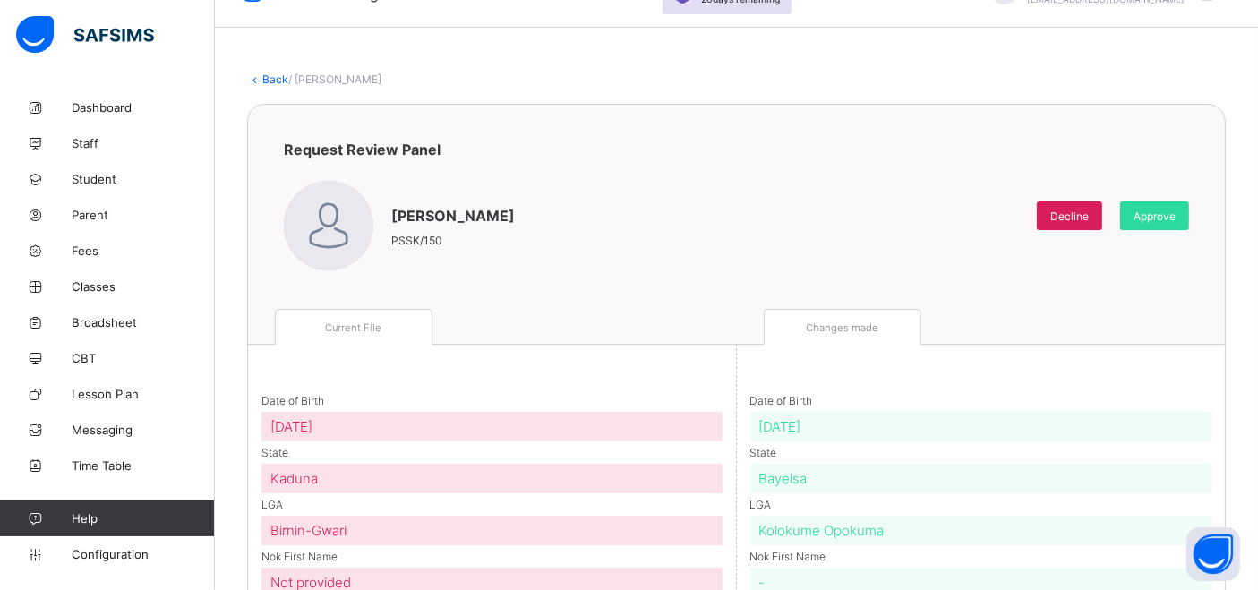
scroll to position [26, 0]
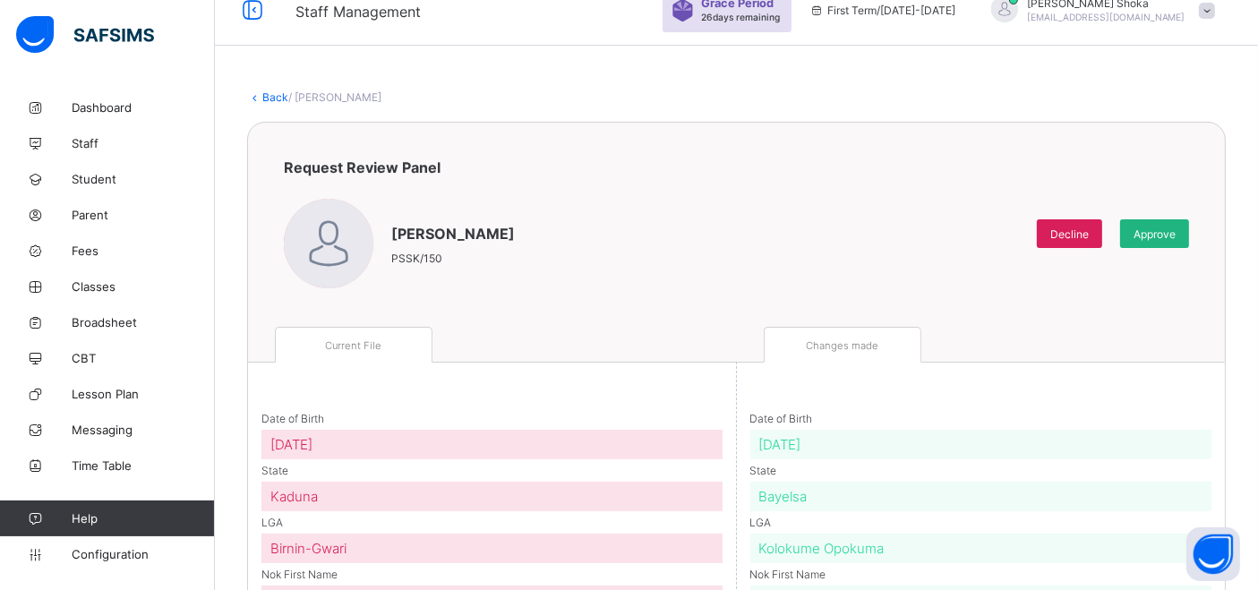
click at [1175, 231] on span "Approve" at bounding box center [1154, 233] width 42 height 13
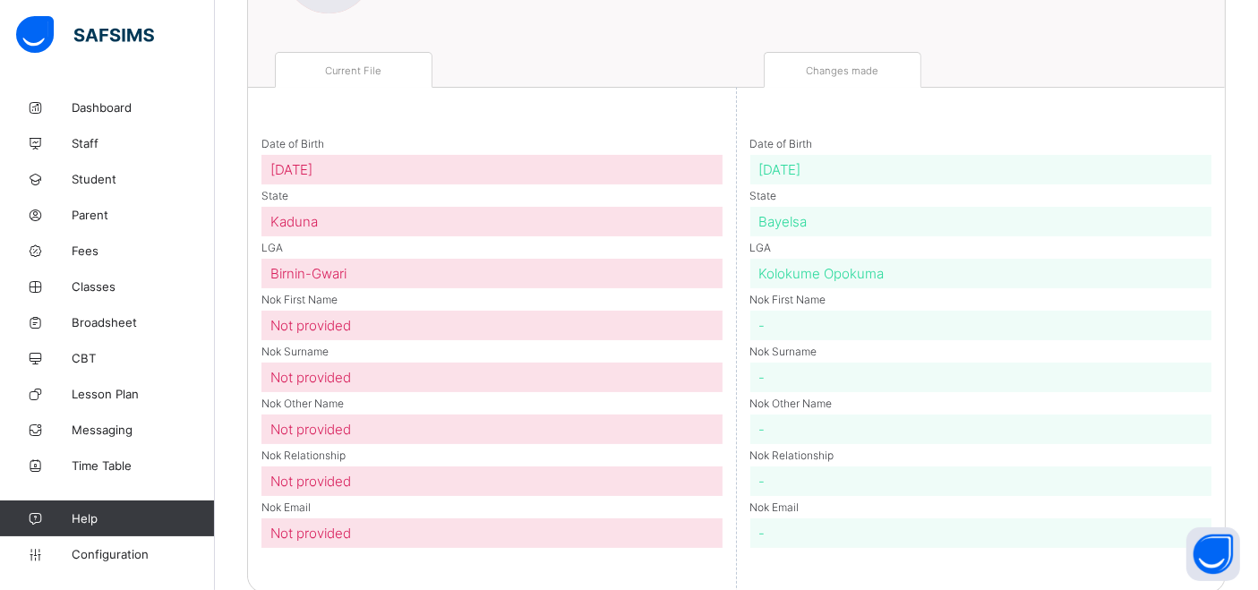
scroll to position [324, 0]
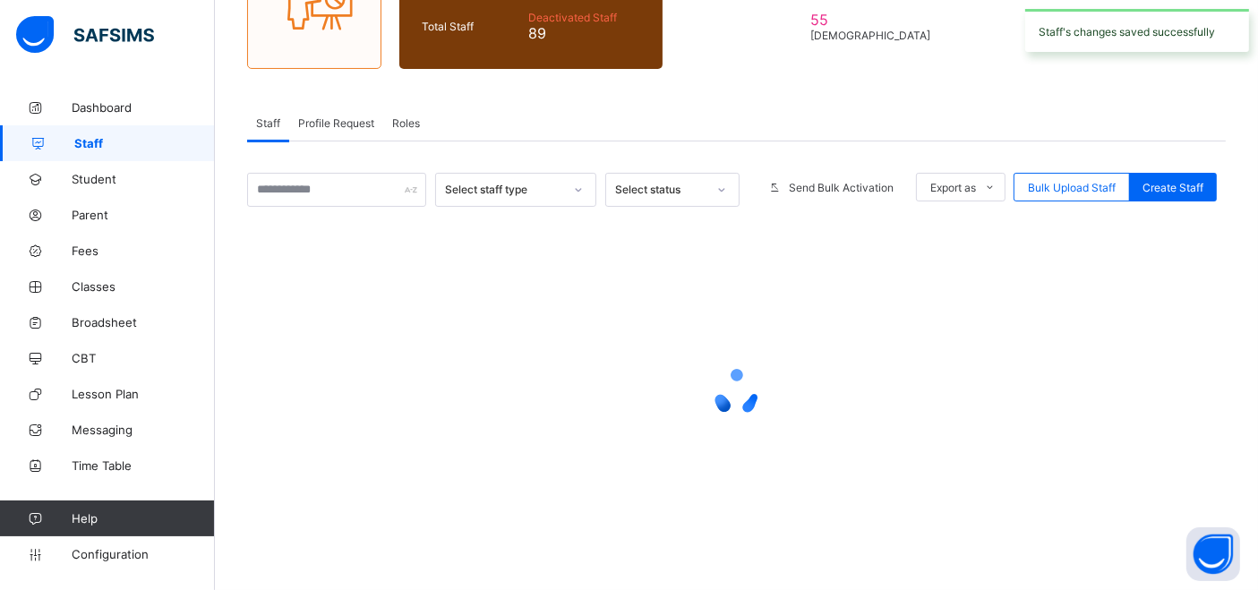
scroll to position [201, 0]
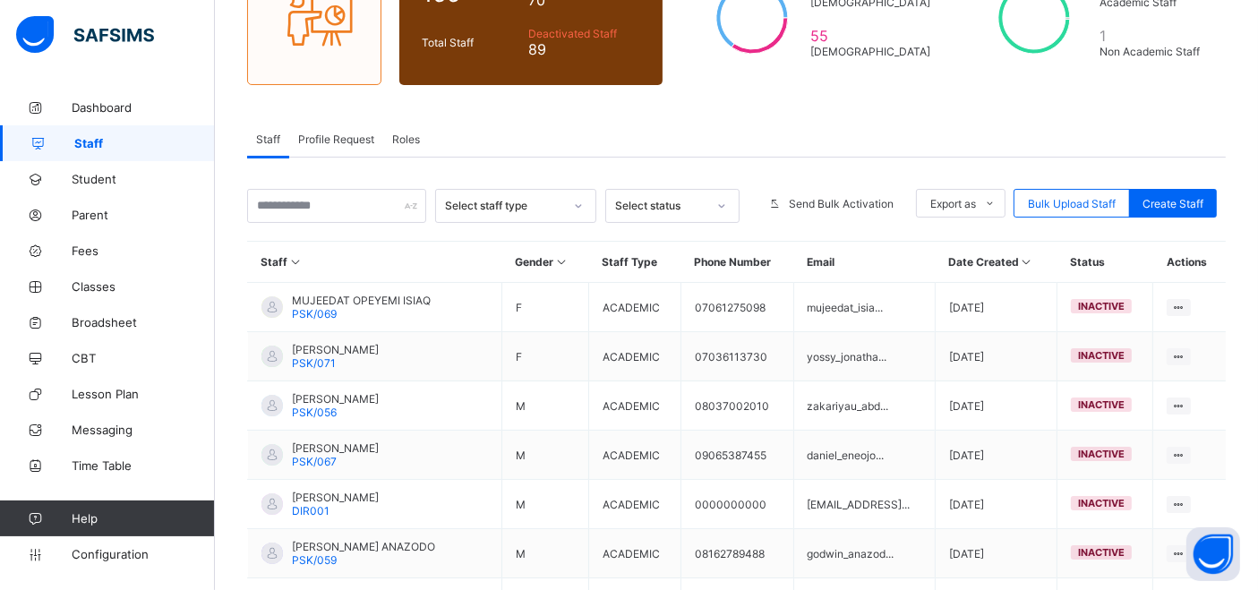
click at [338, 141] on span "Profile Request" at bounding box center [336, 138] width 76 height 13
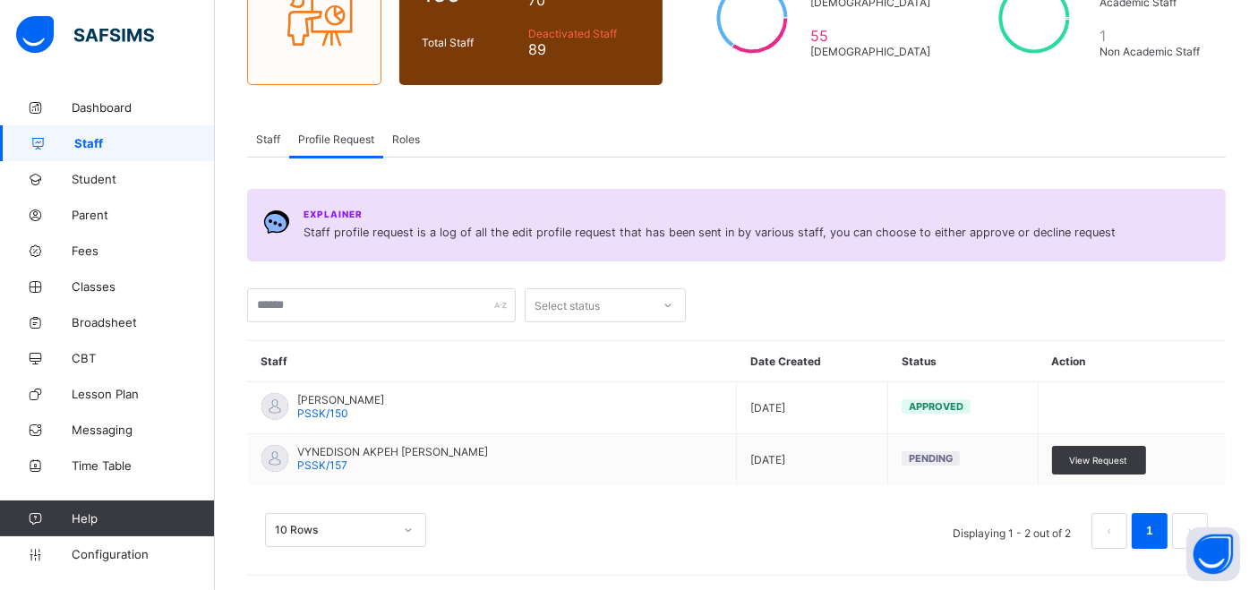
click at [278, 140] on span "Staff" at bounding box center [268, 138] width 24 height 13
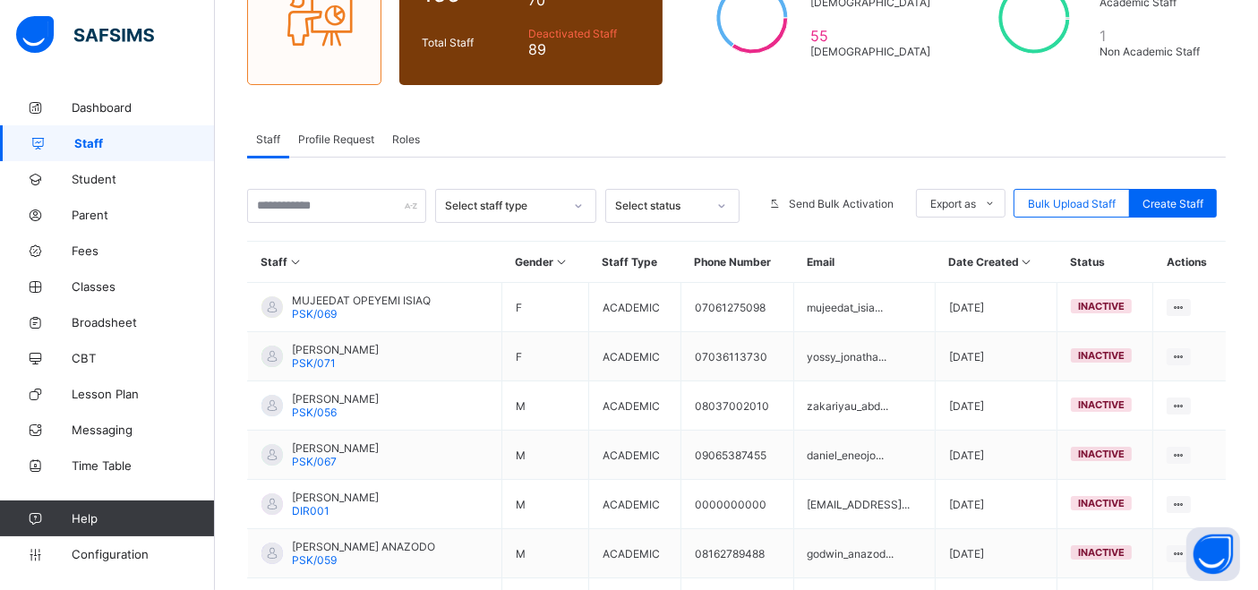
click at [358, 135] on span "Profile Request" at bounding box center [336, 138] width 76 height 13
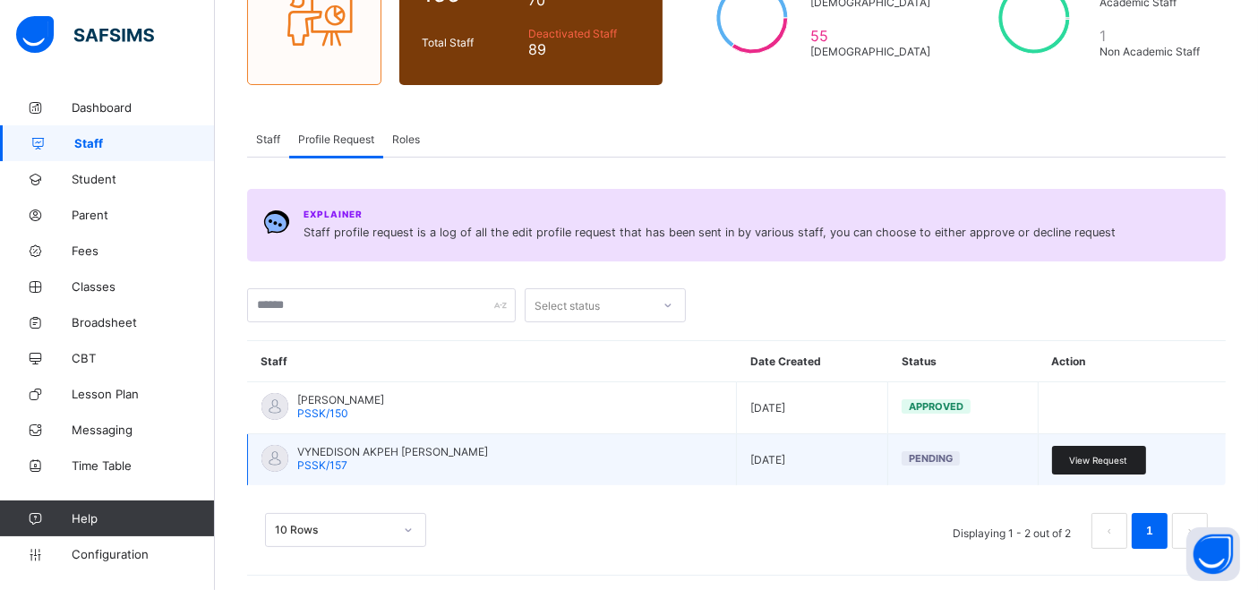
click at [1118, 459] on span "View Request" at bounding box center [1099, 460] width 58 height 11
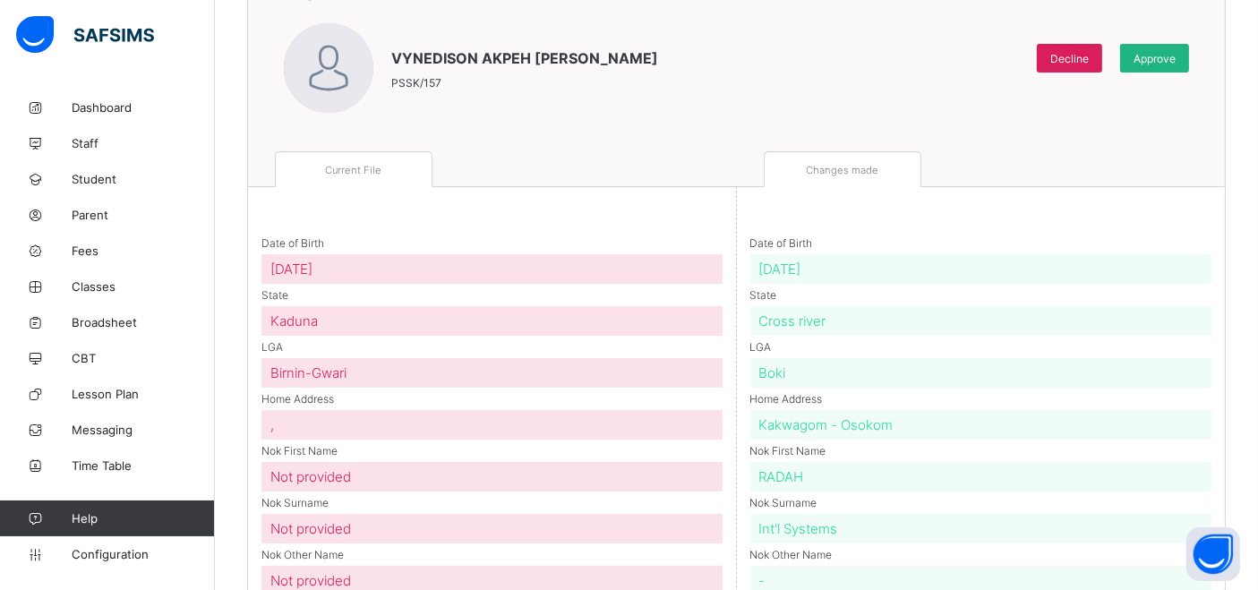
click at [1175, 60] on span "Approve" at bounding box center [1154, 58] width 42 height 13
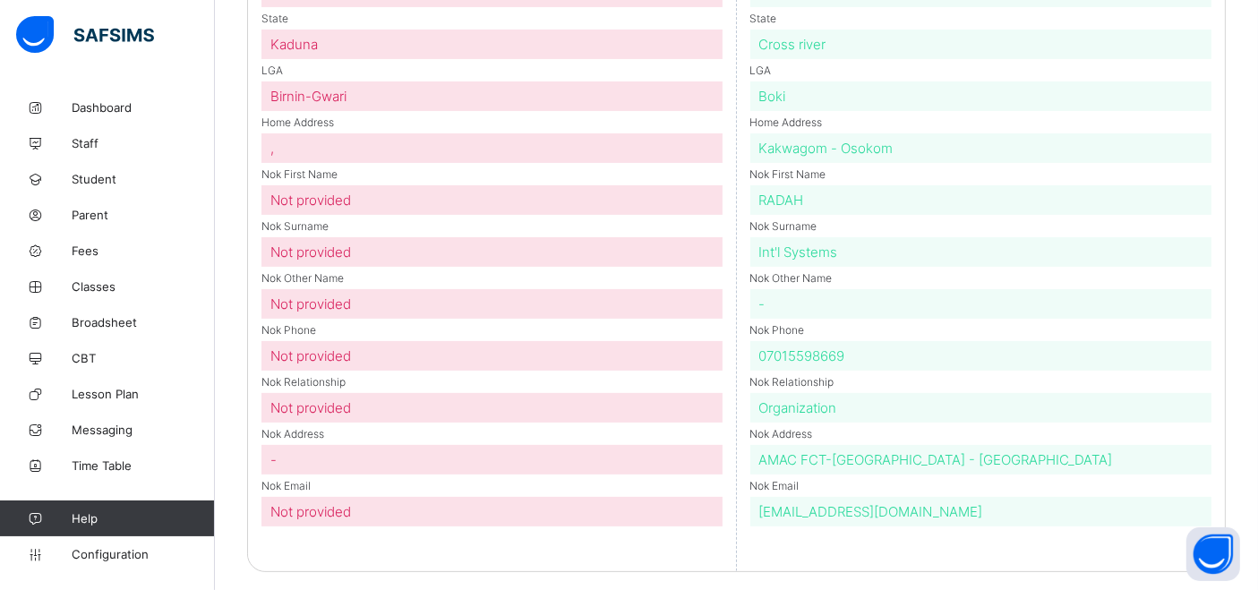
scroll to position [81, 0]
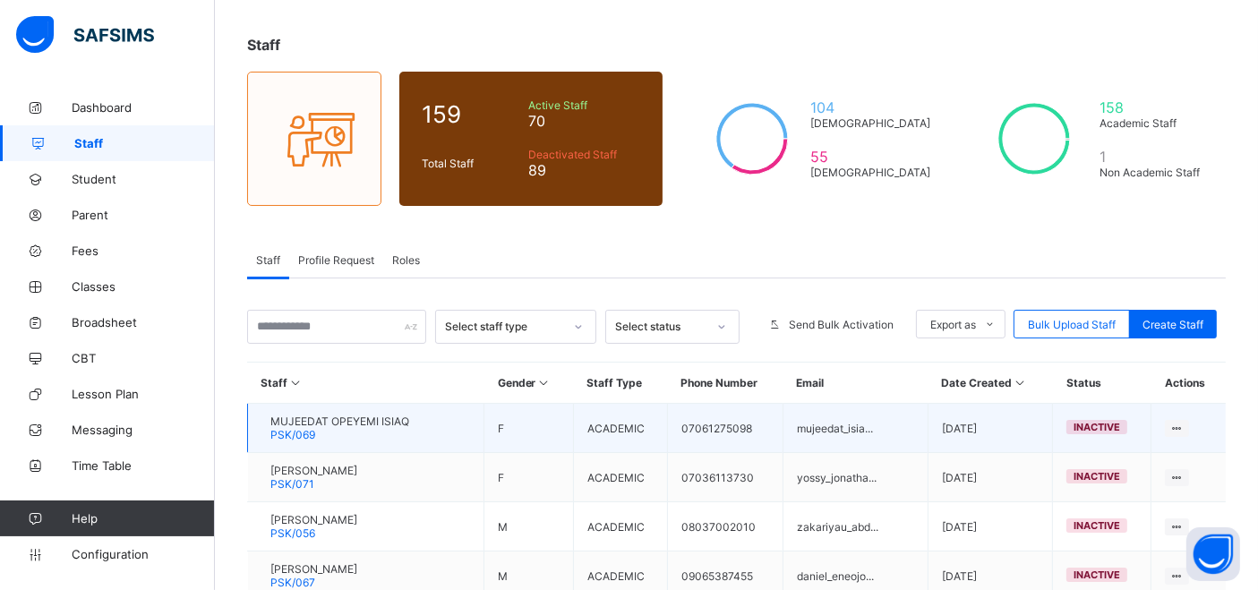
scroll to position [201, 0]
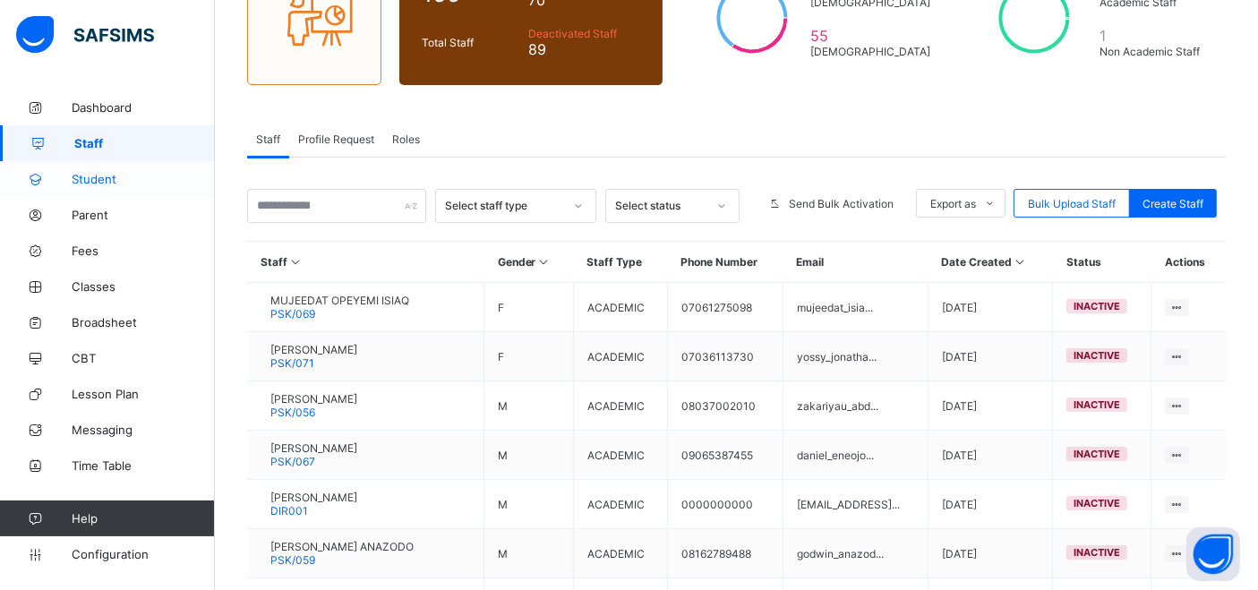
click at [97, 175] on span "Student" at bounding box center [143, 179] width 143 height 14
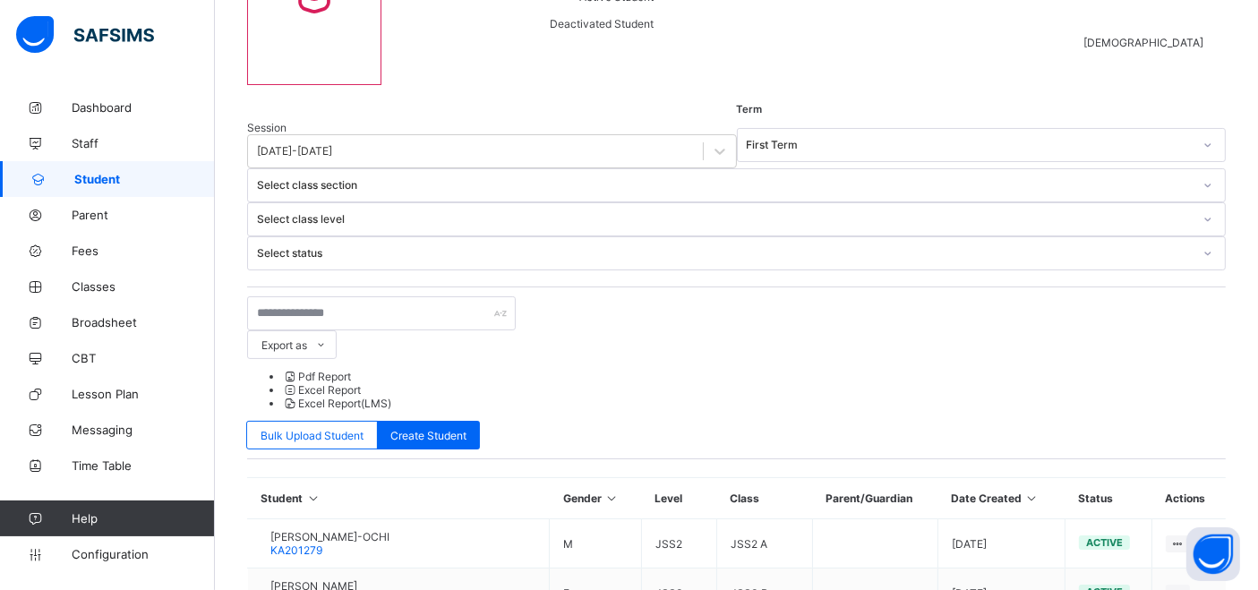
scroll to position [201, 0]
click at [1039, 491] on icon at bounding box center [1031, 497] width 15 height 13
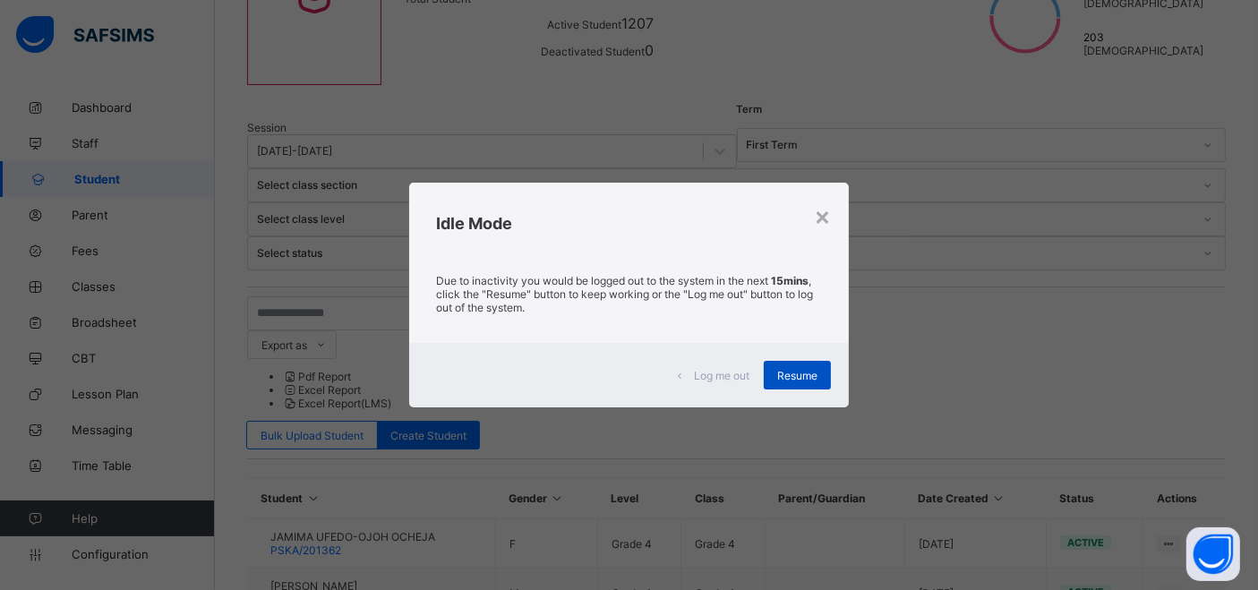
click at [795, 380] on span "Resume" at bounding box center [797, 375] width 40 height 13
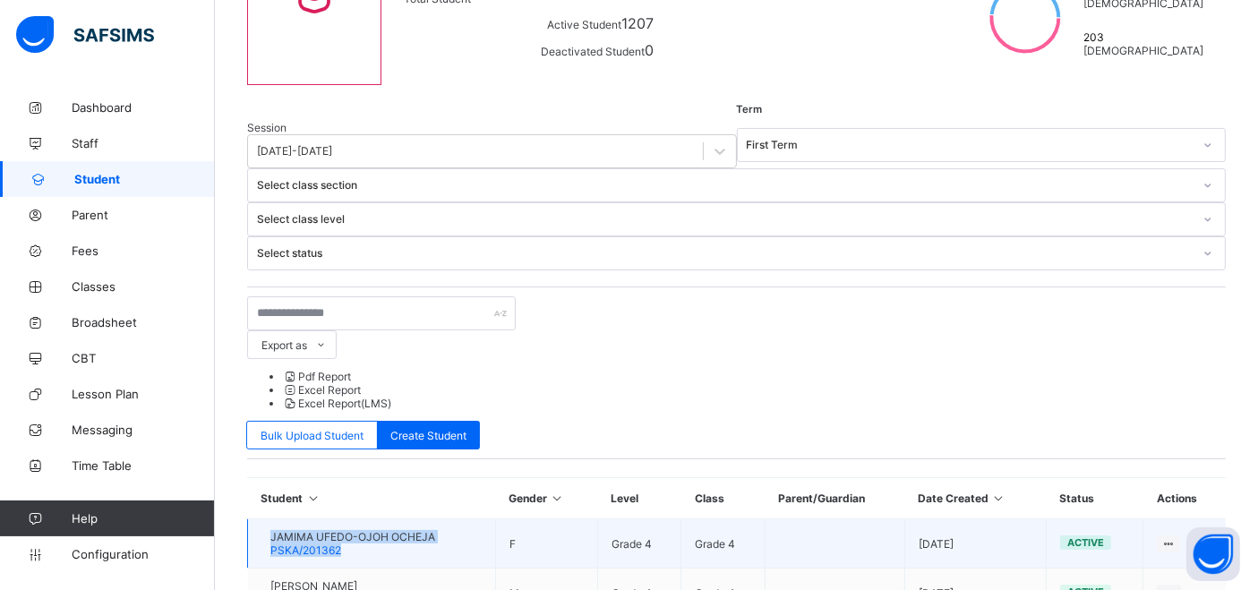
drag, startPoint x: 370, startPoint y: 313, endPoint x: 290, endPoint y: 287, distance: 83.8
click at [290, 519] on td "JAMIMA UFEDO-OJOH OCHEJA PSKA/201362" at bounding box center [372, 543] width 248 height 49
copy div "JAMIMA UFEDO-OJOH OCHEJA PSKA/201362"
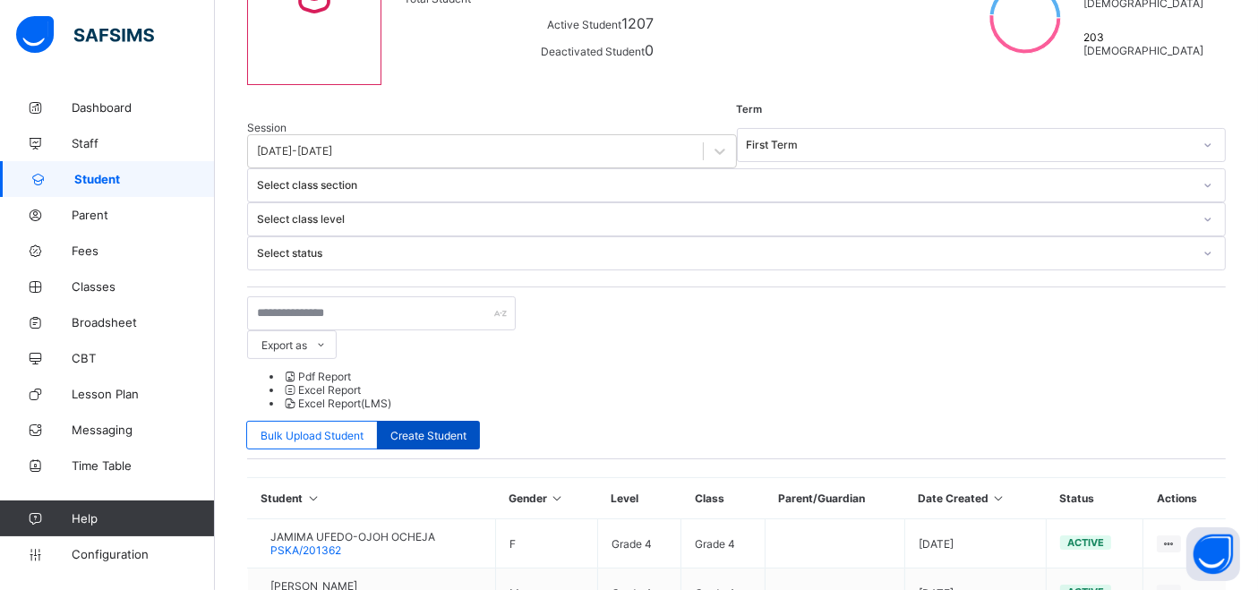
click at [480, 421] on div "Create Student" at bounding box center [428, 435] width 103 height 29
select select "**"
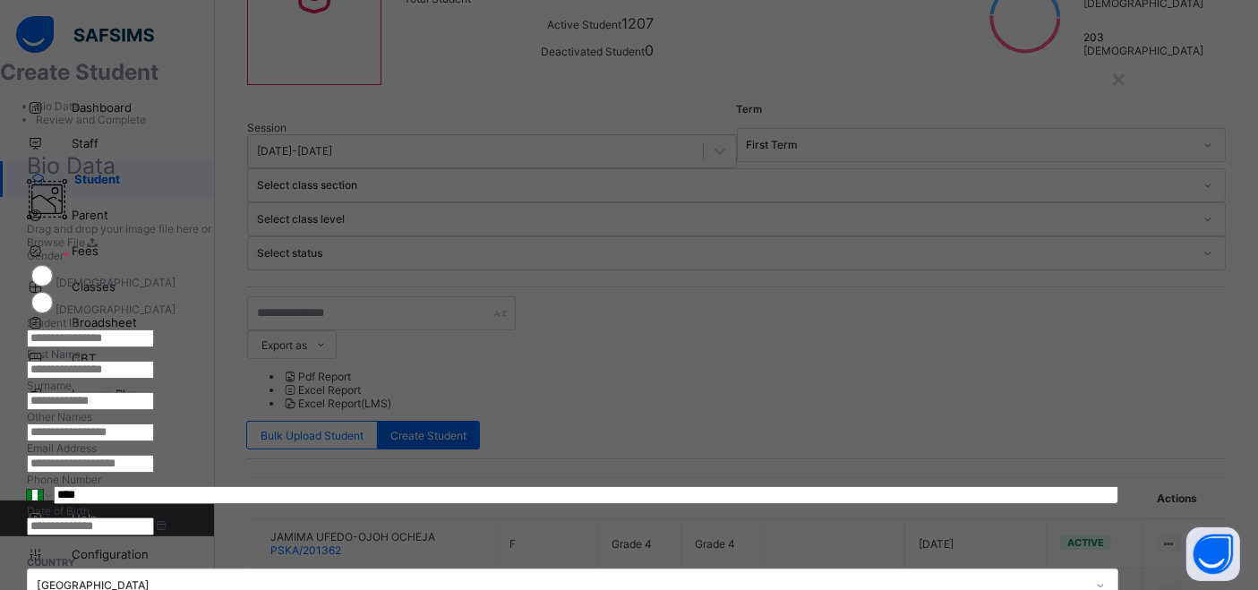
click at [154, 329] on input "text" at bounding box center [90, 338] width 127 height 18
paste input "**********"
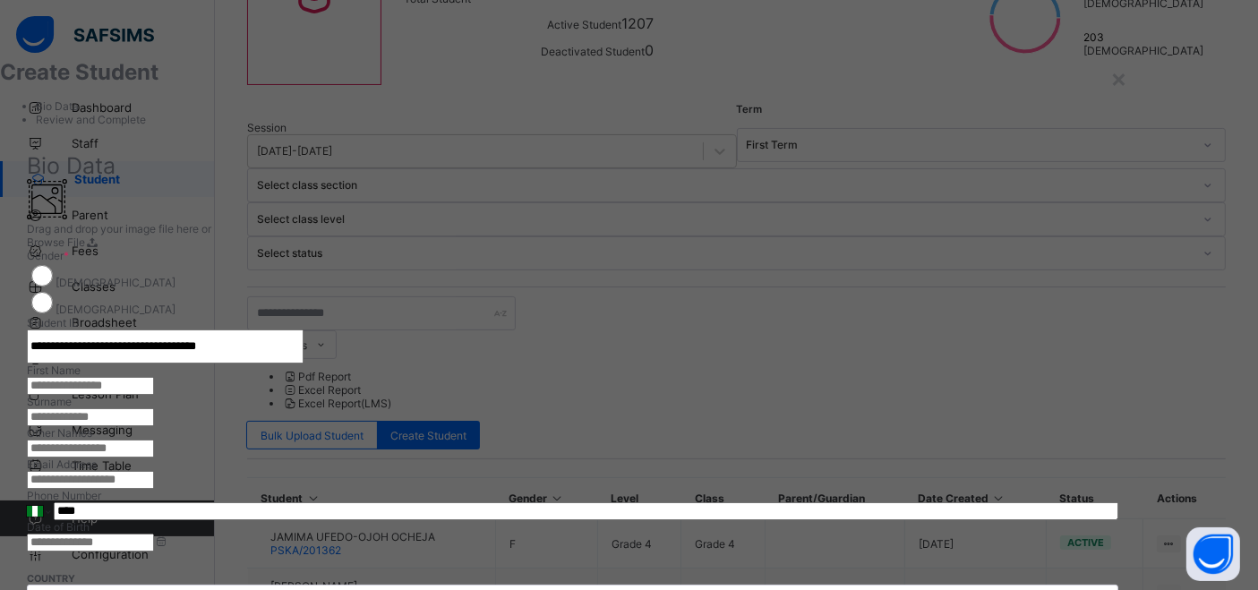
scroll to position [0, 0]
drag, startPoint x: 814, startPoint y: 331, endPoint x: 535, endPoint y: 312, distance: 279.1
click at [535, 312] on div "**********" at bounding box center [572, 510] width 1091 height 662
click at [303, 329] on input "**********" at bounding box center [165, 346] width 277 height 34
type input "**********"
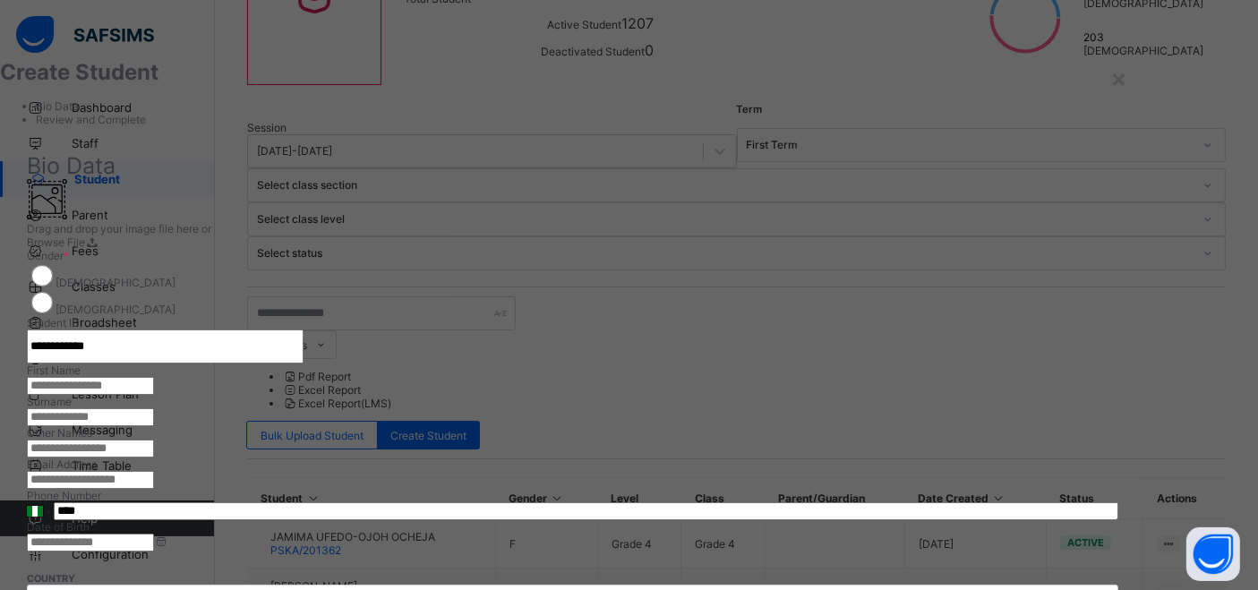
click at [154, 395] on input "text" at bounding box center [90, 386] width 127 height 18
type input "*******"
click at [154, 408] on input "text" at bounding box center [90, 417] width 127 height 18
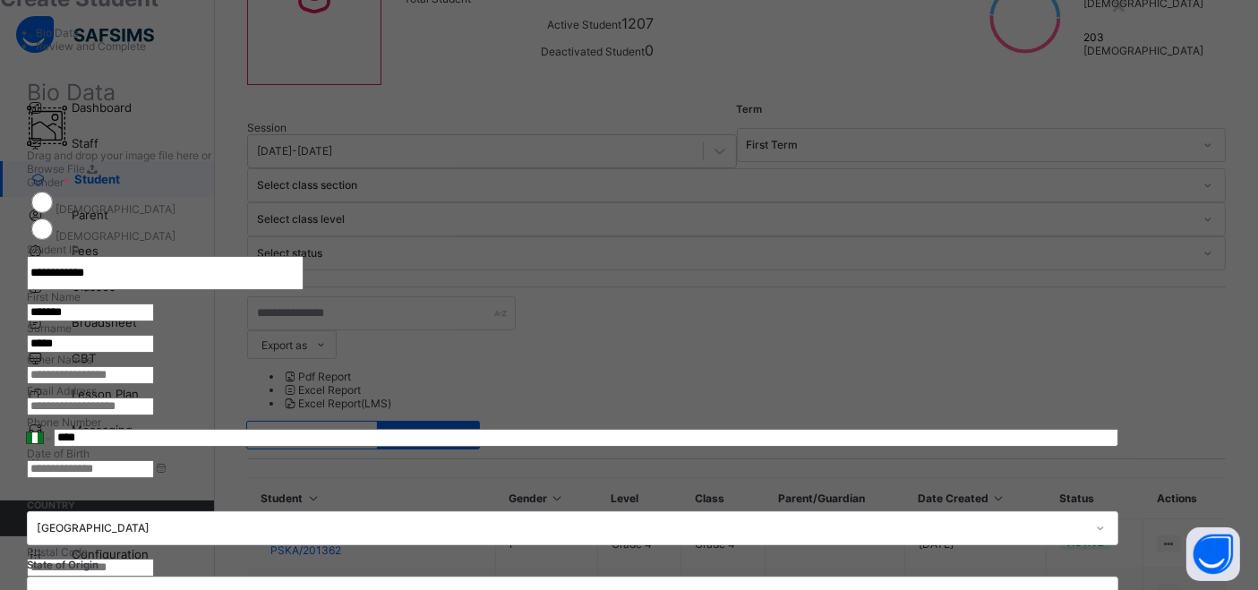
scroll to position [99, 0]
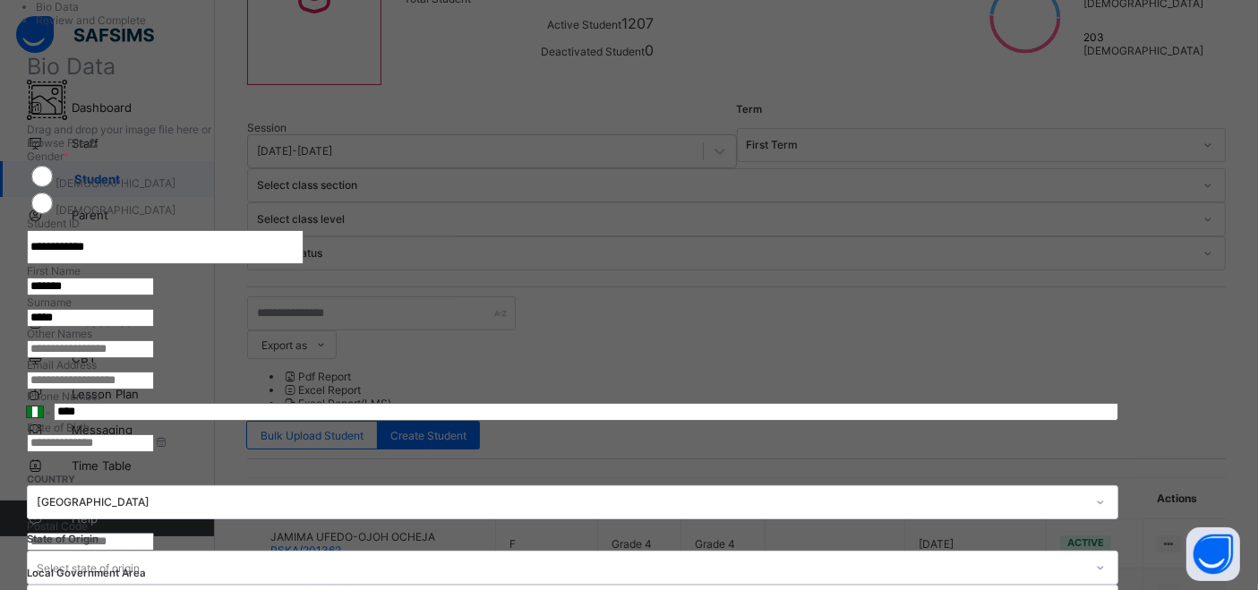
type input "*****"
click at [154, 358] on input "text" at bounding box center [90, 349] width 127 height 18
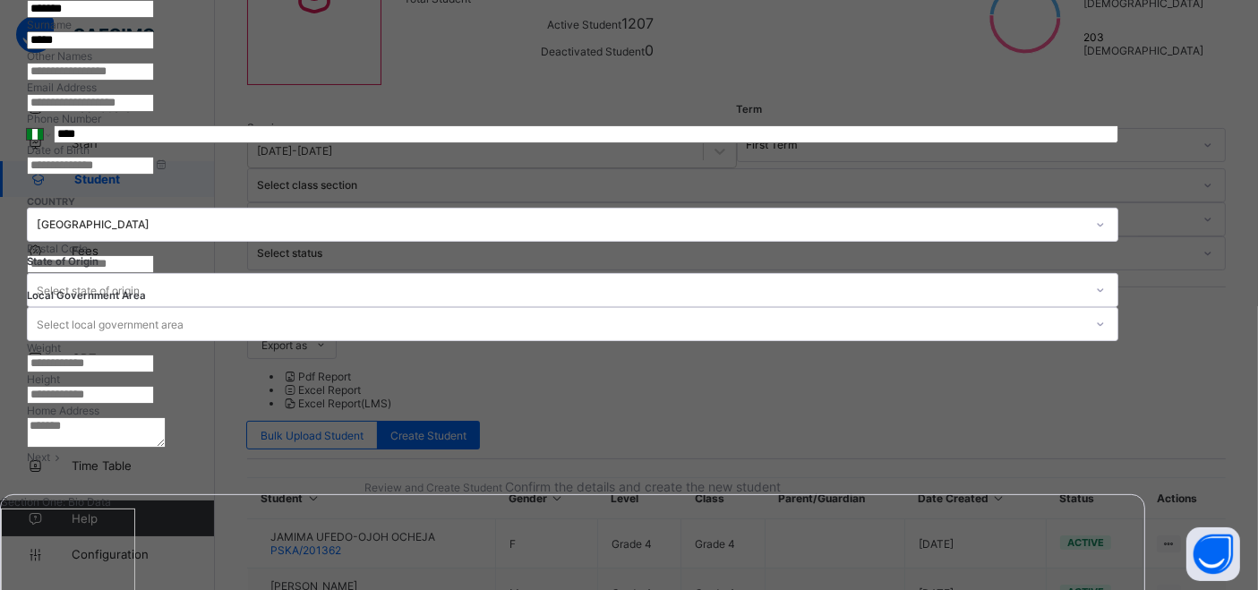
scroll to position [397, 0]
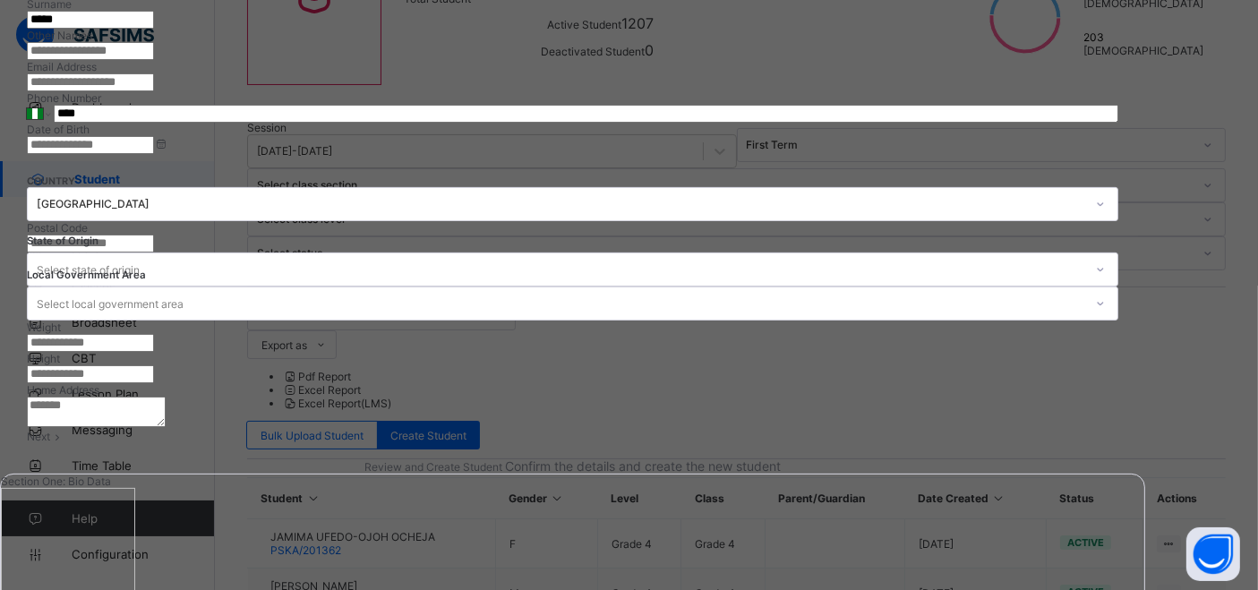
click at [154, 91] on input "email" at bounding box center [90, 82] width 127 height 18
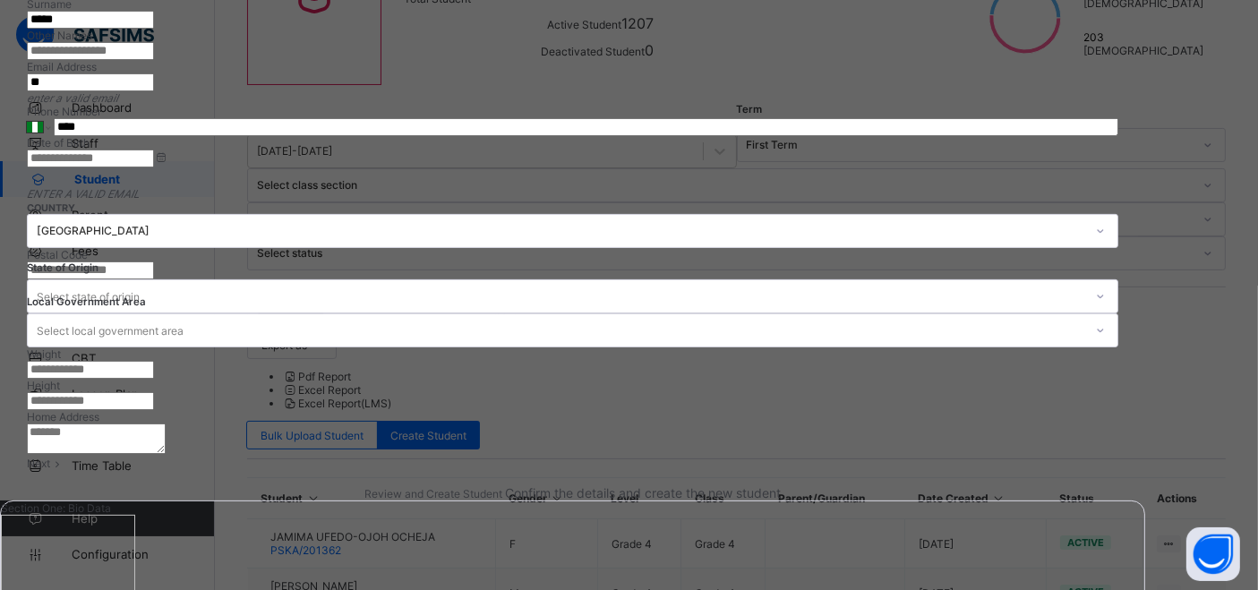
type input "*"
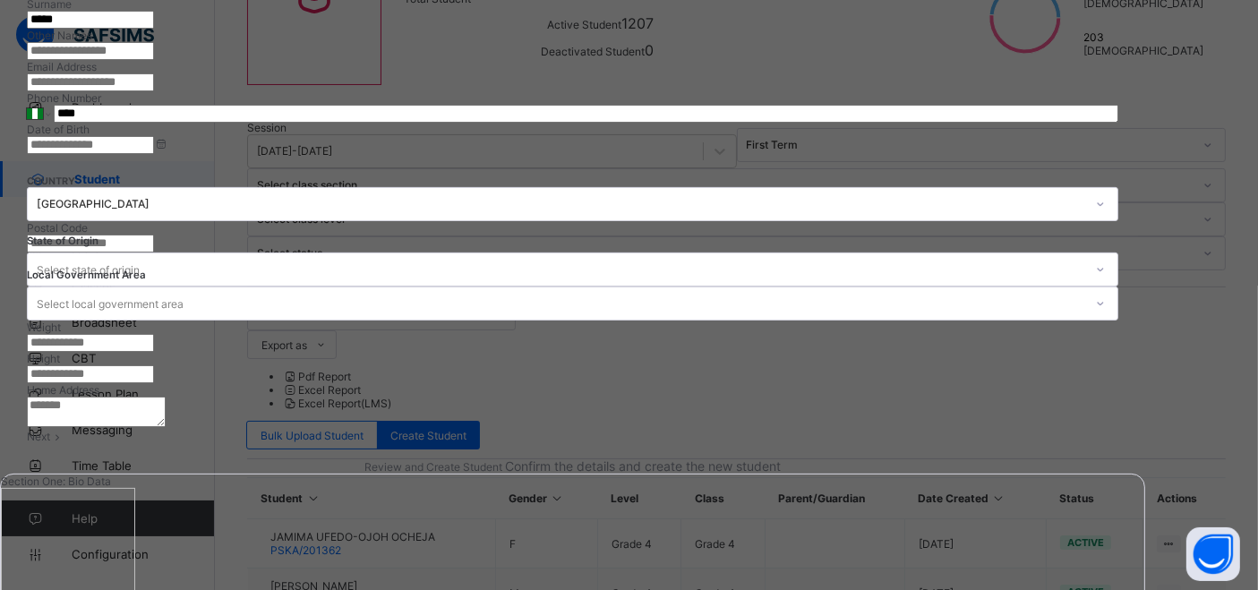
click at [154, 154] on input at bounding box center [90, 145] width 127 height 18
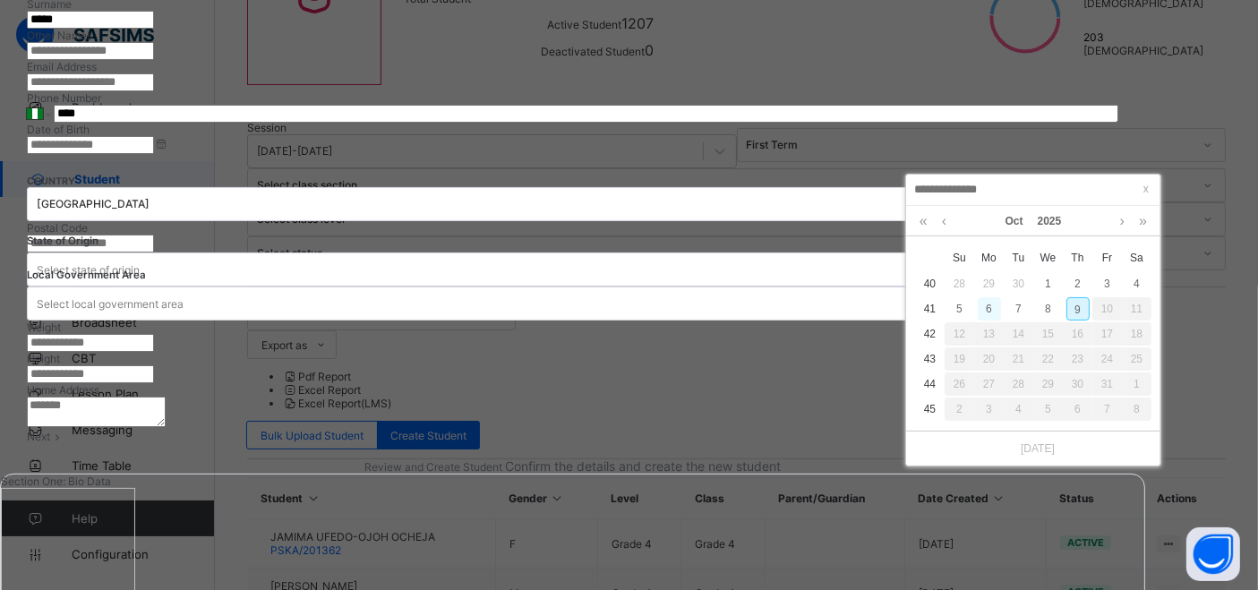
click at [987, 303] on div "6" at bounding box center [989, 308] width 23 height 23
type input "**********"
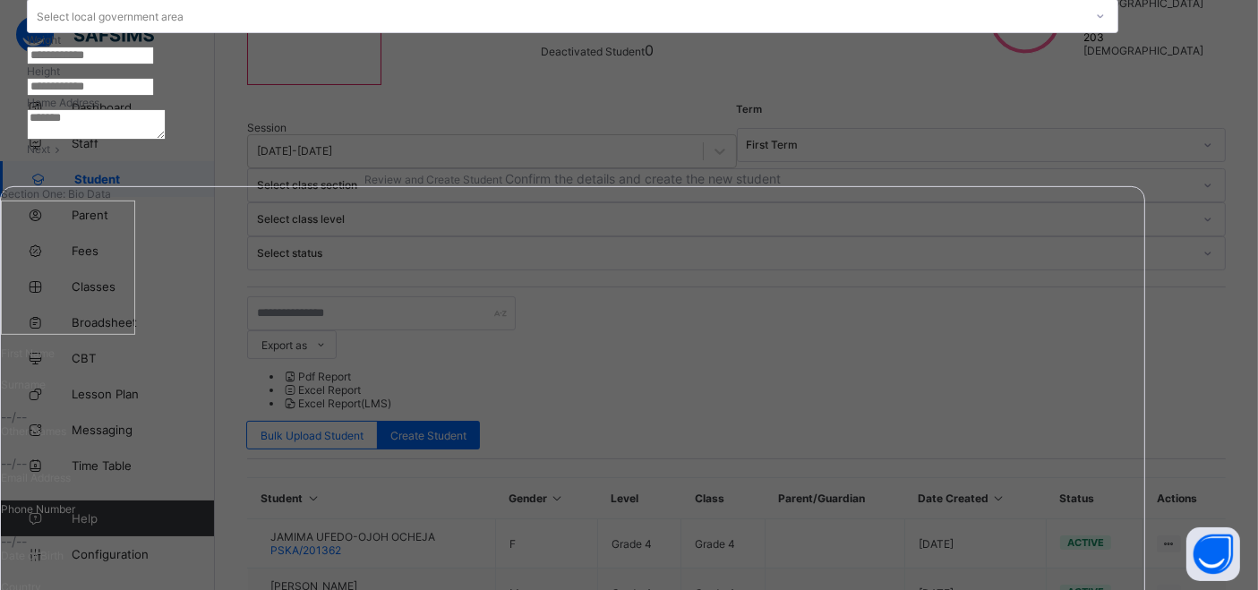
scroll to position [696, 0]
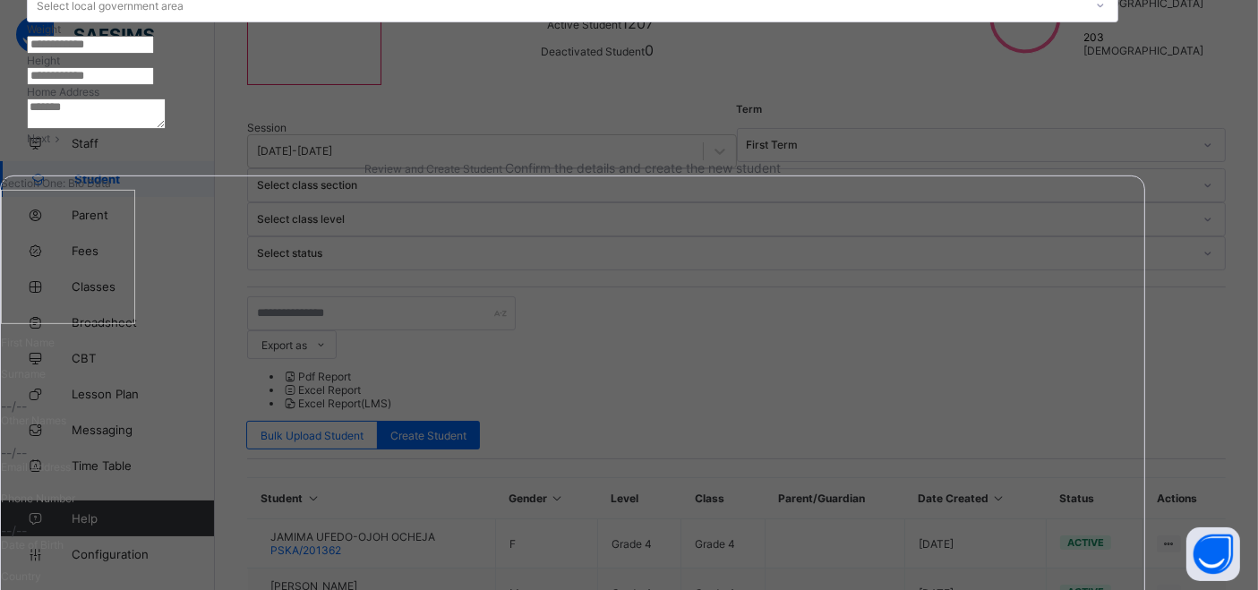
click at [166, 129] on textarea at bounding box center [96, 113] width 139 height 30
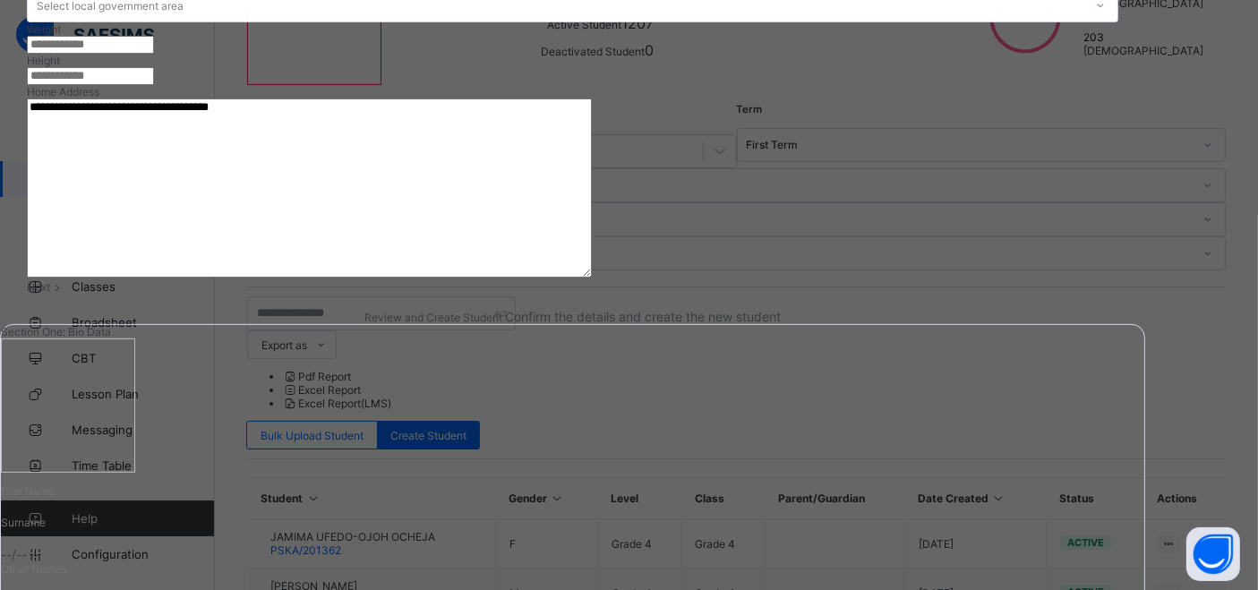
type textarea "**********"
click at [1118, 294] on div "Next" at bounding box center [572, 286] width 1091 height 13
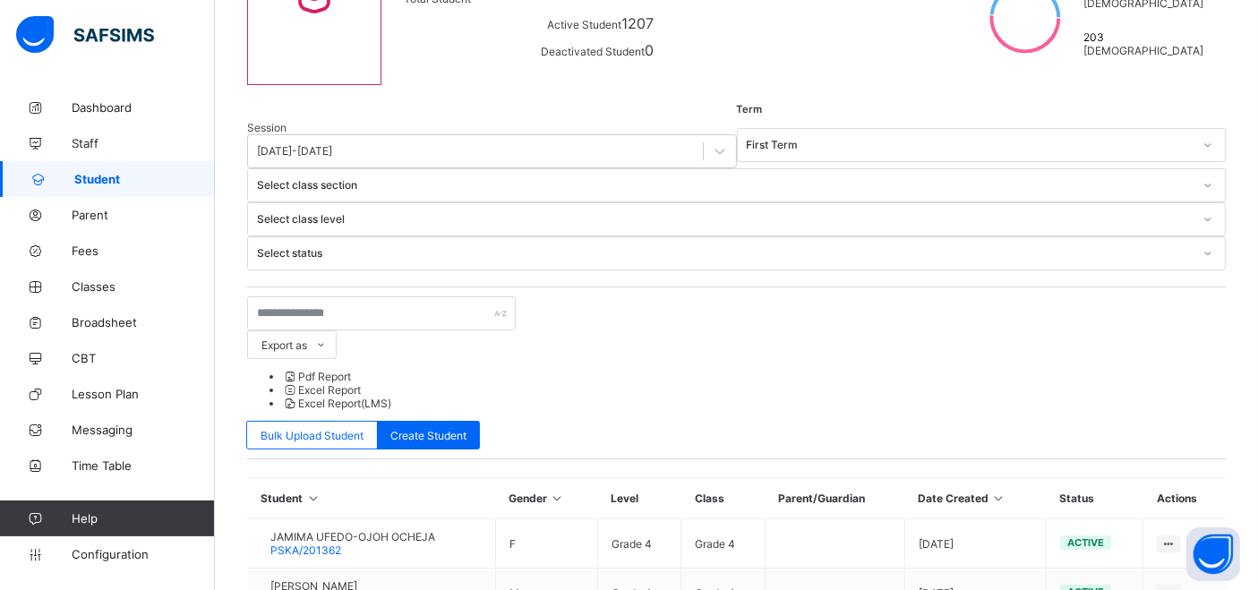
click at [1006, 491] on icon at bounding box center [998, 497] width 15 height 13
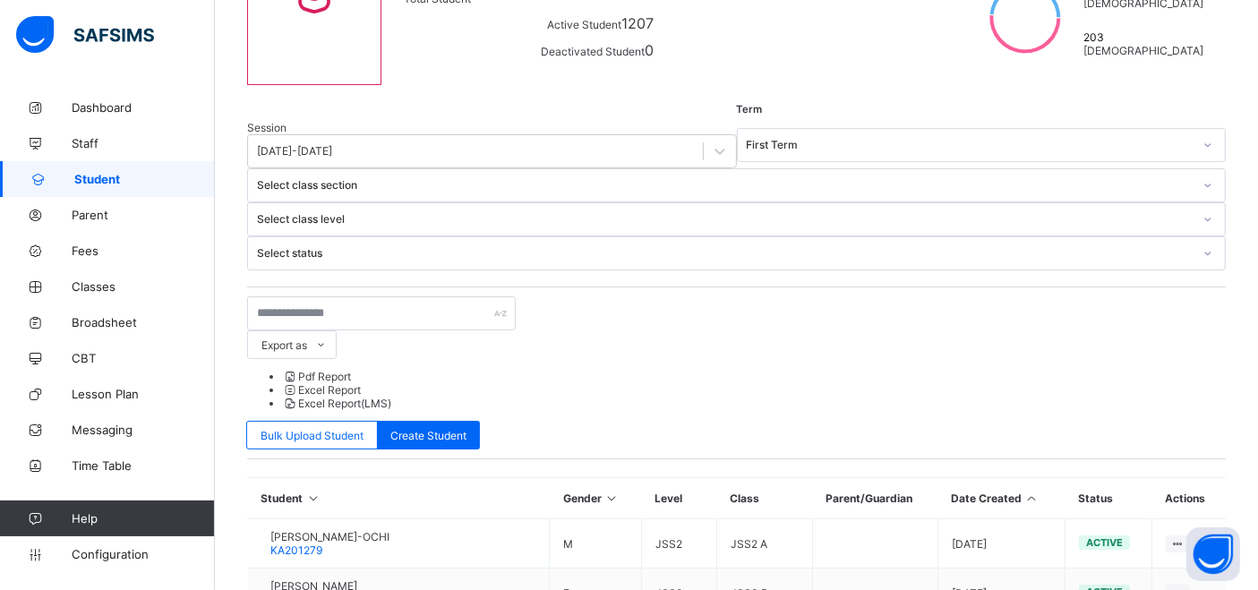
scroll to position [201, 0]
click at [1039, 491] on icon at bounding box center [1031, 497] width 15 height 13
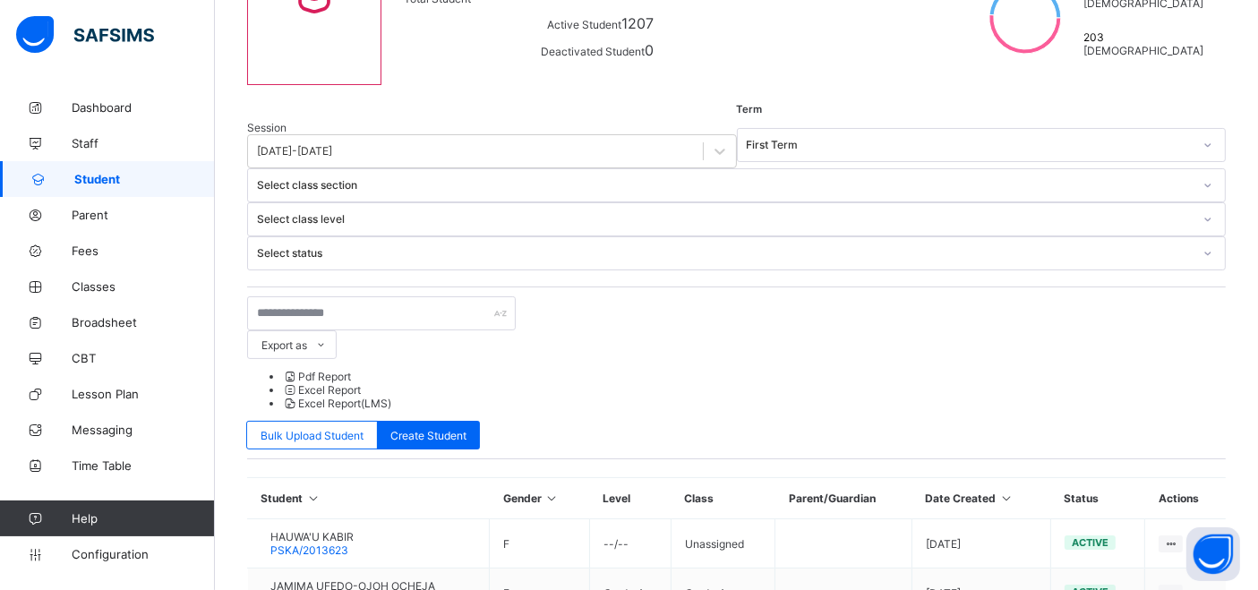
click at [0, 0] on div "Assign Class" at bounding box center [0, 0] width 0 height 0
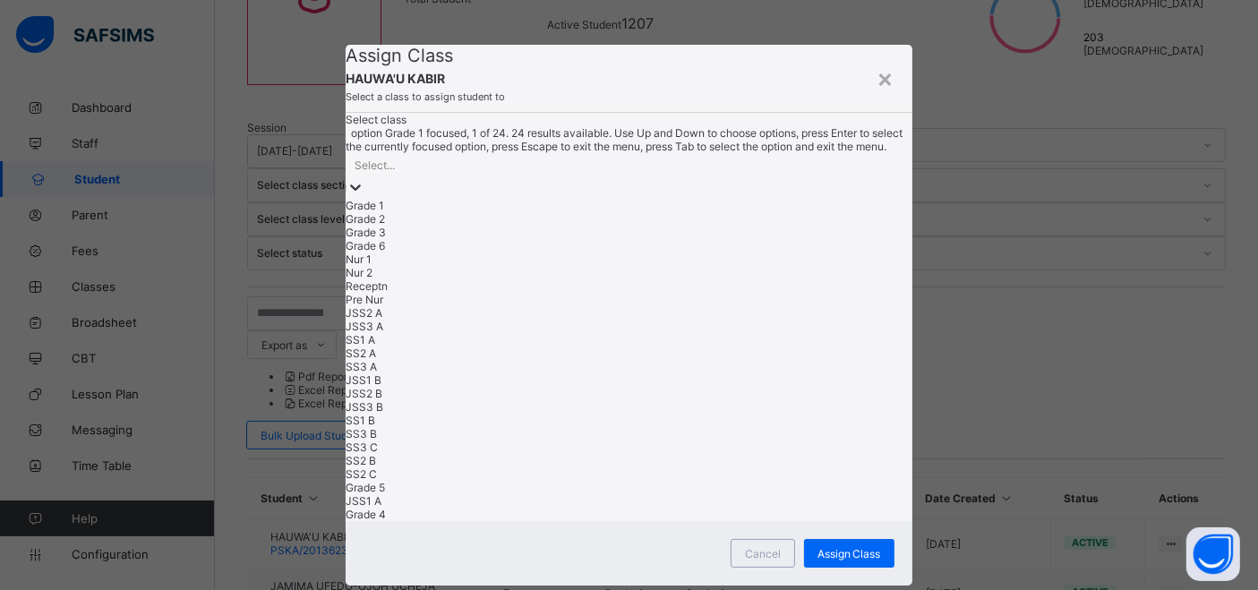
scroll to position [0, 0]
click at [526, 199] on div "Select..." at bounding box center [629, 176] width 566 height 46
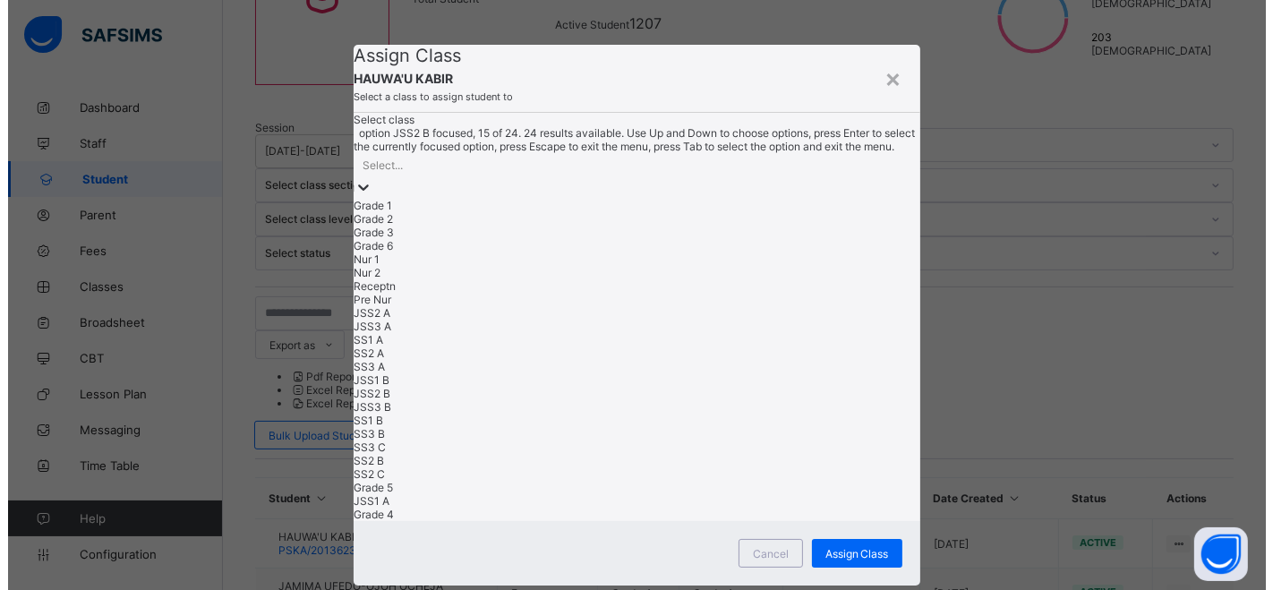
scroll to position [431, 0]
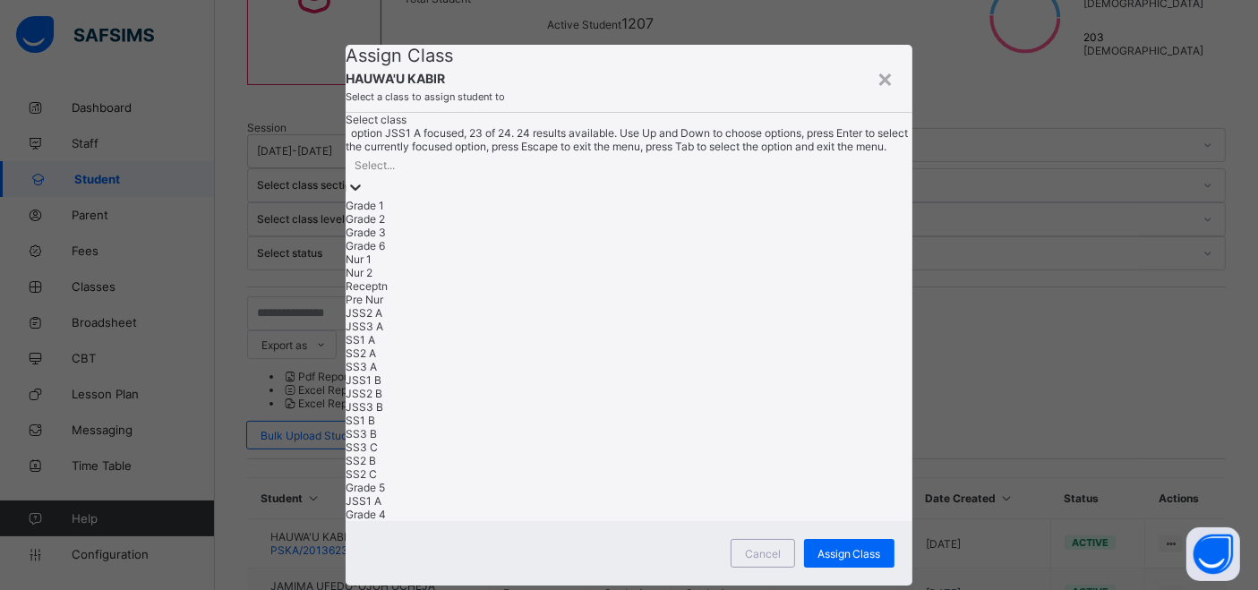
click at [445, 508] on div "JSS1 A" at bounding box center [629, 500] width 566 height 13
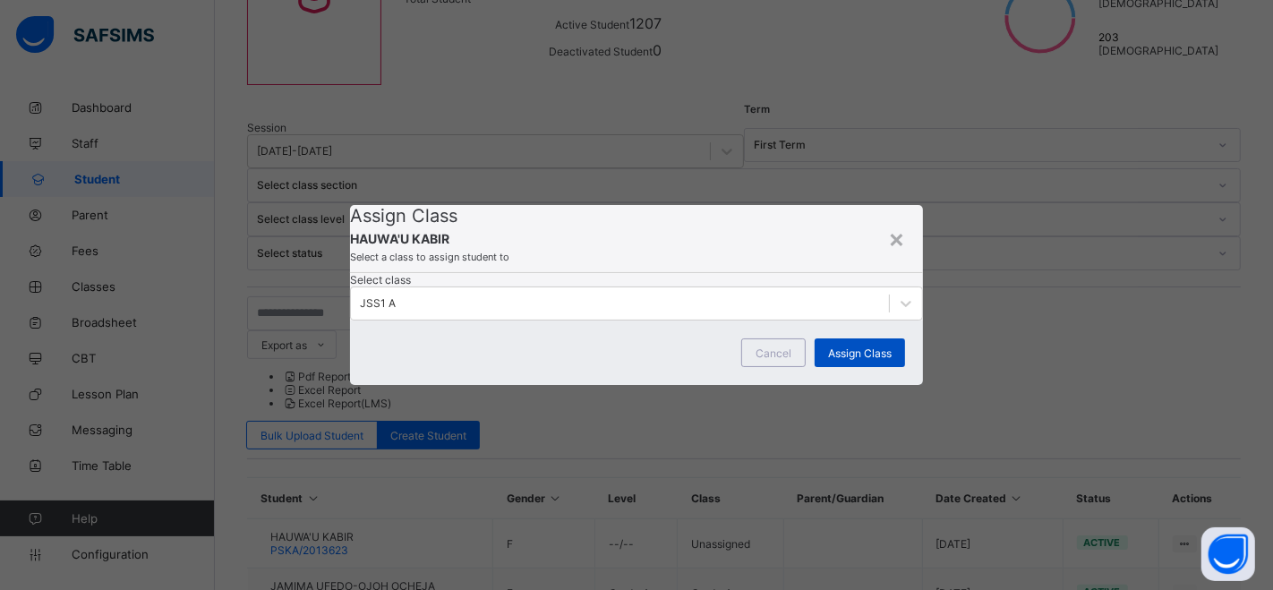
click at [836, 360] on span "Assign Class" at bounding box center [860, 352] width 64 height 13
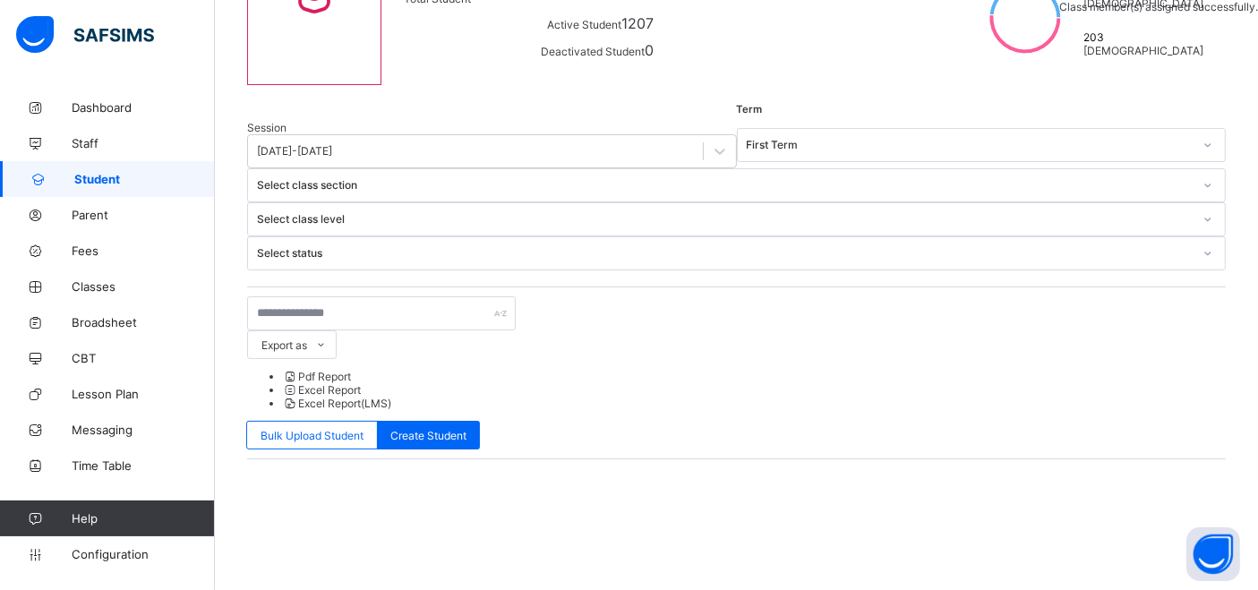
scroll to position [201, 0]
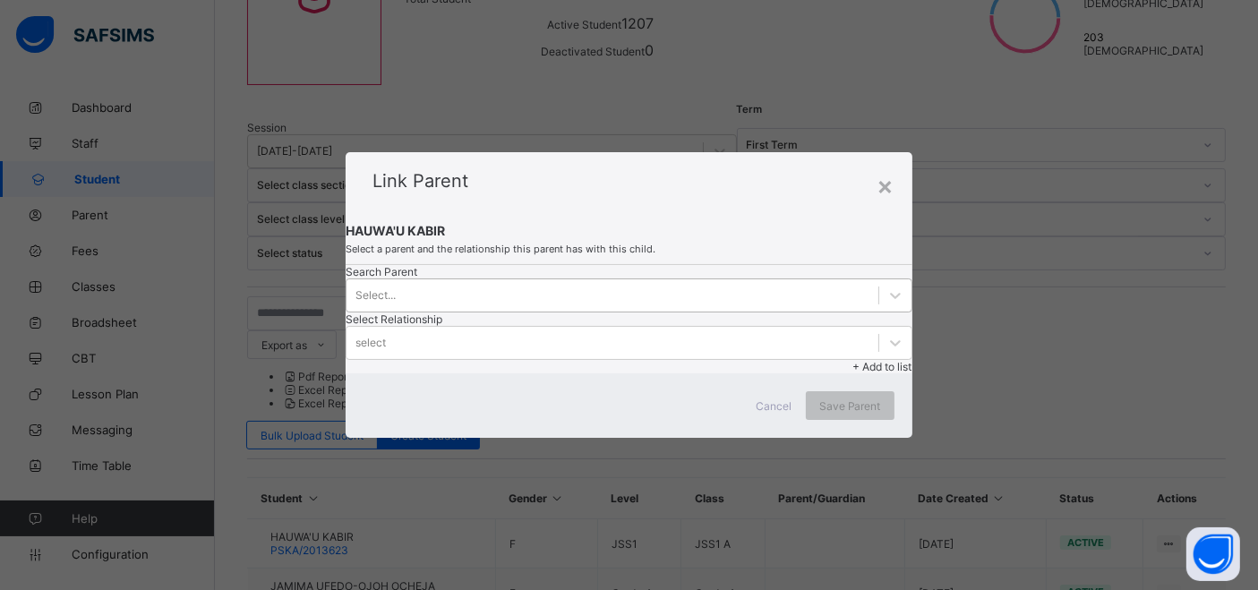
click at [449, 295] on div "Select..." at bounding box center [611, 295] width 531 height 25
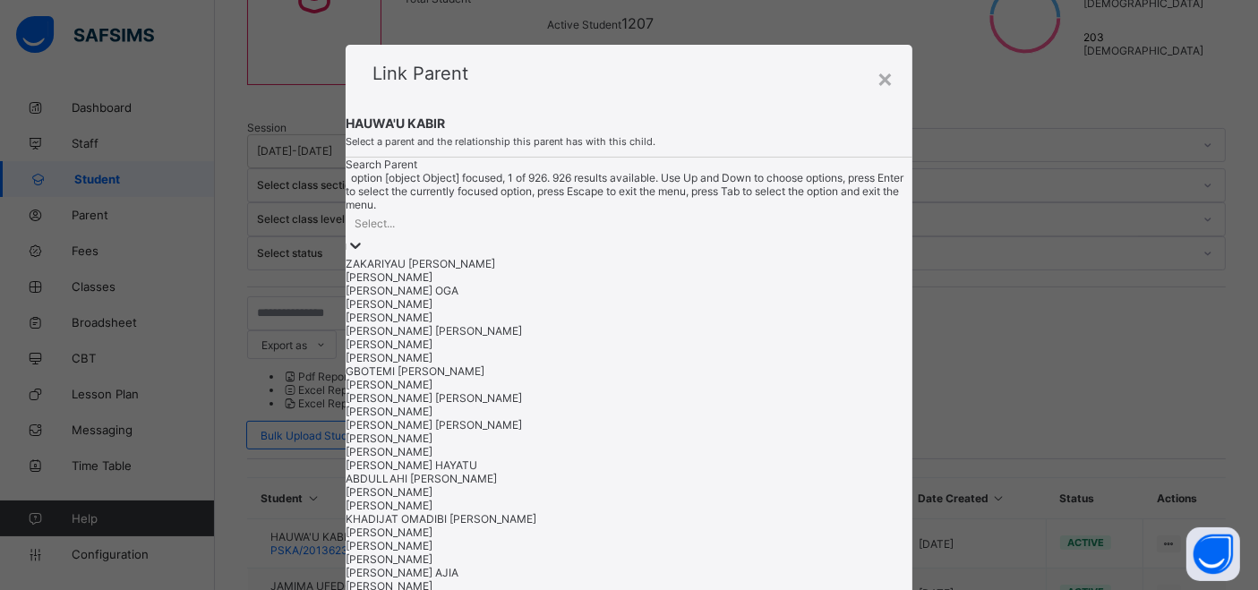
scroll to position [0, 0]
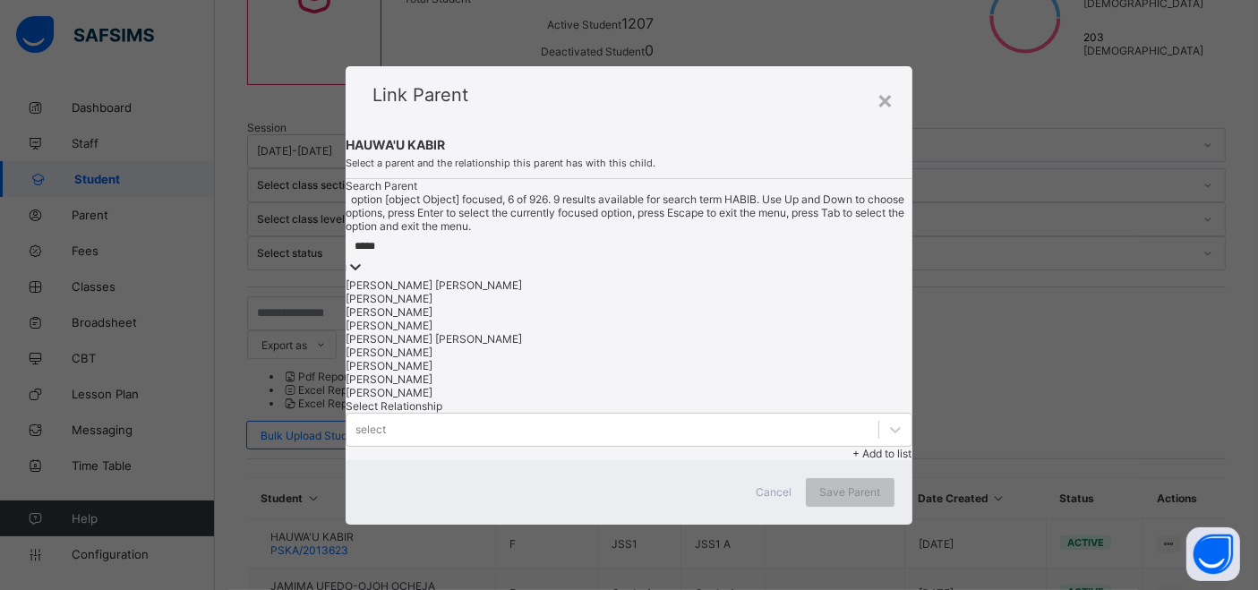
type input "******"
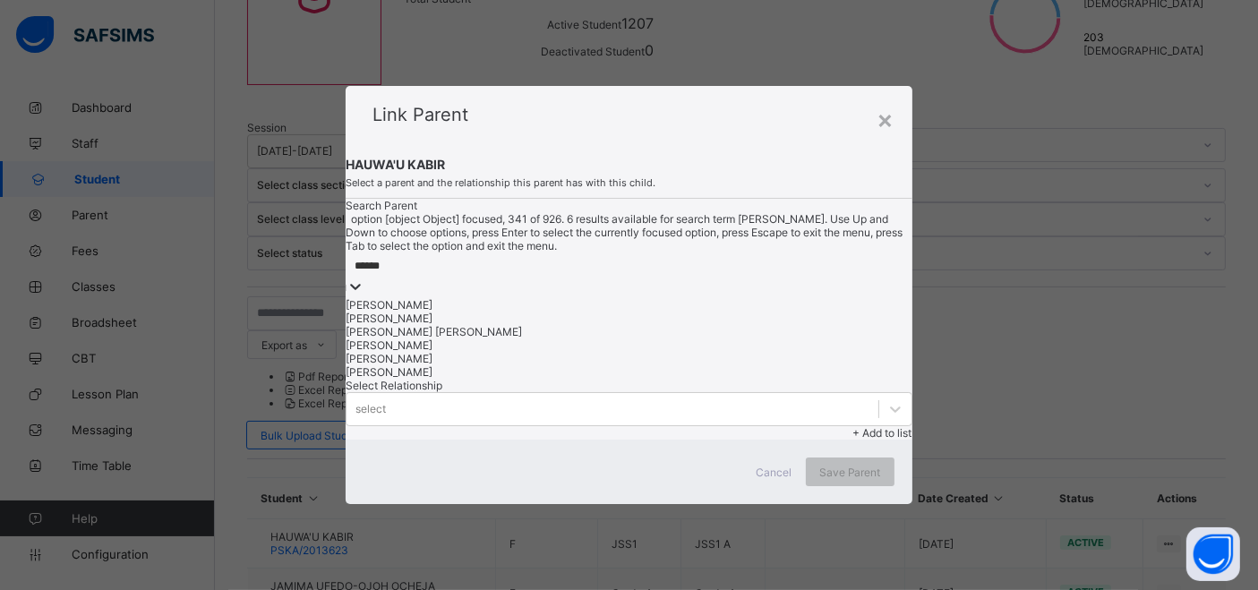
click at [495, 352] on div "HABIBA SHETTIMA" at bounding box center [629, 344] width 566 height 13
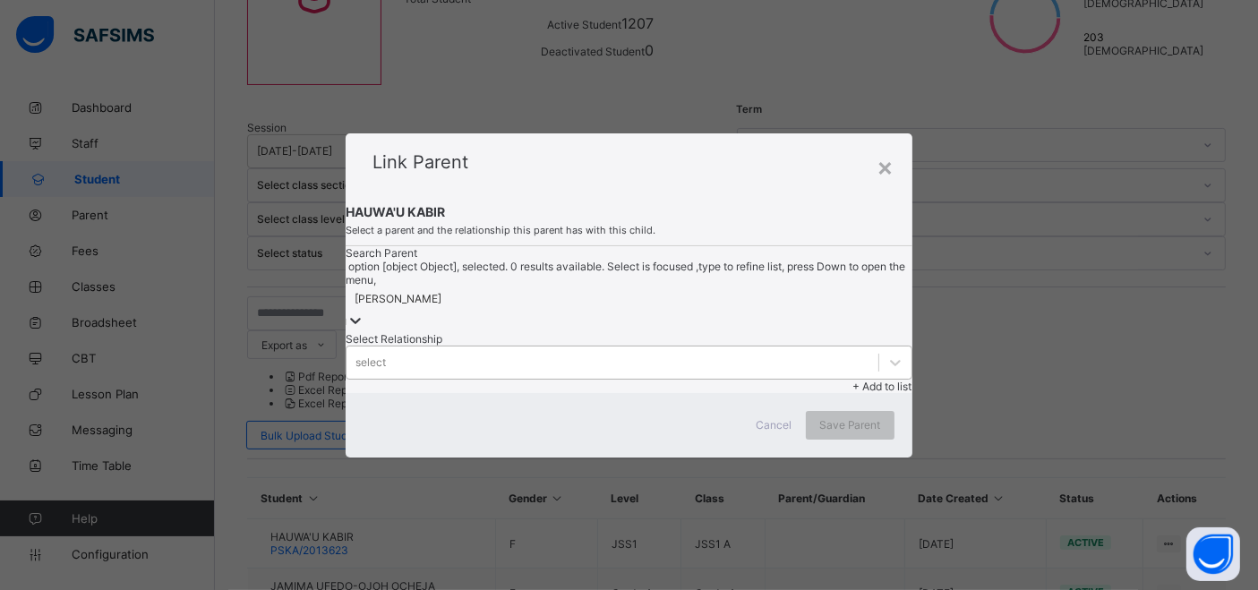
click at [682, 350] on div "select" at bounding box center [611, 362] width 531 height 25
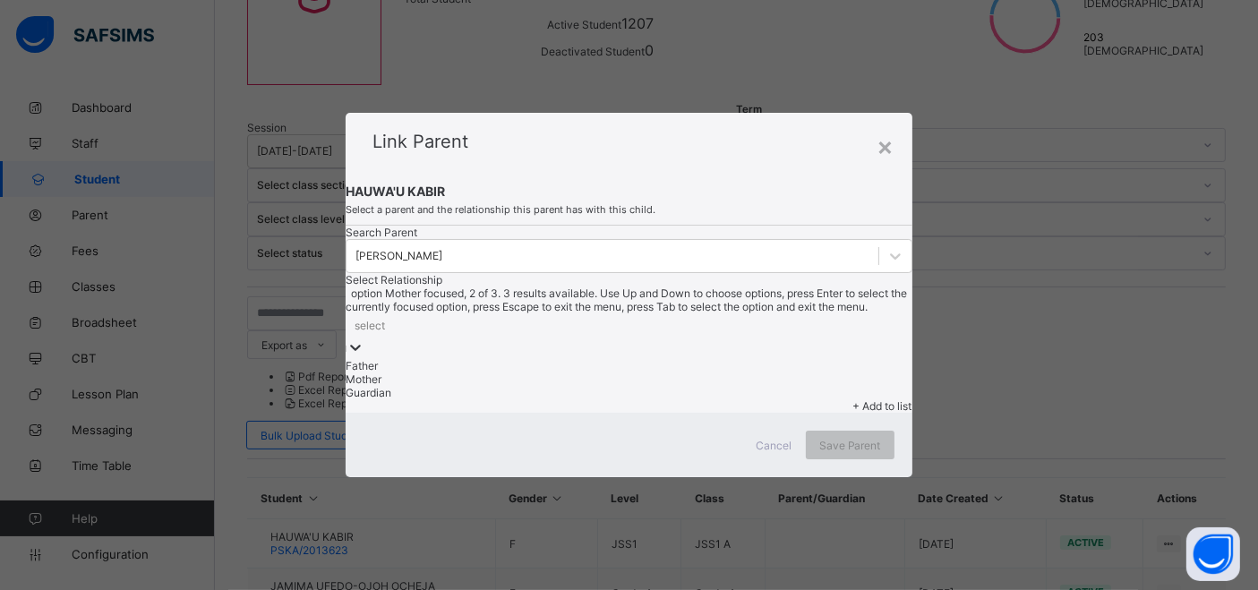
click at [675, 372] on div "Mother" at bounding box center [629, 378] width 566 height 13
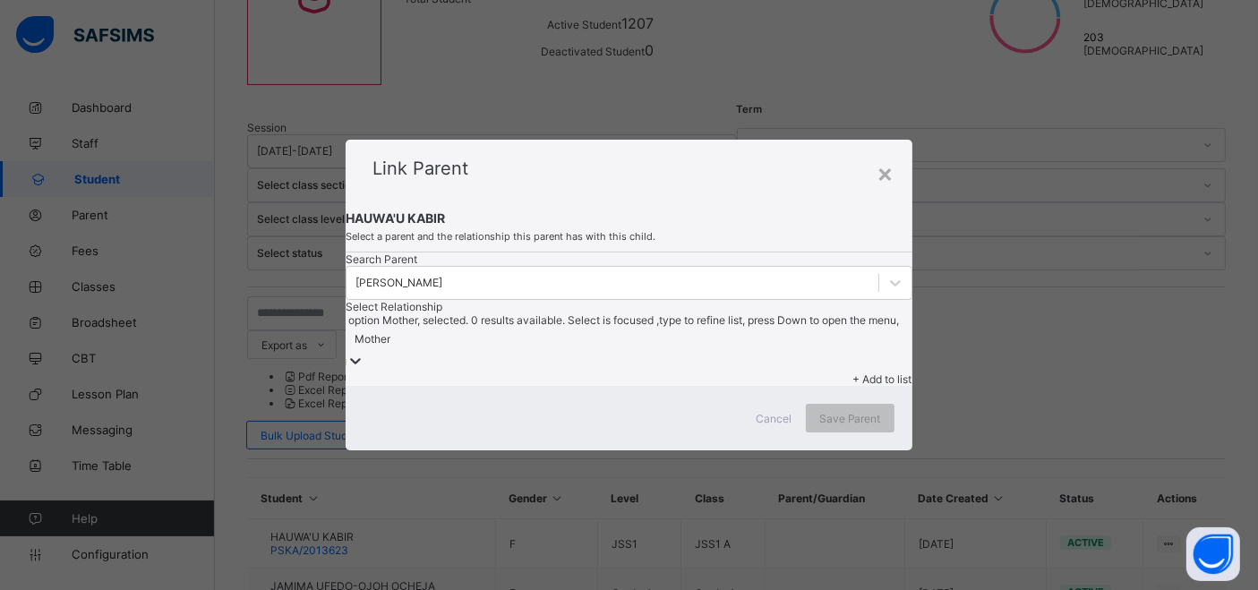
click at [853, 372] on span "+ Add to list" at bounding box center [882, 378] width 59 height 13
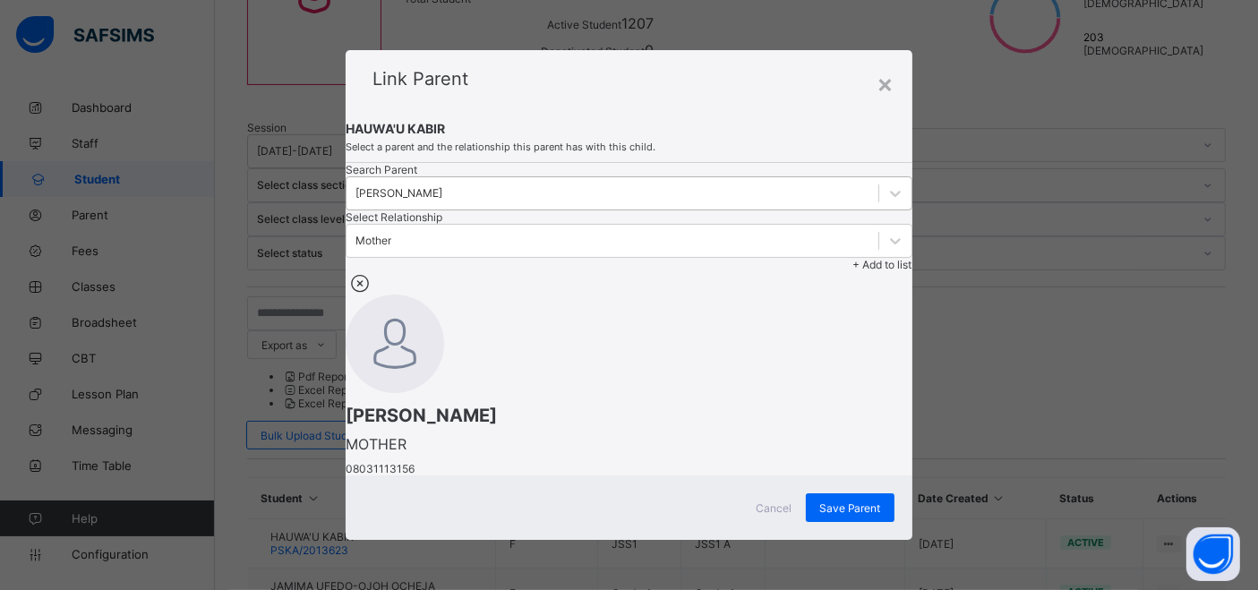
click at [442, 201] on div "HABIBA SHETTIMA" at bounding box center [398, 193] width 87 height 13
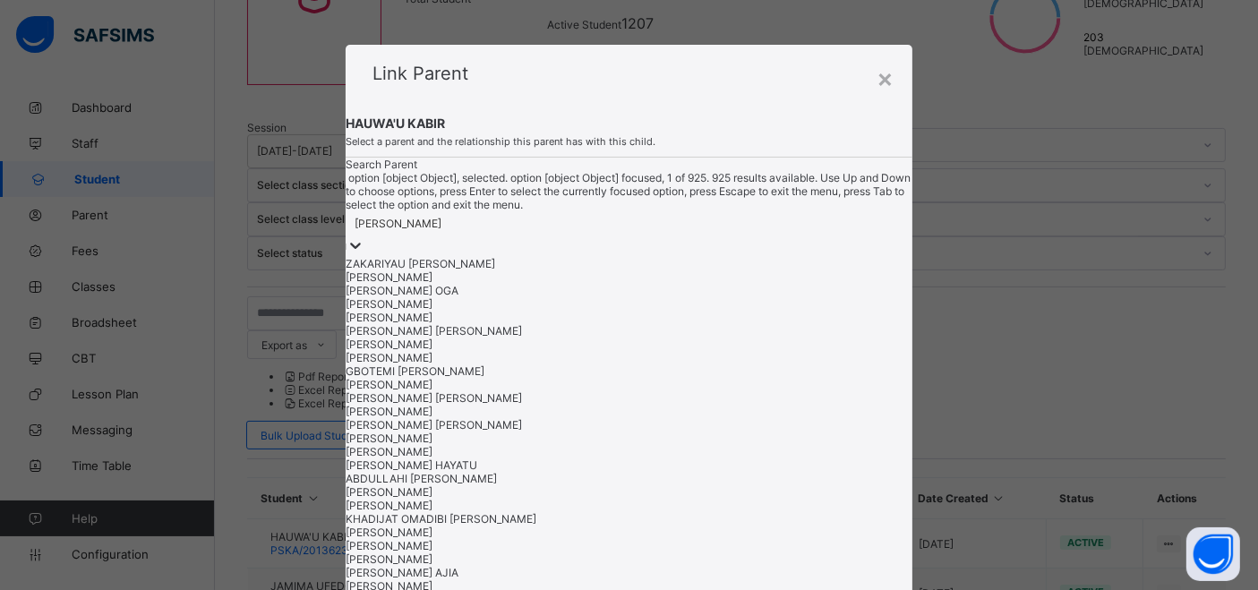
click at [441, 231] on div "HABIBA SHETTIMA" at bounding box center [398, 224] width 87 height 13
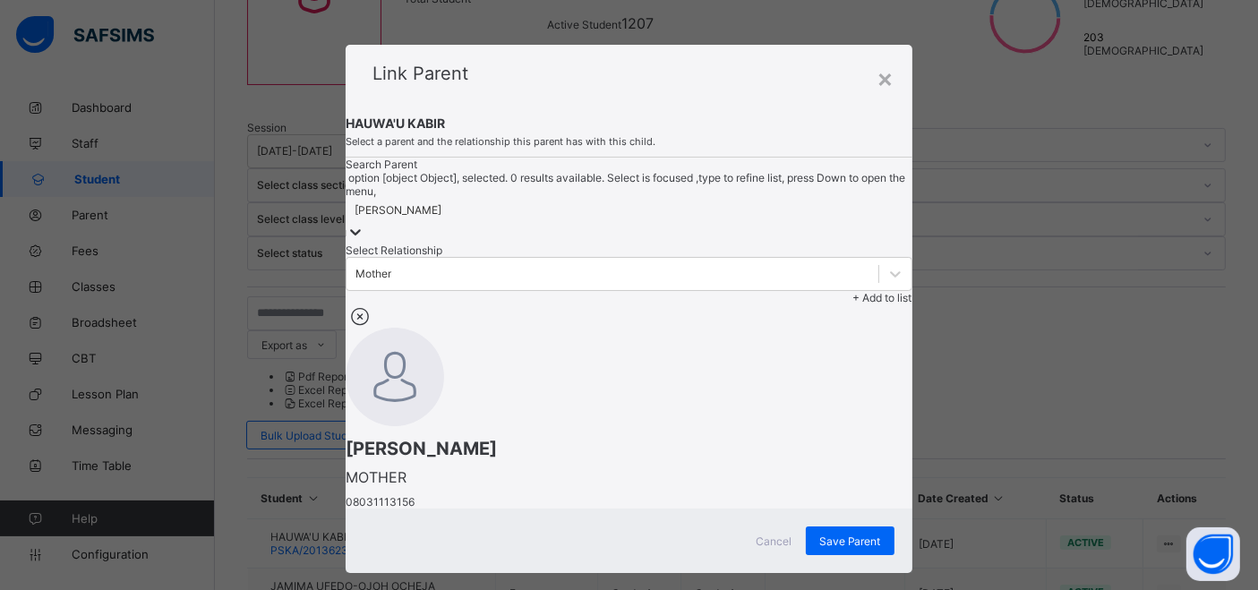
click at [441, 218] on div "HABIBA SHETTIMA" at bounding box center [398, 210] width 87 height 13
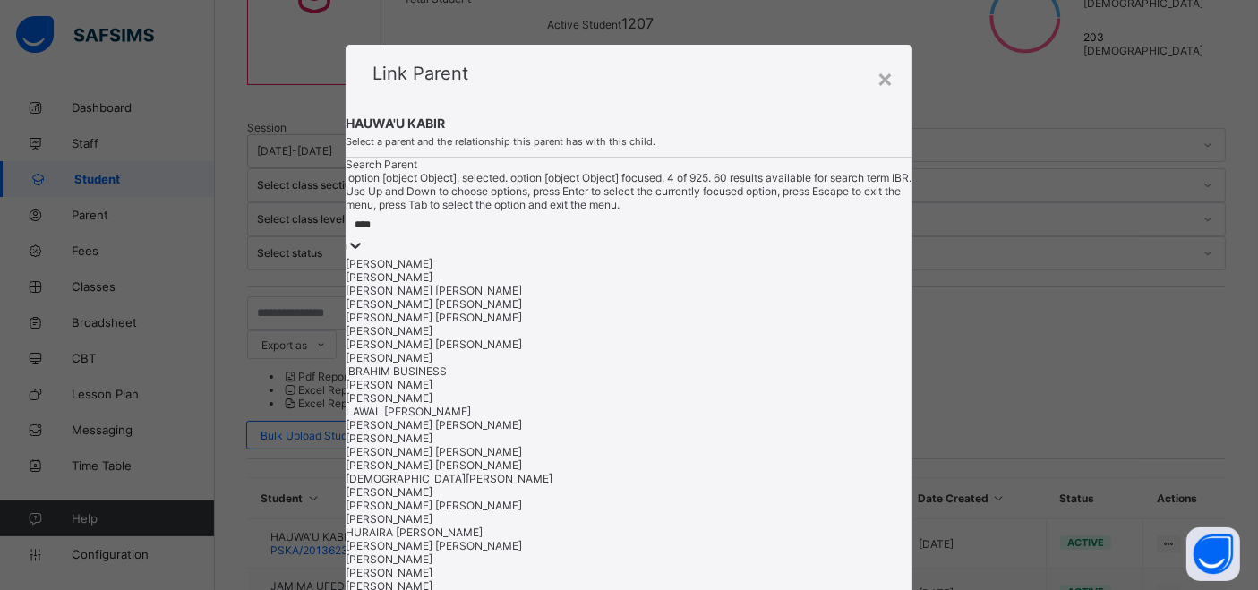
type input "*****"
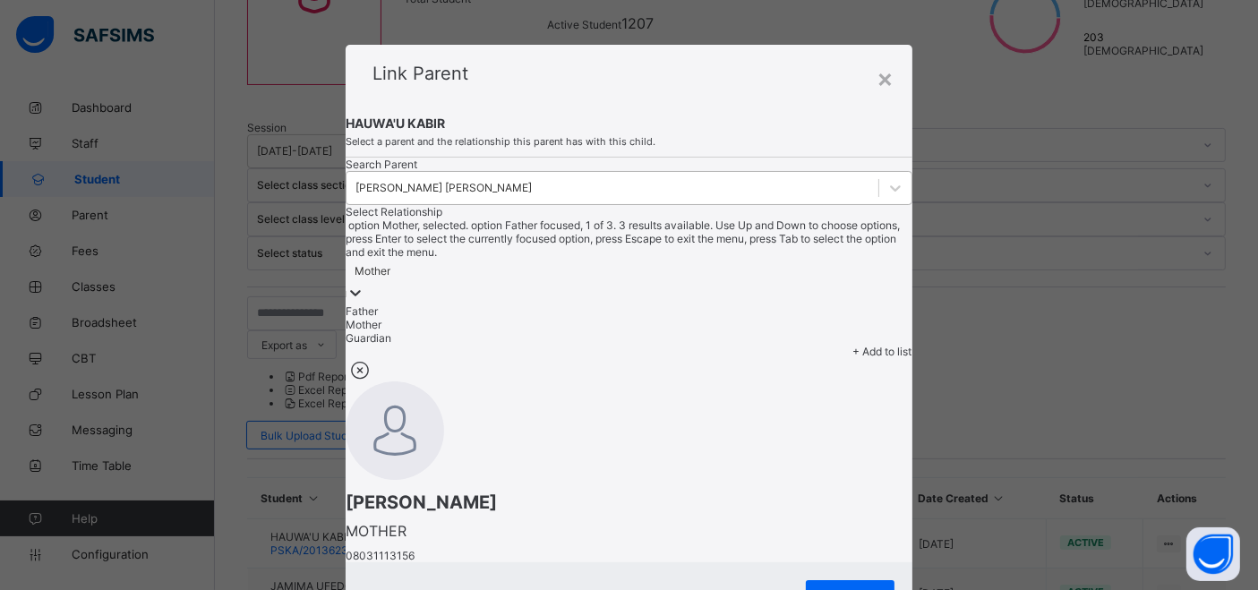
click at [390, 265] on div "Mother" at bounding box center [373, 271] width 36 height 13
click at [703, 304] on div "Father" at bounding box center [629, 310] width 566 height 13
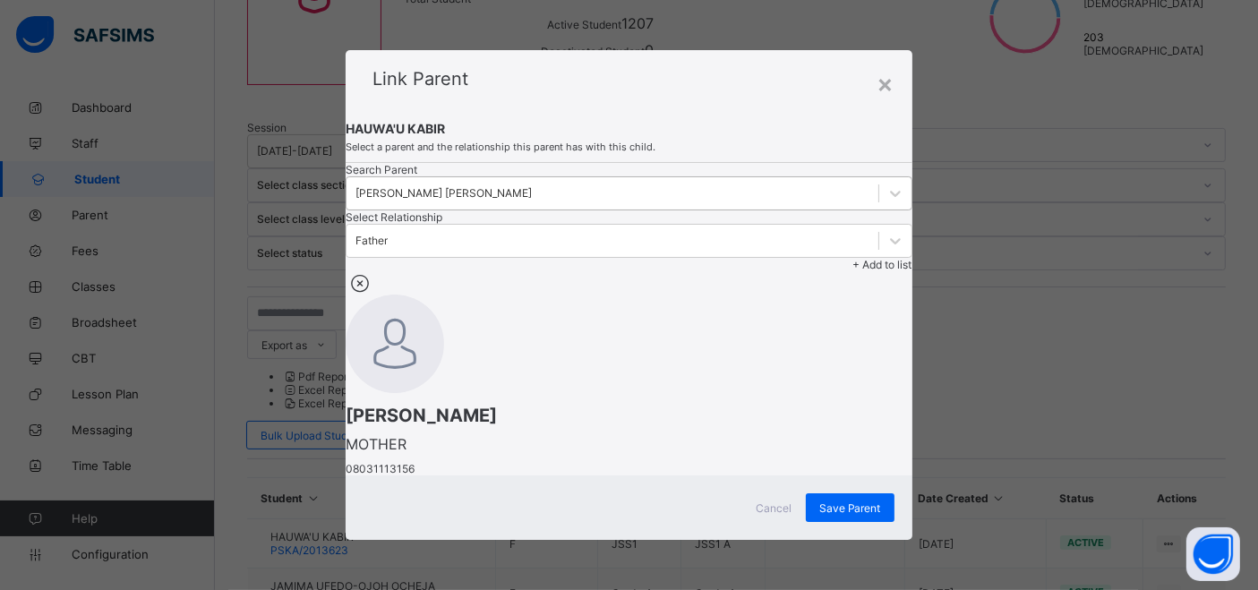
click at [853, 258] on span "+ Add to list" at bounding box center [882, 264] width 59 height 13
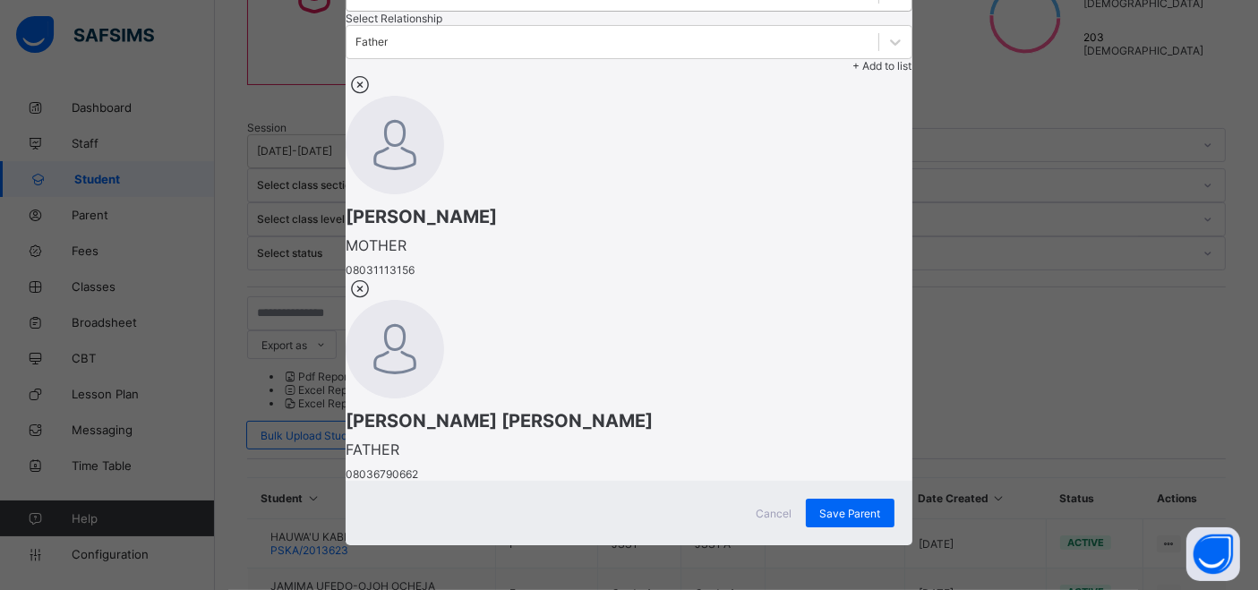
scroll to position [422, 0]
click at [866, 509] on span "Save Parent" at bounding box center [850, 513] width 62 height 13
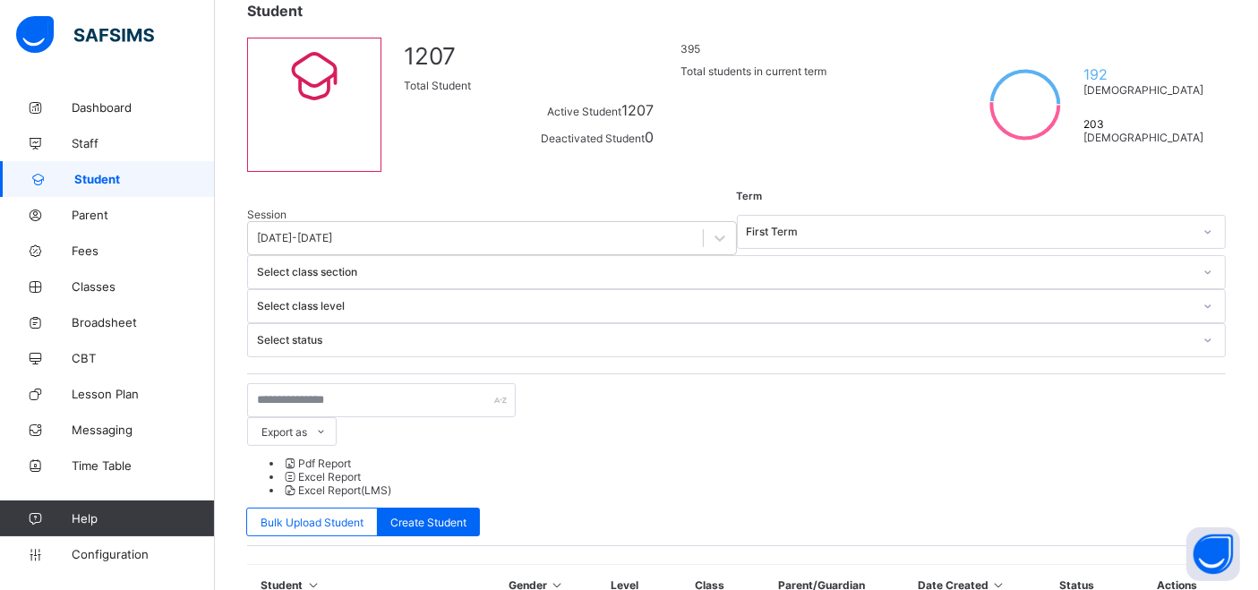
scroll to position [0, 0]
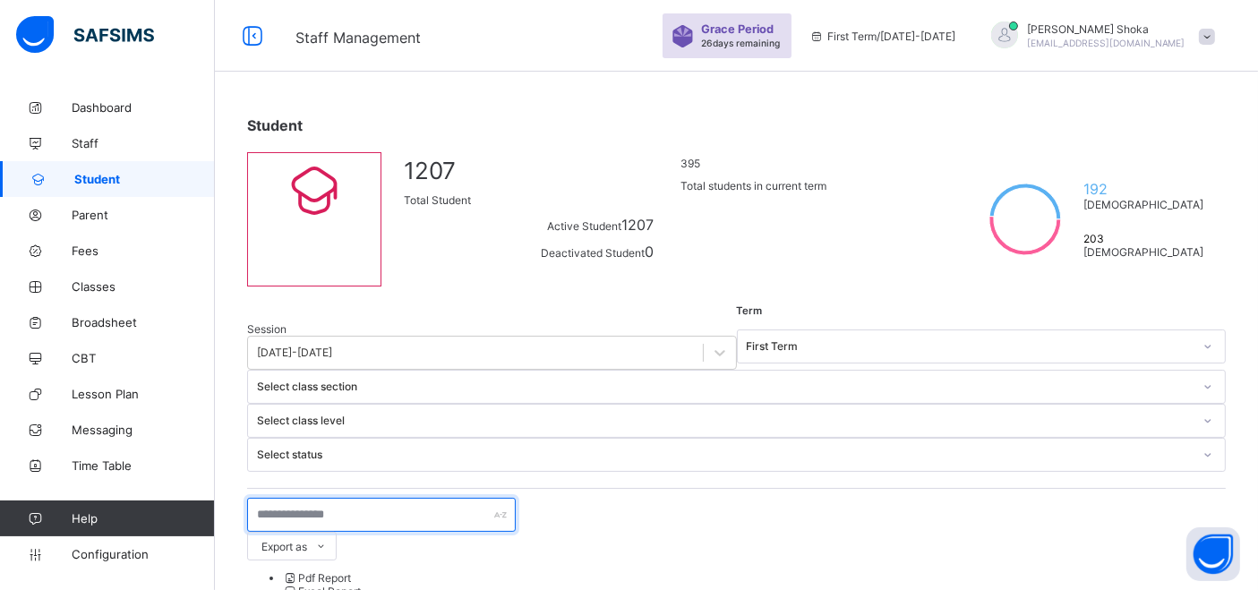
click at [362, 498] on input "text" at bounding box center [381, 515] width 269 height 34
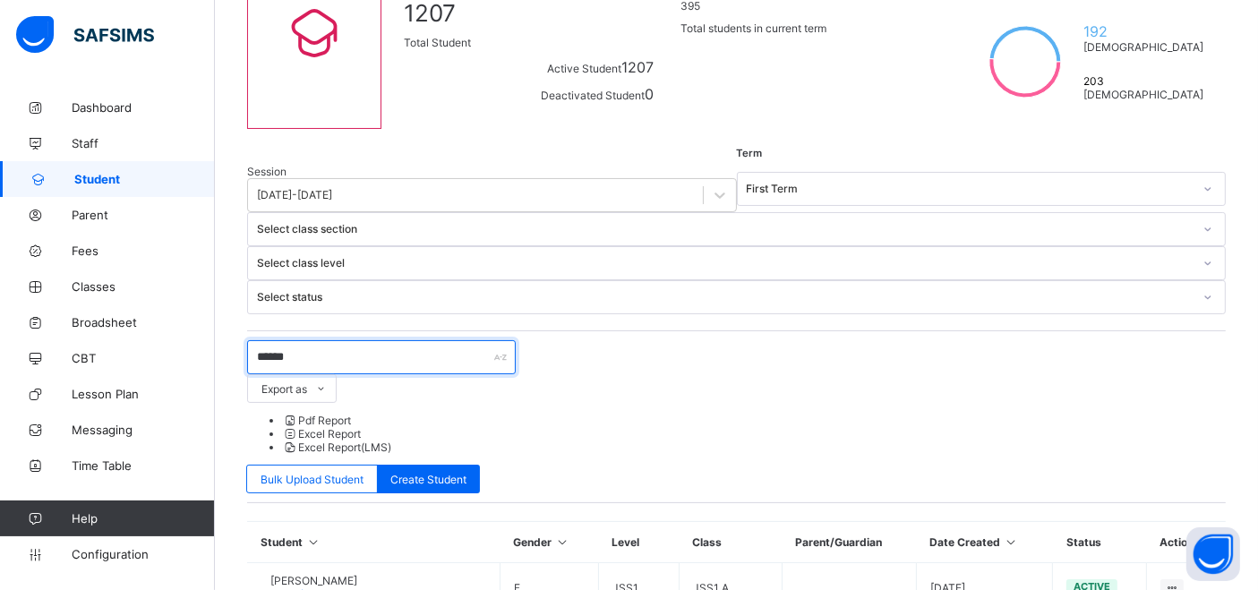
scroll to position [199, 0]
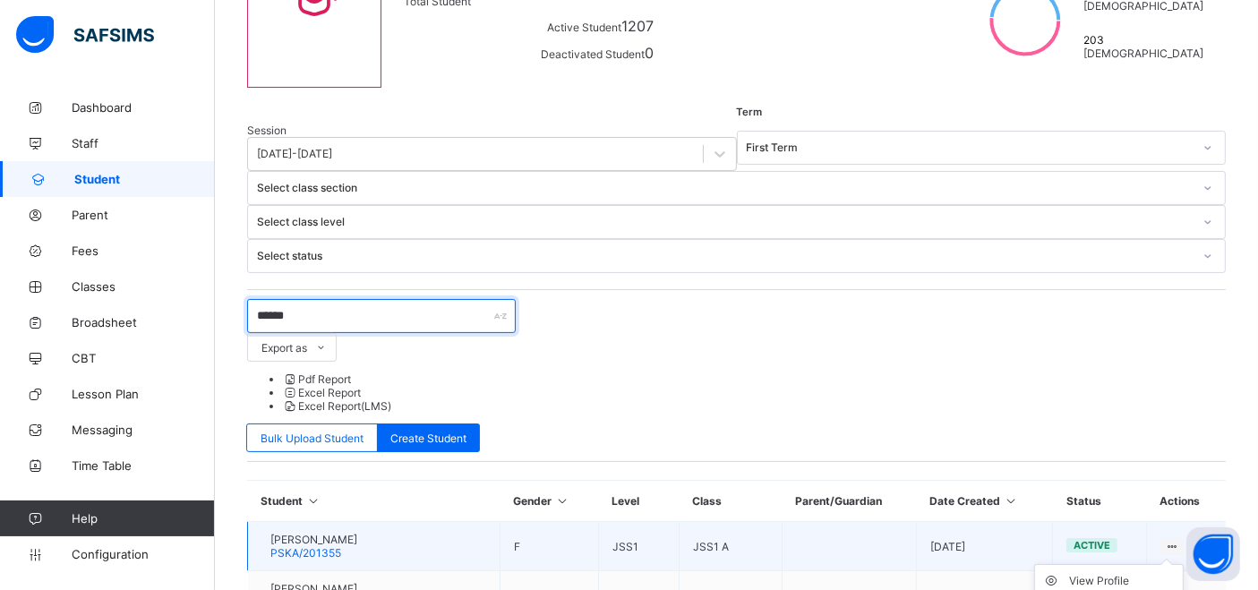
type input "******"
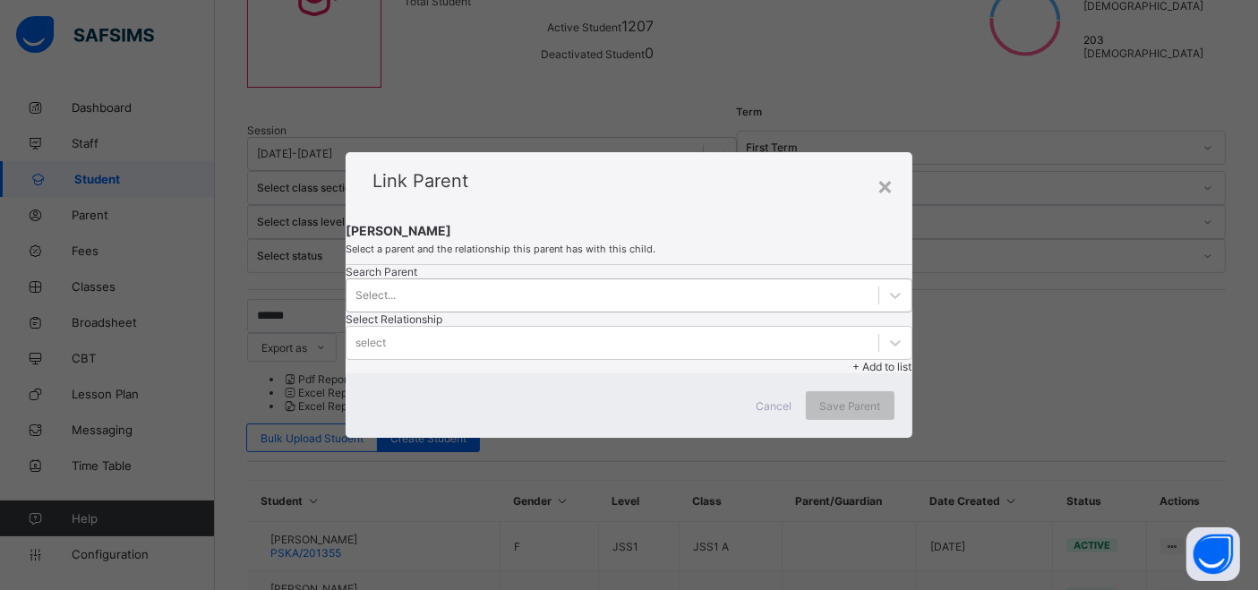
click at [465, 299] on div "Select..." at bounding box center [611, 295] width 531 height 25
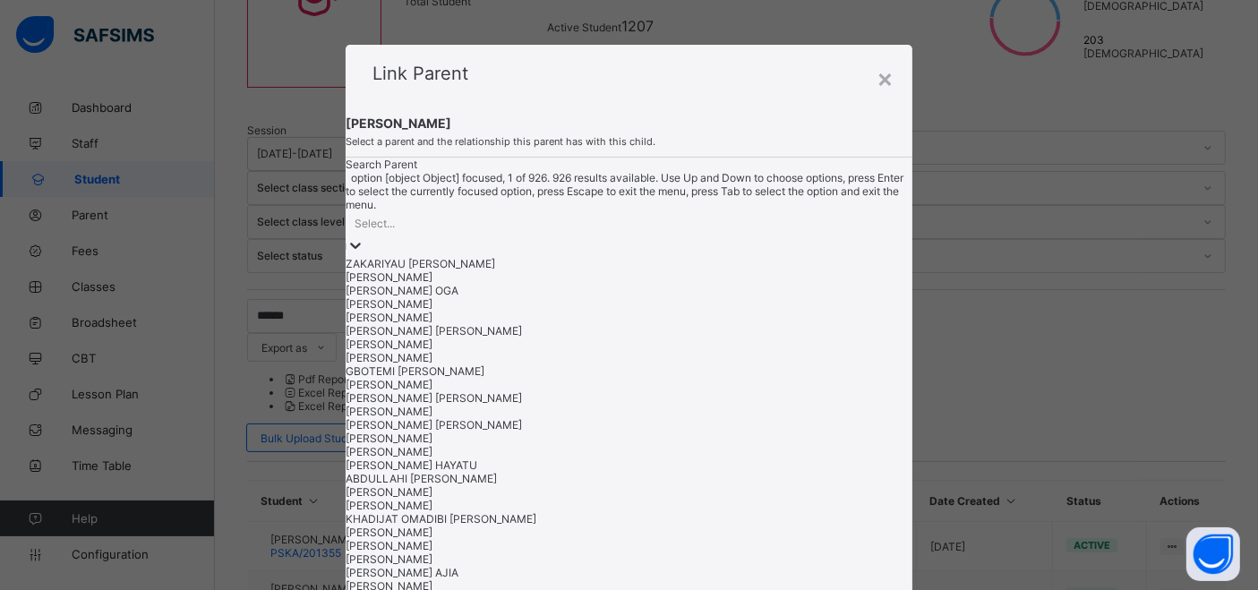
scroll to position [0, 0]
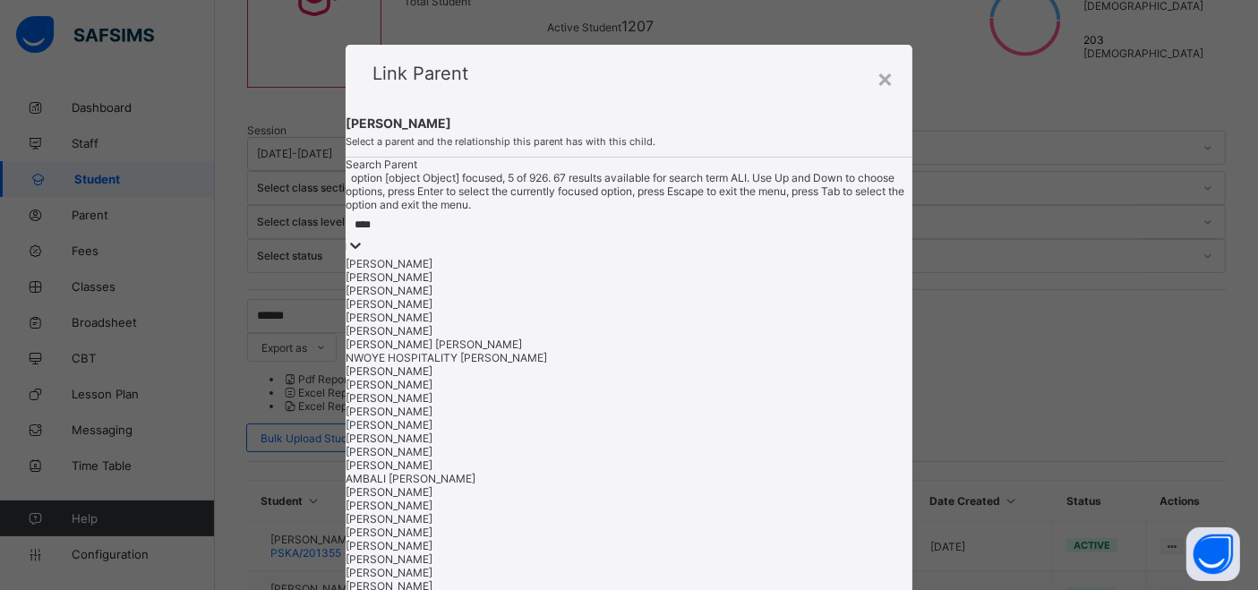
type input "*****"
click at [430, 270] on div "IBRAHIM ALIYU AHMAD" at bounding box center [629, 263] width 566 height 13
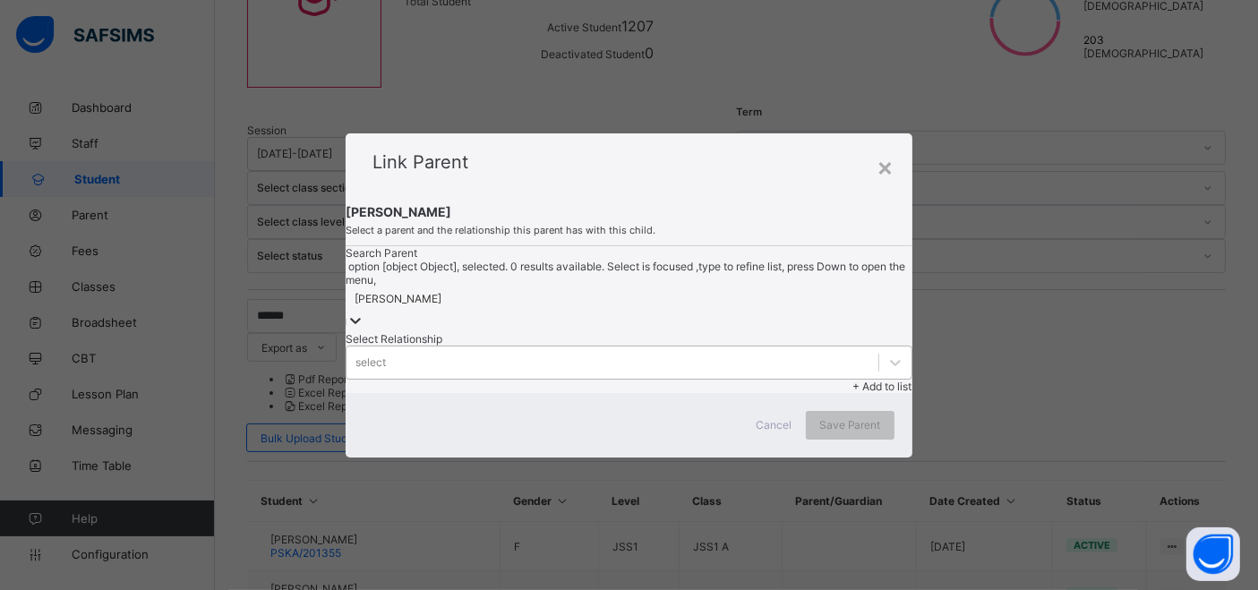
click at [697, 346] on div "select" at bounding box center [629, 363] width 566 height 34
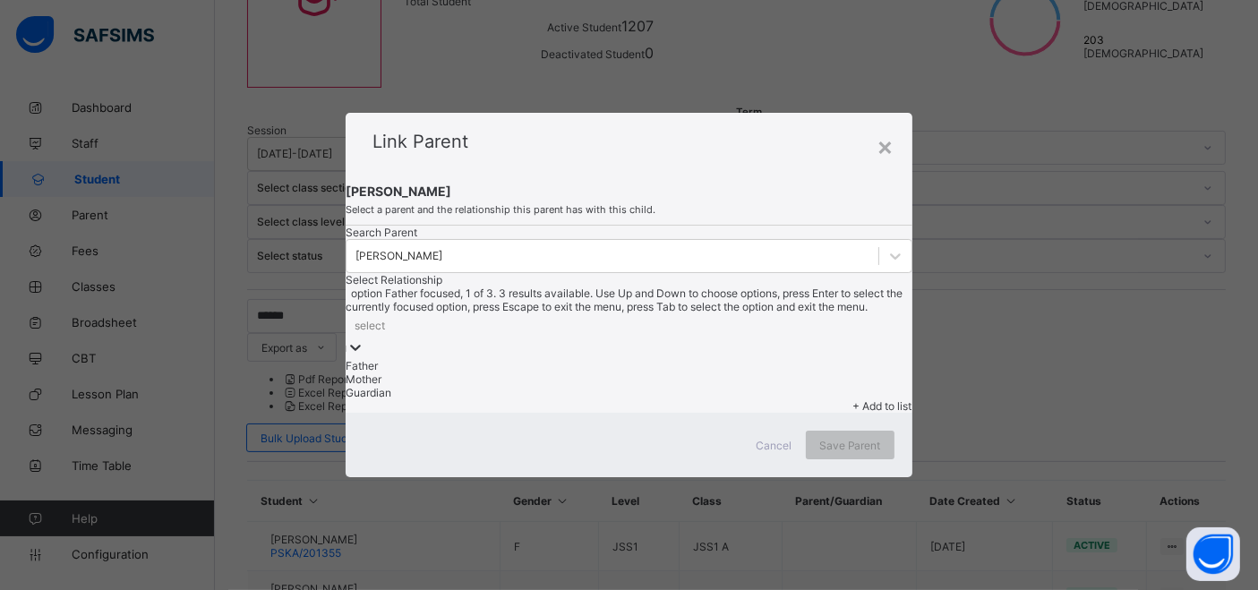
click at [674, 359] on div "Father" at bounding box center [629, 365] width 566 height 13
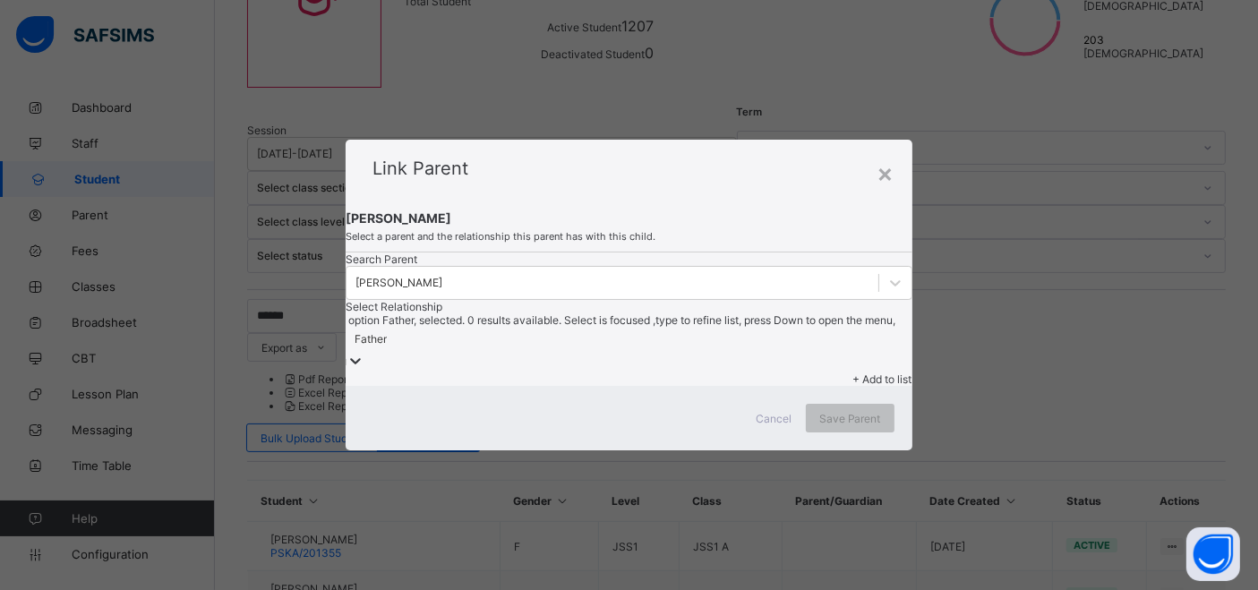
click at [868, 372] on span "+ Add to list" at bounding box center [882, 378] width 59 height 13
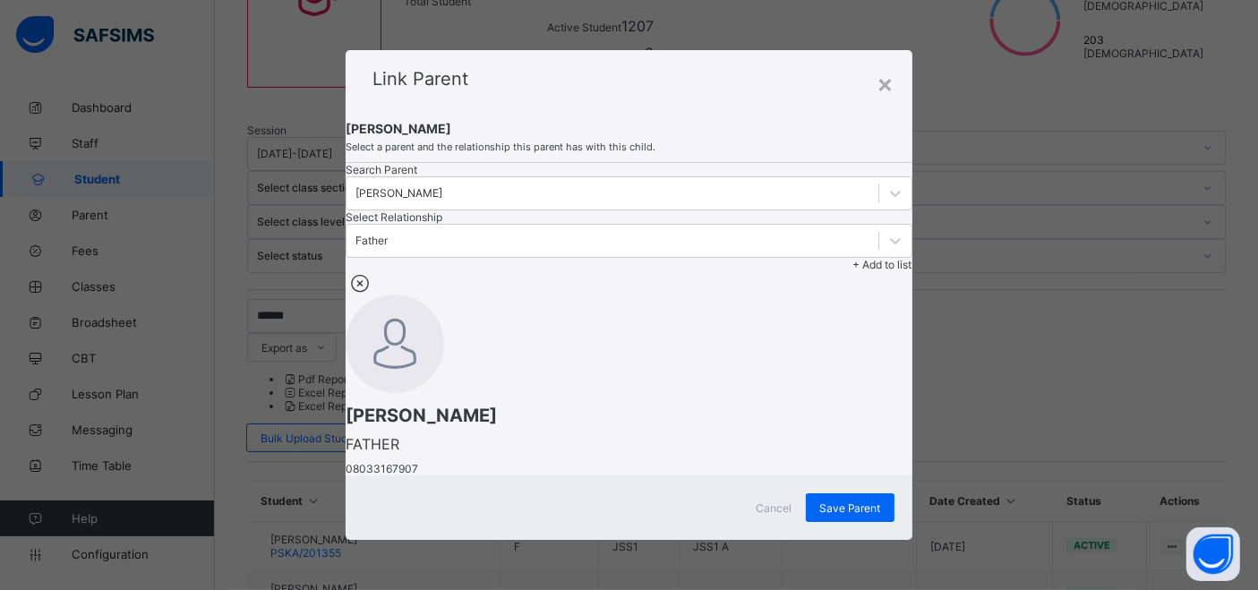
scroll to position [150, 0]
click at [442, 187] on div "IBRAHIM ALIYU AHMAD" at bounding box center [398, 193] width 87 height 13
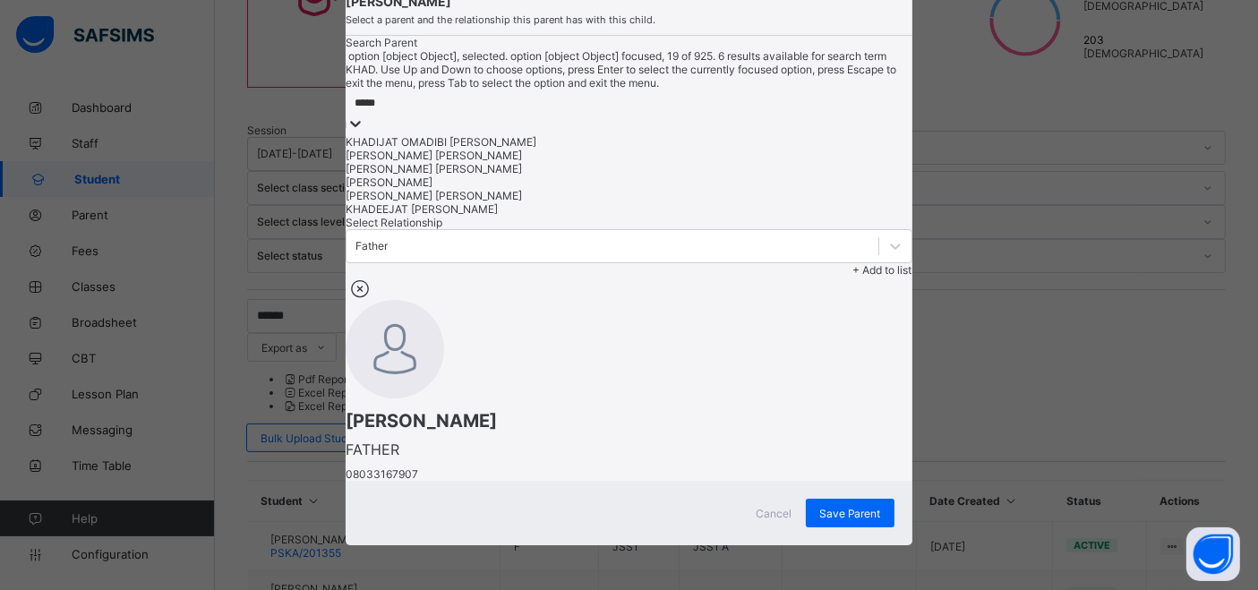
type input "******"
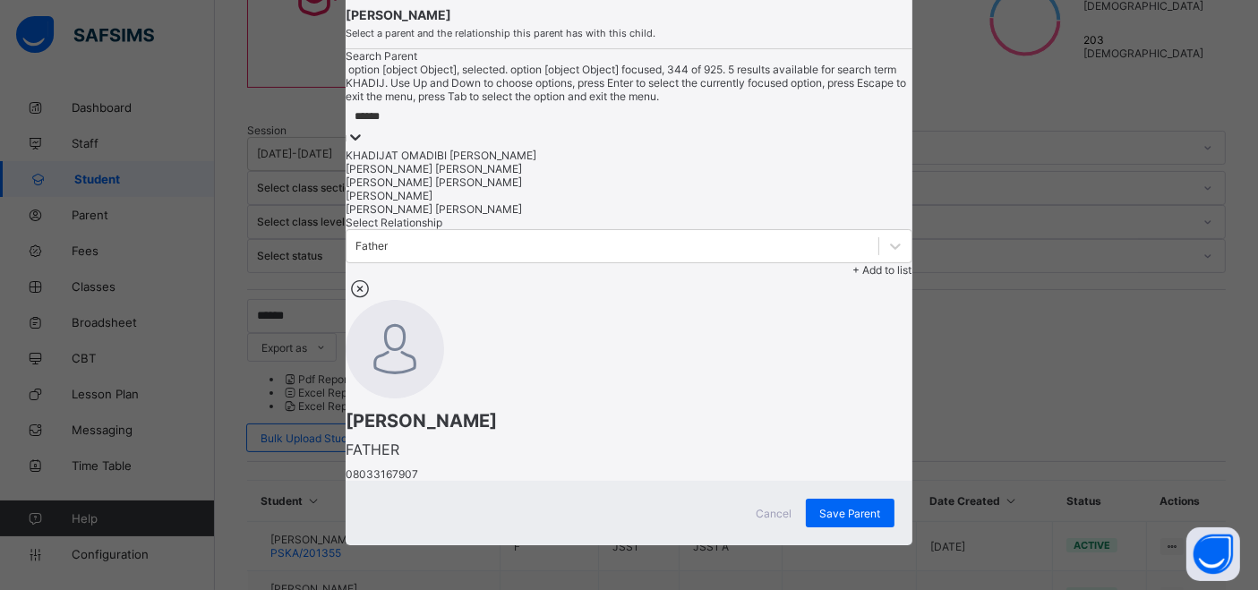
click at [412, 165] on div "Khadija Shehu Ibrahim" at bounding box center [629, 168] width 566 height 13
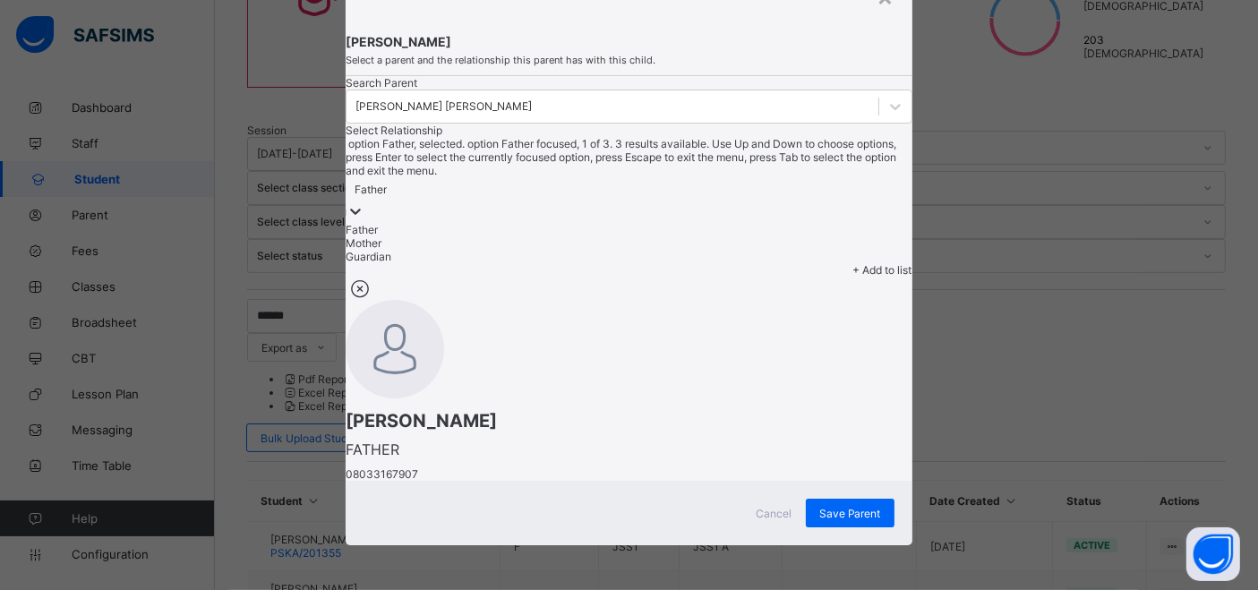
click at [387, 184] on div "Father" at bounding box center [371, 190] width 32 height 13
click at [678, 236] on div "Mother" at bounding box center [629, 242] width 566 height 13
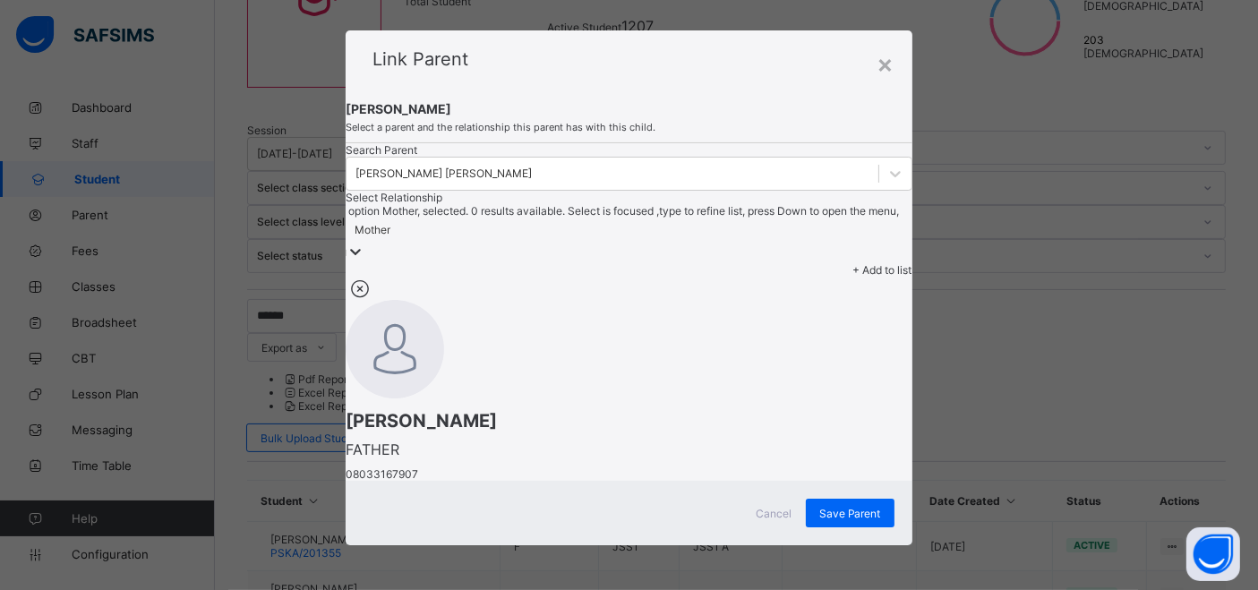
click at [853, 263] on span "+ Add to list" at bounding box center [882, 269] width 59 height 13
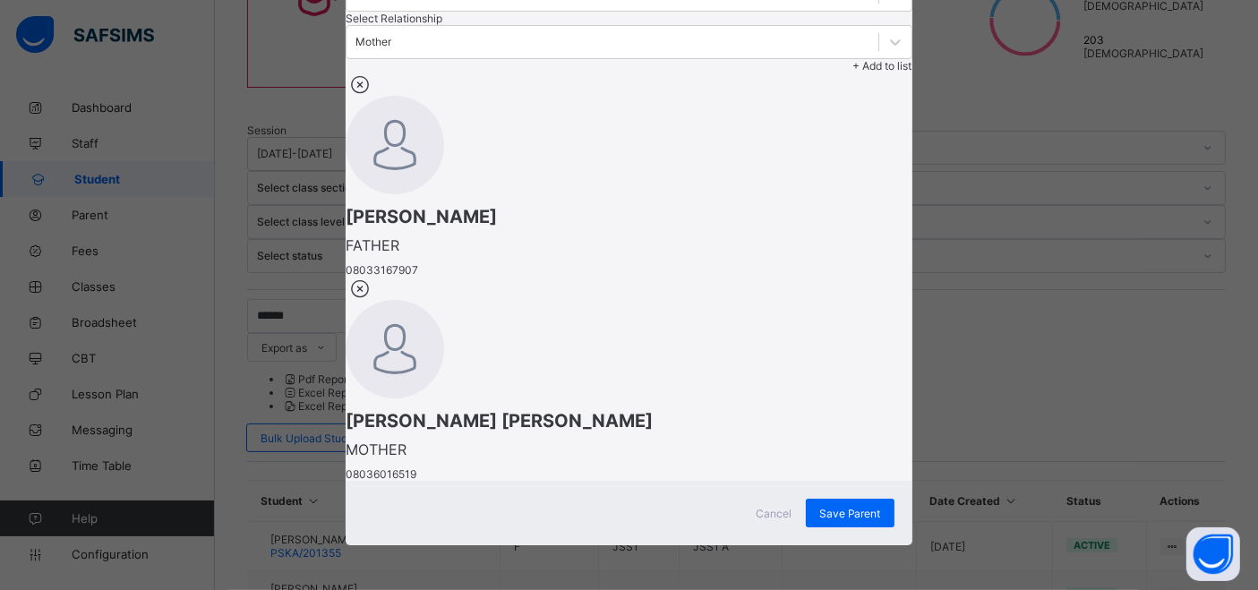
scroll to position [422, 0]
click at [373, 277] on icon at bounding box center [360, 288] width 28 height 23
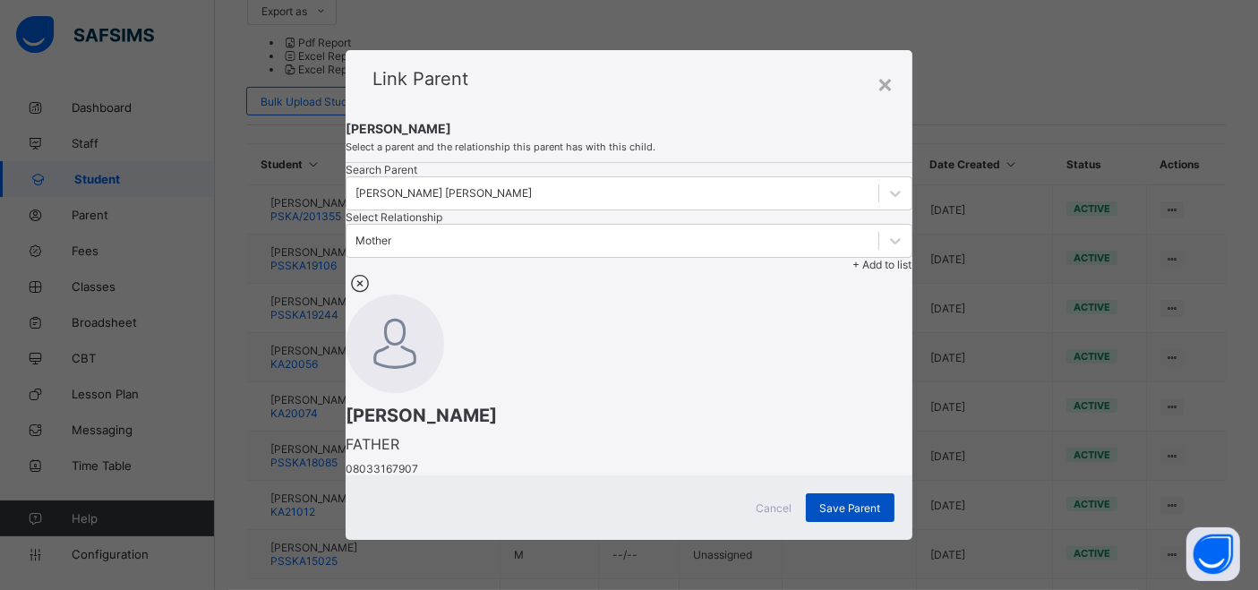
scroll to position [539, 0]
click at [830, 509] on span "Save Parent" at bounding box center [850, 507] width 62 height 13
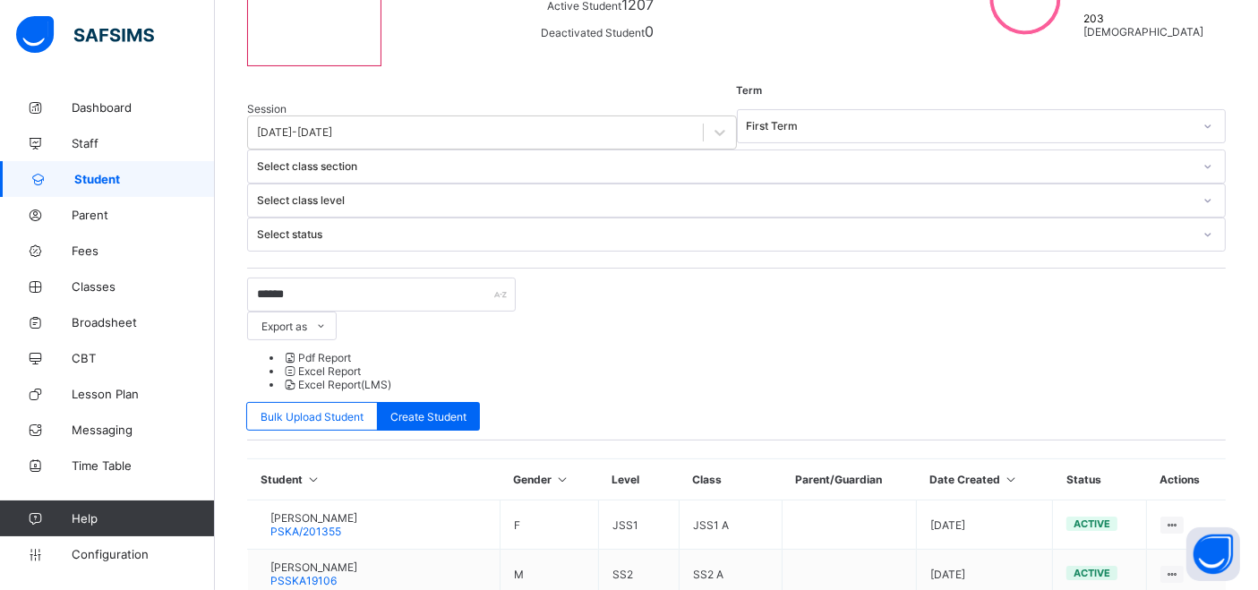
scroll to position [0, 0]
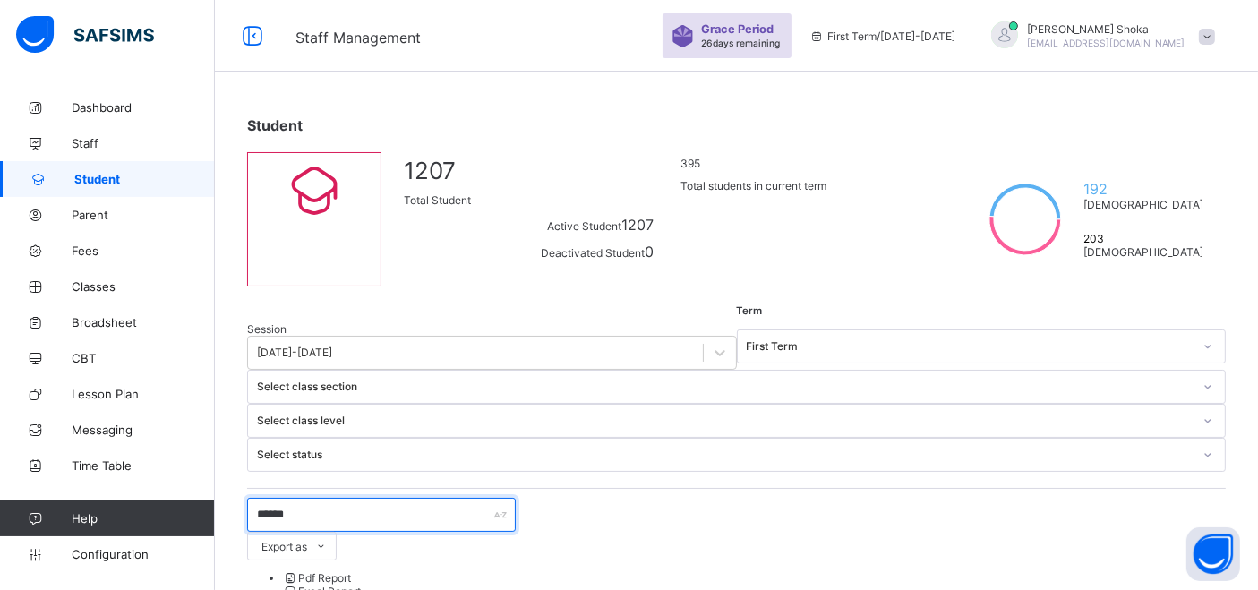
click at [330, 498] on input "******" at bounding box center [381, 515] width 269 height 34
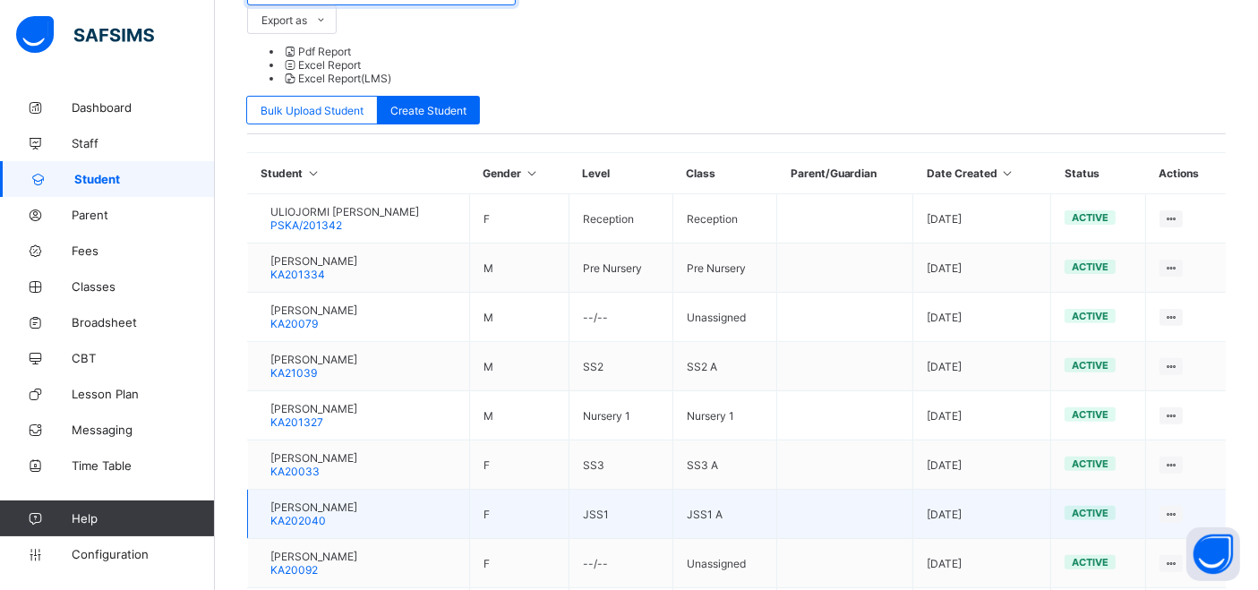
scroll to position [527, 0]
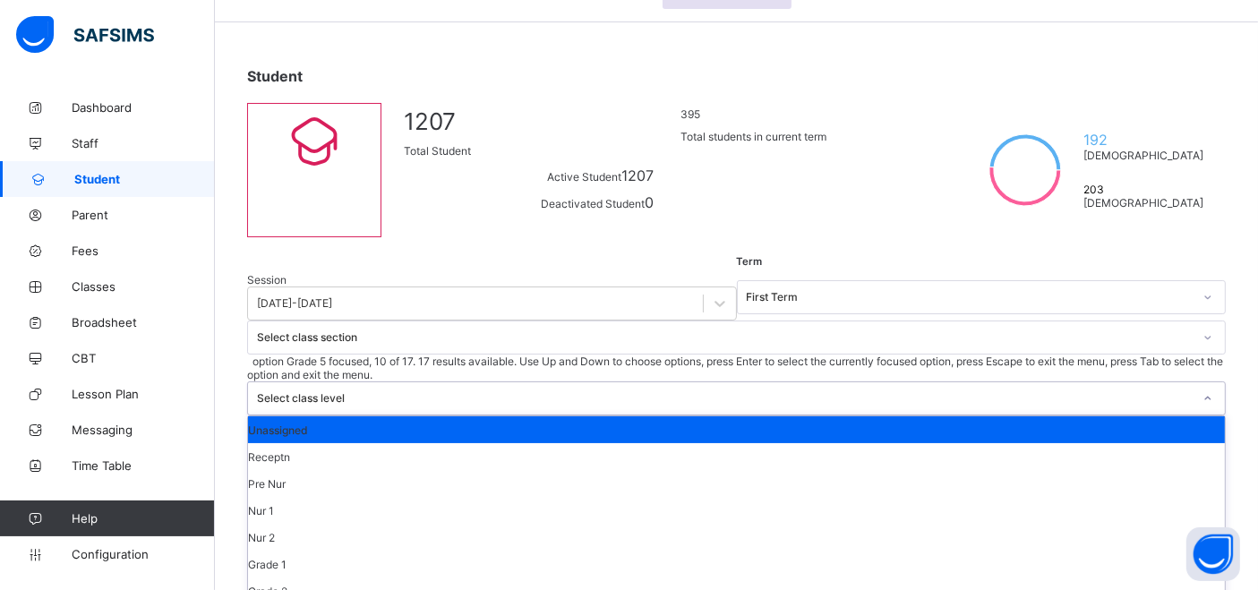
scroll to position [200, 0]
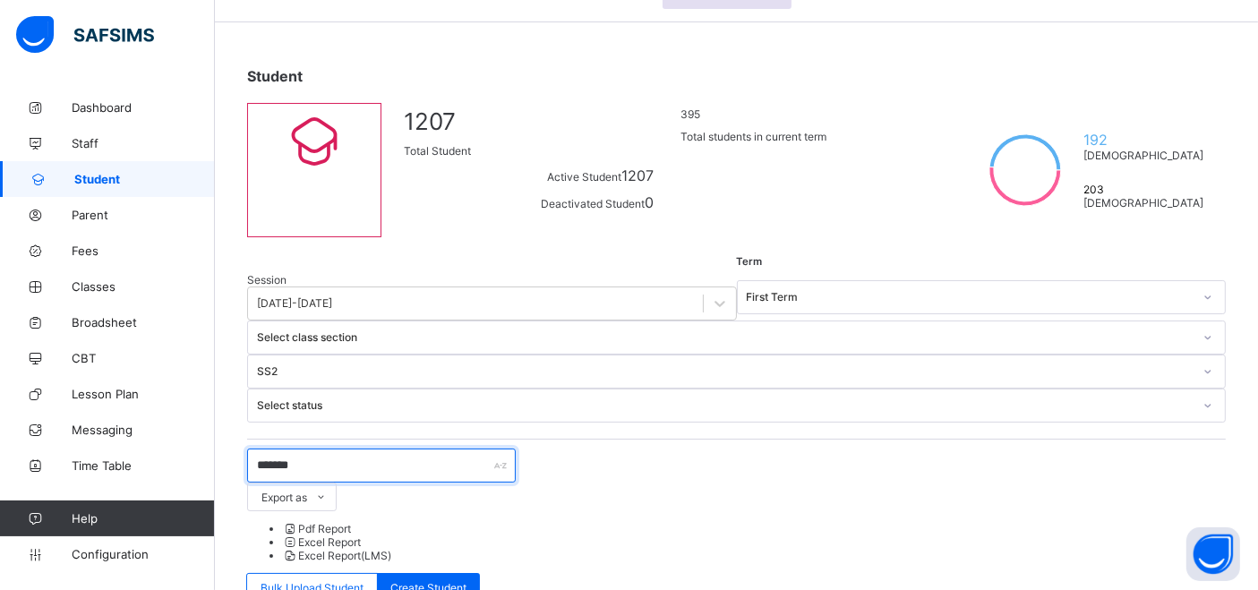
click at [373, 449] on input "*******" at bounding box center [381, 466] width 269 height 34
type input "*"
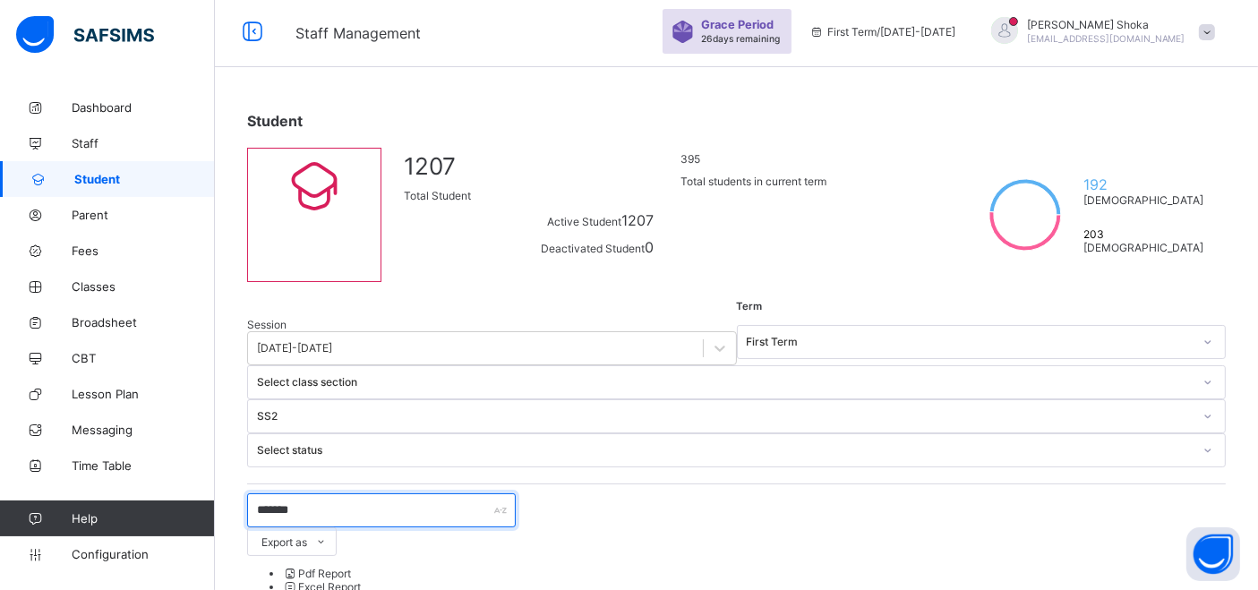
scroll to position [204, 0]
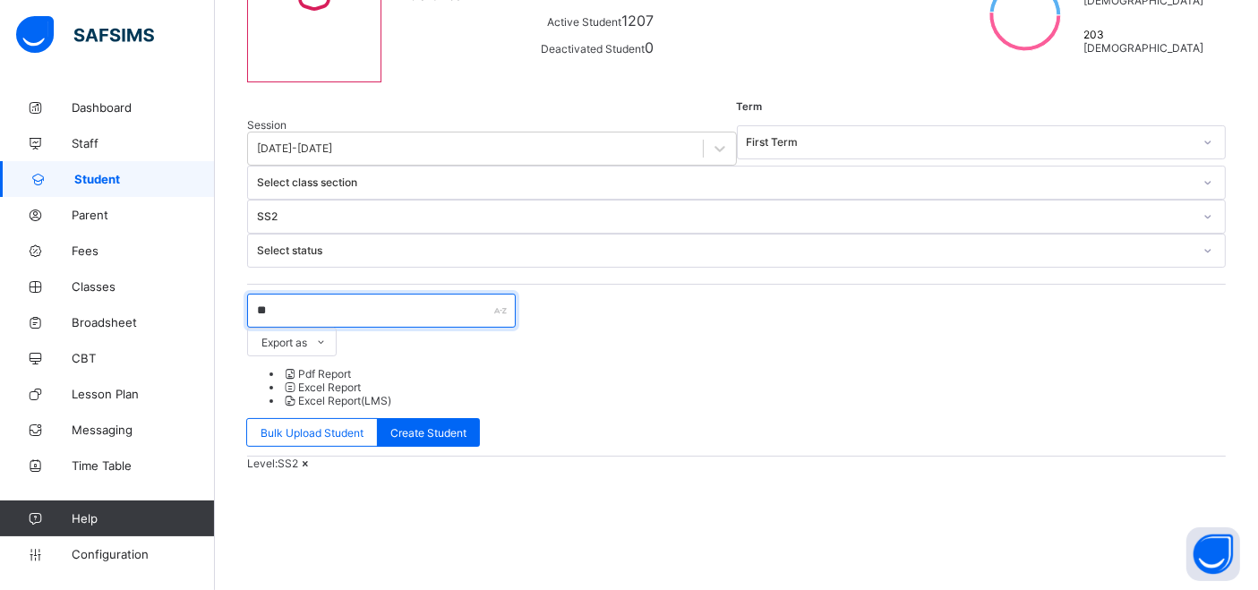
type input "*"
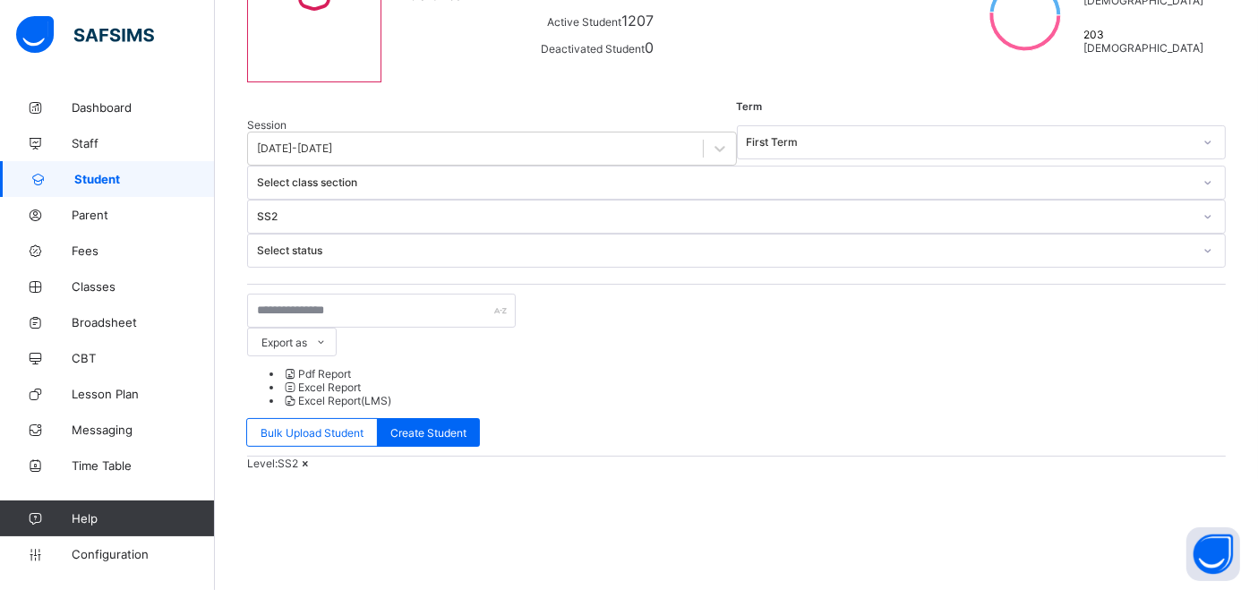
click at [313, 457] on icon at bounding box center [305, 463] width 15 height 13
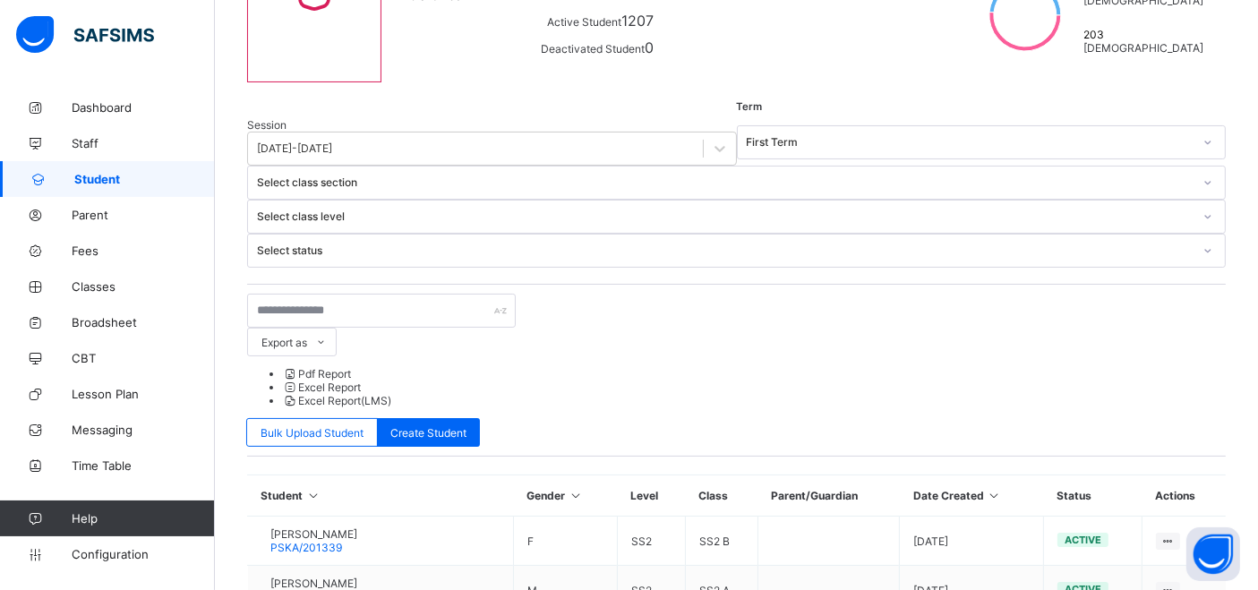
click at [747, 210] on div "Select class level" at bounding box center [725, 216] width 936 height 13
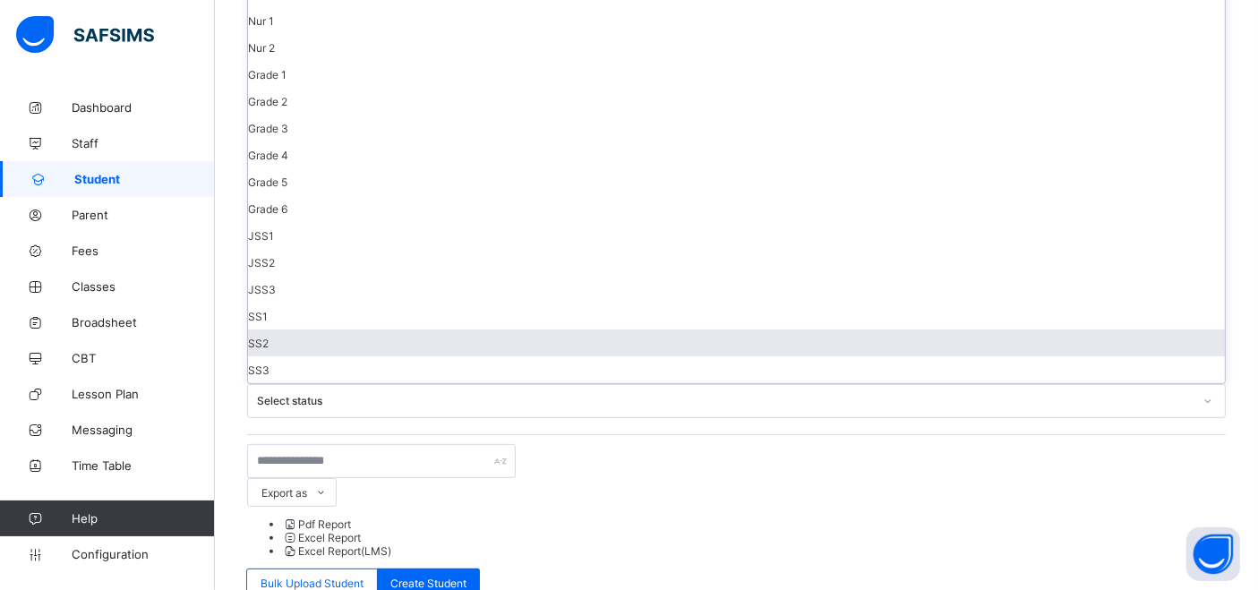
scroll to position [199, 0]
click at [767, 329] on div "SS2" at bounding box center [736, 342] width 977 height 27
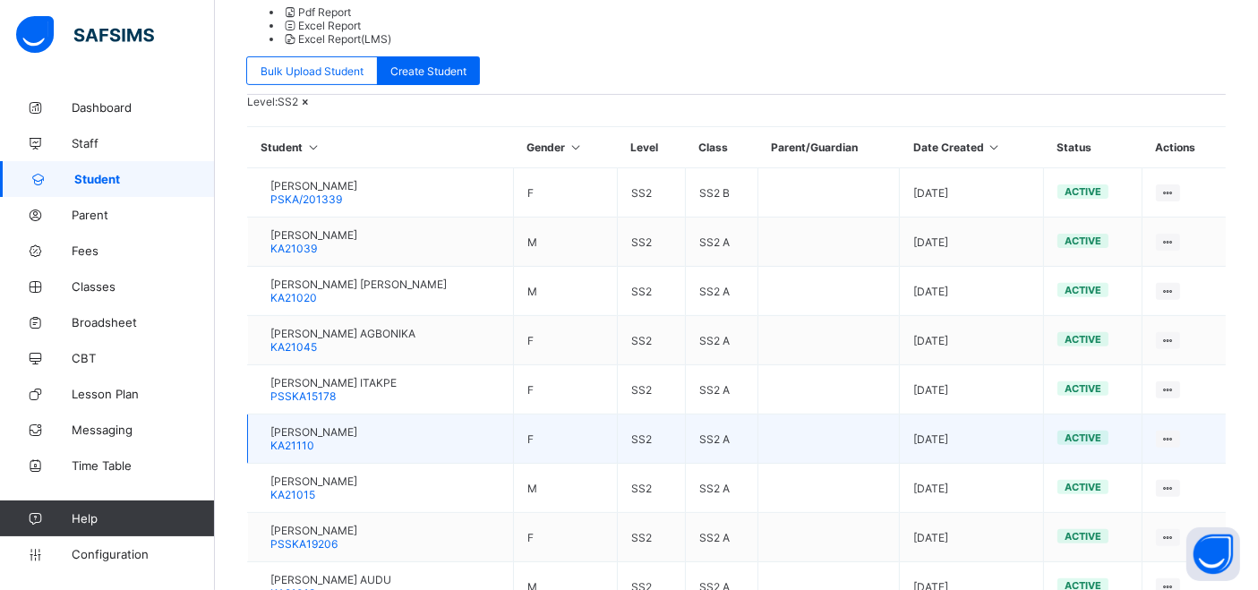
scroll to position [602, 0]
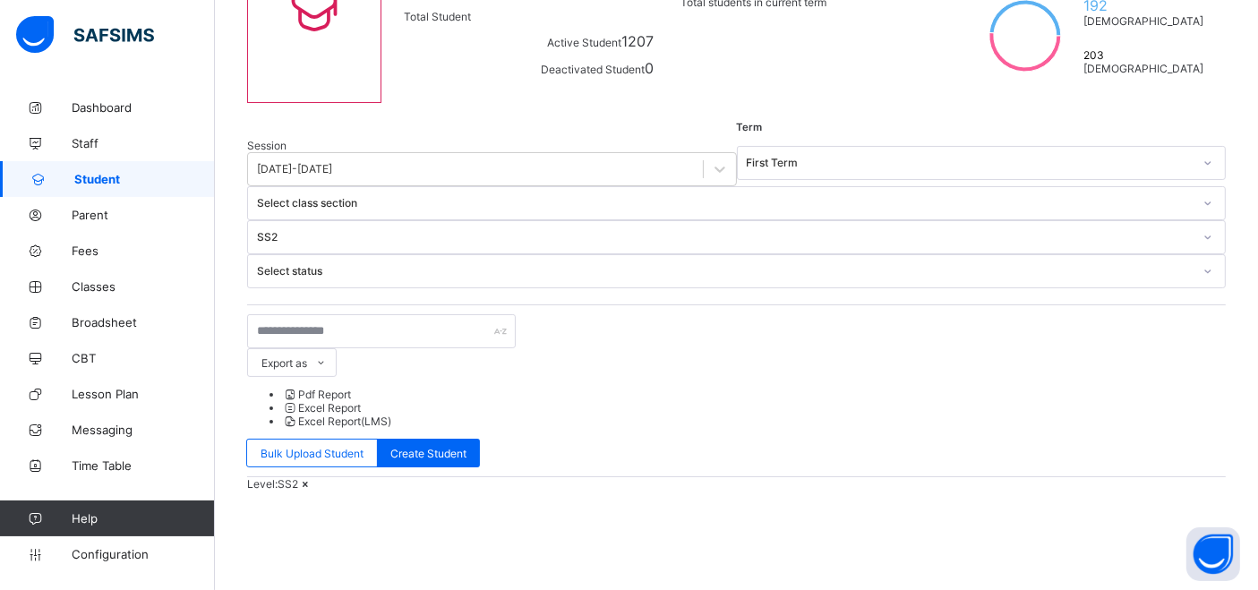
scroll to position [264, 0]
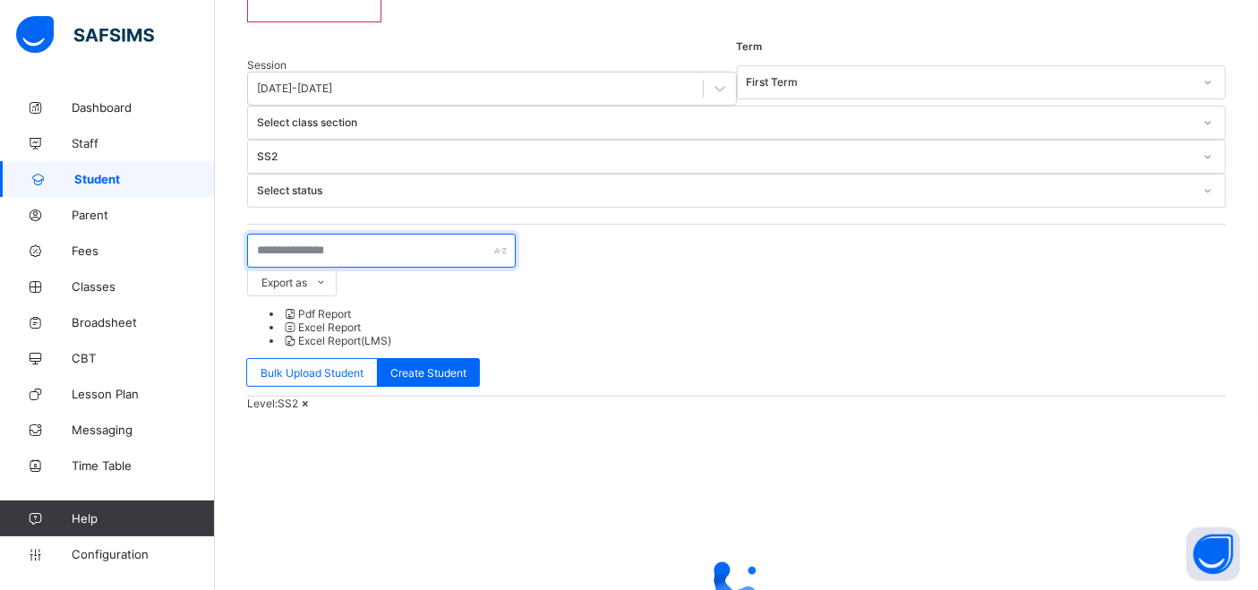
click at [358, 234] on input "text" at bounding box center [381, 251] width 269 height 34
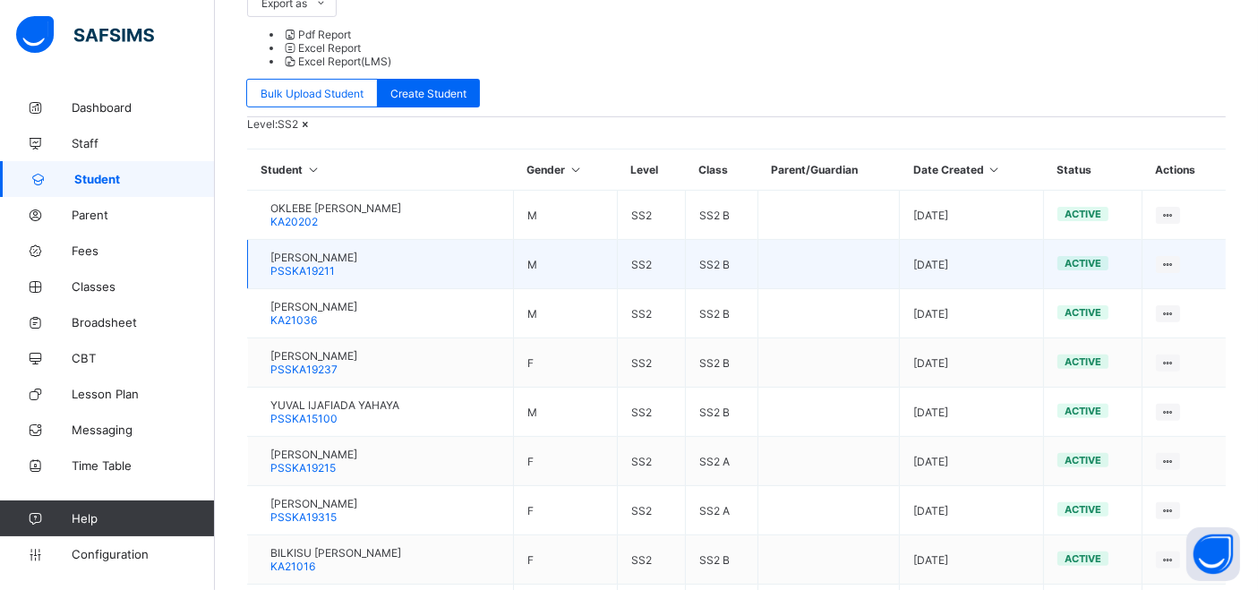
scroll to position [562, 0]
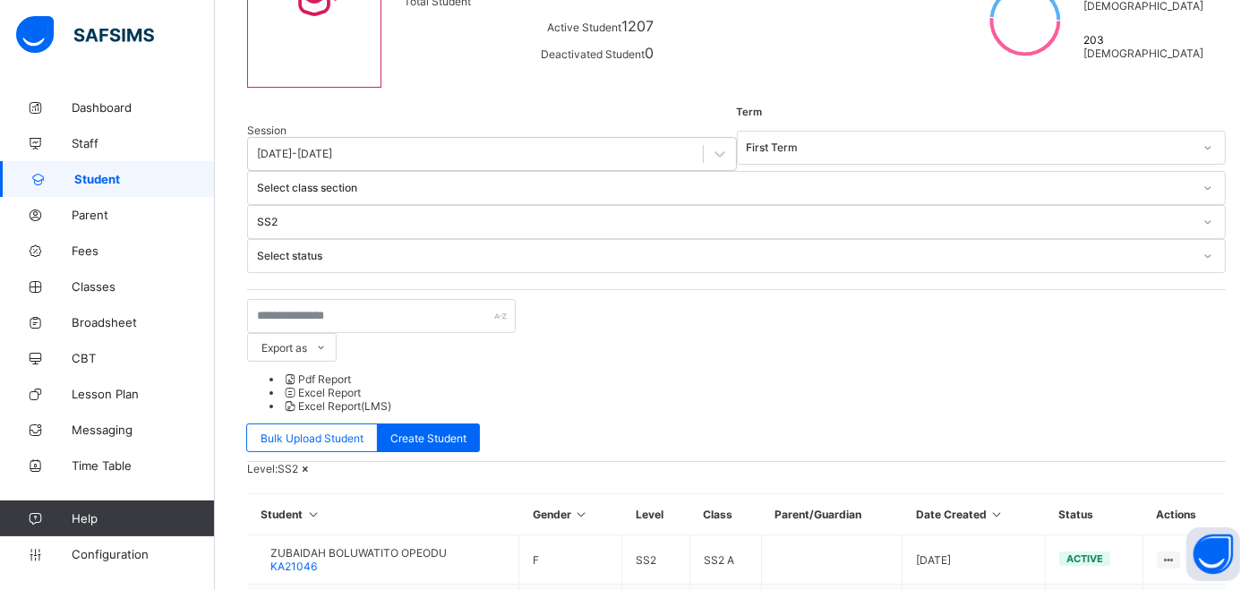
scroll to position [0, 0]
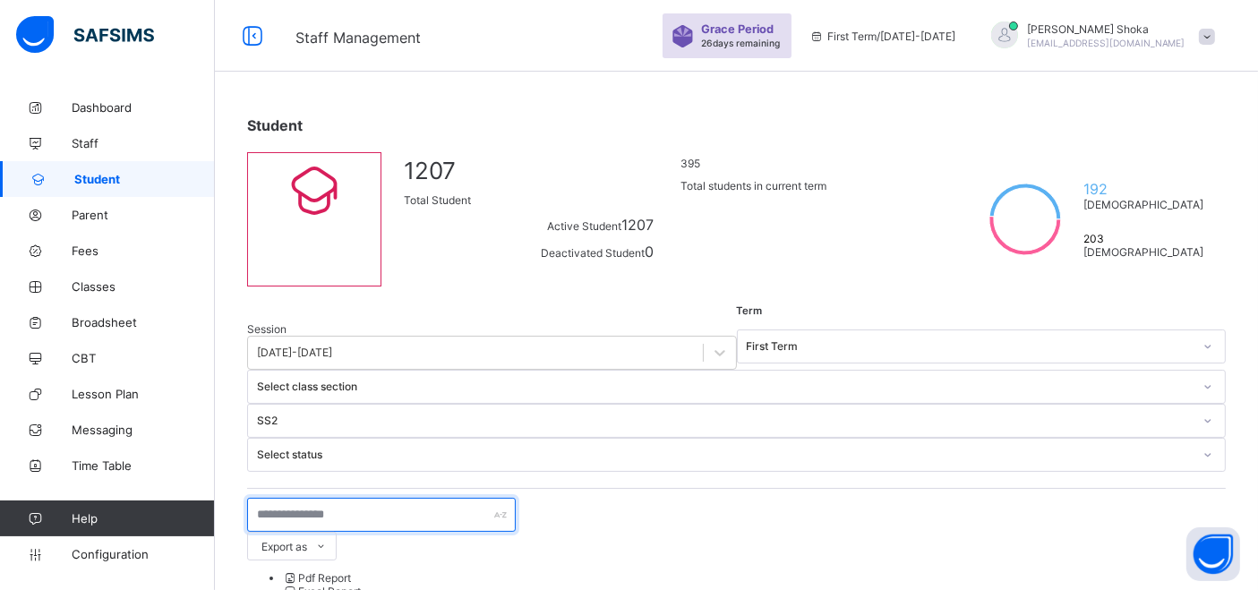
drag, startPoint x: 316, startPoint y: 410, endPoint x: 317, endPoint y: 393, distance: 17.0
click at [316, 498] on input "text" at bounding box center [381, 515] width 269 height 34
type input "*******"
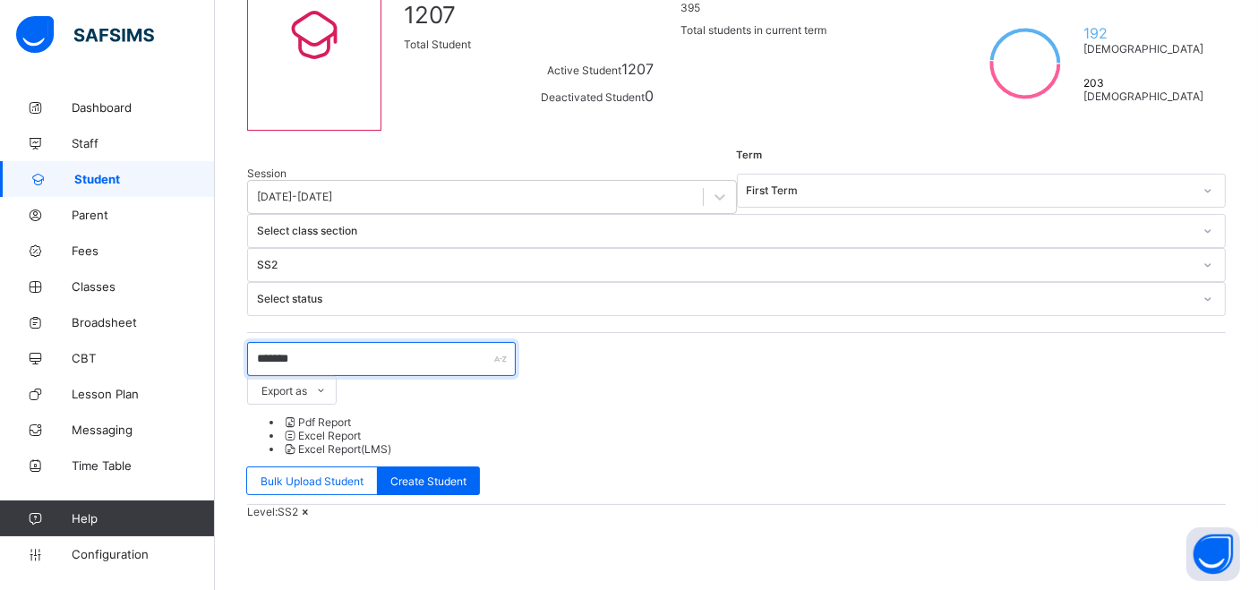
scroll to position [199, 0]
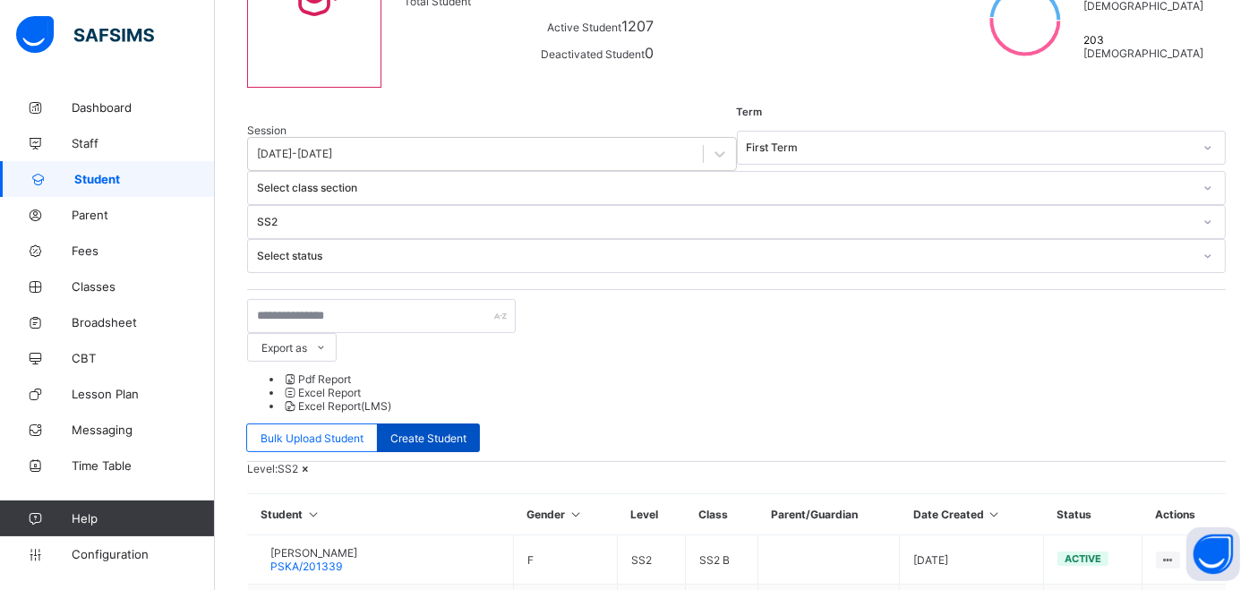
click at [466, 432] on span "Create Student" at bounding box center [428, 438] width 76 height 13
select select "**"
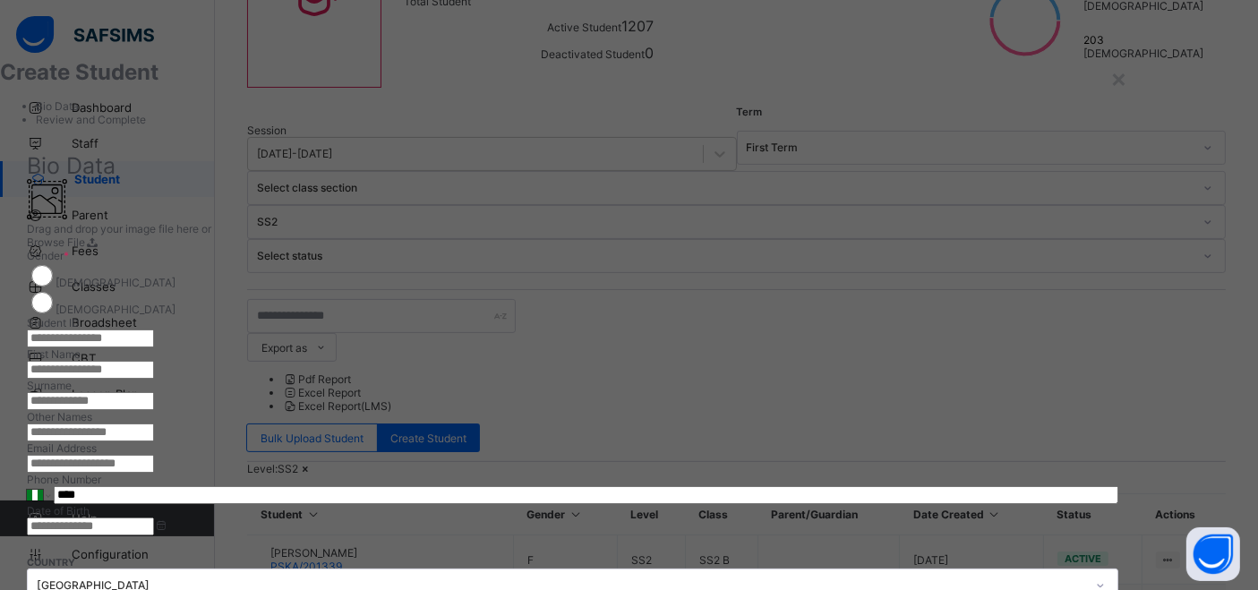
click at [154, 329] on input "text" at bounding box center [90, 338] width 127 height 18
paste input "**********"
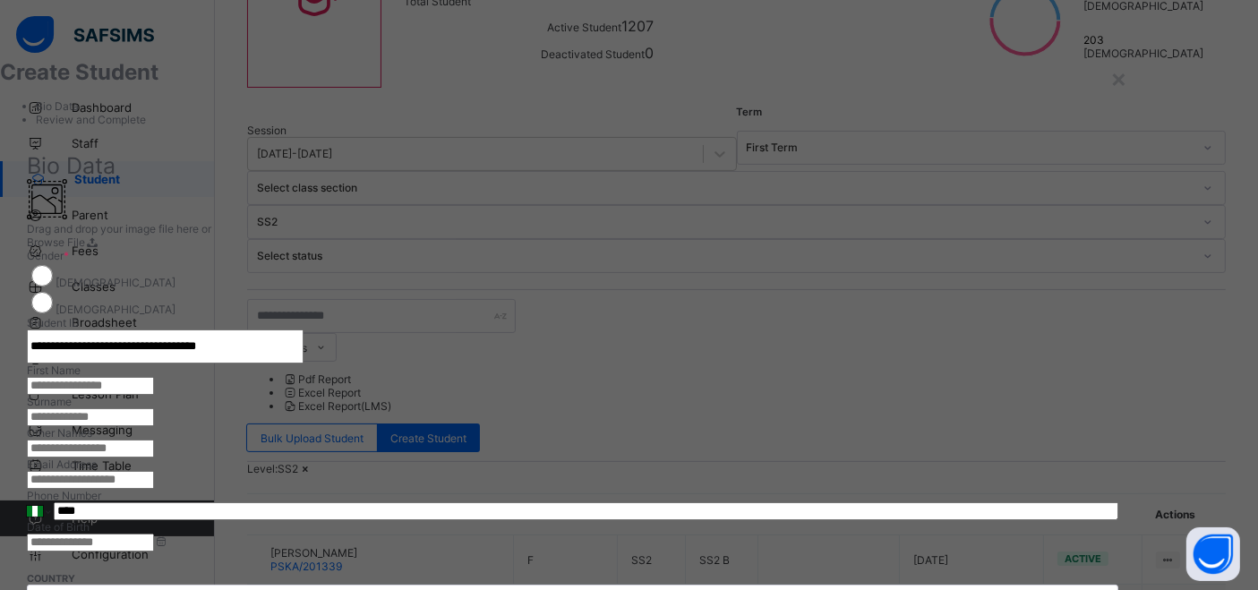
scroll to position [0, 0]
drag, startPoint x: 814, startPoint y: 333, endPoint x: 496, endPoint y: 303, distance: 319.2
click at [496, 303] on div "**********" at bounding box center [572, 510] width 1091 height 662
type input "**********"
click at [154, 395] on input "text" at bounding box center [90, 386] width 127 height 18
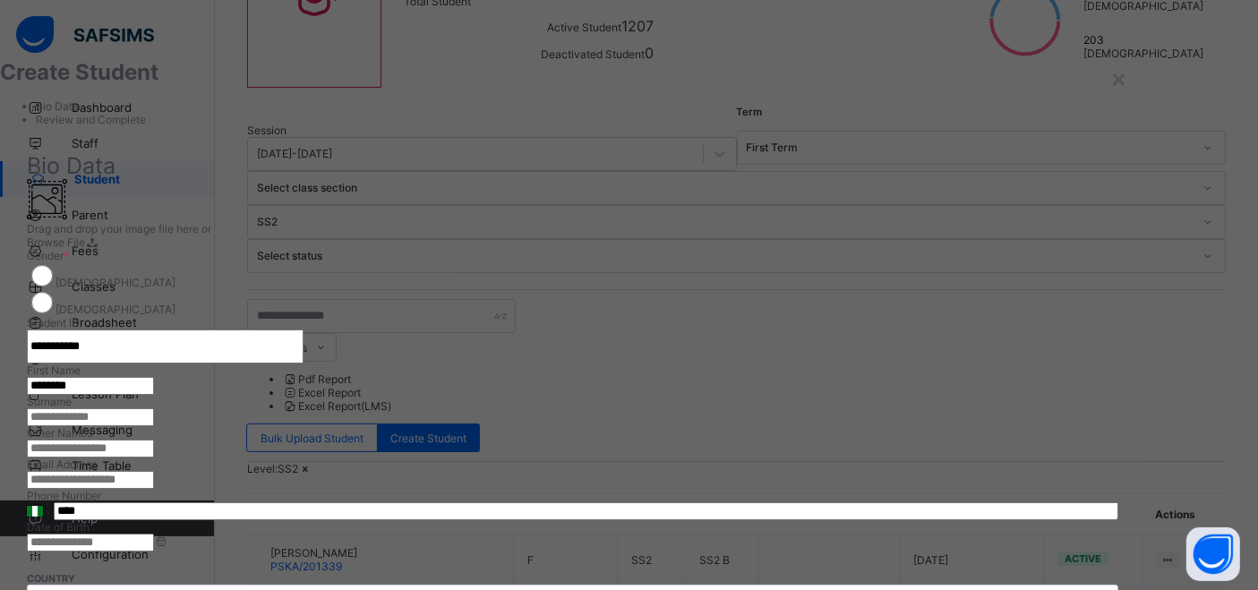
type input "********"
click at [154, 408] on input "text" at bounding box center [90, 417] width 127 height 18
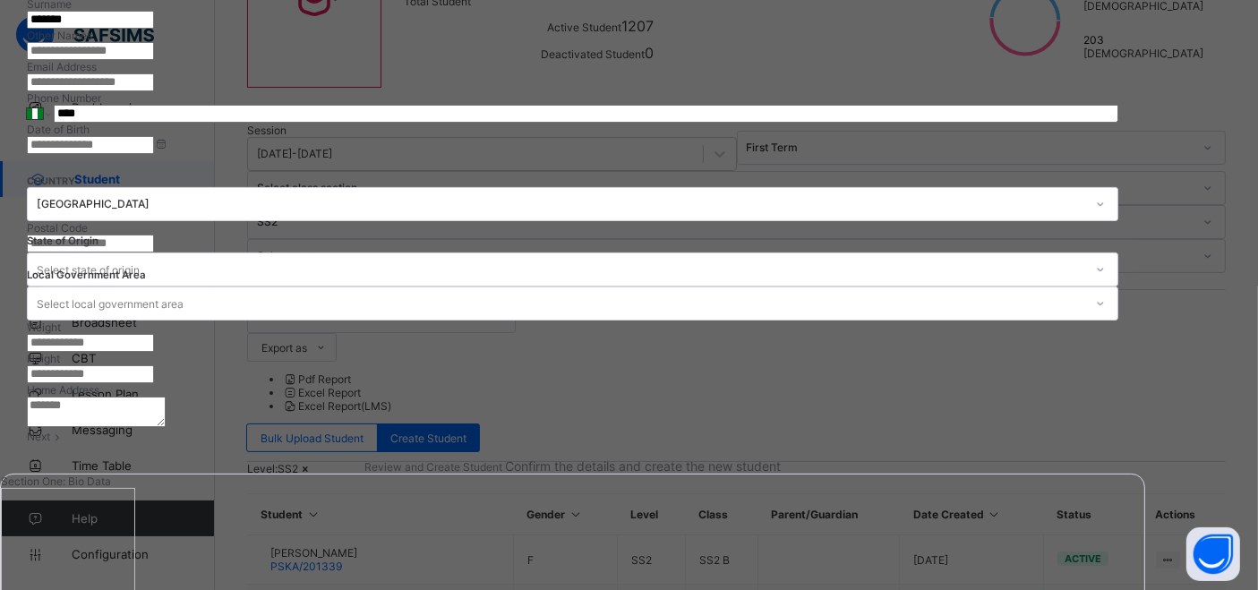
type input "*******"
click at [154, 154] on input at bounding box center [90, 145] width 127 height 18
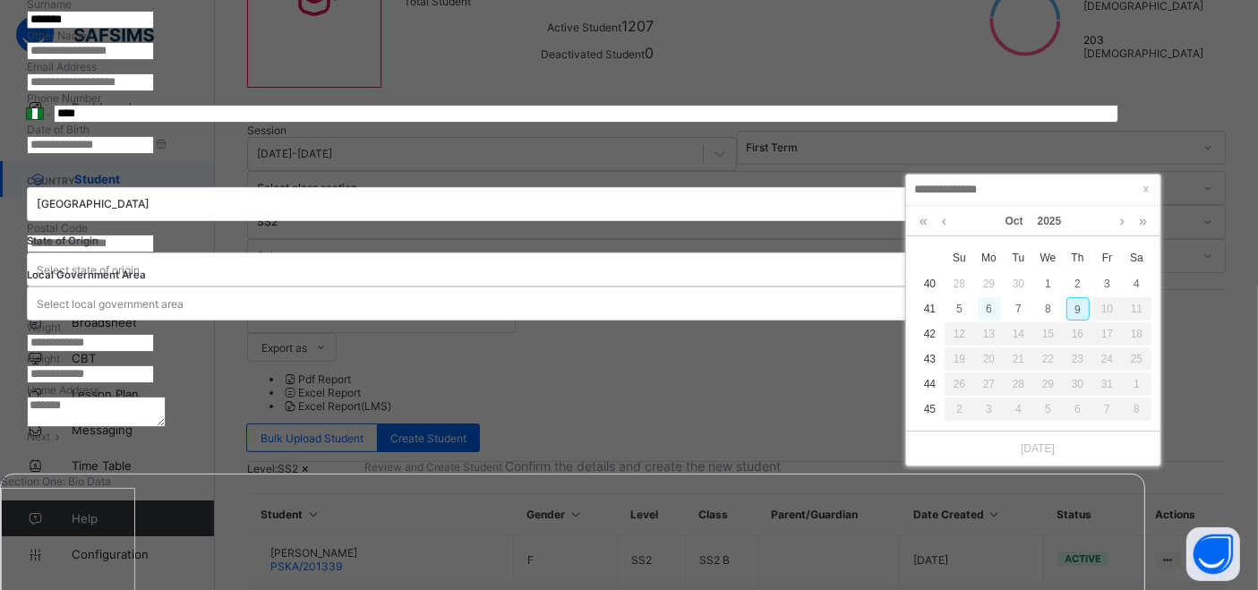
click at [987, 307] on div "6" at bounding box center [989, 308] width 23 height 23
type input "**********"
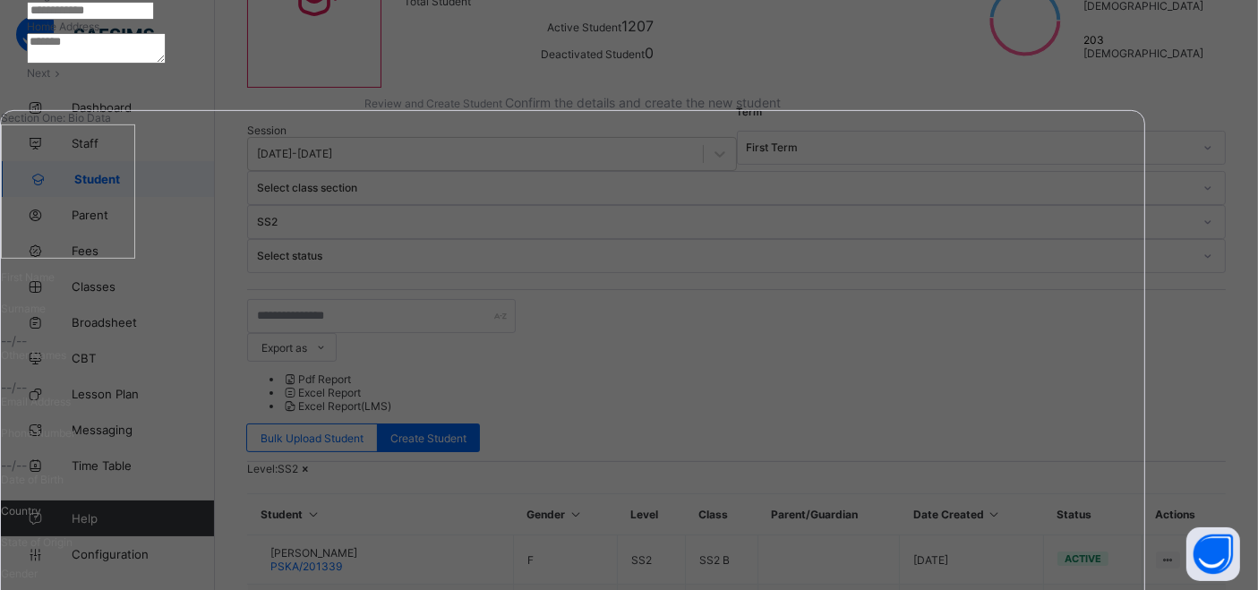
click at [65, 80] on icon at bounding box center [57, 72] width 15 height 13
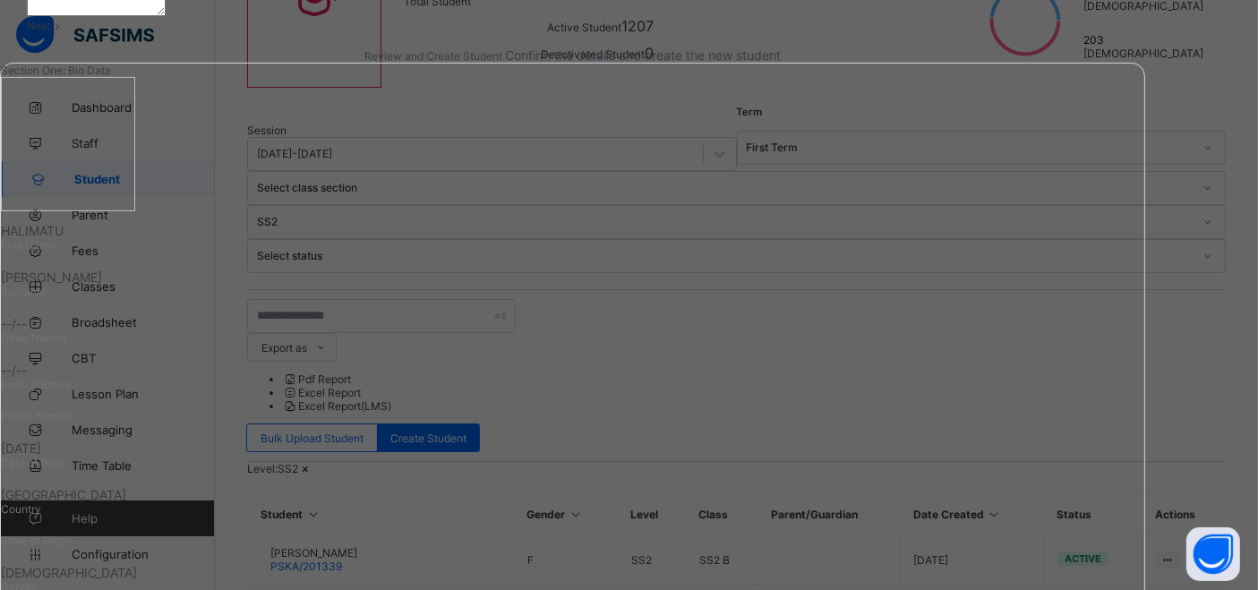
scroll to position [334, 0]
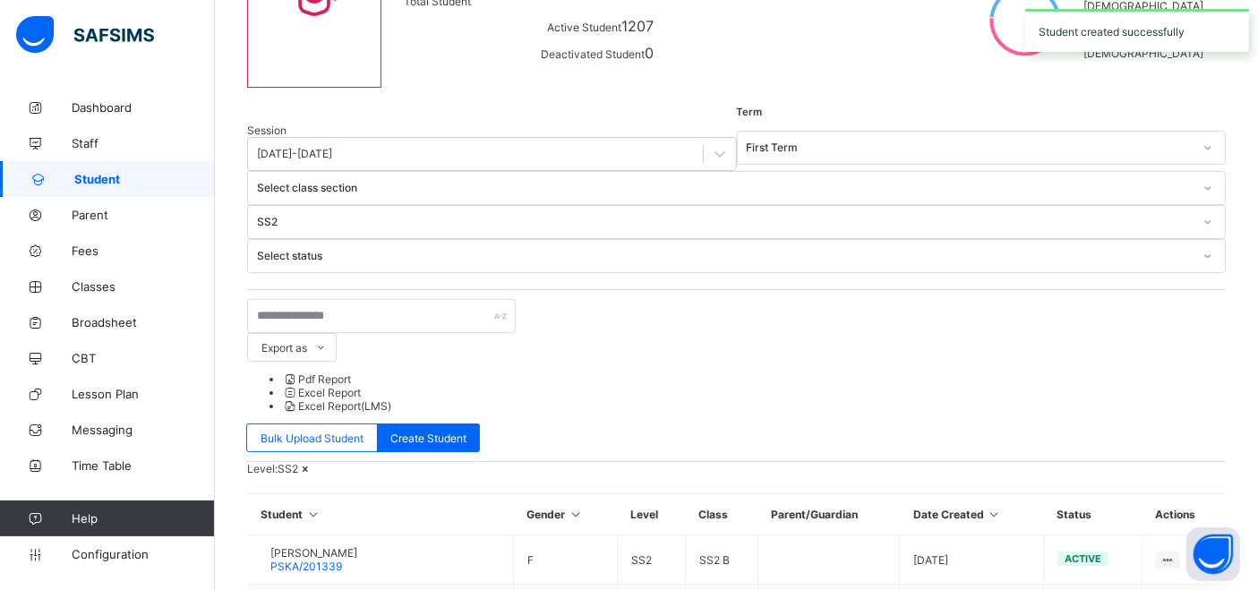
click at [313, 462] on icon at bounding box center [305, 468] width 15 height 13
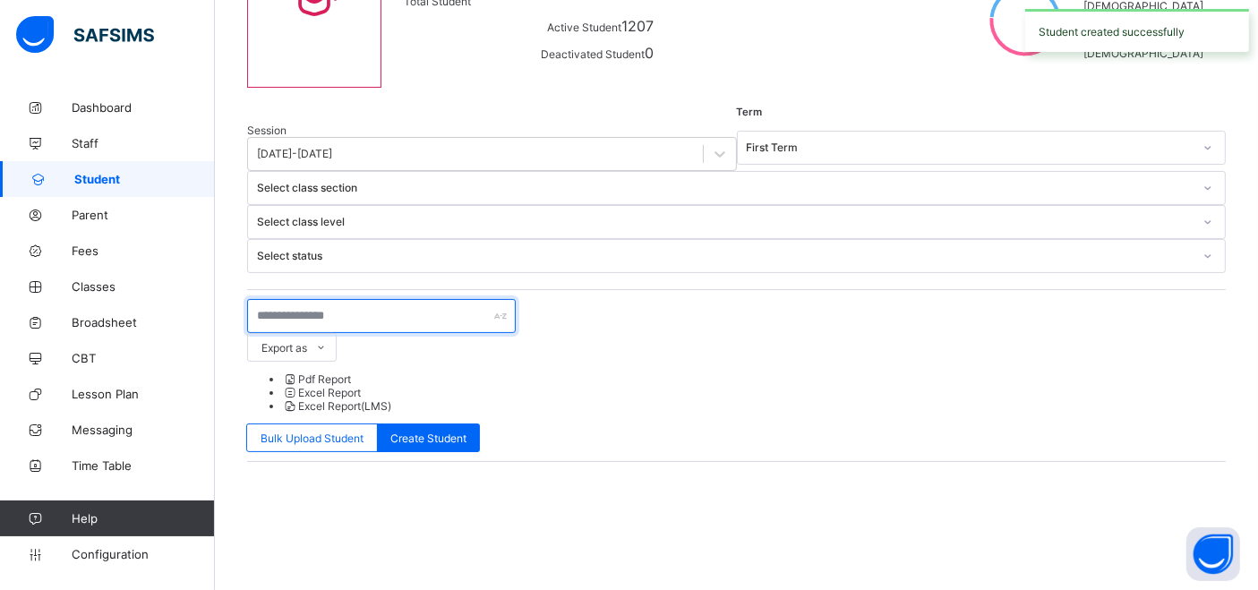
click at [330, 299] on input "text" at bounding box center [381, 316] width 269 height 34
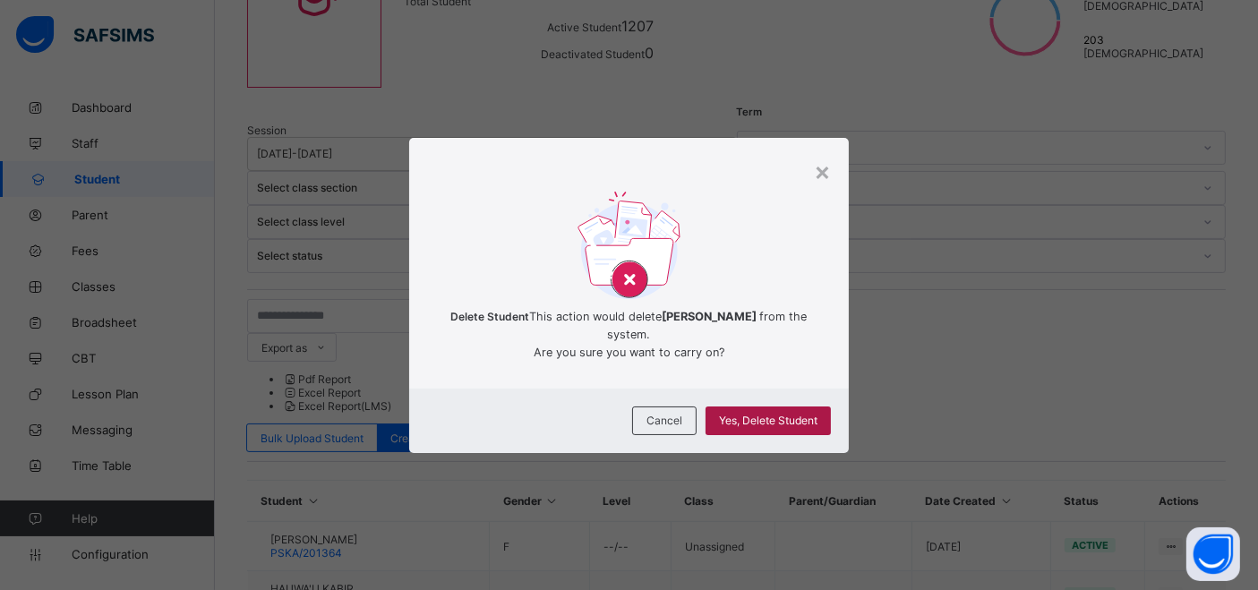
click at [755, 424] on span "Yes, Delete Student" at bounding box center [768, 420] width 98 height 13
click at [749, 427] on span "Yes, Delete Student" at bounding box center [768, 420] width 98 height 13
click at [759, 427] on span "Yes, Delete Student" at bounding box center [768, 420] width 98 height 13
click at [831, 160] on div "×" at bounding box center [822, 171] width 17 height 30
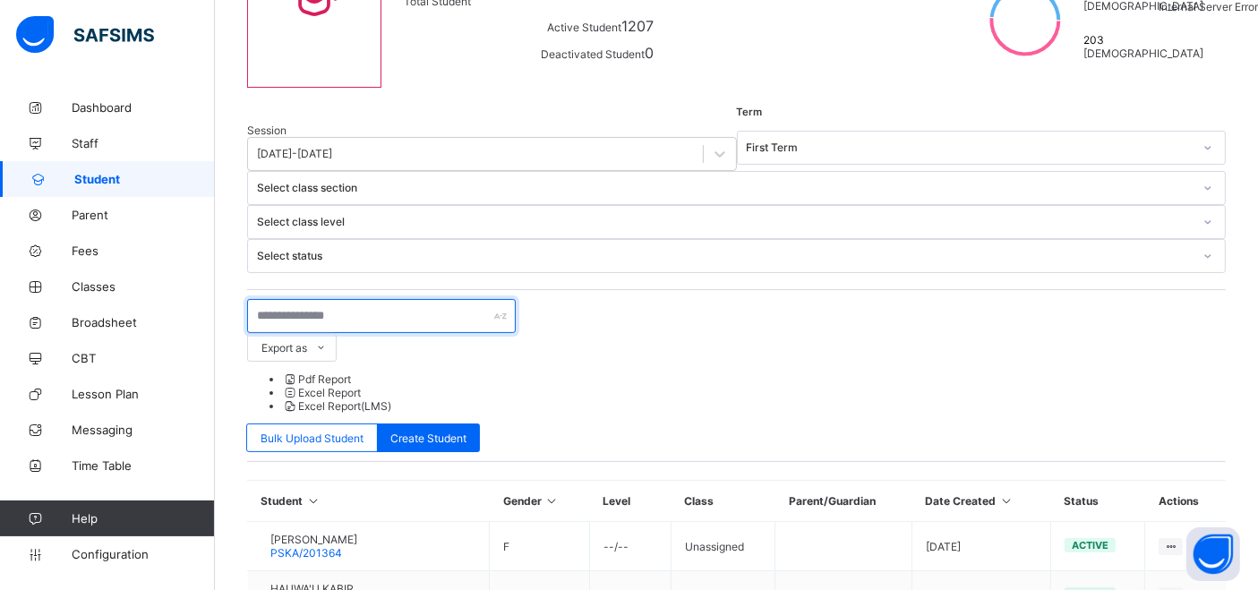
click at [406, 299] on input "text" at bounding box center [381, 316] width 269 height 34
click at [406, 299] on input "*******" at bounding box center [381, 316] width 269 height 34
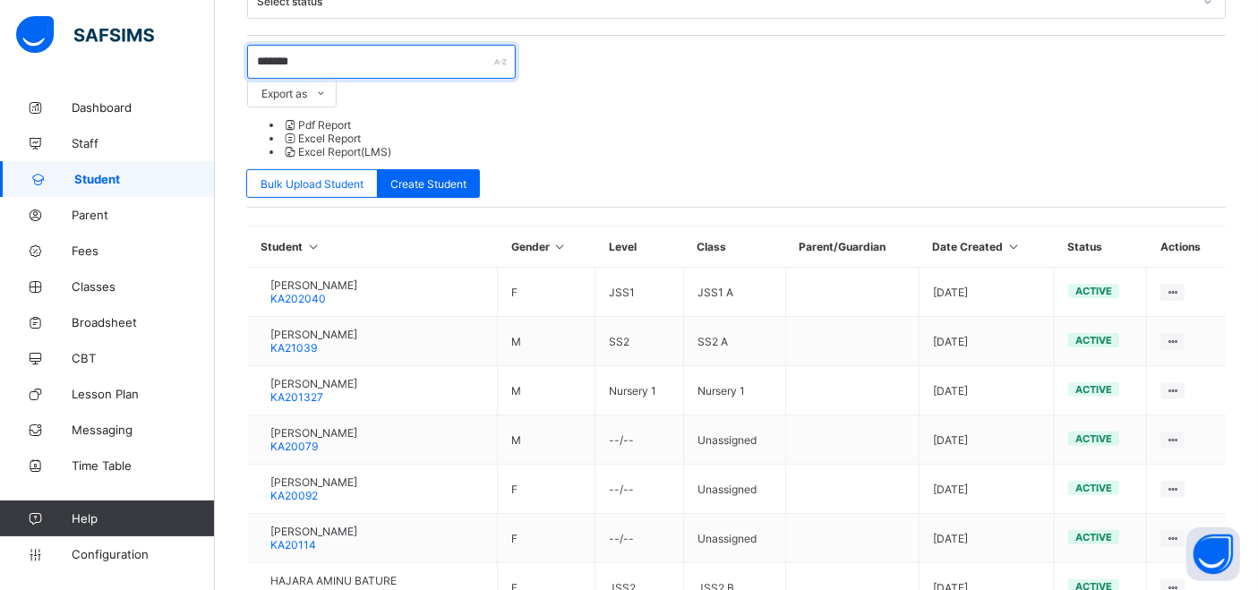
scroll to position [36, 0]
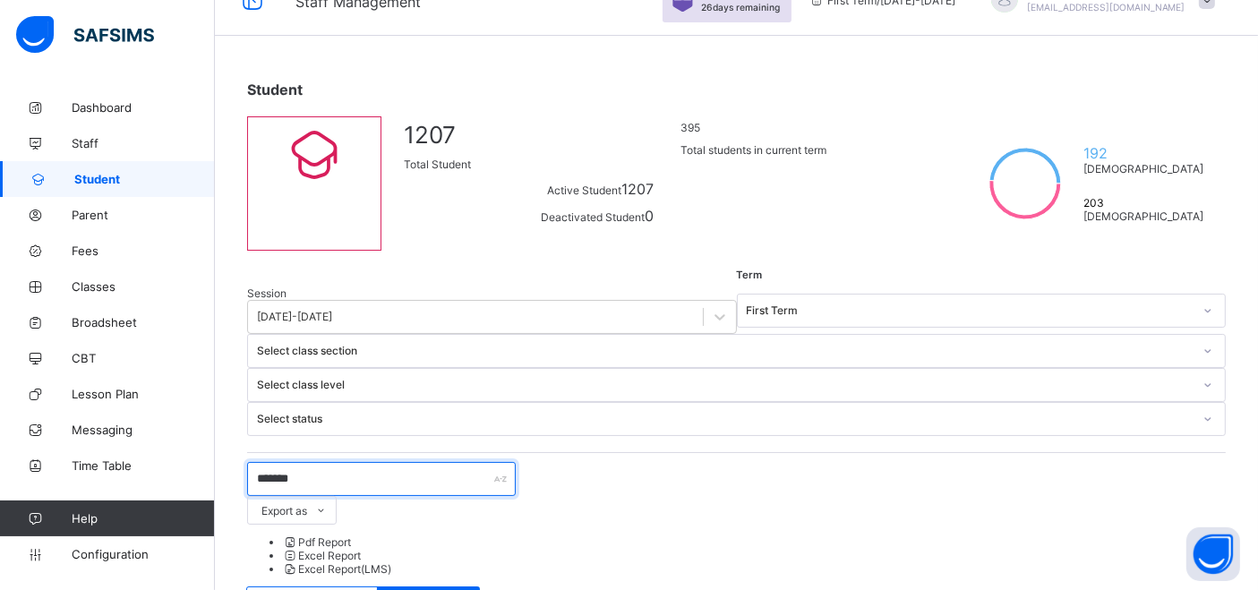
drag, startPoint x: 259, startPoint y: 363, endPoint x: 430, endPoint y: 402, distance: 175.5
click at [258, 462] on input "*******" at bounding box center [381, 479] width 269 height 34
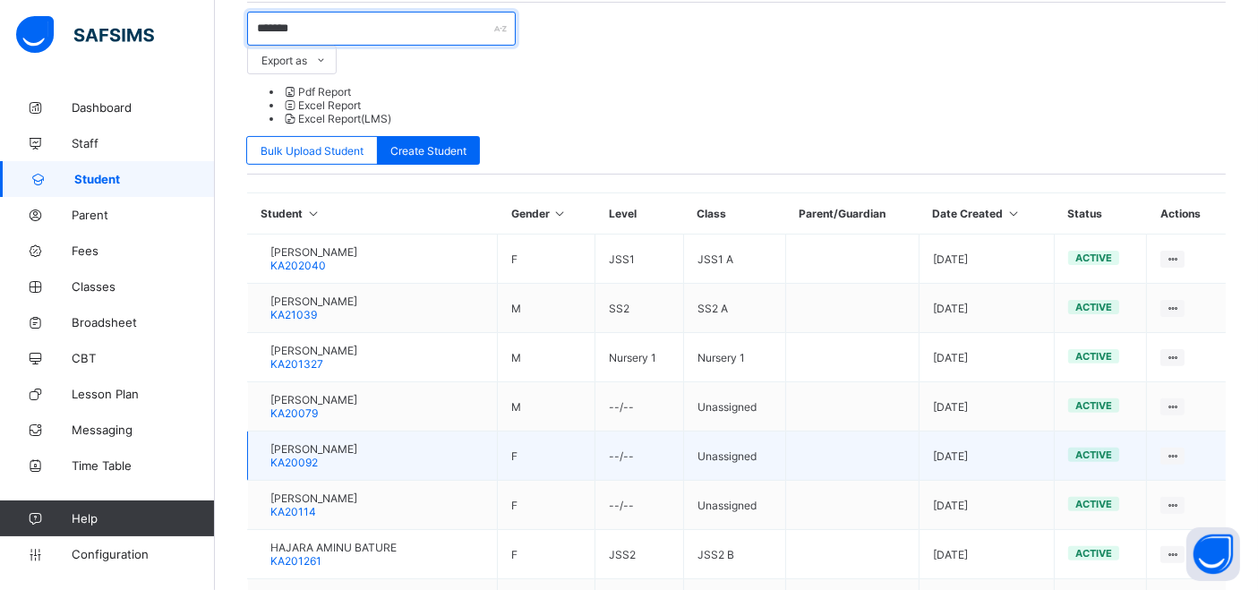
scroll to position [534, 0]
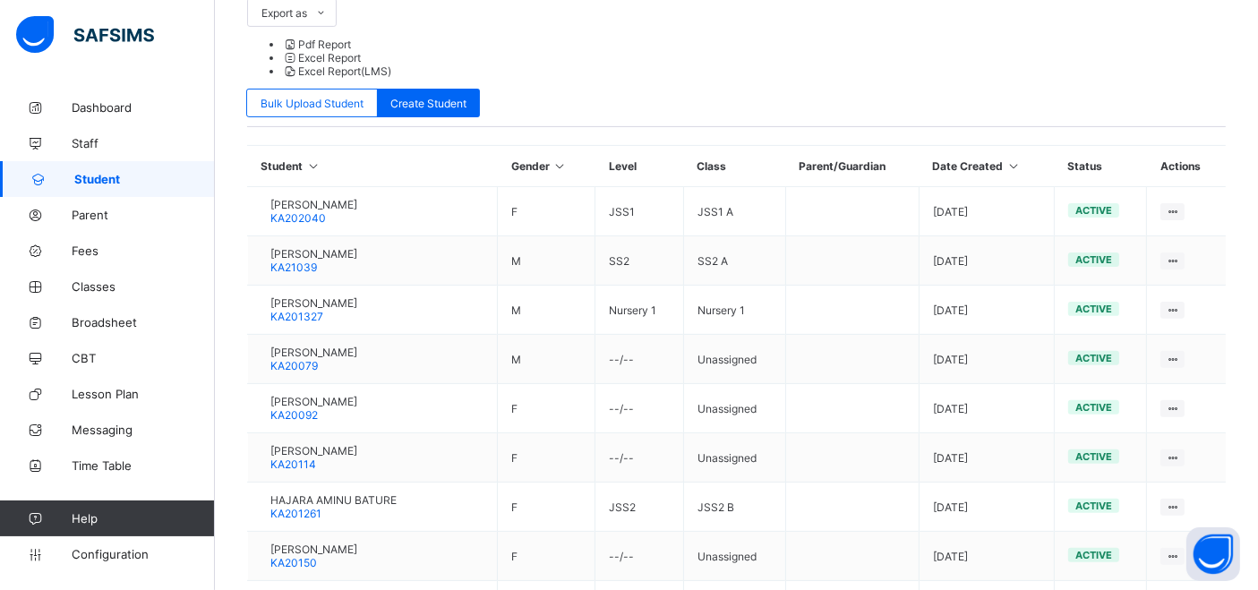
drag, startPoint x: 1126, startPoint y: 530, endPoint x: 1103, endPoint y: 523, distance: 24.4
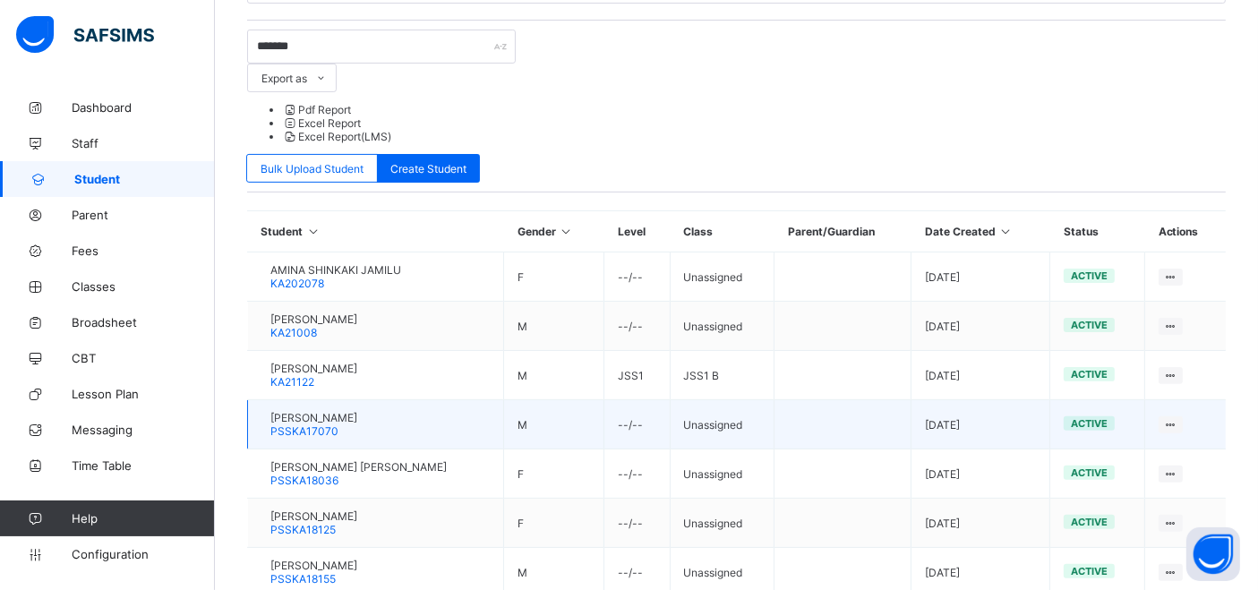
scroll to position [500, 0]
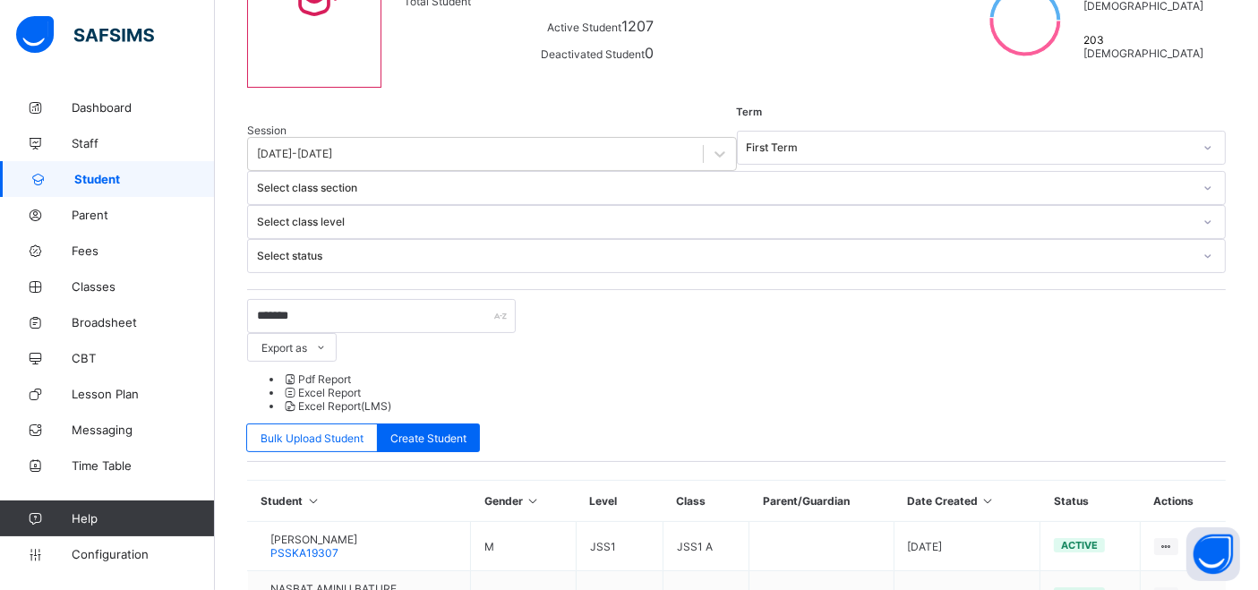
scroll to position [199, 0]
drag, startPoint x: 326, startPoint y: 188, endPoint x: 233, endPoint y: 177, distance: 93.7
click at [233, 177] on div "Student 1207 Total Student Active Student 1207 Deactivated Student 0 395 Total …" at bounding box center [736, 457] width 1043 height 1133
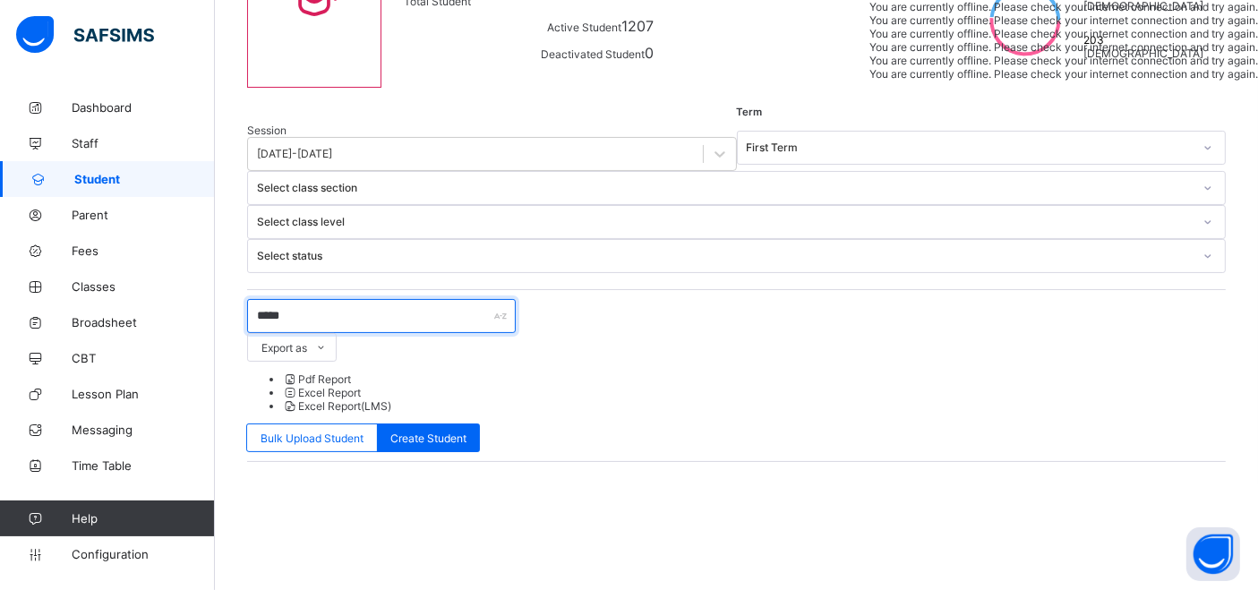
type input "*****"
click at [749, 299] on div "***** Export as Pdf Report Excel Report Excel Report (LMS) Bulk Upload Student …" at bounding box center [736, 375] width 979 height 153
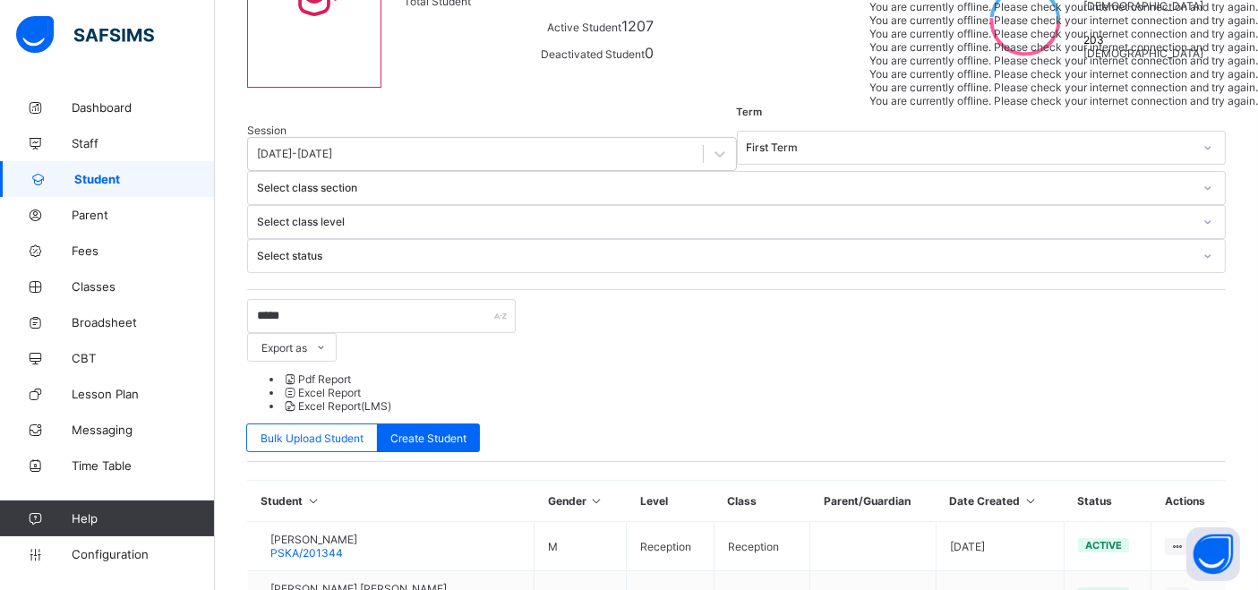
click at [1192, 208] on div at bounding box center [1207, 222] width 30 height 29
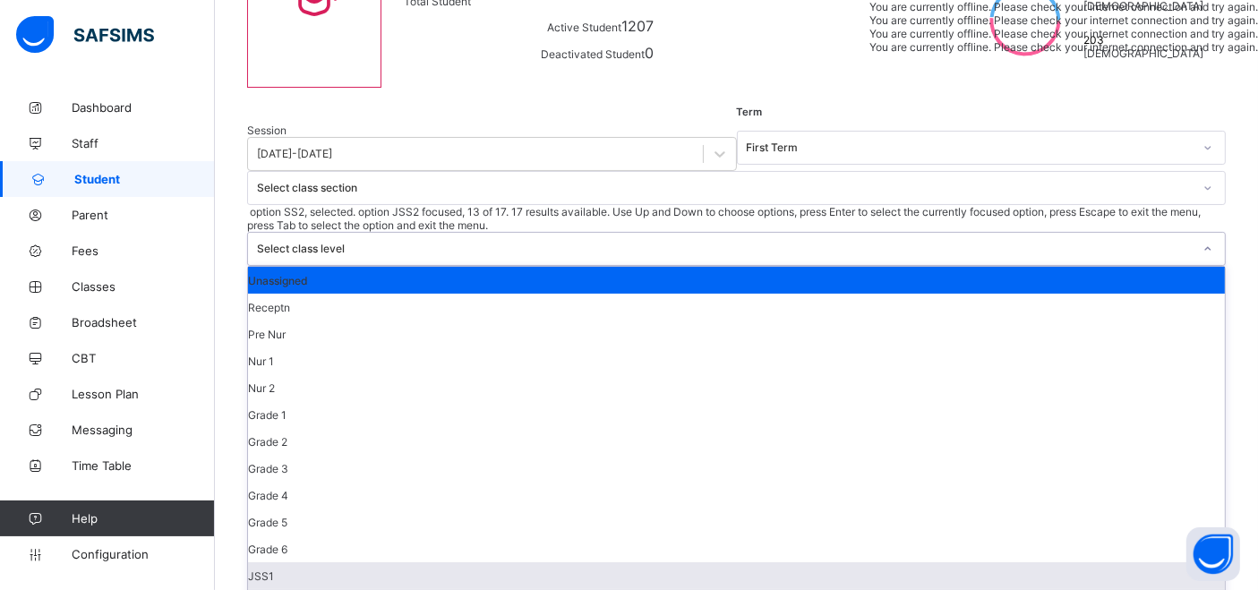
scroll to position [200, 0]
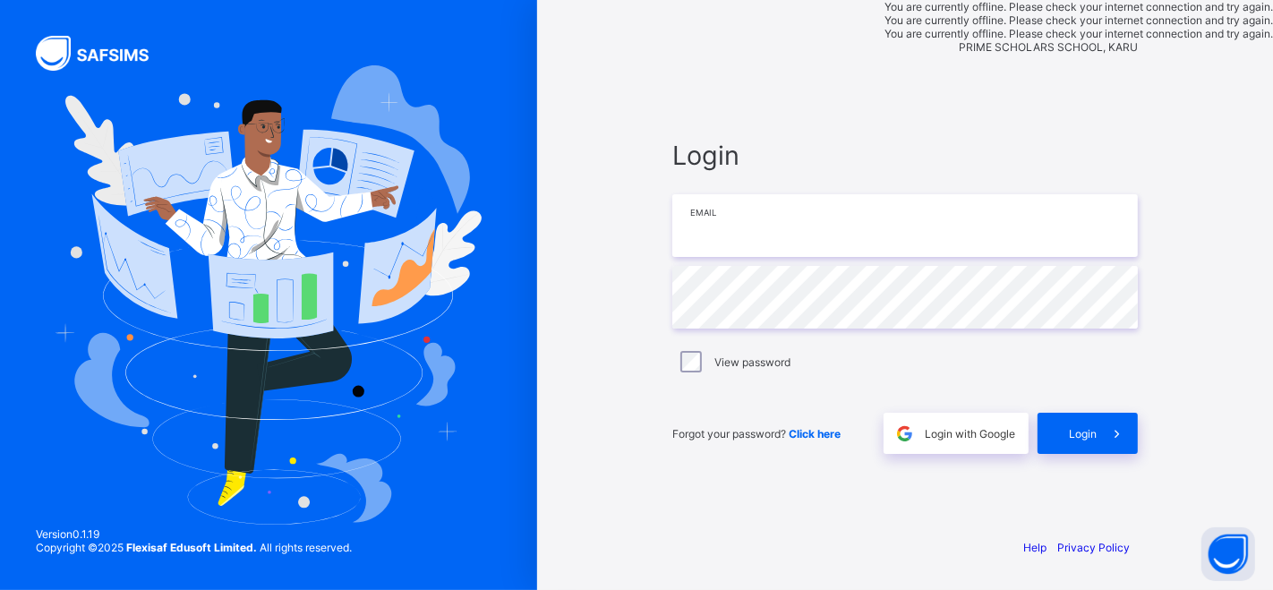
type input "**********"
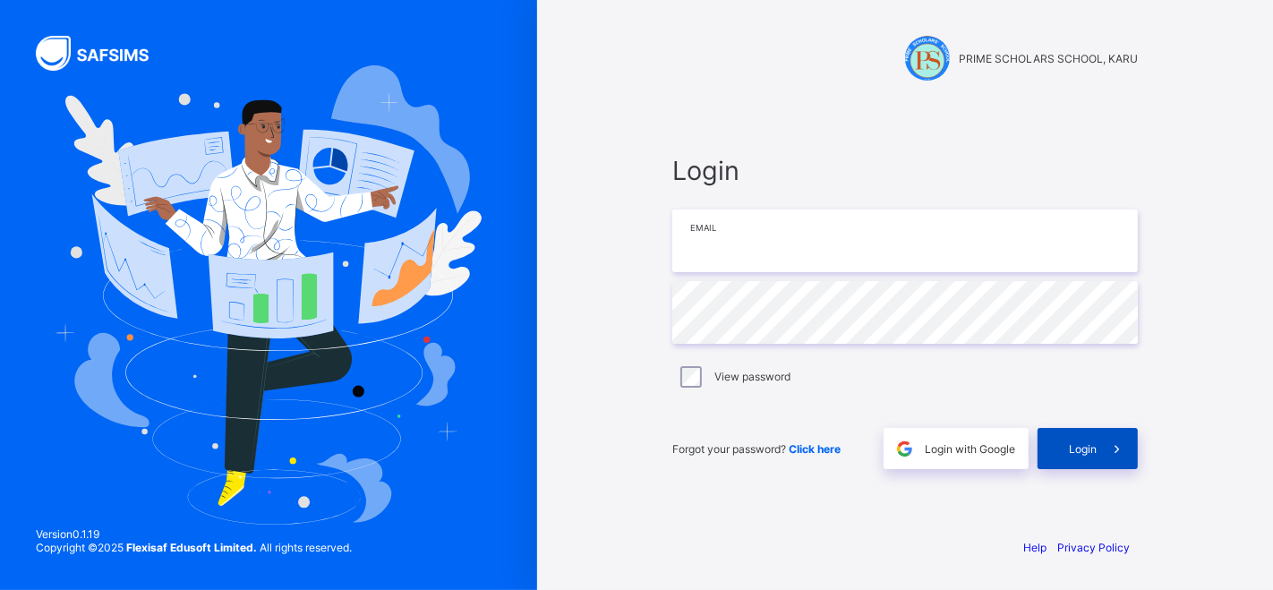
type input "**********"
click at [1088, 449] on span "Login" at bounding box center [1083, 448] width 28 height 13
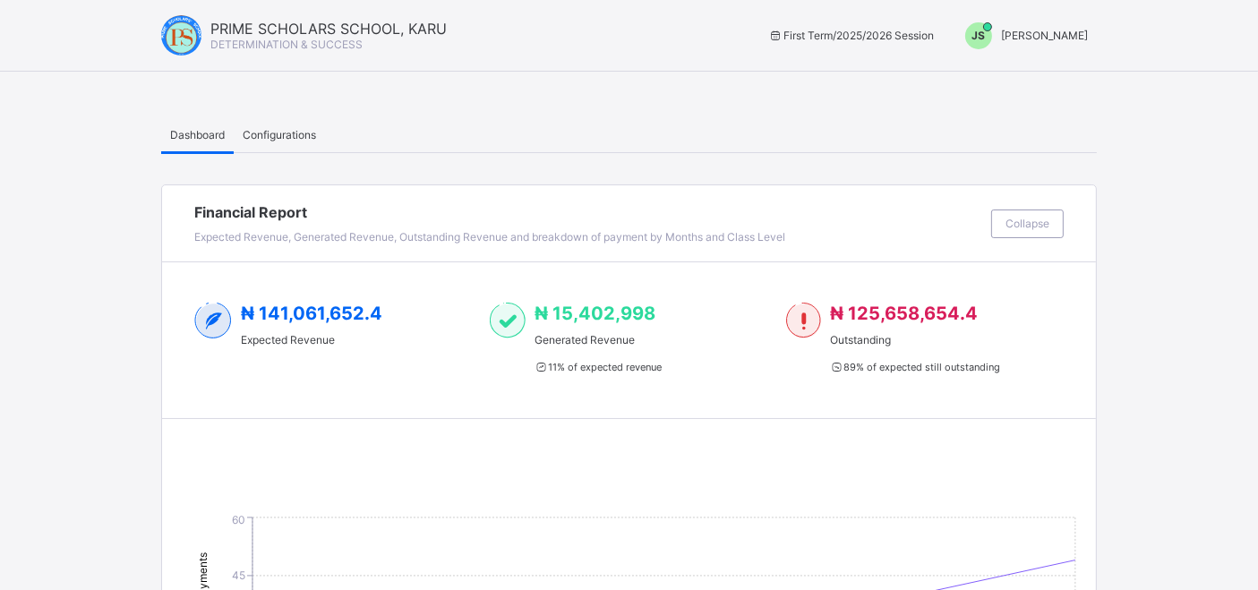
click at [1069, 29] on span "[PERSON_NAME]" at bounding box center [1044, 35] width 87 height 13
click at [1025, 78] on span "Switch to Admin View" at bounding box center [1021, 76] width 136 height 21
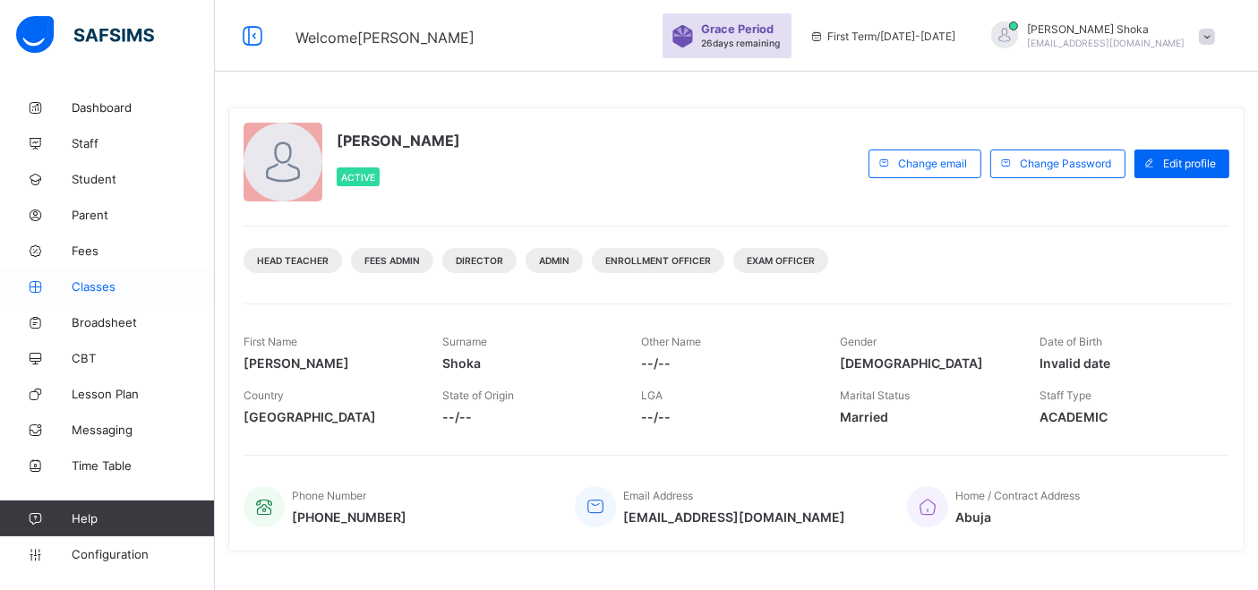
click at [104, 290] on span "Classes" at bounding box center [143, 286] width 143 height 14
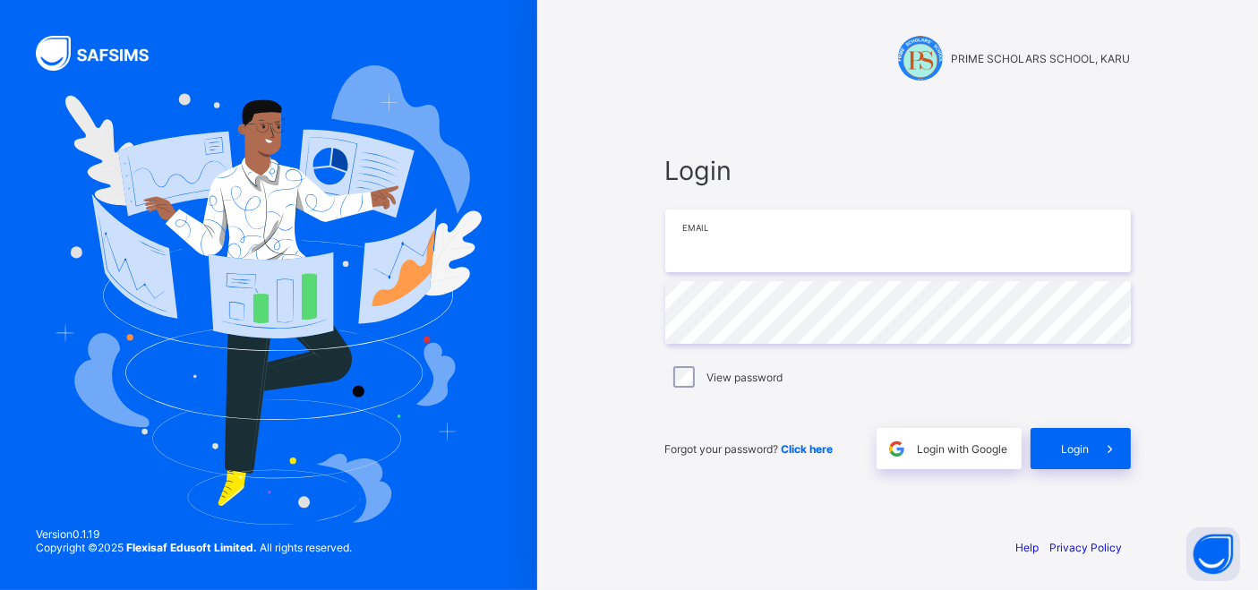
type input "**********"
